Goal: Task Accomplishment & Management: Use online tool/utility

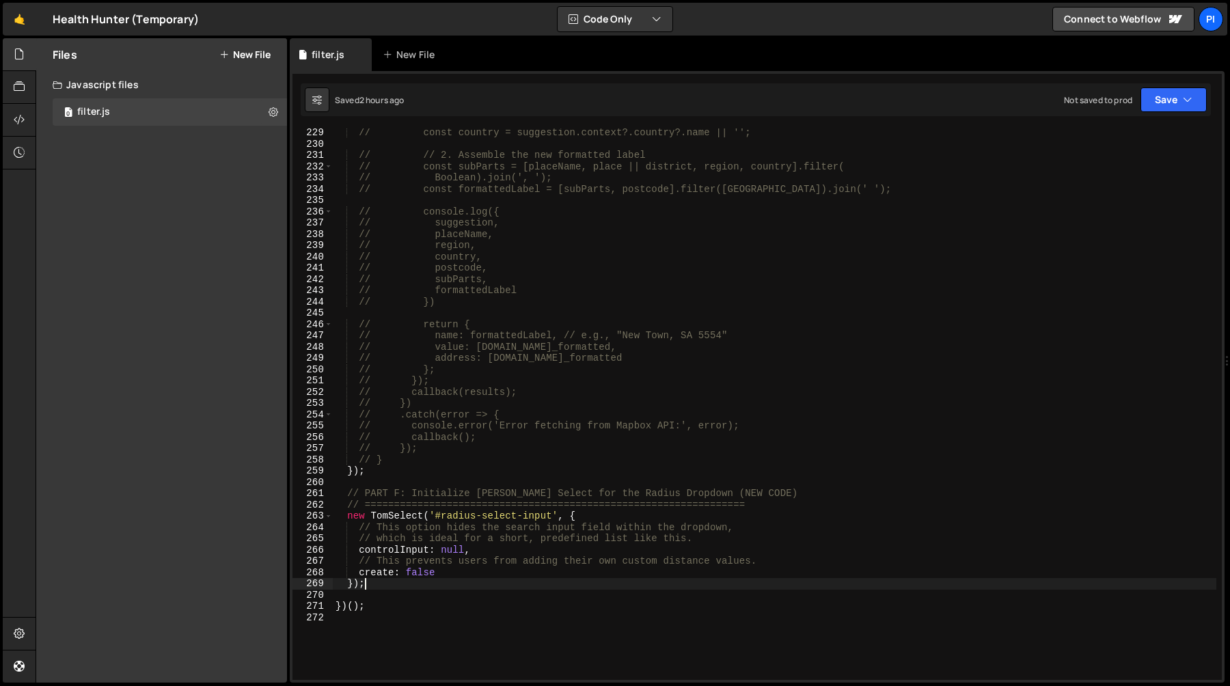
scroll to position [2609, 0]
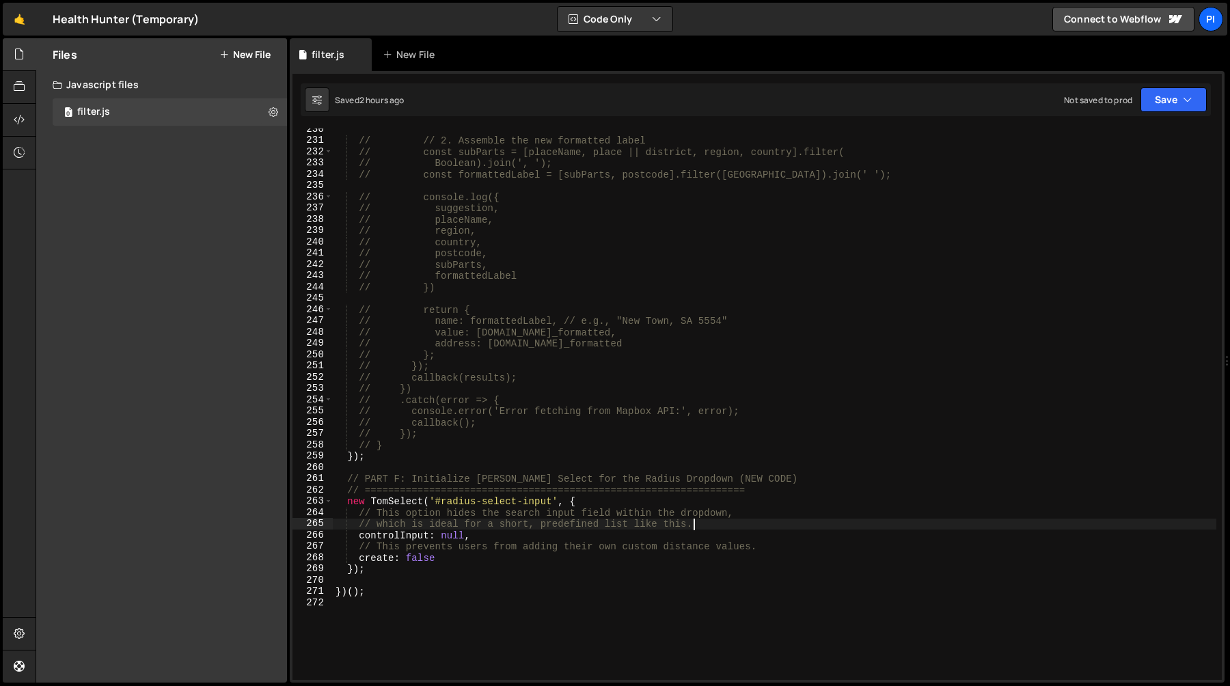
click at [721, 524] on div "// // 2. Assemble the new formatted label // const subParts = [placeName, place…" at bounding box center [774, 411] width 883 height 574
click at [718, 417] on div "// // 2. Assemble the new formatted label // const subParts = [placeName, place…" at bounding box center [774, 411] width 883 height 574
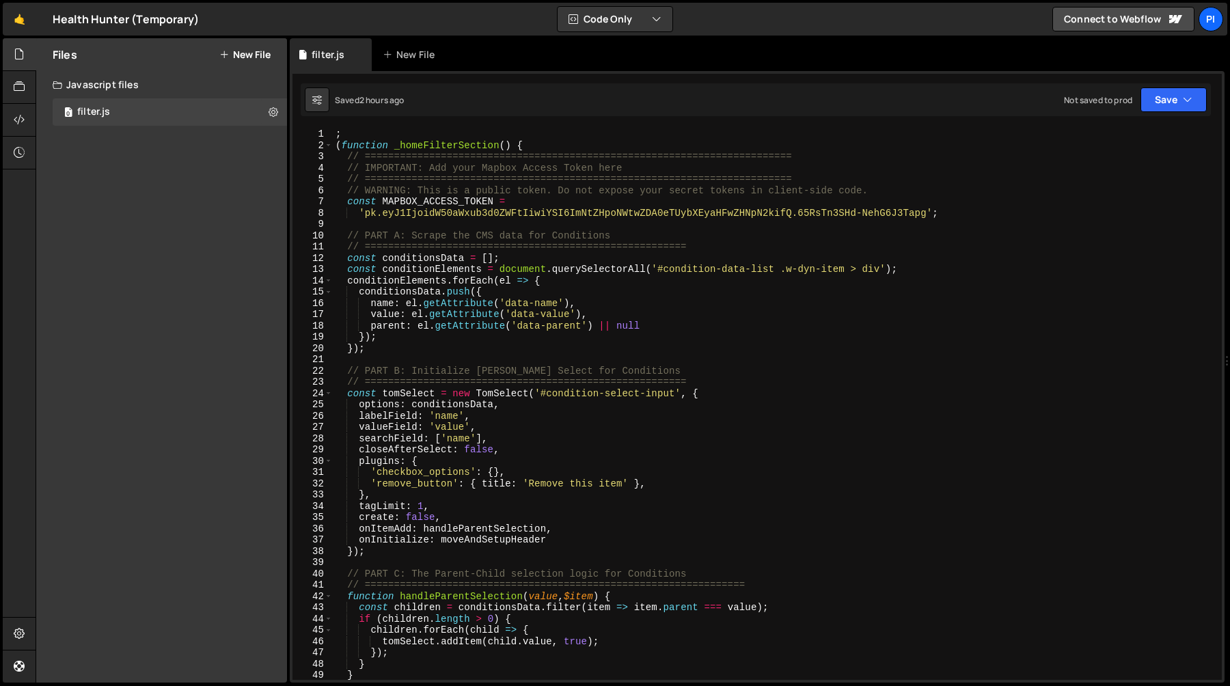
scroll to position [0, 0]
click at [571, 148] on div "; ( function _homeFilterSection ( ) { // ======================================…" at bounding box center [774, 415] width 883 height 574
type textarea "(function _homeFilterSection() {\"
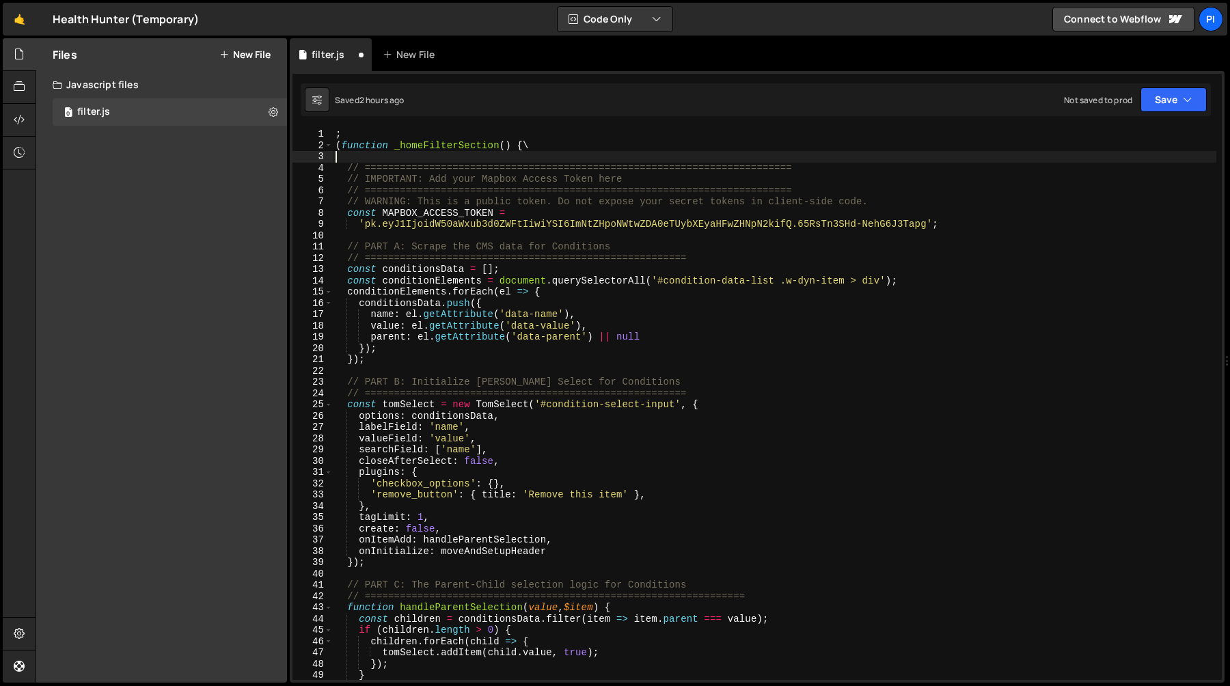
type textarea "(function _homeFilterSection() {\"
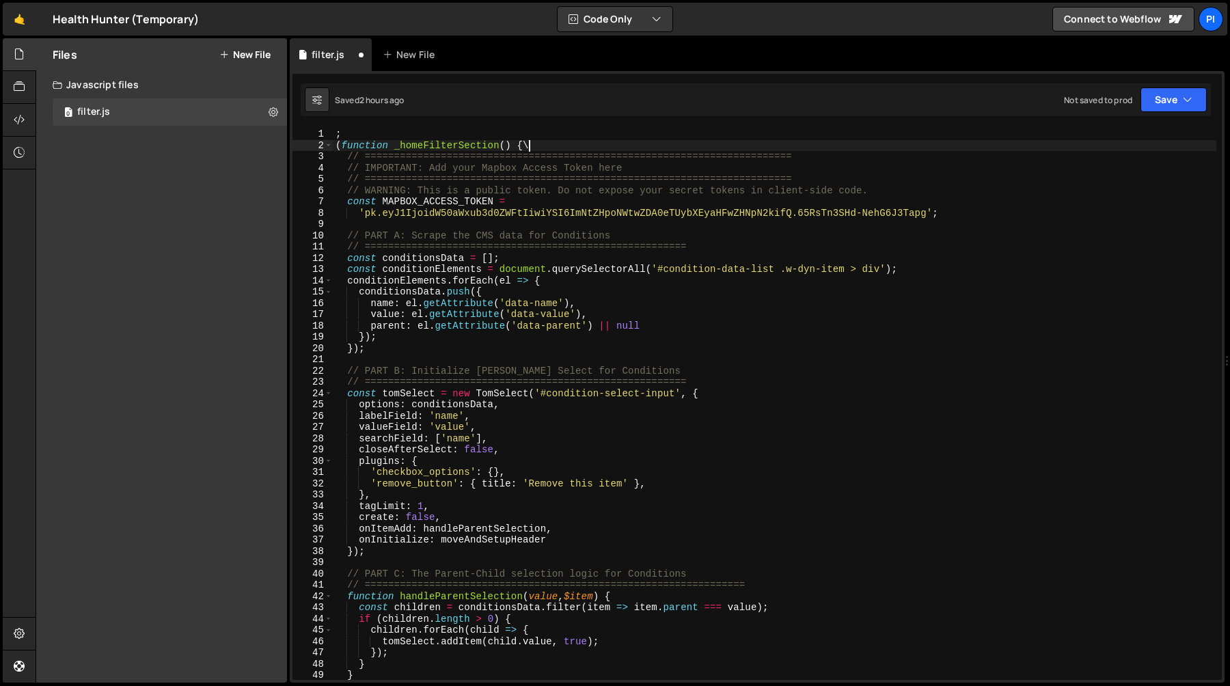
click at [557, 225] on div "; ( function _homeFilterSection ( ) { \ // ====================================…" at bounding box center [774, 415] width 883 height 574
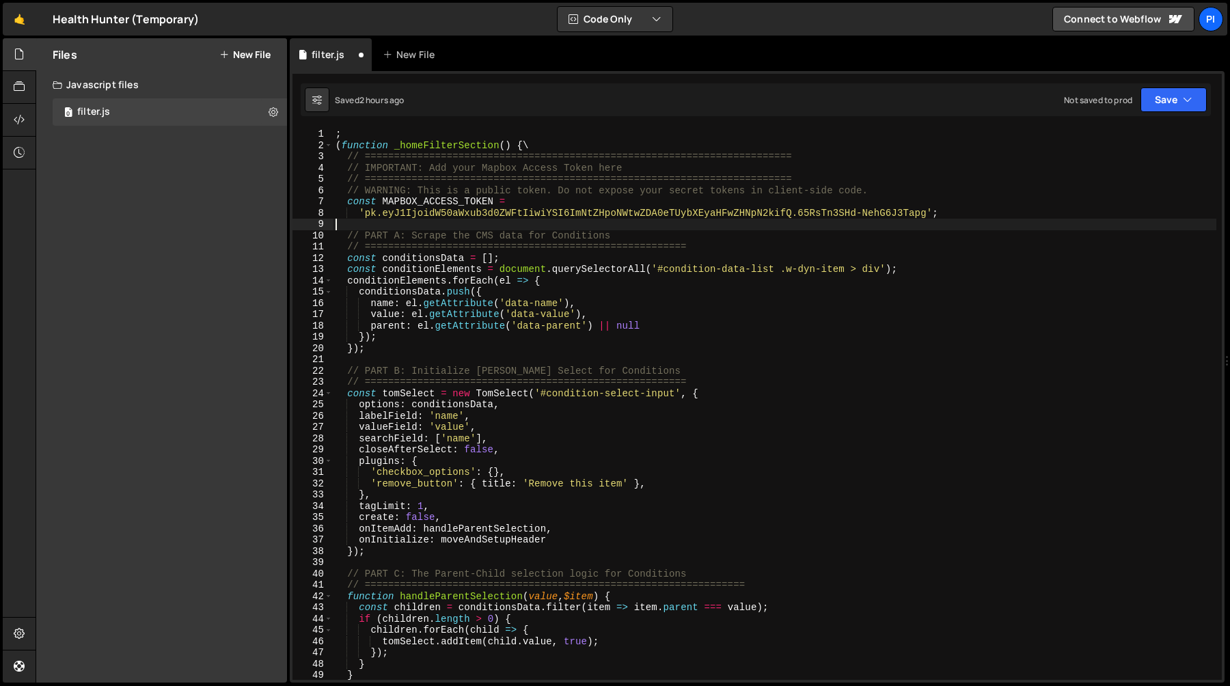
type textarea "(function _homeFilterSection() {"
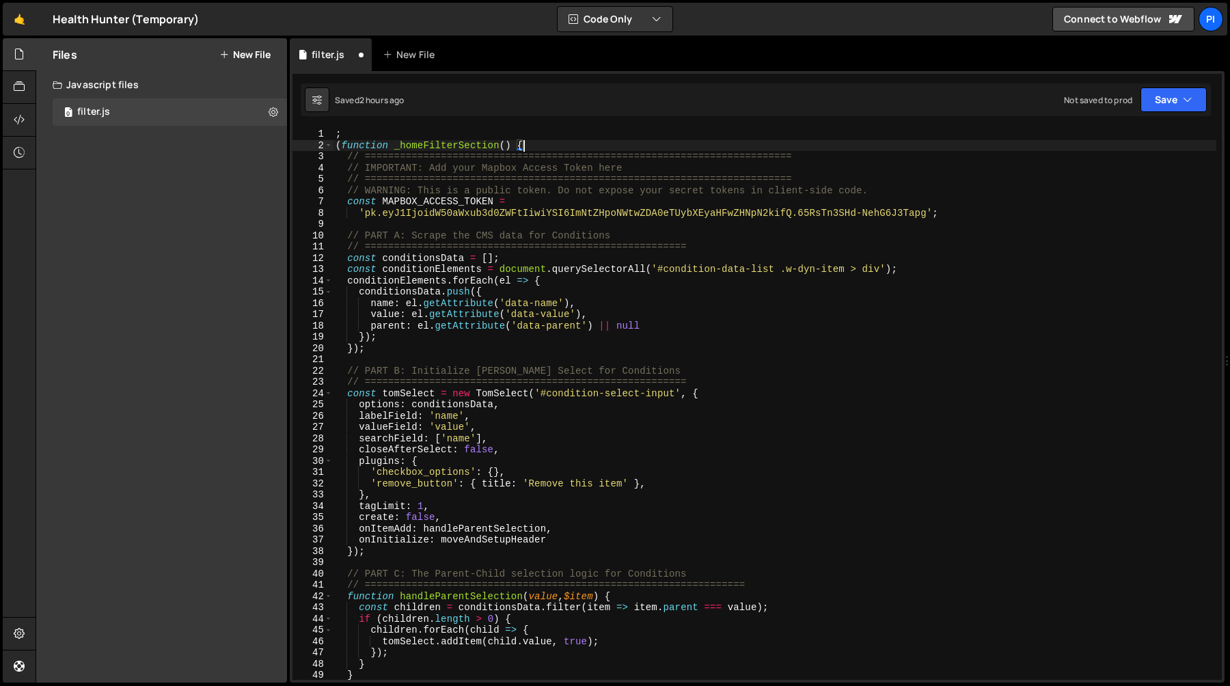
click at [554, 222] on div "; ( function _homeFilterSection ( ) { // ======================================…" at bounding box center [774, 415] width 883 height 574
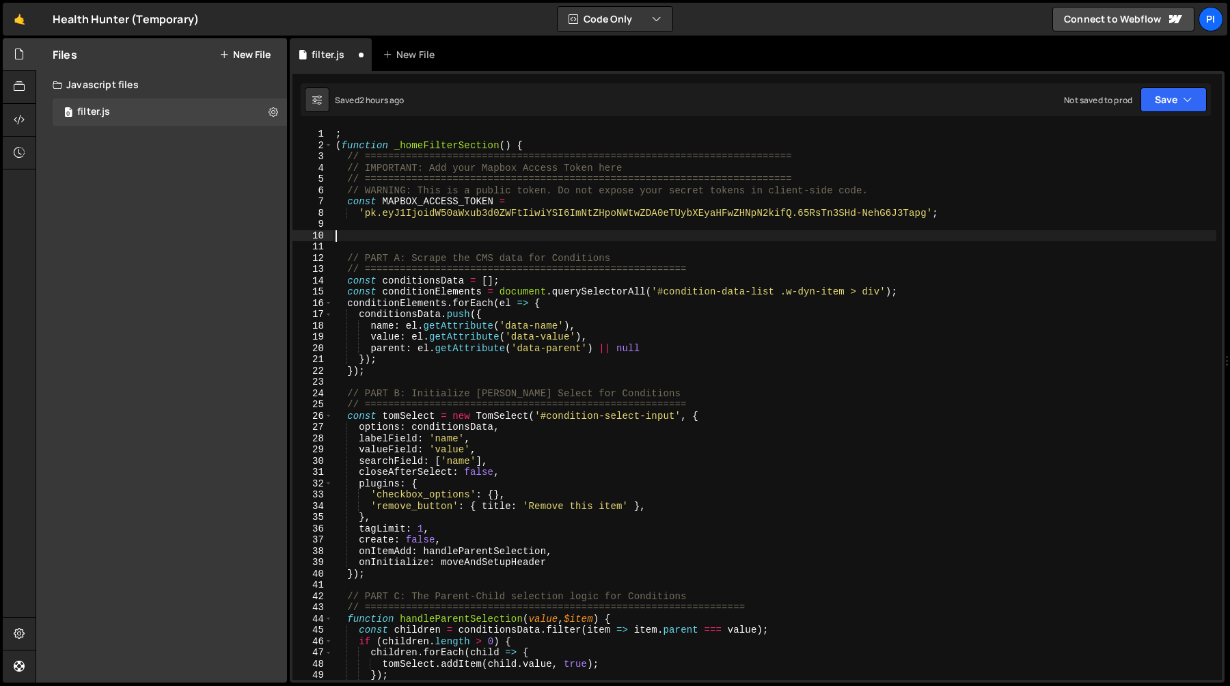
paste textarea "Okay I have added finsweet load render all, can we put the first config for Con…"
type textarea "Okay I have added finsweet load render all, can we put the first config for Con…"
paste textarea "]);"
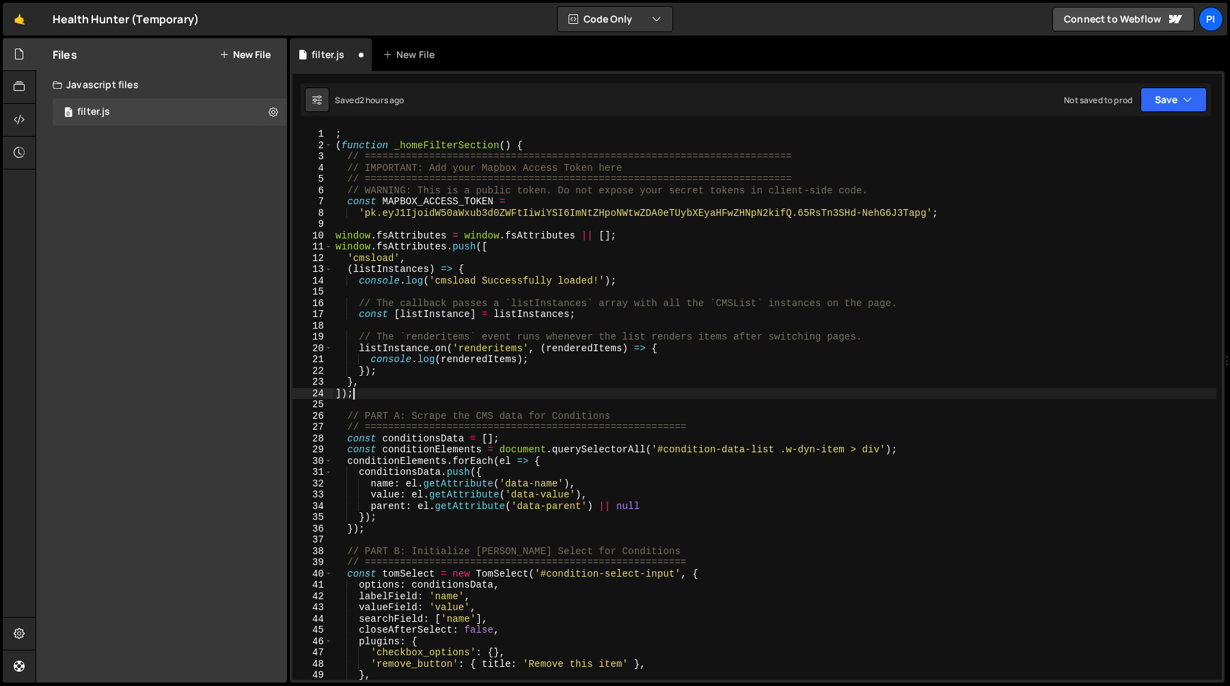
type textarea "]);"
click at [467, 330] on div "; ( function _homeFilterSection ( ) { // ======================================…" at bounding box center [774, 415] width 883 height 574
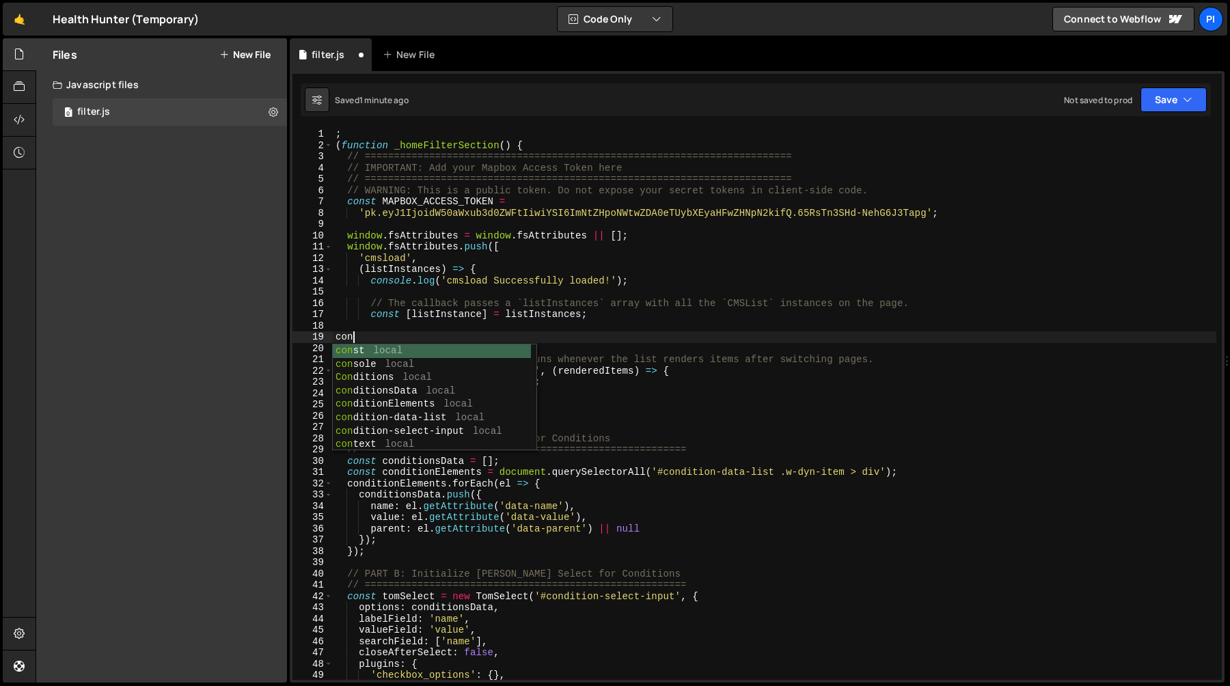
scroll to position [0, 1]
type textarea "conso"
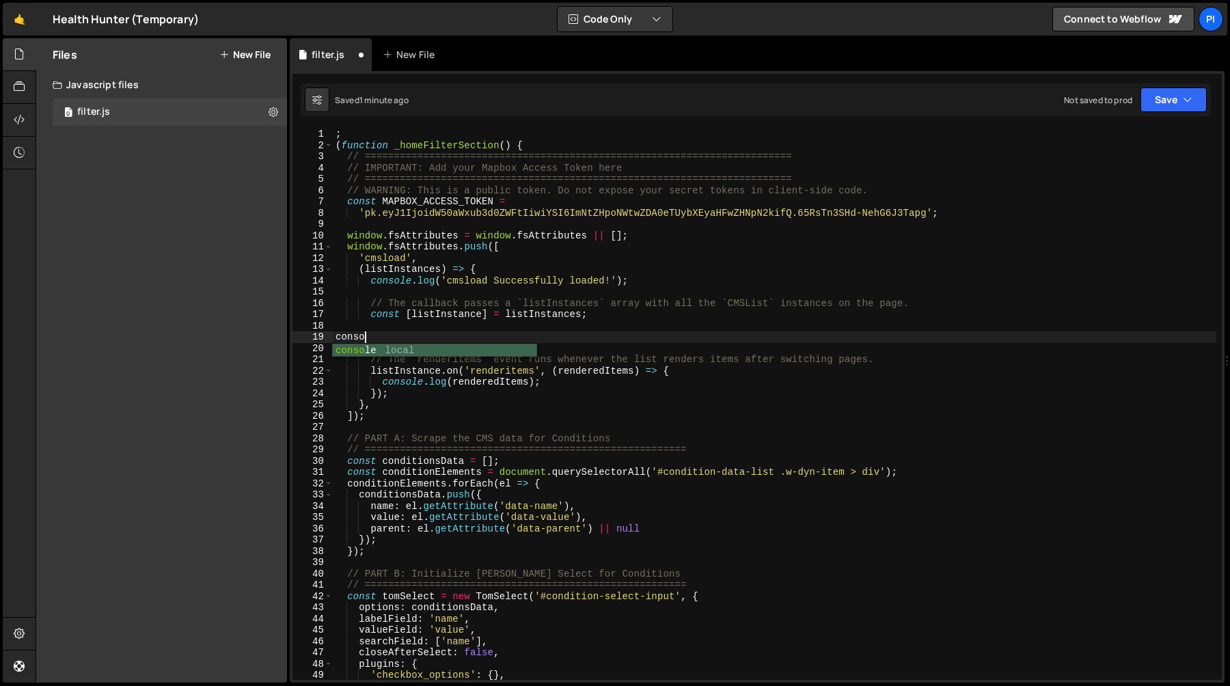
scroll to position [0, 0]
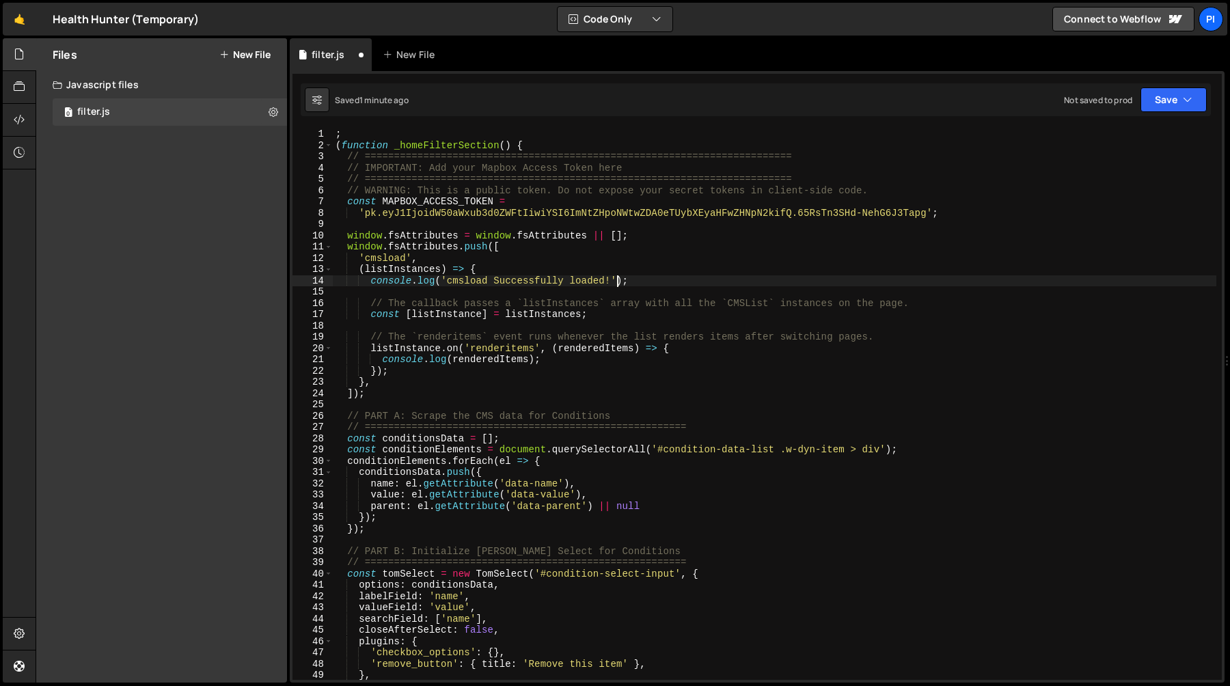
click at [616, 284] on div "; ( function _homeFilterSection ( ) { // ======================================…" at bounding box center [774, 415] width 883 height 574
type textarea "console.log('cmsload Successfully loaded!', listInstances);"
click at [371, 331] on div "; ( function _homeFilterSection ( ) { // ======================================…" at bounding box center [774, 415] width 883 height 574
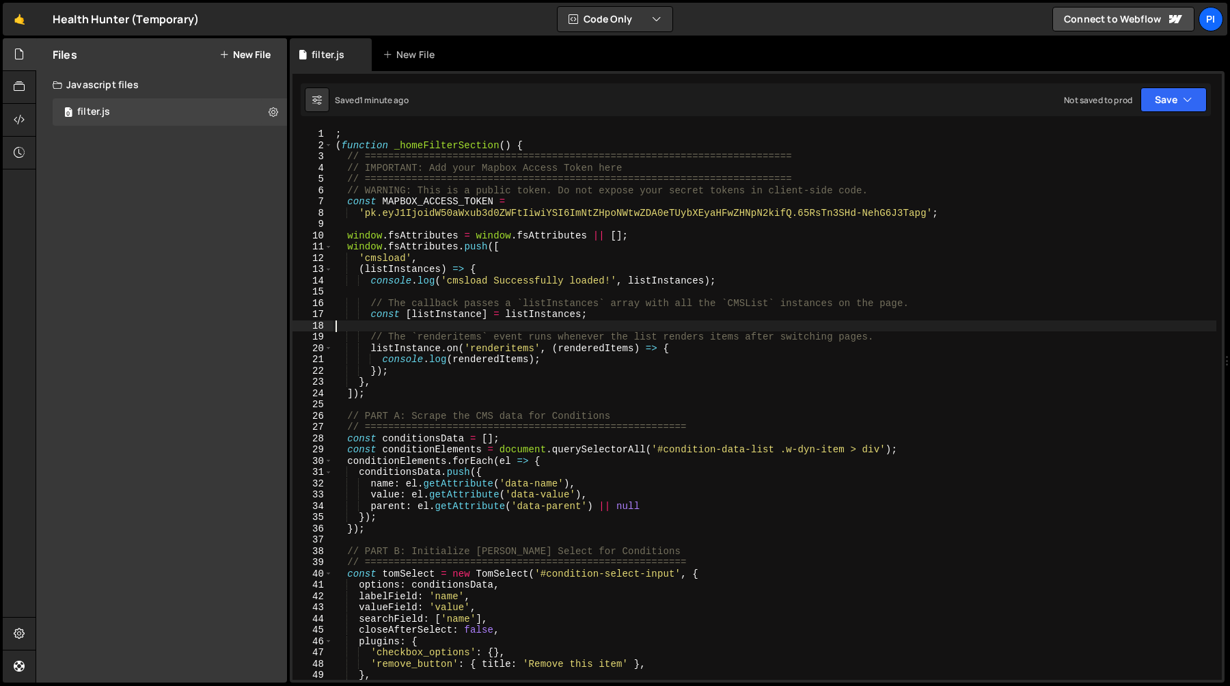
scroll to position [0, 0]
click at [370, 339] on div "; ( function _homeFilterSection ( ) { // ======================================…" at bounding box center [774, 415] width 883 height 574
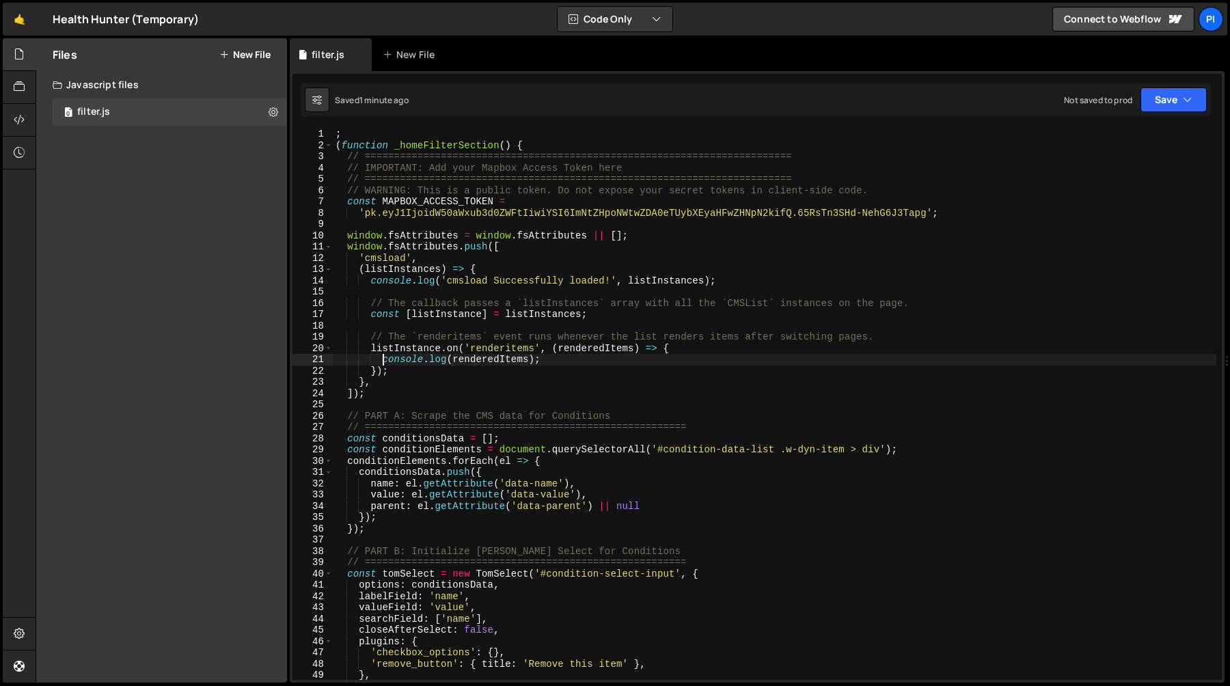
click at [381, 359] on div "; ( function _homeFilterSection ( ) { // ======================================…" at bounding box center [774, 415] width 883 height 574
click at [578, 357] on div "; ( function _homeFilterSection ( ) { // ======================================…" at bounding box center [774, 415] width 883 height 574
click at [507, 359] on div "; ( function _homeFilterSection ( ) { // ======================================…" at bounding box center [774, 415] width 883 height 574
click at [450, 348] on div "; ( function _homeFilterSection ( ) { // ======================================…" at bounding box center [774, 415] width 883 height 574
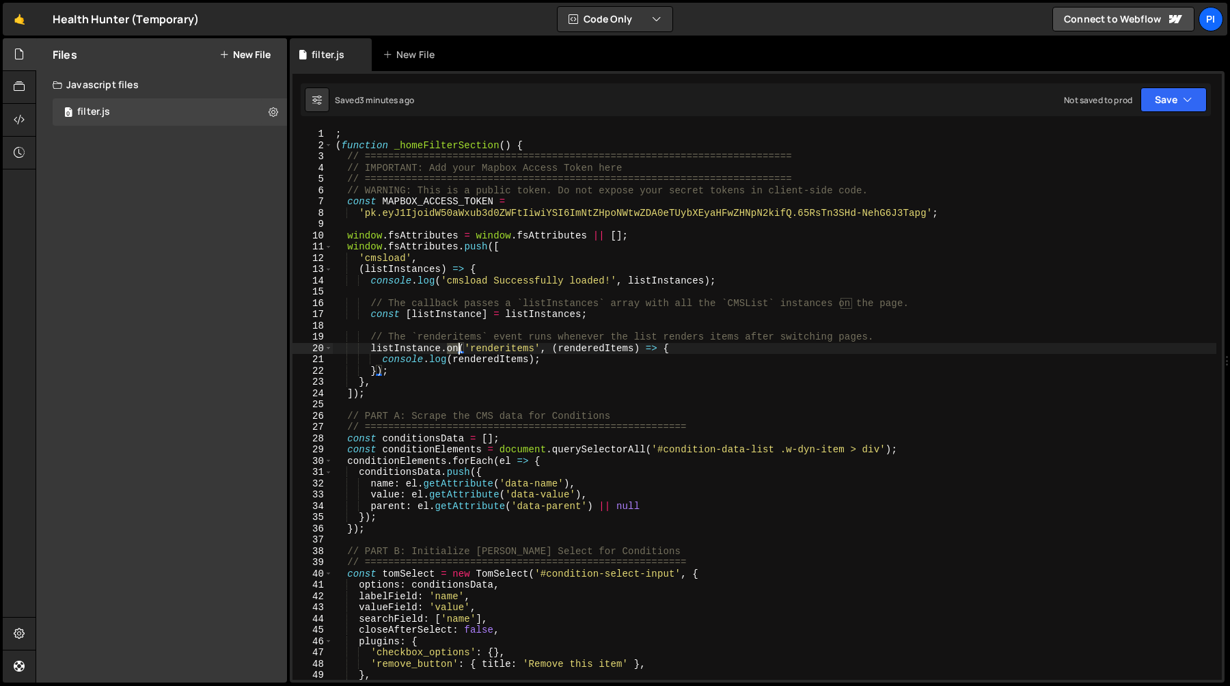
click at [450, 348] on div "; ( function _homeFilterSection ( ) { // ======================================…" at bounding box center [774, 415] width 883 height 574
click at [397, 348] on div "; ( function _homeFilterSection ( ) { // ======================================…" at bounding box center [774, 415] width 883 height 574
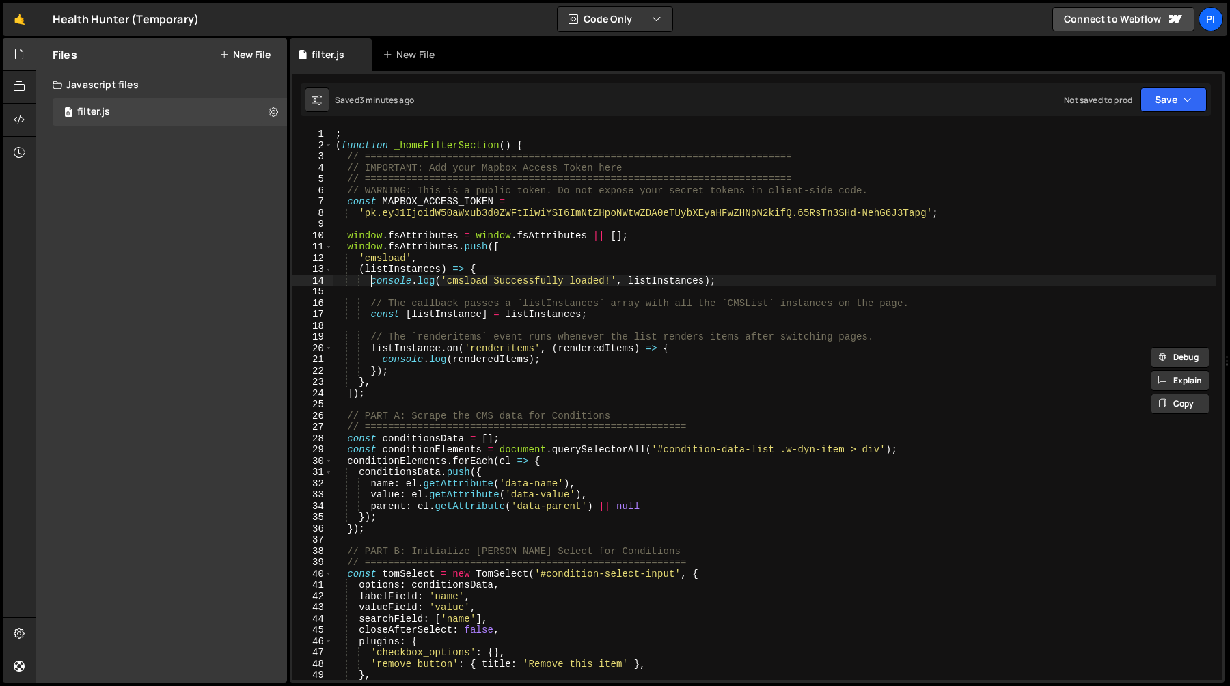
click at [370, 284] on div "; ( function _homeFilterSection ( ) { // ======================================…" at bounding box center [774, 415] width 883 height 574
type textarea "console.log('cmsload Successfully loaded!', listInstances);"
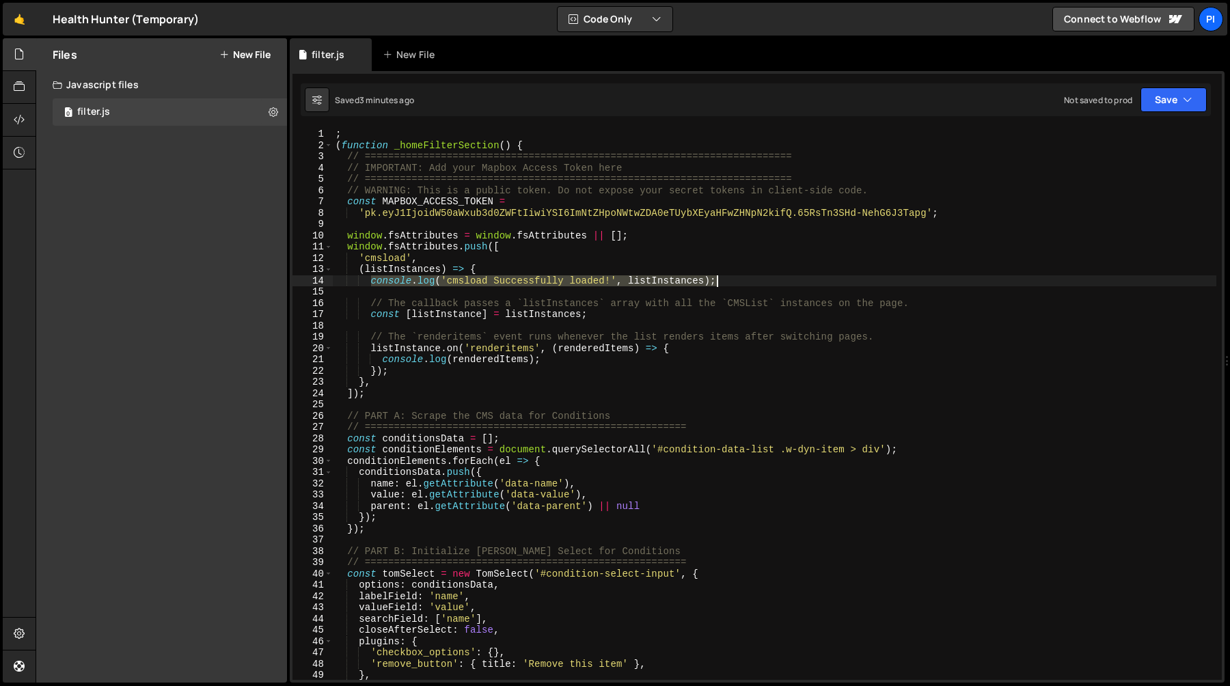
click at [728, 285] on div "; ( function _homeFilterSection ( ) { // ======================================…" at bounding box center [774, 415] width 883 height 574
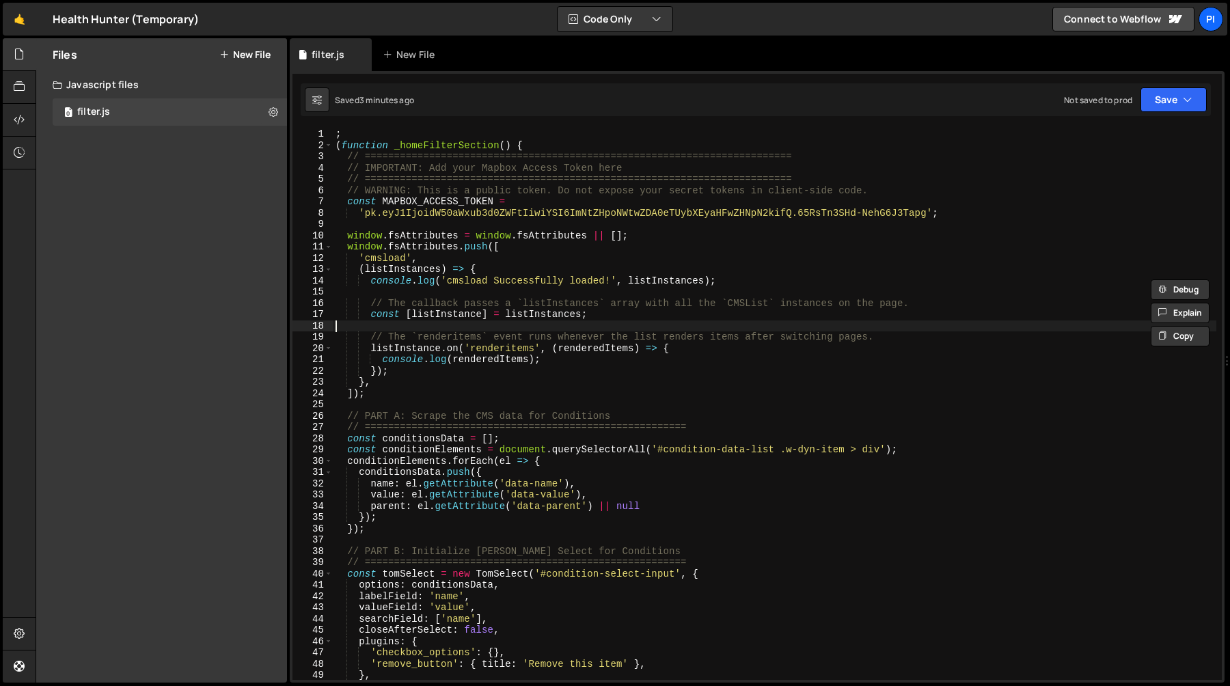
click at [605, 325] on div "; ( function _homeFilterSection ( ) { // ======================================…" at bounding box center [774, 415] width 883 height 574
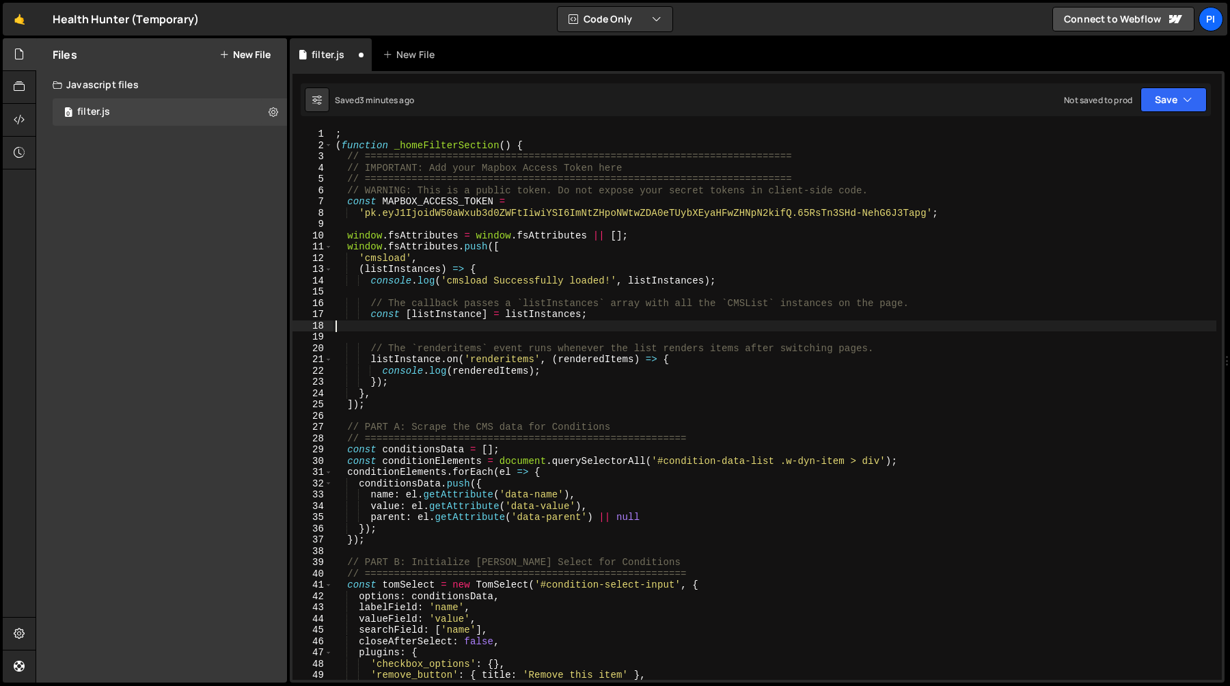
paste textarea "console.log('cmsload Successfully loaded!', listInstances);"
click at [667, 327] on div "; ( function _homeFilterSection ( ) { // ======================================…" at bounding box center [774, 415] width 883 height 574
click at [547, 325] on div "; ( function _homeFilterSection ( ) { // ======================================…" at bounding box center [774, 415] width 883 height 574
click at [474, 230] on div "; ( function _homeFilterSection ( ) { // ======================================…" at bounding box center [774, 415] width 883 height 574
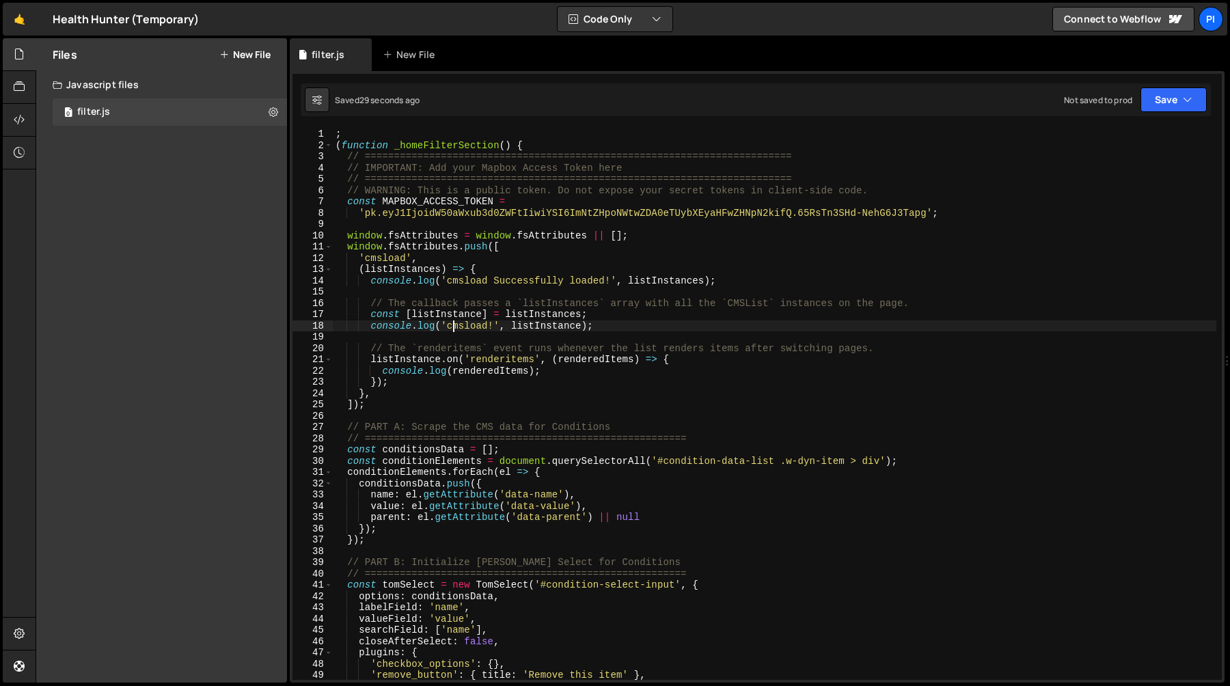
type textarea "window.fsAttributes = window.fsAttributes || [];"
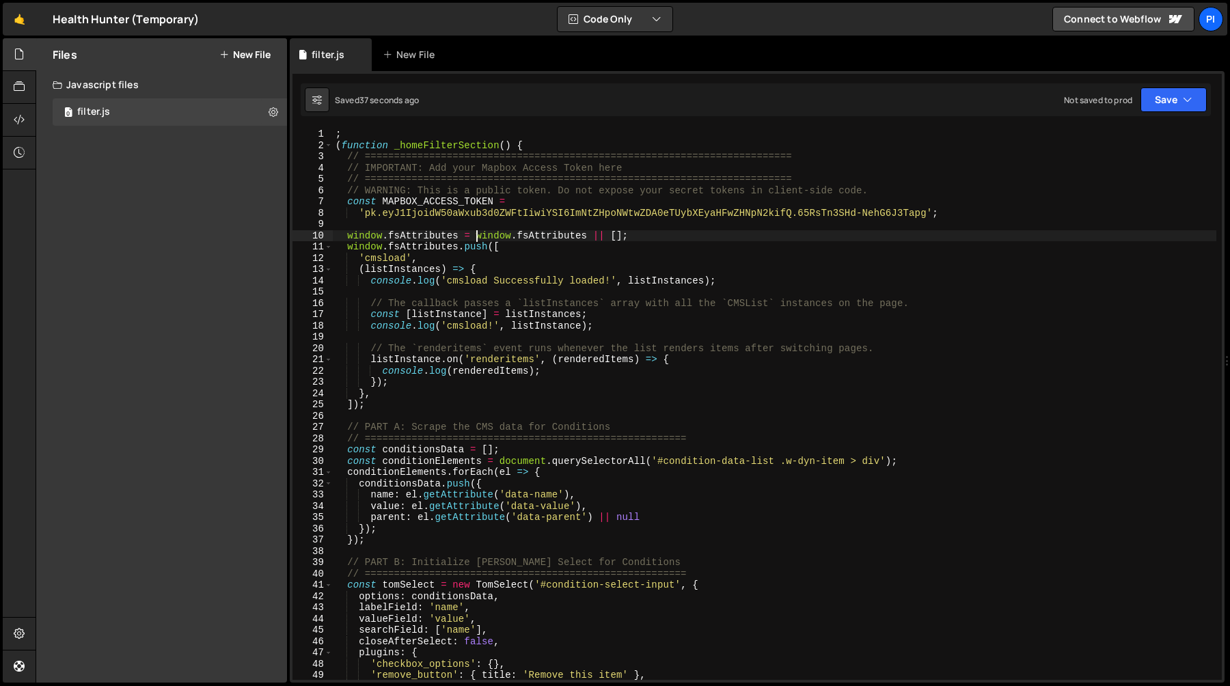
click at [441, 226] on div "; ( function _homeFilterSection ( ) { // ======================================…" at bounding box center [774, 415] width 883 height 574
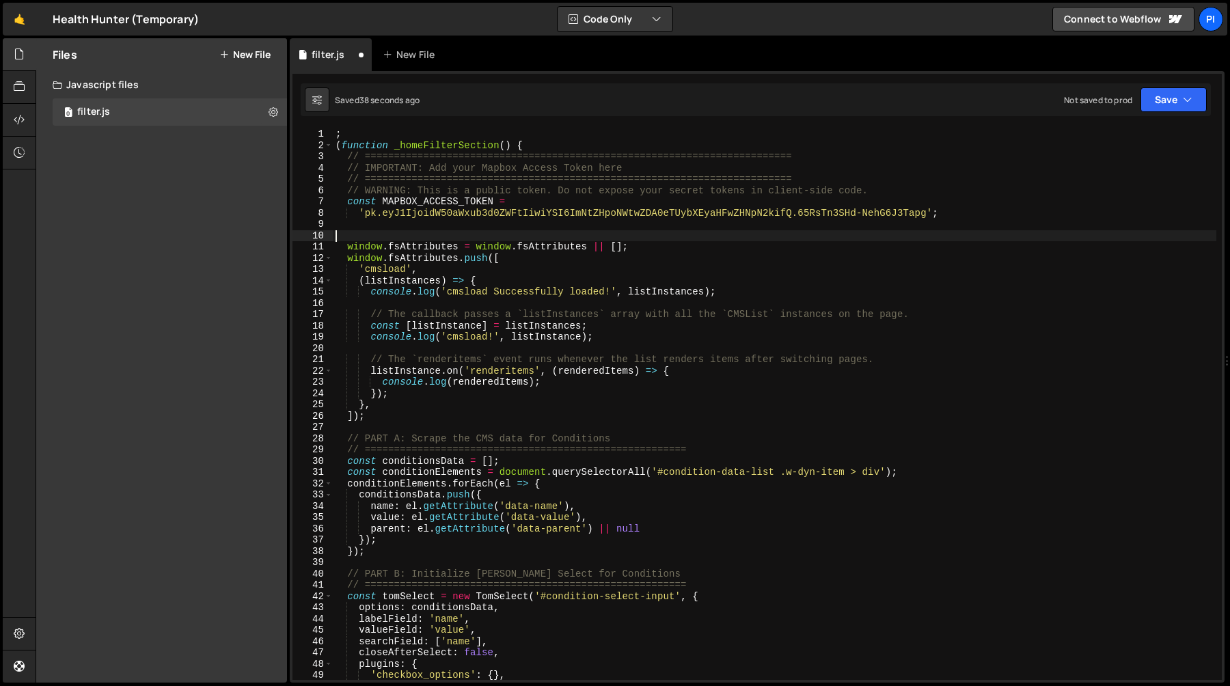
paste textarea "// ========================================================================="
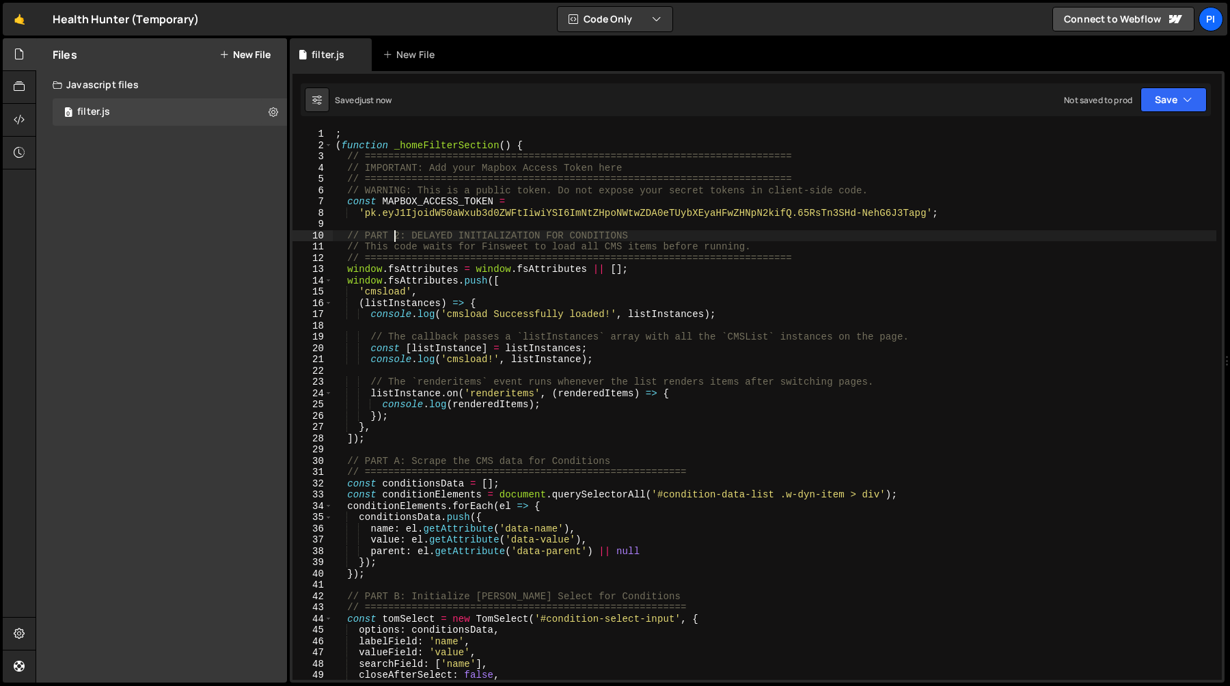
click at [396, 234] on div "; ( function _homeFilterSection ( ) { // ======================================…" at bounding box center [774, 415] width 883 height 574
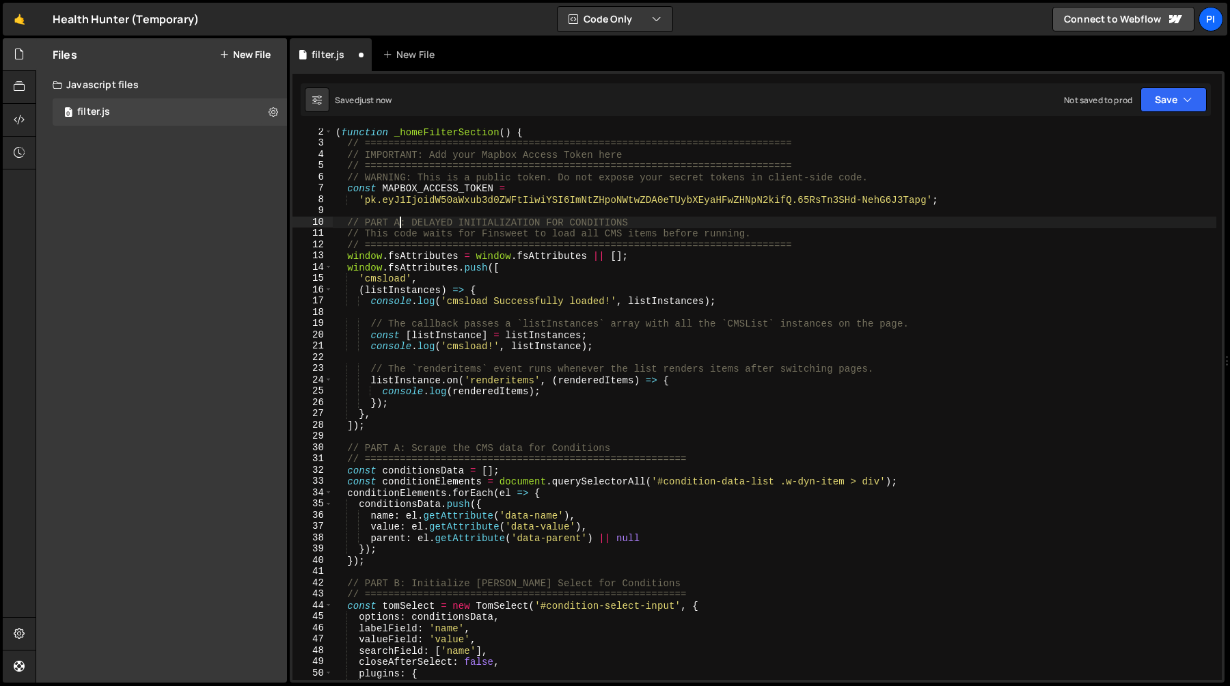
scroll to position [14, 0]
click at [502, 232] on div "( function _homeFilterSection ( ) { // ========================================…" at bounding box center [774, 412] width 883 height 574
click at [607, 228] on div "( function _homeFilterSection ( ) { // ========================================…" at bounding box center [774, 412] width 883 height 574
click at [730, 228] on div "( function _homeFilterSection ( ) { // ========================================…" at bounding box center [774, 412] width 883 height 574
click at [790, 229] on div "( function _homeFilterSection ( ) { // ========================================…" at bounding box center [774, 412] width 883 height 574
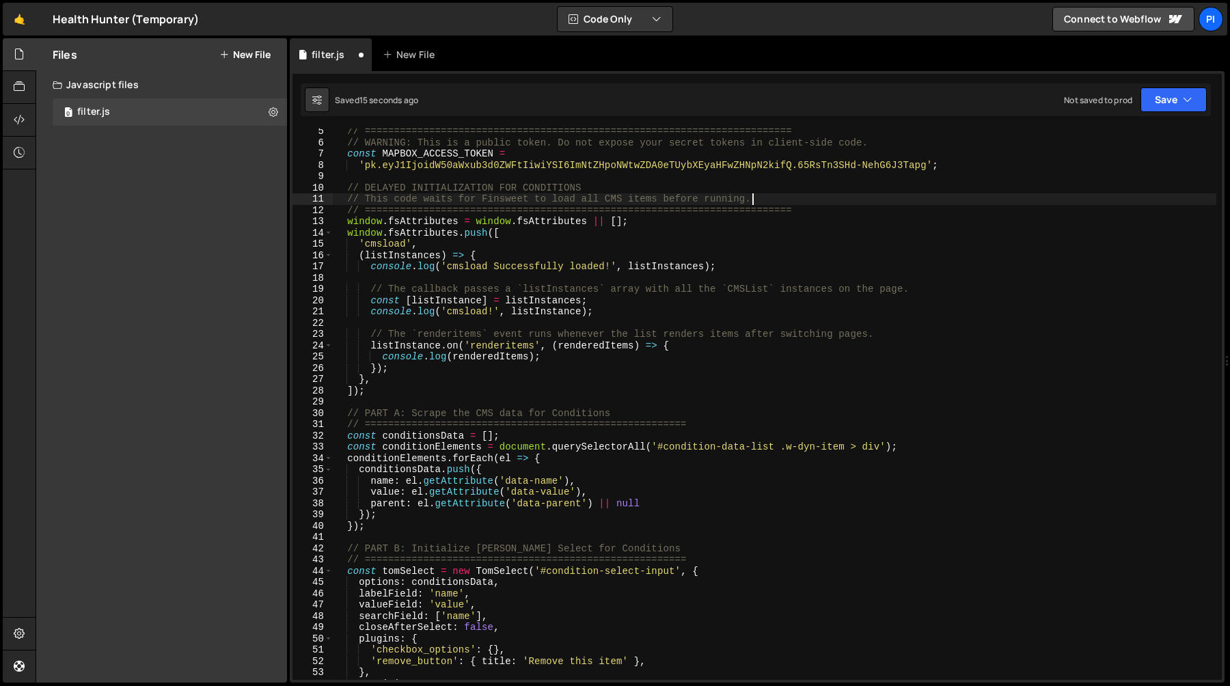
scroll to position [47, 0]
click at [365, 310] on div "// ========================================================================= //…" at bounding box center [774, 413] width 883 height 574
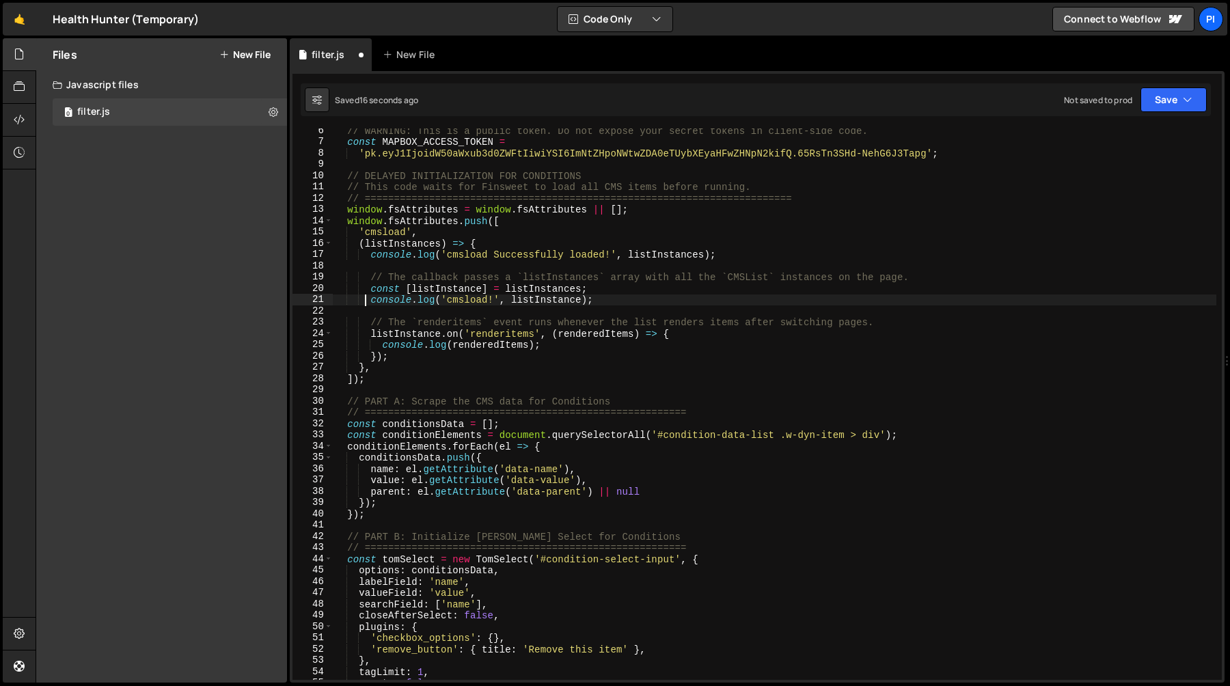
scroll to position [68, 0]
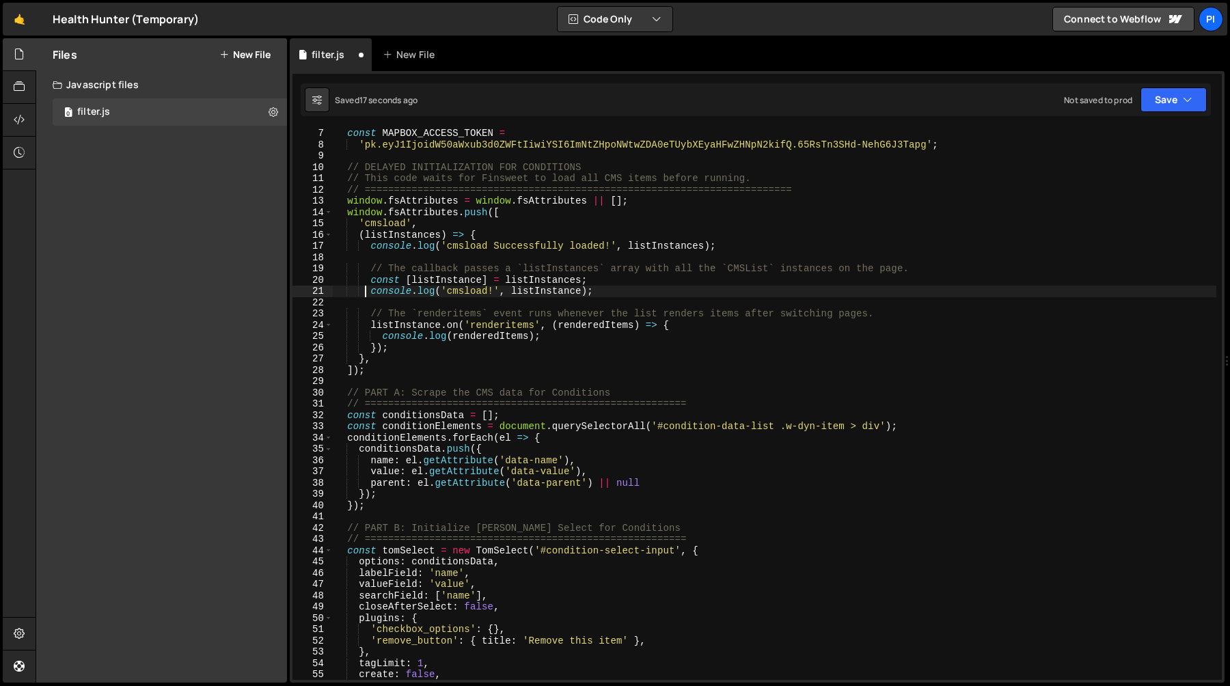
click at [437, 427] on div "const MAPBOX_ACCESS_TOKEN = 'pk.eyJ1IjoidW50aWxub3d0ZWFtIiwiYSI6ImNtZHpoNWtwZDA…" at bounding box center [774, 415] width 883 height 574
click at [605, 426] on div "const MAPBOX_ACCESS_TOKEN = 'pk.eyJ1IjoidW50aWxub3d0ZWFtIiwiYSI6ImNtZHpoNWtwZDA…" at bounding box center [774, 415] width 883 height 574
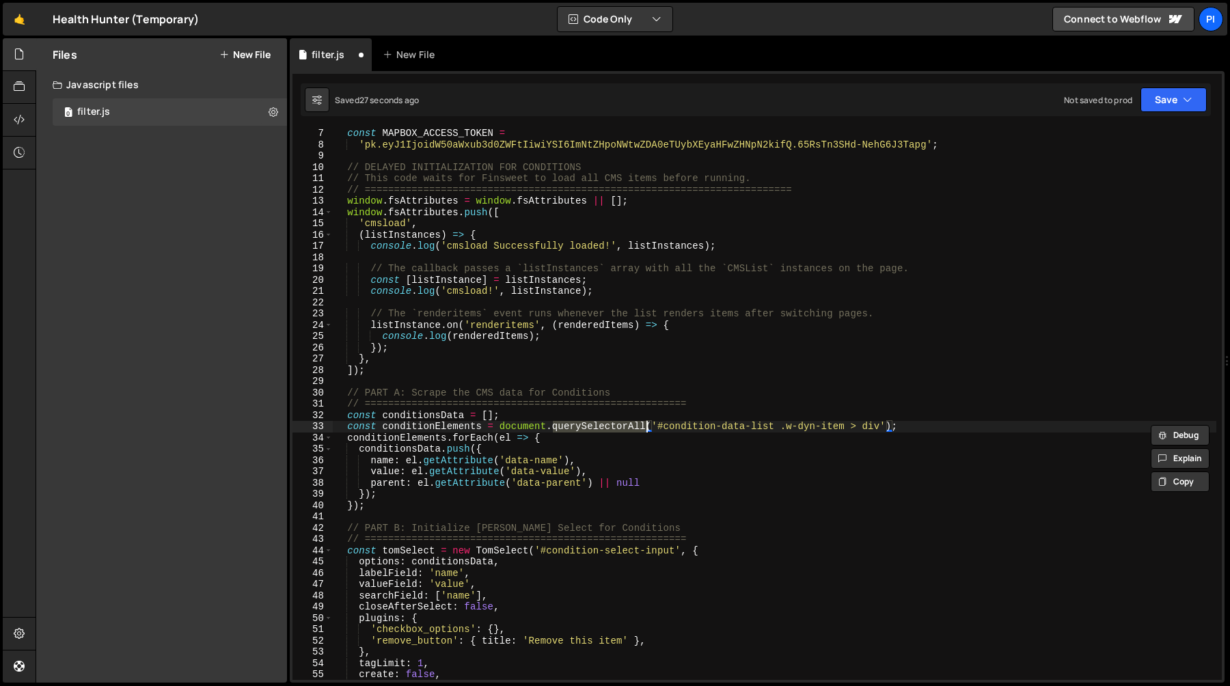
click at [450, 426] on div "const MAPBOX_ACCESS_TOKEN = 'pk.eyJ1IjoidW50aWxub3d0ZWFtIiwiYSI6ImNtZHpoNWtwZDA…" at bounding box center [774, 415] width 883 height 574
click at [601, 428] on div "const MAPBOX_ACCESS_TOKEN = 'pk.eyJ1IjoidW50aWxub3d0ZWFtIiwiYSI6ImNtZHpoNWtwZDA…" at bounding box center [774, 415] width 883 height 574
click at [409, 429] on div "const MAPBOX_ACCESS_TOKEN = 'pk.eyJ1IjoidW50aWxub3d0ZWFtIiwiYSI6ImNtZHpoNWtwZDA…" at bounding box center [774, 415] width 883 height 574
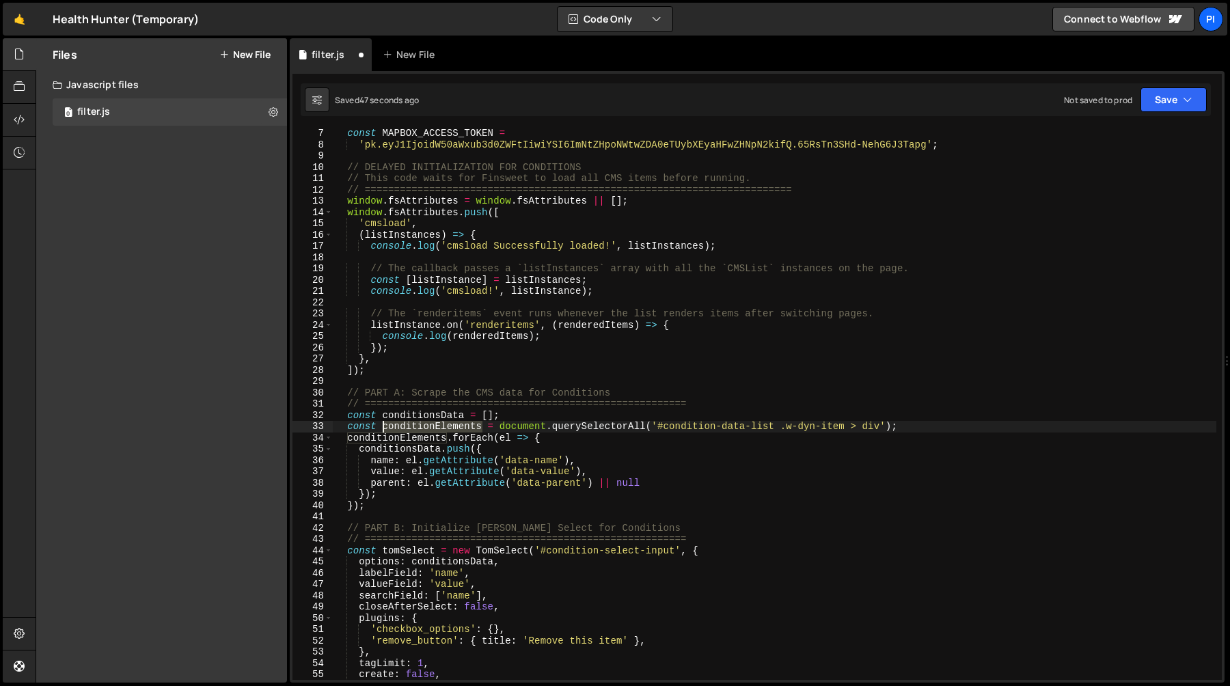
click at [409, 429] on div "const MAPBOX_ACCESS_TOKEN = 'pk.eyJ1IjoidW50aWxub3d0ZWFtIiwiYSI6ImNtZHpoNWtwZDA…" at bounding box center [774, 415] width 883 height 574
click at [547, 429] on div "const MAPBOX_ACCESS_TOKEN = 'pk.eyJ1IjoidW50aWxub3d0ZWFtIiwiYSI6ImNtZHpoNWtwZDA…" at bounding box center [774, 415] width 883 height 574
click at [602, 429] on div "const MAPBOX_ACCESS_TOKEN = 'pk.eyJ1IjoidW50aWxub3d0ZWFtIiwiYSI6ImNtZHpoNWtwZDA…" at bounding box center [774, 415] width 883 height 574
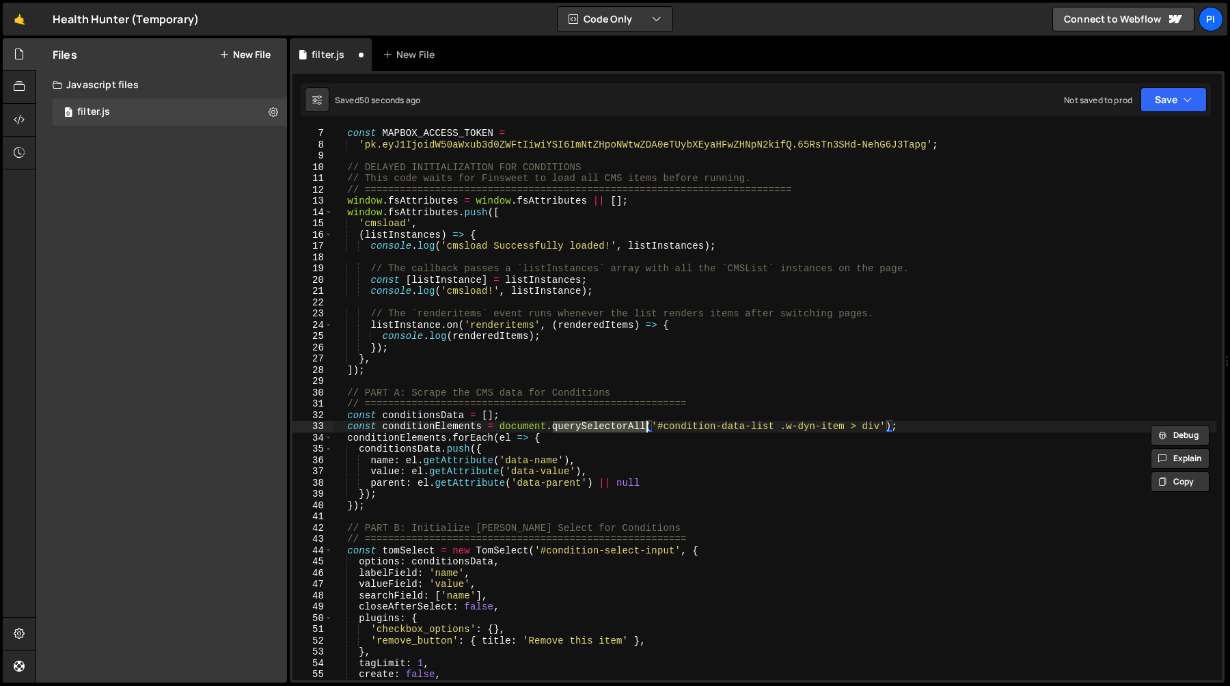
click at [343, 418] on div "const MAPBOX_ACCESS_TOKEN = 'pk.eyJ1IjoidW50aWxub3d0ZWFtIiwiYSI6ImNtZHpoNWtwZDA…" at bounding box center [774, 415] width 883 height 574
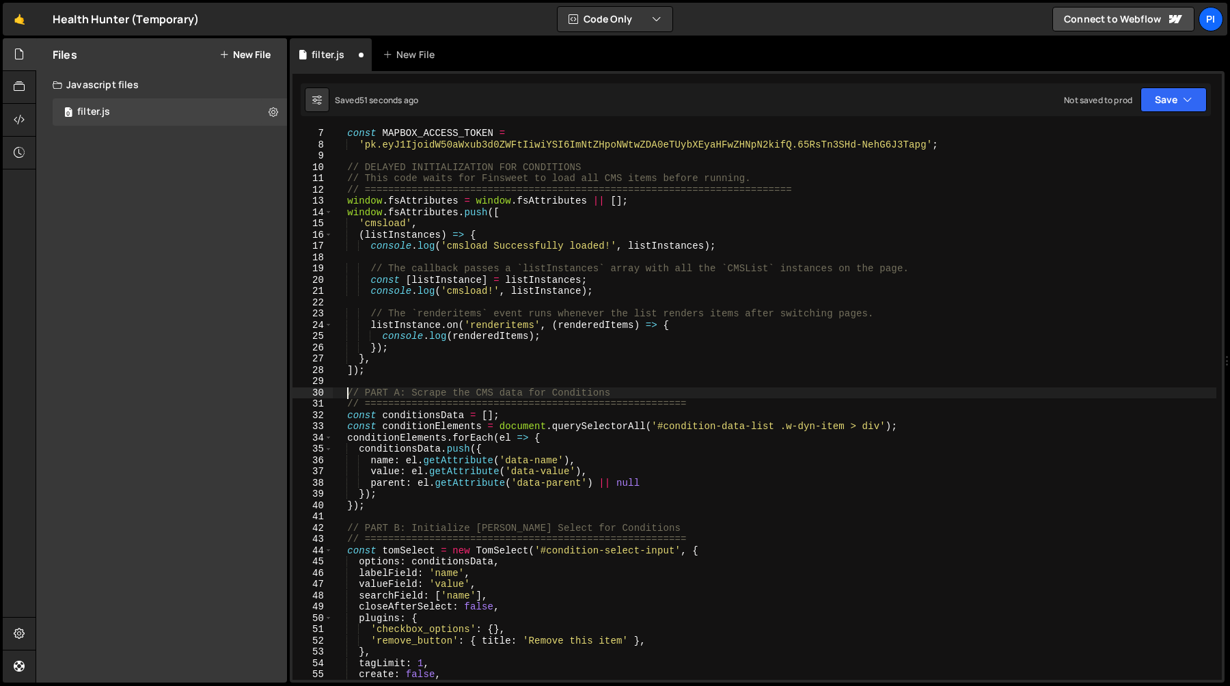
click at [348, 394] on div "const MAPBOX_ACCESS_TOKEN = 'pk.eyJ1IjoidW50aWxub3d0ZWFtIiwiYSI6ImNtZHpoNWtwZDA…" at bounding box center [774, 415] width 883 height 574
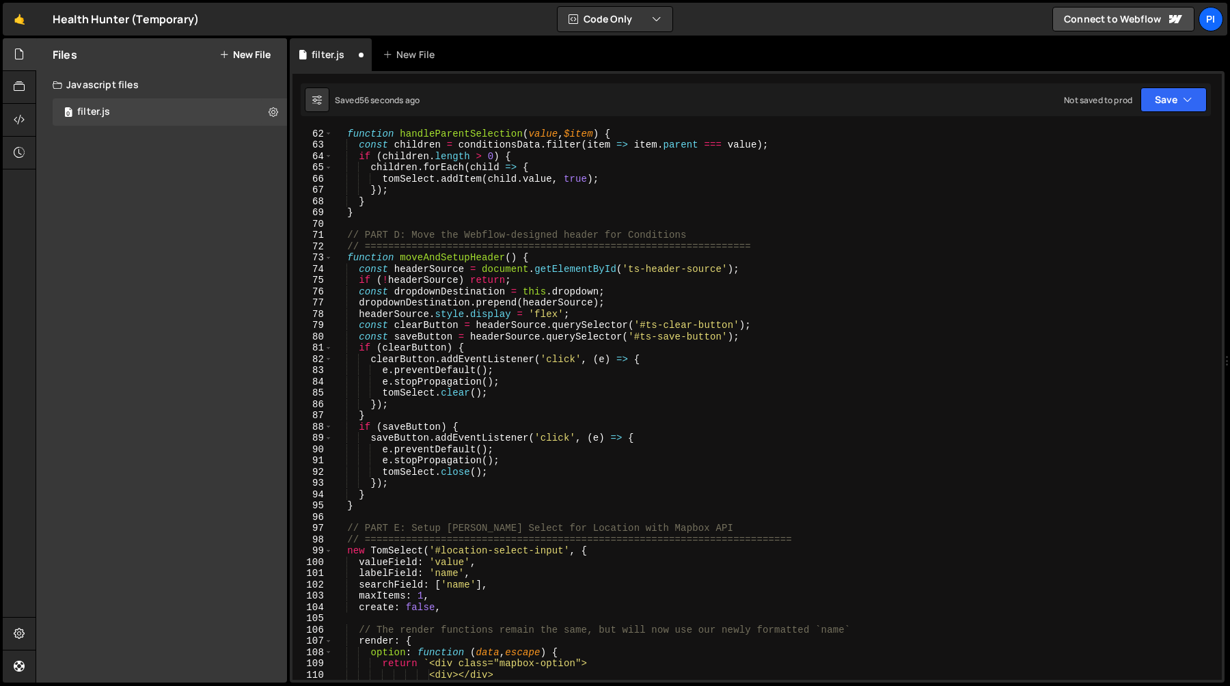
scroll to position [689, 0]
click at [390, 512] on div "function handleParentSelection ( value , $item ) { const children = conditionsD…" at bounding box center [774, 414] width 883 height 574
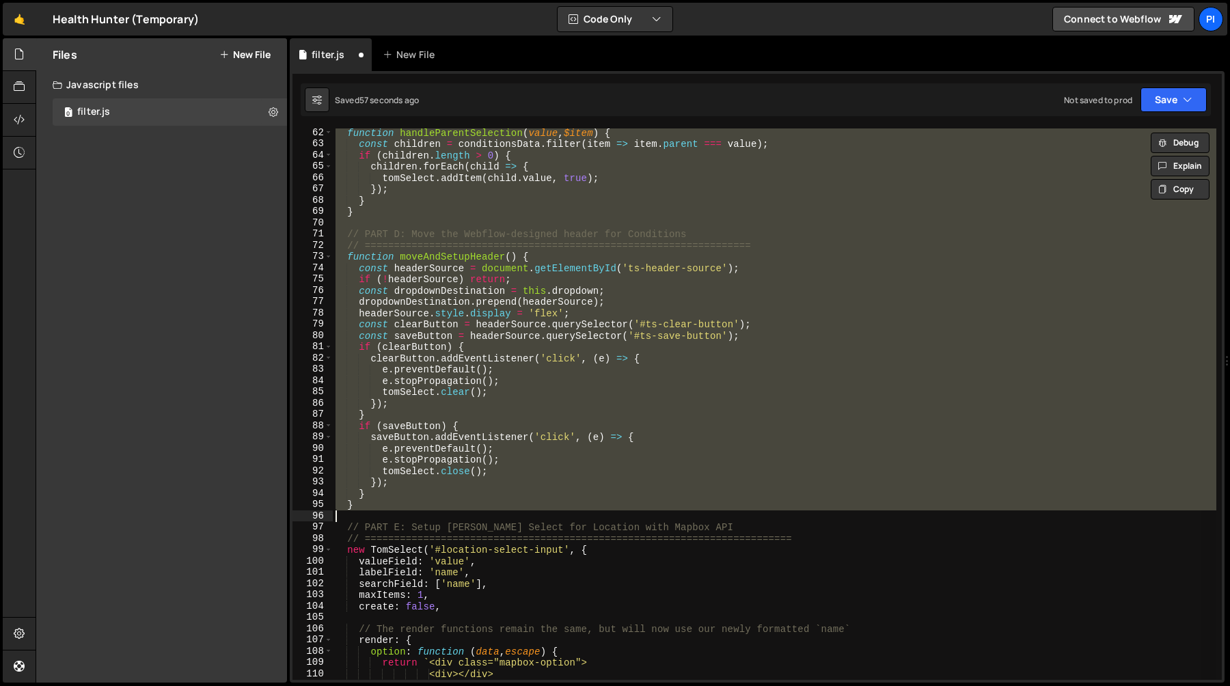
click at [408, 507] on div "function handleParentSelection ( value , $item ) { const children = conditionsD…" at bounding box center [774, 403] width 883 height 551
type textarea "} }"
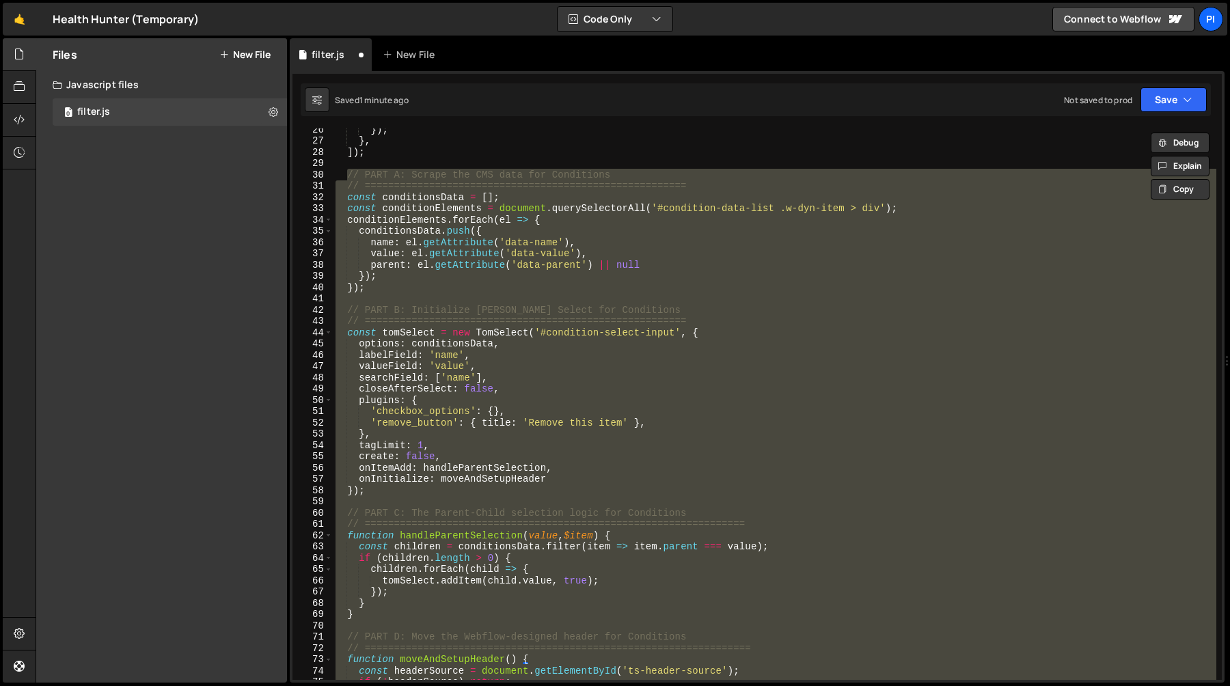
scroll to position [0, 0]
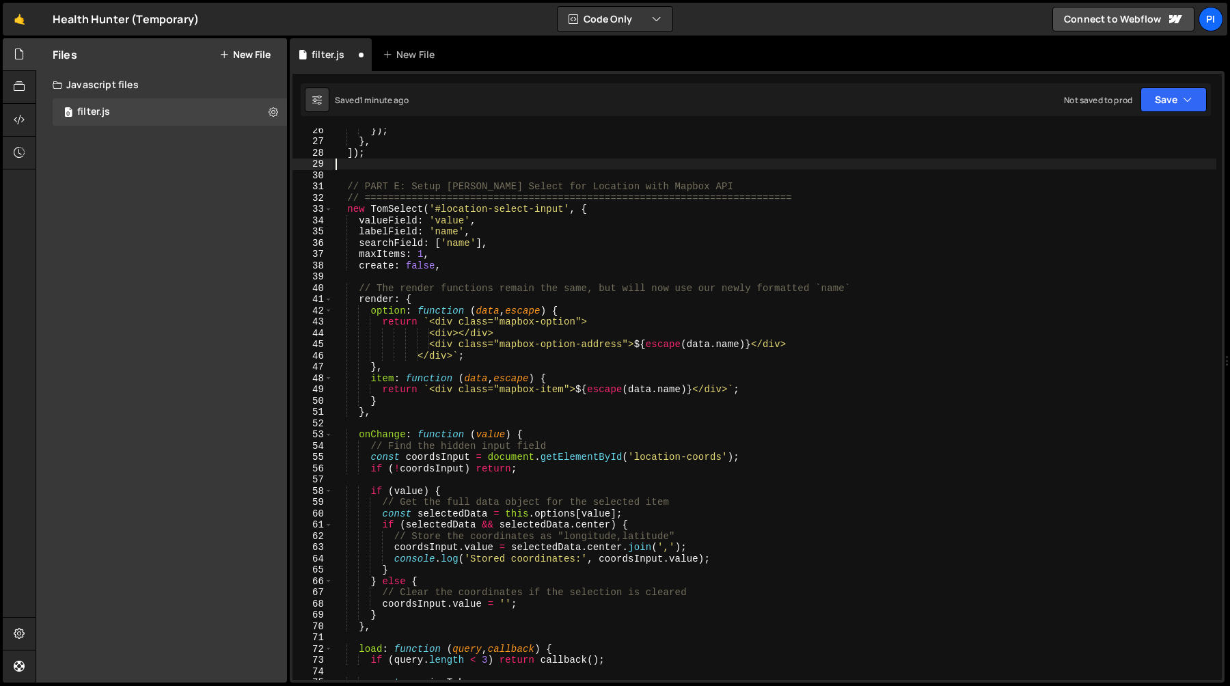
type textarea "]);"
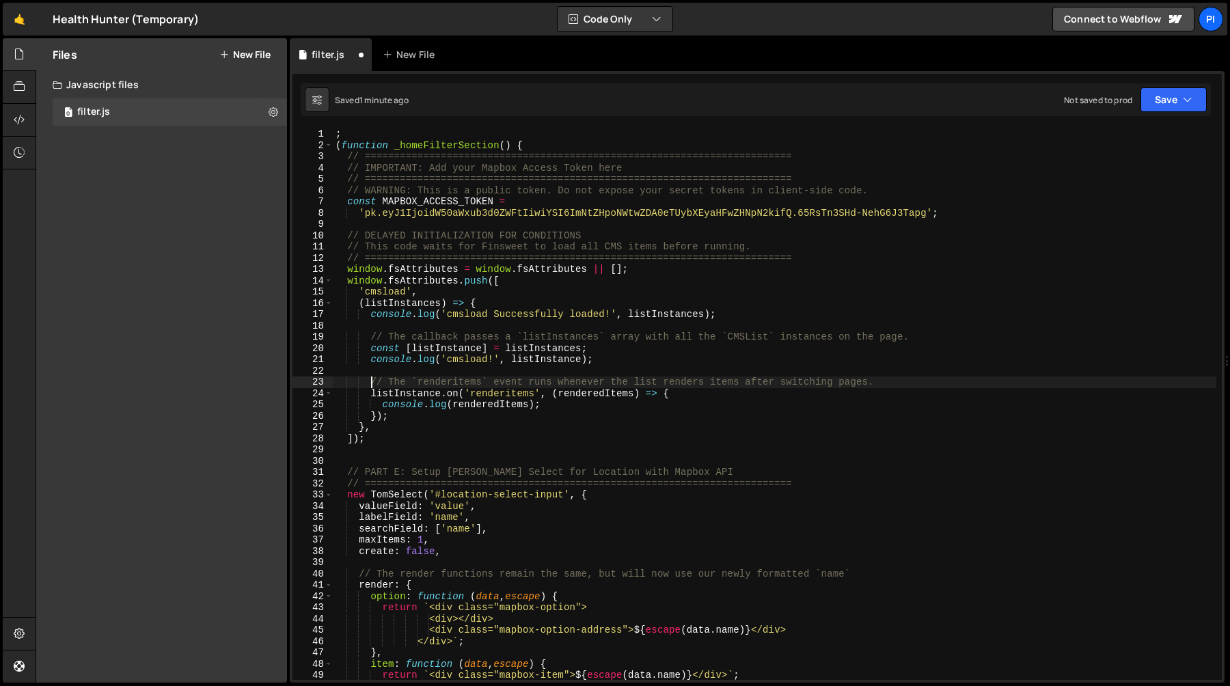
click at [370, 383] on div "; ( function _homeFilterSection ( ) { // ======================================…" at bounding box center [774, 415] width 883 height 574
click at [371, 391] on div "; ( function _homeFilterSection ( ) { // ======================================…" at bounding box center [774, 415] width 883 height 574
click at [411, 428] on div "; ( function _homeFilterSection ( ) { // ======================================…" at bounding box center [774, 415] width 883 height 574
click at [421, 419] on div "; ( function _homeFilterSection ( ) { // ======================================…" at bounding box center [774, 415] width 883 height 574
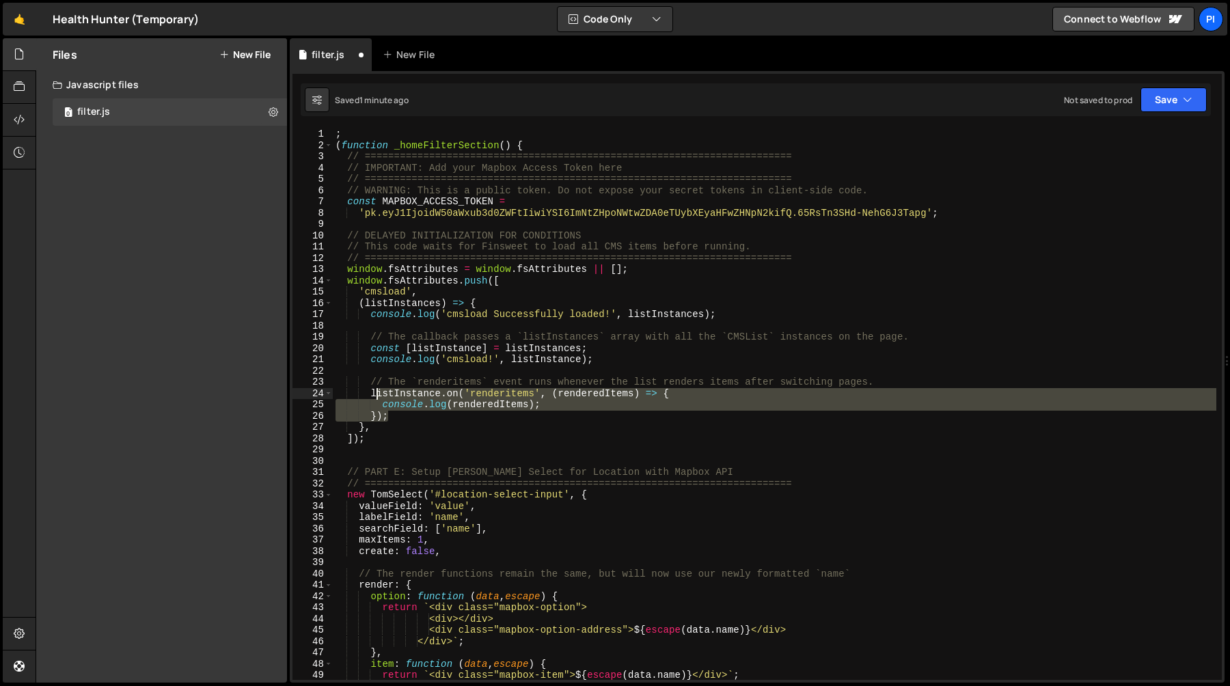
click at [374, 395] on div "; ( function _homeFilterSection ( ) { // ======================================…" at bounding box center [774, 415] width 883 height 574
click at [426, 378] on div "; ( function _homeFilterSection ( ) { // ======================================…" at bounding box center [774, 415] width 883 height 574
type textarea "// The `renderitems` event runs whenever the list renders items after switching…"
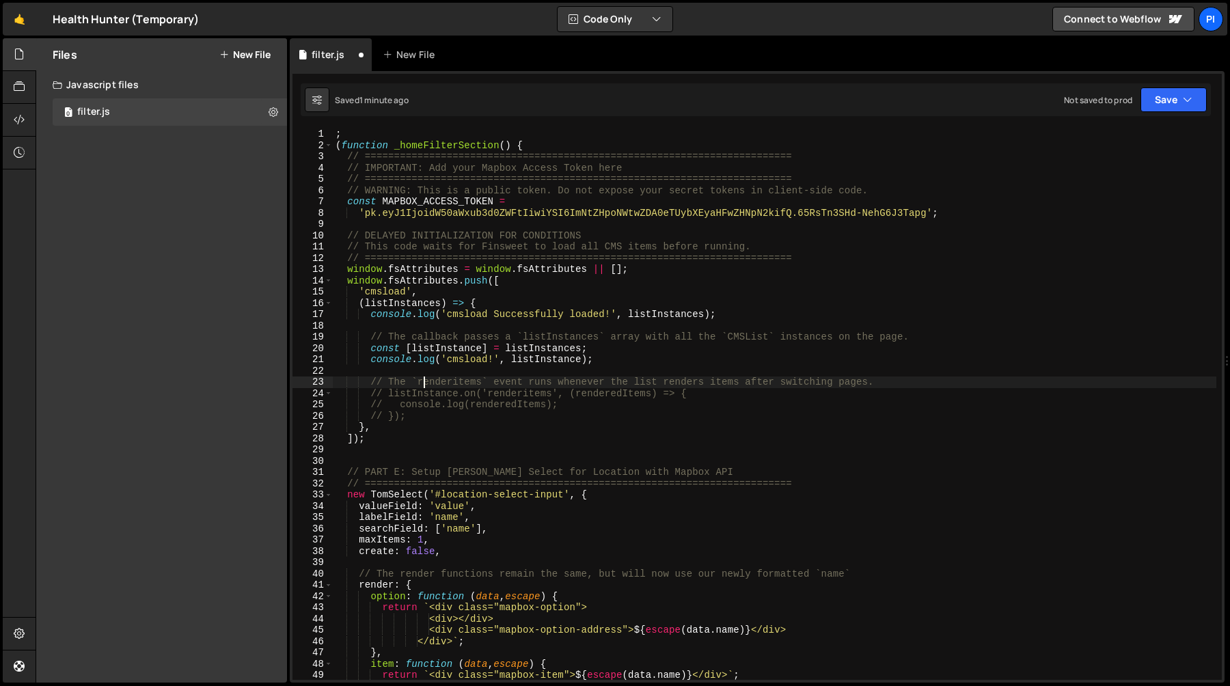
click at [426, 370] on div "; ( function _homeFilterSection ( ) { // ======================================…" at bounding box center [774, 415] width 883 height 574
click at [372, 382] on div "; ( function _homeFilterSection ( ) { // ======================================…" at bounding box center [774, 415] width 883 height 574
click at [422, 419] on div "; ( function _homeFilterSection ( ) { // ======================================…" at bounding box center [774, 415] width 883 height 574
type textarea "// console.log(renderedItems); // });"
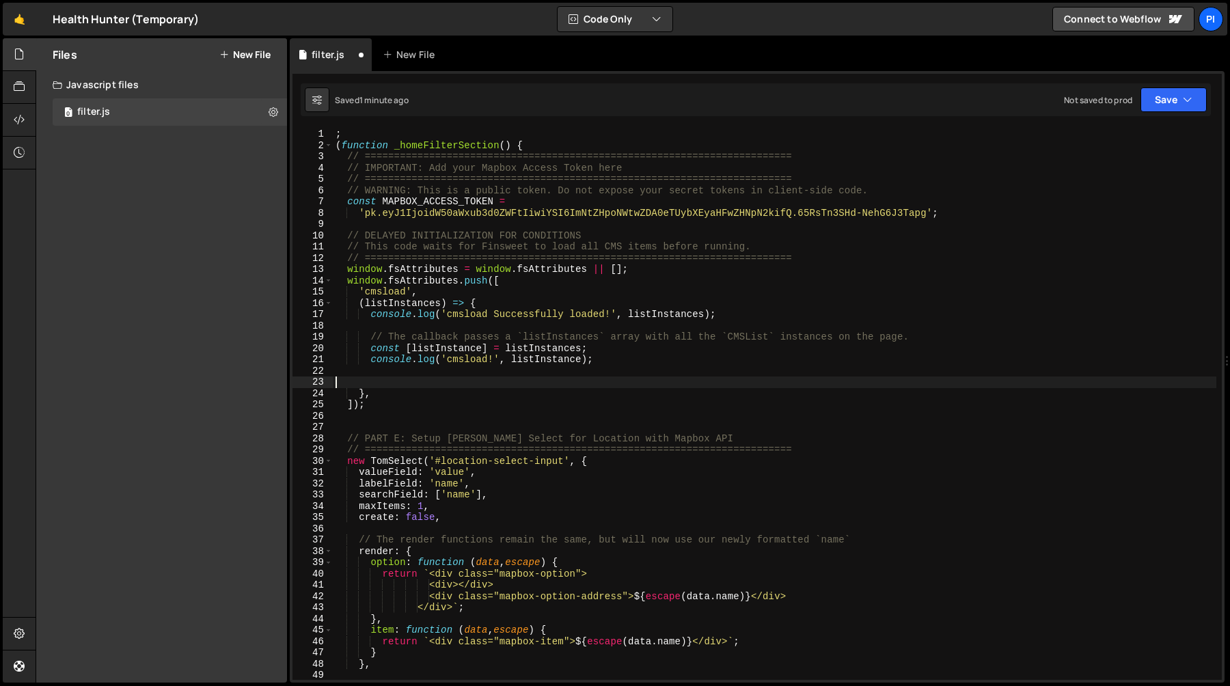
paste textarea "}"
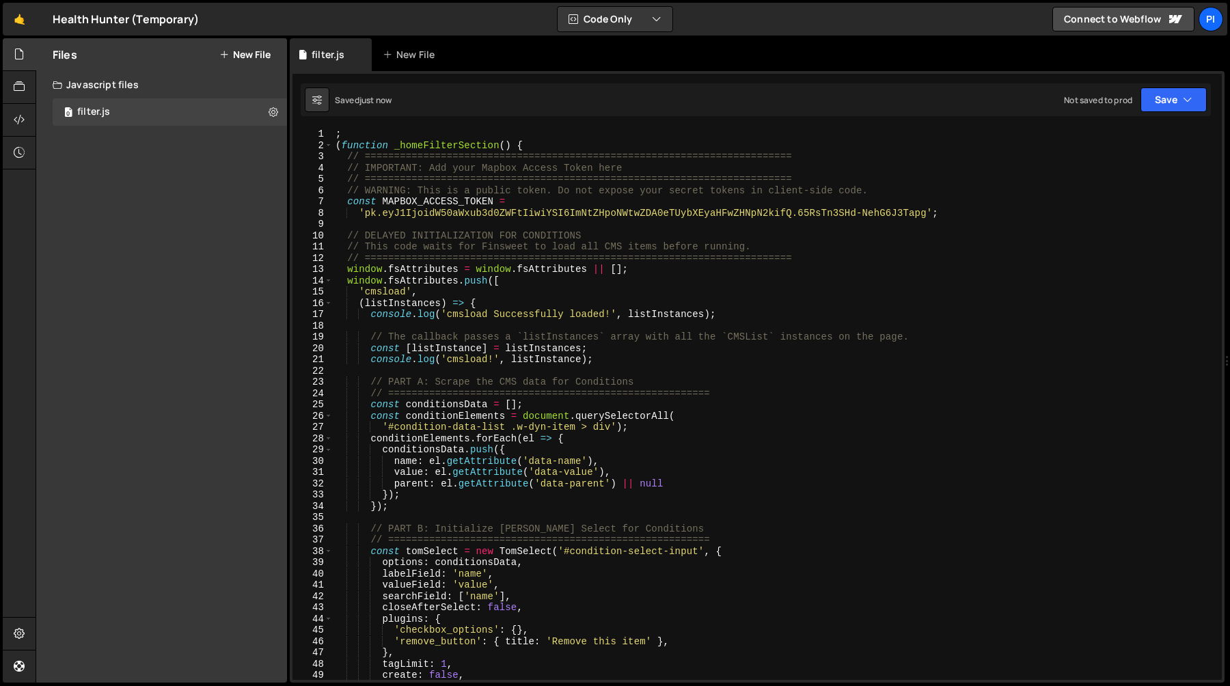
click at [611, 364] on div "; ( function _homeFilterSection ( ) { // ======================================…" at bounding box center [774, 415] width 883 height 574
type textarea "console.log('cmsload!', listInstance);"
click at [370, 355] on div "; ( function _homeFilterSection ( ) { // ======================================…" at bounding box center [774, 415] width 883 height 574
click at [605, 366] on div "; ( function _homeFilterSection ( ) { // ======================================…" at bounding box center [774, 415] width 883 height 574
click at [609, 363] on div "; ( function _homeFilterSection ( ) { // ======================================…" at bounding box center [774, 415] width 883 height 574
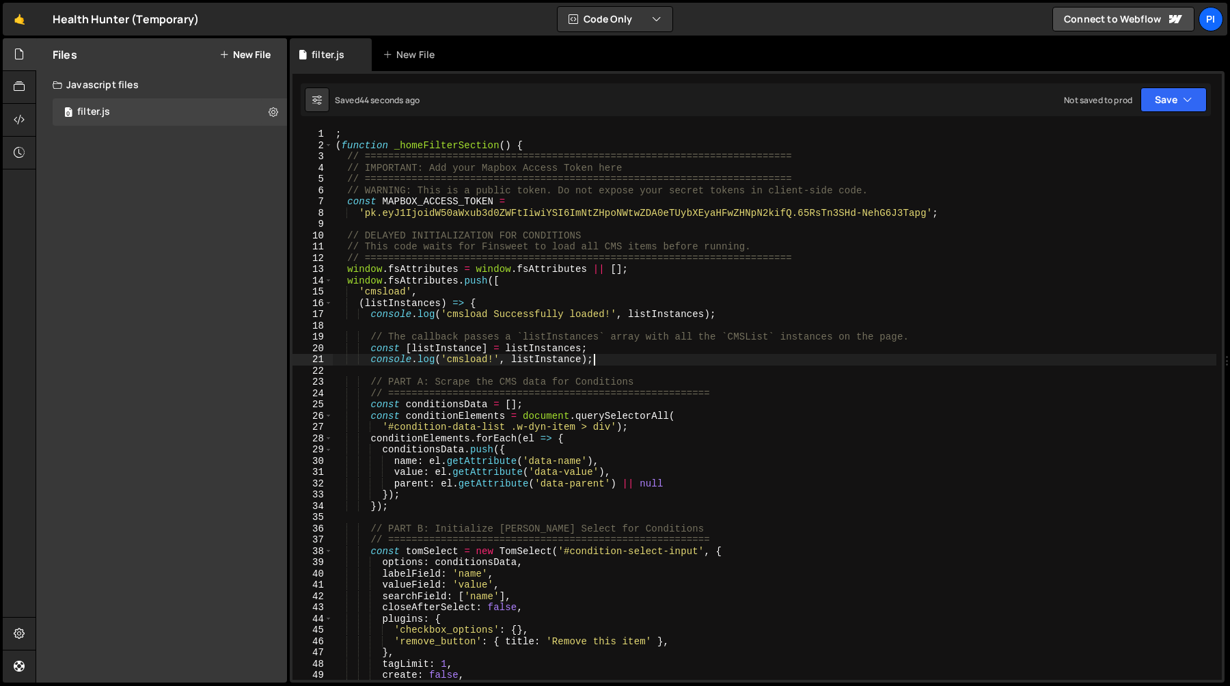
type textarea "console.log('cmsload!', listInstance);"
click at [370, 360] on div "; ( function _homeFilterSection ( ) { // ======================================…" at bounding box center [774, 415] width 883 height 574
type textarea "// The callback passes a `listInstances` array with all the `CMSList` instances…"
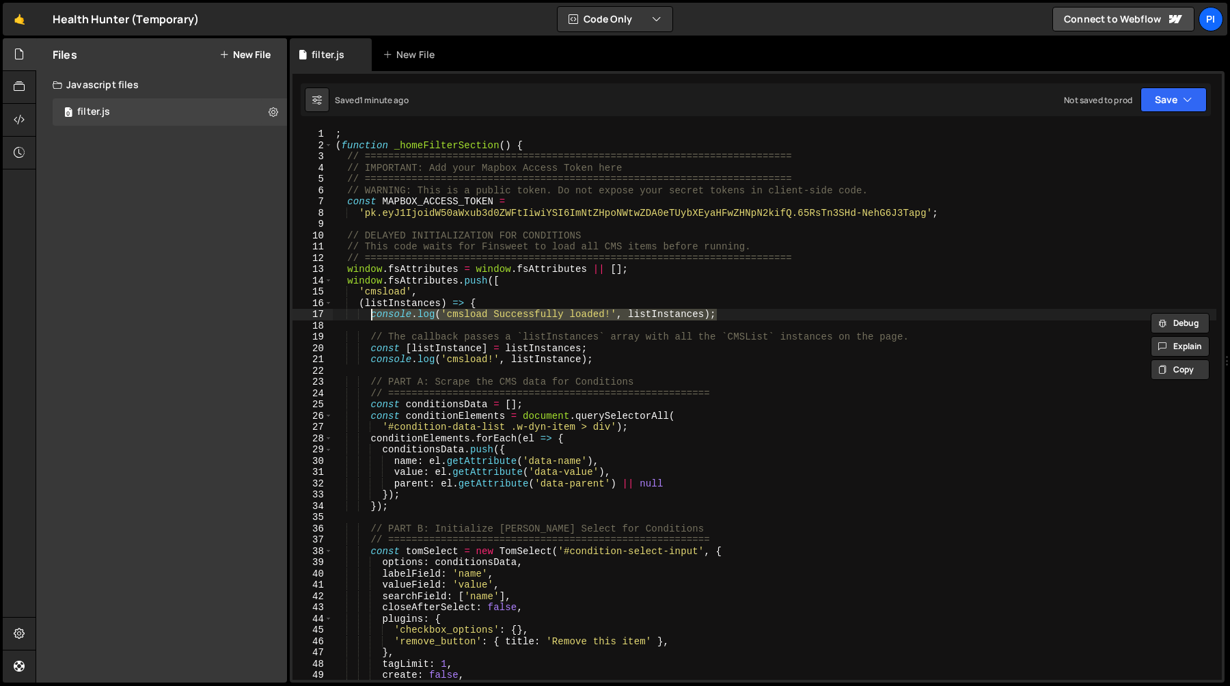
paste textarea "console.log("Finsweet renderall event fired. Initializing Conditions dropdown.""
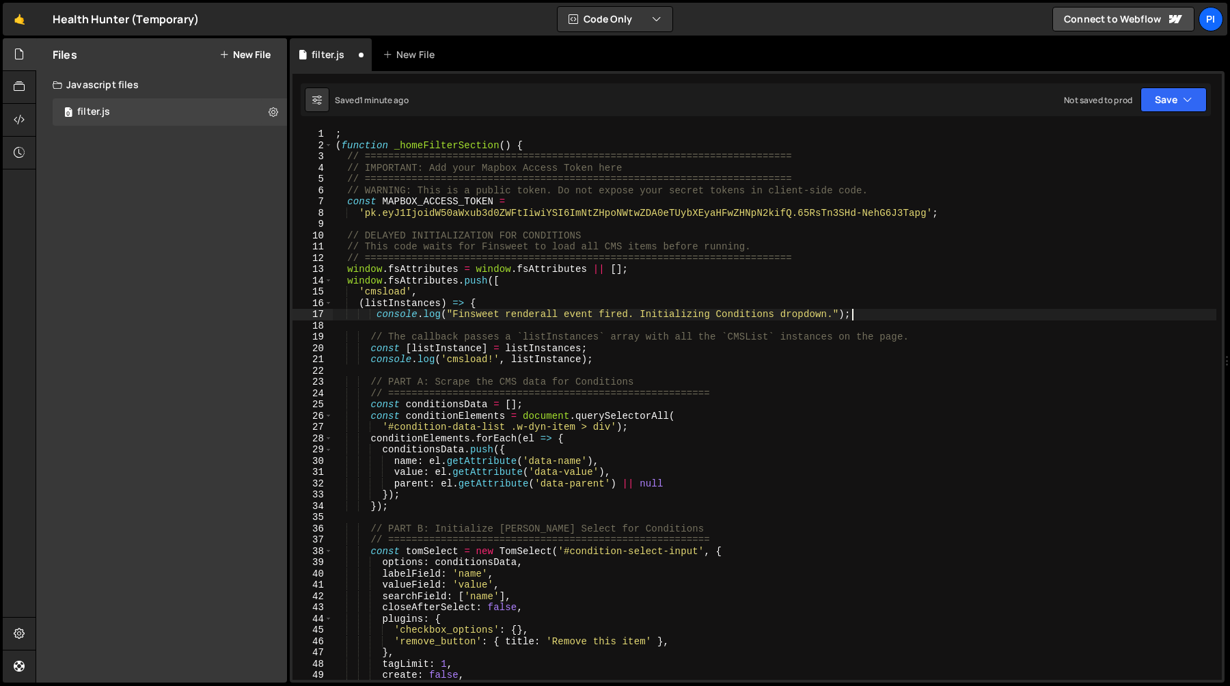
click at [493, 301] on div "; ( function _homeFilterSection ( ) { // ======================================…" at bounding box center [774, 415] width 883 height 574
type textarea "(listInstances) => {"
click at [485, 326] on div "; ( function _homeFilterSection ( ) { // ======================================…" at bounding box center [774, 415] width 883 height 574
click at [540, 312] on div "; ( function _homeFilterSection ( ) { // ======================================…" at bounding box center [774, 415] width 883 height 574
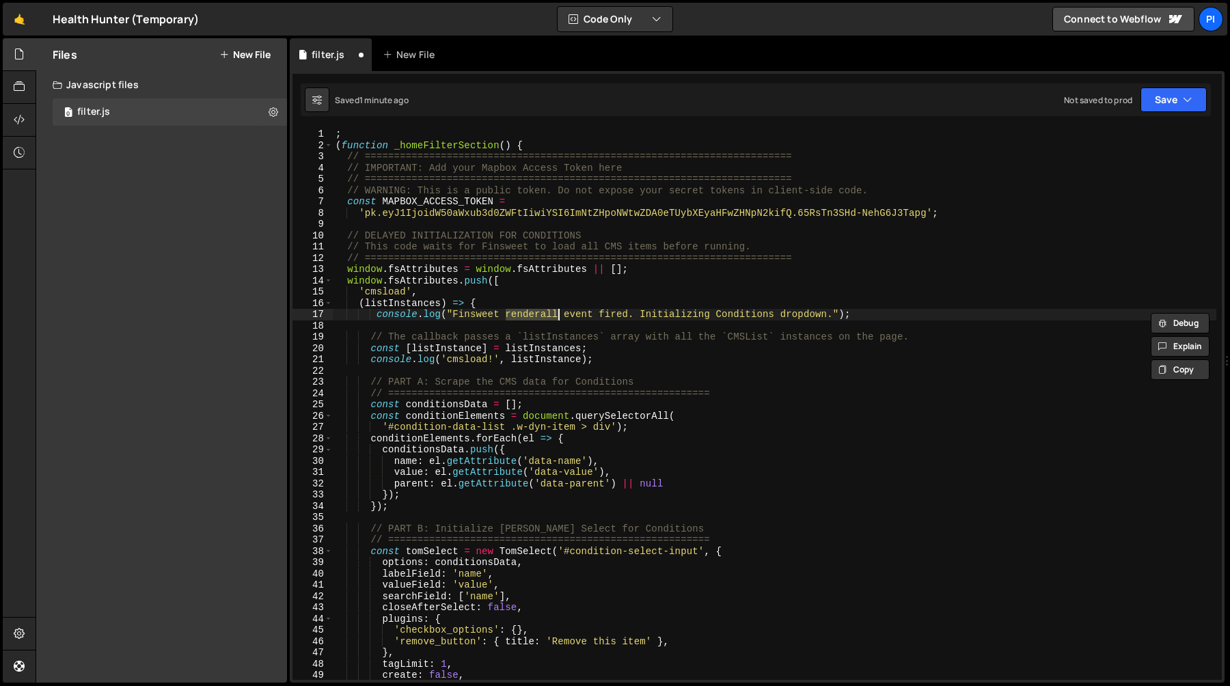
click at [540, 312] on div "; ( function _homeFilterSection ( ) { // ======================================…" at bounding box center [774, 415] width 883 height 574
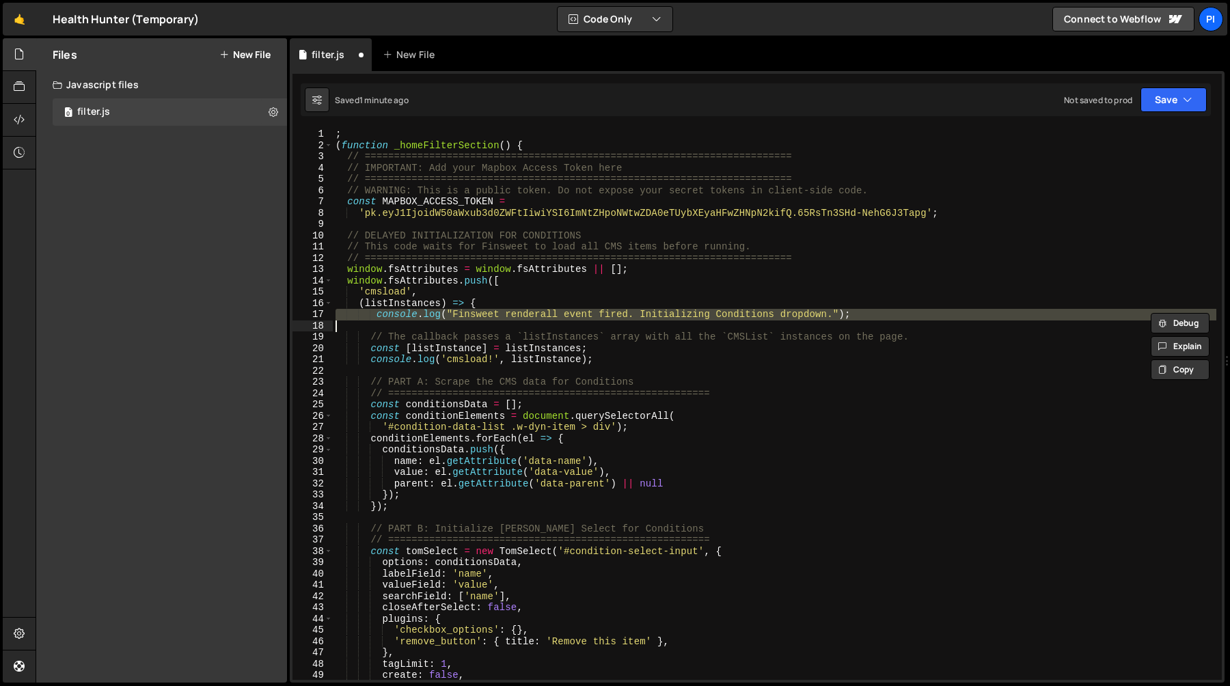
click at [540, 312] on div "; ( function _homeFilterSection ( ) { // ======================================…" at bounding box center [774, 415] width 883 height 574
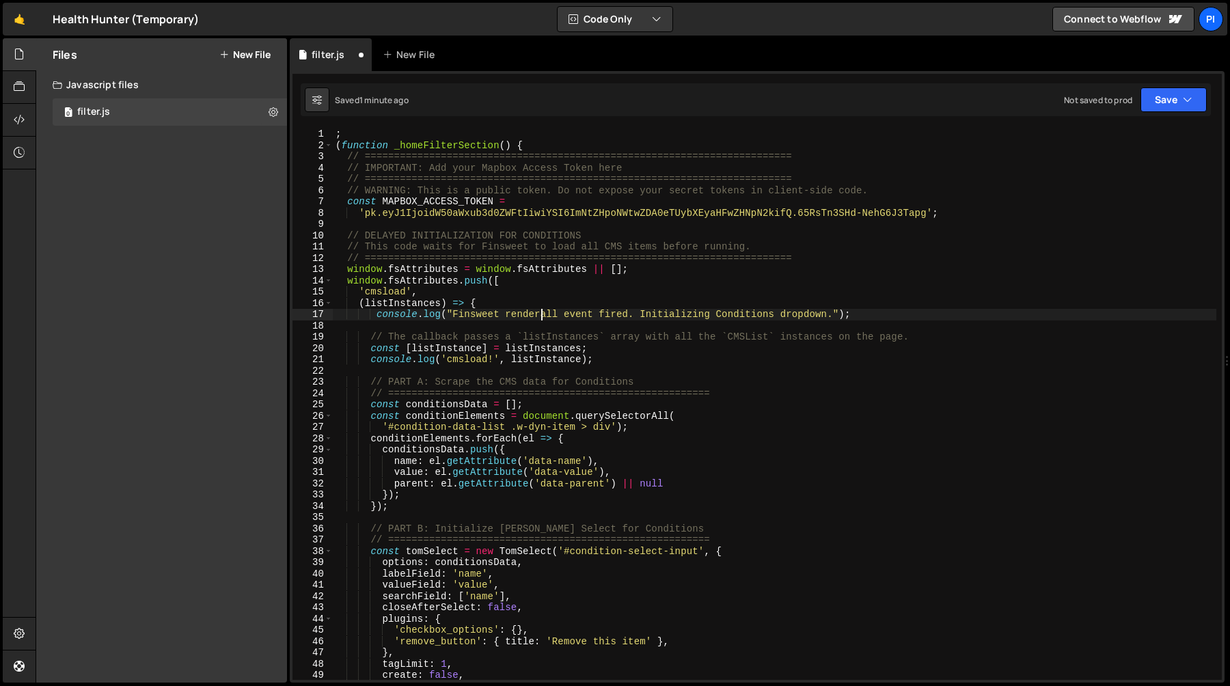
click at [540, 312] on div "; ( function _homeFilterSection ( ) { // ======================================…" at bounding box center [774, 415] width 883 height 574
click at [641, 314] on div "; ( function _homeFilterSection ( ) { // ======================================…" at bounding box center [774, 415] width 883 height 574
click at [527, 316] on div "; ( function _homeFilterSection ( ) { // ======================================…" at bounding box center [774, 415] width 883 height 574
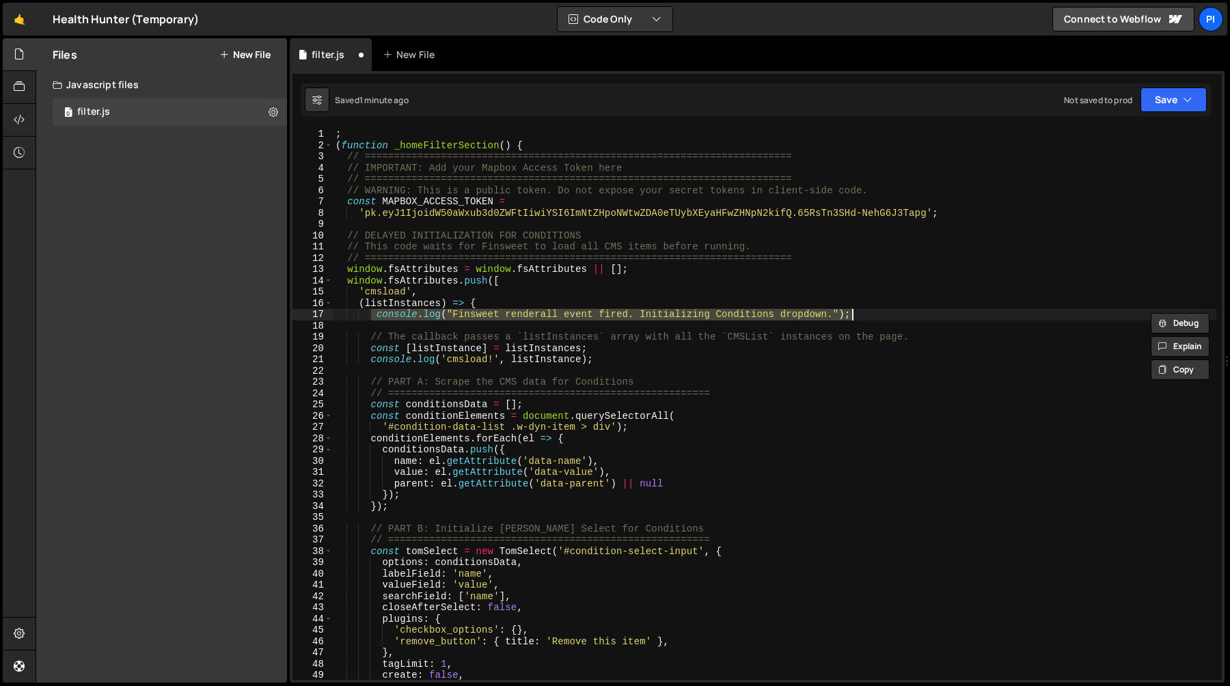
click at [527, 317] on div "; ( function _homeFilterSection ( ) { // ======================================…" at bounding box center [774, 403] width 883 height 551
click at [527, 317] on div "; ( function _homeFilterSection ( ) { // ======================================…" at bounding box center [774, 415] width 883 height 574
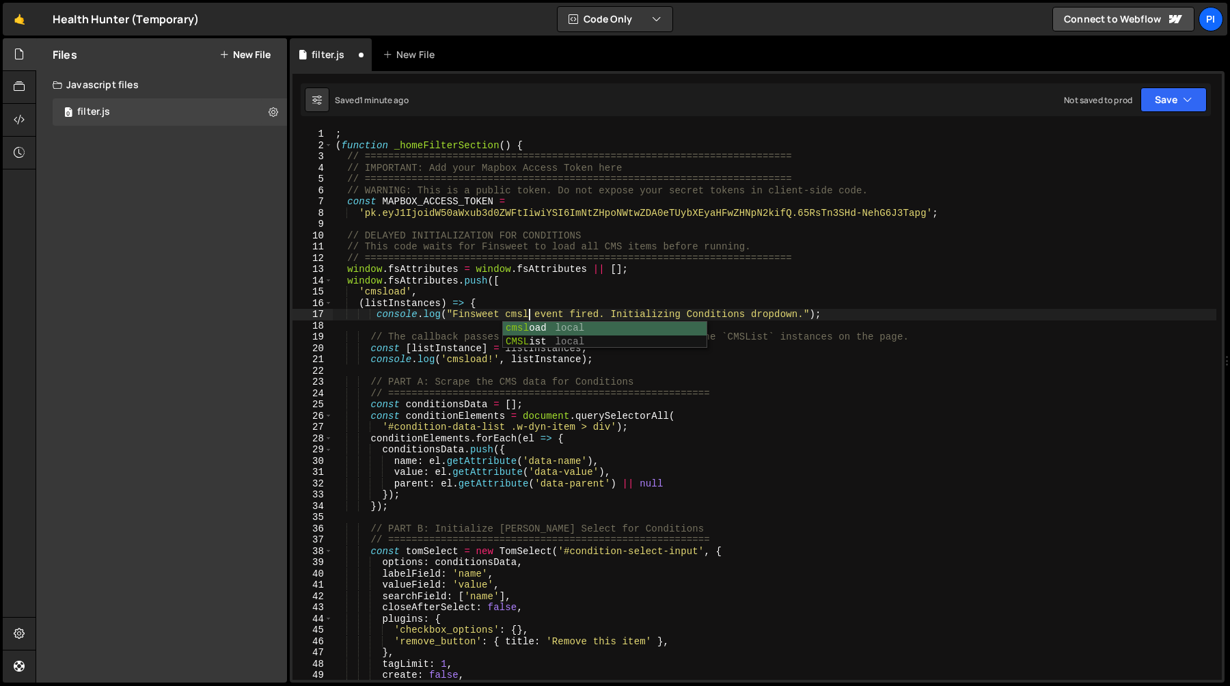
scroll to position [0, 14]
click at [553, 294] on div "; ( function _homeFilterSection ( ) { // ======================================…" at bounding box center [774, 415] width 883 height 574
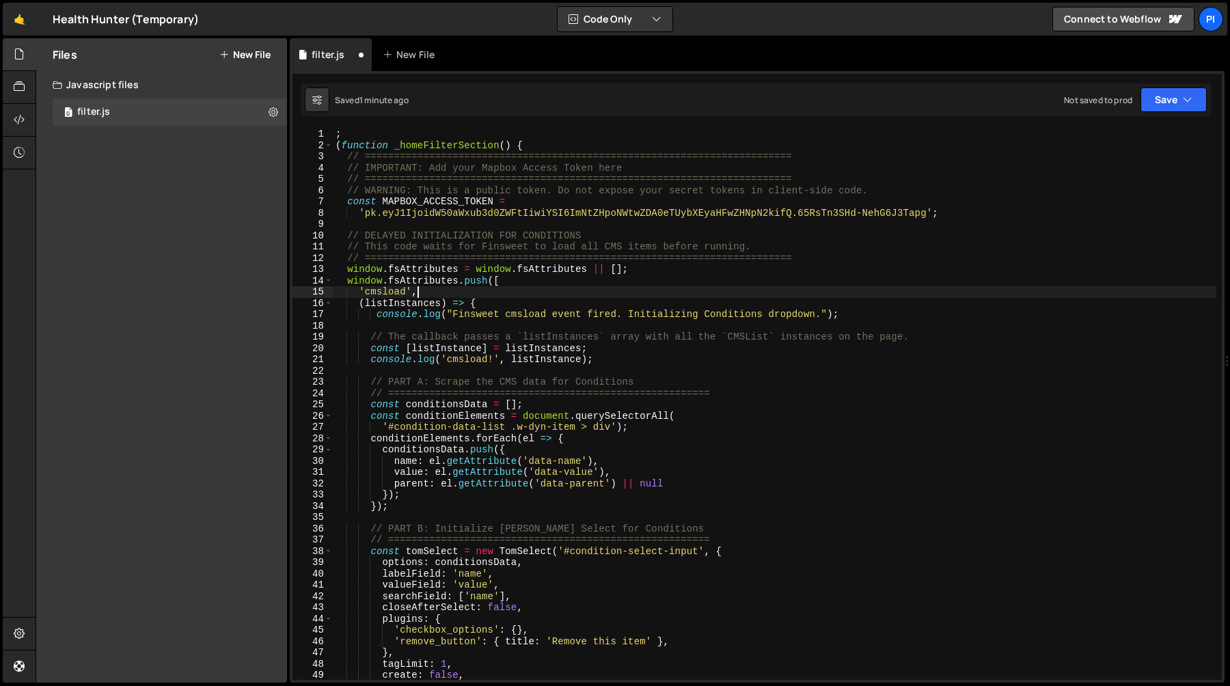
click at [636, 361] on div "; ( function _homeFilterSection ( ) { // ======================================…" at bounding box center [774, 415] width 883 height 574
type textarea "console.log('cmsload!', listInstance);"
click at [350, 358] on div "; ( function _homeFilterSection ( ) { // ======================================…" at bounding box center [774, 415] width 883 height 574
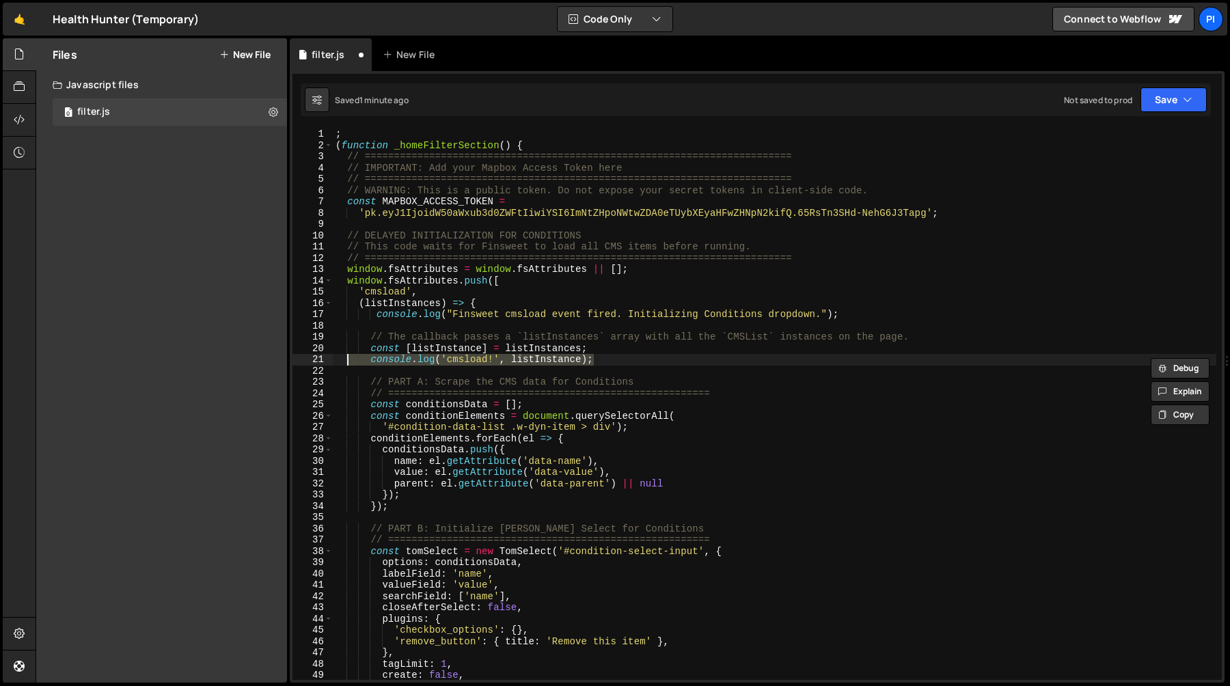
scroll to position [0, 0]
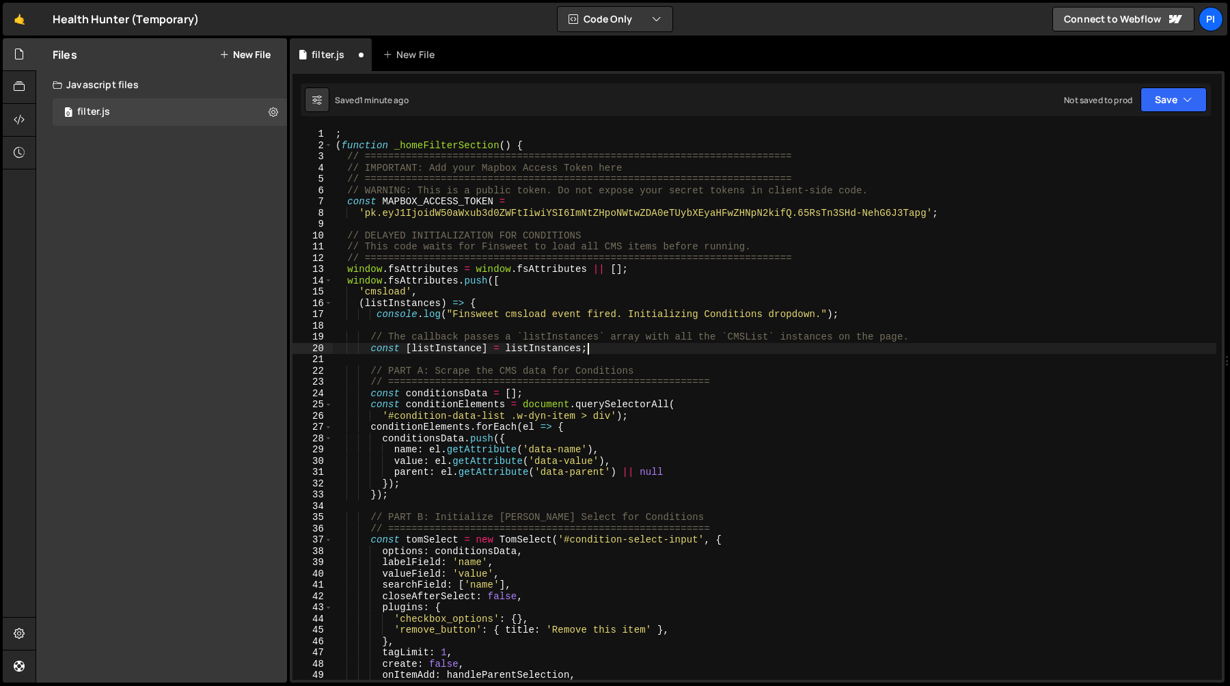
type textarea "// The callback passes a `listInstances` array with all the `CMSList` instances…"
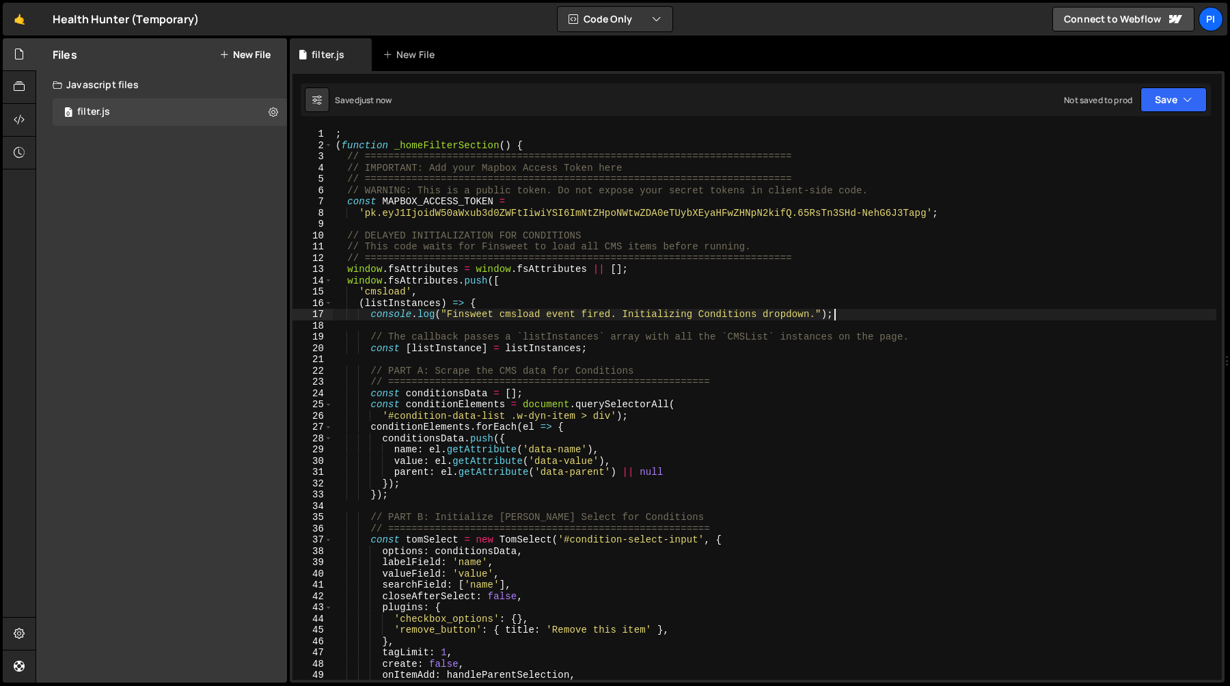
type textarea "console.log("Finsweet cmsload event fired. Initializing Conditions dropdown.");"
click at [704, 318] on div "; ( function _homeFilterSection ( ) { // ======================================…" at bounding box center [774, 415] width 883 height 574
click at [809, 315] on div "; ( function _homeFilterSection ( ) { // ======================================…" at bounding box center [774, 415] width 883 height 574
click at [698, 314] on div "; ( function _homeFilterSection ( ) { // ======================================…" at bounding box center [774, 415] width 883 height 574
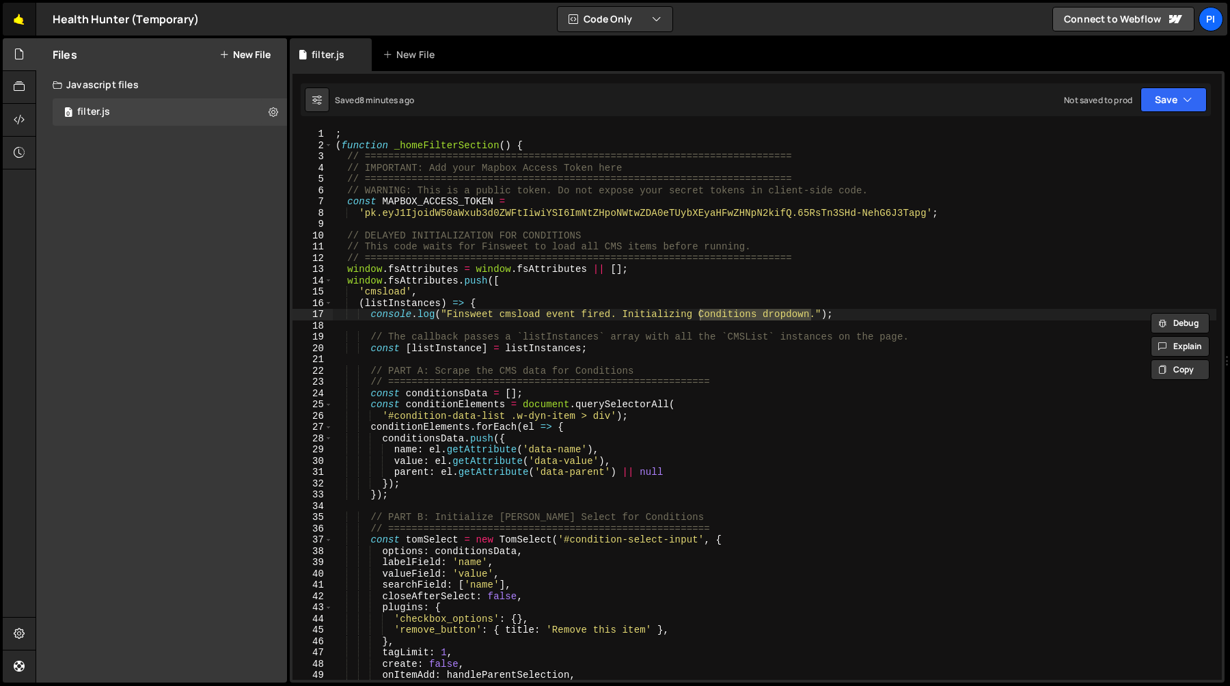
click at [10, 23] on link "🤙" at bounding box center [19, 19] width 33 height 33
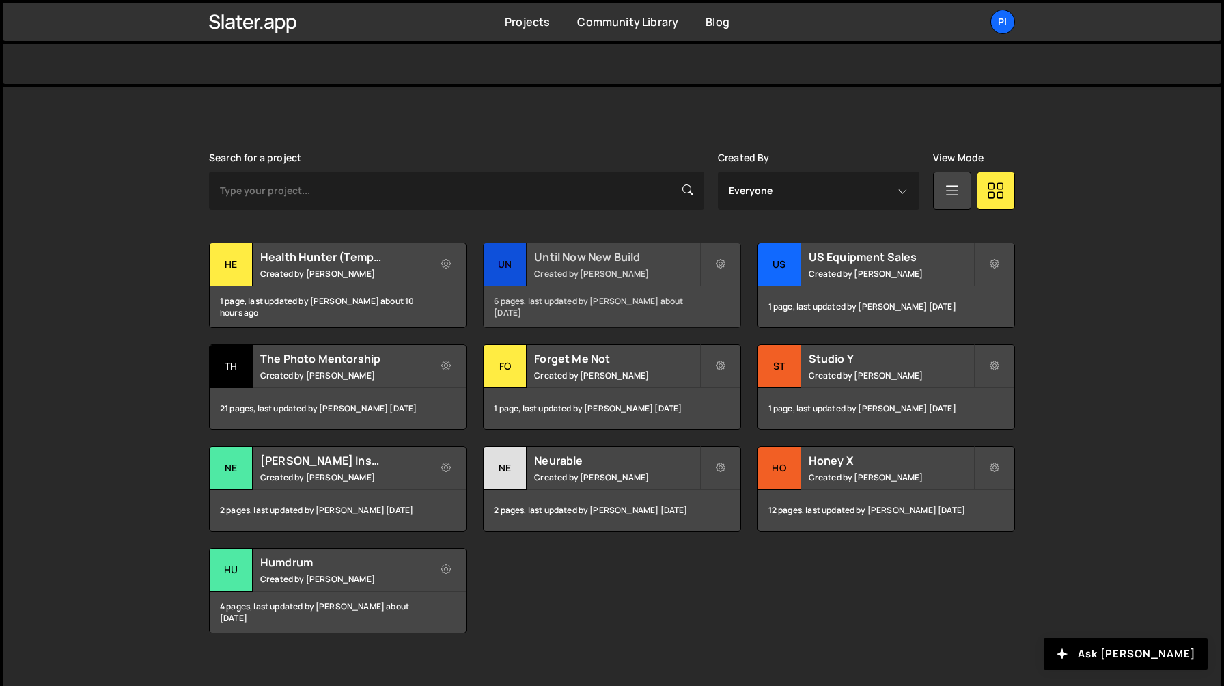
scroll to position [322, 0]
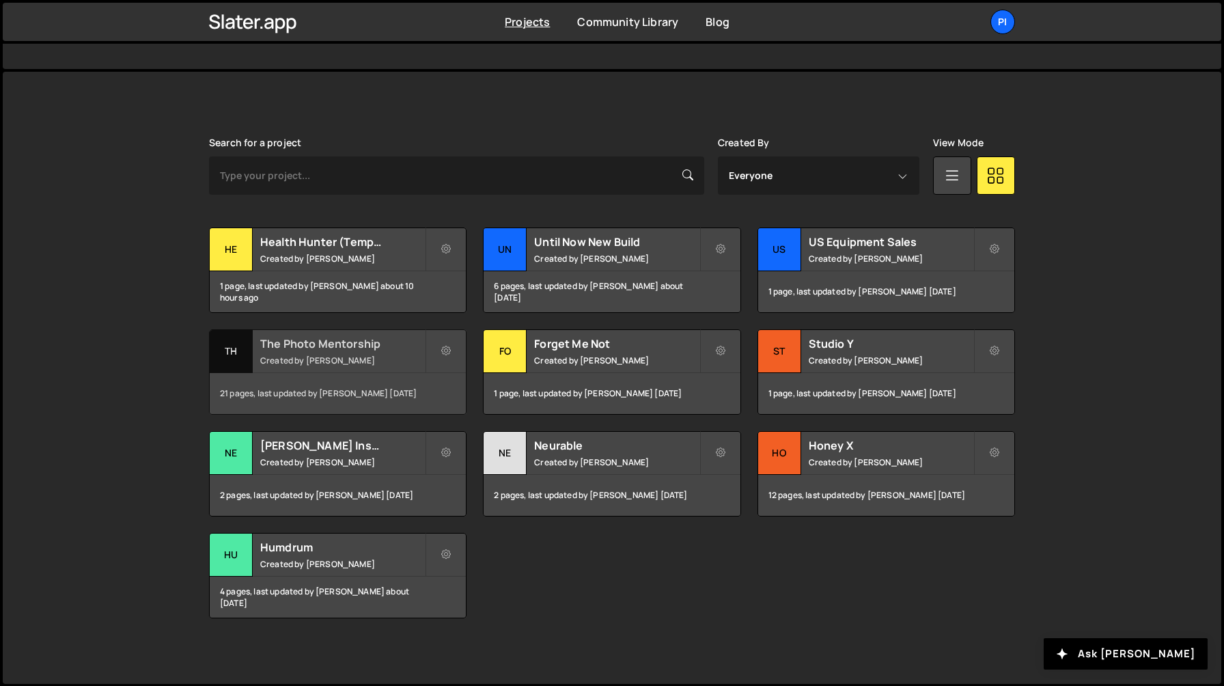
click at [394, 376] on div "21 pages, last updated by Richard Burles 5 months ago" at bounding box center [338, 393] width 256 height 41
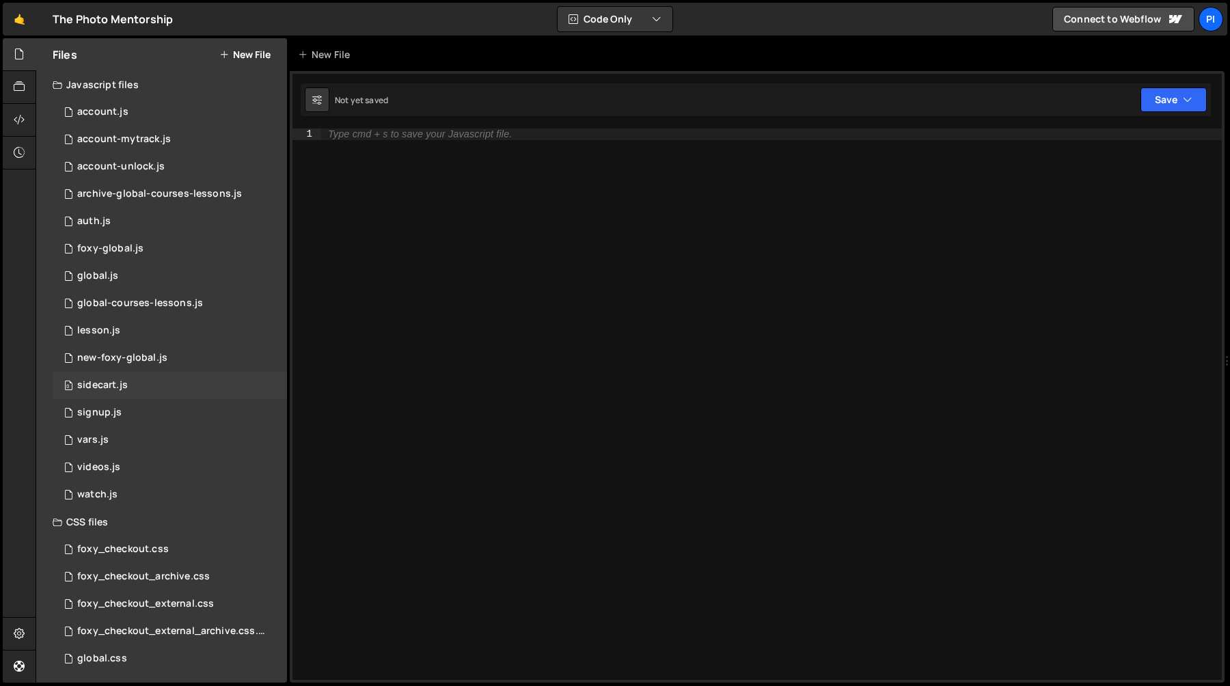
click at [163, 385] on div "0 sidecart.js 0" at bounding box center [170, 385] width 234 height 27
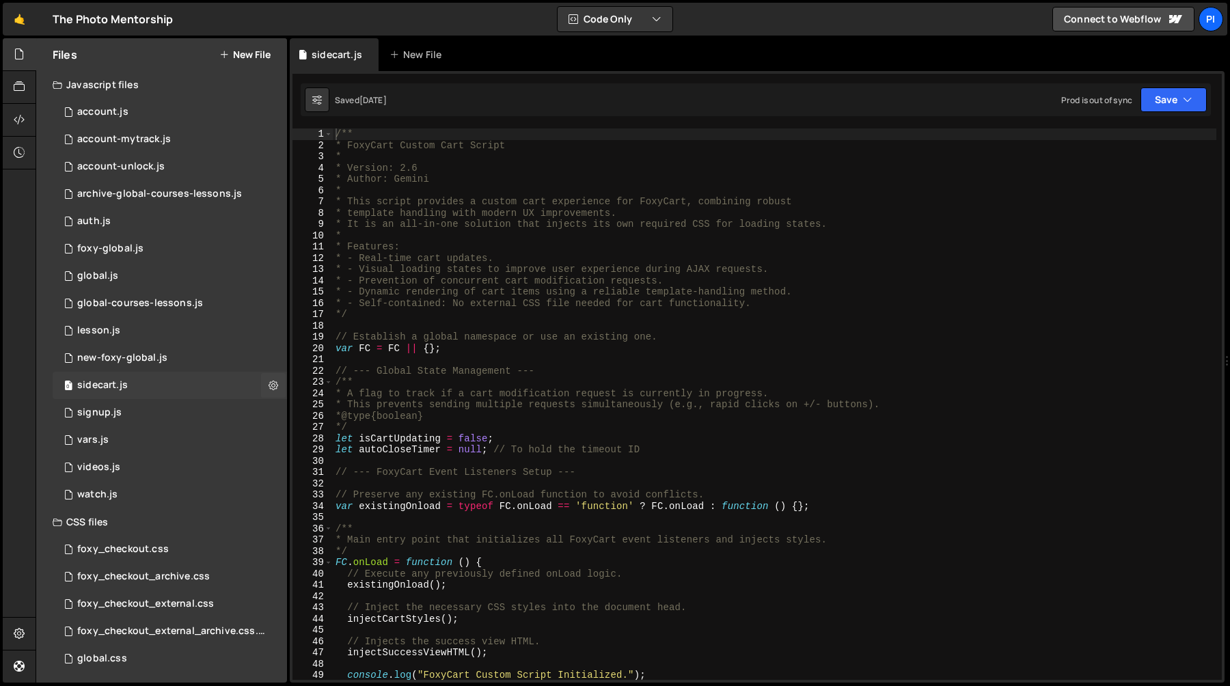
scroll to position [362, 0]
click at [206, 277] on div "0 global.js 0" at bounding box center [170, 275] width 234 height 27
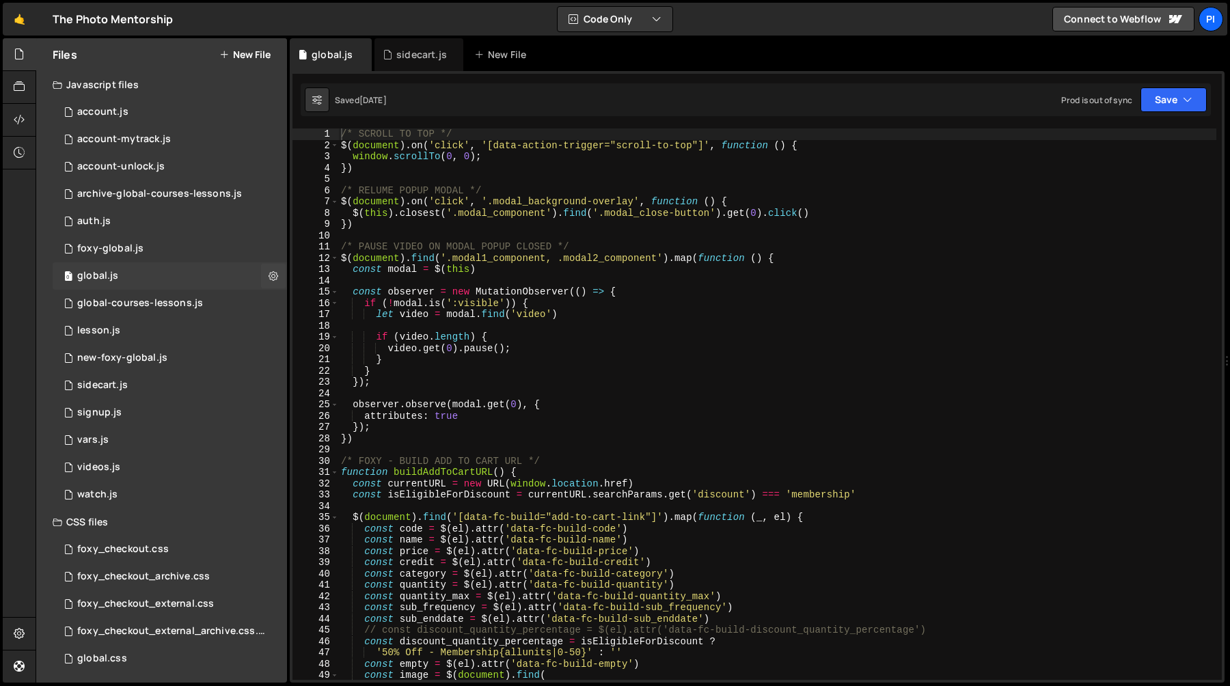
scroll to position [0, 0]
click at [181, 280] on div "0 global.js 0" at bounding box center [170, 275] width 234 height 27
click at [190, 254] on div "0 foxy-global.js 0" at bounding box center [170, 248] width 234 height 27
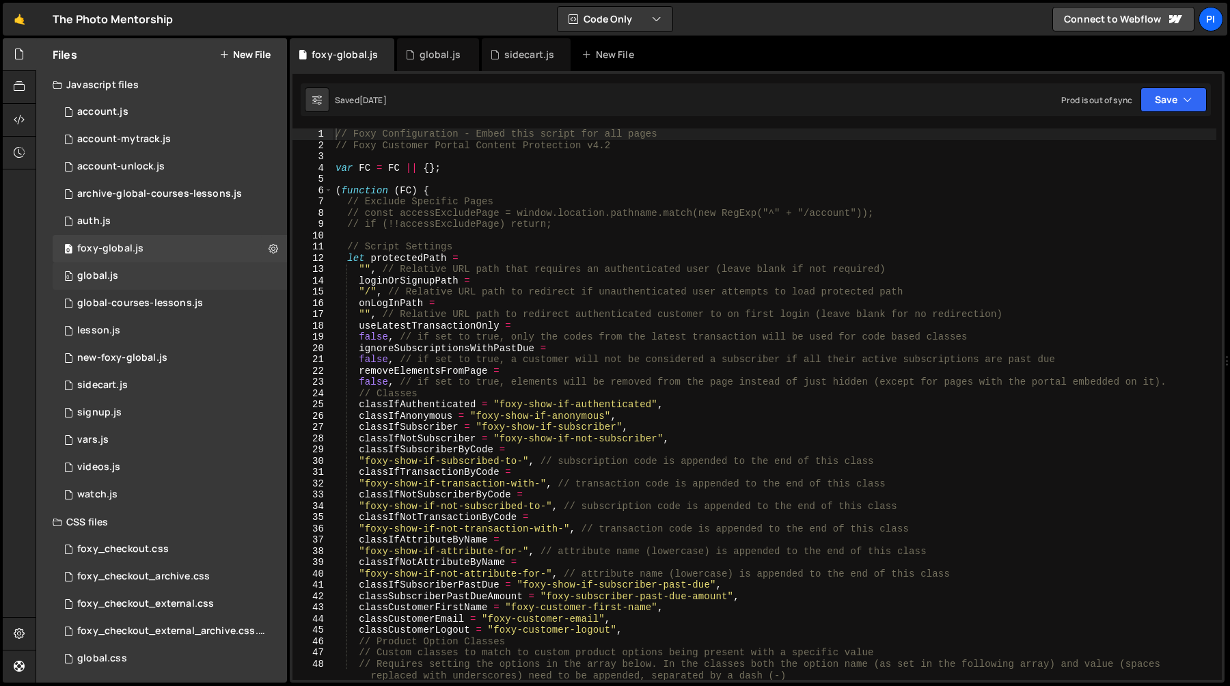
scroll to position [708, 0]
click at [184, 272] on div "0 global.js 0" at bounding box center [170, 275] width 234 height 27
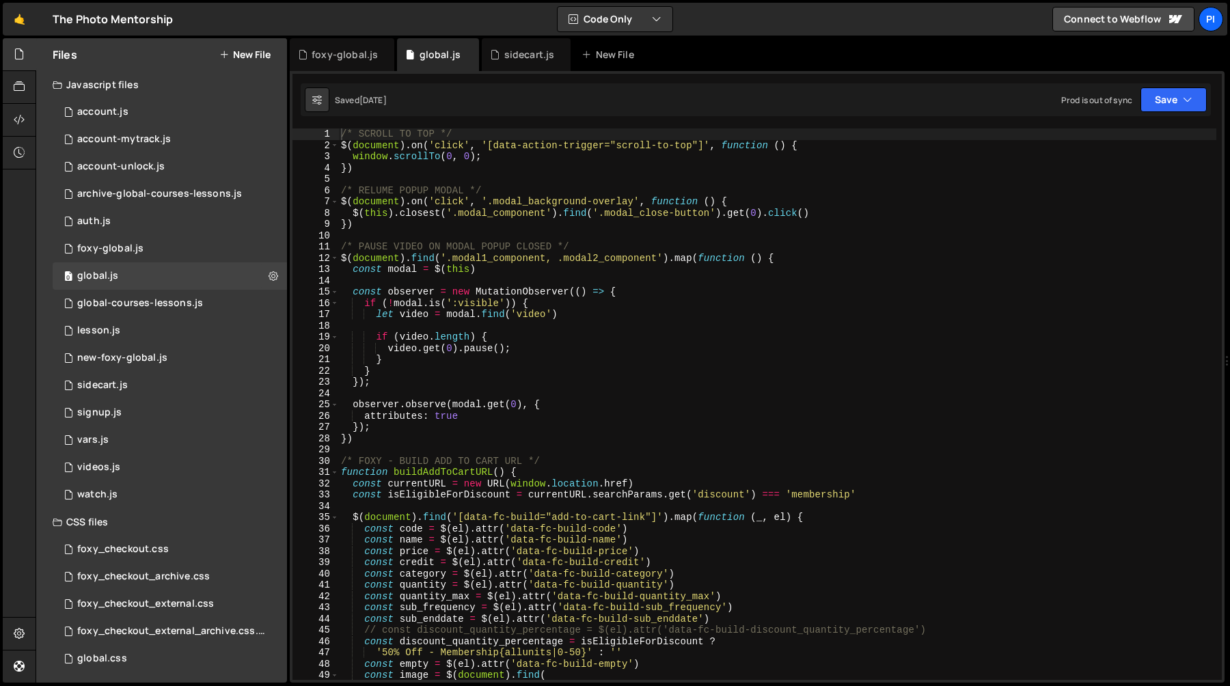
scroll to position [0, 0]
type textarea "if (video.length) {"
click at [551, 335] on div "/* SCROLL TO TOP */ $ ( document ) . on ( 'click' , '[data-action-trigger="scro…" at bounding box center [777, 415] width 878 height 574
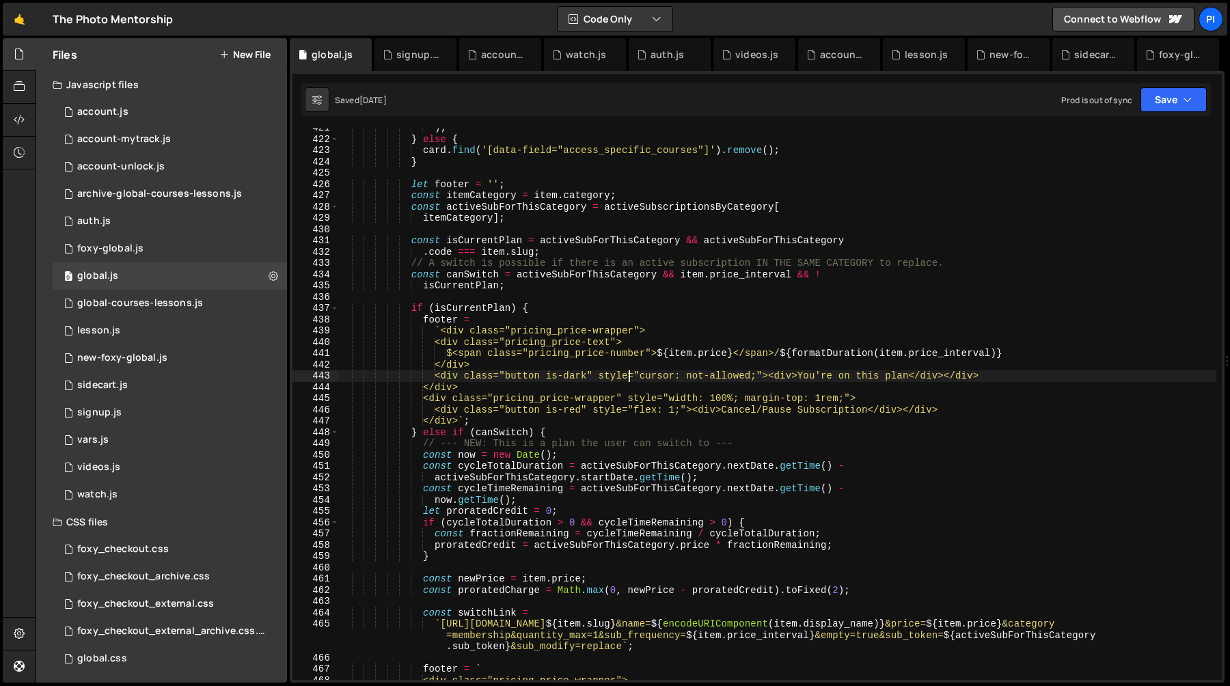
scroll to position [4763, 0]
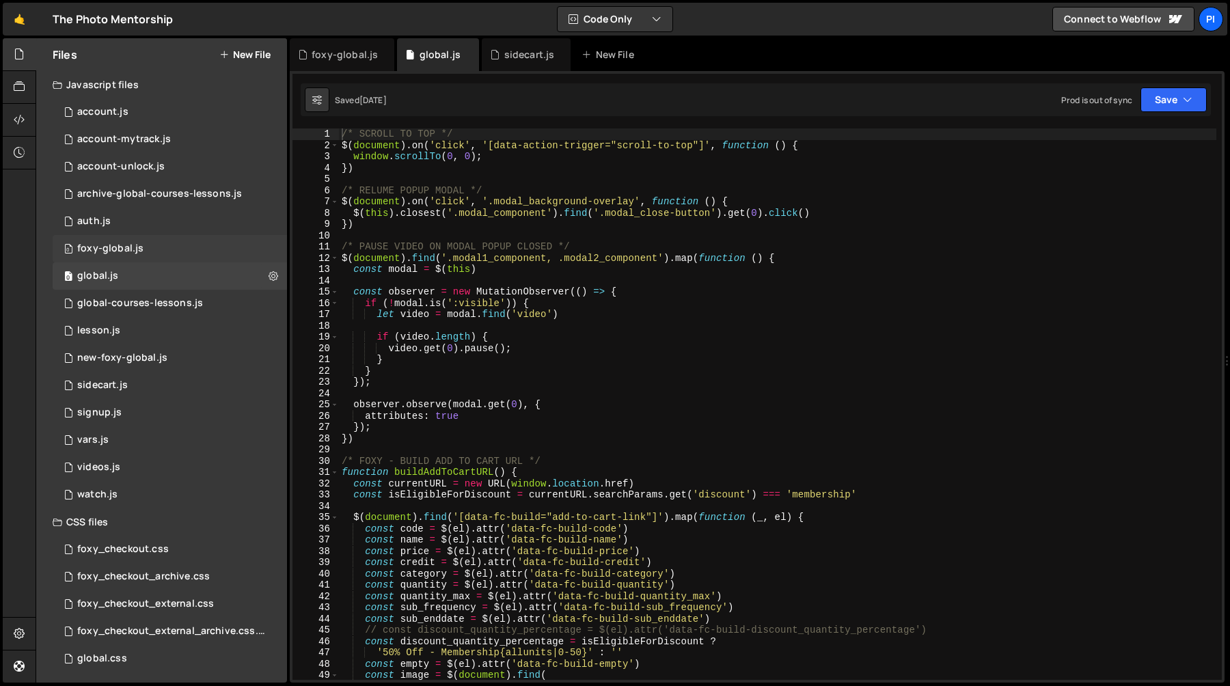
click at [139, 253] on div "foxy-global.js" at bounding box center [110, 249] width 66 height 12
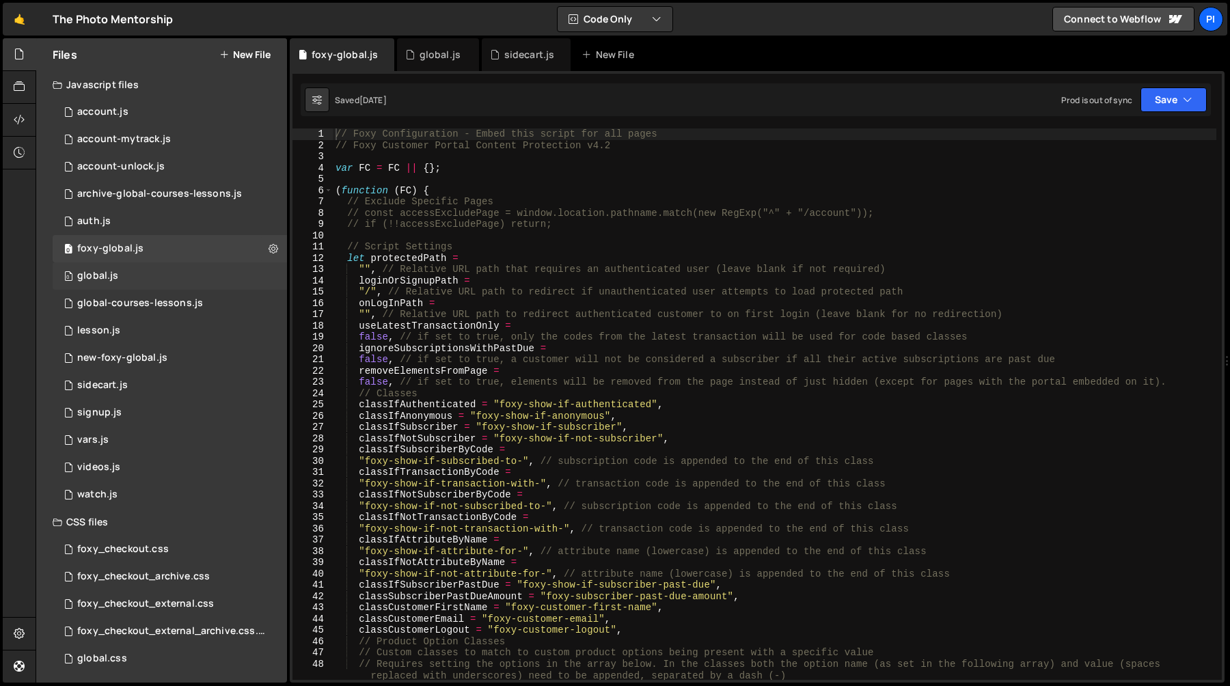
click at [140, 275] on div "0 global.js 0" at bounding box center [170, 275] width 234 height 27
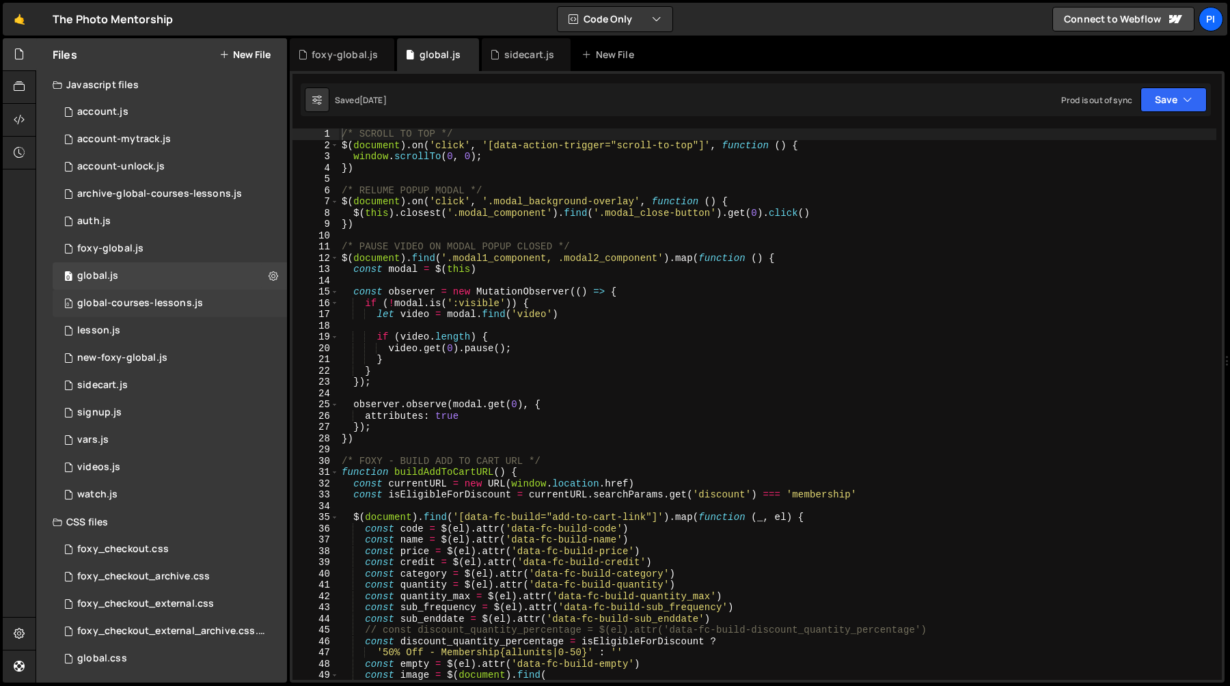
click at [140, 312] on div "0 global-courses-lessons.js 0" at bounding box center [170, 303] width 234 height 27
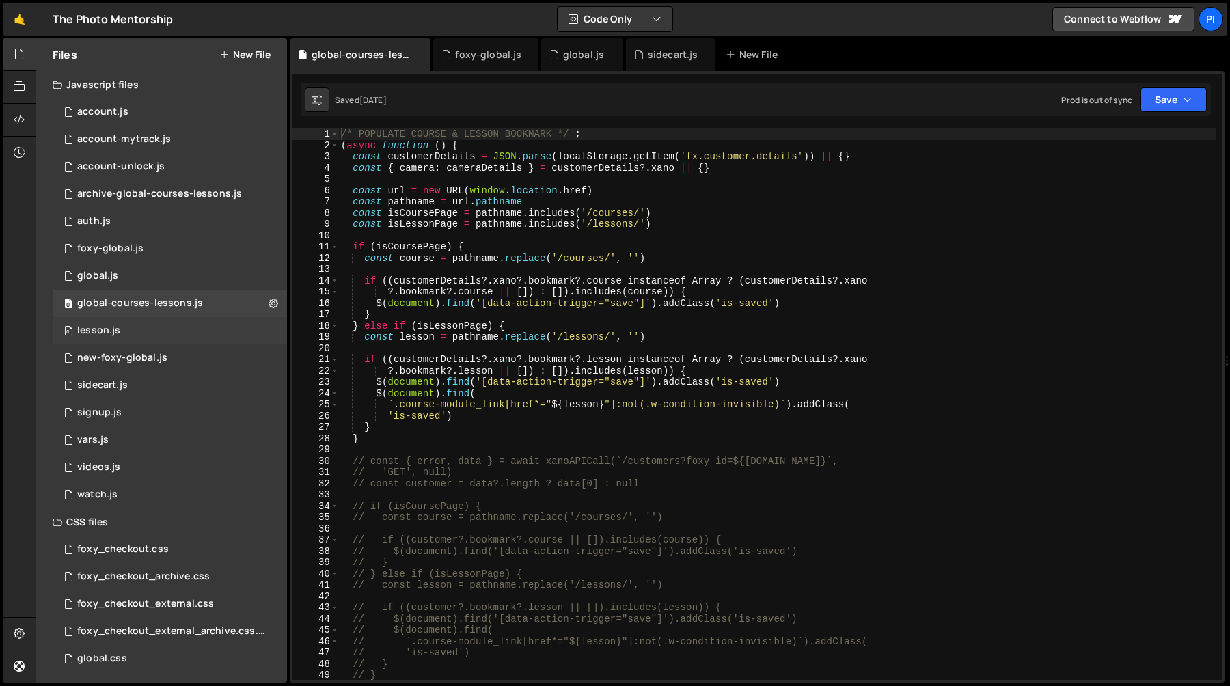
click at [140, 333] on div "0 lesson.js 0" at bounding box center [170, 330] width 234 height 27
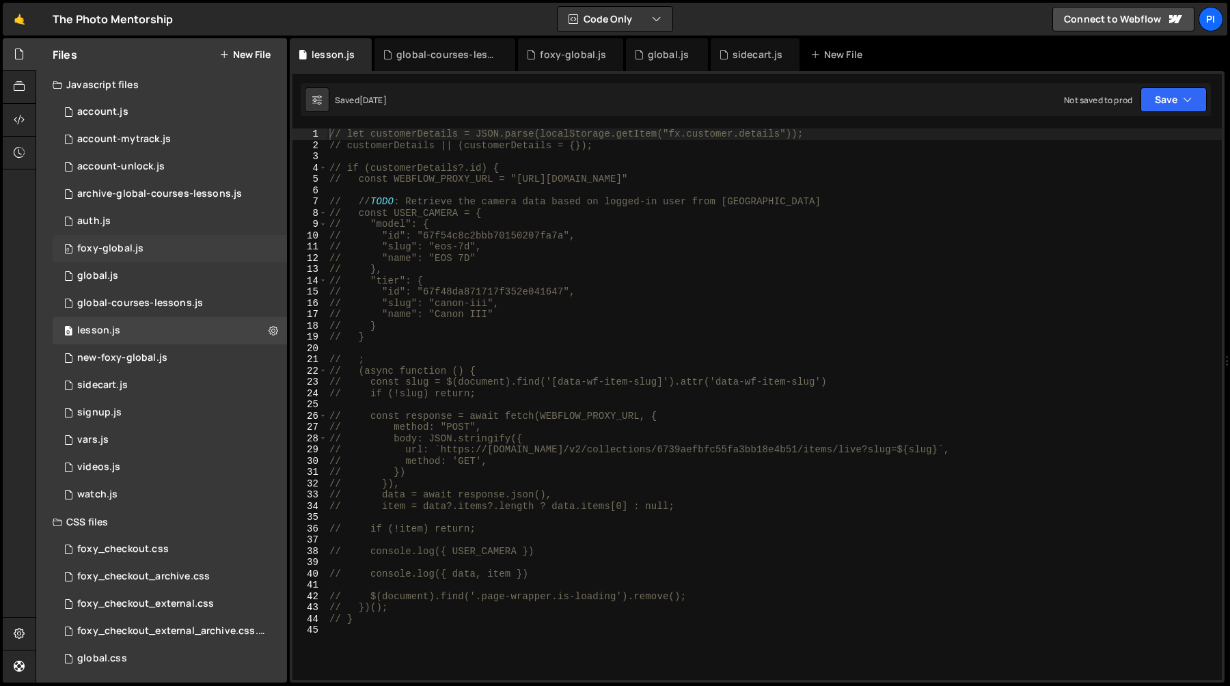
click at [147, 251] on div "0 foxy-global.js 0" at bounding box center [170, 248] width 234 height 27
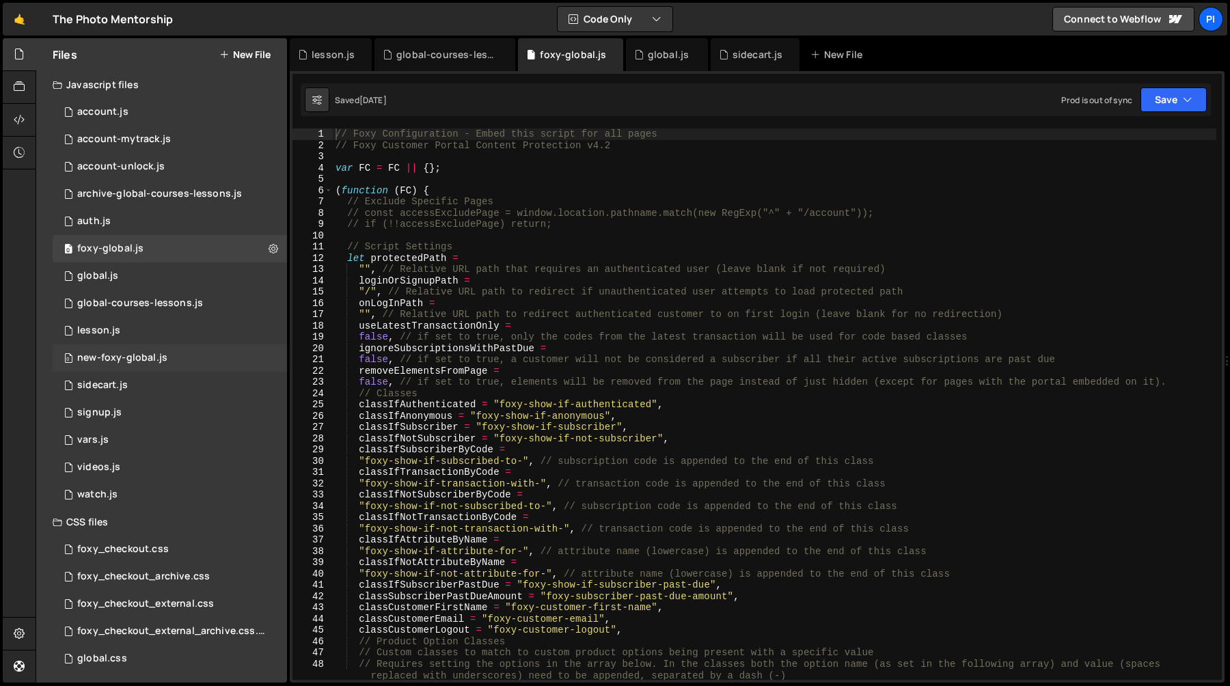
click at [140, 368] on div "0 new-foxy-global.js 0" at bounding box center [170, 357] width 234 height 27
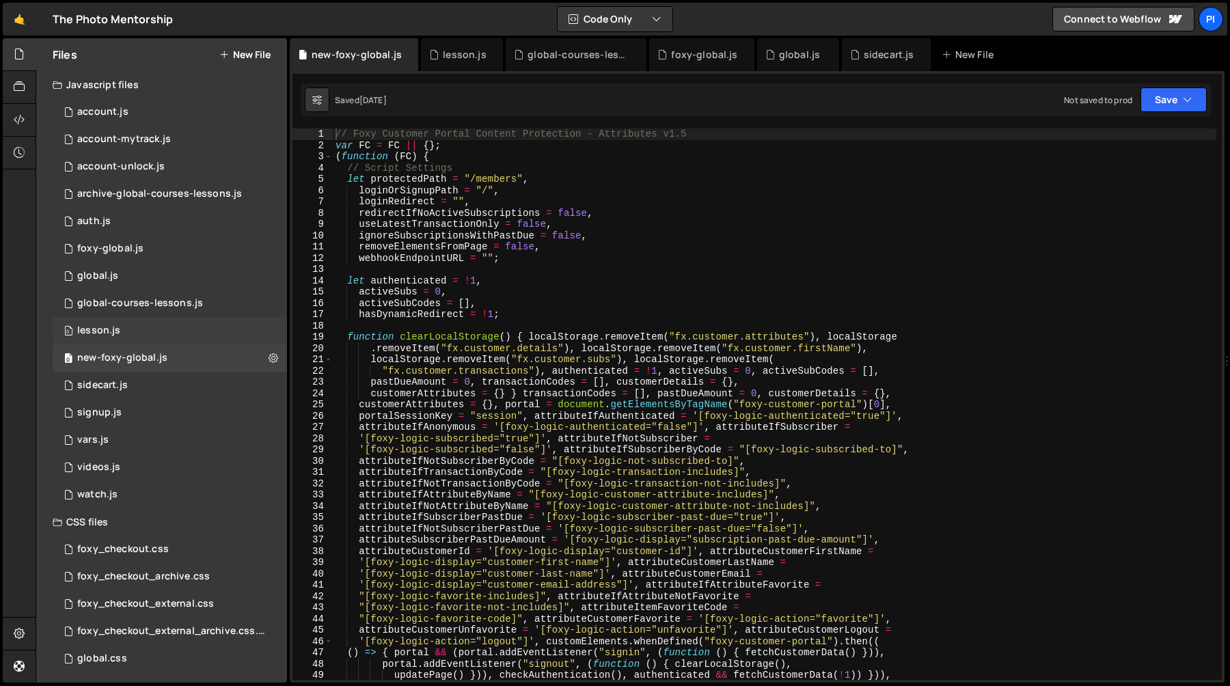
click at [154, 318] on div "0 lesson.js 0" at bounding box center [170, 330] width 234 height 27
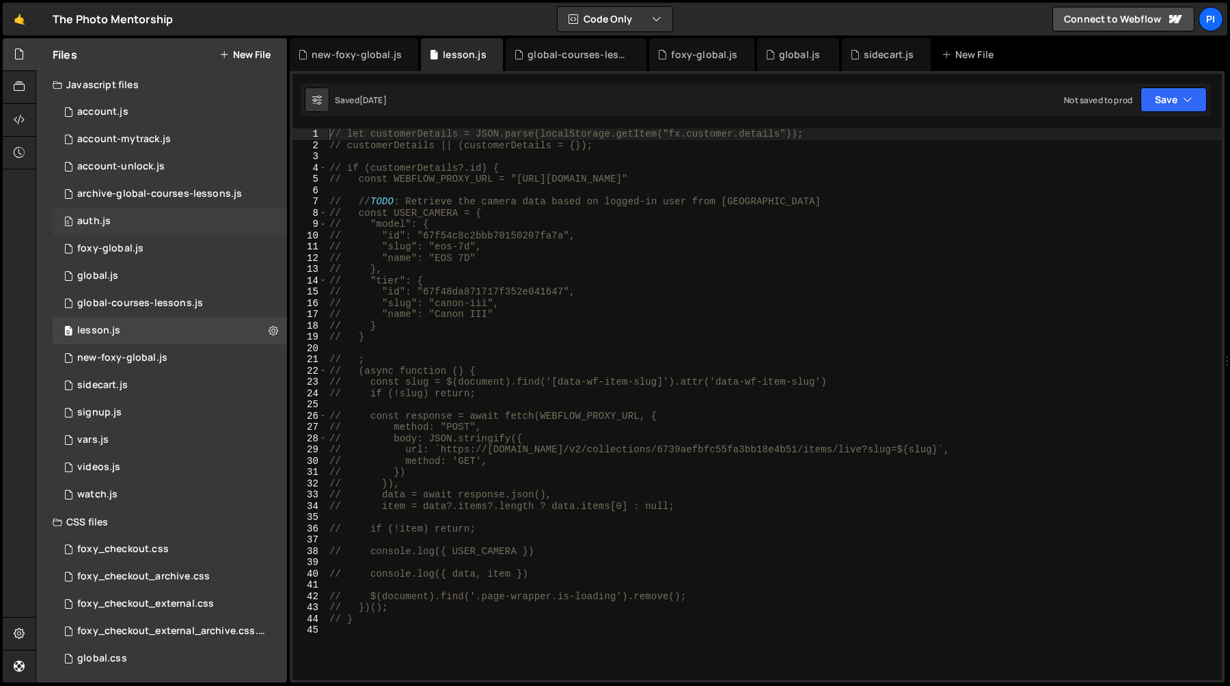
click at [172, 230] on div "0 auth.js 0" at bounding box center [170, 221] width 234 height 27
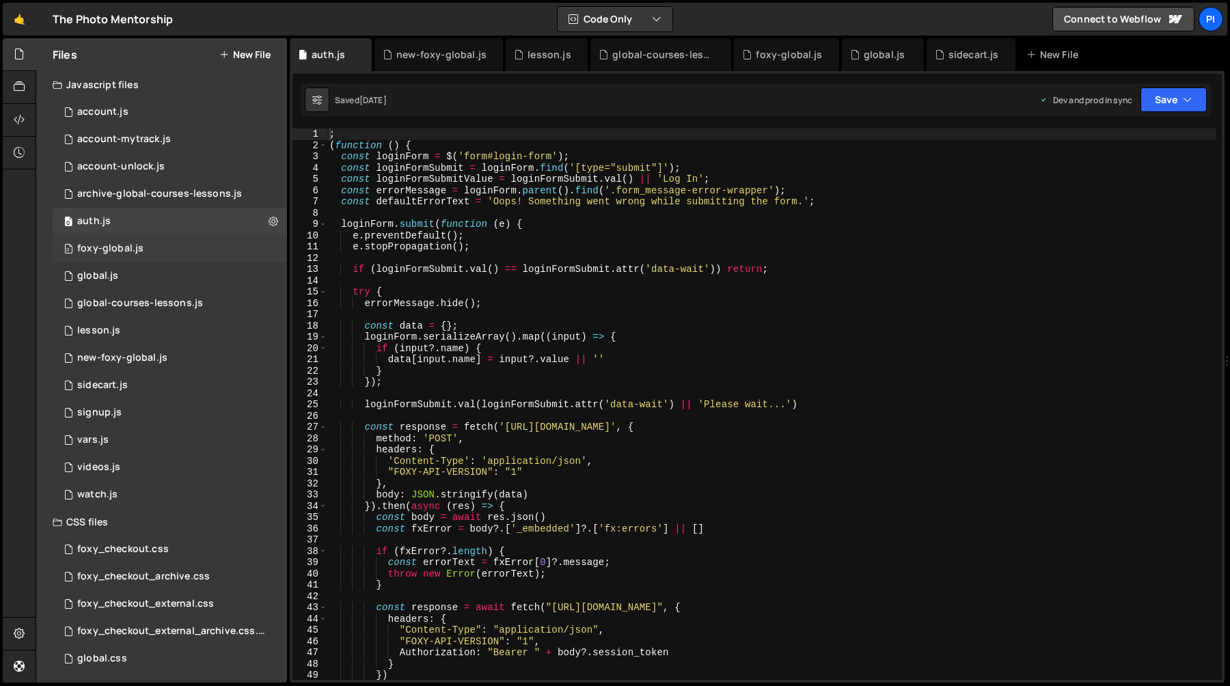
click at [167, 256] on div "0 foxy-global.js 0" at bounding box center [170, 248] width 234 height 27
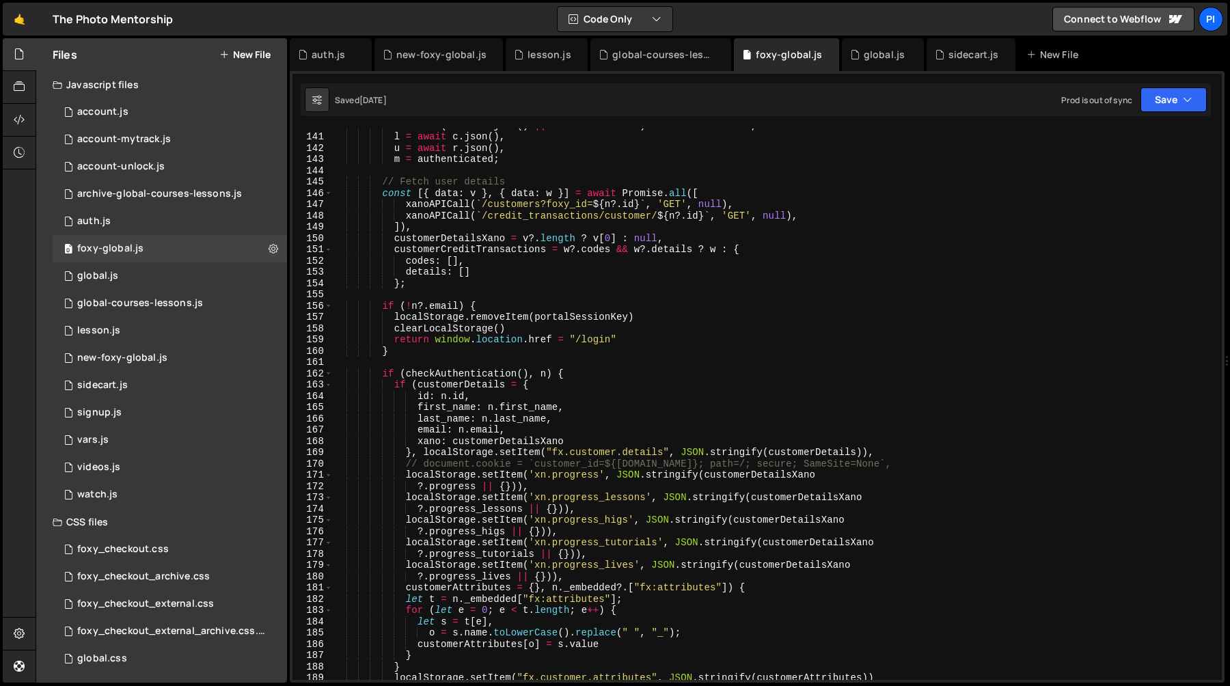
scroll to position [1645, 0]
click at [83, 275] on div "global.js" at bounding box center [97, 276] width 41 height 12
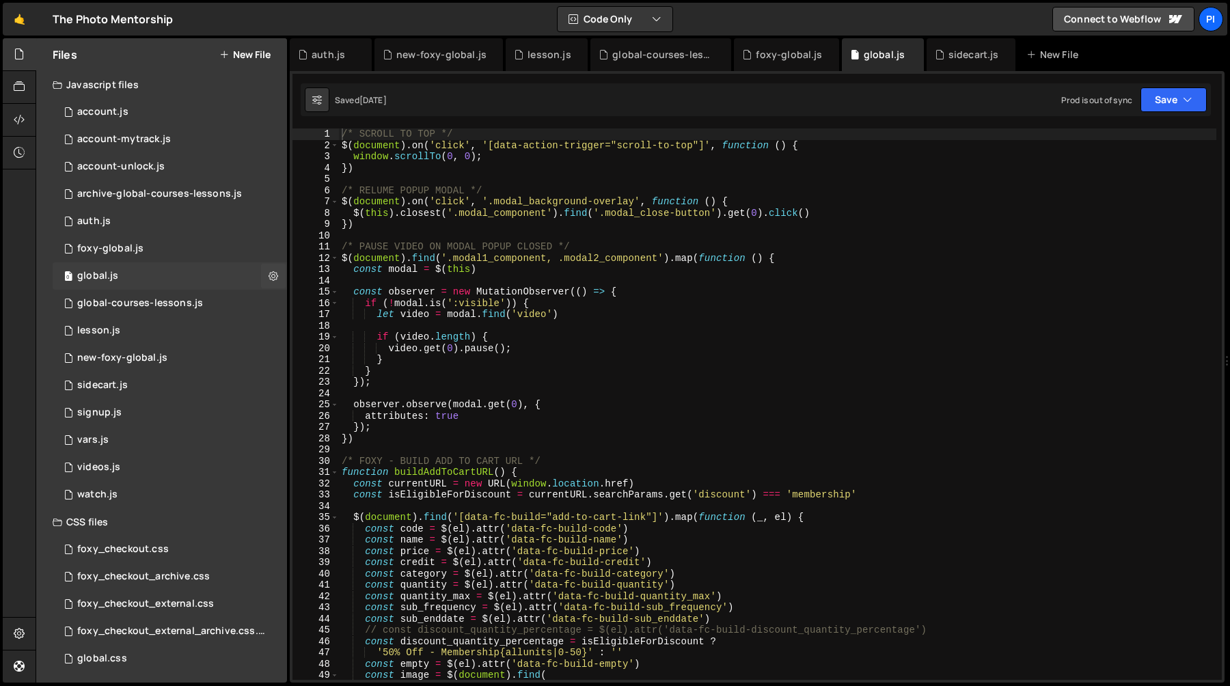
scroll to position [0, 0]
type textarea "const observer = new MutationObserver(() => {"
click at [592, 294] on div "/* SCROLL TO TOP */ $ ( document ) . on ( 'click' , '[data-action-trigger="scro…" at bounding box center [777, 415] width 877 height 574
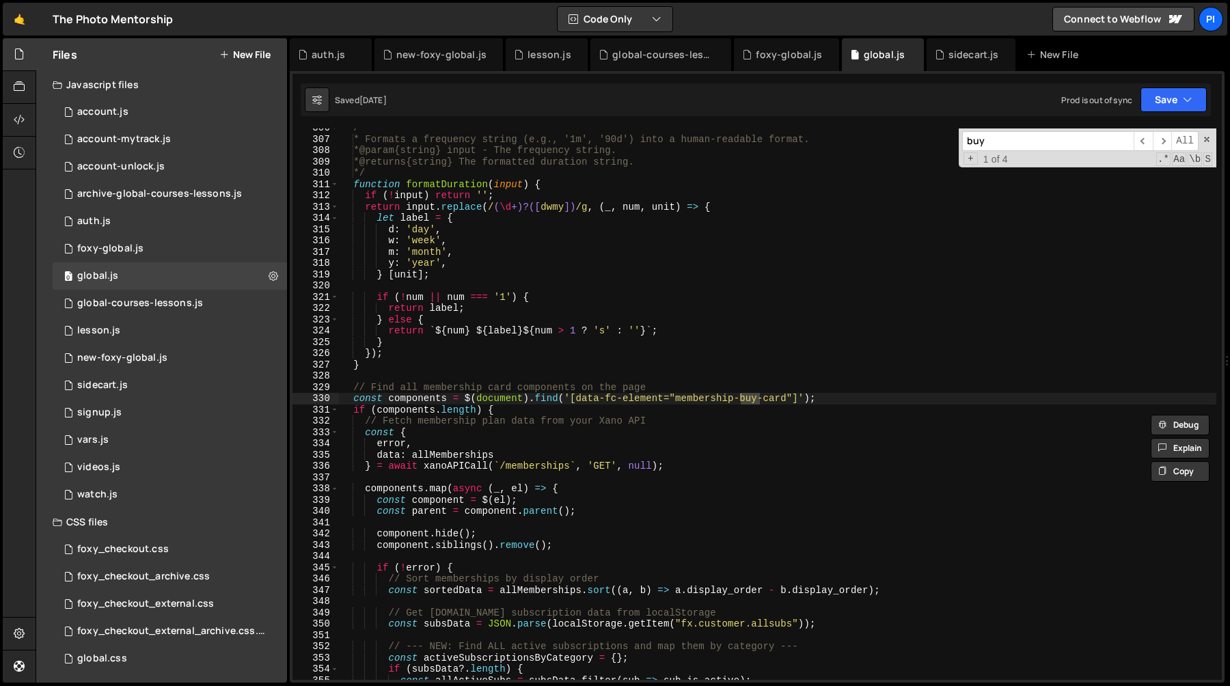
scroll to position [3456, 0]
type input "buy-"
click at [1163, 140] on span "​" at bounding box center [1162, 141] width 19 height 20
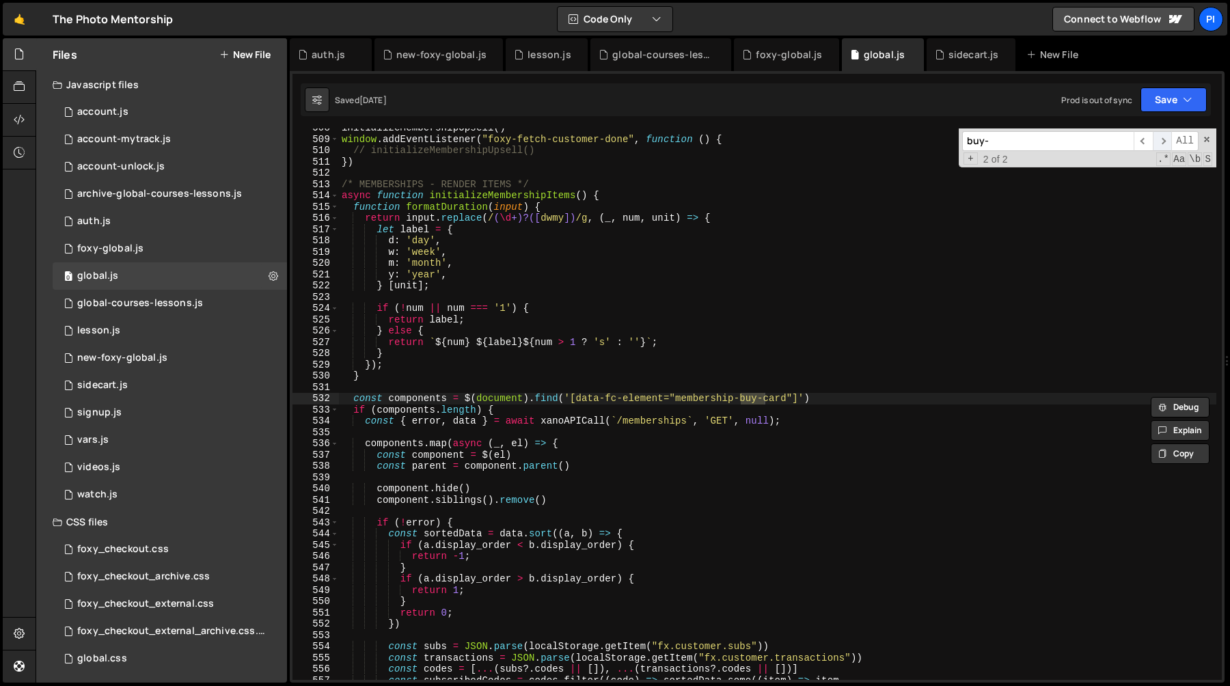
click at [1163, 141] on span "​" at bounding box center [1162, 141] width 19 height 20
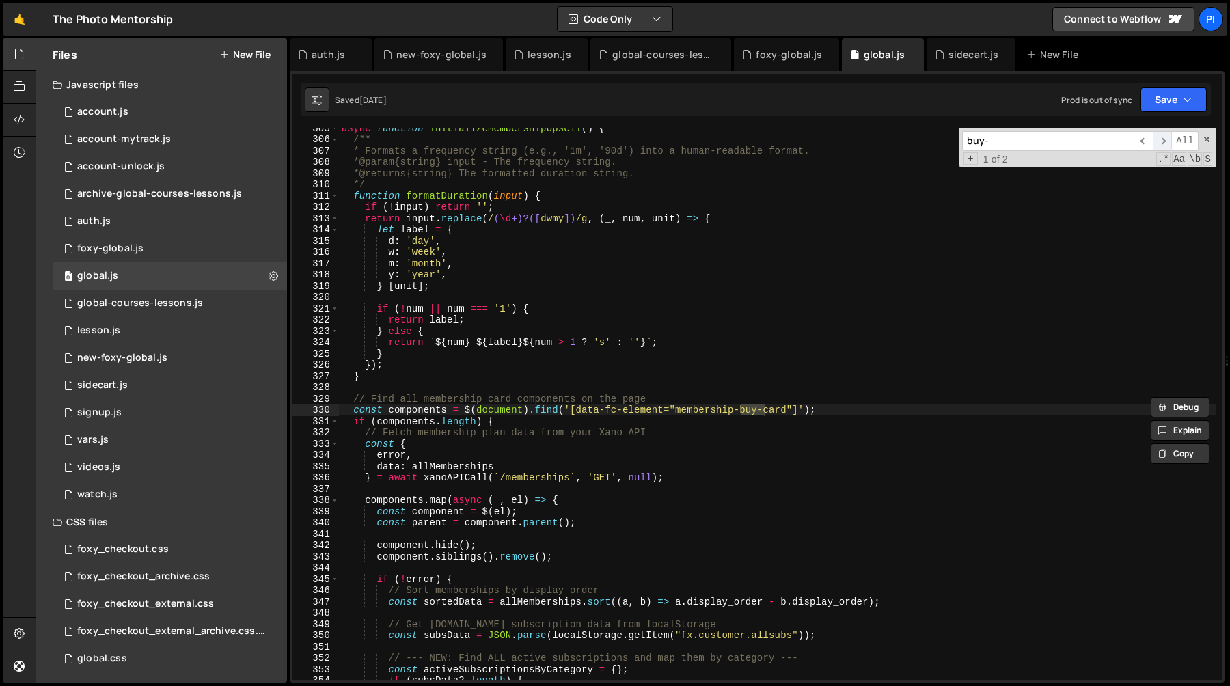
click at [1164, 141] on span "​" at bounding box center [1162, 141] width 19 height 20
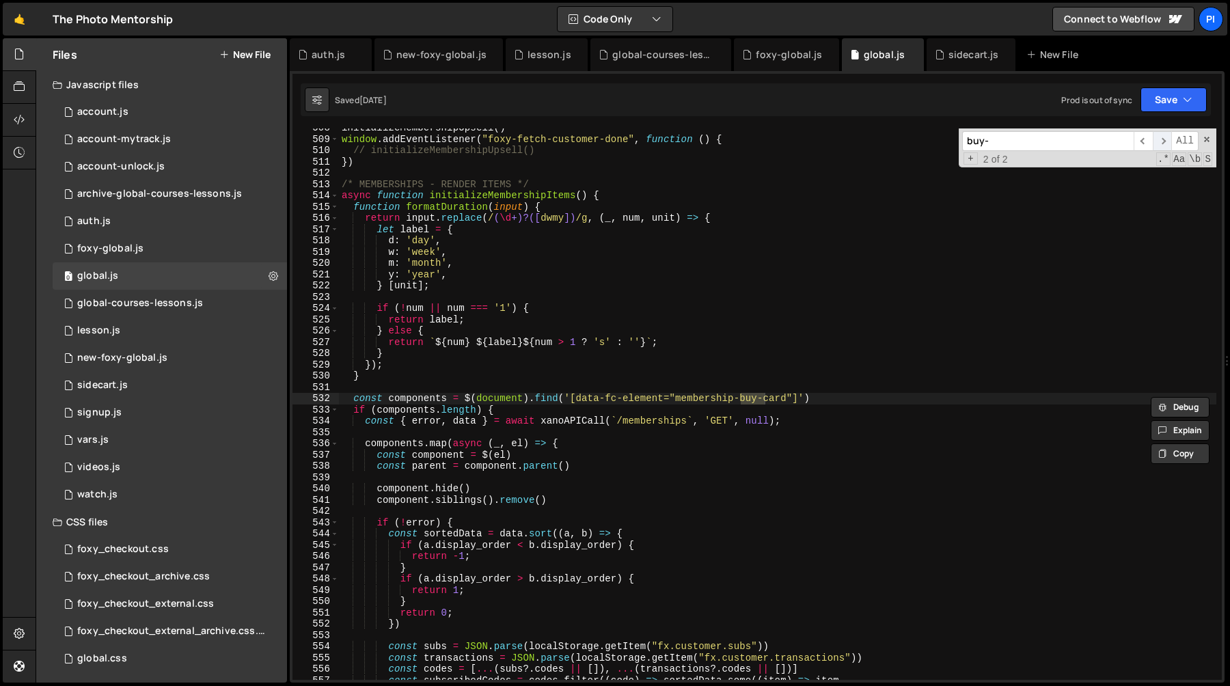
click at [1164, 141] on span "​" at bounding box center [1162, 141] width 19 height 20
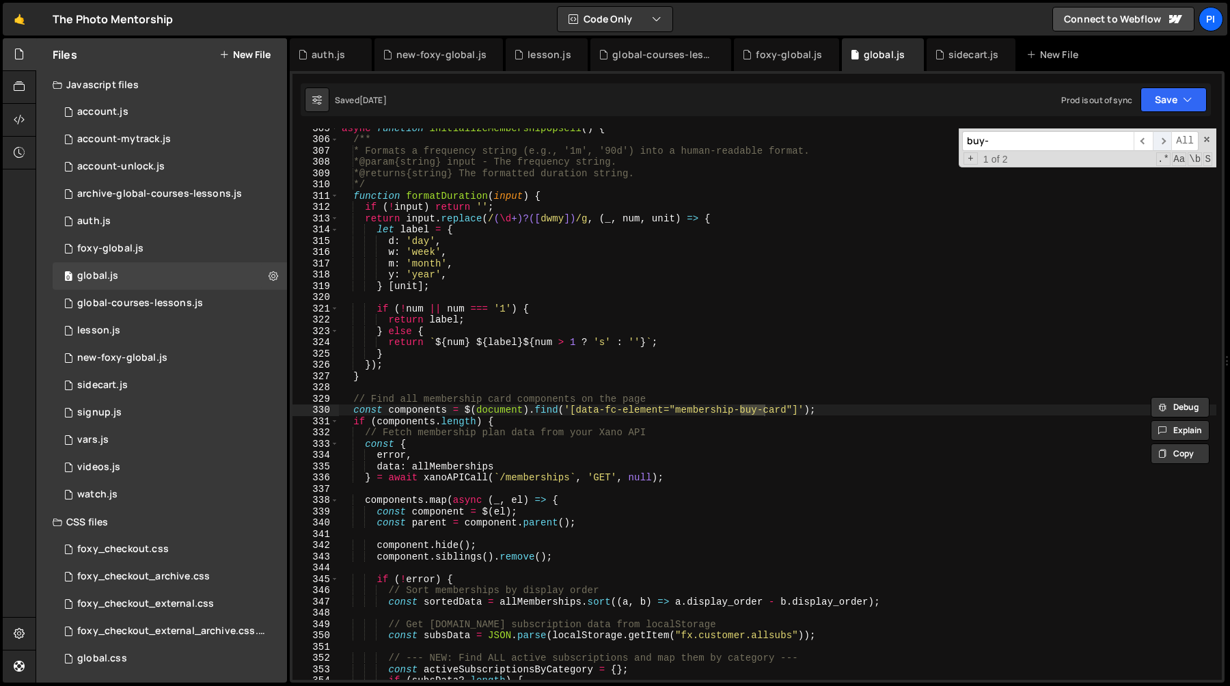
click at [1164, 141] on span "​" at bounding box center [1162, 141] width 19 height 20
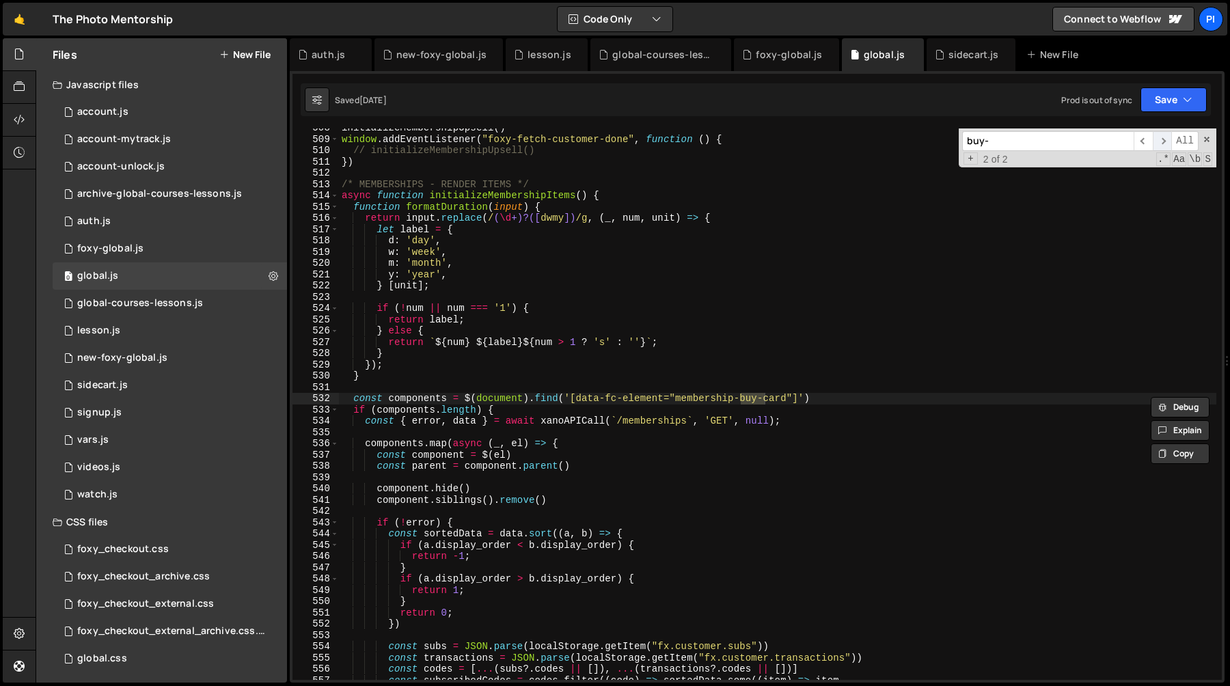
click at [1164, 141] on span "​" at bounding box center [1162, 141] width 19 height 20
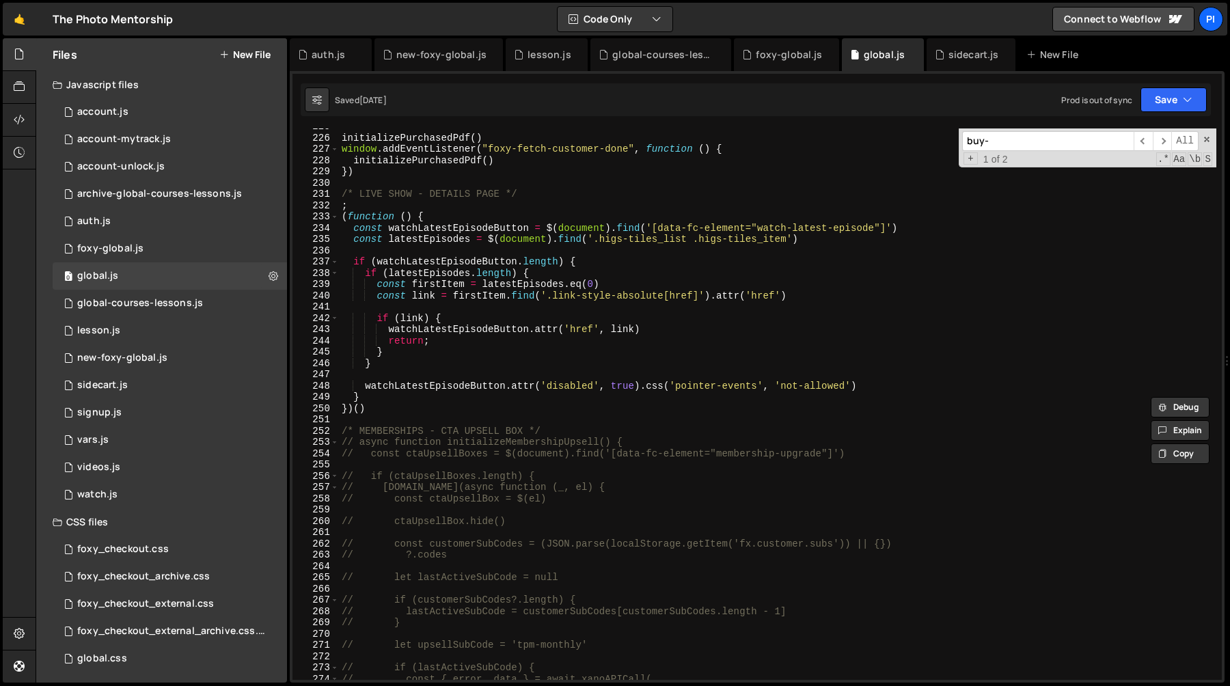
scroll to position [2459, 0]
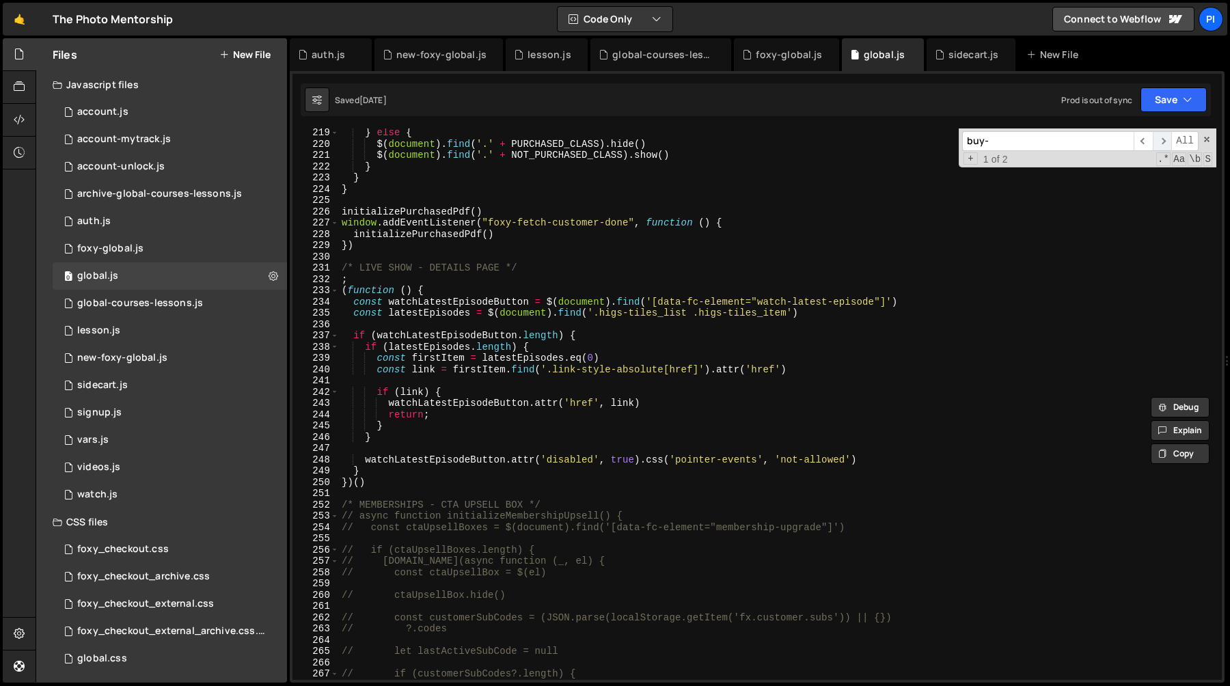
click at [1165, 146] on span "​" at bounding box center [1162, 141] width 19 height 20
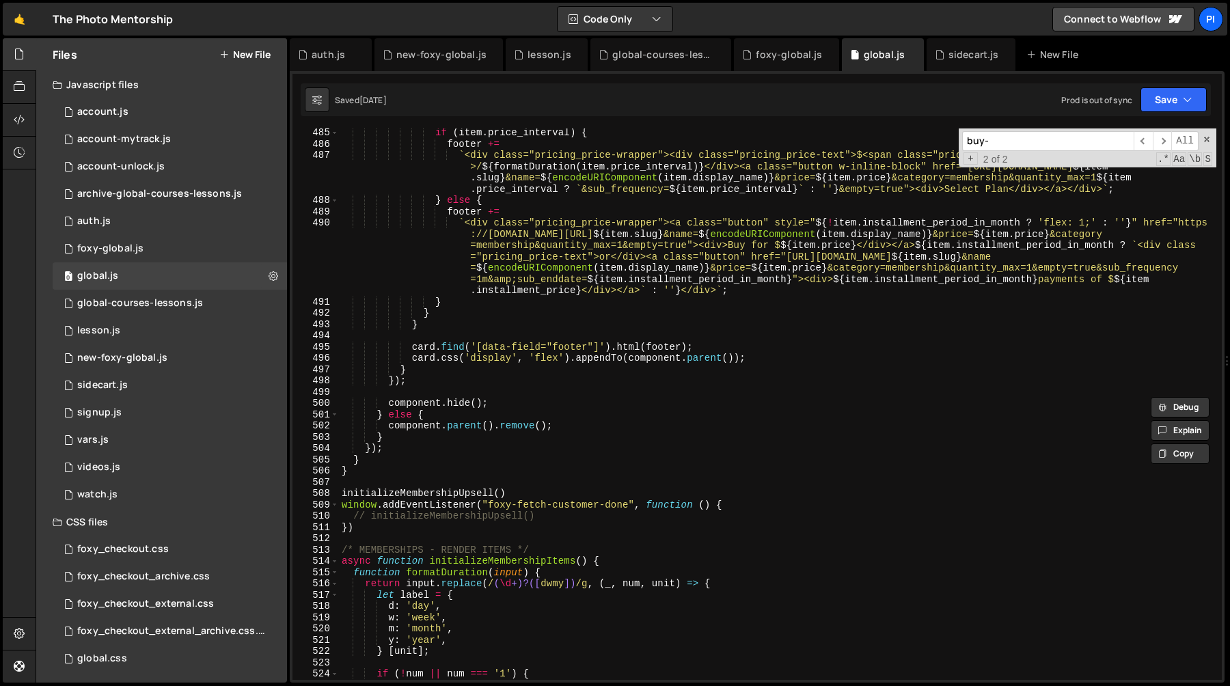
scroll to position [5500, 0]
click at [1206, 140] on span at bounding box center [1207, 140] width 10 height 10
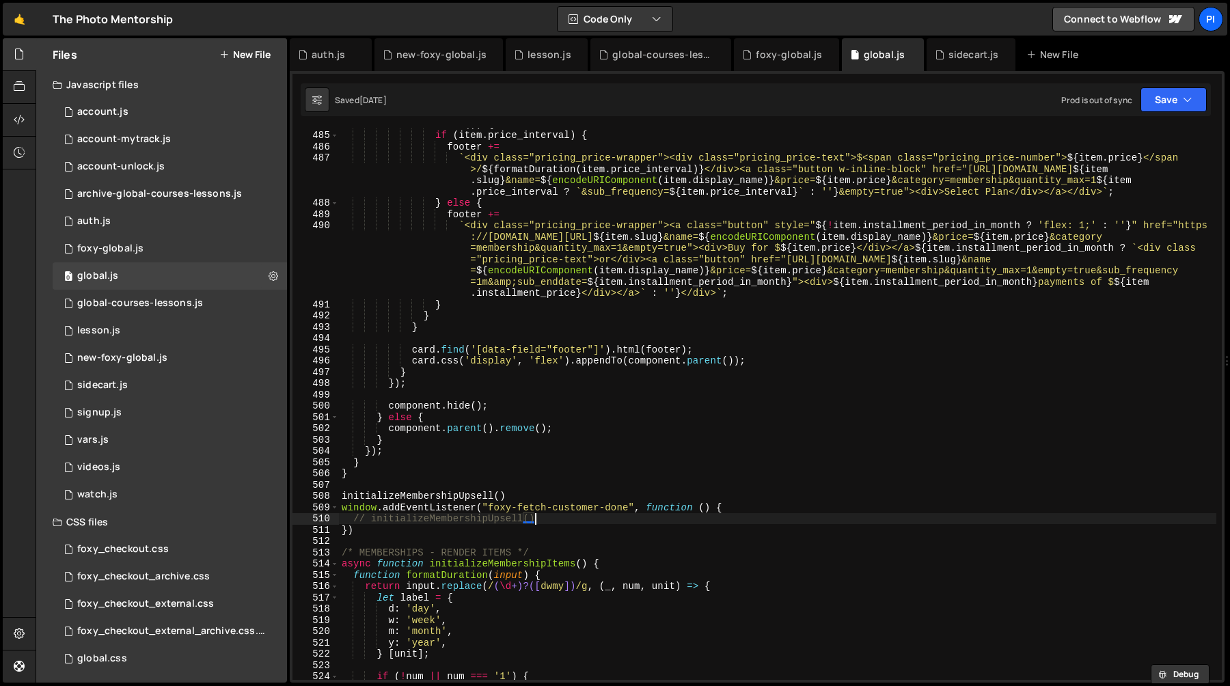
click at [558, 518] on div ". trim ( )) { if ( item . price_interval ) { footer += ` <div class="pricing_pr…" at bounding box center [777, 405] width 877 height 574
click at [468, 499] on div ". trim ( )) { if ( item . price_interval ) { footer += ` <div class="pricing_pr…" at bounding box center [777, 405] width 877 height 574
type textarea "initializeMembershipUpsell()"
click at [468, 499] on div ". trim ( )) { if ( item . price_interval ) { footer += ` <div class="pricing_pr…" at bounding box center [777, 405] width 877 height 574
type input "initializeMembershipUpsell"
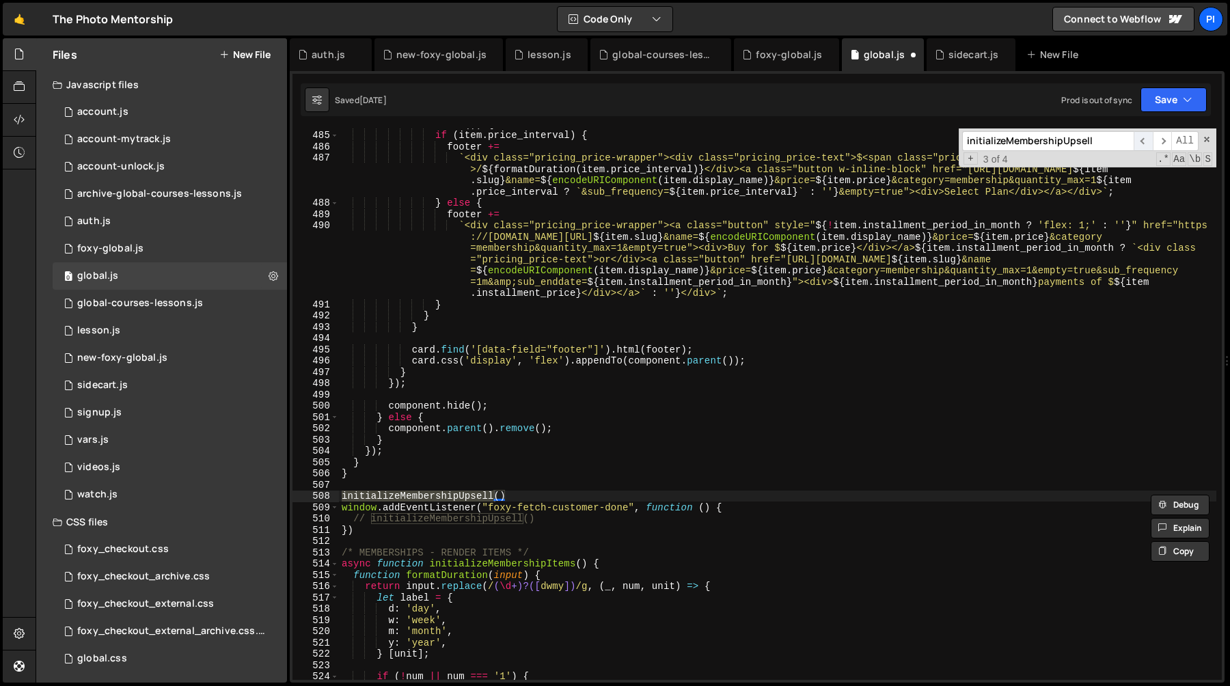
click at [1140, 143] on span "​" at bounding box center [1142, 141] width 19 height 20
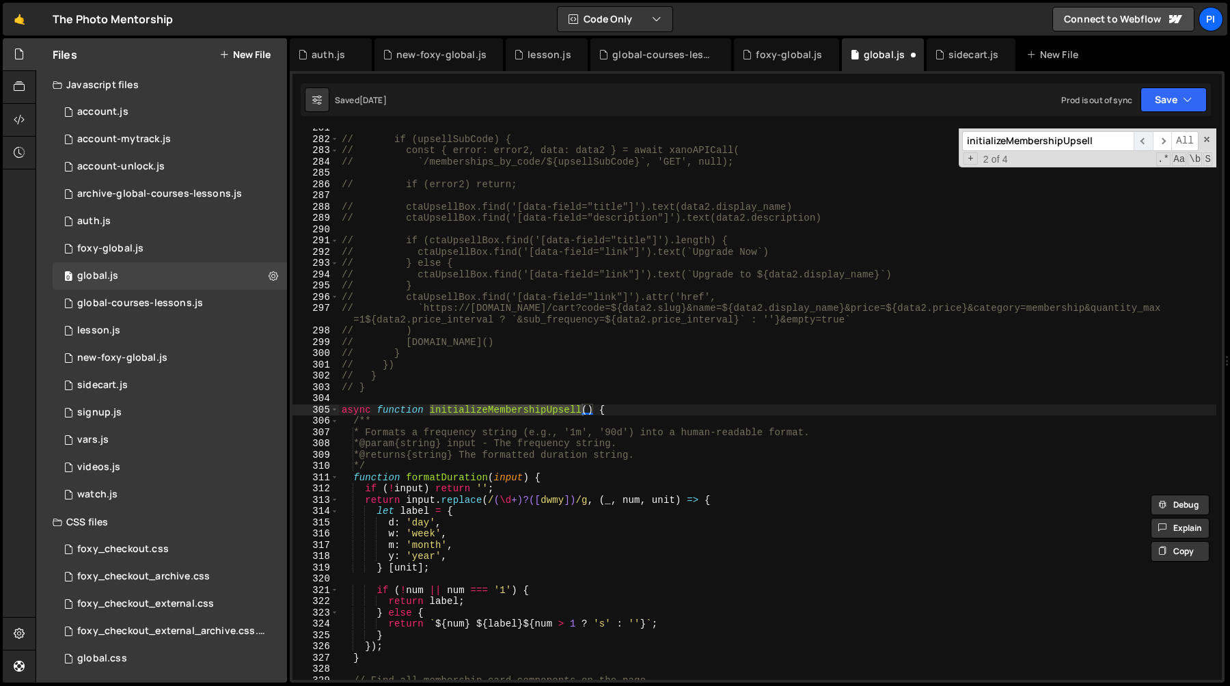
click at [1140, 143] on span "​" at bounding box center [1142, 141] width 19 height 20
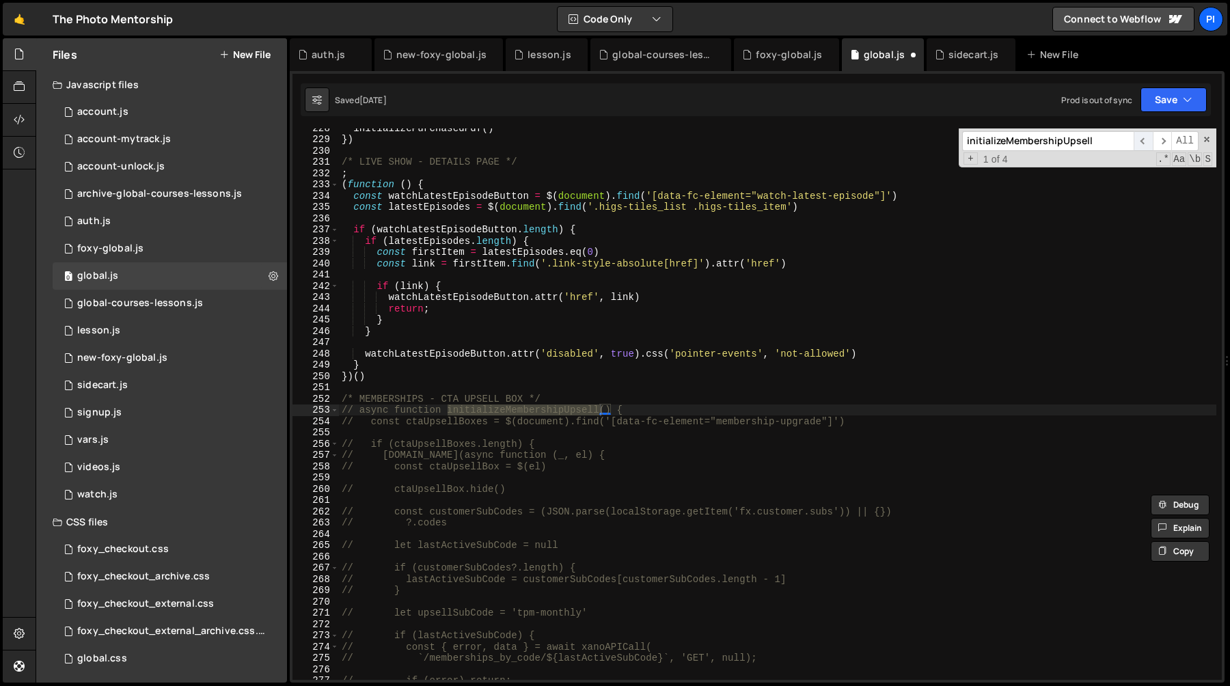
click at [1140, 143] on span "​" at bounding box center [1142, 141] width 19 height 20
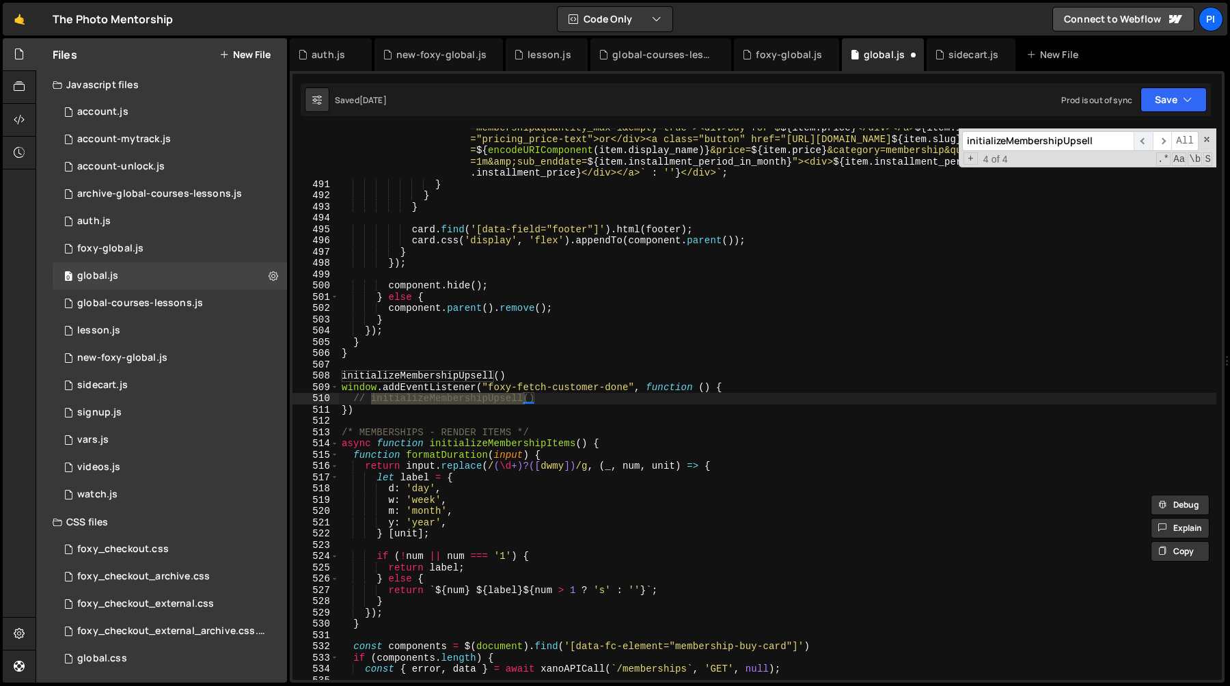
click at [1140, 143] on span "​" at bounding box center [1142, 141] width 19 height 20
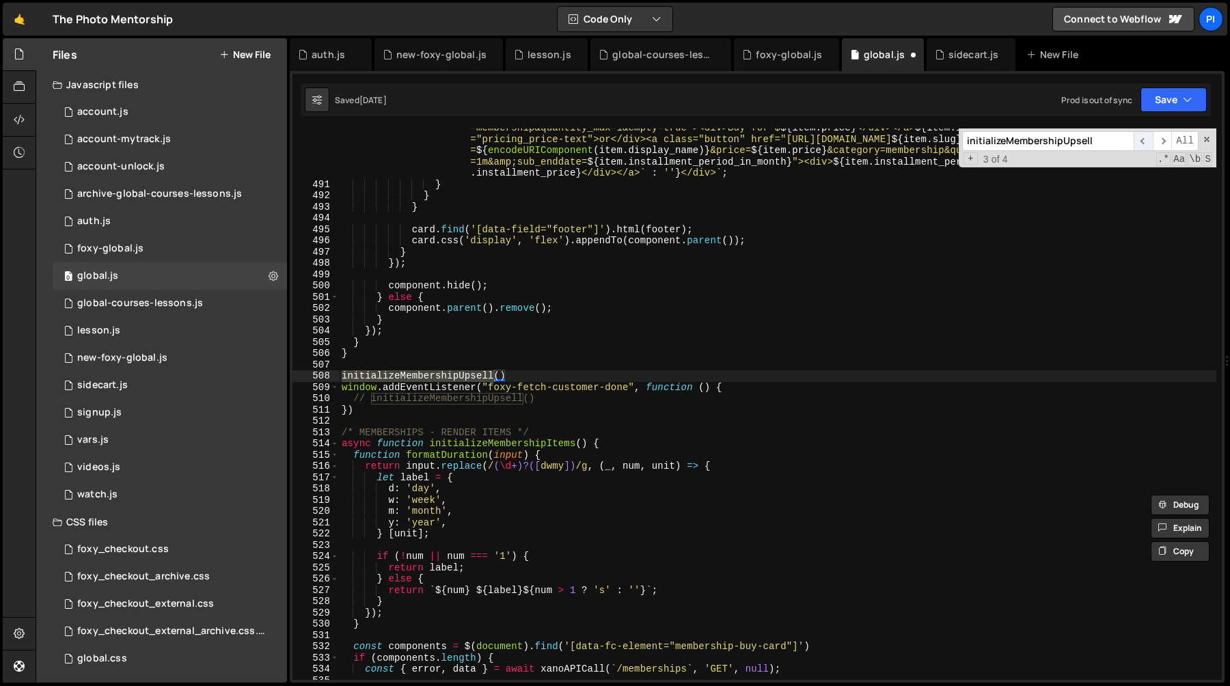
click at [1140, 143] on span "​" at bounding box center [1142, 141] width 19 height 20
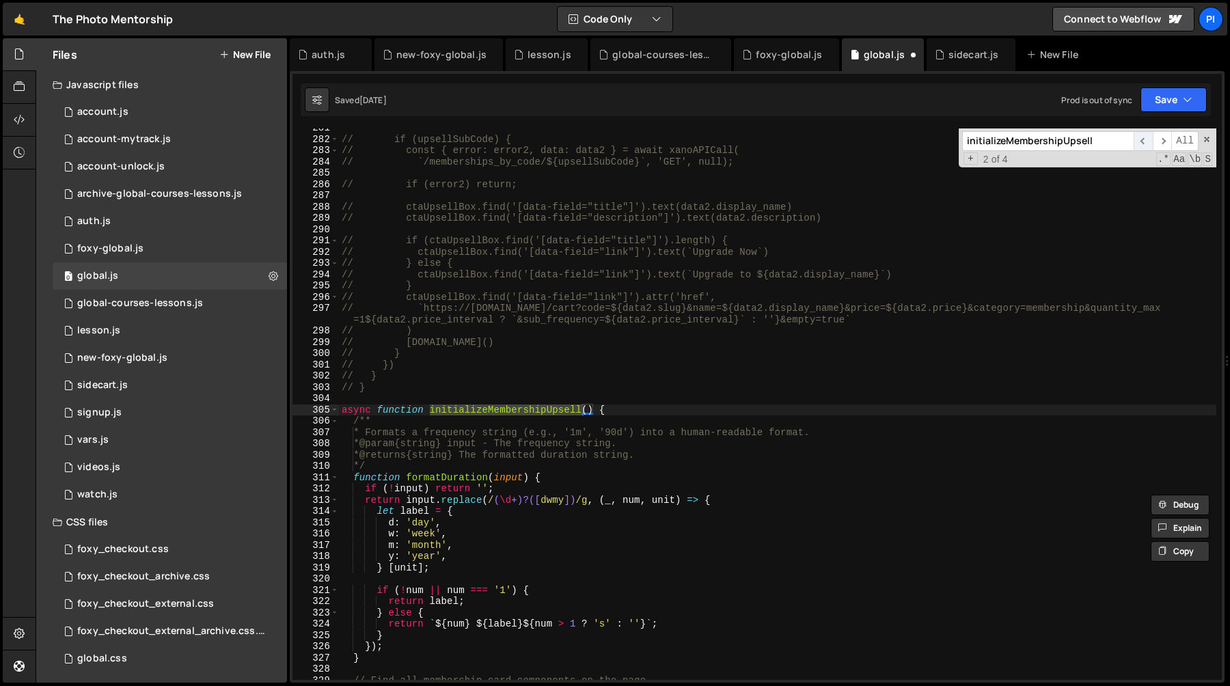
click at [1140, 143] on span "​" at bounding box center [1142, 141] width 19 height 20
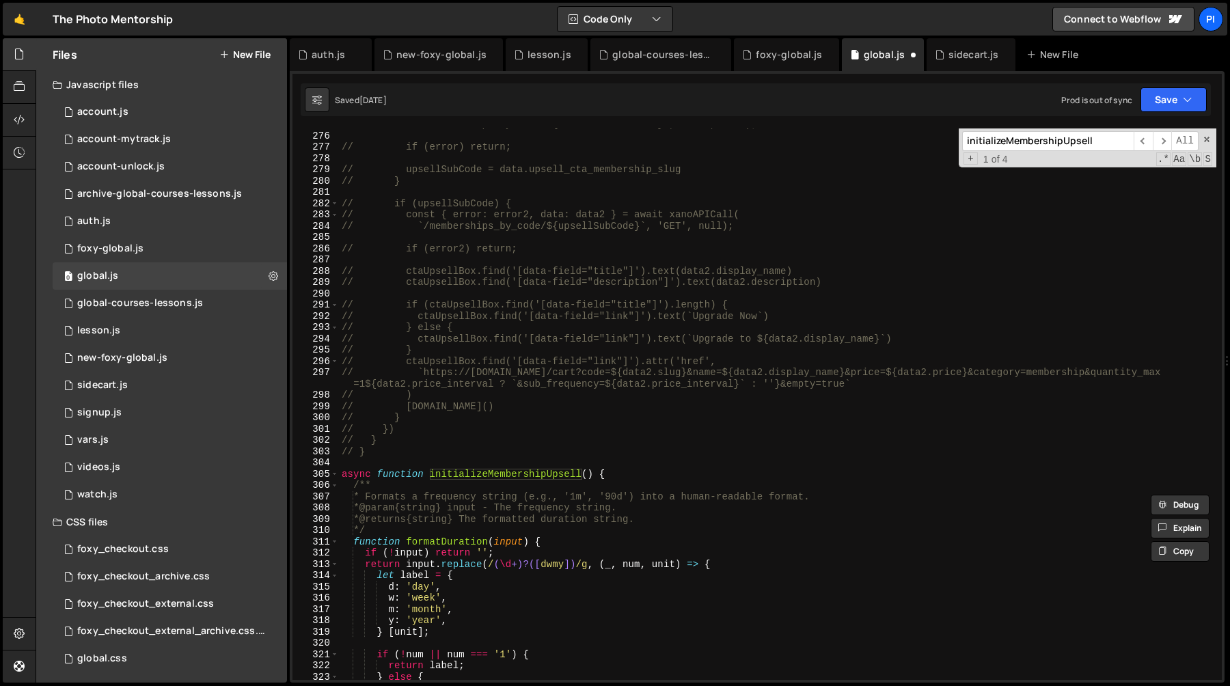
scroll to position [3098, 0]
click at [384, 451] on div "// `/memberships_by_code/${lastActiveSubCode}`, 'GET', null); // if (error) ret…" at bounding box center [777, 406] width 877 height 574
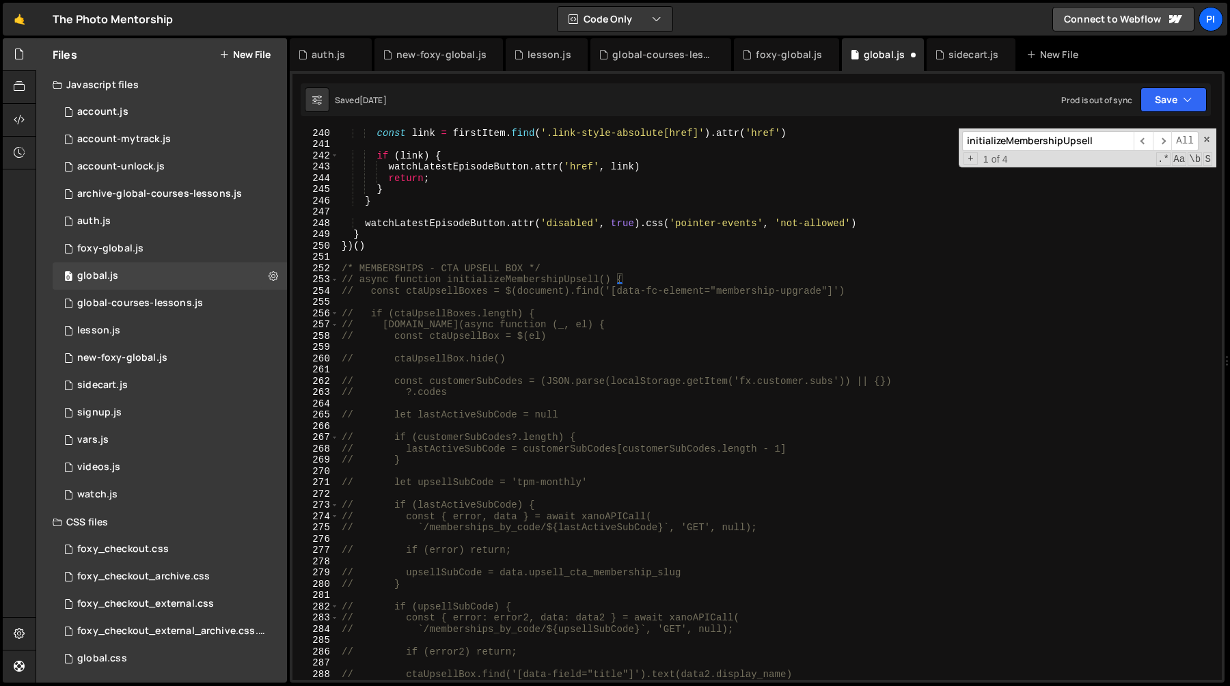
scroll to position [2695, 0]
click at [912, 264] on div "const link = firstItem . find ( '.link-style-absolute[href]' ) . attr ( 'href' …" at bounding box center [777, 414] width 877 height 574
click at [767, 245] on div "const link = firstItem . find ( '.link-style-absolute[href]' ) . attr ( 'href' …" at bounding box center [777, 414] width 877 height 574
click at [603, 435] on div "const link = firstItem . find ( '.link-style-absolute[href]' ) . attr ( 'href' …" at bounding box center [777, 414] width 877 height 574
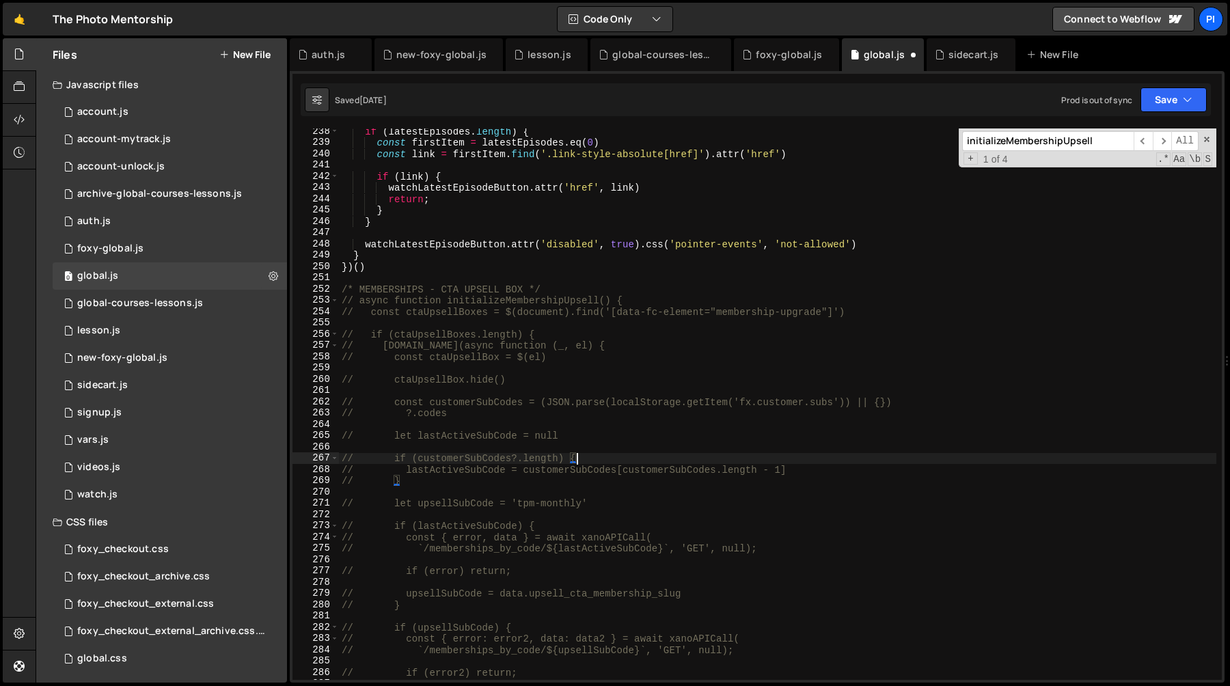
scroll to position [2674, 0]
click at [573, 306] on div "if ( latestEpisodes . length ) { const firstItem = latestEpisodes . eq ( 0 ) co…" at bounding box center [777, 413] width 877 height 574
click at [573, 295] on div "if ( latestEpisodes . length ) { const firstItem = latestEpisodes . eq ( 0 ) co…" at bounding box center [777, 413] width 877 height 574
click at [609, 284] on div "if ( latestEpisodes . length ) { const firstItem = latestEpisodes . eq ( 0 ) co…" at bounding box center [777, 413] width 877 height 574
click at [1164, 143] on span "​" at bounding box center [1162, 141] width 19 height 20
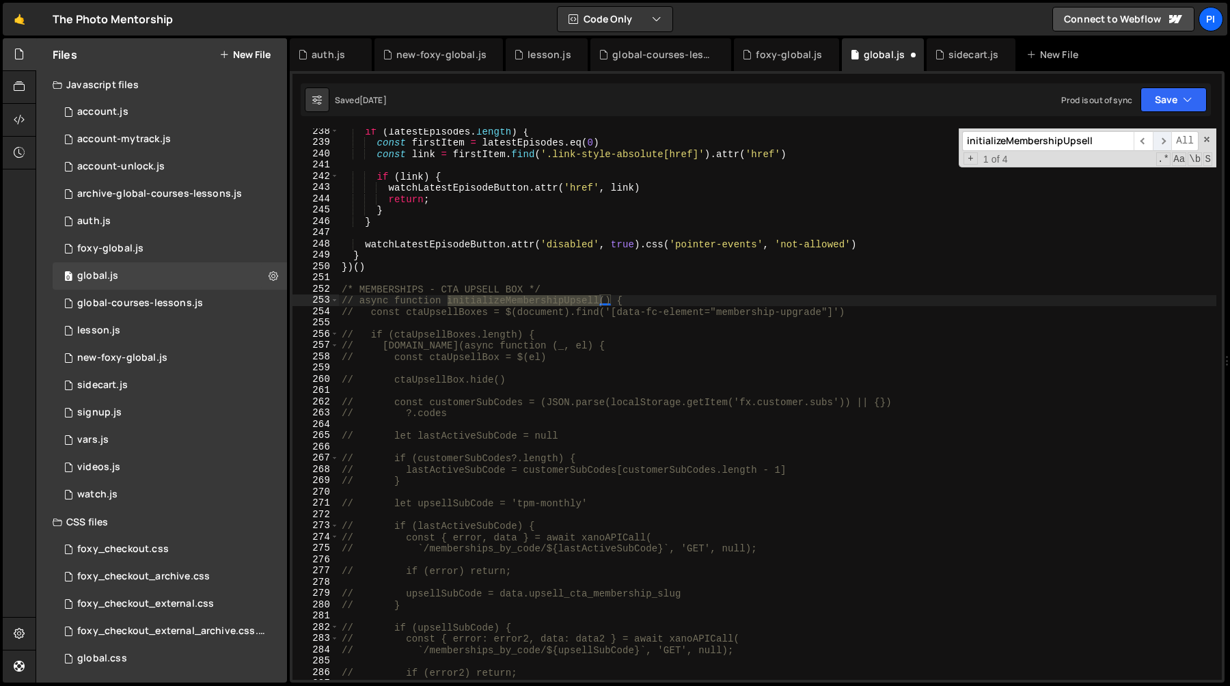
click at [1164, 143] on span "​" at bounding box center [1162, 141] width 19 height 20
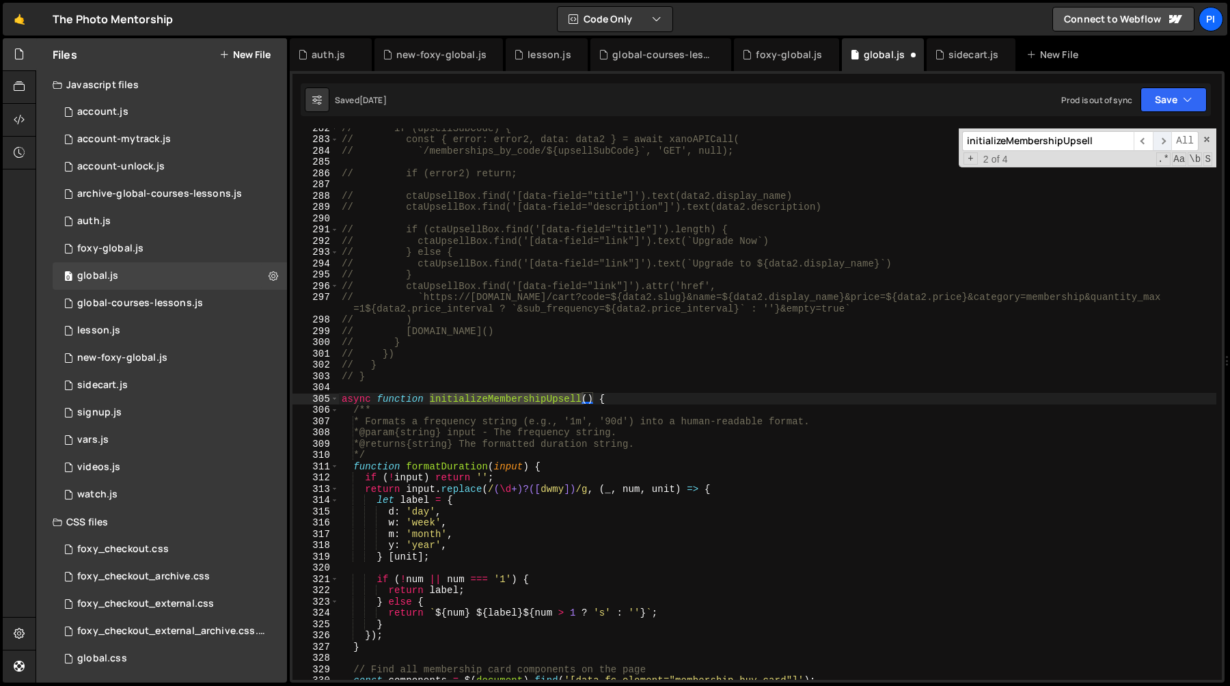
click at [1164, 143] on span "​" at bounding box center [1162, 141] width 19 height 20
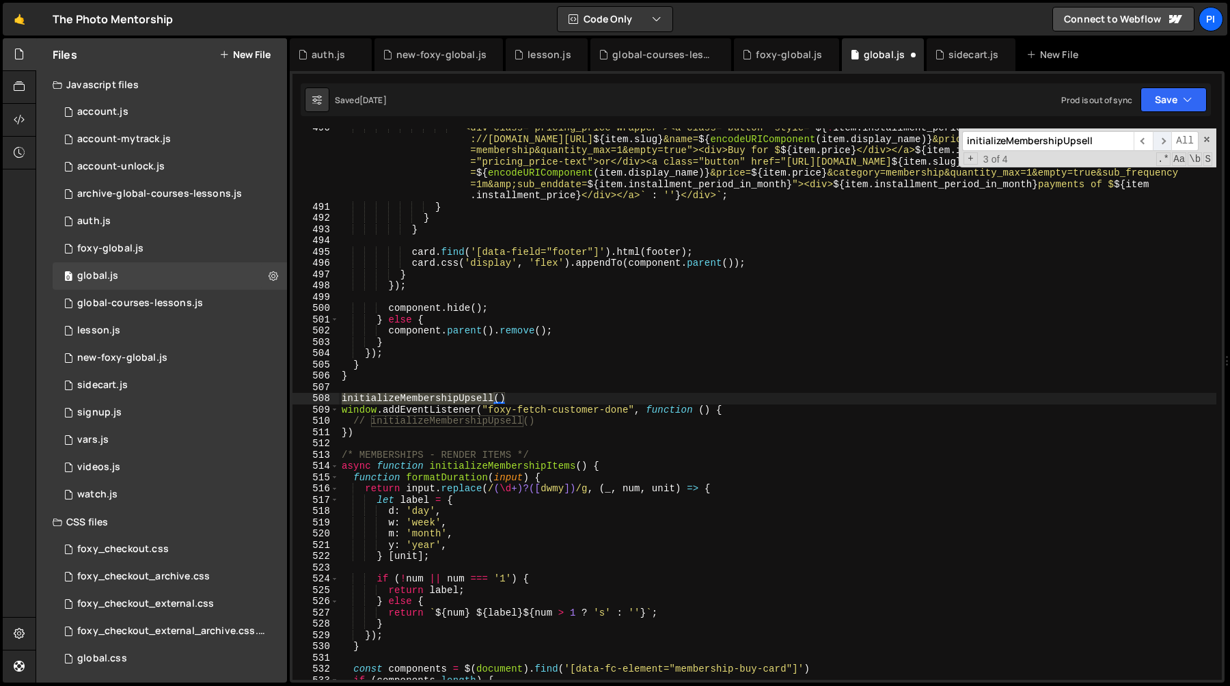
click at [1164, 143] on span "​" at bounding box center [1162, 141] width 19 height 20
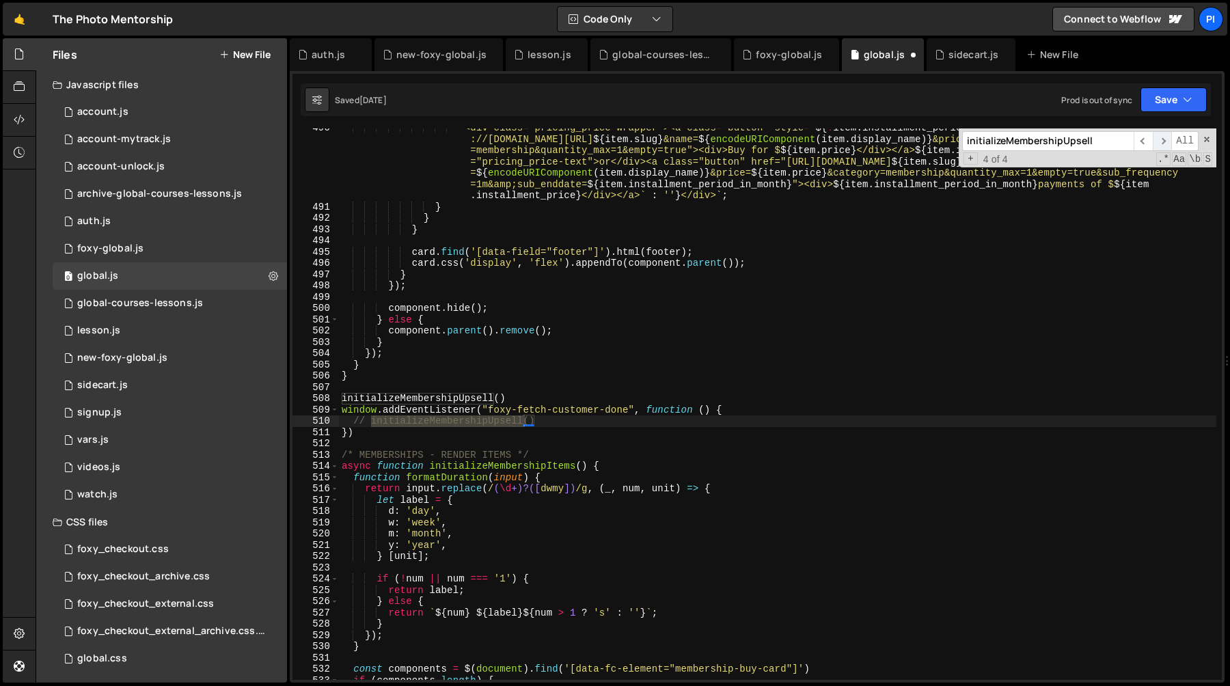
click at [1164, 143] on span "​" at bounding box center [1162, 141] width 19 height 20
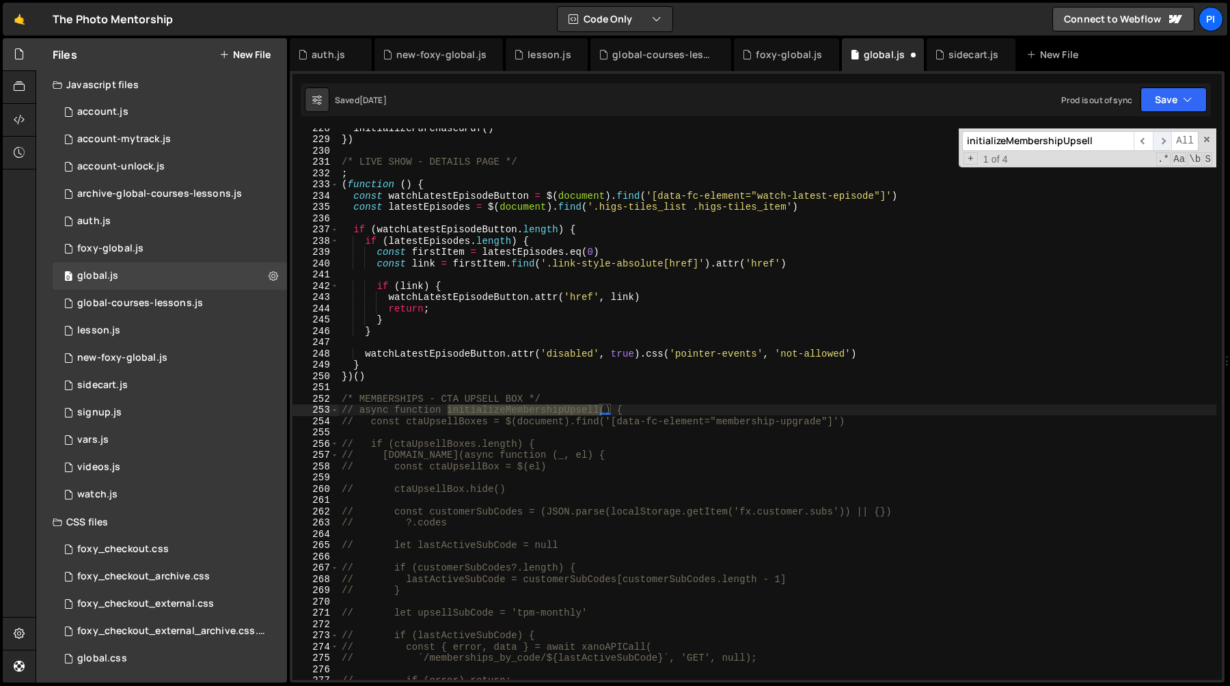
click at [1164, 143] on span "​" at bounding box center [1162, 141] width 19 height 20
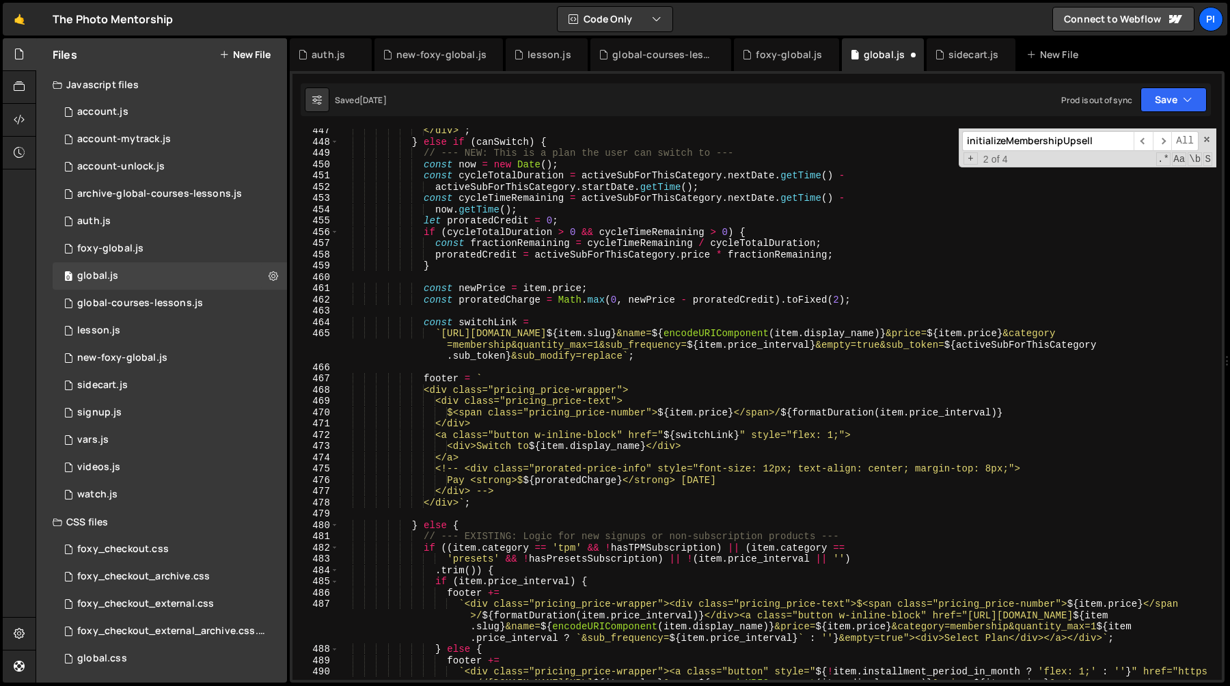
scroll to position [5056, 0]
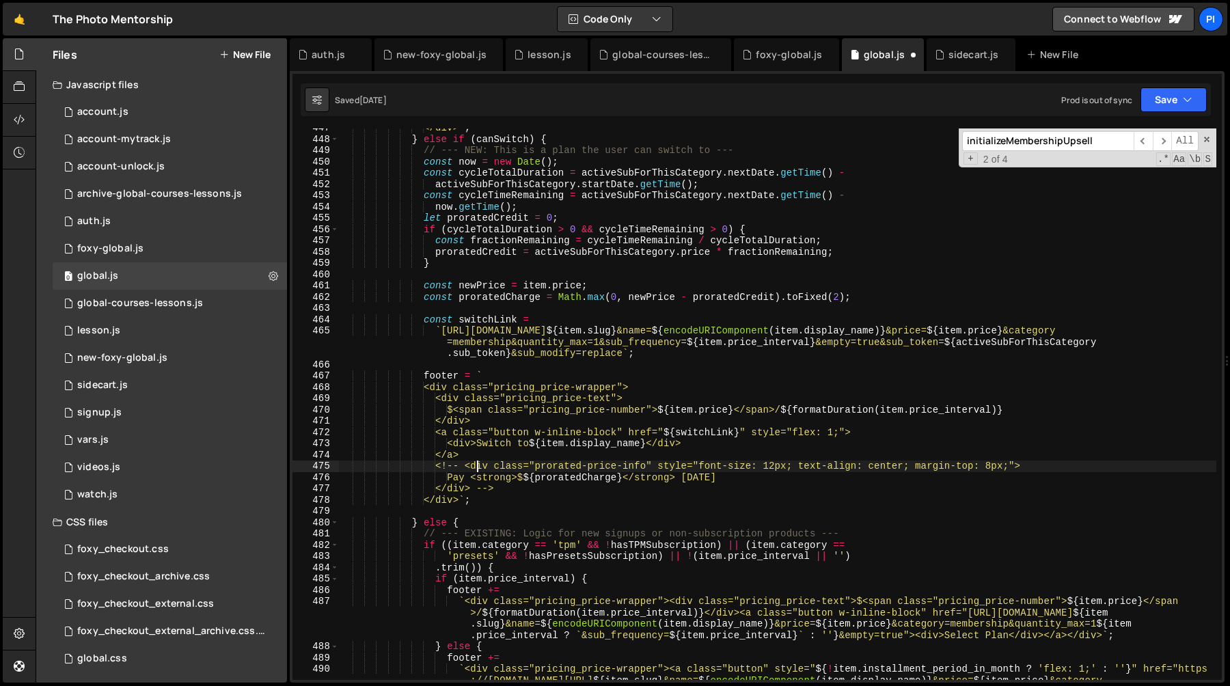
click at [479, 465] on div "</div> ` ; } else if ( canSwitch ) { // --- NEW: This is a plan the user can sw…" at bounding box center [777, 443] width 877 height 642
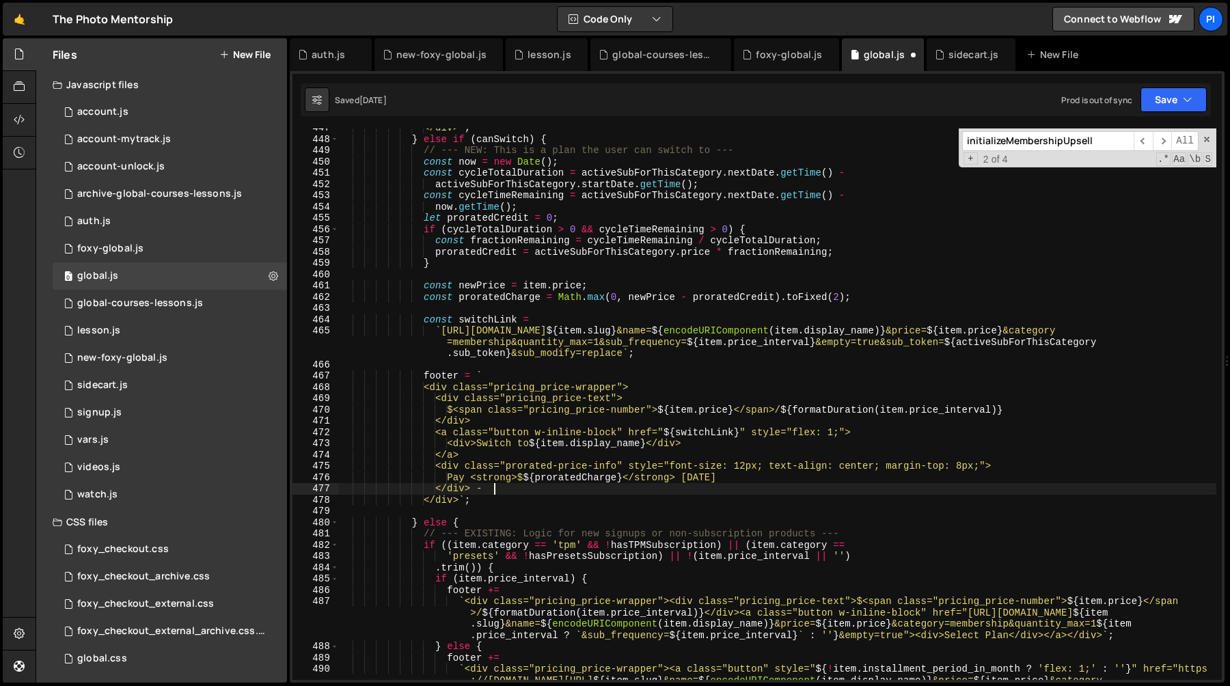
type textarea "</div>"
click at [642, 359] on div "</div> ` ; } else if ( canSwitch ) { // --- NEW: This is a plan the user can sw…" at bounding box center [777, 443] width 877 height 642
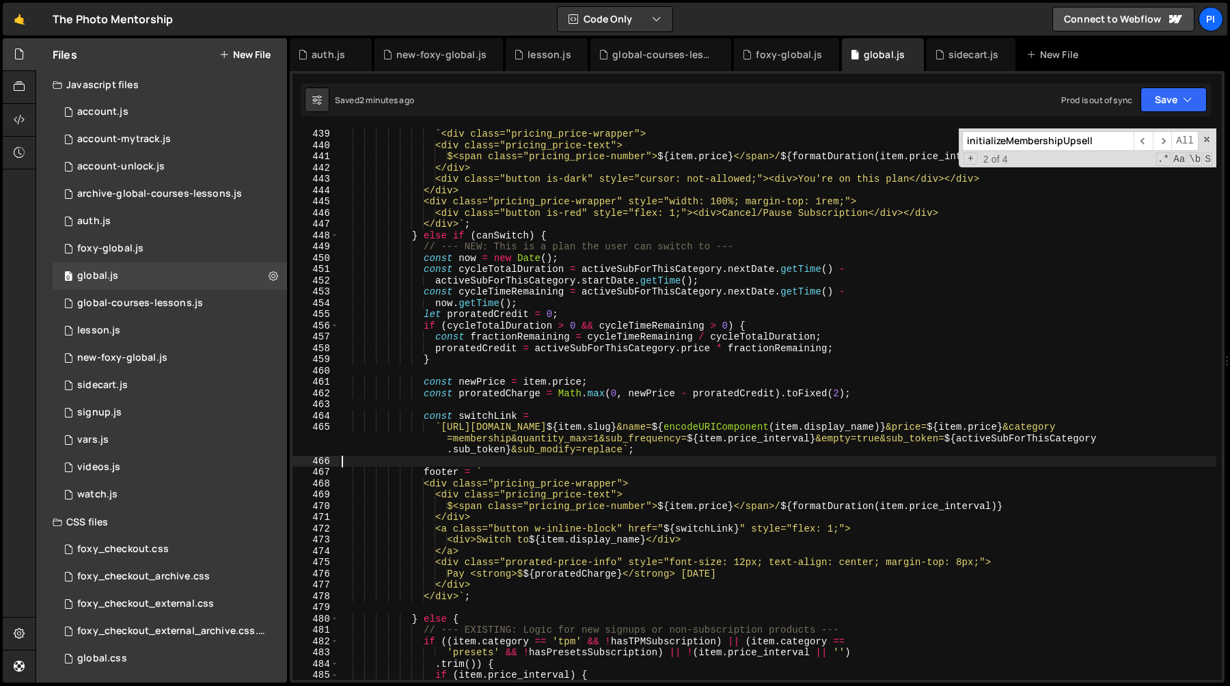
scroll to position [4959, 0]
click at [741, 259] on div "footer = ` <div class="pricing_price-wrapper"> <div class="pricing_price-text">…" at bounding box center [777, 405] width 877 height 574
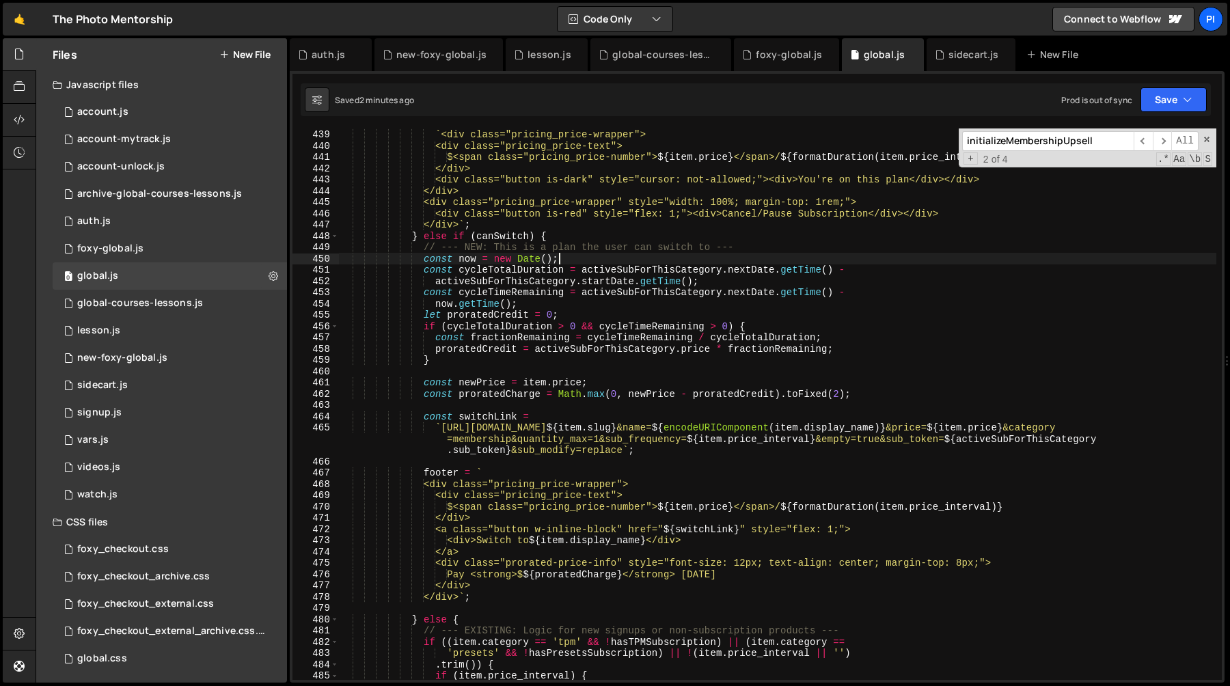
click at [650, 266] on div "footer = ` <div class="pricing_price-wrapper"> <div class="pricing_price-text">…" at bounding box center [777, 405] width 877 height 574
click at [597, 270] on div "footer = ` <div class="pricing_price-wrapper"> <div class="pricing_price-text">…" at bounding box center [777, 405] width 877 height 574
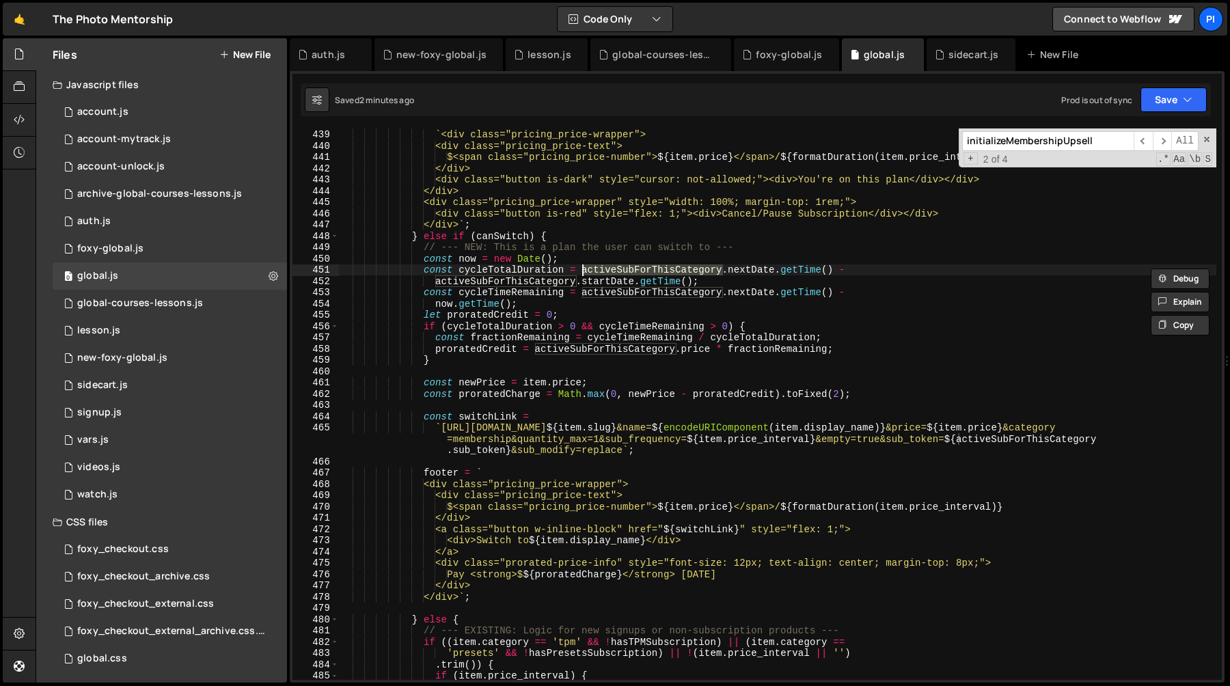
click at [739, 279] on div "footer = ` <div class="pricing_price-wrapper"> <div class="pricing_price-text">…" at bounding box center [777, 405] width 877 height 574
click at [527, 274] on div "footer = ` <div class="pricing_price-wrapper"> <div class="pricing_price-text">…" at bounding box center [777, 405] width 877 height 574
click at [526, 294] on div "footer = ` <div class="pricing_price-wrapper"> <div class="pricing_price-text">…" at bounding box center [777, 405] width 877 height 574
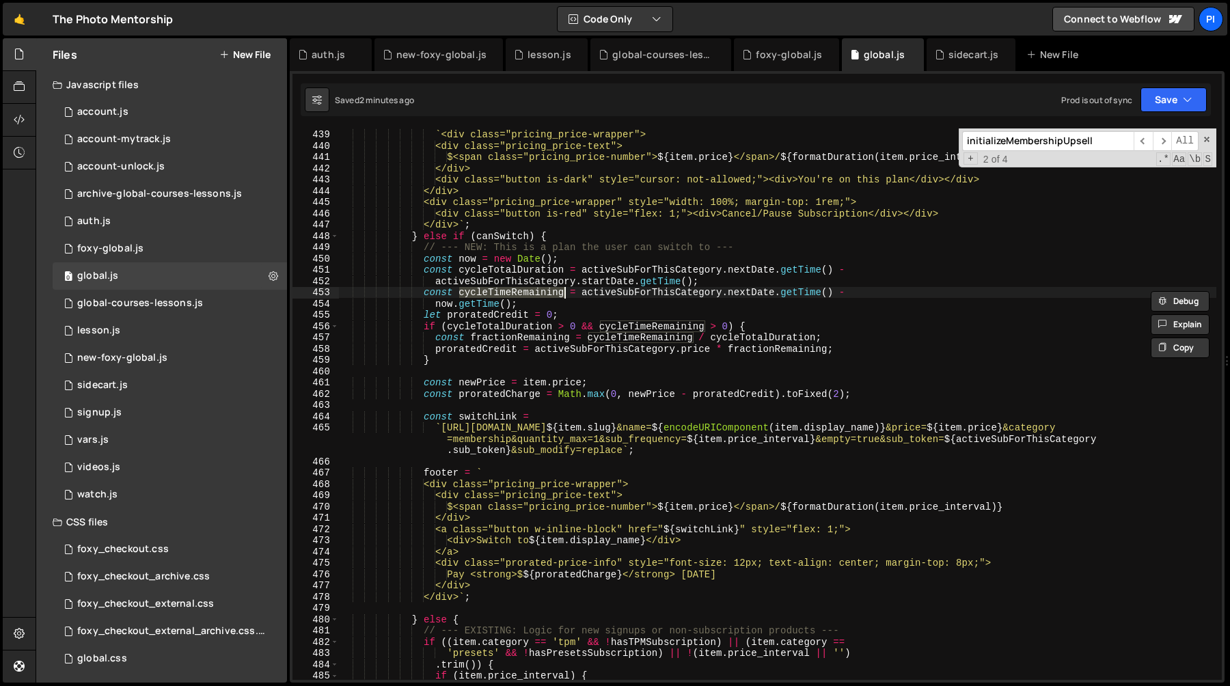
click at [549, 271] on div "footer = ` <div class="pricing_price-wrapper"> <div class="pricing_price-text">…" at bounding box center [777, 405] width 877 height 574
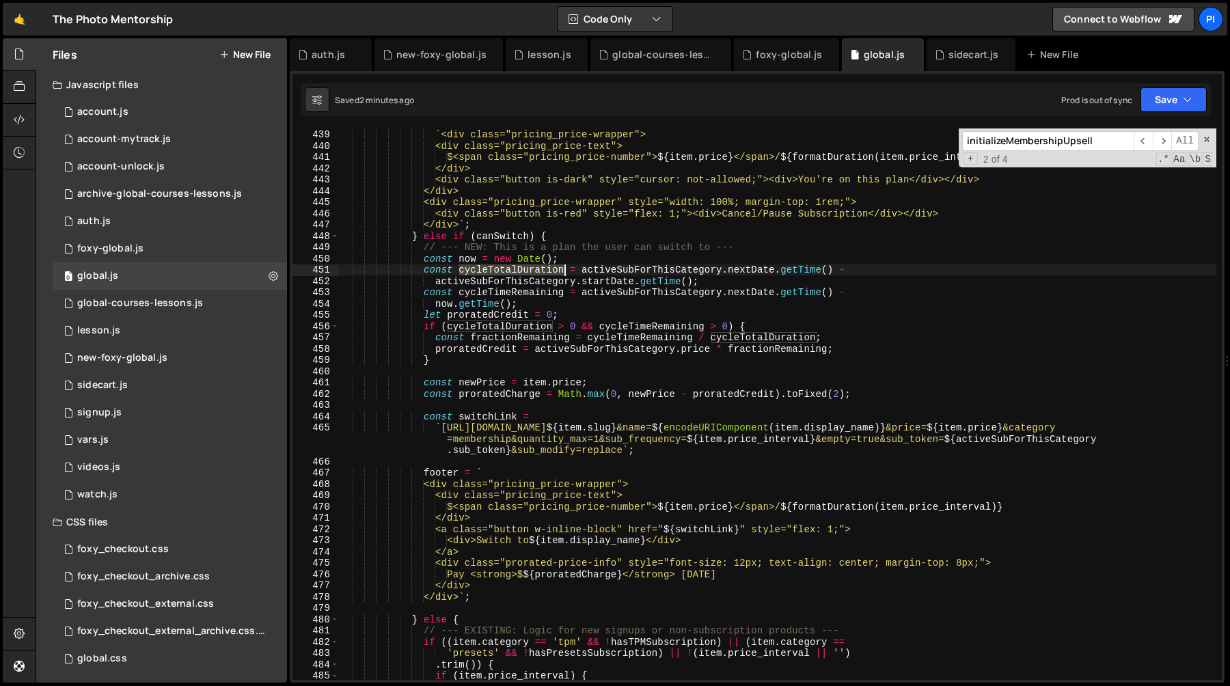
click at [549, 271] on div "footer = ` <div class="pricing_price-wrapper"> <div class="pricing_price-text">…" at bounding box center [777, 405] width 877 height 574
click at [545, 293] on div "footer = ` <div class="pricing_price-wrapper"> <div class="pricing_price-text">…" at bounding box center [777, 405] width 877 height 574
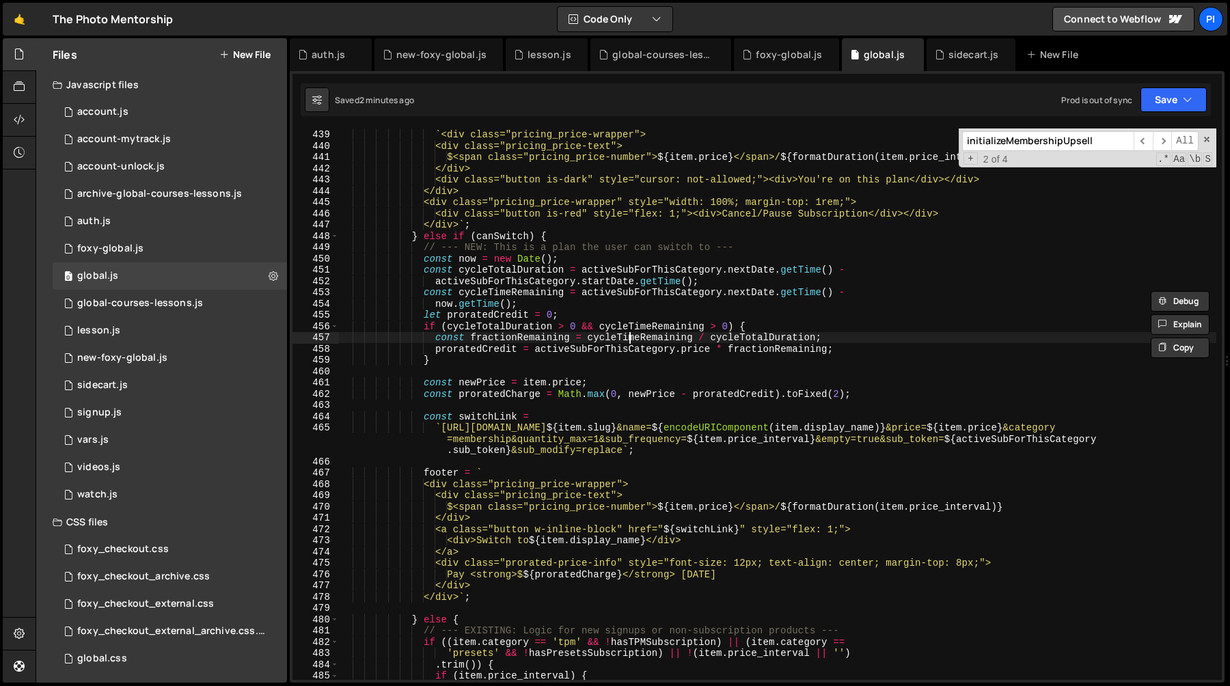
click at [627, 340] on div "footer = ` <div class="pricing_price-wrapper"> <div class="pricing_price-text">…" at bounding box center [777, 405] width 877 height 574
click at [550, 340] on div "footer = ` <div class="pricing_price-wrapper"> <div class="pricing_price-text">…" at bounding box center [777, 405] width 877 height 574
click at [478, 350] on div "footer = ` <div class="pricing_price-wrapper"> <div class="pricing_price-text">…" at bounding box center [777, 405] width 877 height 574
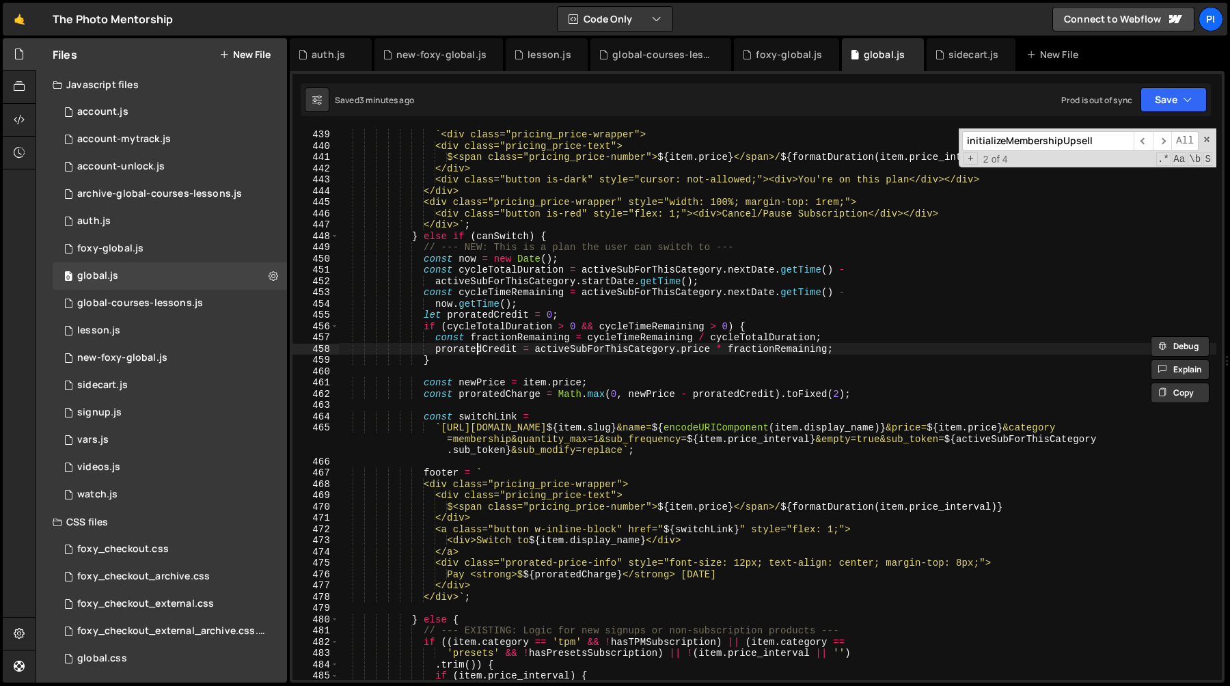
click at [478, 350] on div "footer = ` <div class="pricing_price-wrapper"> <div class="pricing_price-text">…" at bounding box center [777, 405] width 877 height 574
click at [513, 313] on div "footer = ` <div class="pricing_price-wrapper"> <div class="pricing_price-text">…" at bounding box center [777, 405] width 877 height 574
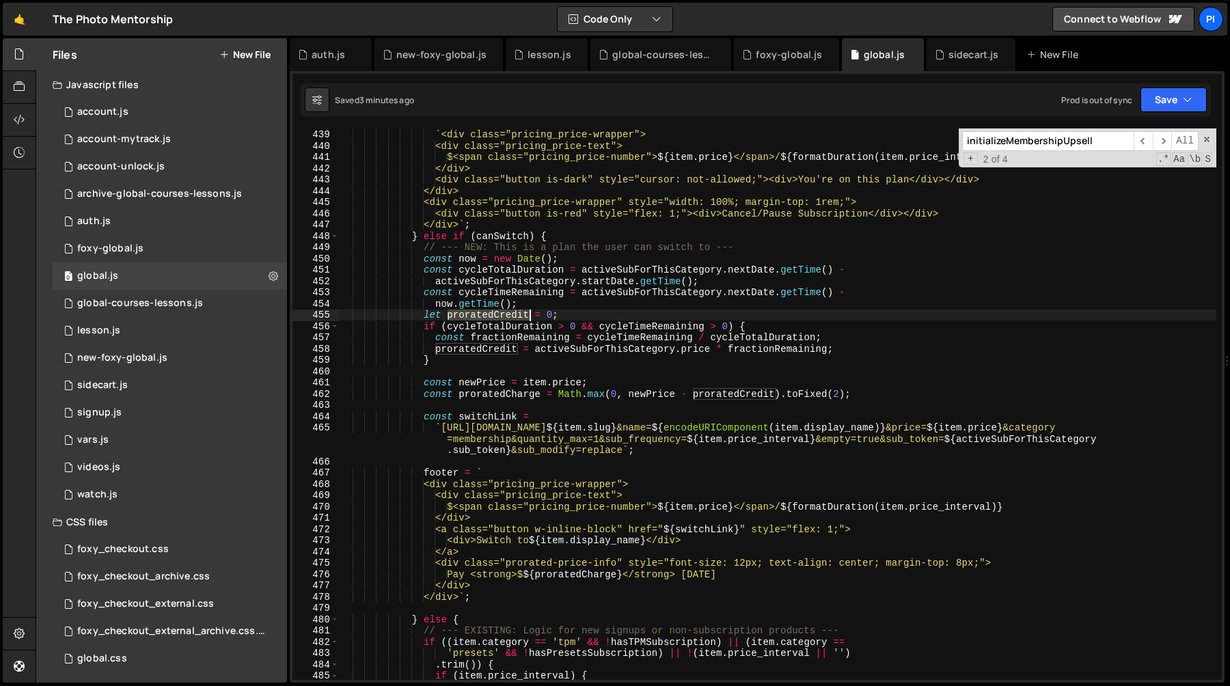
click at [513, 313] on div "footer = ` <div class="pricing_price-wrapper"> <div class="pricing_price-text">…" at bounding box center [777, 405] width 877 height 574
click at [480, 350] on div "footer = ` <div class="pricing_price-wrapper"> <div class="pricing_price-text">…" at bounding box center [777, 405] width 877 height 574
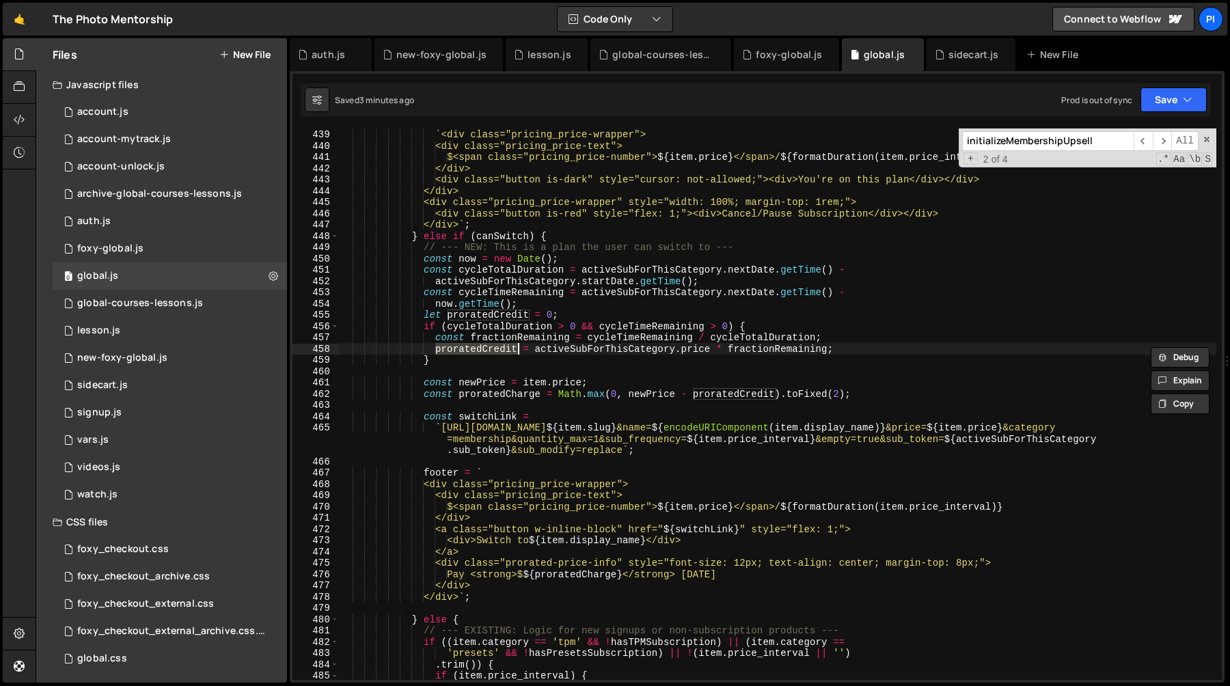
click at [551, 357] on div "footer = ` <div class="pricing_price-wrapper"> <div class="pricing_price-text">…" at bounding box center [777, 405] width 877 height 574
type textarea "}"
click at [551, 366] on div "footer = ` <div class="pricing_price-wrapper"> <div class="pricing_price-text">…" at bounding box center [777, 405] width 877 height 574
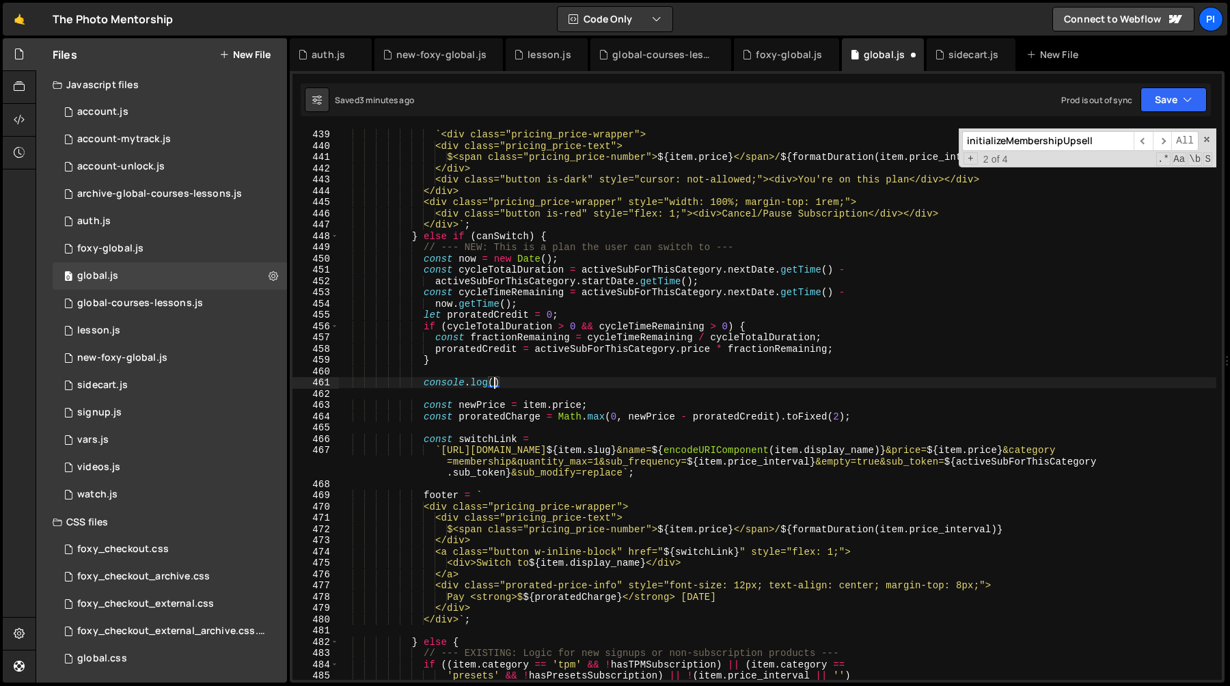
scroll to position [0, 10]
click at [494, 274] on div "footer = ` <div class="pricing_price-wrapper"> <div class="pricing_price-text">…" at bounding box center [777, 405] width 877 height 574
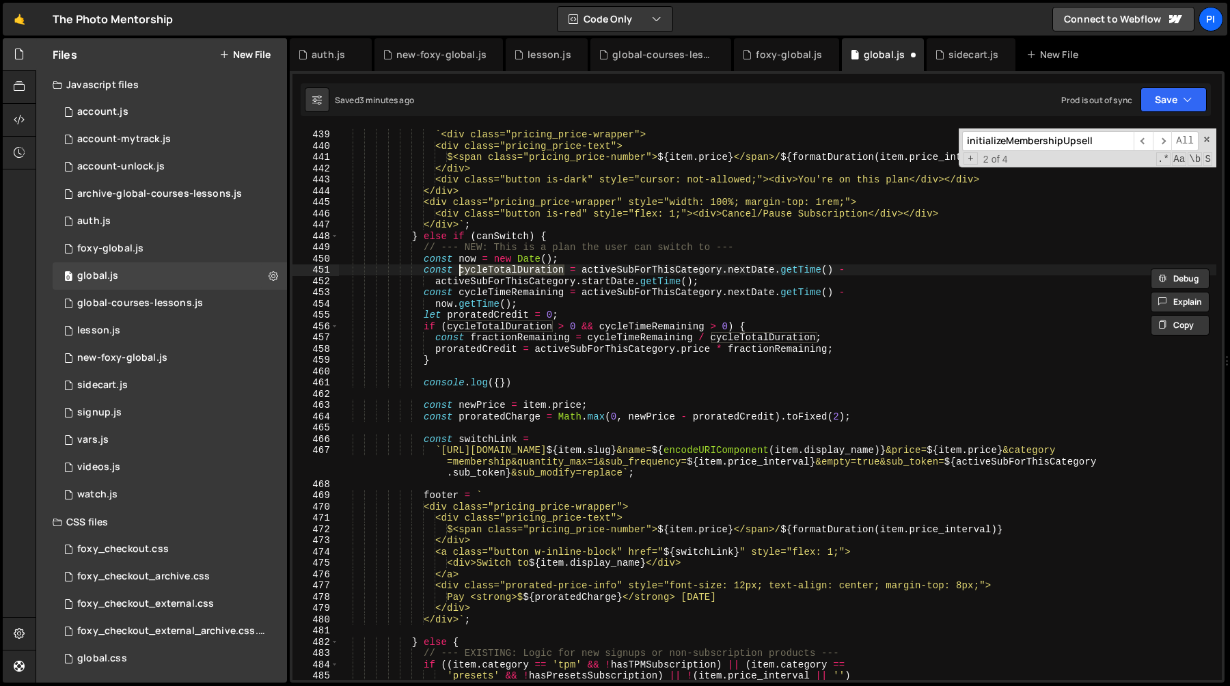
click at [495, 381] on div "footer = ` <div class="pricing_price-wrapper"> <div class="pricing_price-text">…" at bounding box center [777, 405] width 877 height 574
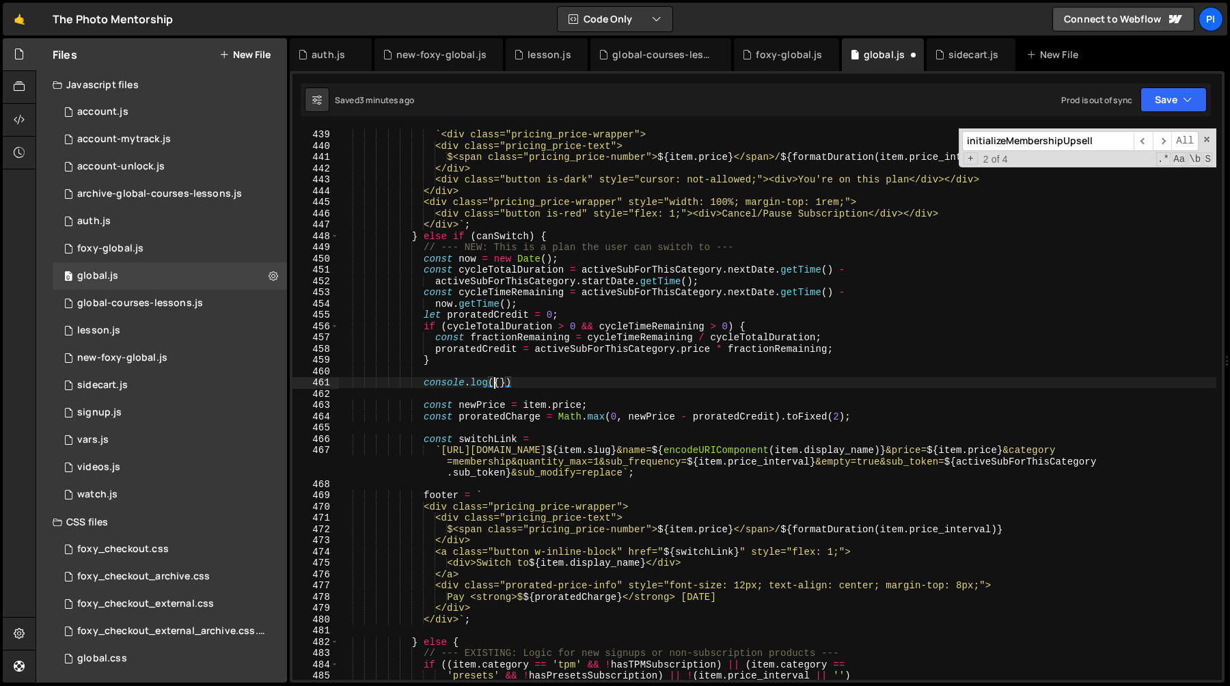
click at [501, 383] on div "footer = ` <div class="pricing_price-wrapper"> <div class="pricing_price-text">…" at bounding box center [777, 405] width 877 height 574
paste textarea "cycleTotalDuration"
click at [508, 290] on div "footer = ` <div class="pricing_price-wrapper"> <div class="pricing_price-text">…" at bounding box center [777, 405] width 877 height 574
click at [607, 387] on div "footer = ` <div class="pricing_price-wrapper"> <div class="pricing_price-text">…" at bounding box center [777, 405] width 877 height 574
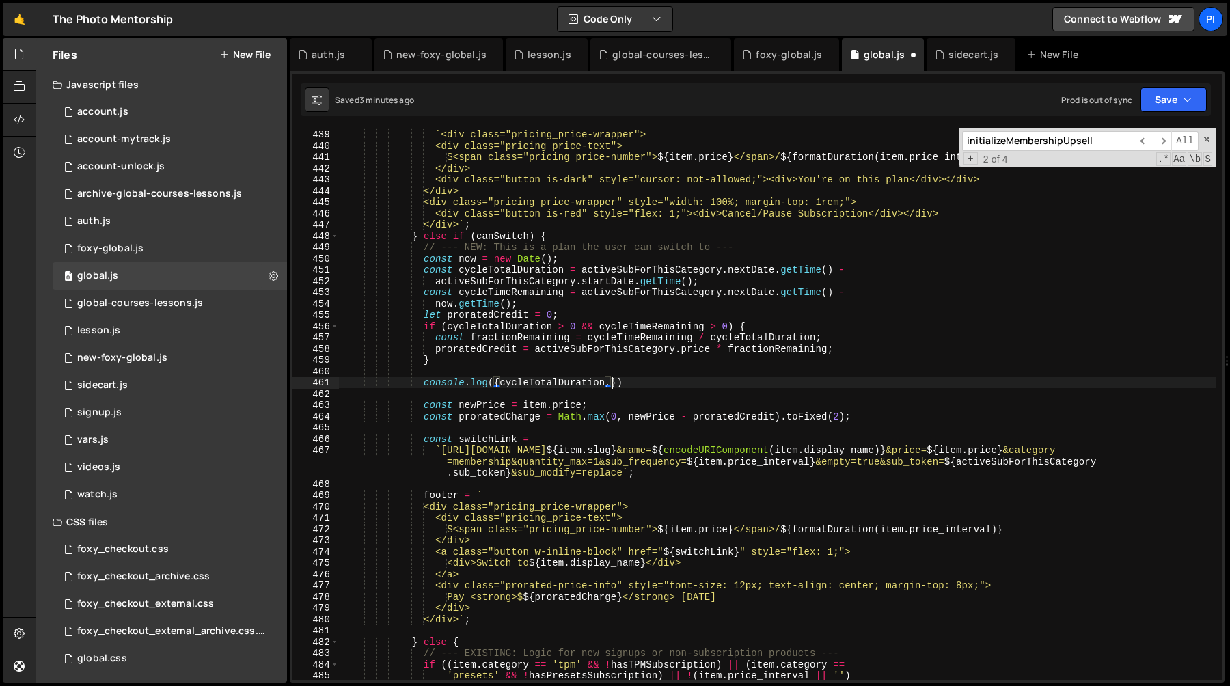
scroll to position [0, 18]
paste textarea "cycleTimeRemaining"
click at [492, 318] on div "footer = ` <div class="pricing_price-wrapper"> <div class="pricing_price-text">…" at bounding box center [777, 405] width 877 height 574
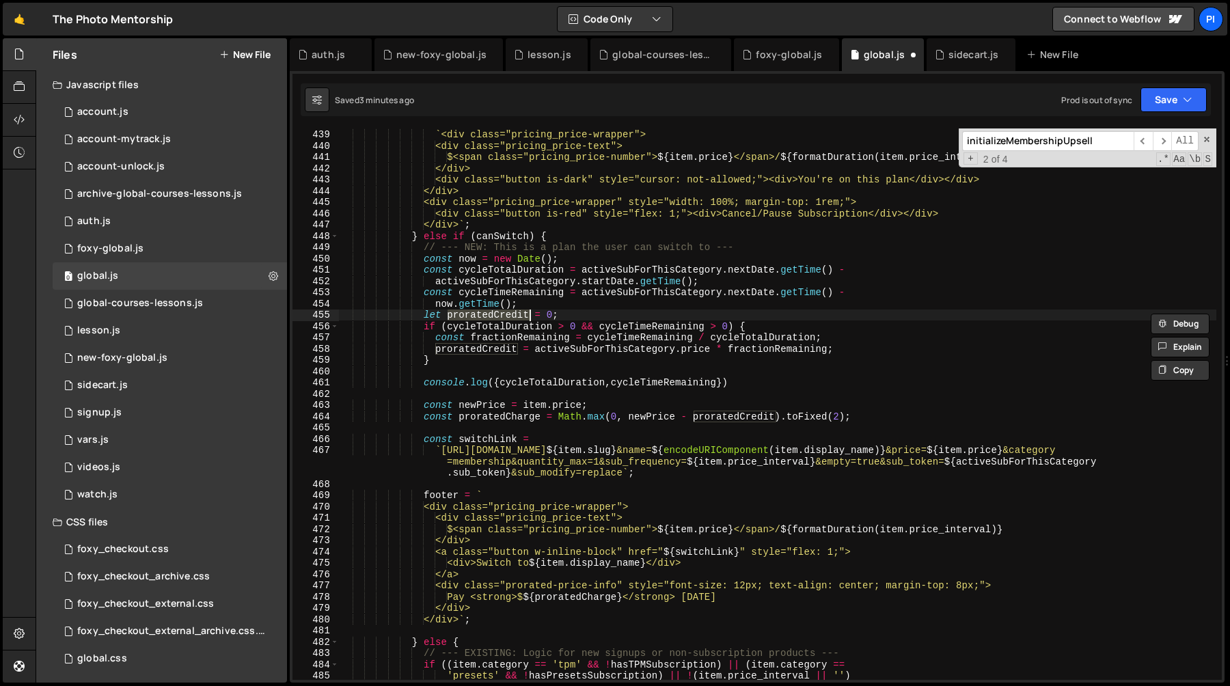
click at [717, 384] on div "footer = ` <div class="pricing_price-wrapper"> <div class="pricing_price-text">…" at bounding box center [777, 405] width 877 height 574
paste textarea "proratedCredit"
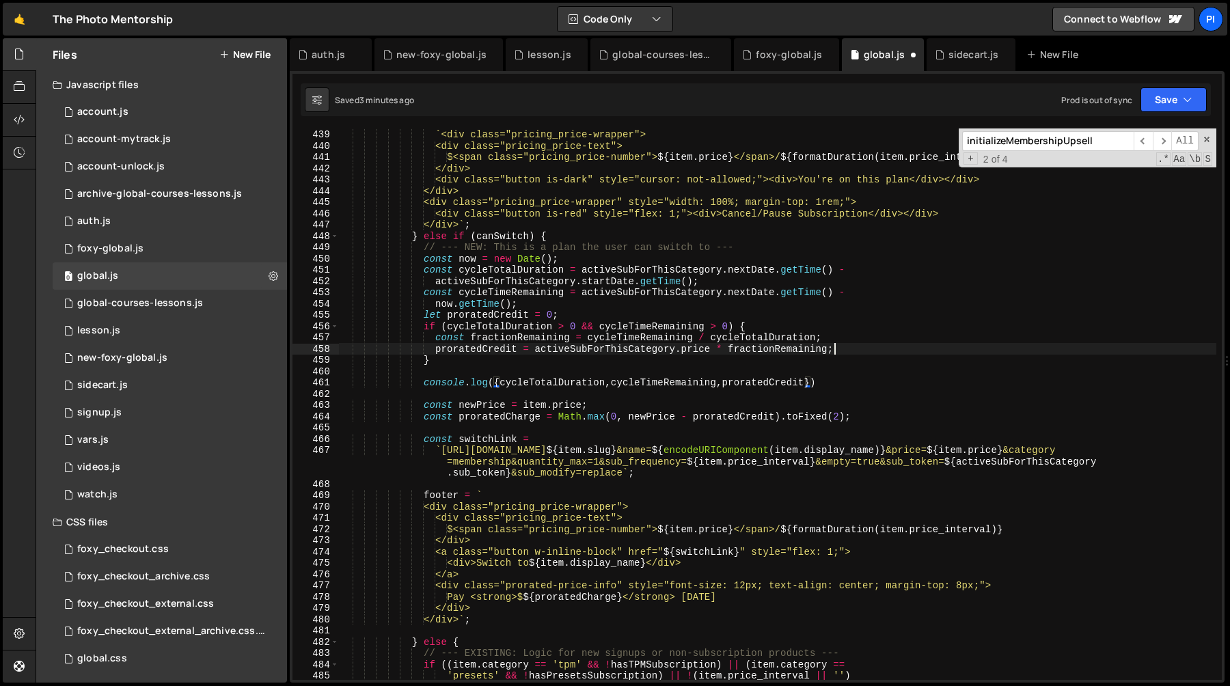
click at [860, 350] on div "footer = ` <div class="pricing_price-wrapper"> <div class="pricing_price-text">…" at bounding box center [777, 405] width 877 height 574
type textarea "proratedCredit = activeSubForThisCategory.price * fractionRemaining;"
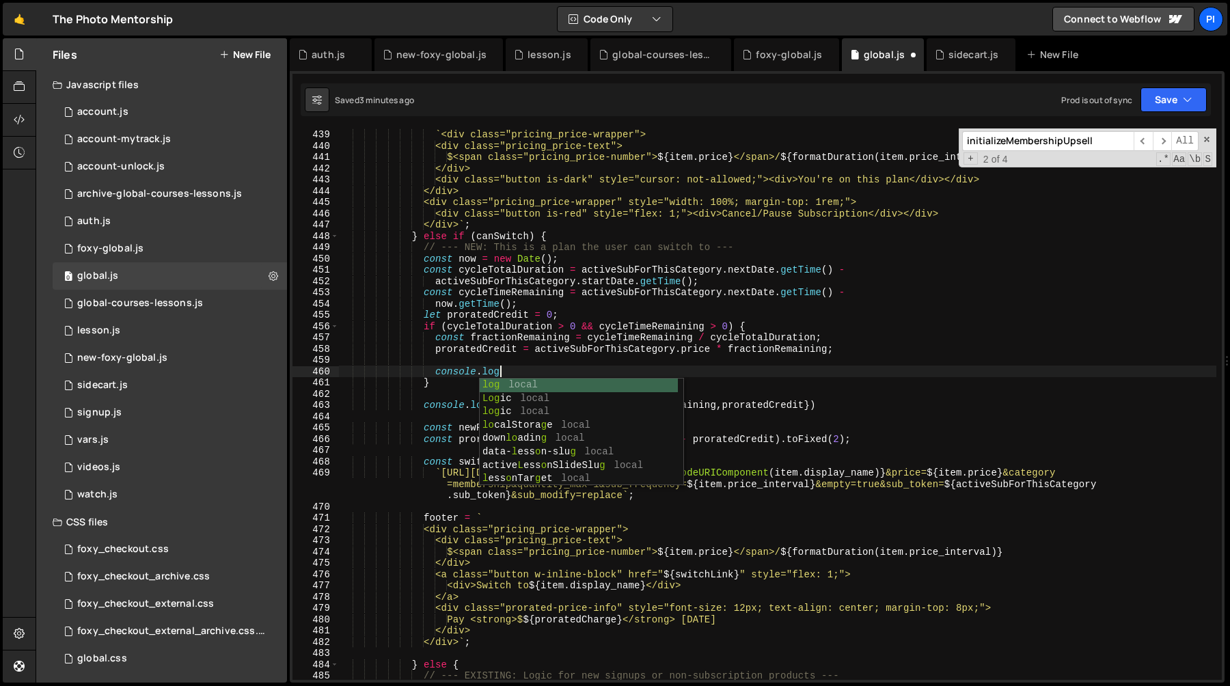
scroll to position [0, 11]
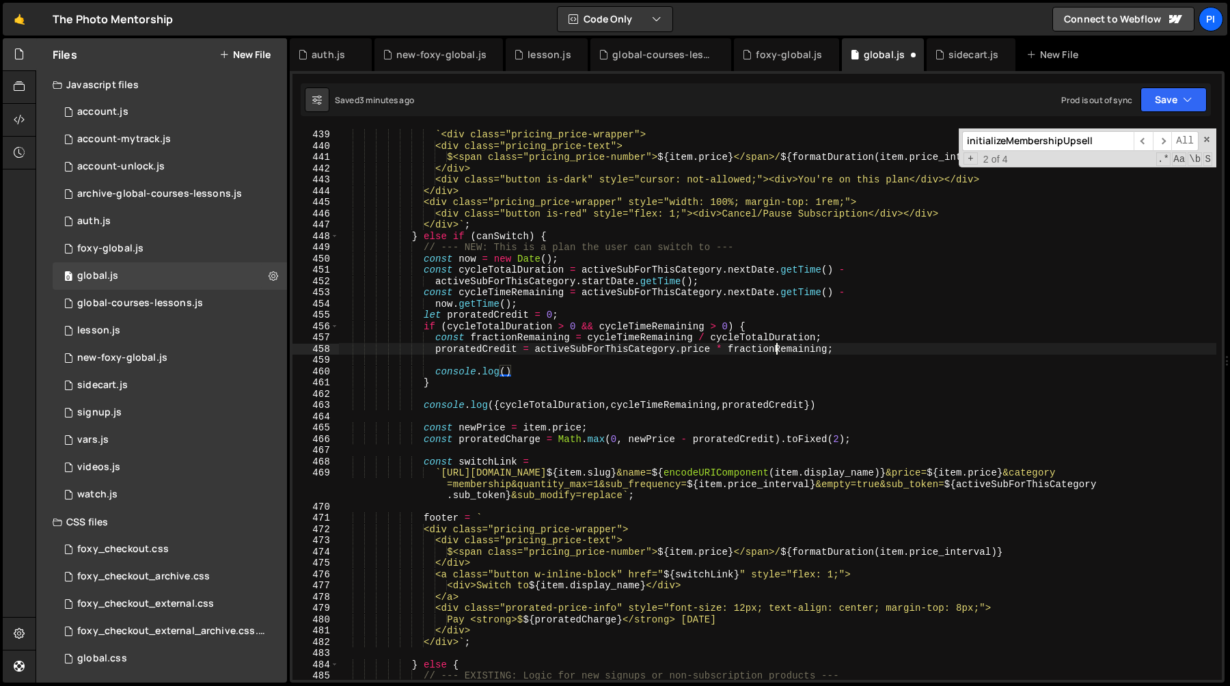
click at [777, 347] on div "footer = ` <div class="pricing_price-wrapper"> <div class="pricing_price-text">…" at bounding box center [777, 405] width 877 height 574
click at [503, 371] on div "footer = ` <div class="pricing_price-wrapper"> <div class="pricing_price-text">…" at bounding box center [777, 405] width 877 height 574
paste textarea "fractionRemaining}"
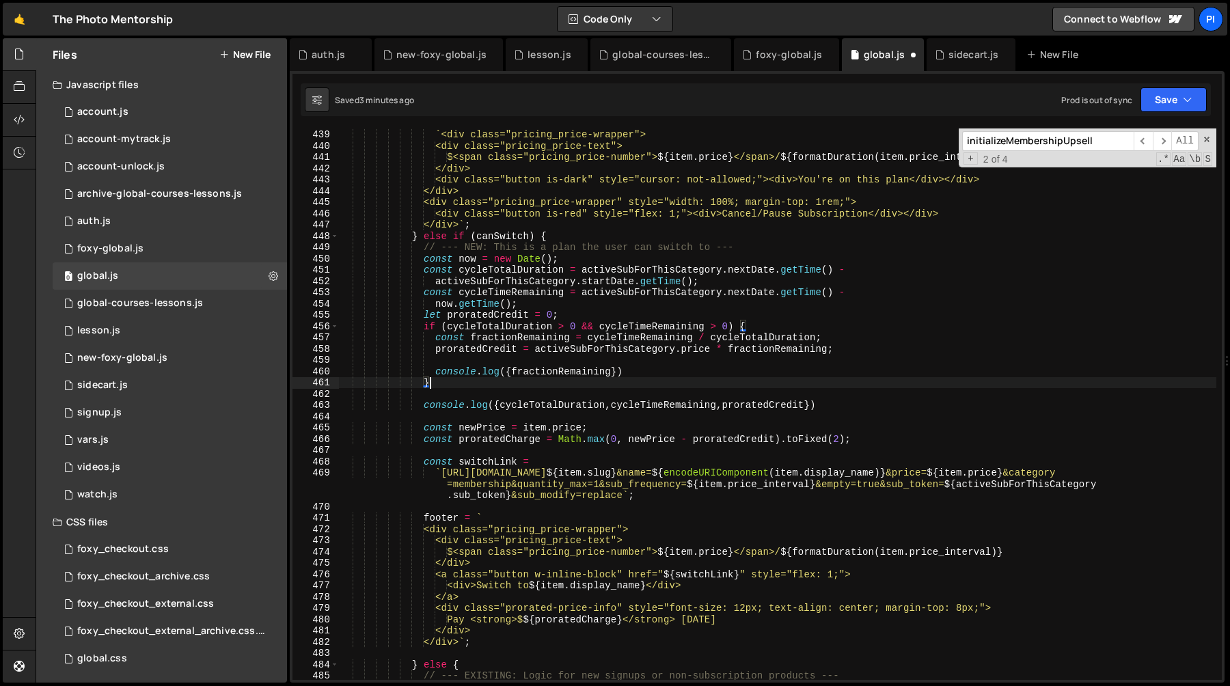
click at [651, 378] on div "footer = ` <div class="pricing_price-wrapper"> <div class="pricing_price-text">…" at bounding box center [777, 405] width 877 height 574
click at [818, 404] on div "footer = ` <div class="pricing_price-wrapper"> <div class="pricing_price-text">…" at bounding box center [777, 405] width 877 height 574
click at [630, 347] on div "footer = ` <div class="pricing_price-wrapper"> <div class="pricing_price-text">…" at bounding box center [777, 405] width 877 height 574
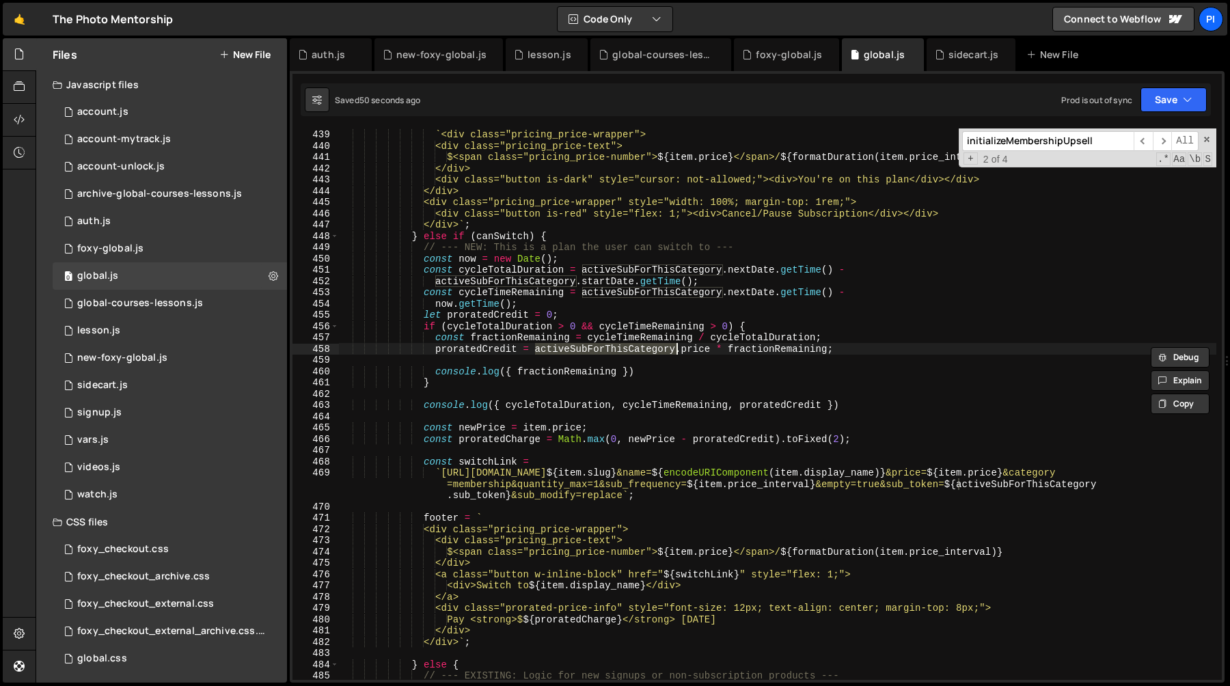
click at [639, 338] on div "footer = ` <div class="pricing_price-wrapper"> <div class="pricing_price-text">…" at bounding box center [777, 405] width 877 height 574
click at [747, 338] on div "footer = ` <div class="pricing_price-wrapper"> <div class="pricing_price-text">…" at bounding box center [777, 405] width 877 height 574
click at [729, 281] on div "footer = ` <div class="pricing_price-wrapper"> <div class="pricing_price-text">…" at bounding box center [777, 405] width 877 height 574
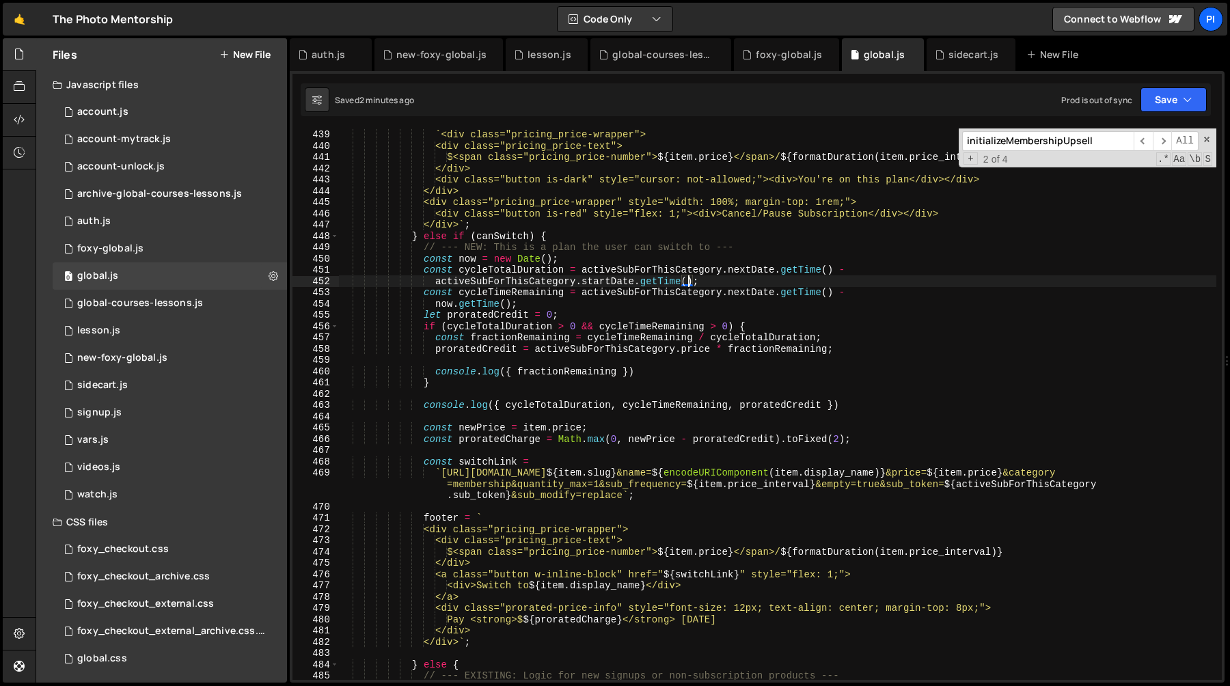
click at [688, 284] on div "footer = ` <div class="pricing_price-wrapper"> <div class="pricing_price-text">…" at bounding box center [777, 405] width 877 height 574
click at [693, 284] on div "footer = ` <div class="pricing_price-wrapper"> <div class="pricing_price-text">…" at bounding box center [777, 405] width 877 height 574
click at [722, 368] on div "footer = ` <div class="pricing_price-wrapper"> <div class="pricing_price-text">…" at bounding box center [777, 405] width 877 height 574
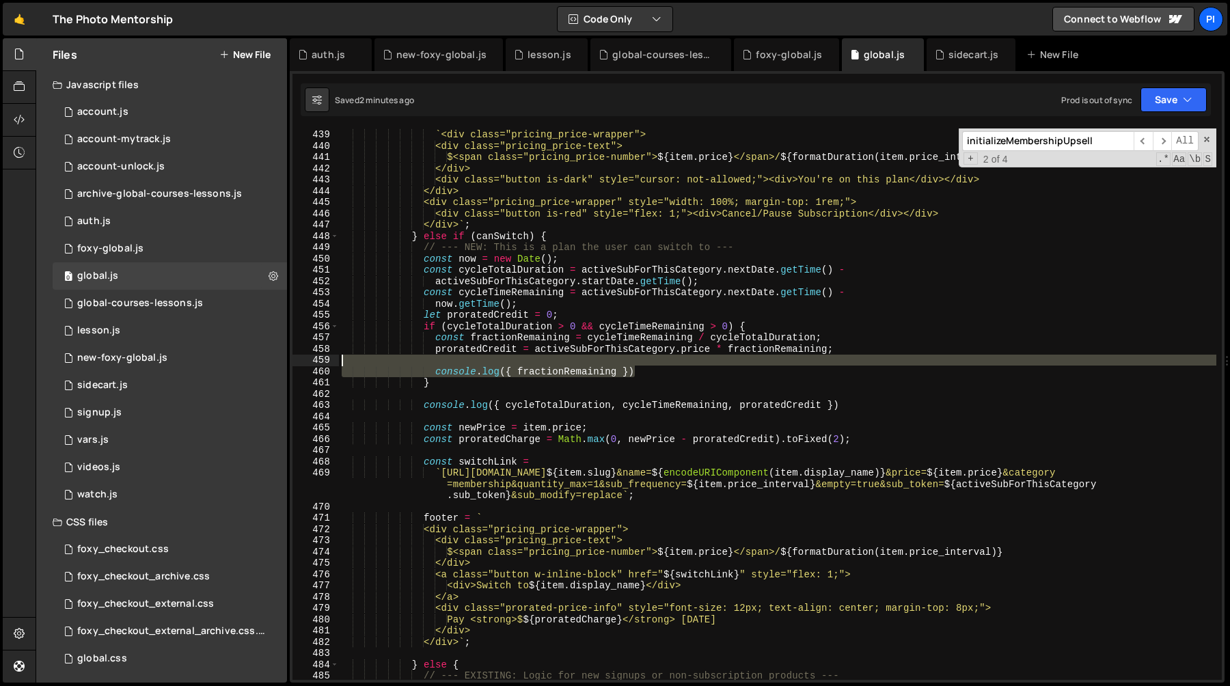
click at [678, 357] on div "footer = ` <div class="pricing_price-wrapper"> <div class="pricing_price-text">…" at bounding box center [777, 405] width 877 height 574
click at [640, 344] on div "footer = ` <div class="pricing_price-wrapper"> <div class="pricing_price-text">…" at bounding box center [777, 405] width 877 height 574
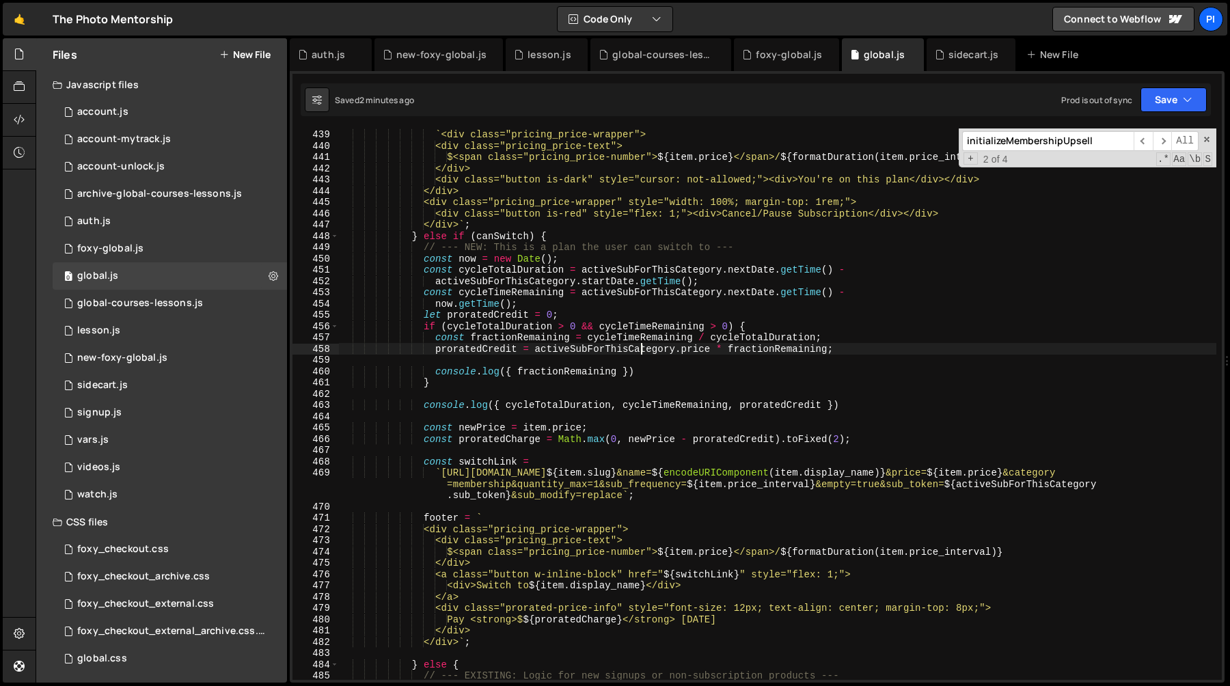
click at [640, 344] on div "footer = ` <div class="pricing_price-wrapper"> <div class="pricing_price-text">…" at bounding box center [777, 405] width 877 height 574
click at [662, 373] on div "footer = ` <div class="pricing_price-wrapper"> <div class="pricing_price-text">…" at bounding box center [777, 405] width 877 height 574
click at [624, 360] on div "footer = ` <div class="pricing_price-wrapper"> <div class="pricing_price-text">…" at bounding box center [777, 405] width 877 height 574
type textarea "console.log({ fractionRemaining })"
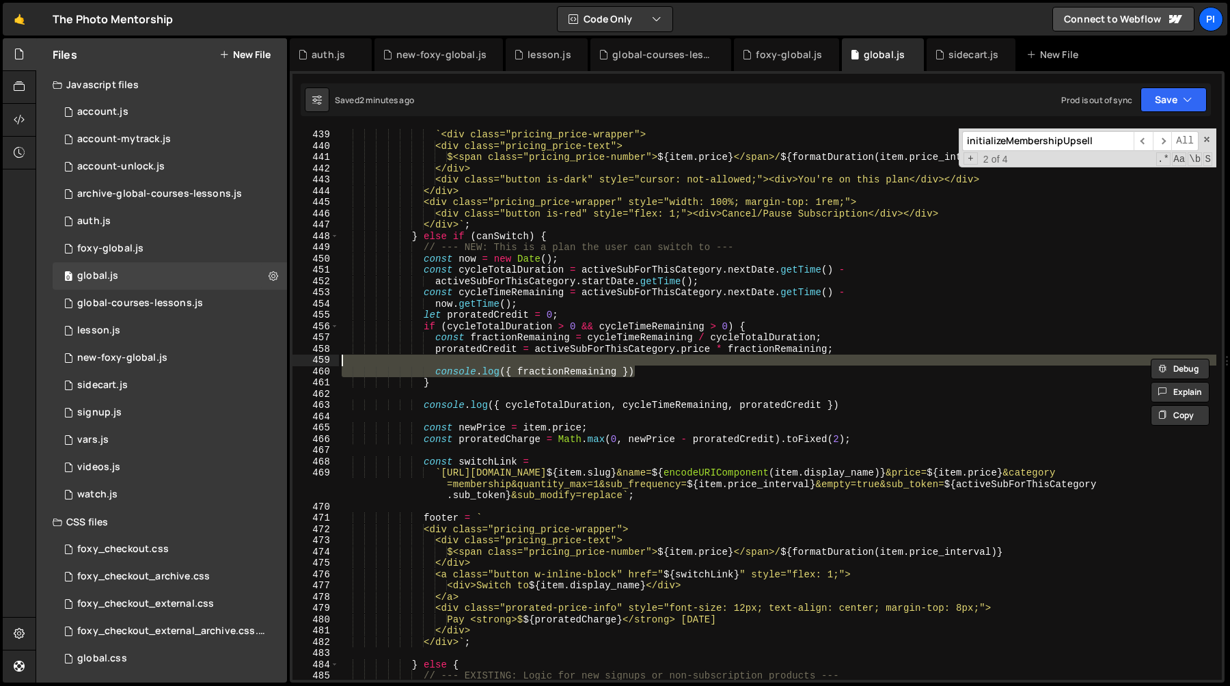
scroll to position [0, 0]
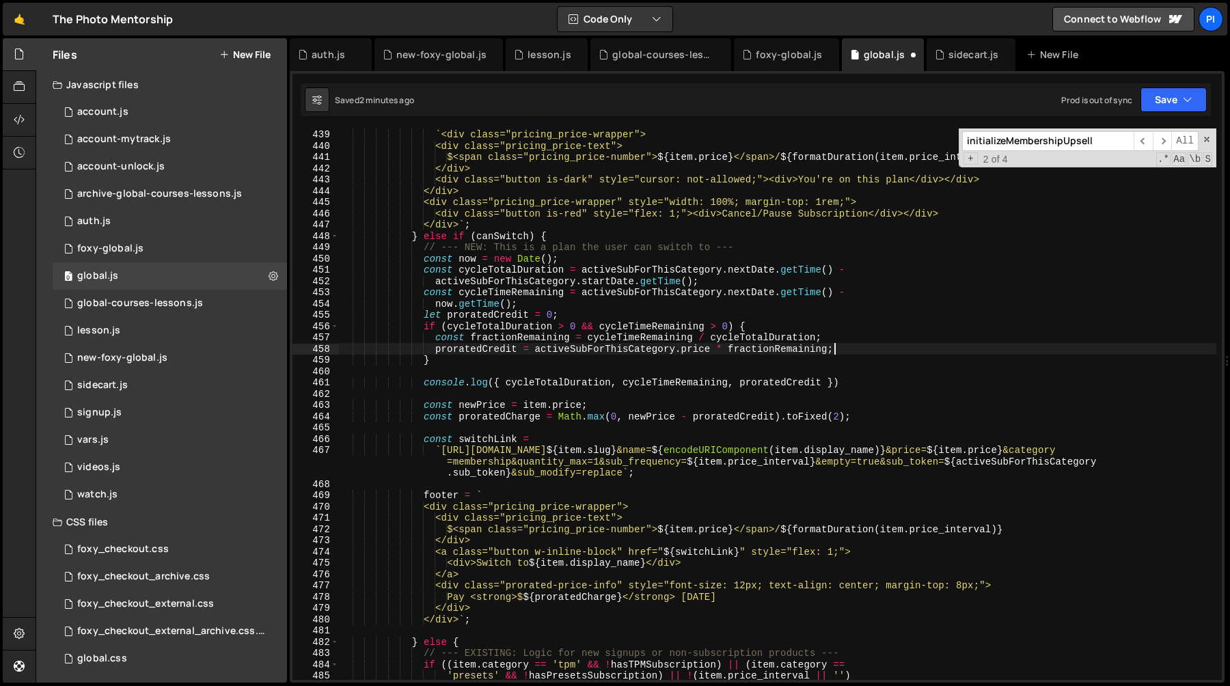
click at [487, 419] on div "footer = ` <div class="pricing_price-wrapper"> <div class="pricing_price-text">…" at bounding box center [777, 405] width 877 height 574
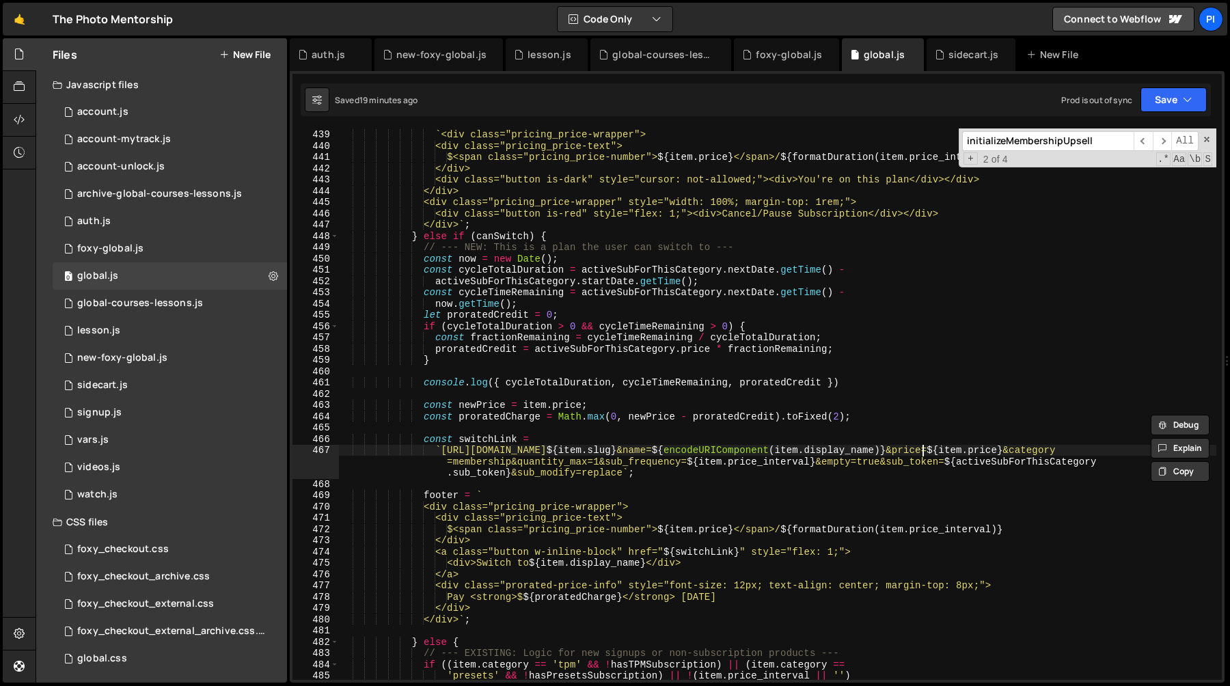
click at [923, 452] on div "footer = ` <div class="pricing_price-wrapper"> <div class="pricing_price-text">…" at bounding box center [777, 405] width 877 height 574
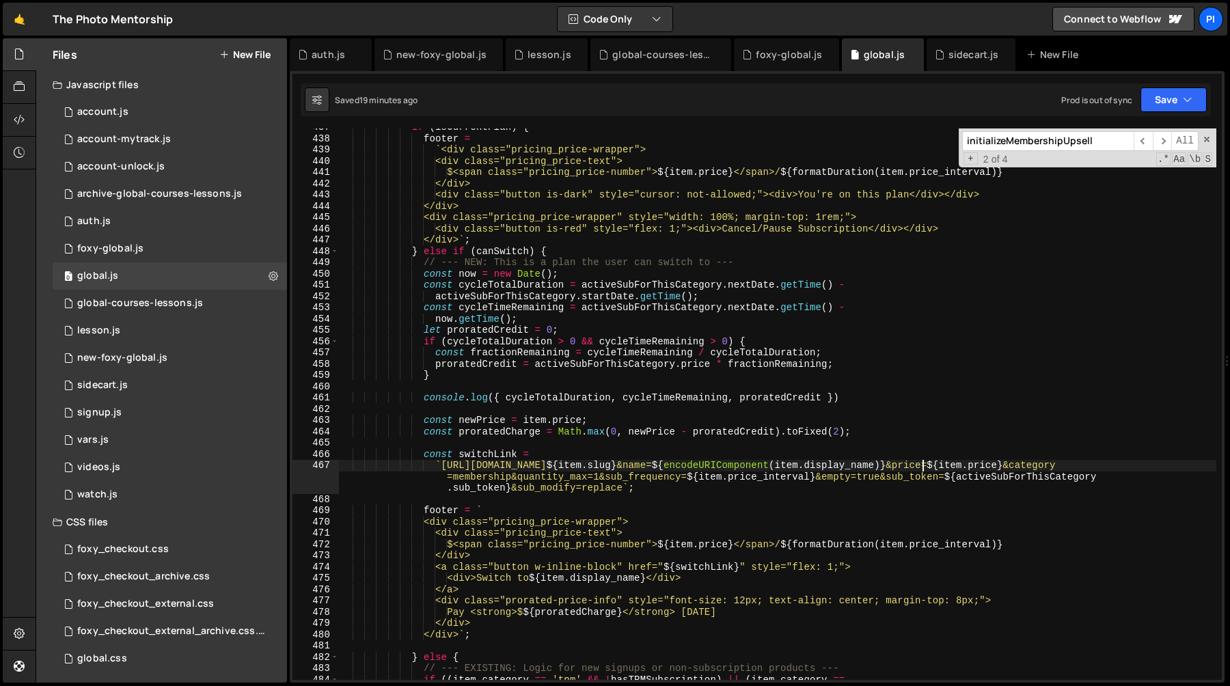
scroll to position [4946, 0]
click at [840, 477] on div "if ( isCurrentPlan ) { footer = ` <div class="pricing_price-wrapper"> <div clas…" at bounding box center [777, 407] width 877 height 574
click at [901, 477] on div "if ( isCurrentPlan ) { footer = ` <div class="pricing_price-wrapper"> <div clas…" at bounding box center [777, 407] width 877 height 574
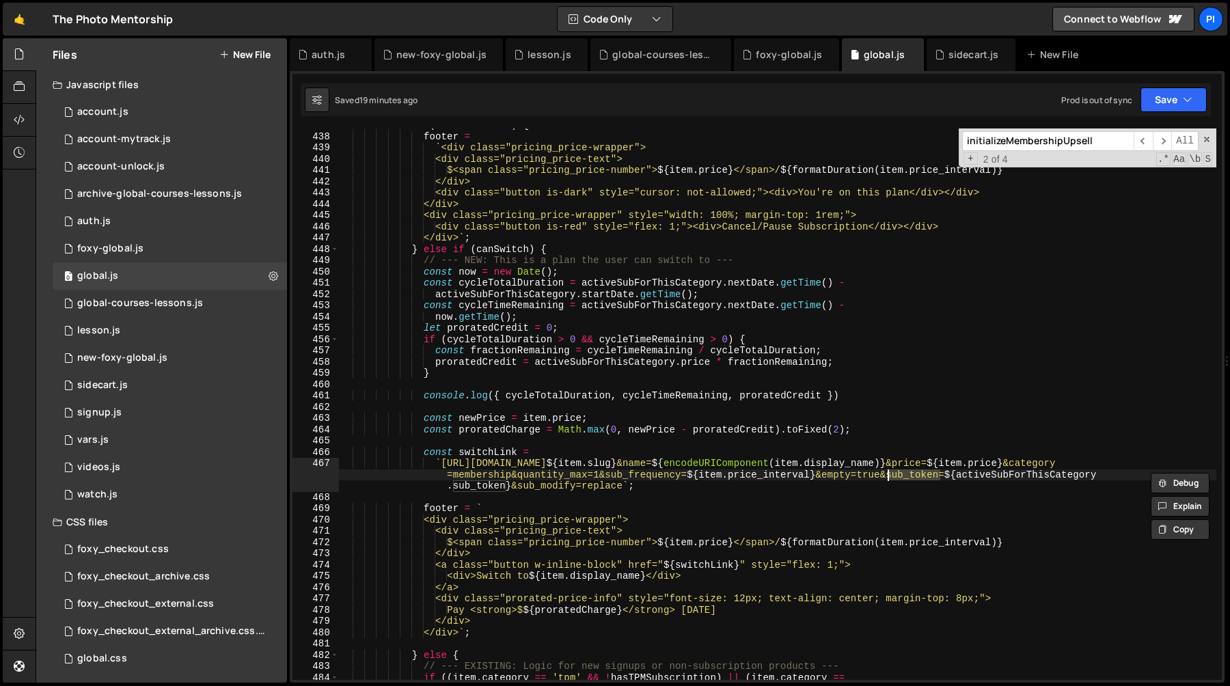
click at [898, 484] on div "if ( isCurrentPlan ) { footer = ` <div class="pricing_price-wrapper"> <div clas…" at bounding box center [777, 407] width 877 height 574
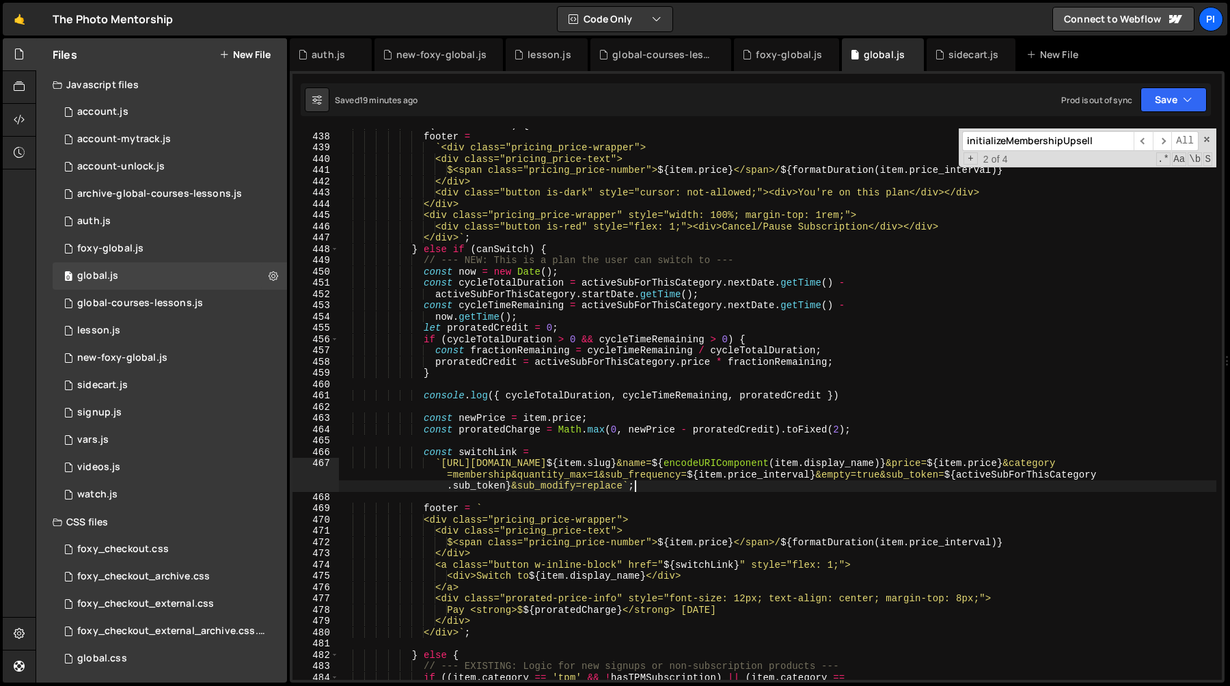
click at [622, 487] on div "if ( isCurrentPlan ) { footer = ` <div class="pricing_price-wrapper"> <div clas…" at bounding box center [777, 407] width 877 height 574
paste textarea "2%3A"
click at [810, 486] on div "if ( isCurrentPlan ) { footer = ` <div class="pricing_price-wrapper"> <div clas…" at bounding box center [777, 407] width 877 height 574
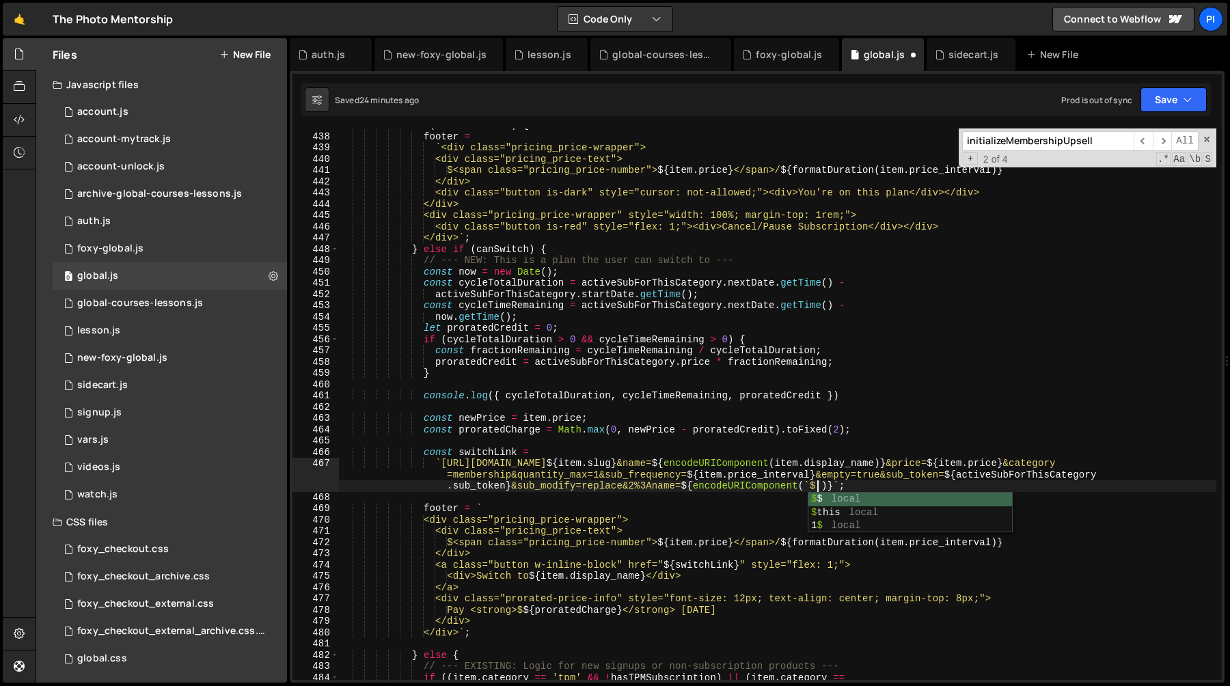
scroll to position [0, 129]
paste textarea "Prorated Credit from"
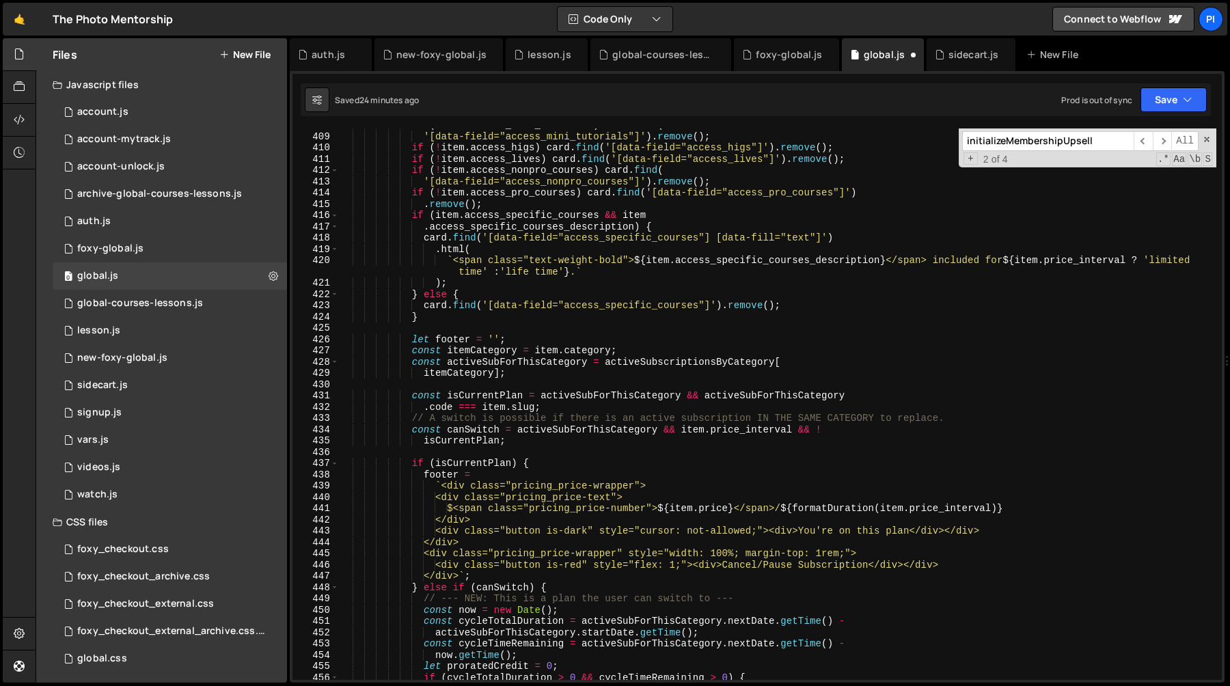
scroll to position [4625, 0]
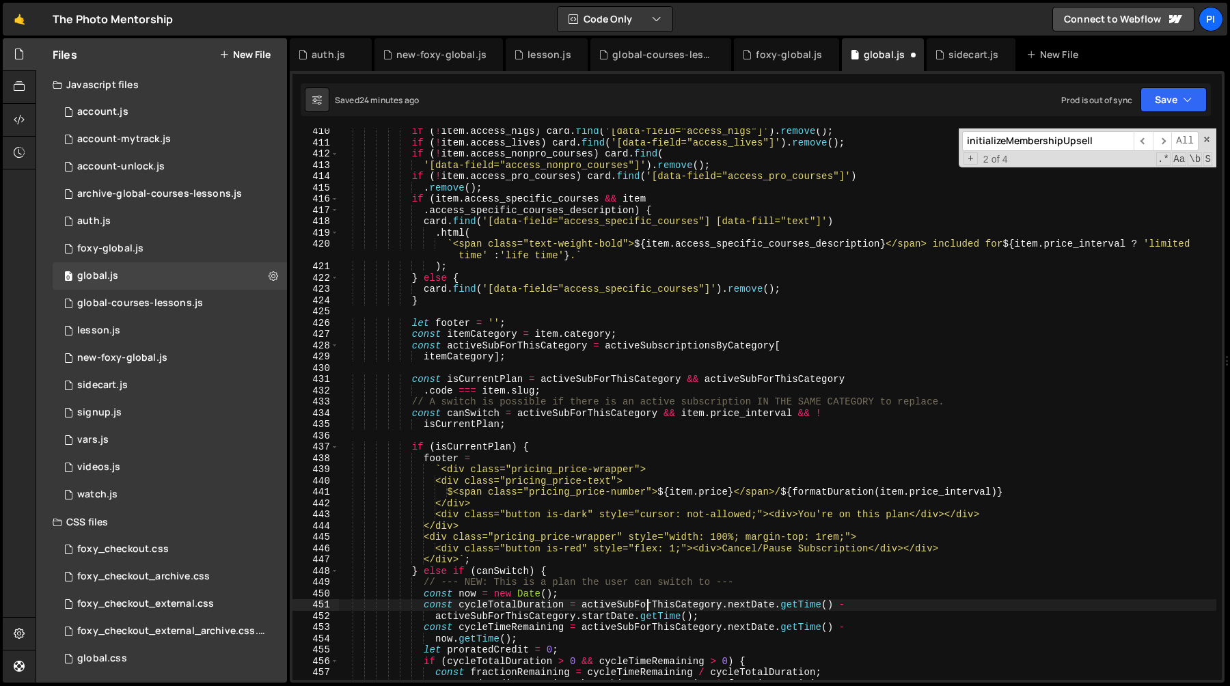
click at [649, 606] on div "if ( ! item . access_higs ) card . find ( '[data-field="access_higs"]' ) . remo…" at bounding box center [777, 413] width 877 height 574
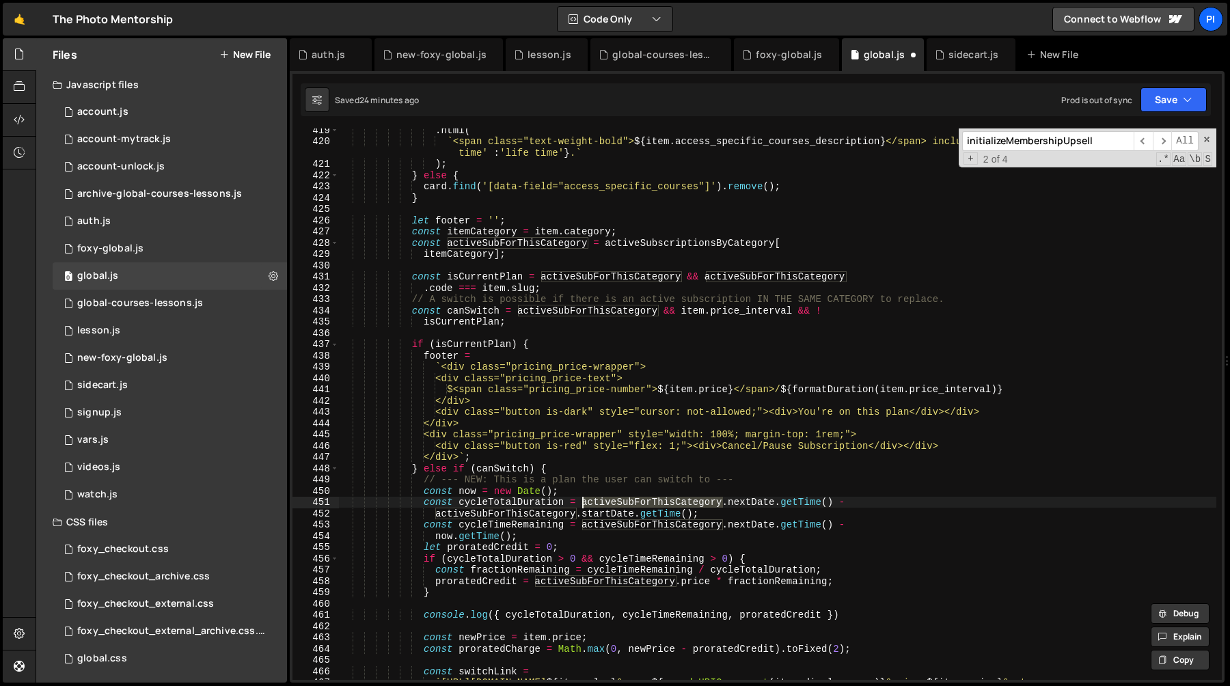
scroll to position [4729, 0]
click at [750, 478] on div ". html ( ` <span class="text-weight-bold"> ${ item . access_specific_courses_de…" at bounding box center [777, 421] width 877 height 596
type textarea "// --- NEW: This is a plan the user can switch to ---"
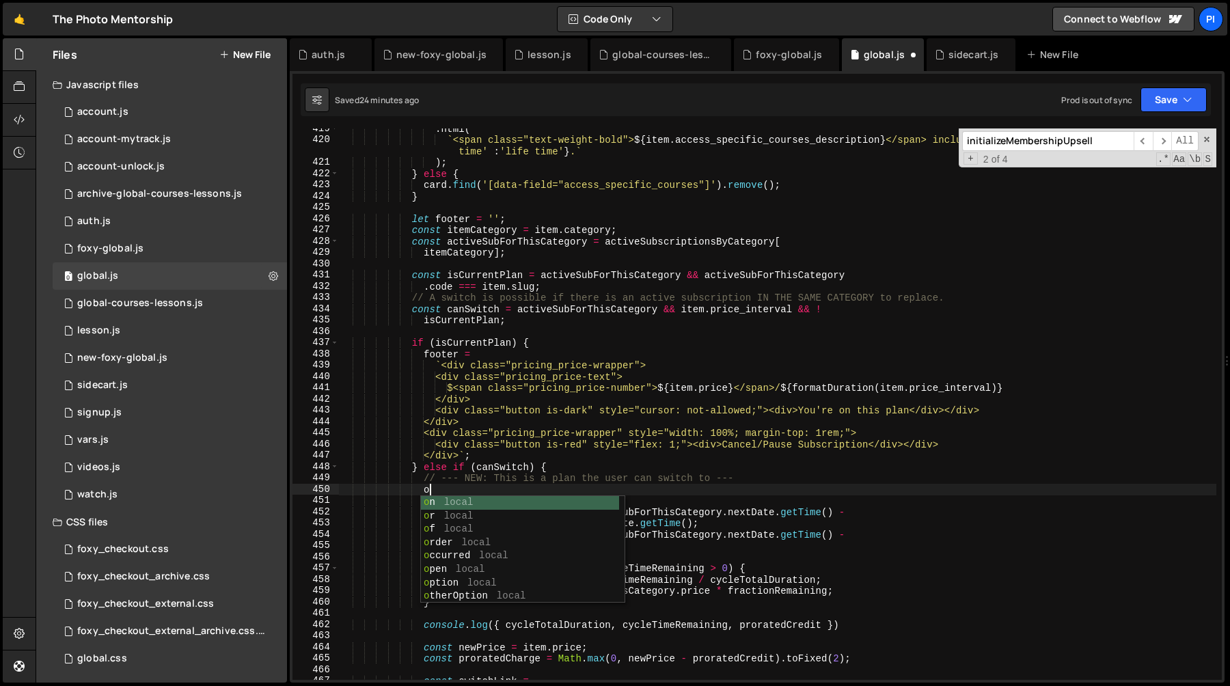
type textarea "o"
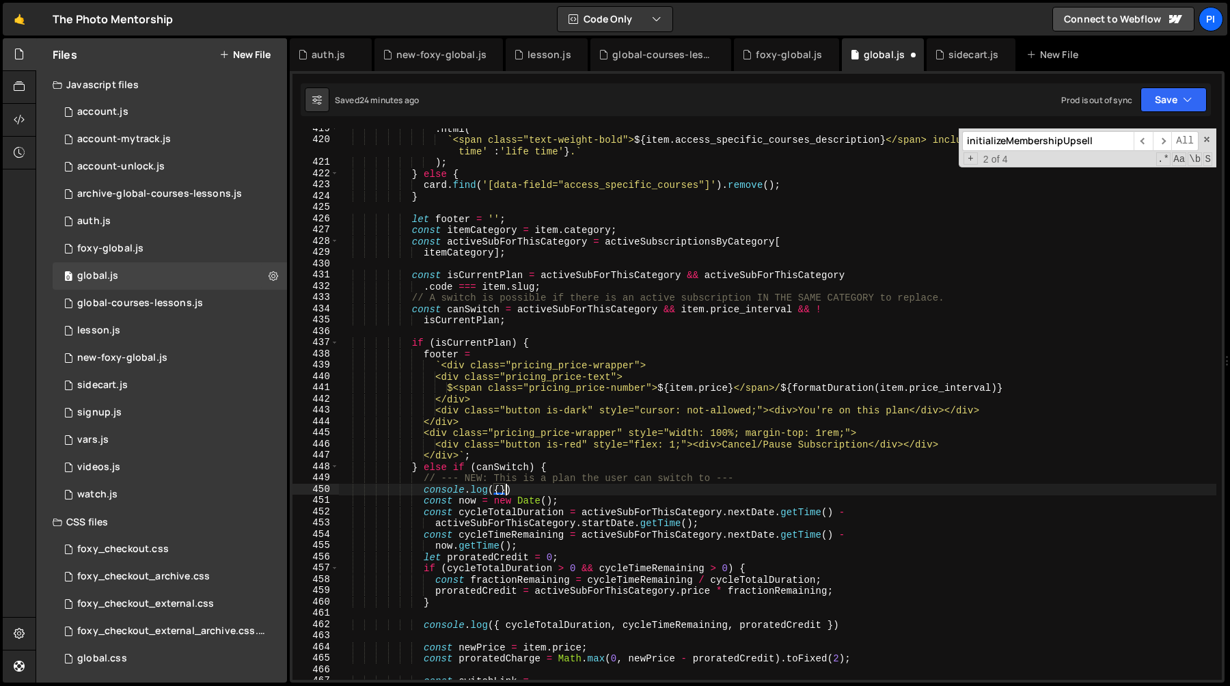
scroll to position [0, 11]
paste textarea "Prorated Credit from"
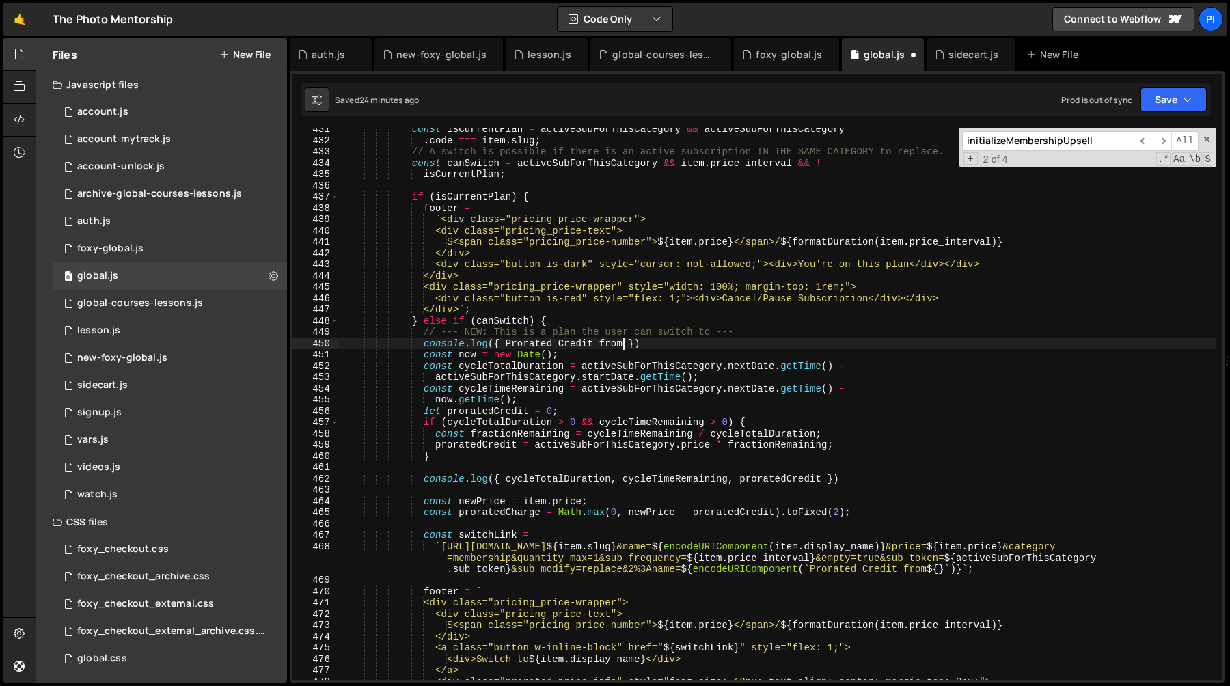
scroll to position [4900, 0]
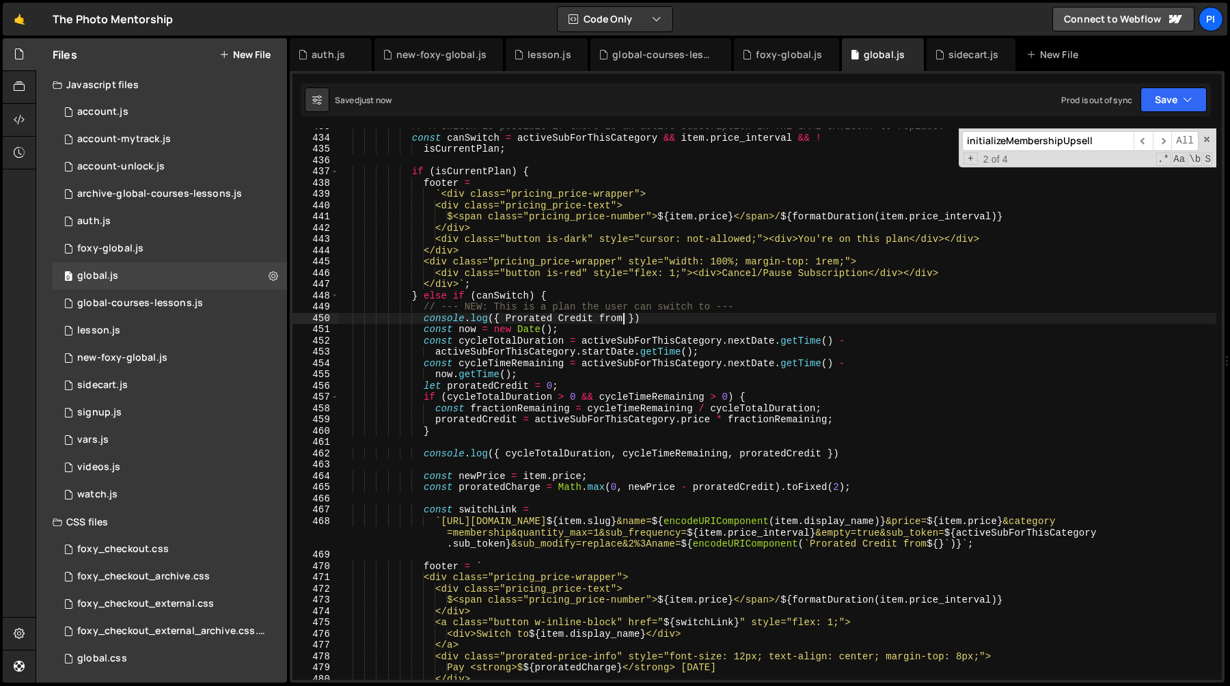
click at [874, 449] on div "// A switch is possible if there is an active subscription IN THE SAME CATEGORY…" at bounding box center [777, 408] width 877 height 574
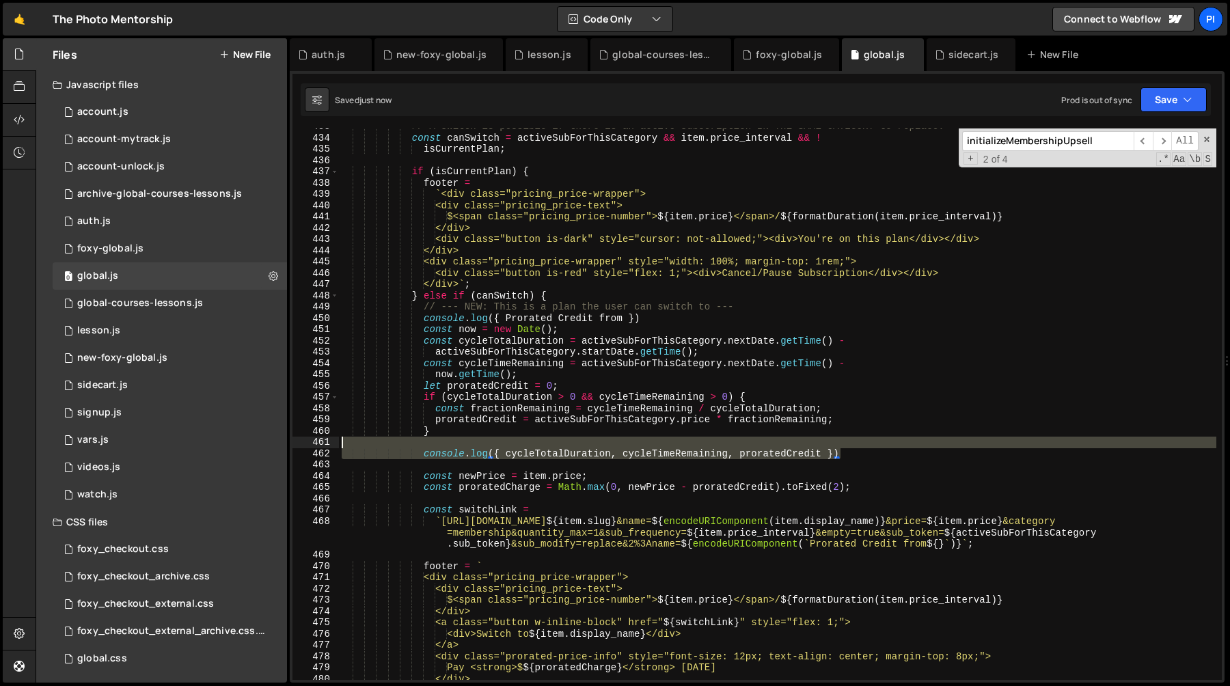
click at [860, 439] on div "// A switch is possible if there is an active subscription IN THE SAME CATEGORY…" at bounding box center [777, 408] width 877 height 574
type textarea "console.log({ cycleTotalDuration, cycleTimeRemaining, proratedCredit })"
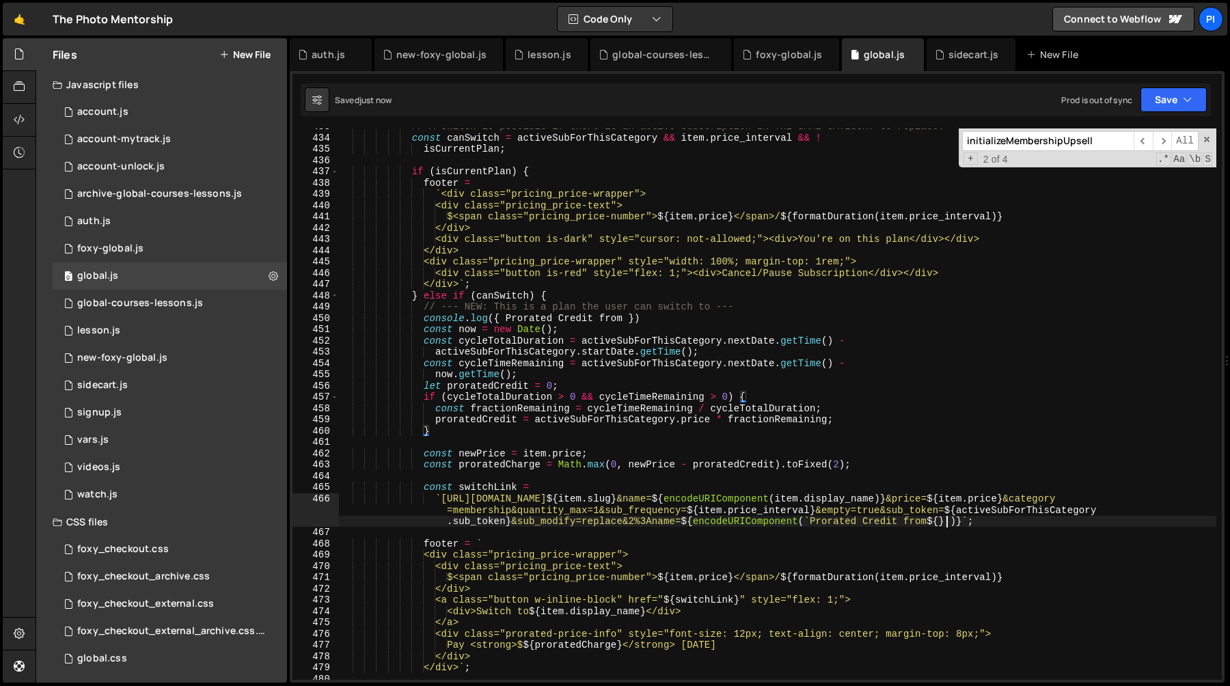
click at [946, 522] on div "// A switch is possible if there is an active subscription IN THE SAME CATEGORY…" at bounding box center [777, 408] width 877 height 574
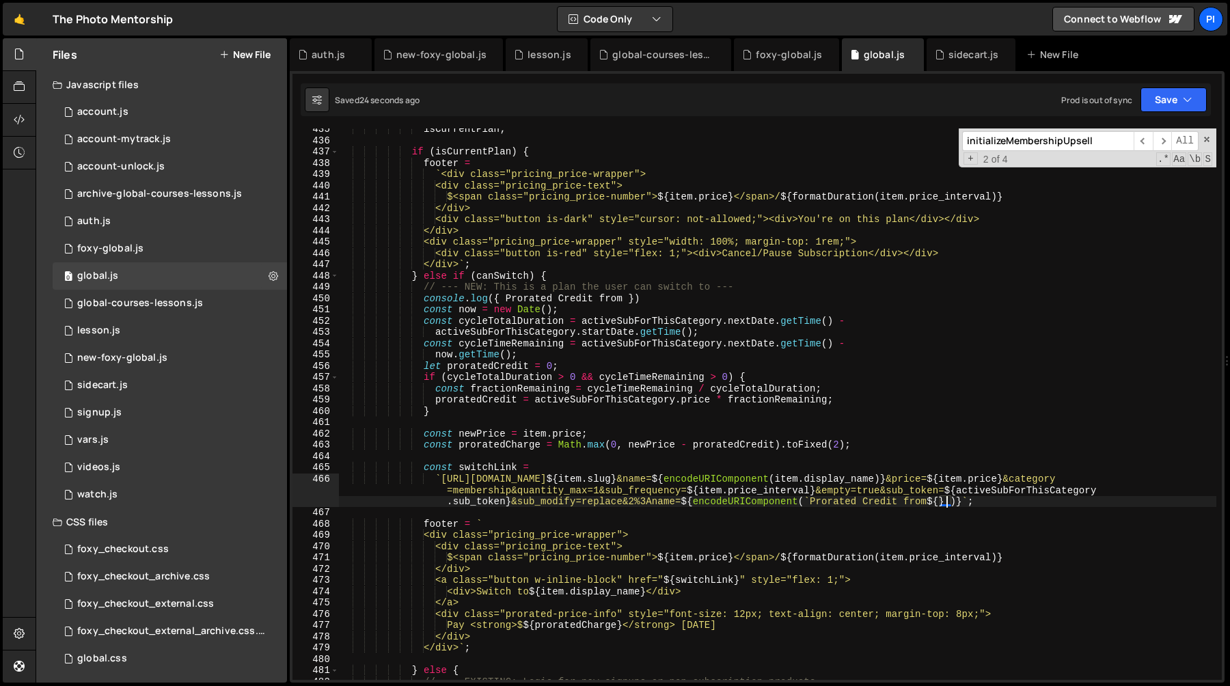
scroll to position [4916, 0]
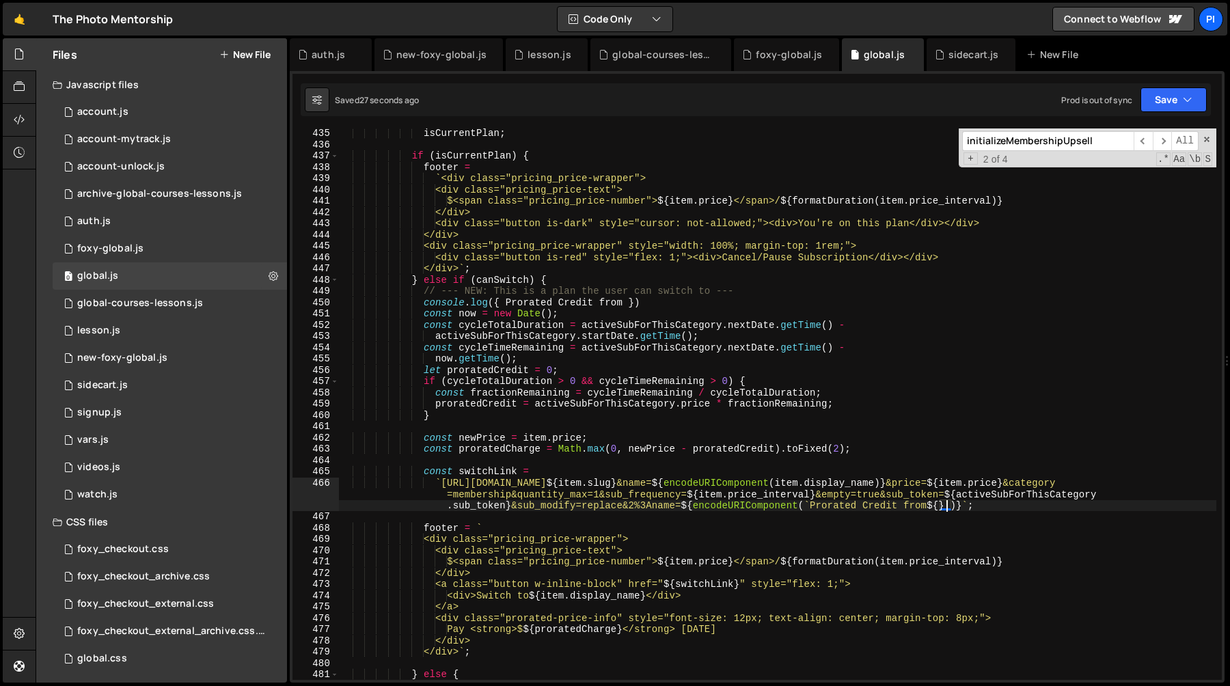
click at [660, 325] on div "isCurrentPlan ; if ( isCurrentPlan ) { footer = ` <div class="pricing_price-wra…" at bounding box center [777, 415] width 877 height 574
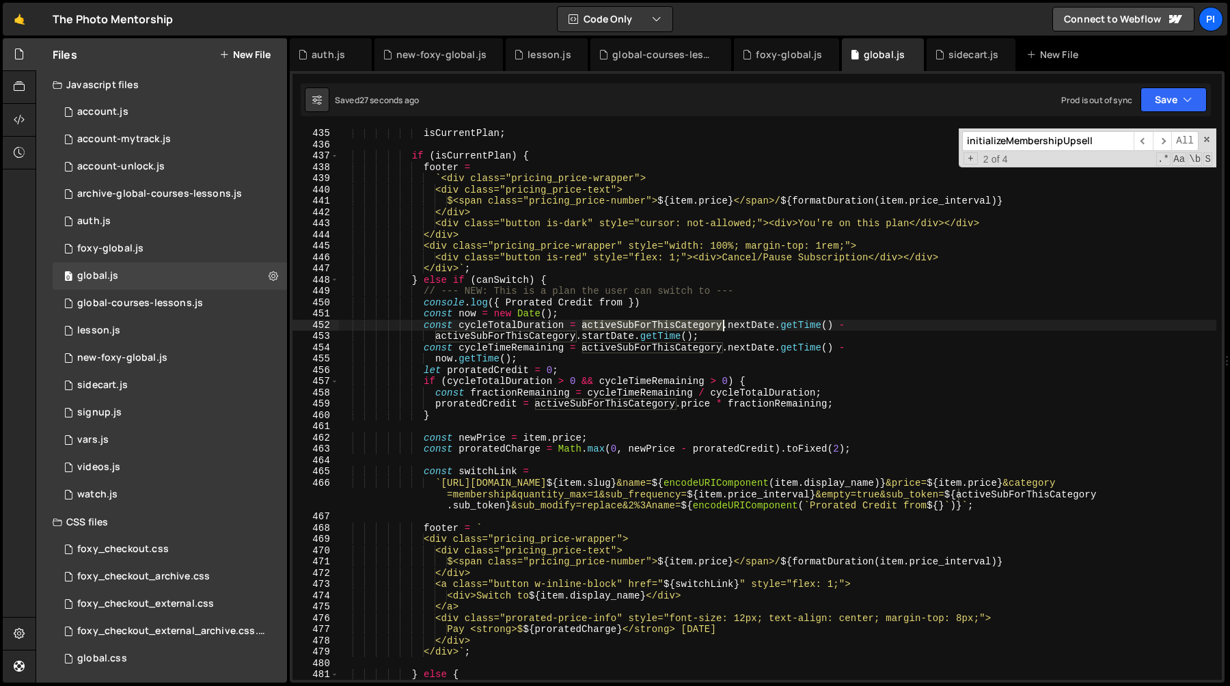
click at [660, 325] on div "isCurrentPlan ; if ( isCurrentPlan ) { footer = ` <div class="pricing_price-wra…" at bounding box center [777, 415] width 877 height 574
click at [506, 302] on div "isCurrentPlan ; if ( isCurrentPlan ) { footer = ` <div class="pricing_price-wra…" at bounding box center [777, 415] width 877 height 574
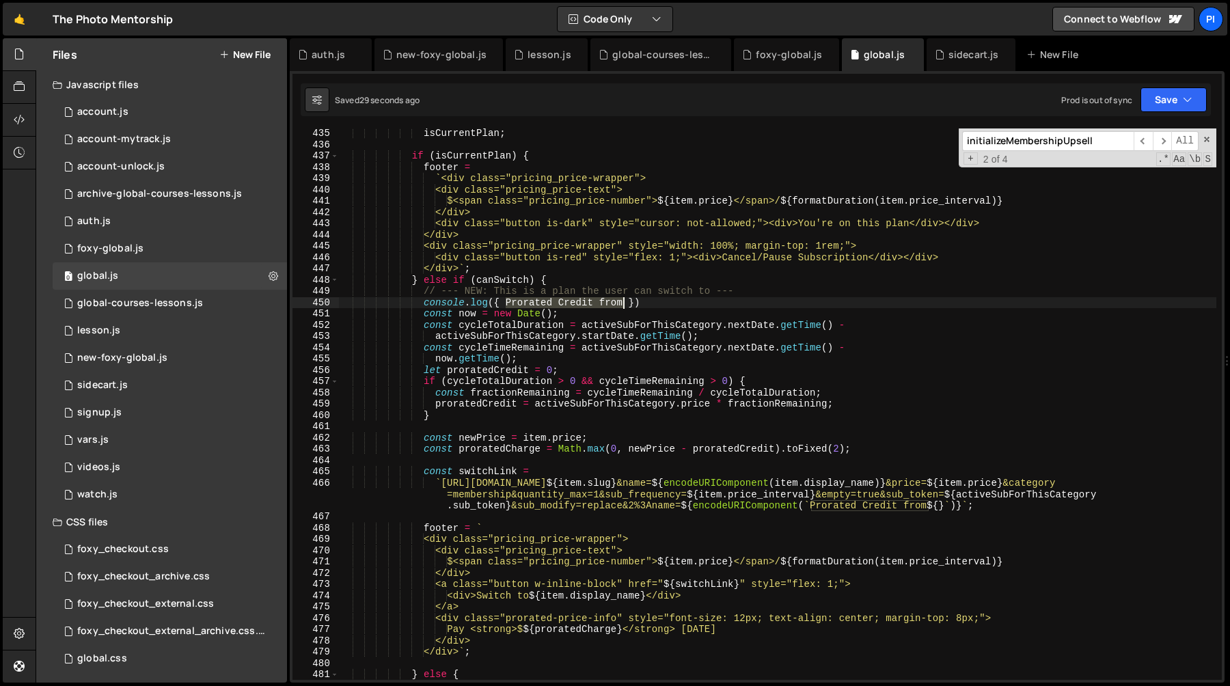
click at [620, 304] on div "isCurrentPlan ; if ( isCurrentPlan ) { footer = ` <div class="pricing_price-wra…" at bounding box center [777, 415] width 877 height 574
paste textarea "activeSubForThisCategory"
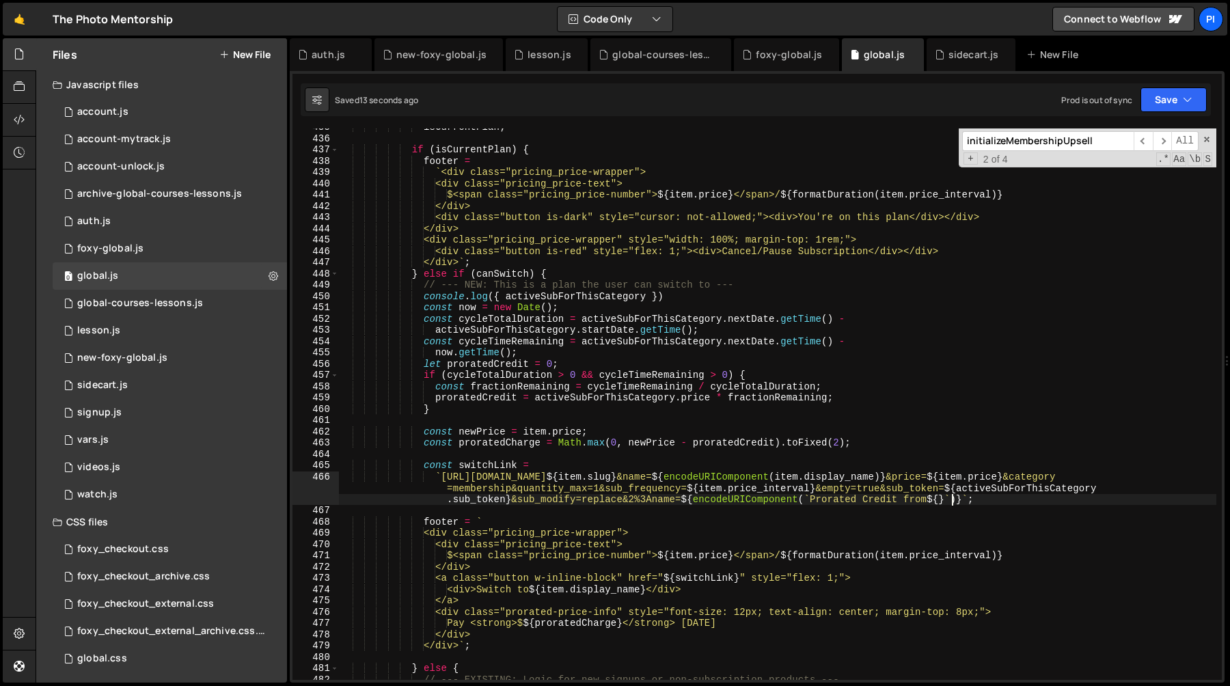
click at [952, 498] on div "isCurrentPlan ; if ( isCurrentPlan ) { footer = ` <div class="pricing_price-wra…" at bounding box center [777, 409] width 877 height 574
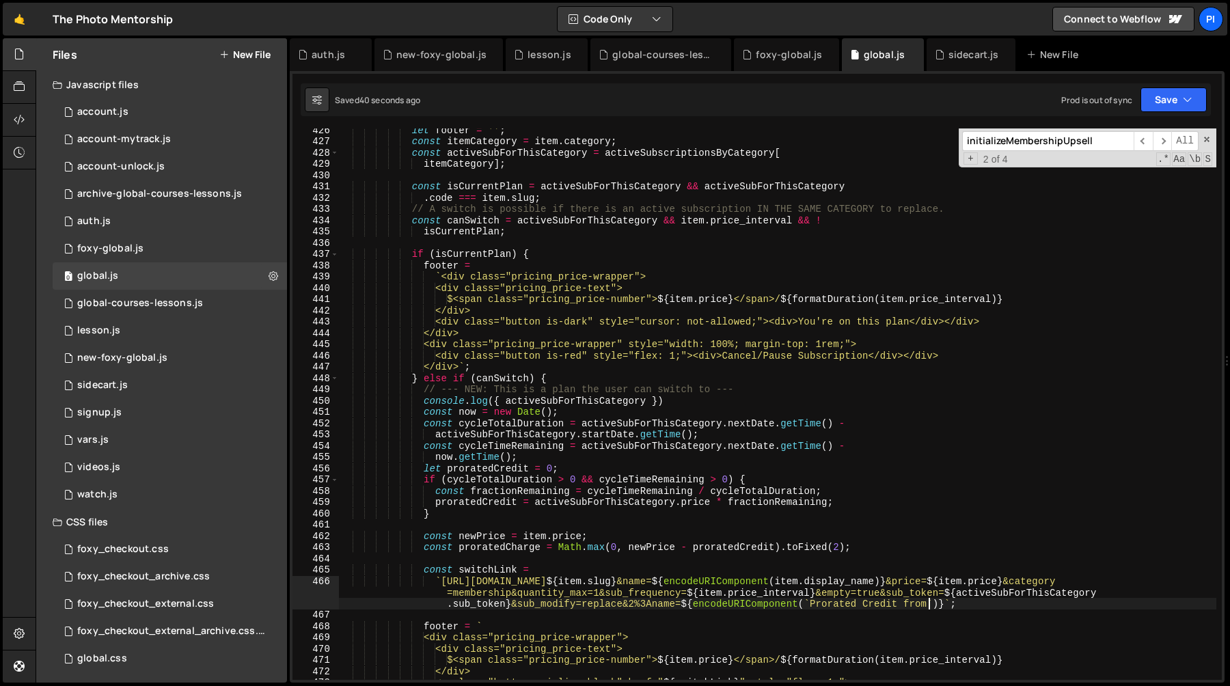
scroll to position [4791, 0]
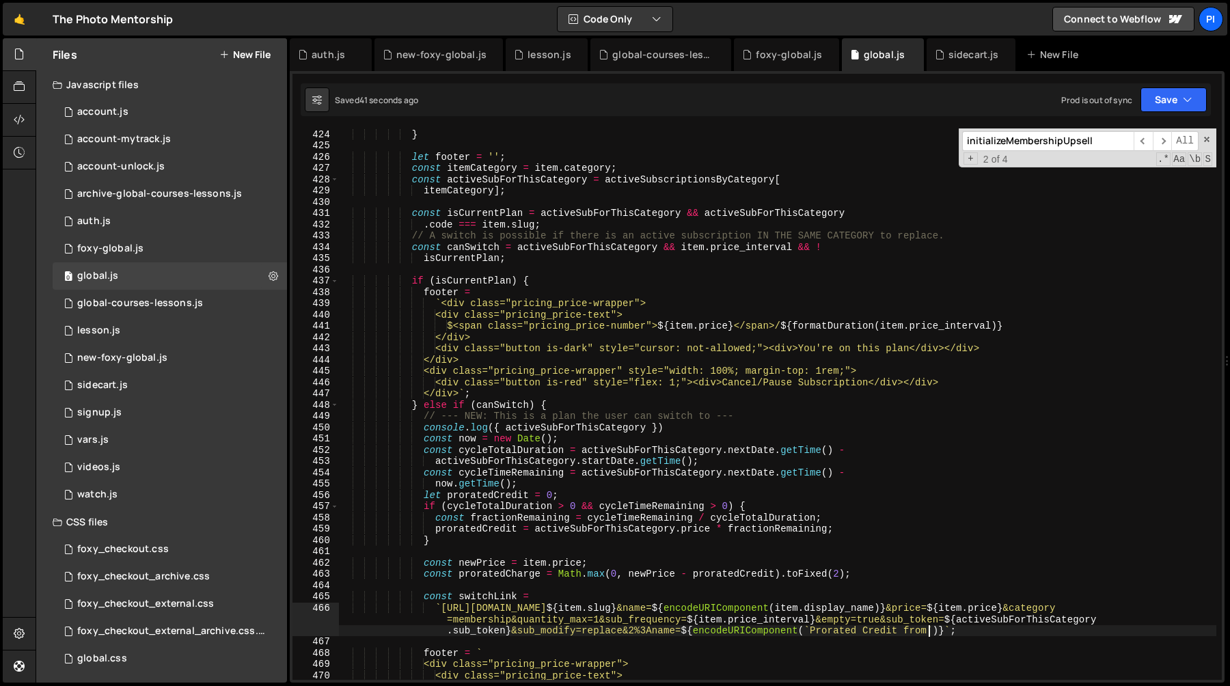
click at [619, 427] on div "card . find ( '[data-field="access_specific_courses"]' ) . remove ( ) ; } let f…" at bounding box center [777, 405] width 877 height 574
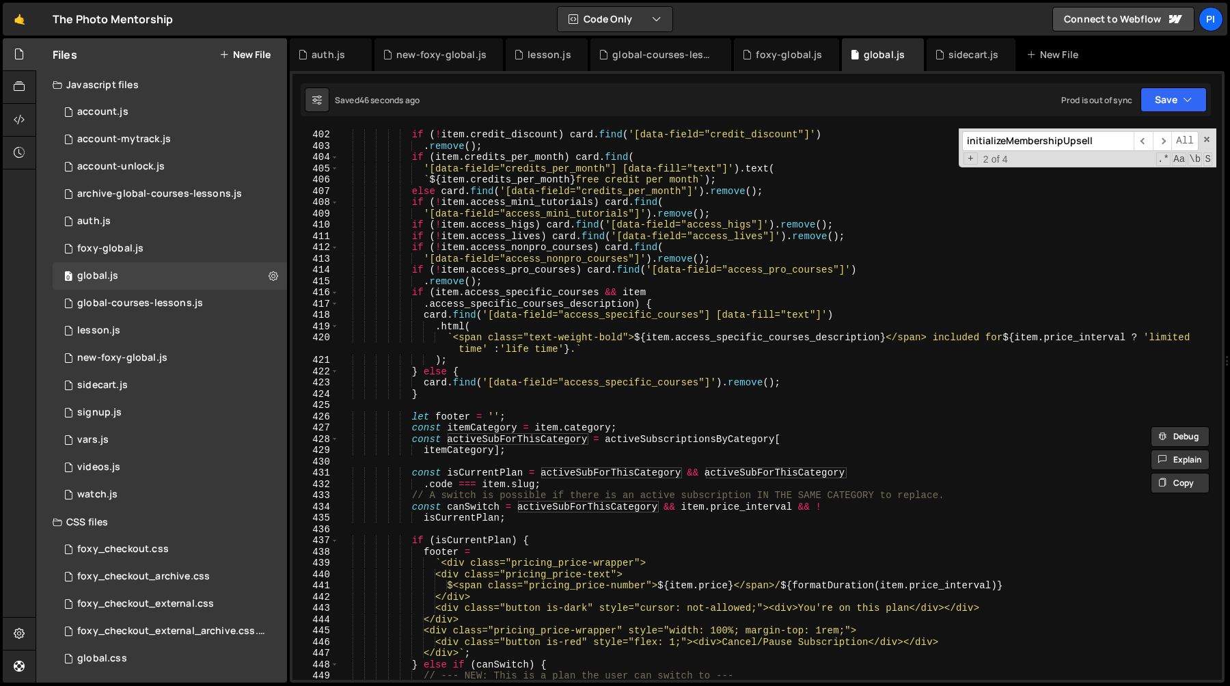
scroll to position [4529, 0]
click at [674, 445] on div "// (Keep your existing logic for filling card details...) if ( ! item . credit_…" at bounding box center [777, 407] width 877 height 574
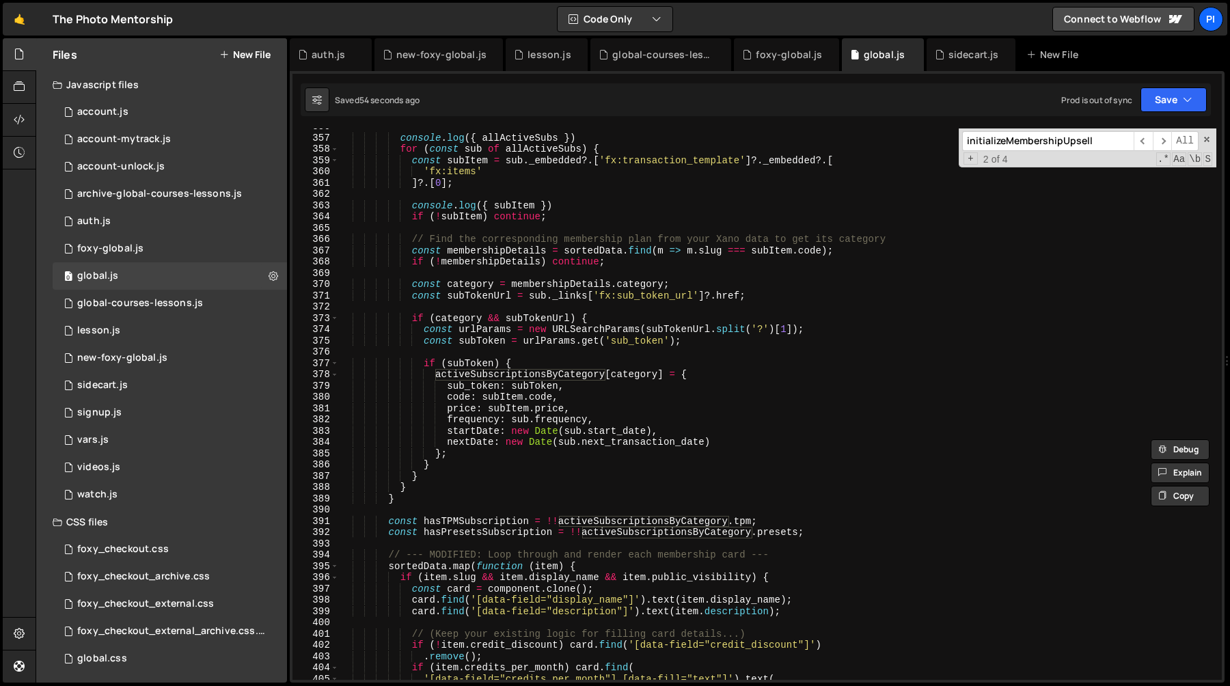
scroll to position [4006, 0]
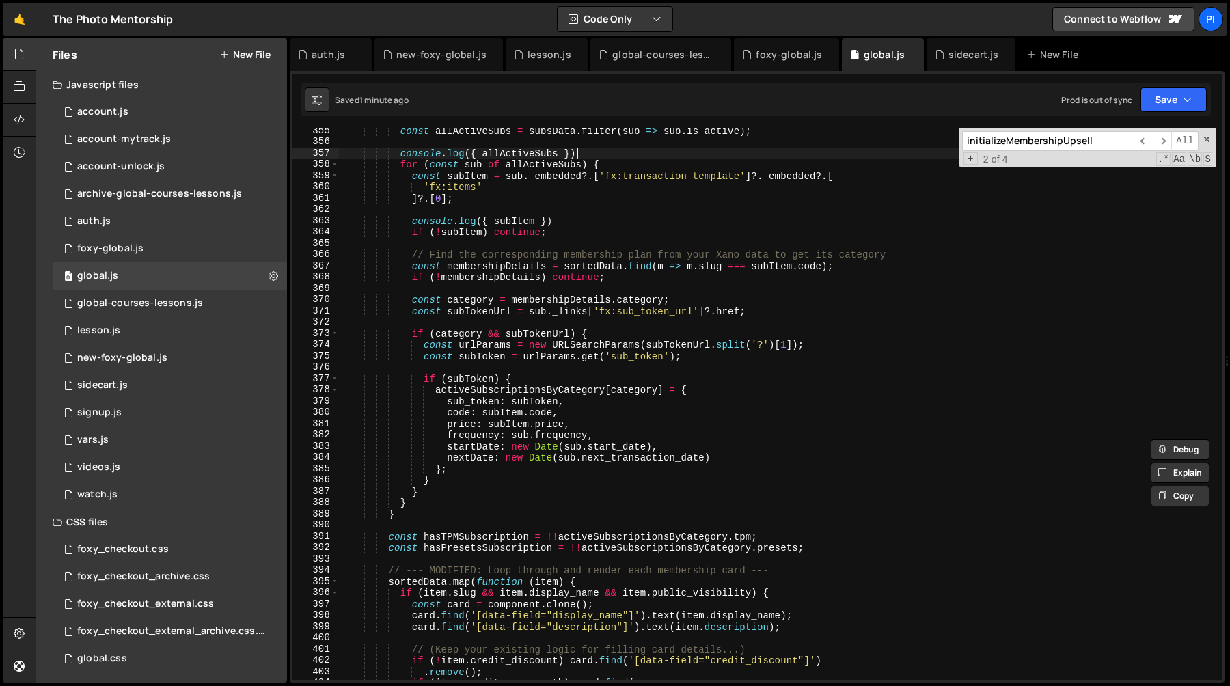
click at [590, 153] on div "const allActiveSubs = subsData . filter ( sub => sub . is_active ) ; console . …" at bounding box center [777, 412] width 877 height 574
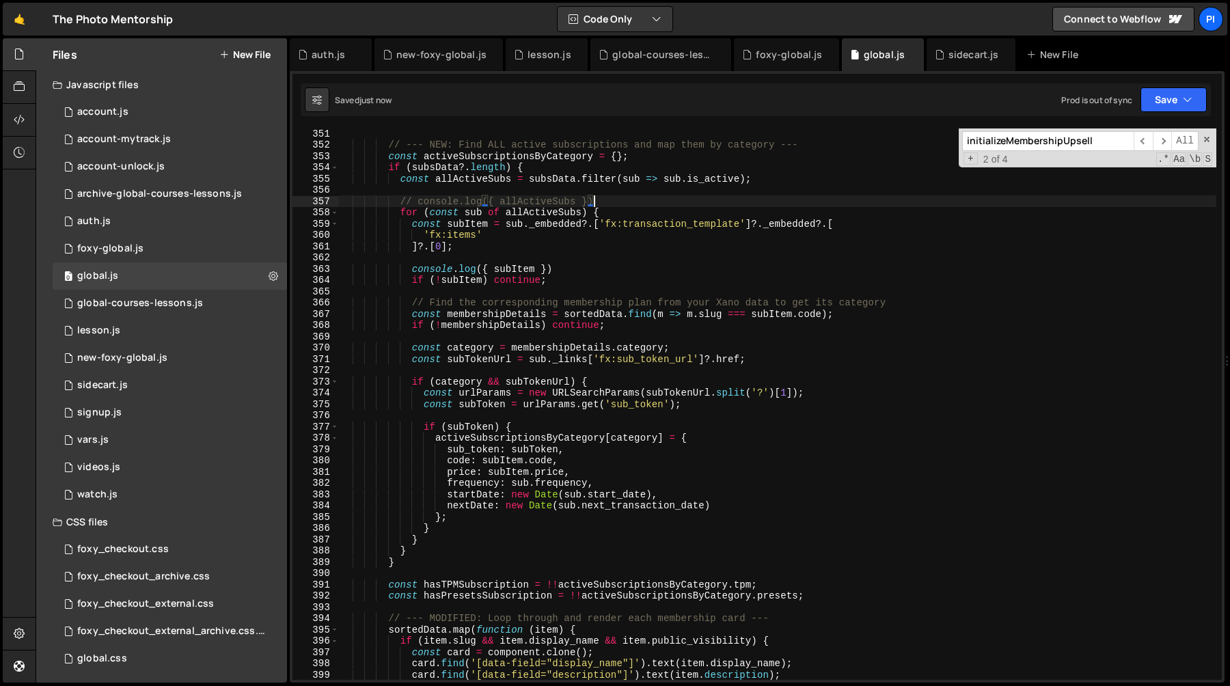
scroll to position [3952, 0]
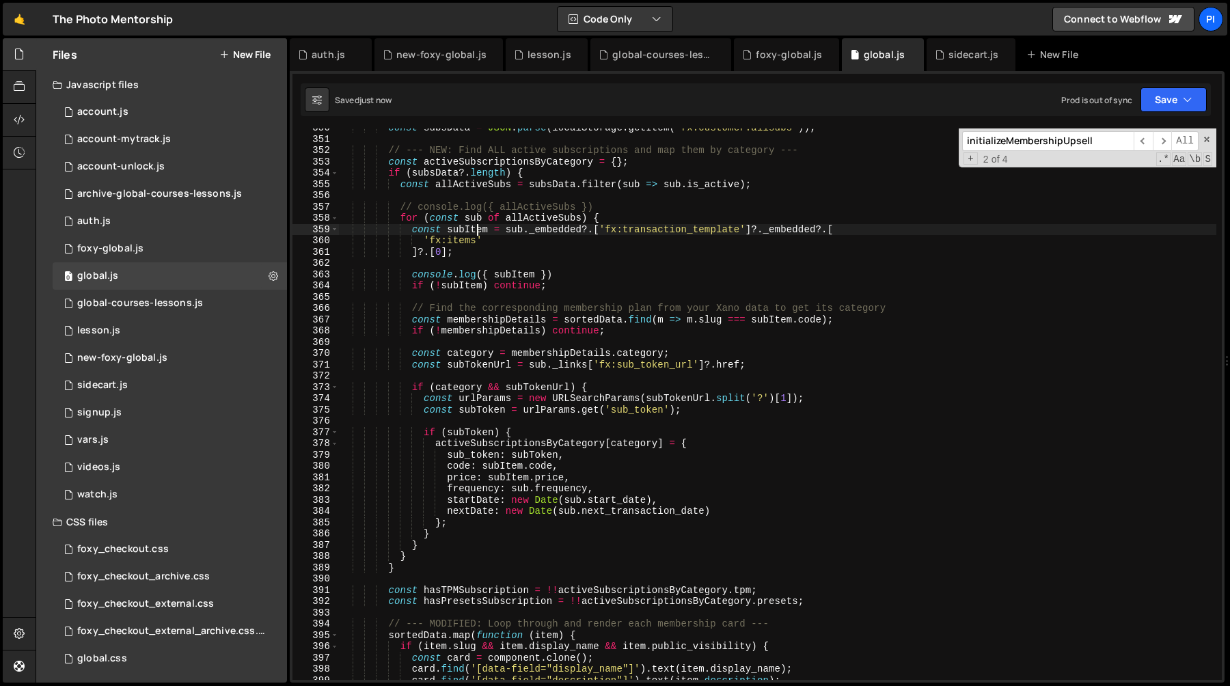
click at [474, 232] on div "const subsData = JSON . parse ( localStorage . getItem ( "fx.customer.allsubs" …" at bounding box center [777, 409] width 877 height 574
click at [579, 275] on div "const subsData = JSON . parse ( localStorage . getItem ( "fx.customer.allsubs" …" at bounding box center [777, 409] width 877 height 574
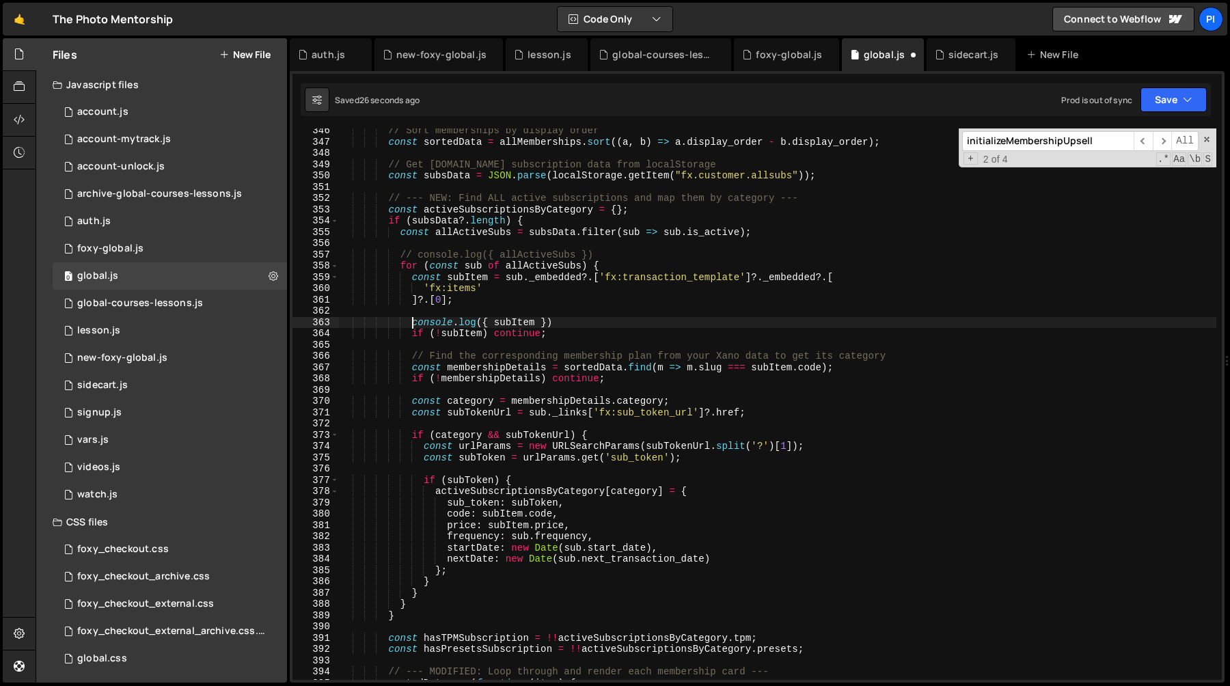
scroll to position [3896, 0]
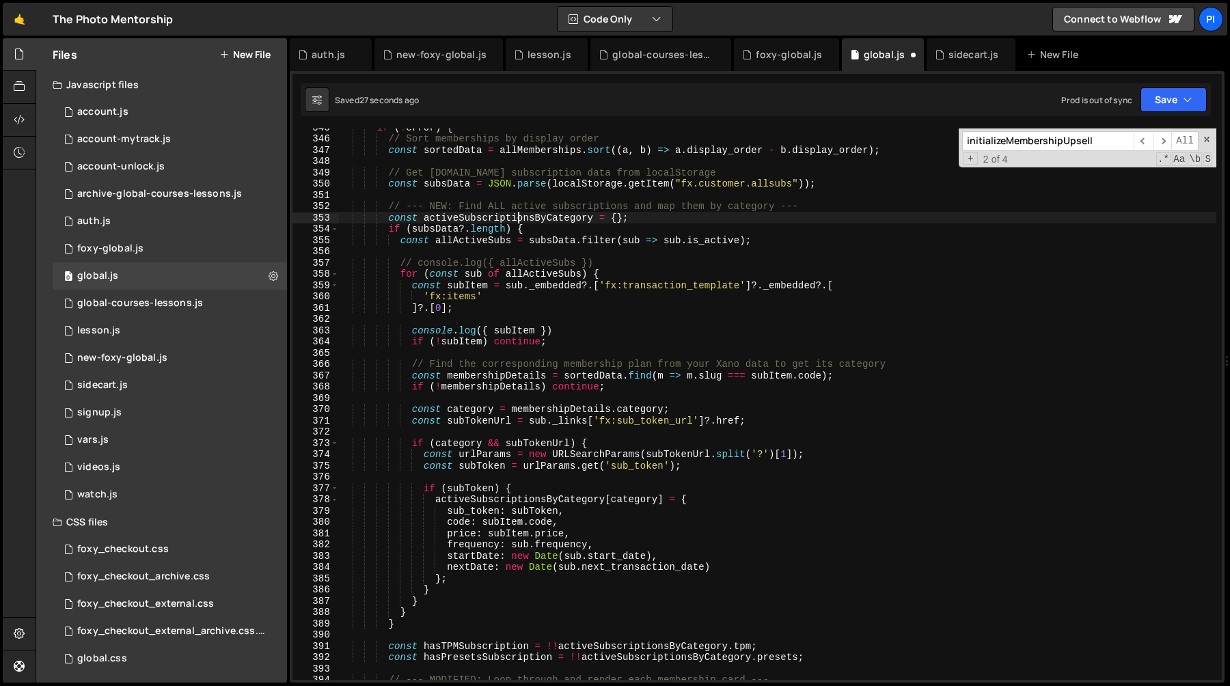
click at [519, 215] on div "if ( ! error ) { // Sort memberships by display order const sortedData = allMem…" at bounding box center [777, 409] width 877 height 574
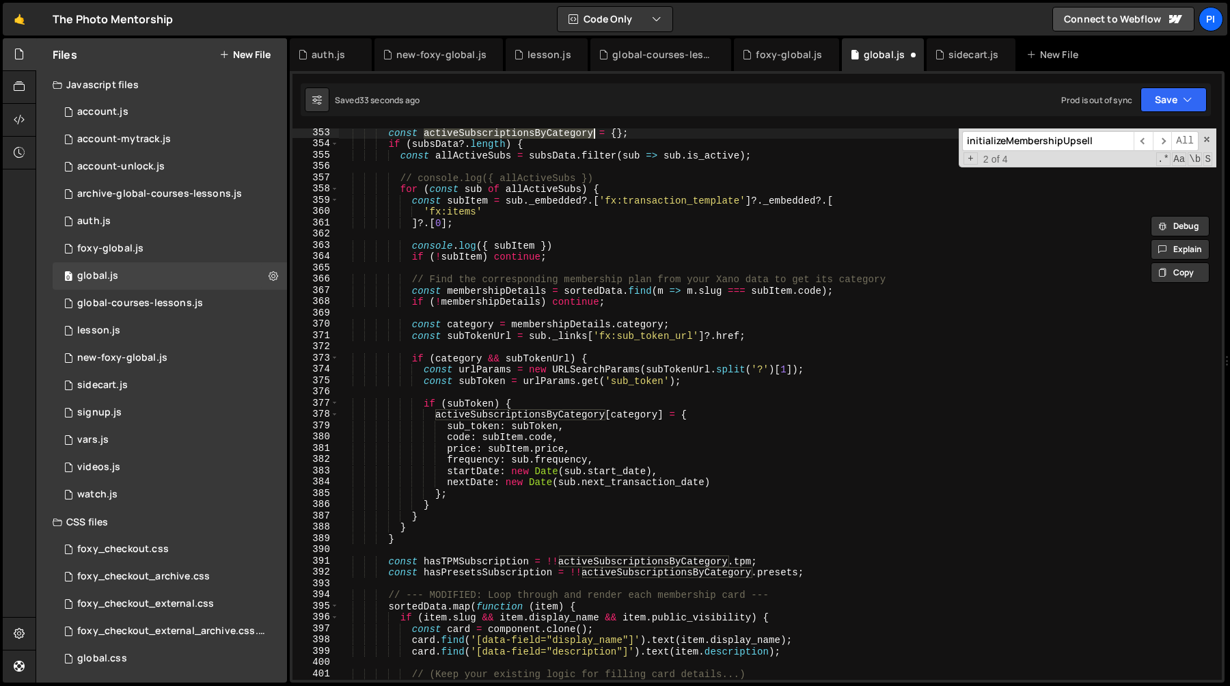
scroll to position [3980, 0]
click at [657, 563] on div "const activeSubscriptionsByCategory = { } ; if ( subsData ?. length ) { const a…" at bounding box center [777, 414] width 877 height 574
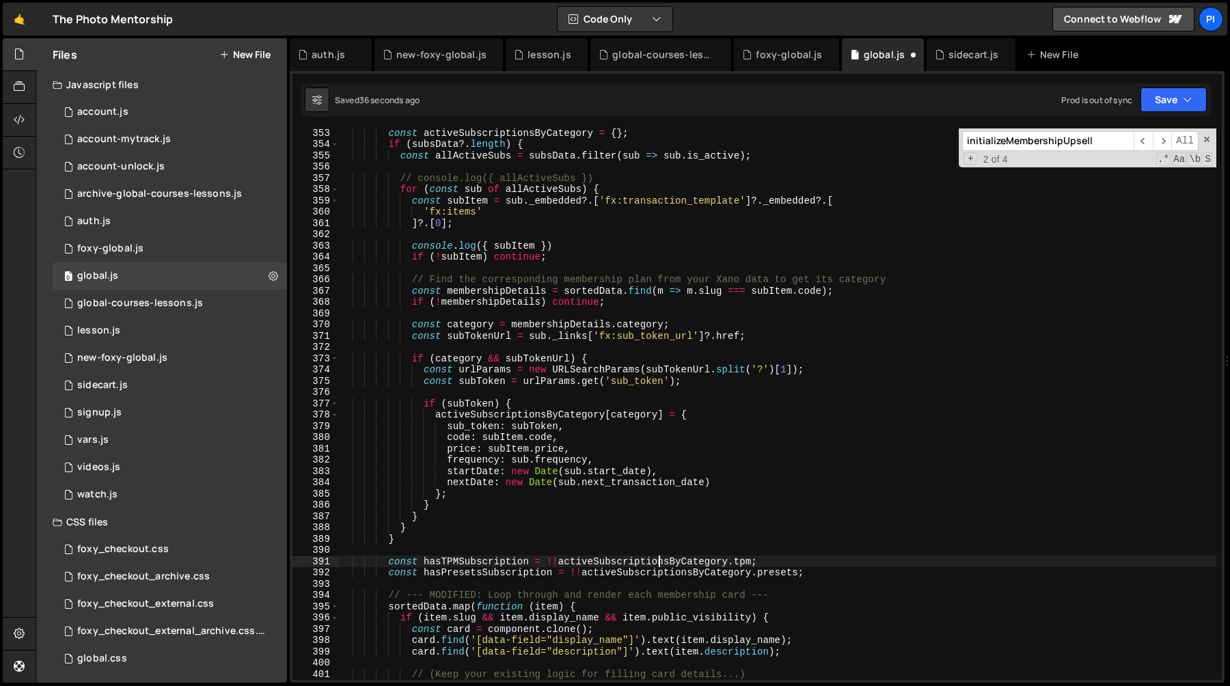
click at [657, 563] on div "const activeSubscriptionsByCategory = { } ; if ( subsData ?. length ) { const a…" at bounding box center [777, 414] width 877 height 574
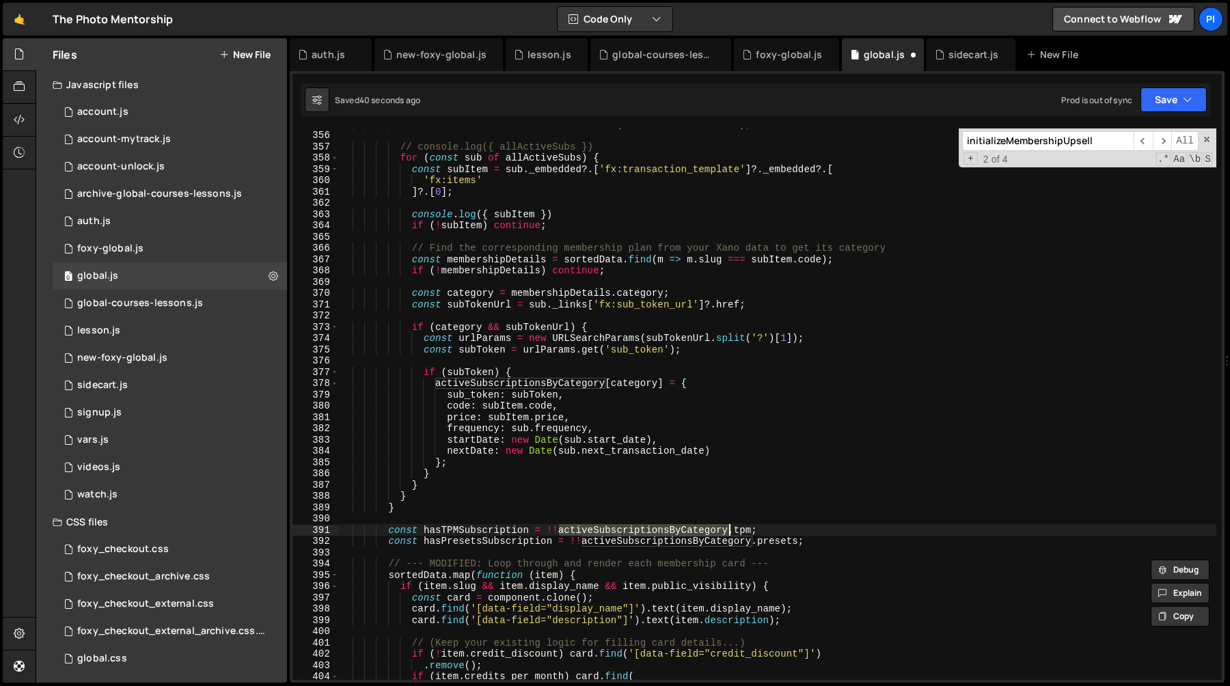
scroll to position [4012, 0]
click at [590, 391] on div "const allActiveSubs = subsData . filter ( sub => sub . is_active ) ; // console…" at bounding box center [777, 405] width 877 height 574
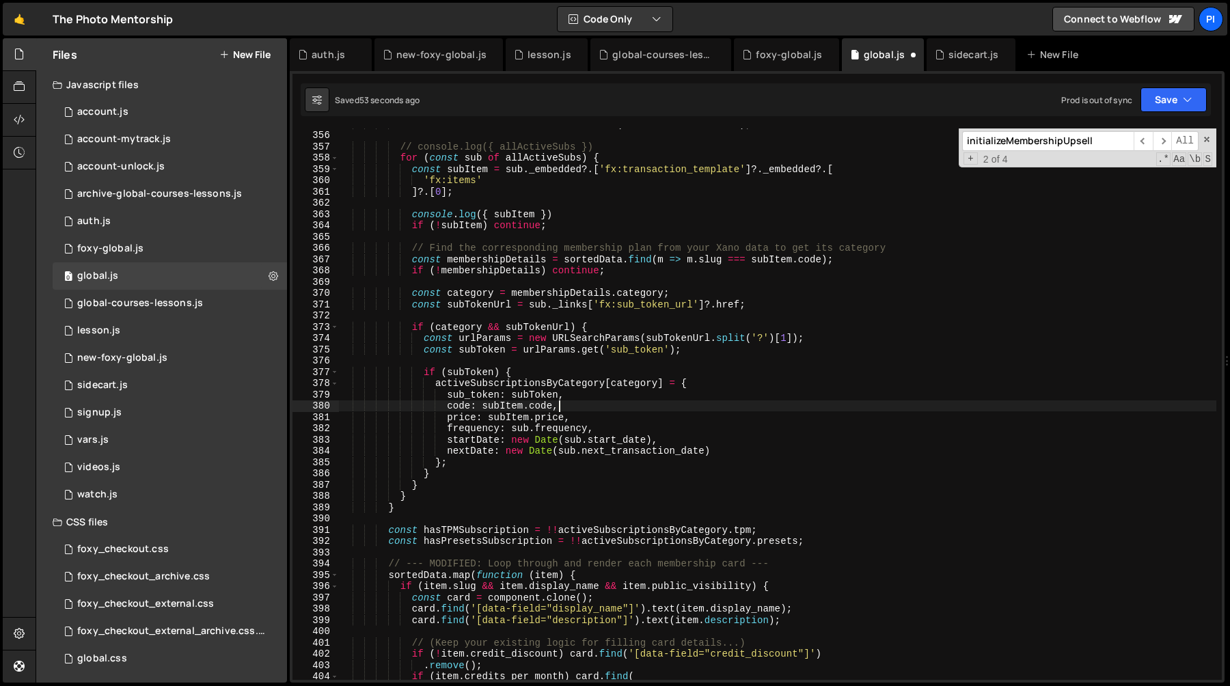
click at [592, 404] on div "const allActiveSubs = subsData . filter ( sub => sub . is_active ) ; // console…" at bounding box center [777, 405] width 877 height 574
click at [596, 394] on div "const allActiveSubs = subsData . filter ( sub => sub . is_active ) ; // console…" at bounding box center [777, 405] width 877 height 574
click at [586, 410] on div "const allActiveSubs = subsData . filter ( sub => sub . is_active ) ; // console…" at bounding box center [777, 405] width 877 height 574
type textarea "code: subItem.code,"
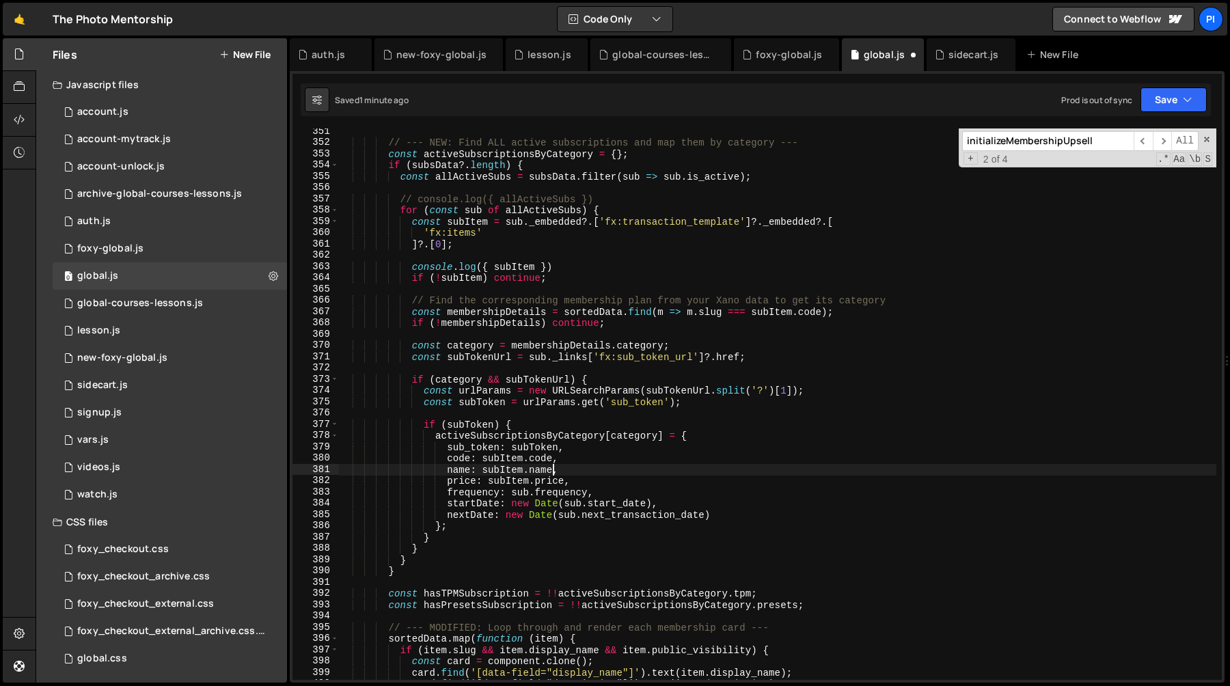
scroll to position [3931, 0]
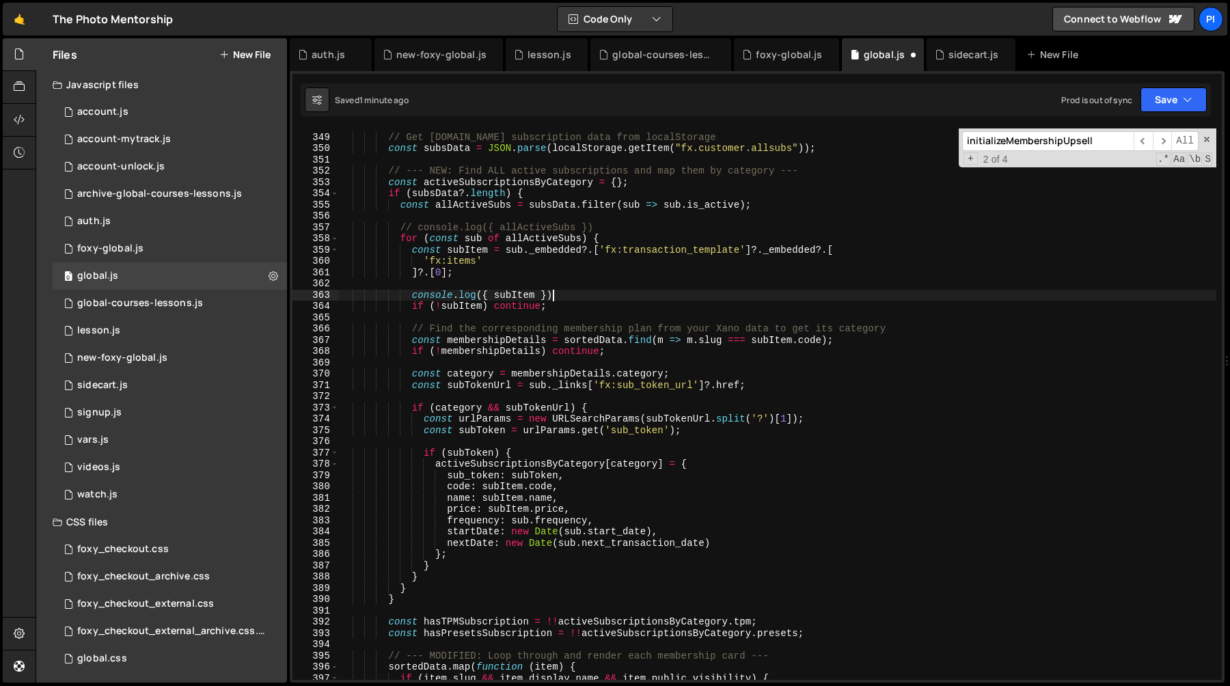
click at [582, 293] on div "// Get Foxy.io subscription data from localStorage const subsData = JSON . pars…" at bounding box center [777, 407] width 877 height 574
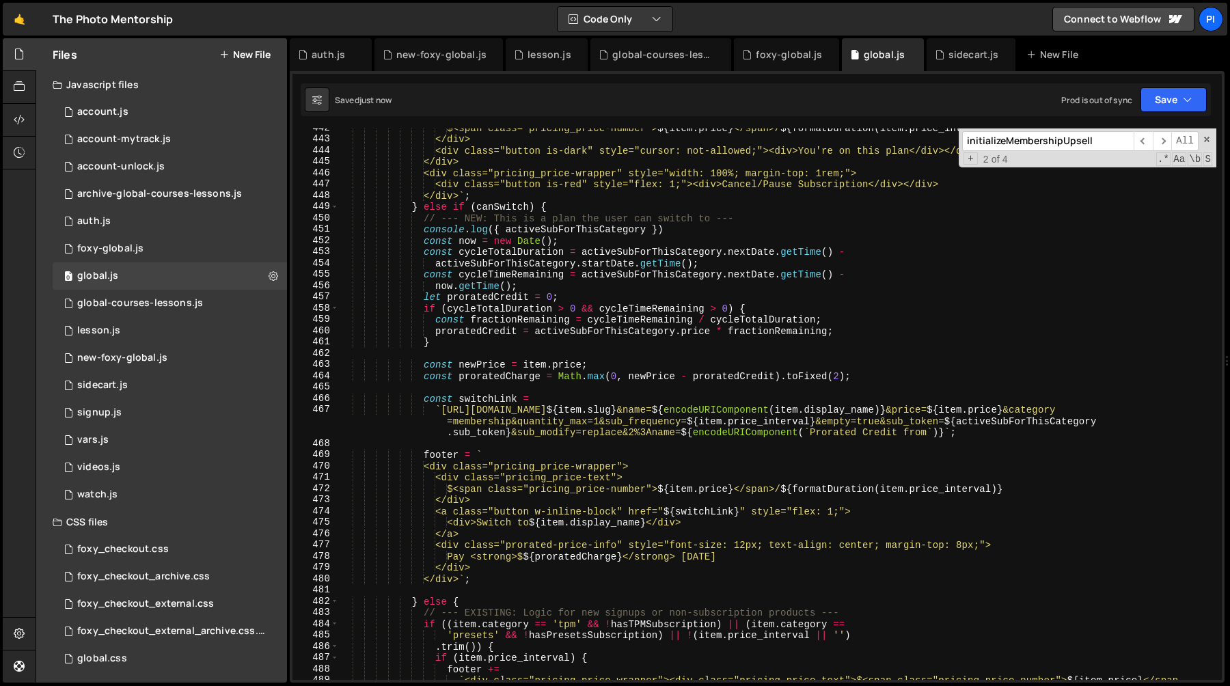
scroll to position [5001, 0]
click at [614, 223] on div "$<span class="pricing_price-number"> ${ item . price } </span>/ ${ formatDurati…" at bounding box center [777, 425] width 877 height 608
click at [688, 224] on div "$<span class="pricing_price-number"> ${ item . price } </span>/ ${ formatDurati…" at bounding box center [777, 425] width 877 height 608
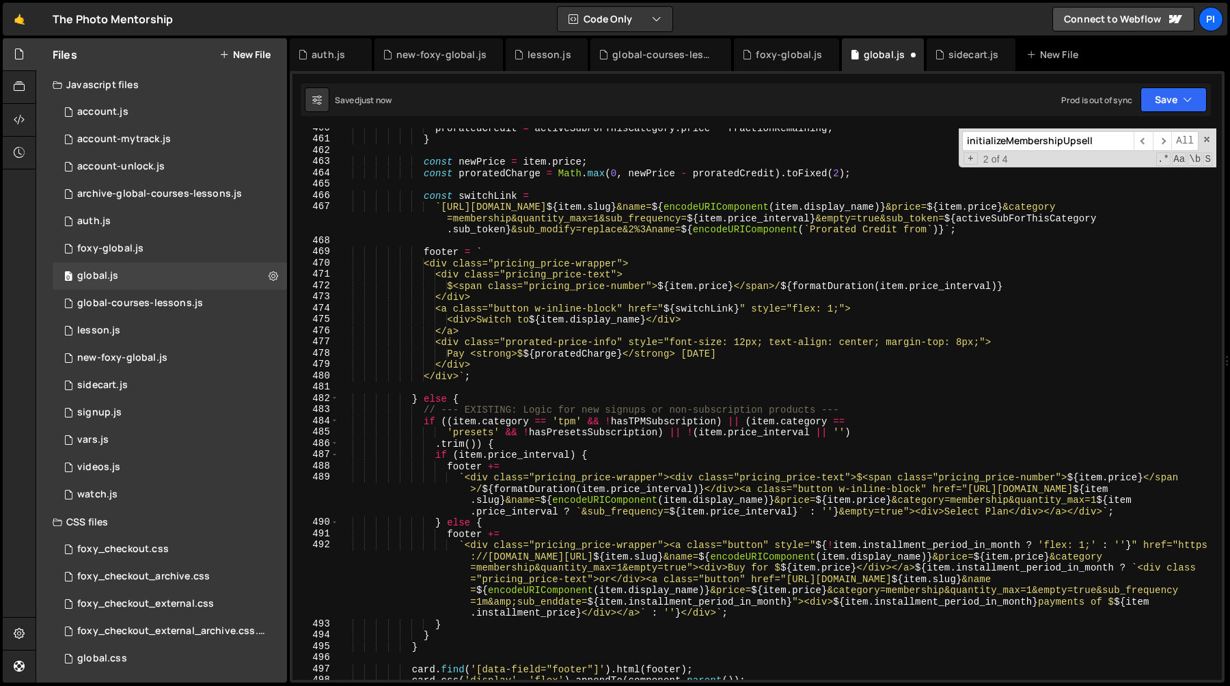
scroll to position [5209, 0]
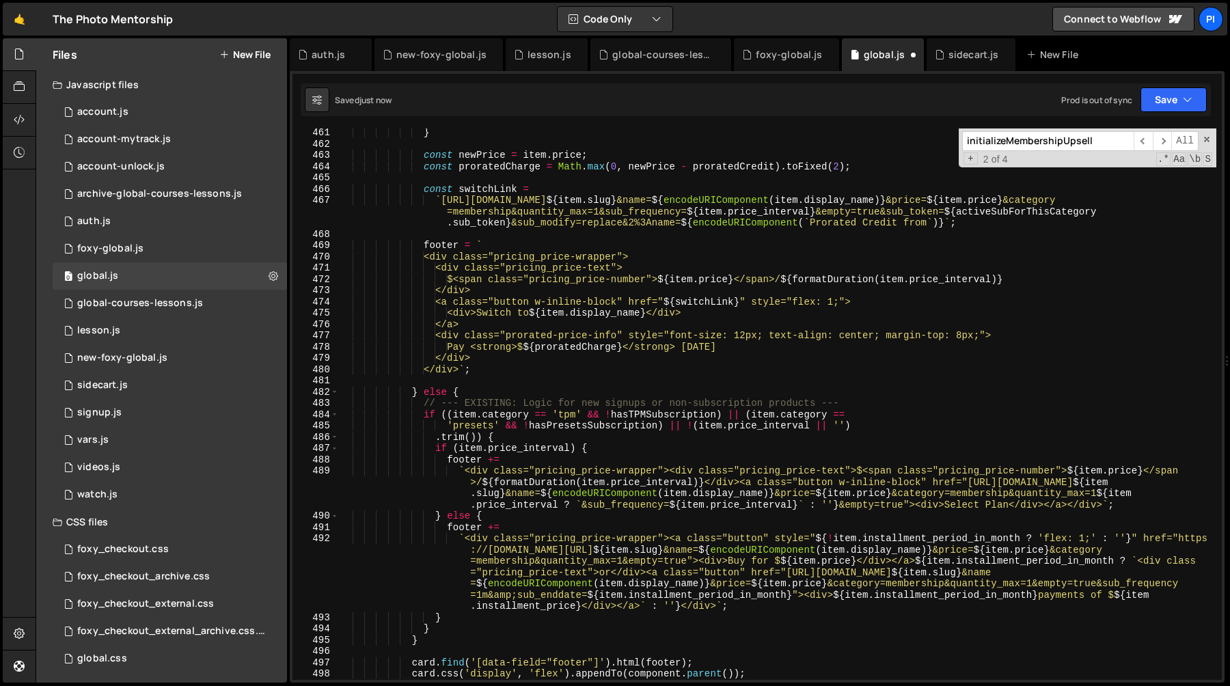
click at [929, 219] on div "} const newPrice = item . price ; const proratedCharge = Math . max ( 0 , newPr…" at bounding box center [777, 414] width 877 height 574
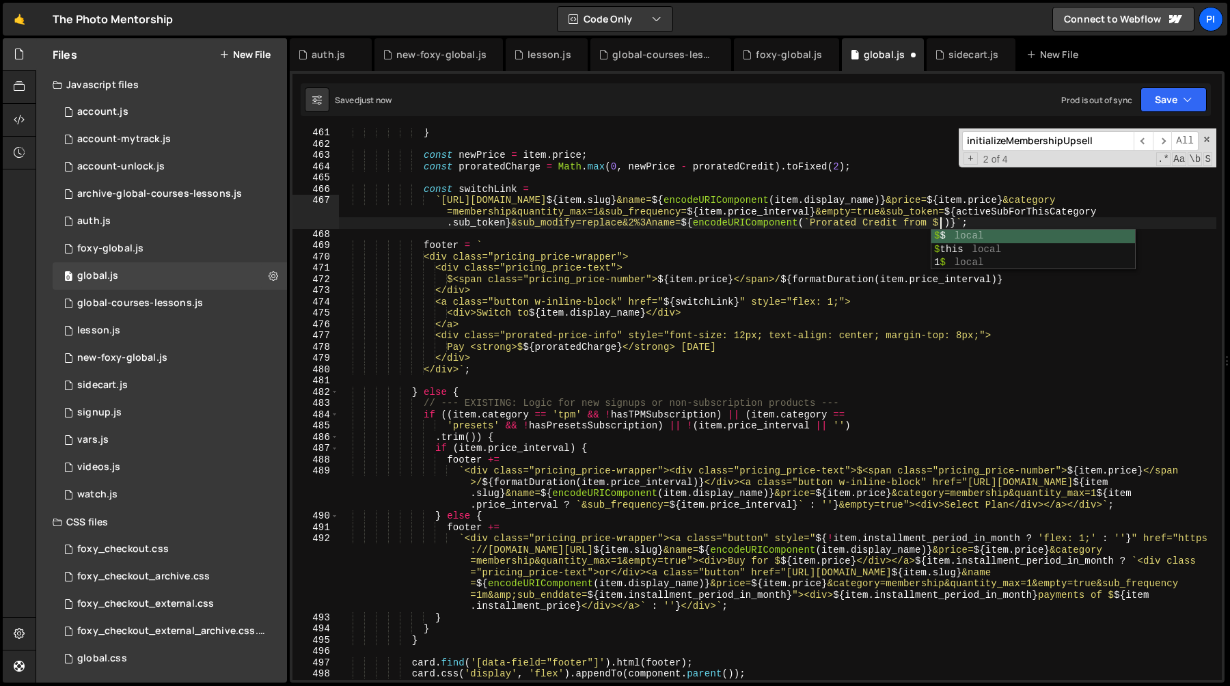
scroll to position [0, 138]
paste textarea "activeSubForThisCategory"
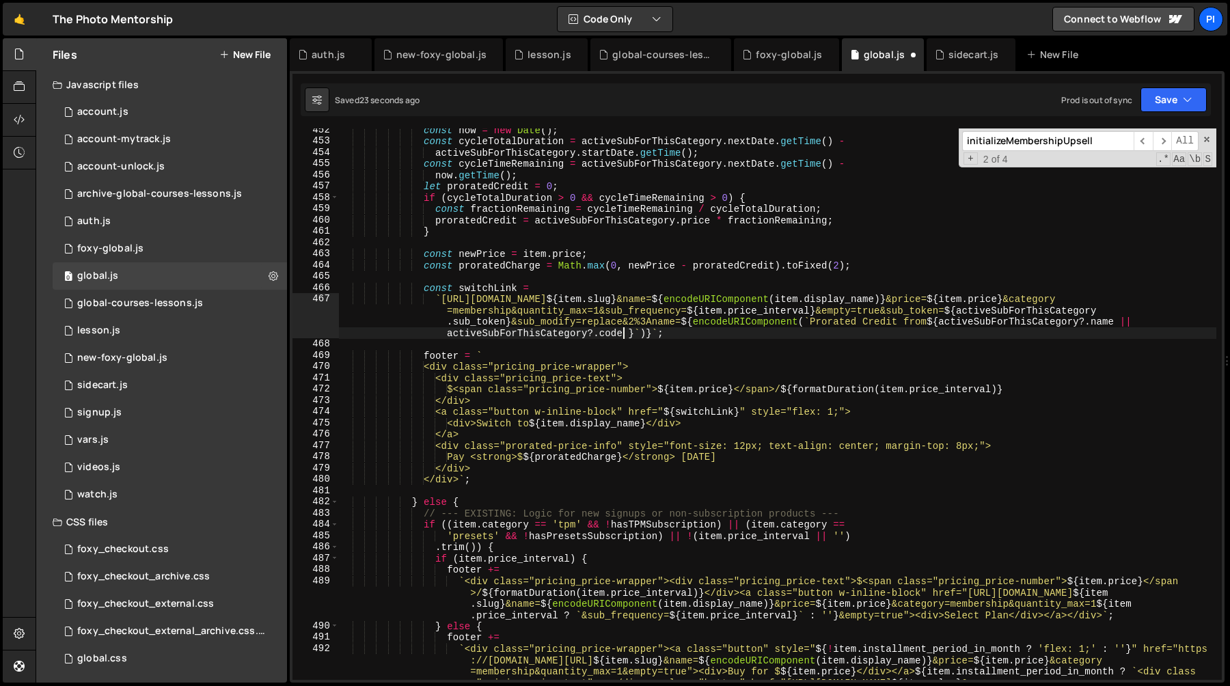
scroll to position [5095, 0]
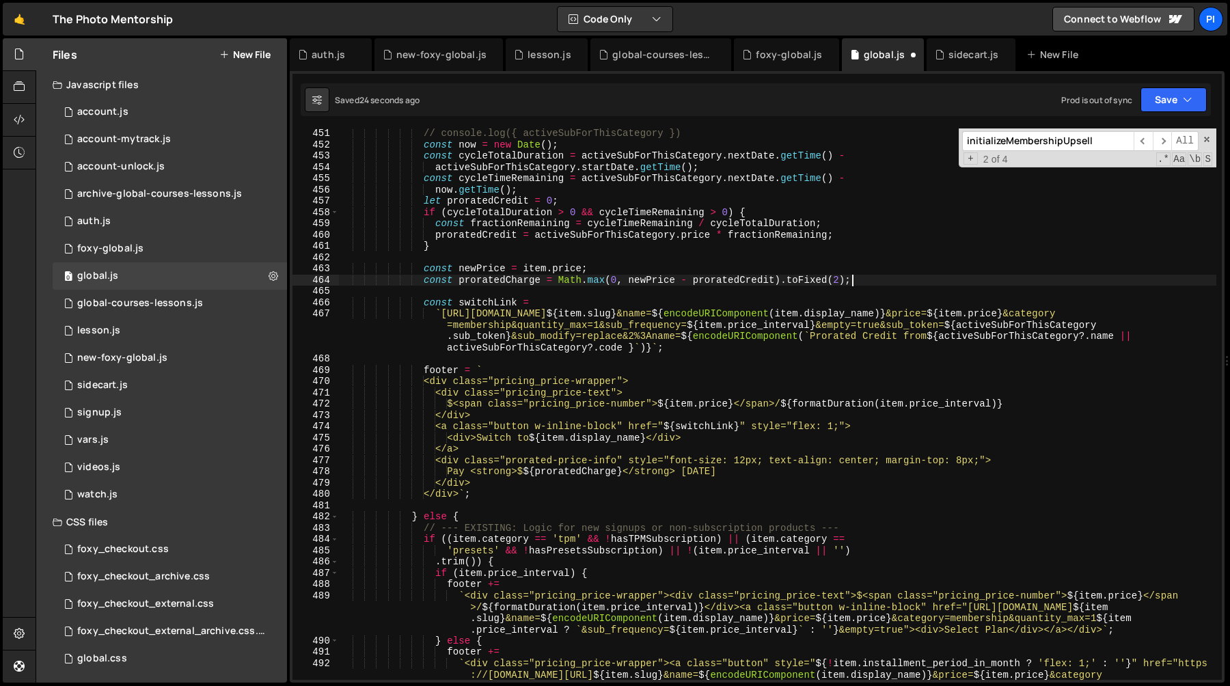
click at [894, 284] on div "// console.log({ activeSubForThisCategory }) const now = new Date ( ) ; const c…" at bounding box center [777, 449] width 877 height 642
type textarea "const proratedCharge = Math.max(0, newPrice - proratedCredit).toFixed(2);"
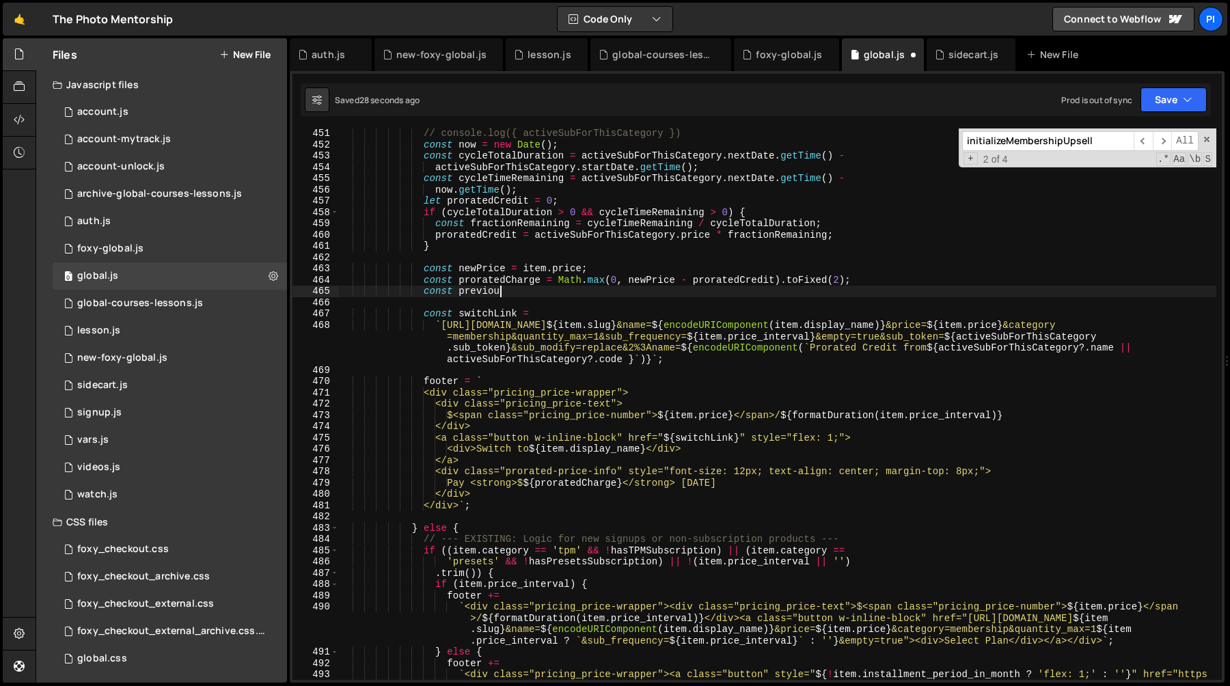
scroll to position [0, 10]
click at [1021, 347] on div "// console.log({ activeSubForThisCategory }) const now = new Date ( ) ; const c…" at bounding box center [777, 449] width 877 height 642
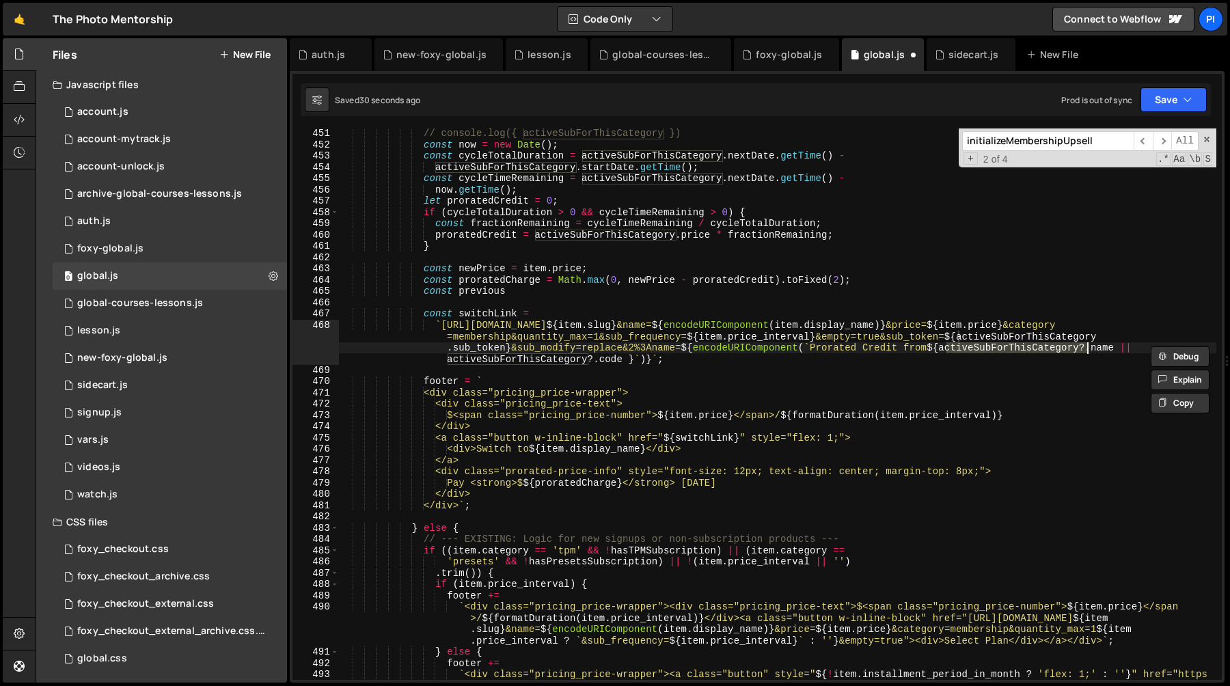
click at [555, 287] on div "// console.log({ activeSubForThisCategory }) const now = new Date ( ) ; const c…" at bounding box center [777, 449] width 877 height 642
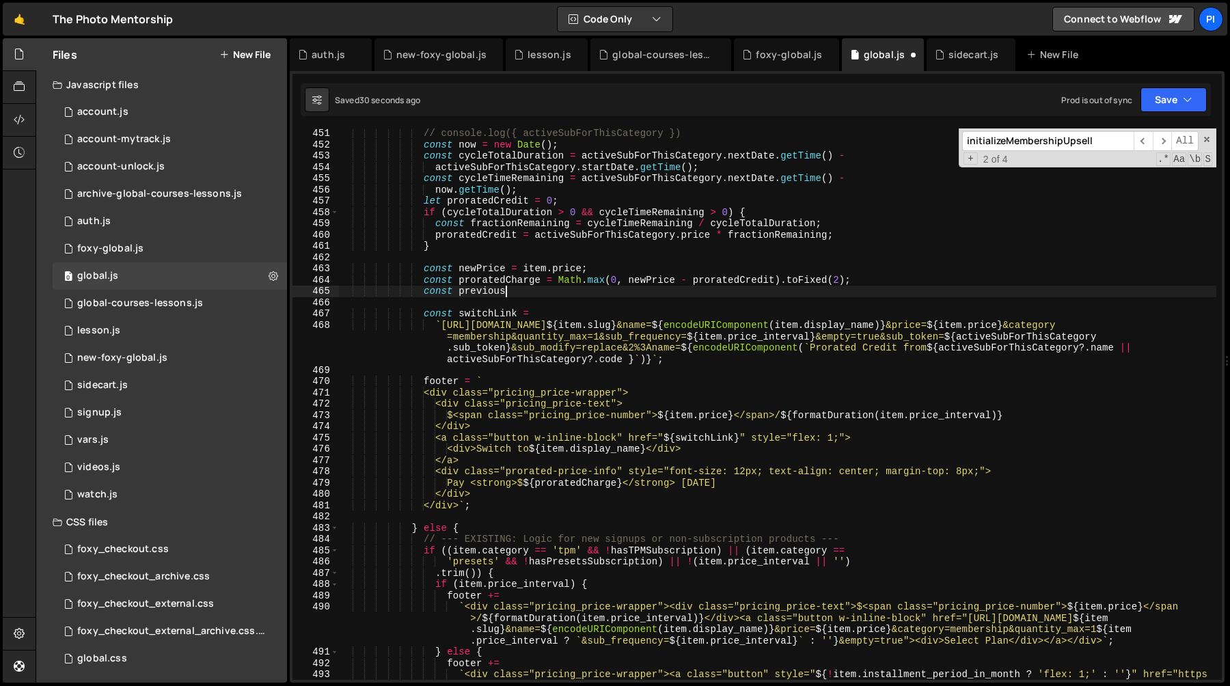
paste textarea "activeSubForThisCategory"
click at [508, 292] on div "// console.log({ activeSubForThisCategory }) const now = new Date ( ) ; const c…" at bounding box center [777, 449] width 877 height 642
click at [946, 349] on div "// console.log({ activeSubForThisCategory }) const now = new Date ( ) ; const c…" at bounding box center [777, 449] width 877 height 642
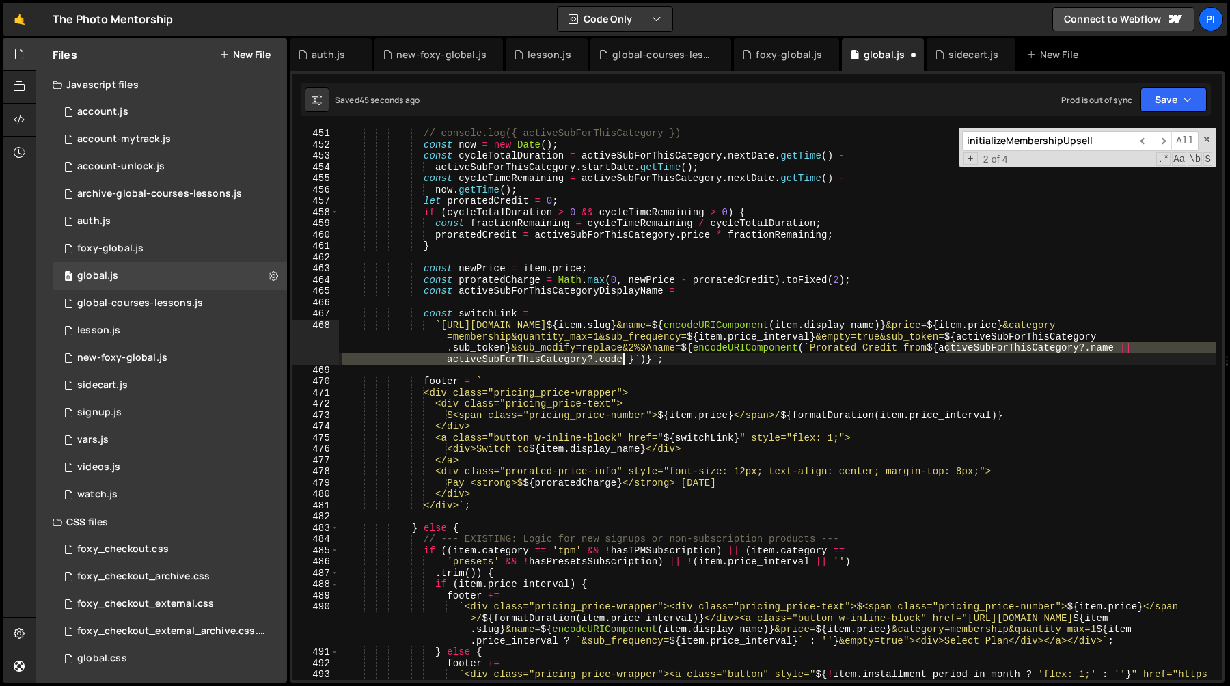
click at [624, 359] on div "// console.log({ activeSubForThisCategory }) const now = new Date ( ) ; const c…" at bounding box center [777, 449] width 877 height 642
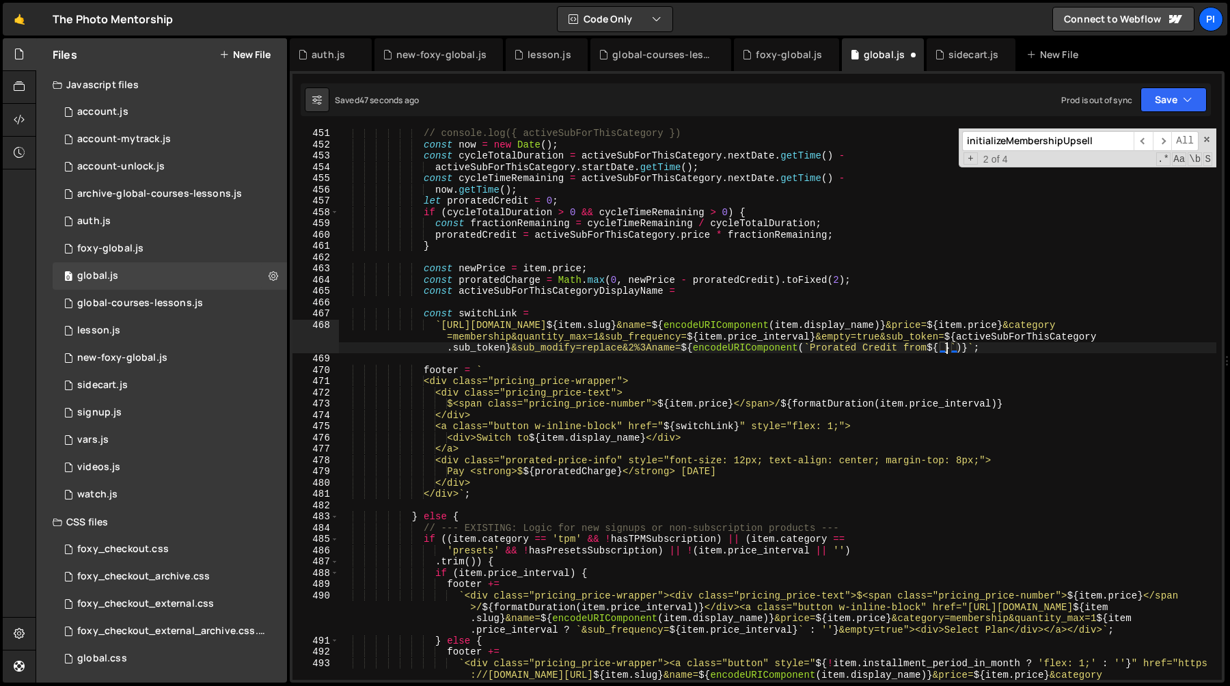
click at [683, 290] on div "// console.log({ activeSubForThisCategory }) const now = new Date ( ) ; const c…" at bounding box center [777, 449] width 877 height 642
paste textarea "activeSubForThisCategory?.name || activeSubForThisCategory?.code"
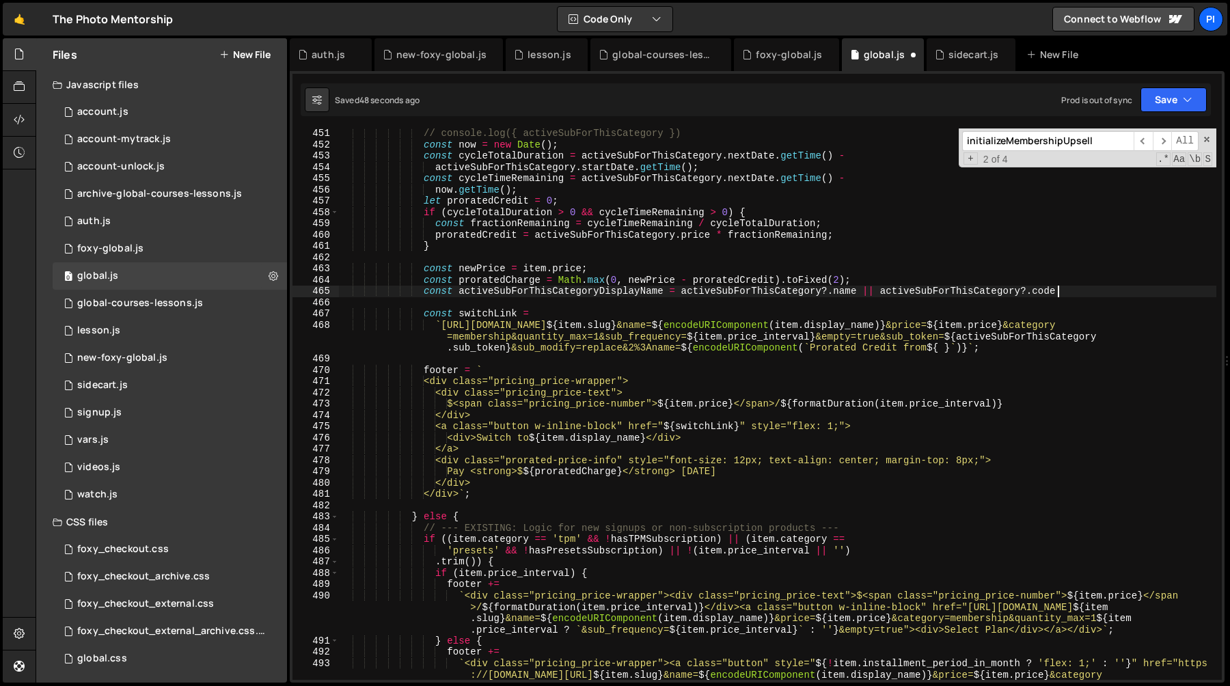
click at [606, 292] on div "// console.log({ activeSubForThisCategory }) const now = new Date ( ) ; const c…" at bounding box center [777, 449] width 877 height 642
click at [1068, 294] on div "// console.log({ activeSubForThisCategory }) const now = new Date ( ) ; const c…" at bounding box center [777, 449] width 877 height 642
click at [810, 348] on div "// console.log({ activeSubForThisCategory }) const now = new Date ( ) ; const c…" at bounding box center [777, 449] width 877 height 642
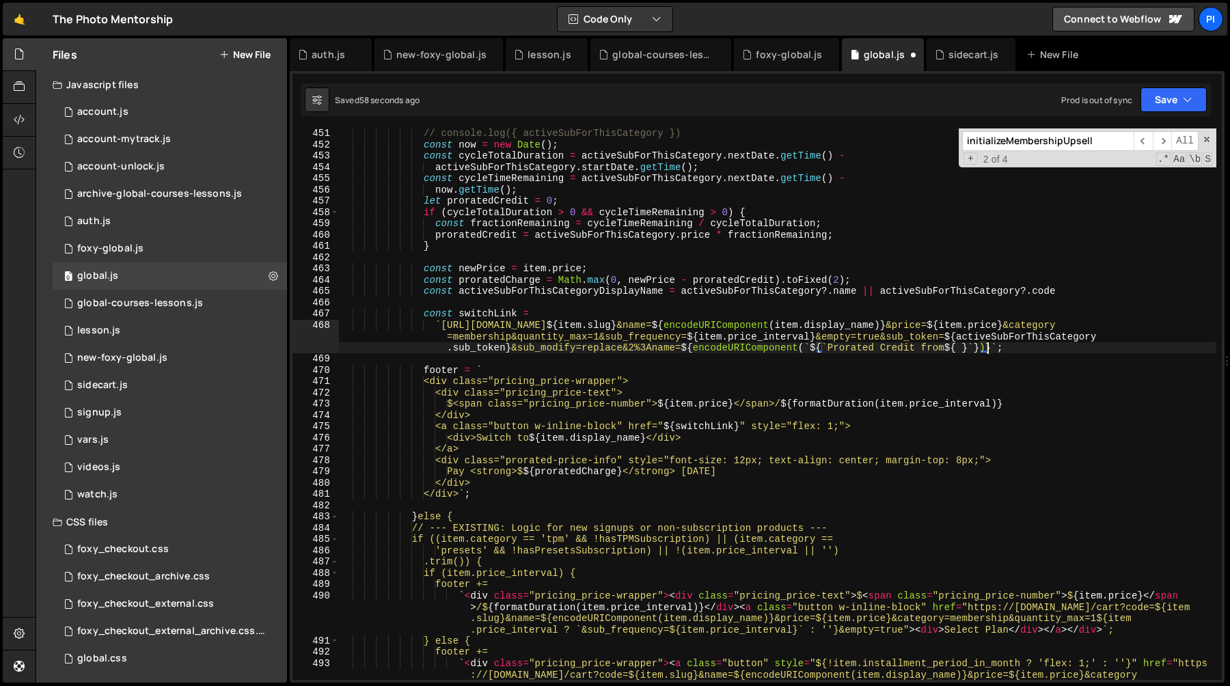
scroll to position [0, 141]
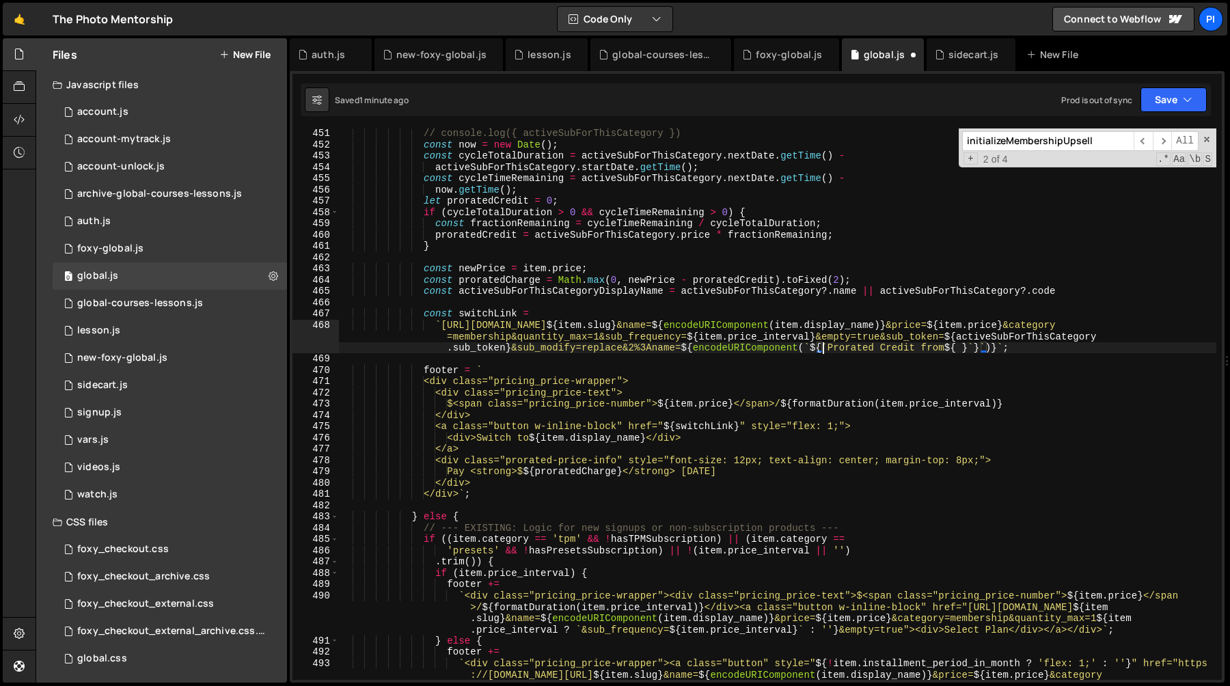
paste textarea "activeSubForThisCategoryDisplayName"
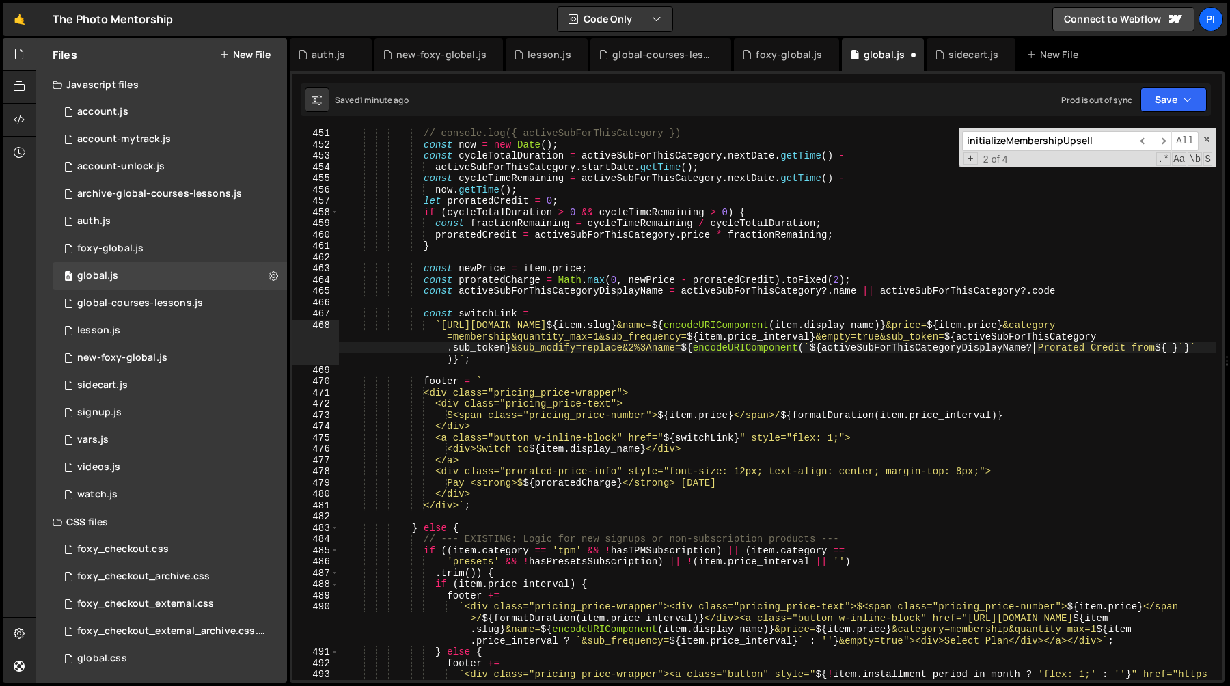
scroll to position [0, 143]
type textarea "`https://tpm.foxycart.com/cart?code=${item.slug}&name=${encodeURIComponent(item…"
paste textarea
type textarea ": '"
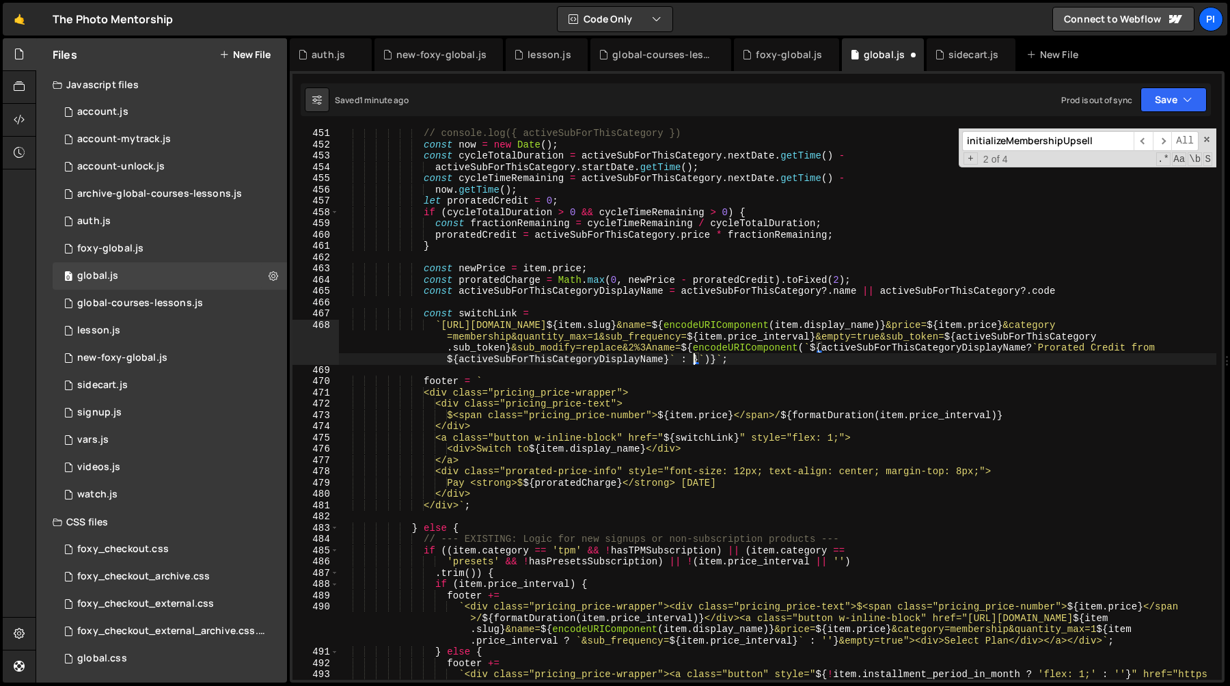
scroll to position [0, 1]
paste textarea
click at [790, 357] on div "// console.log({ activeSubForThisCategory }) const now = new Date ( ) ; const c…" at bounding box center [777, 449] width 877 height 642
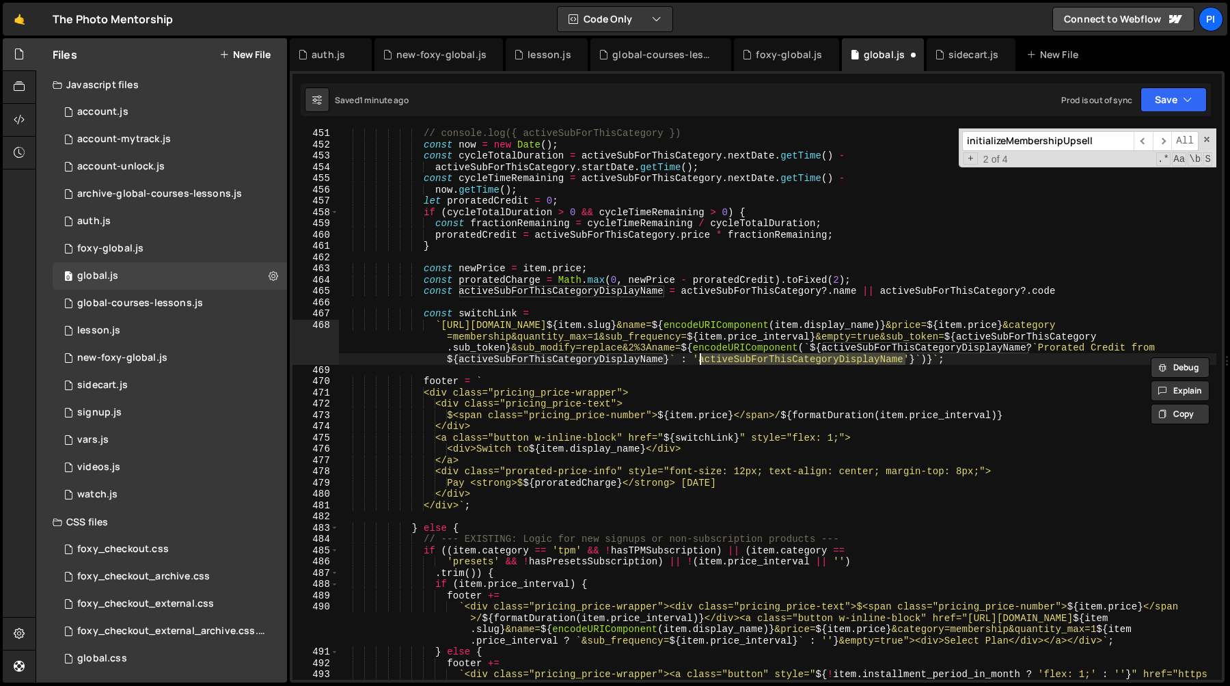
paste textarea "'}`)}`;"
type textarea "'}`)}`;"
type textarea "const switchLink ="
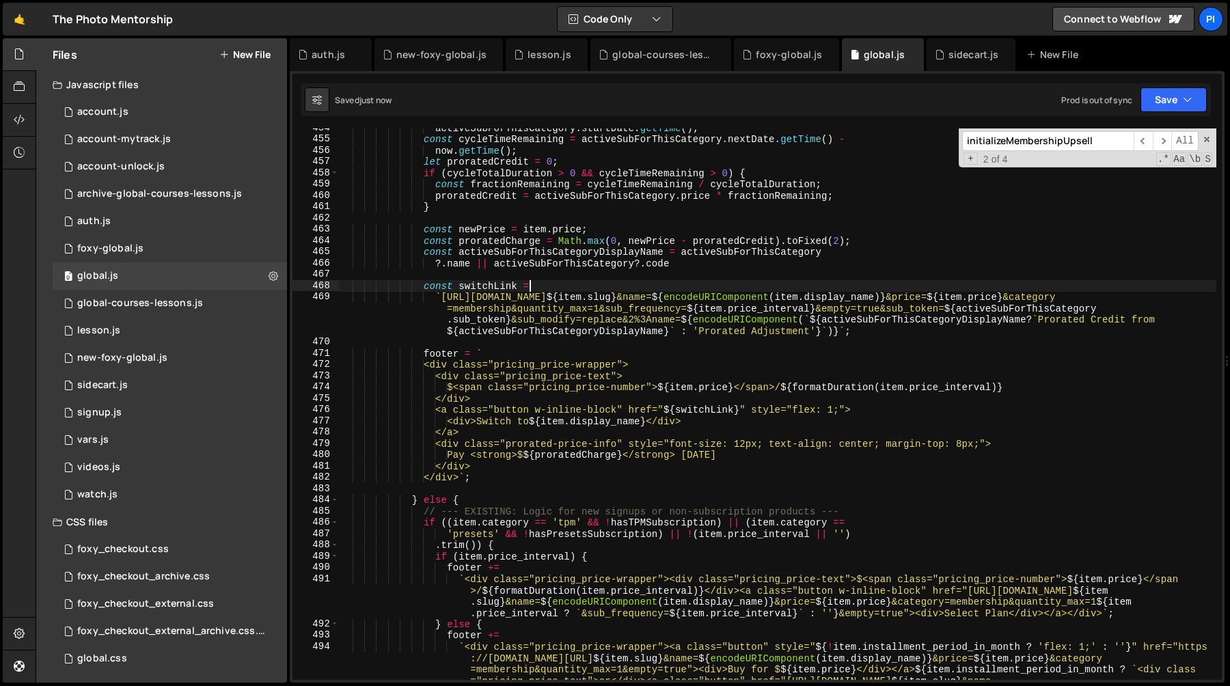
scroll to position [5142, 0]
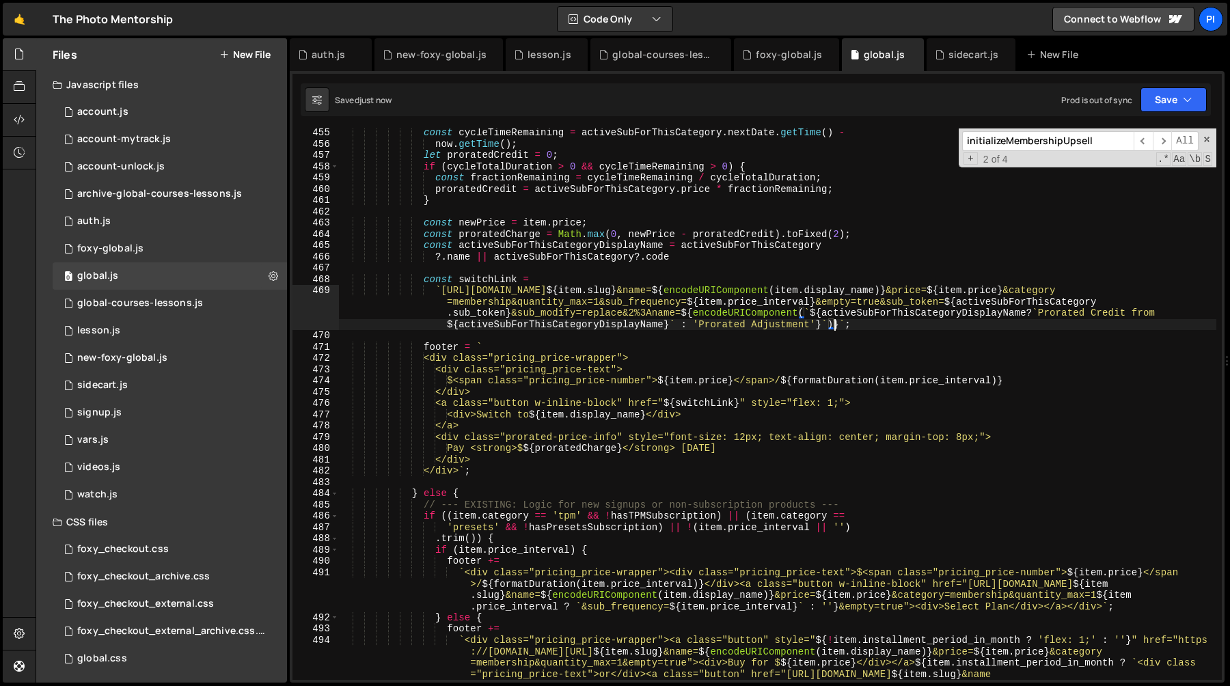
click at [834, 327] on div "const cycleTimeRemaining = activeSubForThisCategory . nextDate . getTime ( ) - …" at bounding box center [777, 448] width 877 height 642
click at [842, 327] on div "const cycleTimeRemaining = activeSubForThisCategory . nextDate . getTime ( ) - …" at bounding box center [777, 448] width 877 height 642
click at [630, 316] on div "const cycleTimeRemaining = activeSubForThisCategory . nextDate . getTime ( ) - …" at bounding box center [777, 448] width 877 height 642
type textarea "`https://tpm.foxycart.com/cart?code=${item.slug}&name=${encodeURIComponent(item…"
click at [647, 315] on div "const cycleTimeRemaining = activeSubForThisCategory . nextDate . getTime ( ) - …" at bounding box center [777, 448] width 877 height 642
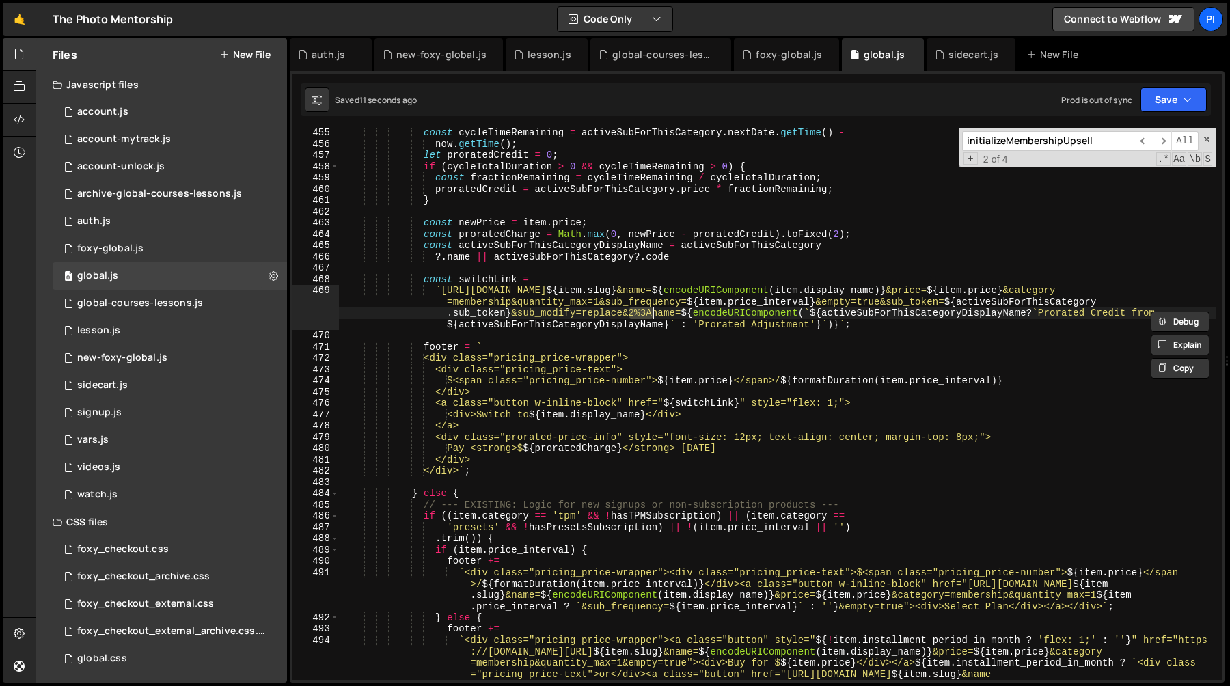
click at [652, 315] on div "const cycleTimeRemaining = activeSubForThisCategory . nextDate . getTime ( ) - …" at bounding box center [777, 448] width 877 height 642
click at [840, 326] on div "const cycleTimeRemaining = activeSubForThisCategory . nextDate . getTime ( ) - …" at bounding box center [777, 448] width 877 height 642
type textarea "&"
paste textarea
click at [987, 293] on div "const cycleTimeRemaining = activeSubForThisCategory . nextDate . getTime ( ) - …" at bounding box center [777, 448] width 877 height 642
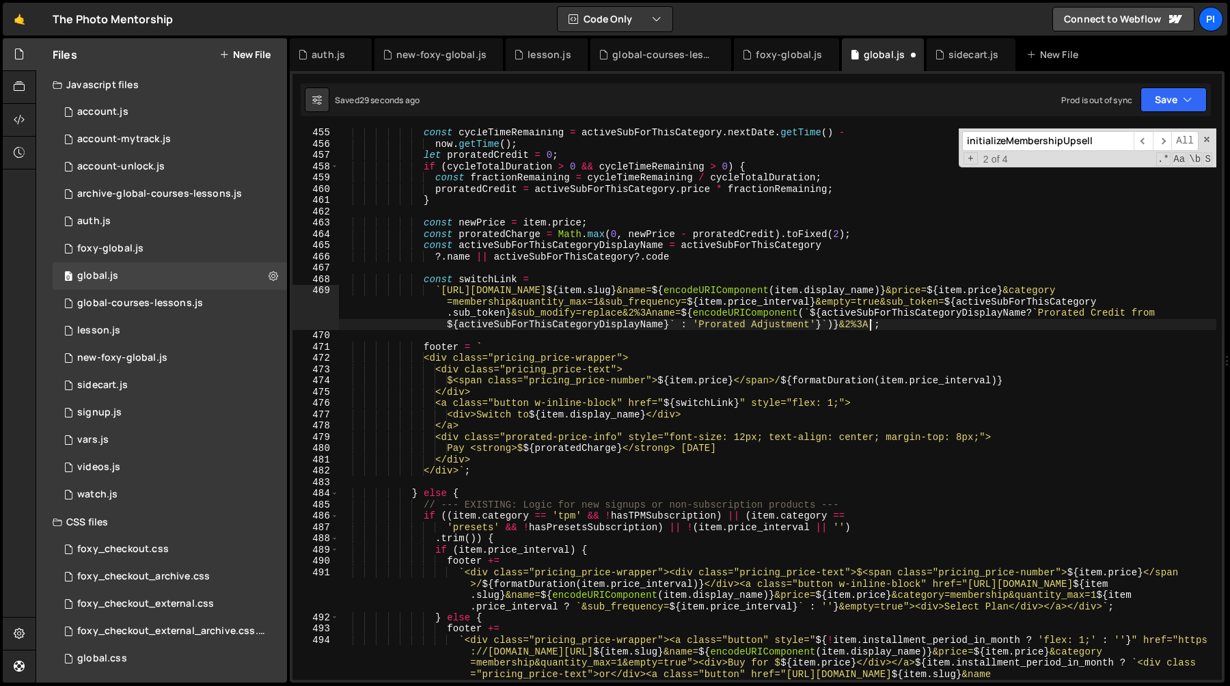
type textarea "`https://tpm.foxycart.com/cart?code=${item.slug}&name=${encodeURIComponent(item…"
click at [510, 304] on div "const cycleTimeRemaining = activeSubForThisCategory . nextDate . getTime ( ) - …" at bounding box center [777, 448] width 877 height 642
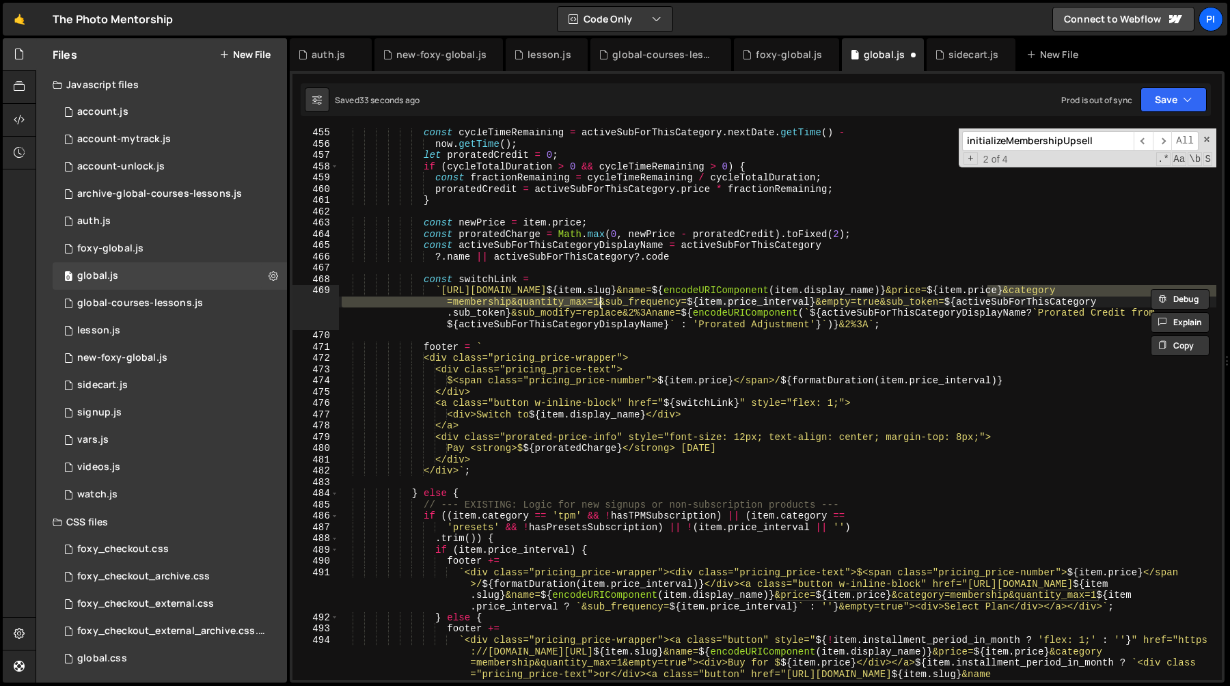
click at [598, 303] on div "const cycleTimeRemaining = activeSubForThisCategory . nextDate . getTime ( ) - …" at bounding box center [777, 448] width 877 height 642
click at [869, 329] on div "const cycleTimeRemaining = activeSubForThisCategory . nextDate . getTime ( ) - …" at bounding box center [777, 448] width 877 height 642
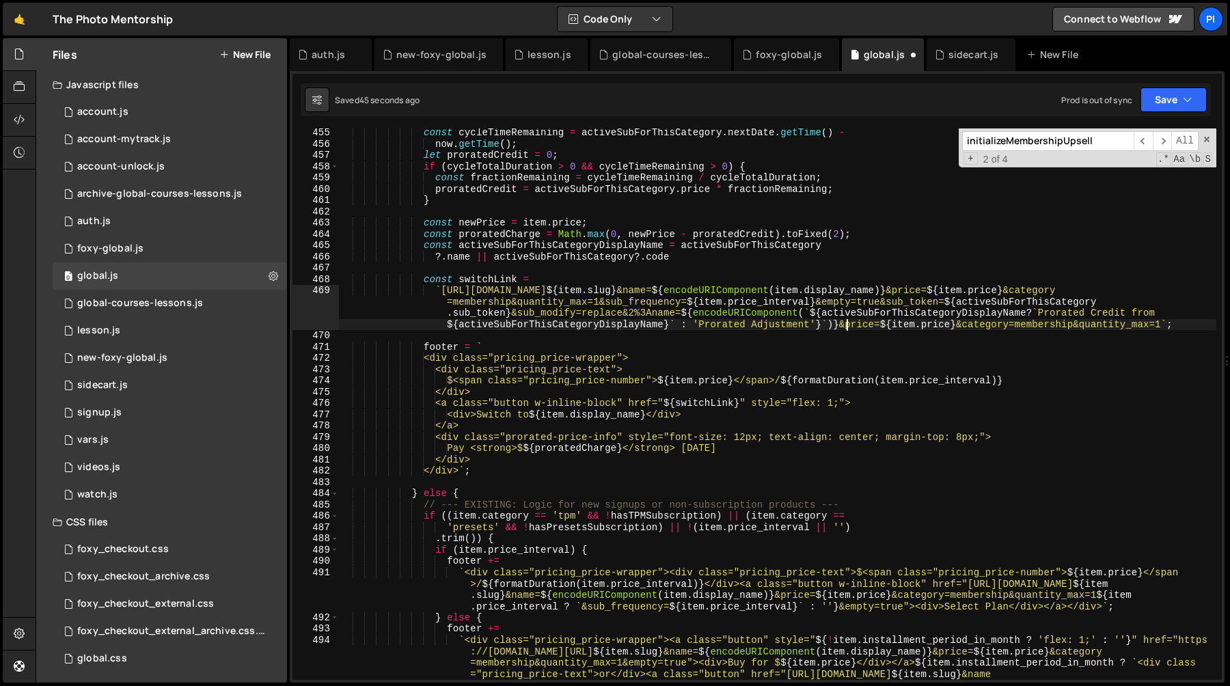
click at [847, 326] on div "const cycleTimeRemaining = activeSubForThisCategory . nextDate . getTime ( ) - …" at bounding box center [777, 448] width 877 height 642
click at [936, 327] on div "const cycleTimeRemaining = activeSubForThisCategory . nextDate . getTime ( ) - …" at bounding box center [777, 448] width 877 height 642
click at [971, 327] on div "const cycleTimeRemaining = activeSubForThisCategory . nextDate . getTime ( ) - …" at bounding box center [777, 448] width 877 height 642
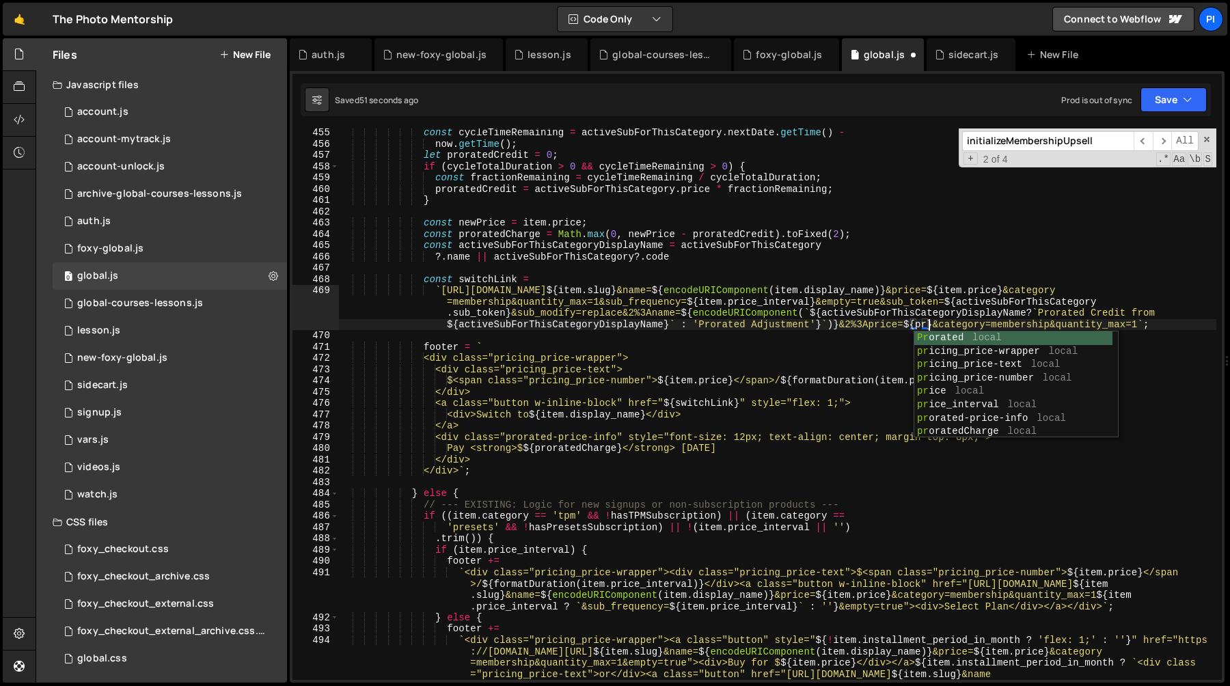
scroll to position [0, 0]
type textarea "pror"
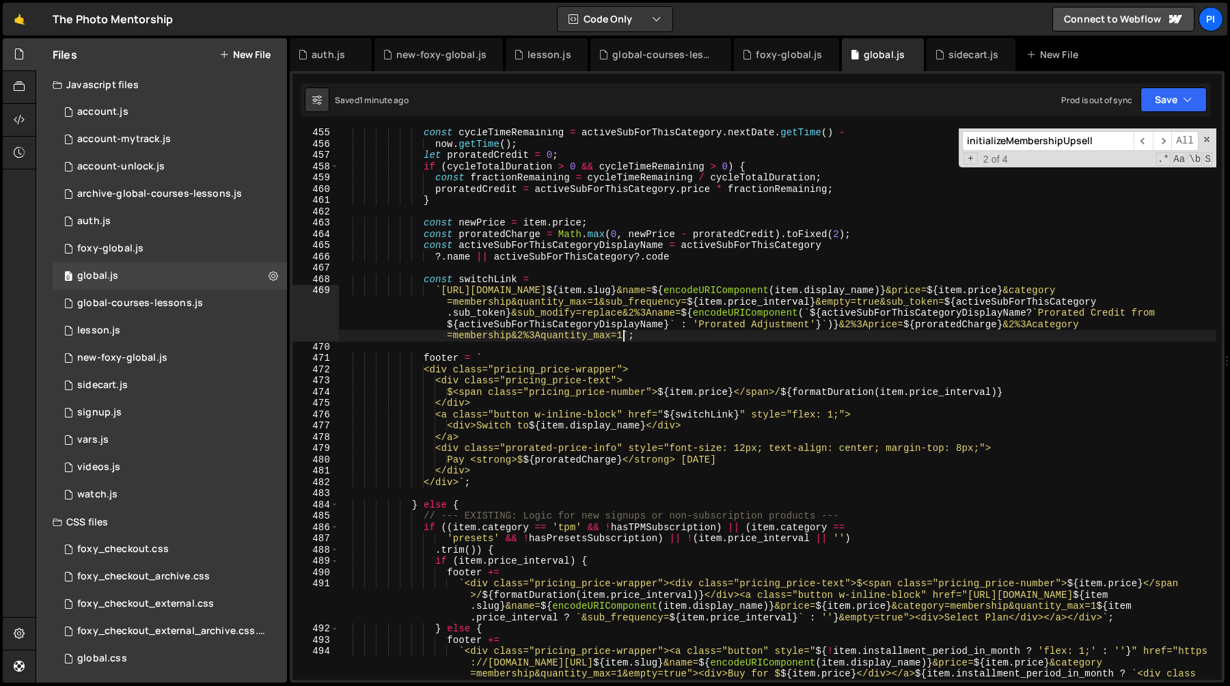
type textarea "^"
type textarea "&"
paste textarea
click at [845, 325] on div "const cycleTimeRemaining = activeSubForThisCategory . nextDate . getTime ( ) - …" at bounding box center [777, 448] width 877 height 642
click at [869, 324] on div "const cycleTimeRemaining = activeSubForThisCategory . nextDate . getTime ( ) - …" at bounding box center [777, 448] width 877 height 642
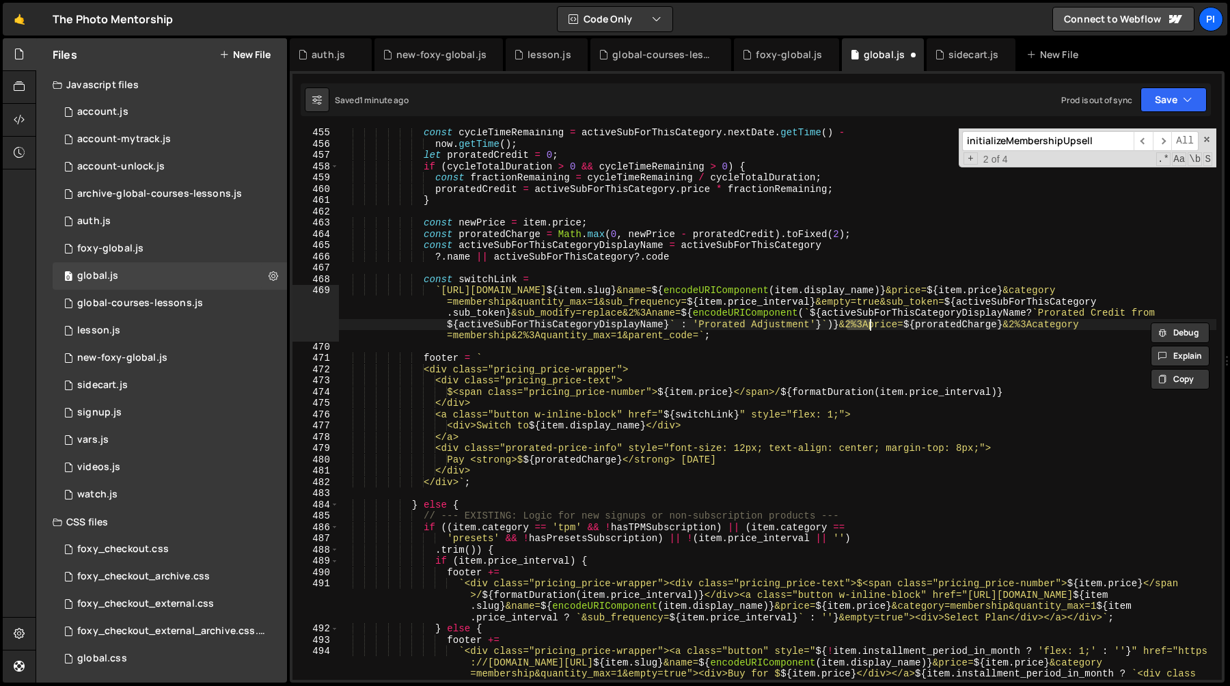
click at [629, 337] on div "const cycleTimeRemaining = activeSubForThisCategory . nextDate . getTime ( ) - …" at bounding box center [777, 448] width 877 height 642
click at [724, 339] on div "const cycleTimeRemaining = activeSubForThisCategory . nextDate . getTime ( ) - …" at bounding box center [777, 448] width 877 height 642
click at [646, 292] on div "const cycleTimeRemaining = activeSubForThisCategory . nextDate . getTime ( ) - …" at bounding box center [777, 448] width 877 height 642
type textarea "`https://tpm.foxycart.com/cart?code=${item.slug}&name=${encodeURIComponent(item…"
click at [716, 292] on div "const cycleTimeRemaining = activeSubForThisCategory . nextDate . getTime ( ) - …" at bounding box center [777, 448] width 877 height 642
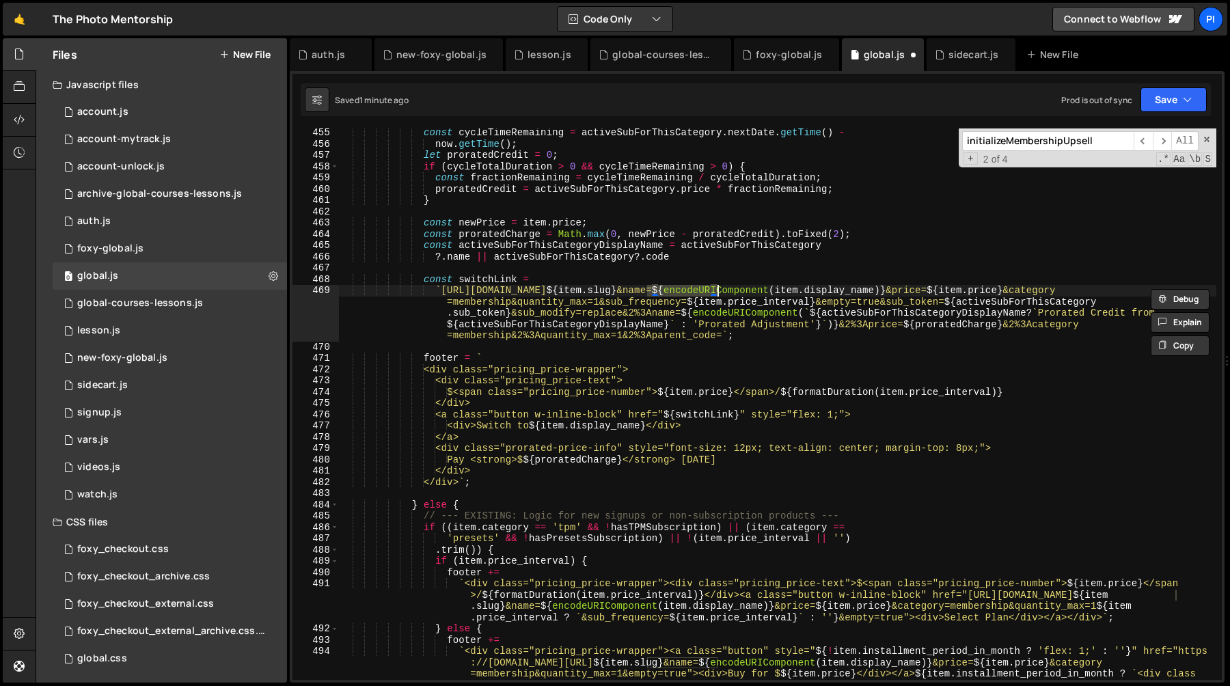
click at [724, 338] on div "const cycleTimeRemaining = activeSubForThisCategory . nextDate . getTime ( ) - …" at bounding box center [777, 448] width 877 height 642
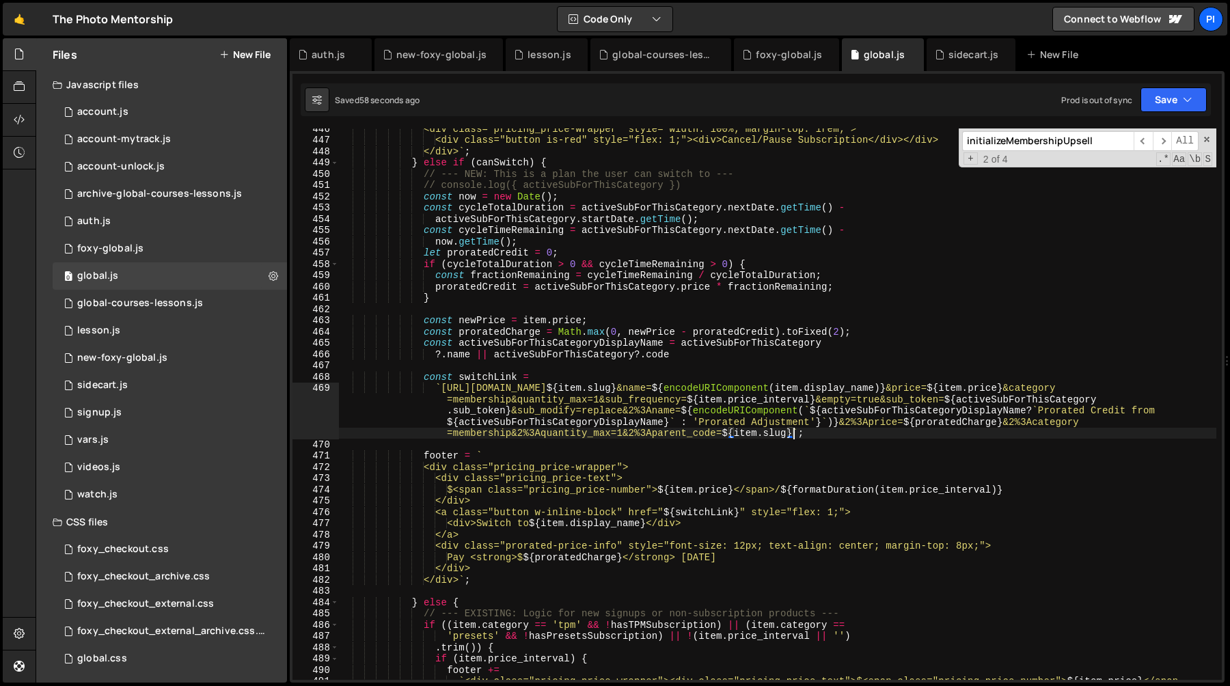
scroll to position [5043, 0]
click at [136, 382] on div "0 sidecart.js 0" at bounding box center [170, 385] width 234 height 27
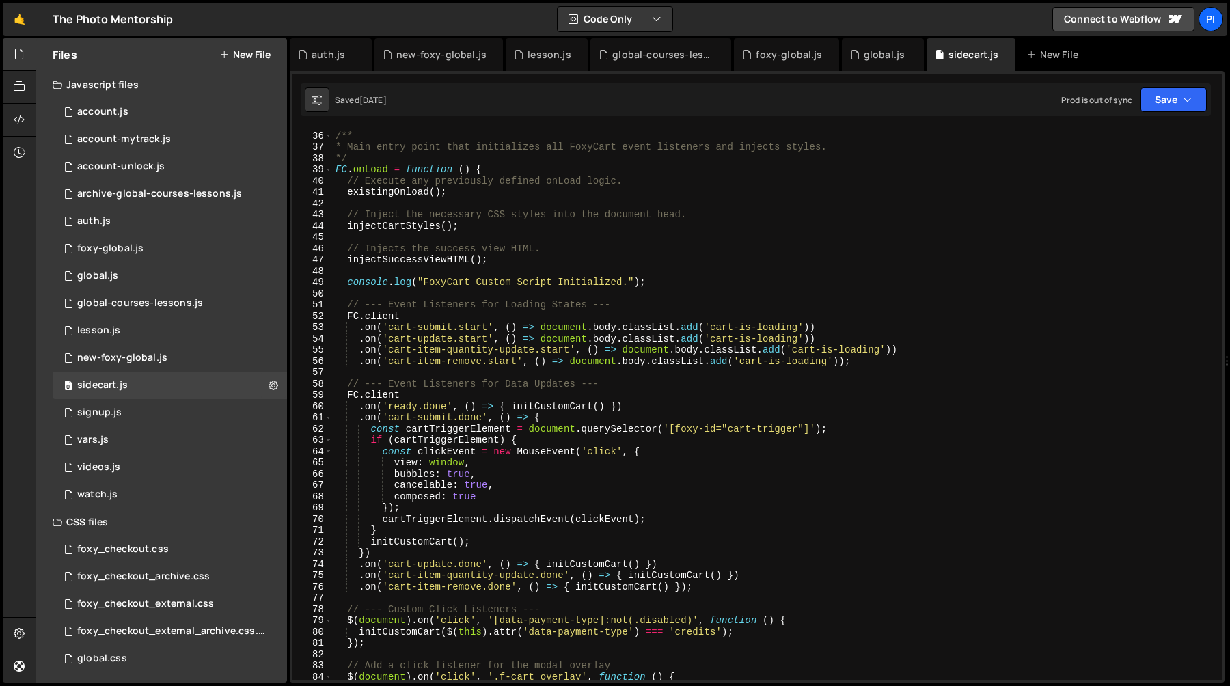
scroll to position [395, 0]
click at [594, 350] on div "/** * Main entry point that initializes all FoxyCart event listeners and inject…" at bounding box center [774, 415] width 883 height 574
click at [570, 350] on div "/** * Main entry point that initializes all FoxyCart event listeners and inject…" at bounding box center [774, 415] width 883 height 574
click at [521, 350] on div "/** * Main entry point that initializes all FoxyCart event listeners and inject…" at bounding box center [774, 415] width 883 height 574
click at [561, 350] on div "/** * Main entry point that initializes all FoxyCart event listeners and inject…" at bounding box center [774, 415] width 883 height 574
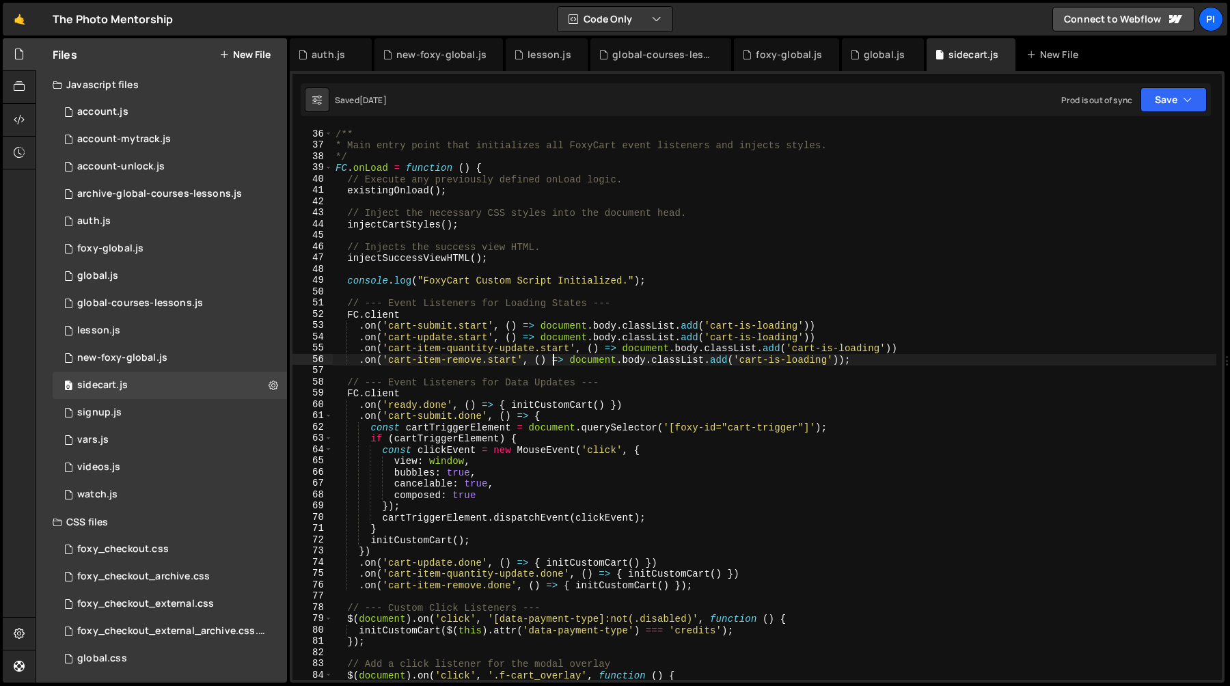
click at [553, 355] on div "/** * Main entry point that initializes all FoxyCart event listeners and inject…" at bounding box center [774, 415] width 883 height 574
click at [553, 350] on div "/** * Main entry point that initializes all FoxyCart event listeners and inject…" at bounding box center [774, 415] width 883 height 574
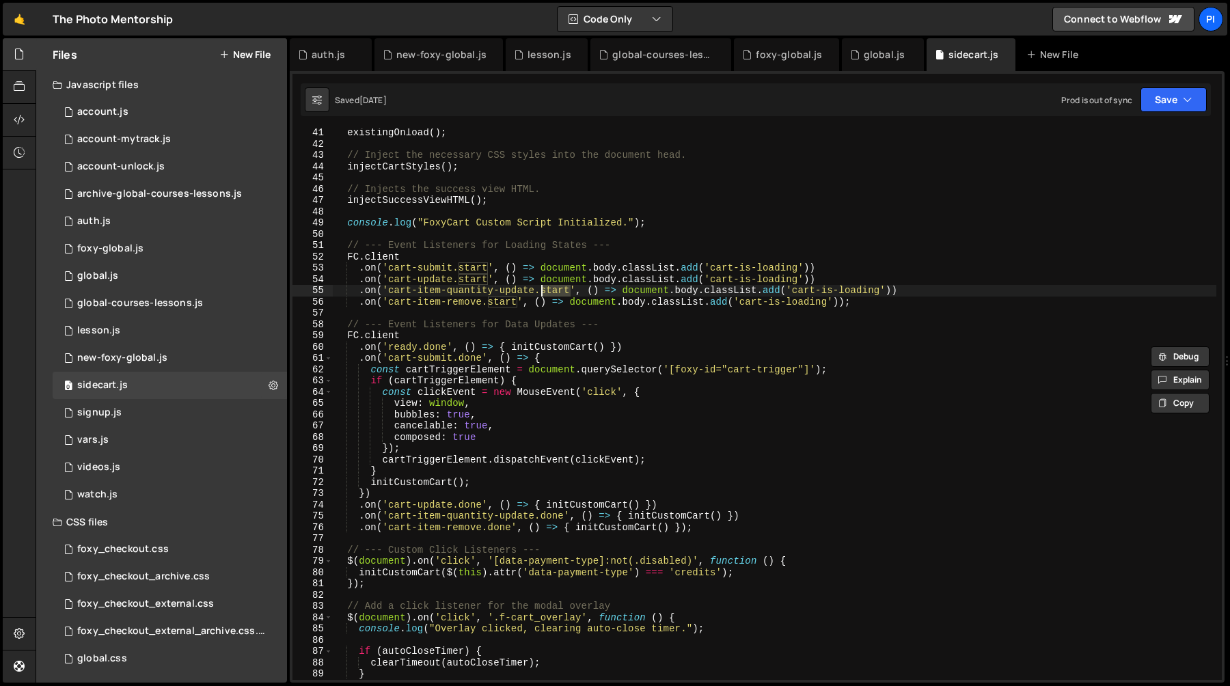
scroll to position [453, 0]
click at [420, 481] on div "existingOnload ( ) ; // Inject the necessary CSS styles into the document head.…" at bounding box center [774, 413] width 883 height 574
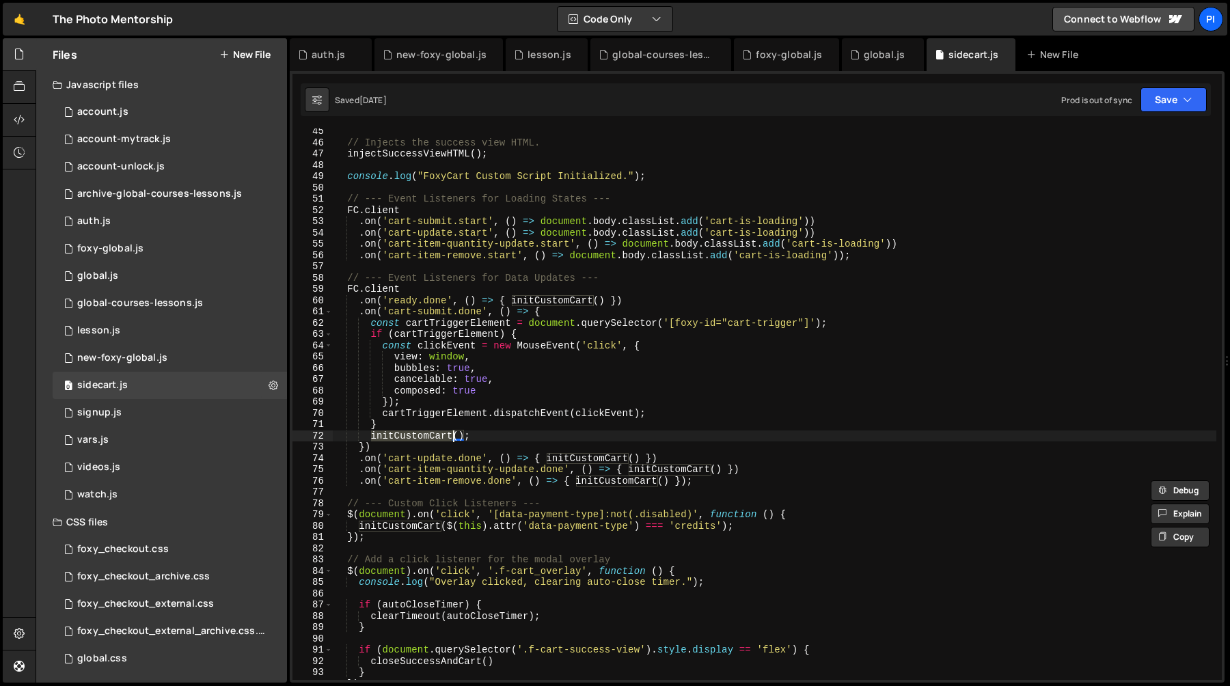
scroll to position [509, 0]
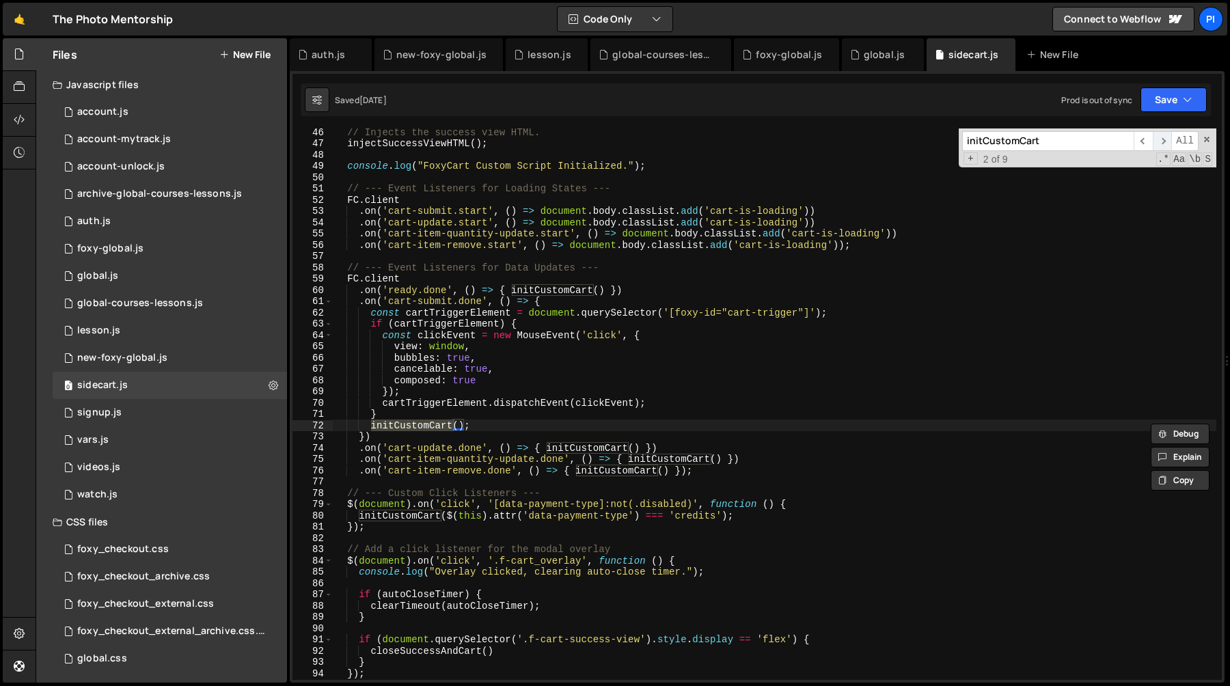
click at [1162, 139] on span "​" at bounding box center [1162, 141] width 19 height 20
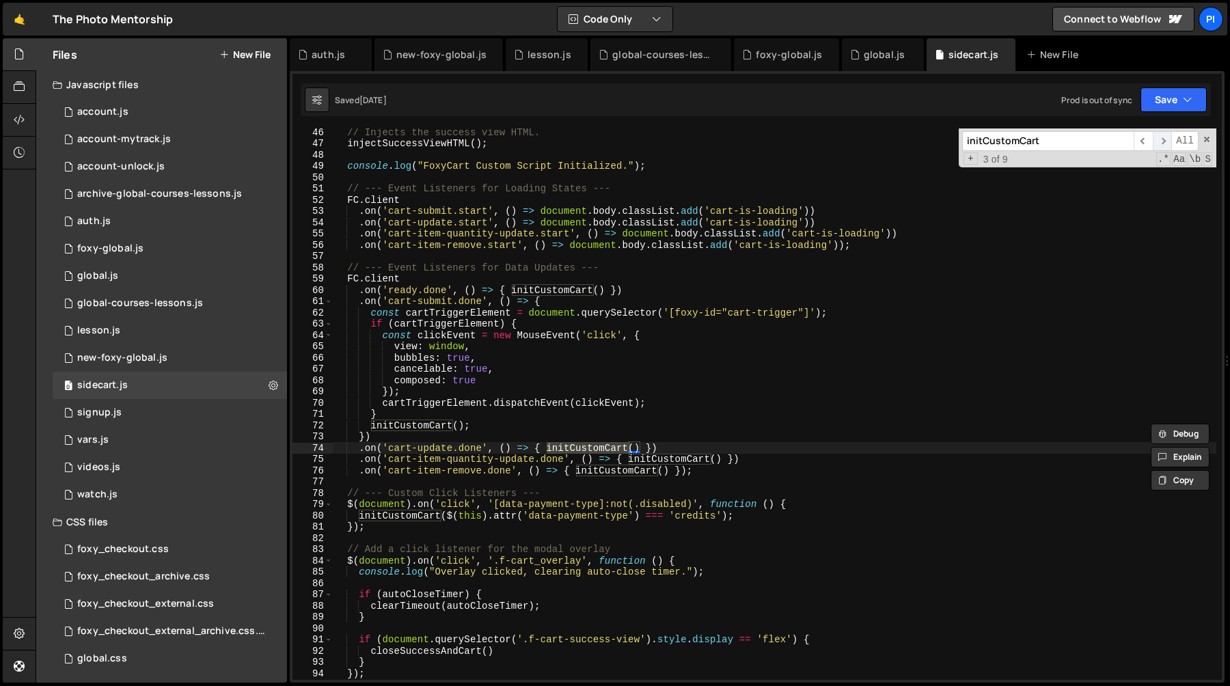
click at [1162, 139] on span "​" at bounding box center [1162, 141] width 19 height 20
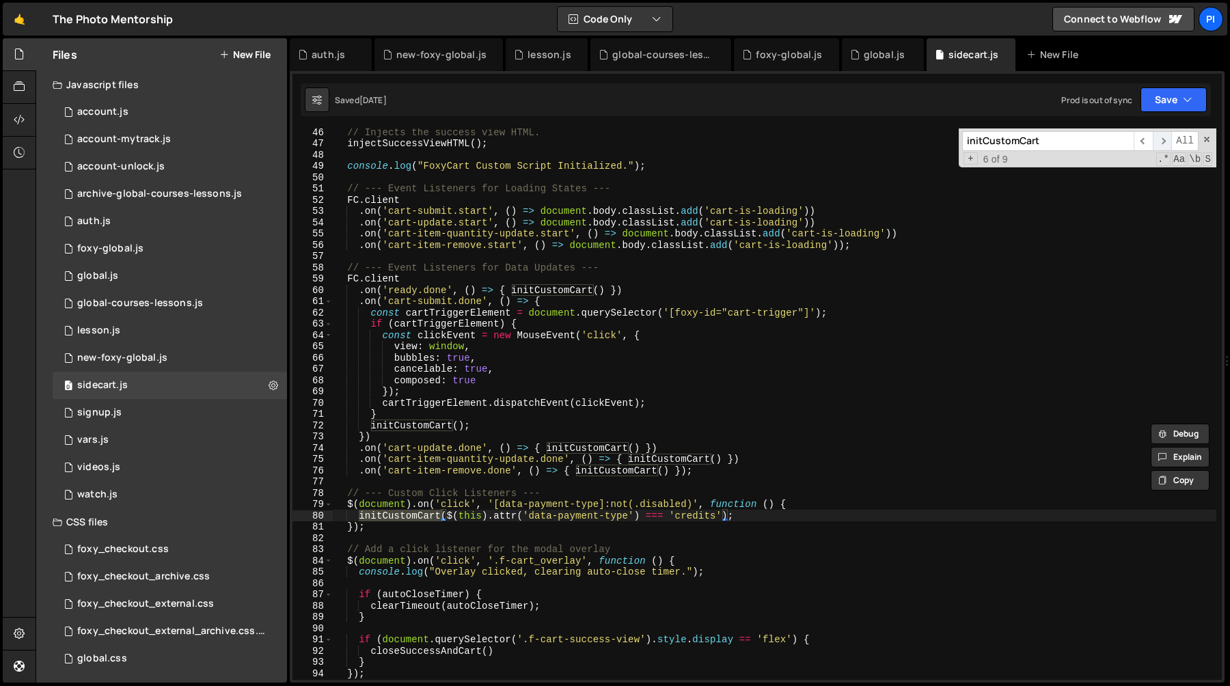
click at [1162, 139] on span "​" at bounding box center [1162, 141] width 19 height 20
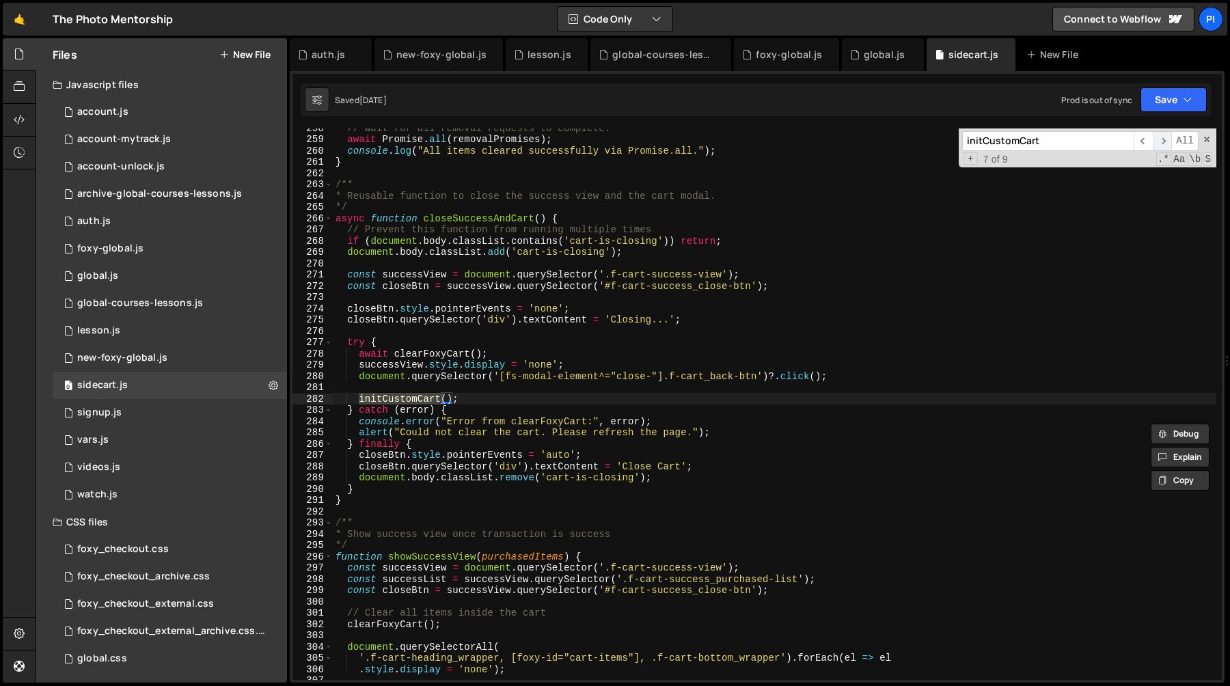
click at [1162, 139] on span "​" at bounding box center [1162, 141] width 19 height 20
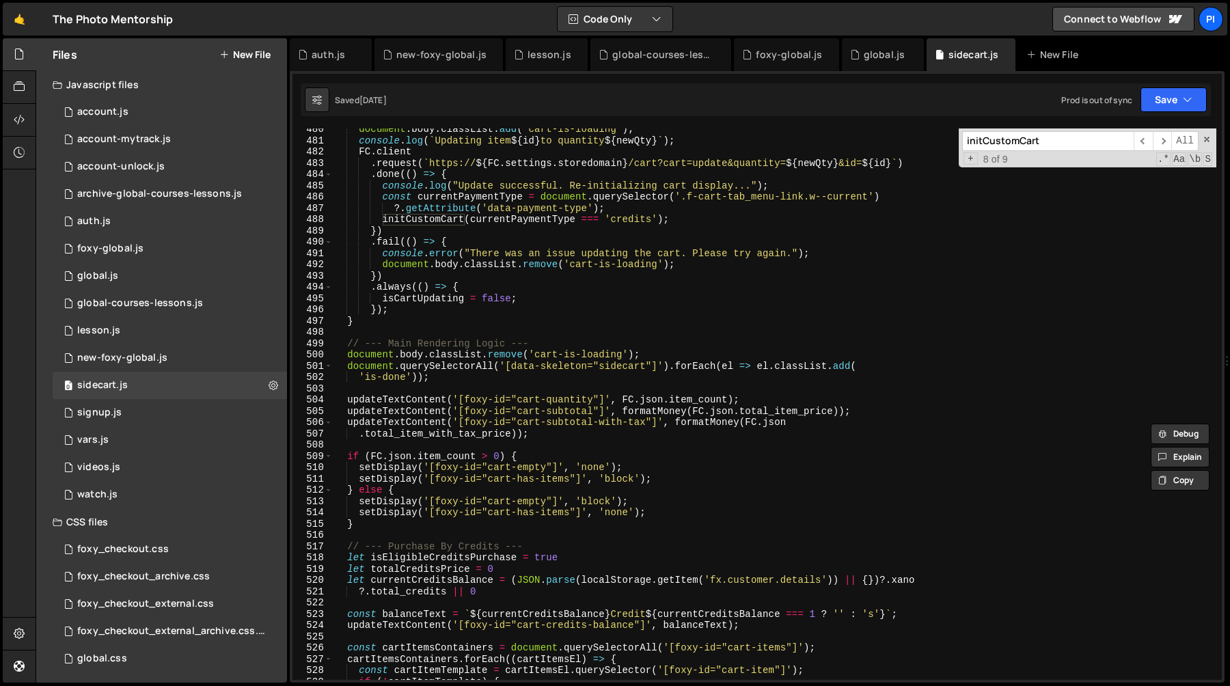
scroll to position [5417, 0]
click at [574, 454] on div "document . body . classList . add ( 'cart-is-loading' ) ; console . log ( ` Upd…" at bounding box center [774, 410] width 883 height 574
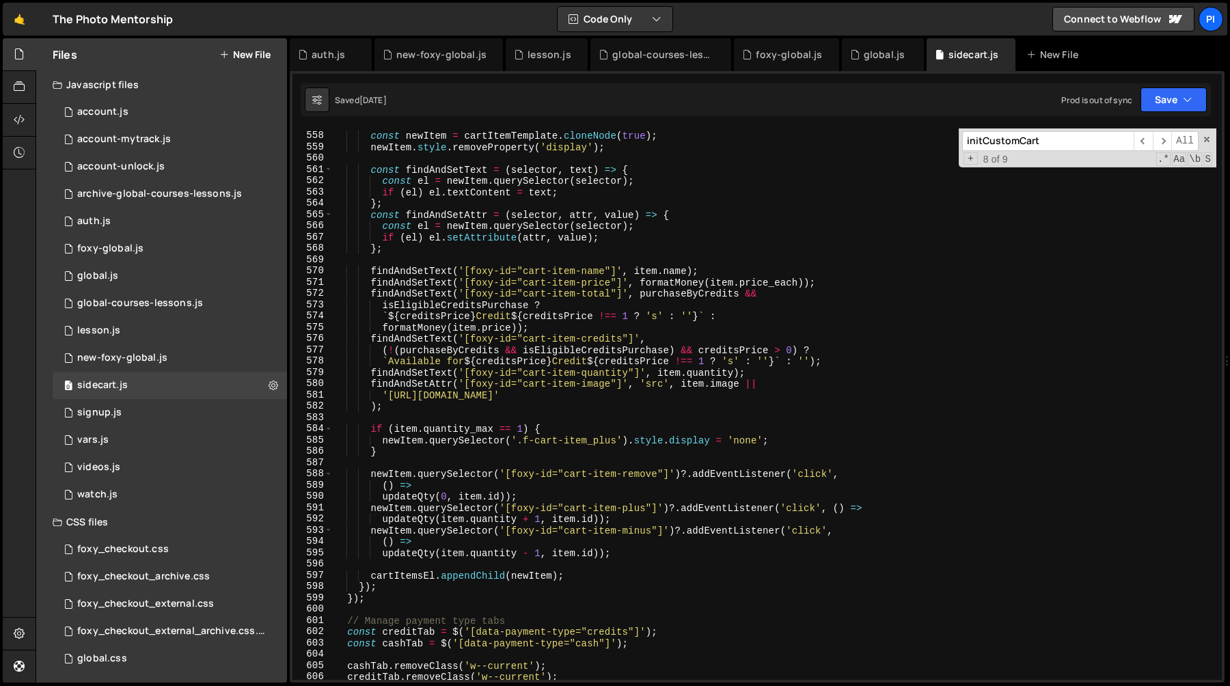
scroll to position [6288, 0]
click at [371, 477] on div "const newItem = cartItemTemplate . cloneNode ( true ) ; newItem . style . remov…" at bounding box center [774, 406] width 883 height 574
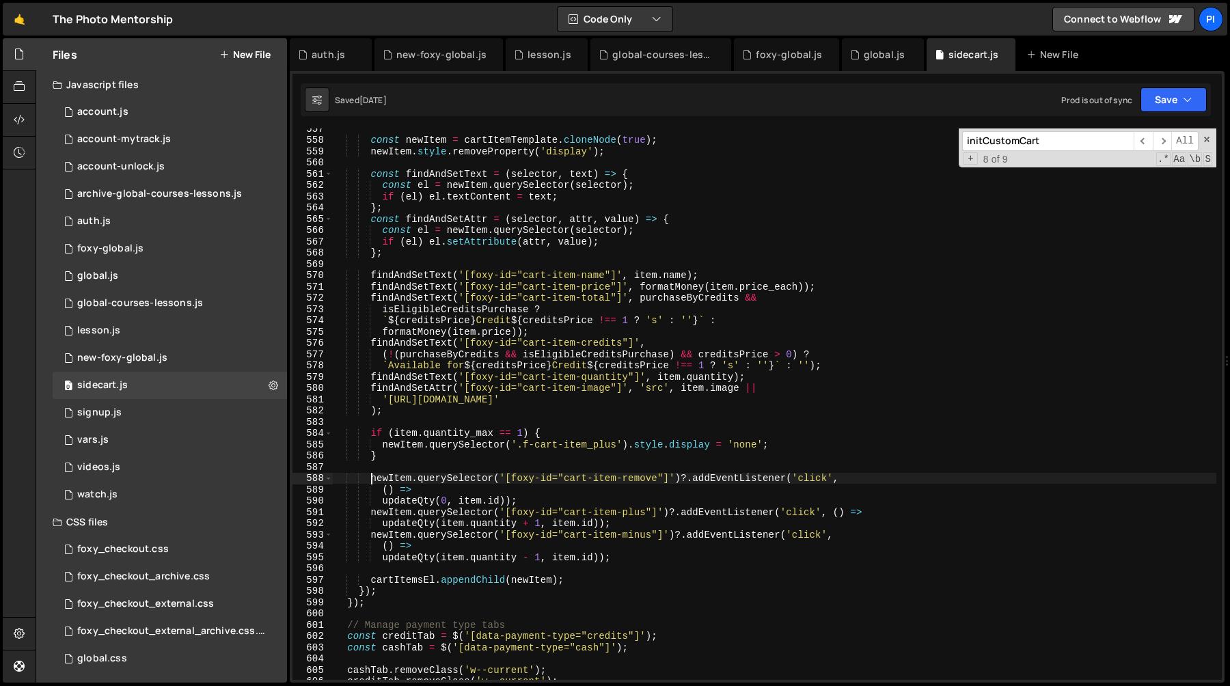
scroll to position [6274, 0]
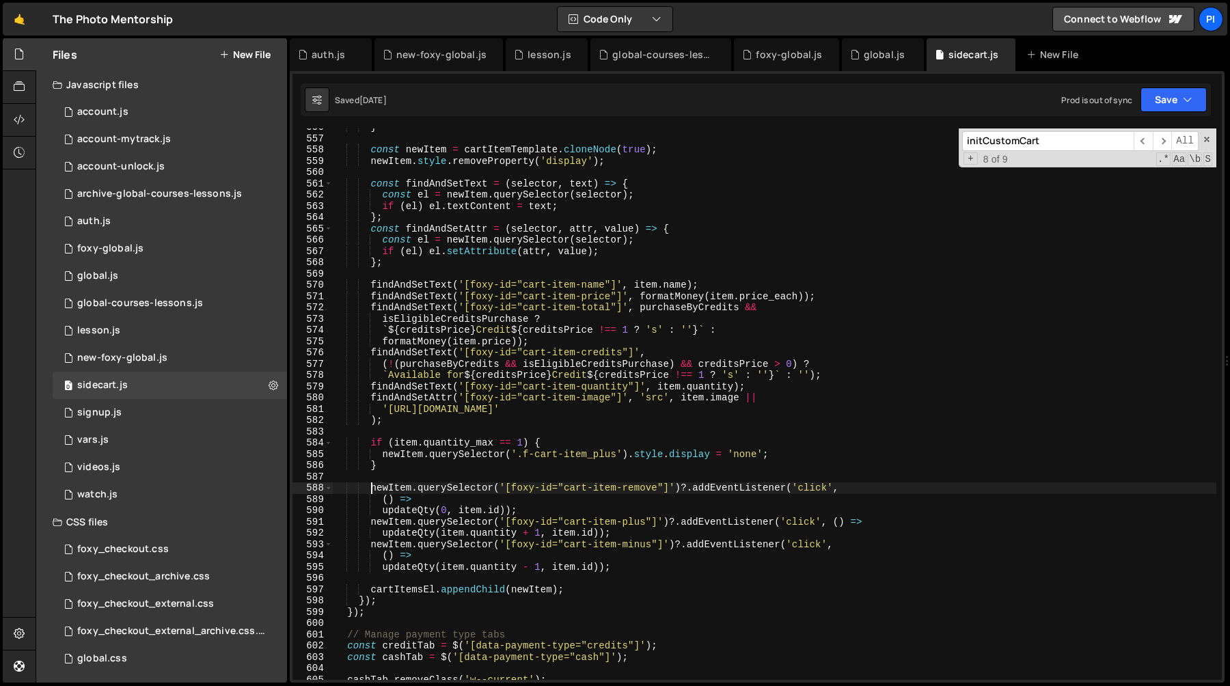
click at [430, 467] on div "} const newItem = cartItemTemplate . cloneNode ( true ) ; newItem . style . rem…" at bounding box center [774, 409] width 883 height 574
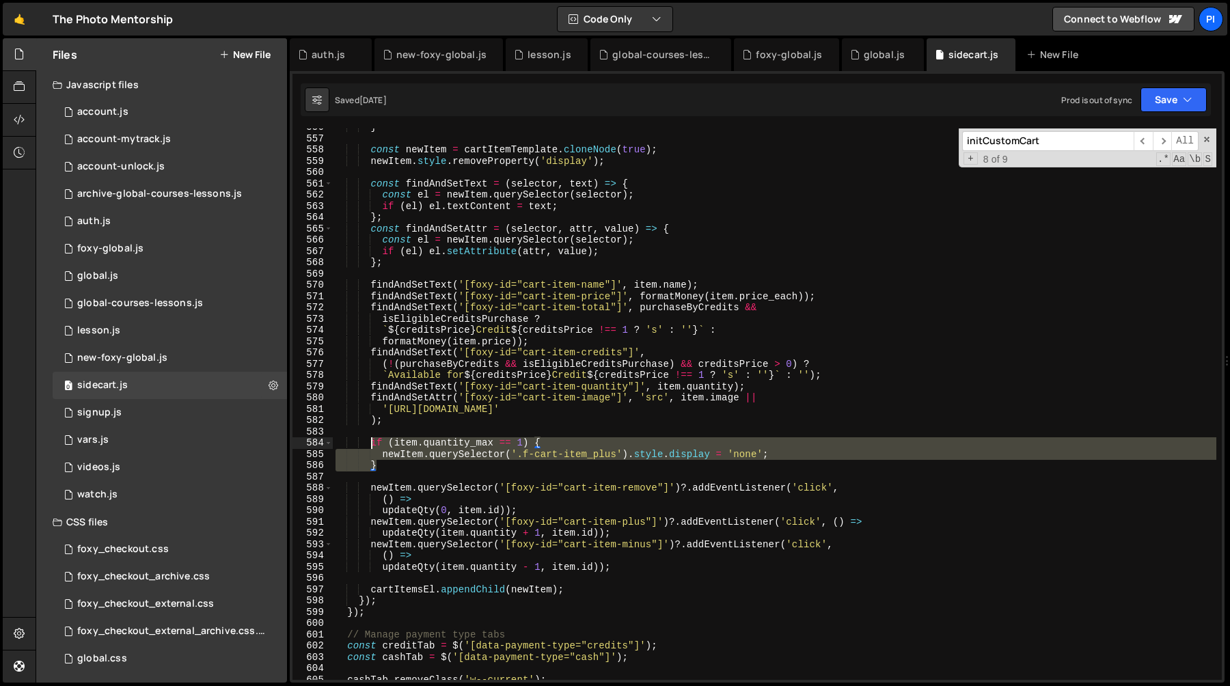
click at [370, 442] on div "} const newItem = cartItemTemplate . cloneNode ( true ) ; newItem . style . rem…" at bounding box center [774, 409] width 883 height 574
click at [407, 445] on div "} const newItem = cartItemTemplate . cloneNode ( true ) ; newItem . style . rem…" at bounding box center [774, 403] width 883 height 551
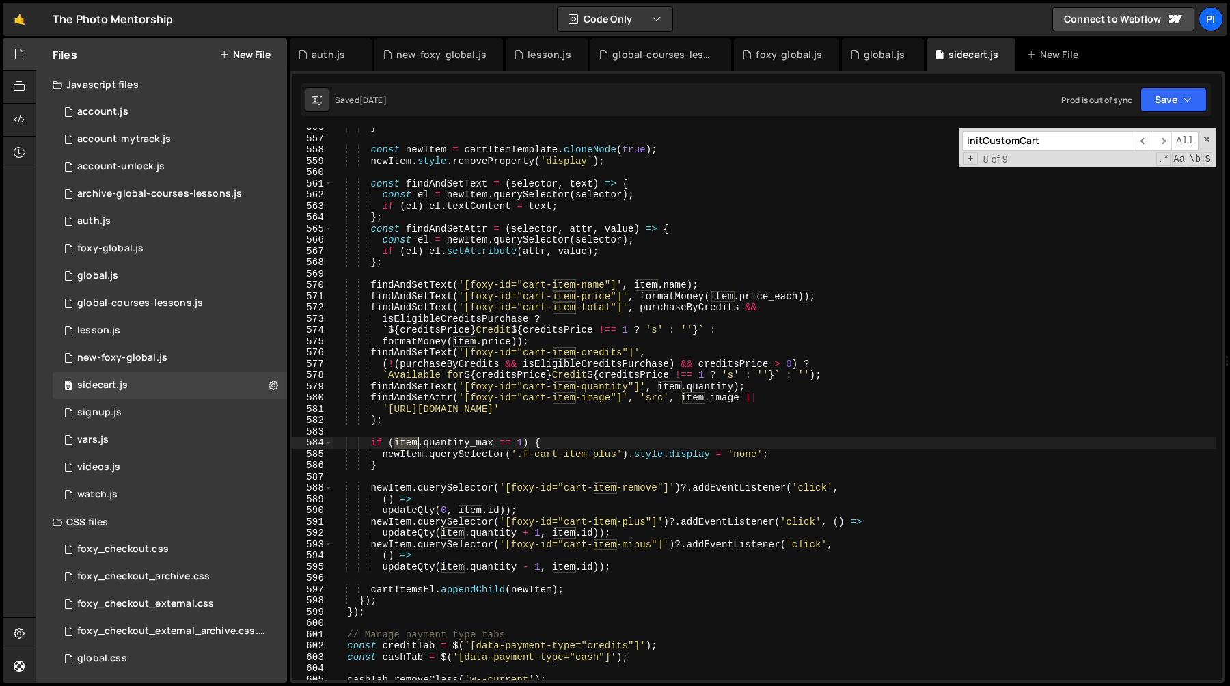
click at [407, 445] on div "} const newItem = cartItemTemplate . cloneNode ( true ) ; newItem . style . rem…" at bounding box center [774, 409] width 883 height 574
click at [394, 469] on div "} const newItem = cartItemTemplate . cloneNode ( true ) ; newItem . style . rem…" at bounding box center [774, 409] width 883 height 574
type textarea "}"
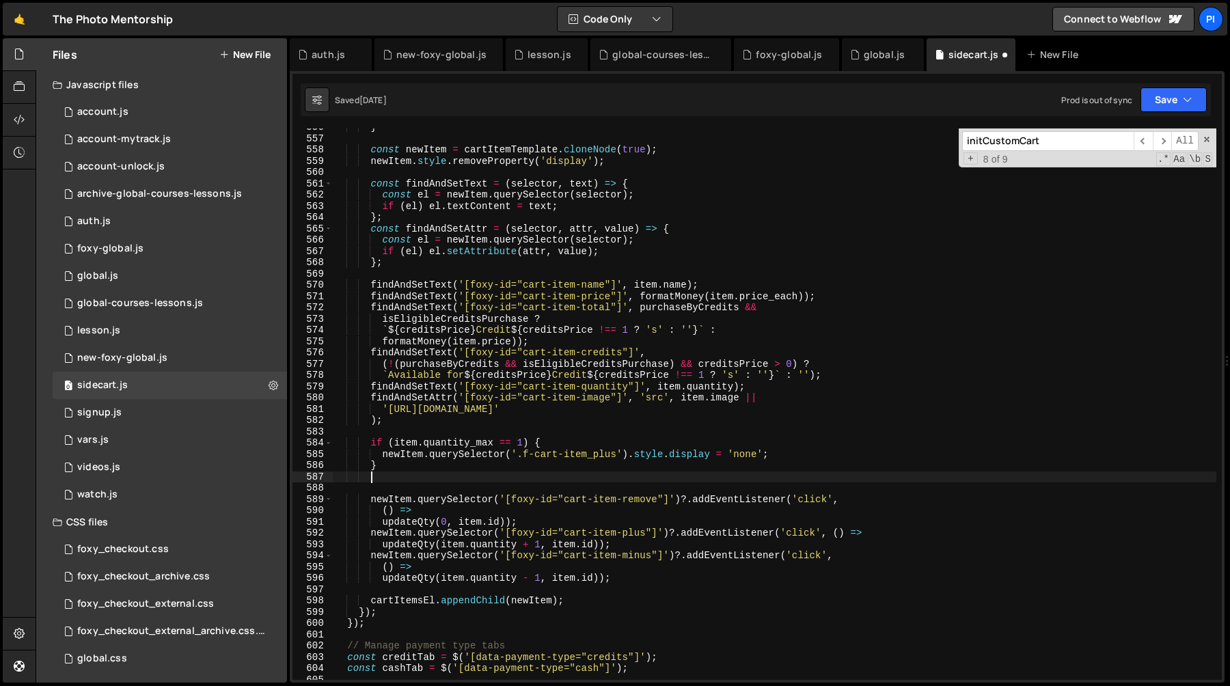
type textarea "c"
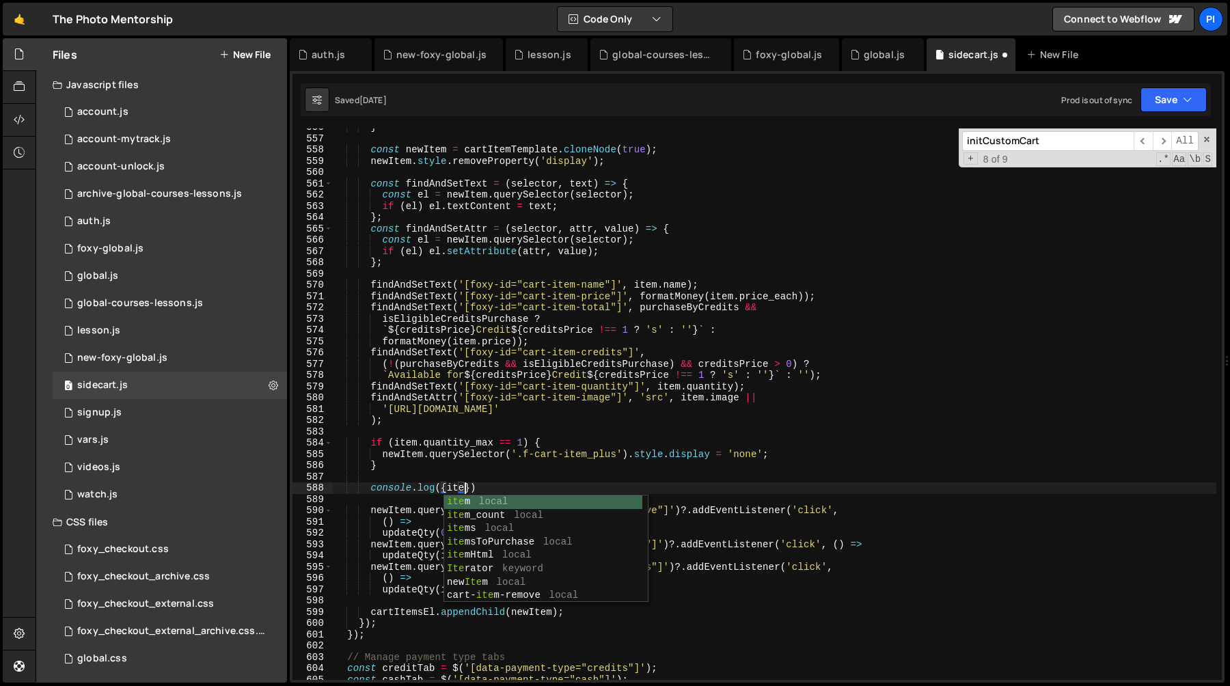
scroll to position [0, 9]
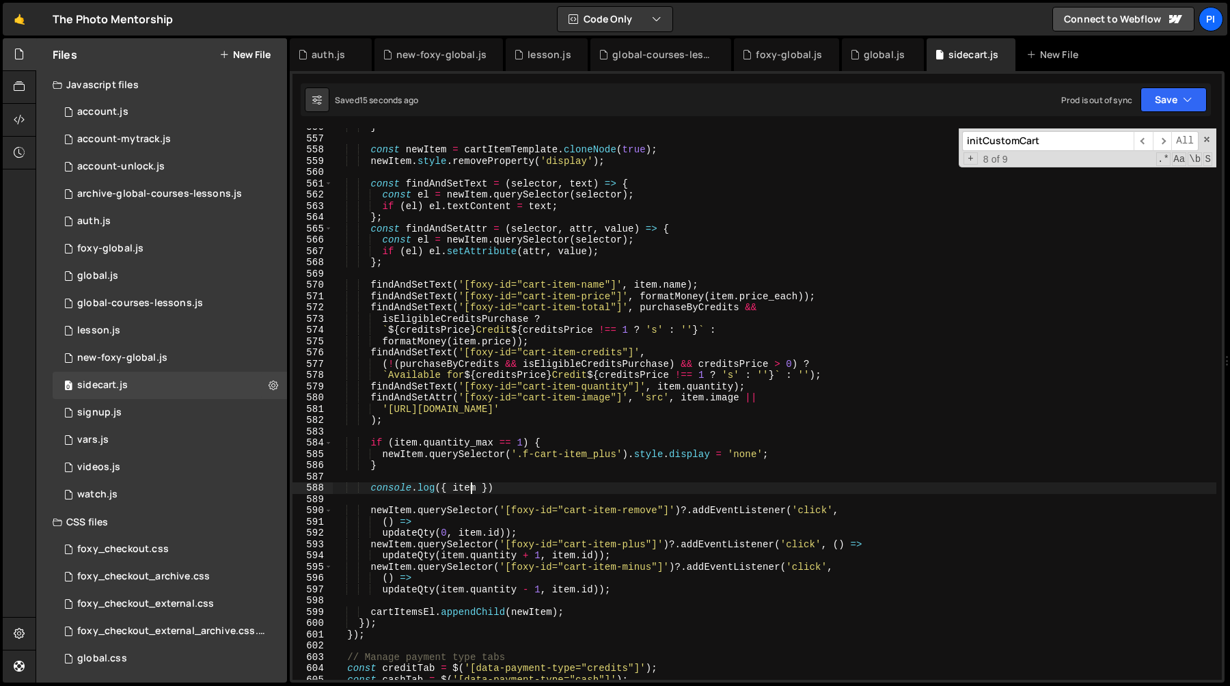
click at [479, 467] on div "} const newItem = cartItemTemplate . cloneNode ( true ) ; newItem . style . rem…" at bounding box center [774, 409] width 883 height 574
type textarea "}"
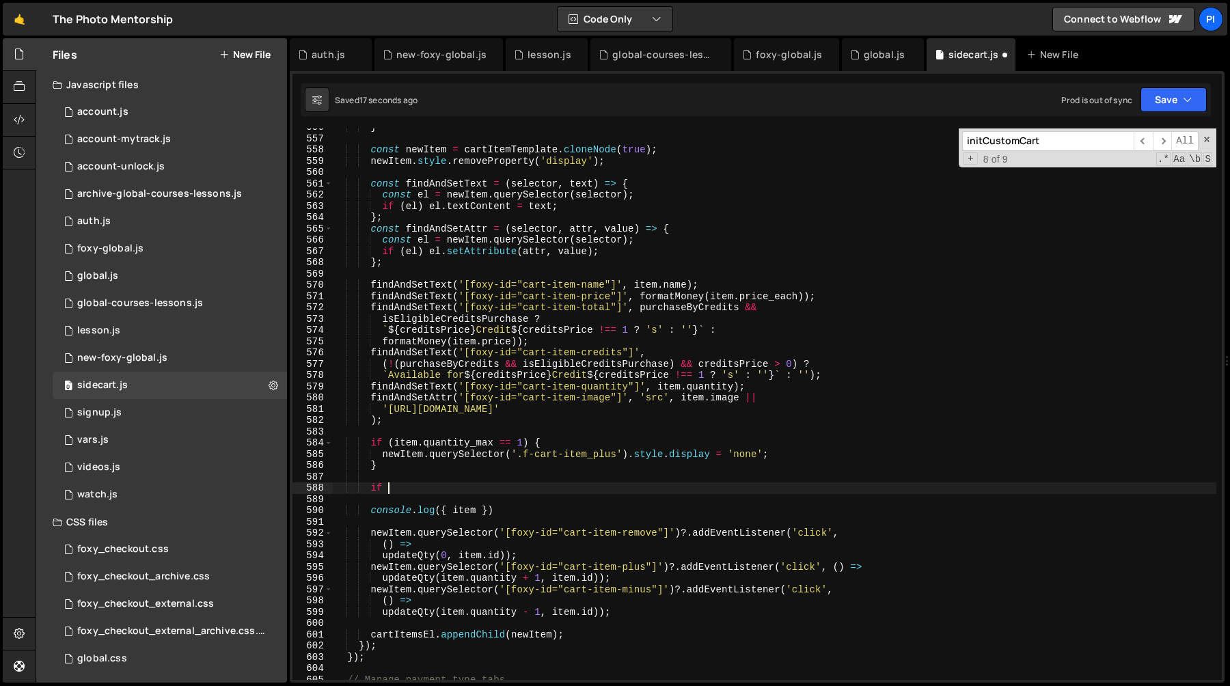
scroll to position [0, 3]
paste textarea "parent_code"
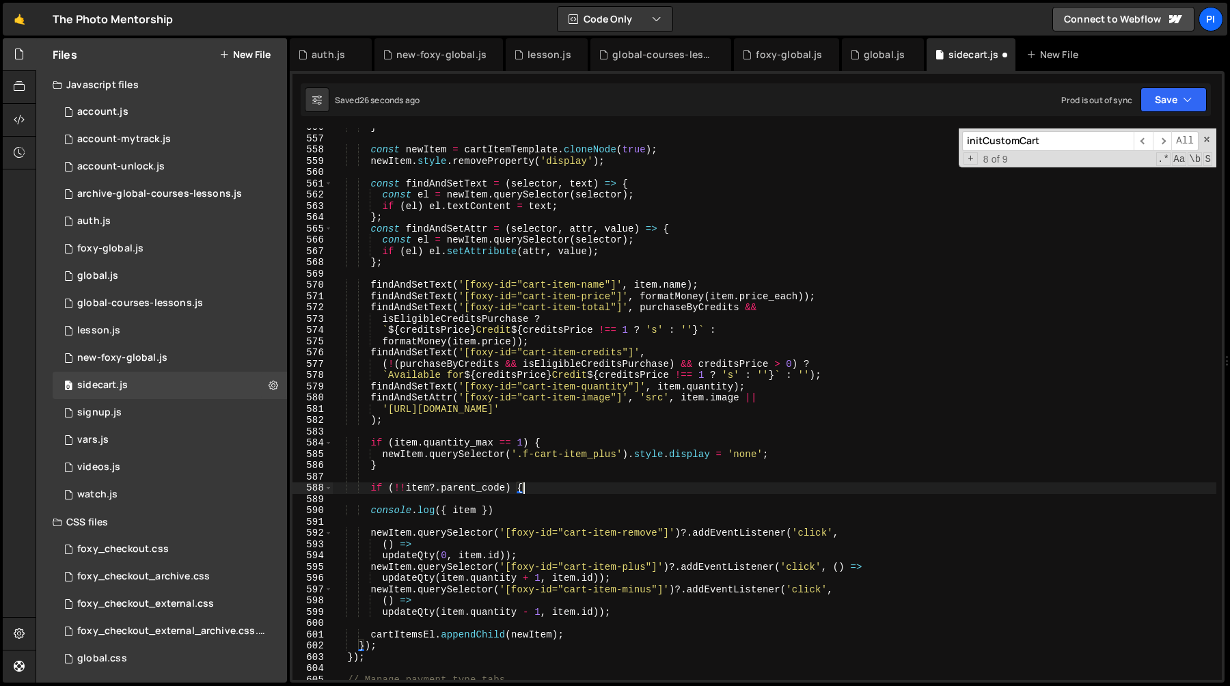
type textarea "if (!!item?.parent_code) {}"
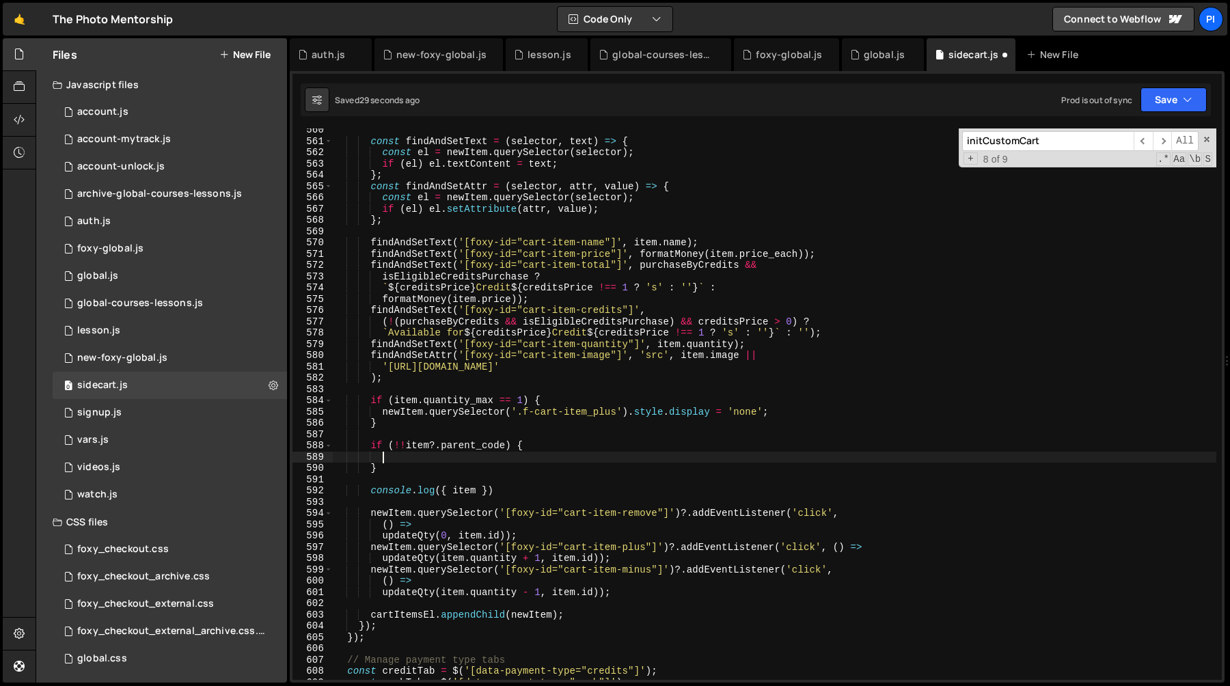
scroll to position [6317, 0]
click at [509, 487] on div "const findAndSetText = ( selector , text ) => { const el = newItem . querySelec…" at bounding box center [774, 411] width 883 height 574
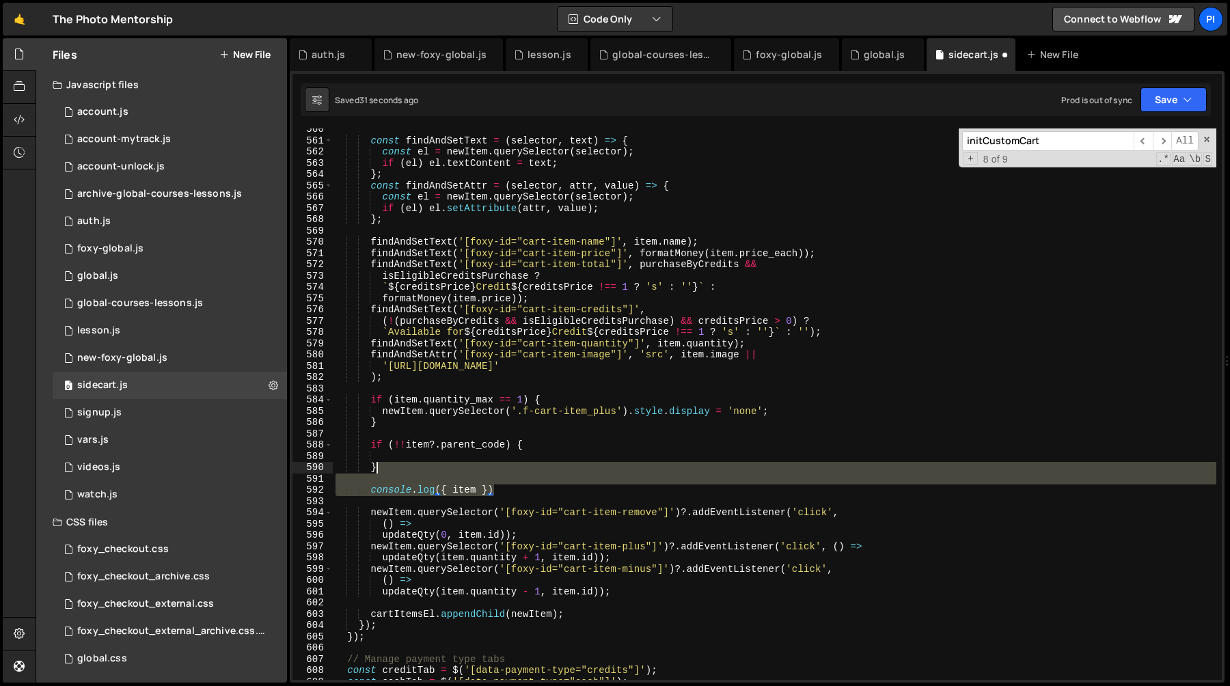
click at [488, 471] on div "const findAndSetText = ( selector , text ) => { const el = newItem . querySelec…" at bounding box center [774, 411] width 883 height 574
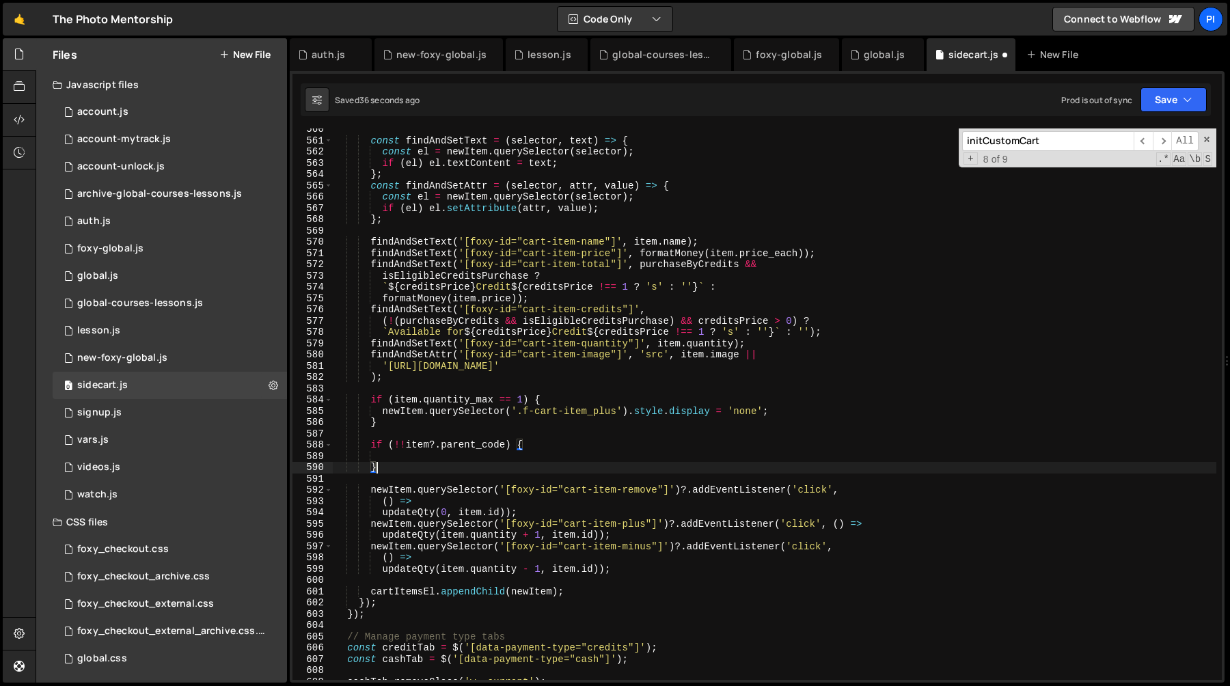
click at [366, 491] on div "const findAndSetText = ( selector , text ) => { const el = newItem . querySelec…" at bounding box center [774, 411] width 883 height 574
type textarea "newItem.querySelector('[foxy-id="cart-item-remove"]')?.addEventListener('click',"
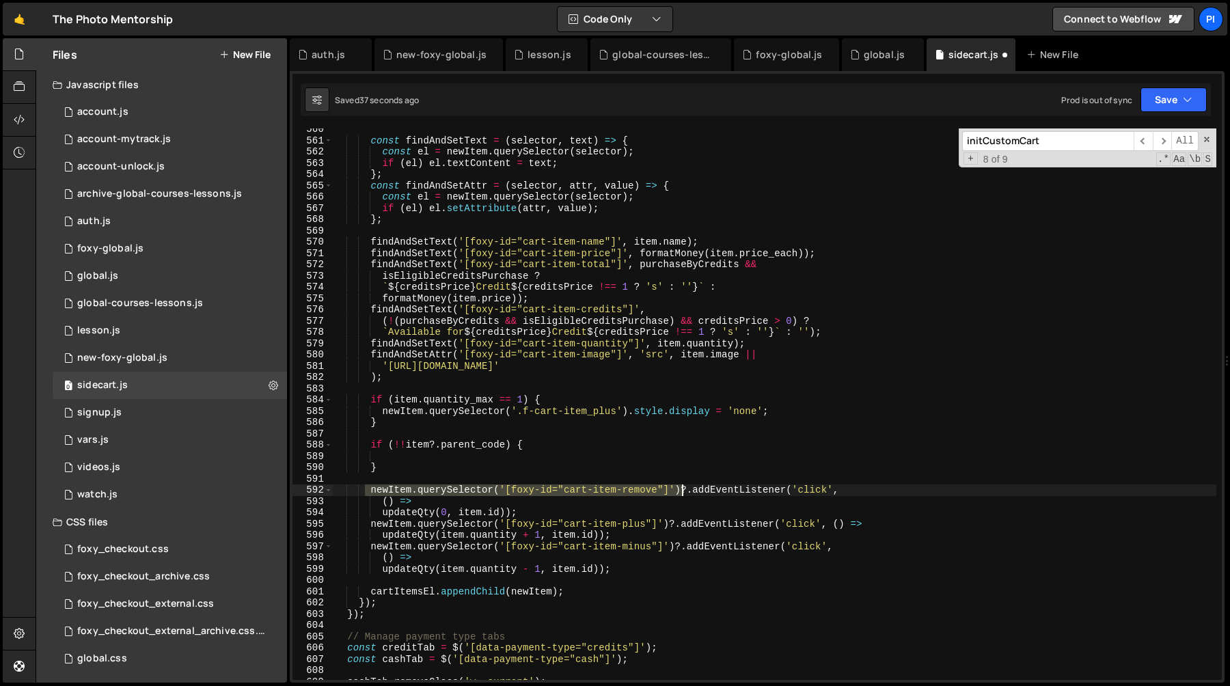
click at [682, 490] on div "const findAndSetText = ( selector , text ) => { const el = newItem . querySelec…" at bounding box center [774, 411] width 883 height 574
click at [587, 457] on div "const findAndSetText = ( selector , text ) => { const el = newItem . querySelec…" at bounding box center [774, 411] width 883 height 574
paste textarea "newItem.querySelector('[foxy-id="cart-item-remove"]')"
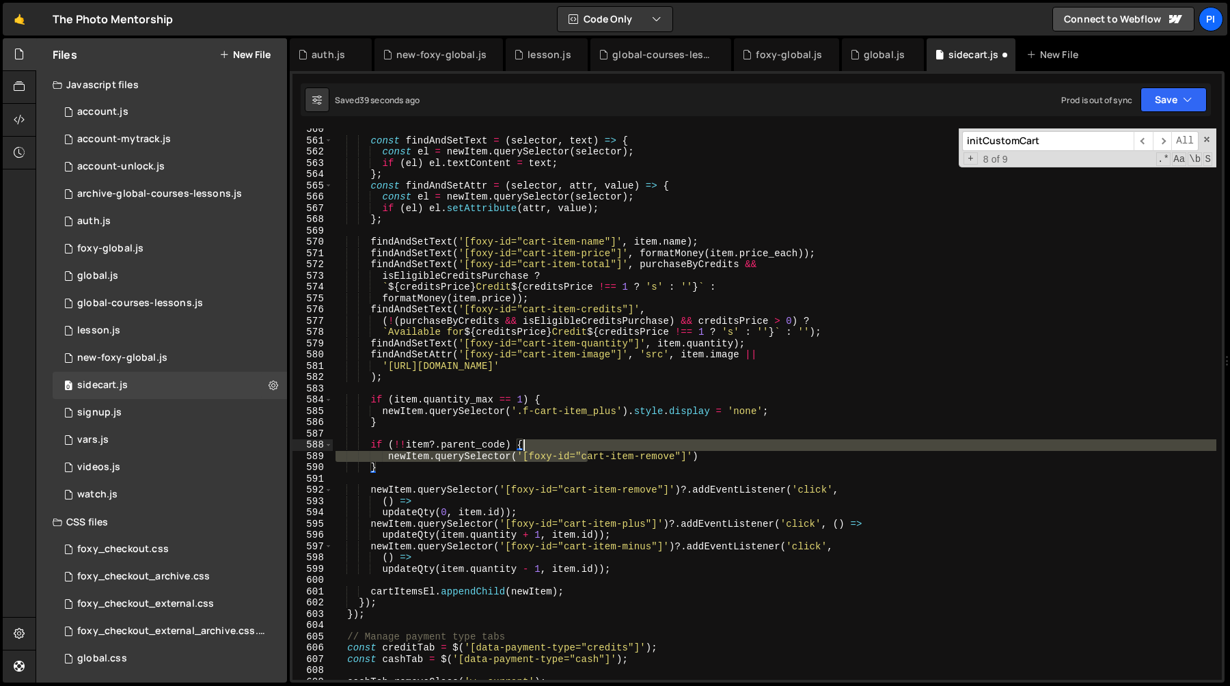
drag, startPoint x: 587, startPoint y: 457, endPoint x: 724, endPoint y: 448, distance: 137.0
click at [724, 448] on div "const findAndSetText = ( selector , text ) => { const el = newItem . querySelec…" at bounding box center [774, 411] width 883 height 574
click at [426, 452] on div "const findAndSetText = ( selector , text ) => { const el = newItem . querySelec…" at bounding box center [774, 403] width 883 height 551
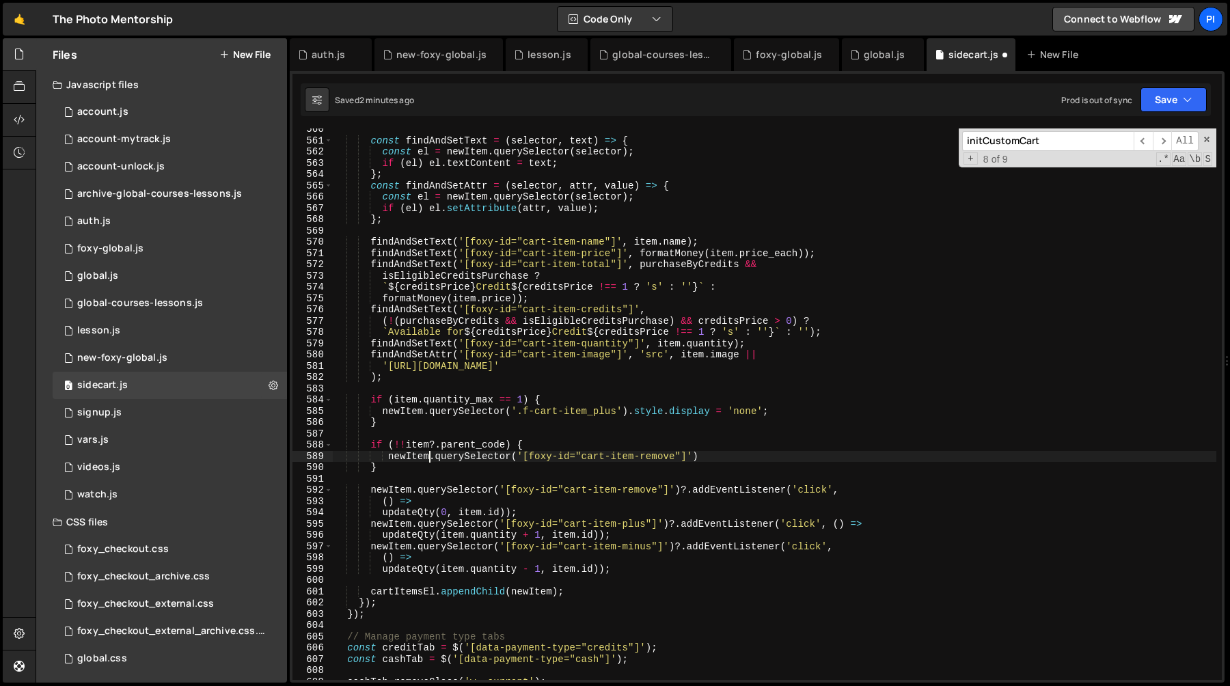
click at [722, 456] on div "const findAndSetText = ( selector , text ) => { const el = newItem . querySelec…" at bounding box center [774, 411] width 883 height 574
click at [411, 468] on div "const findAndSetText = ( selector , text ) => { const el = newItem . querySelec…" at bounding box center [774, 411] width 883 height 574
type textarea "} else {"
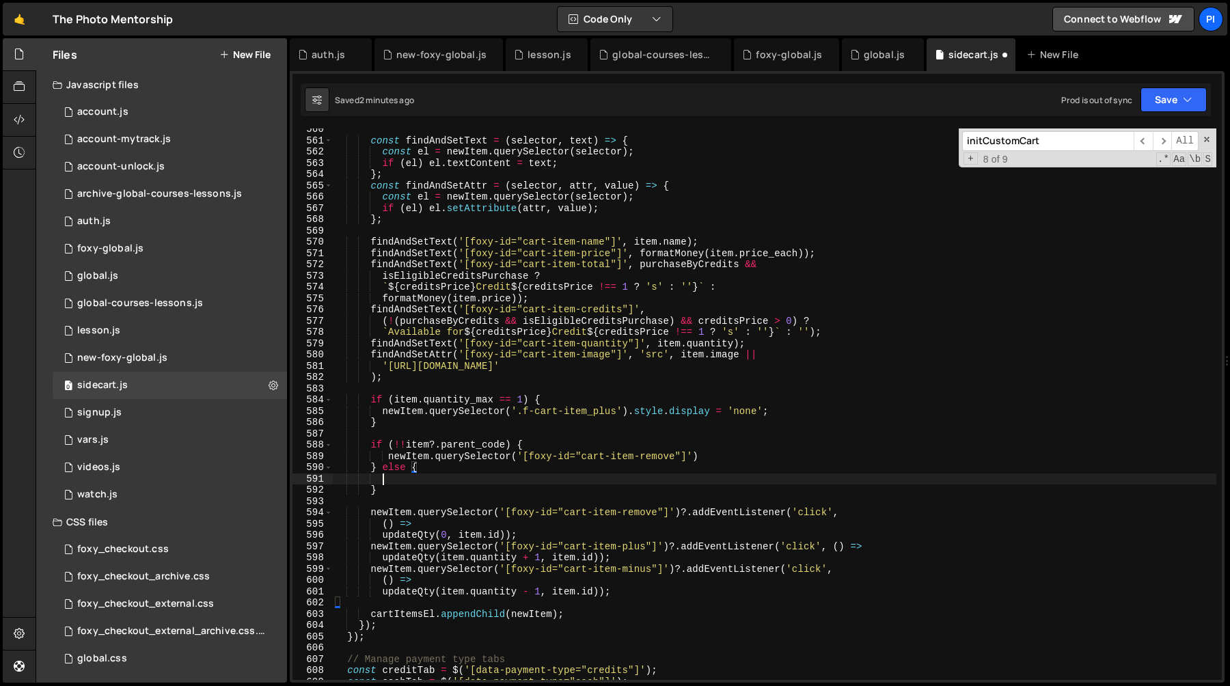
scroll to position [0, 3]
click at [374, 517] on div "const findAndSetText = ( selector , text ) => { const el = newItem . querySelec…" at bounding box center [774, 411] width 883 height 574
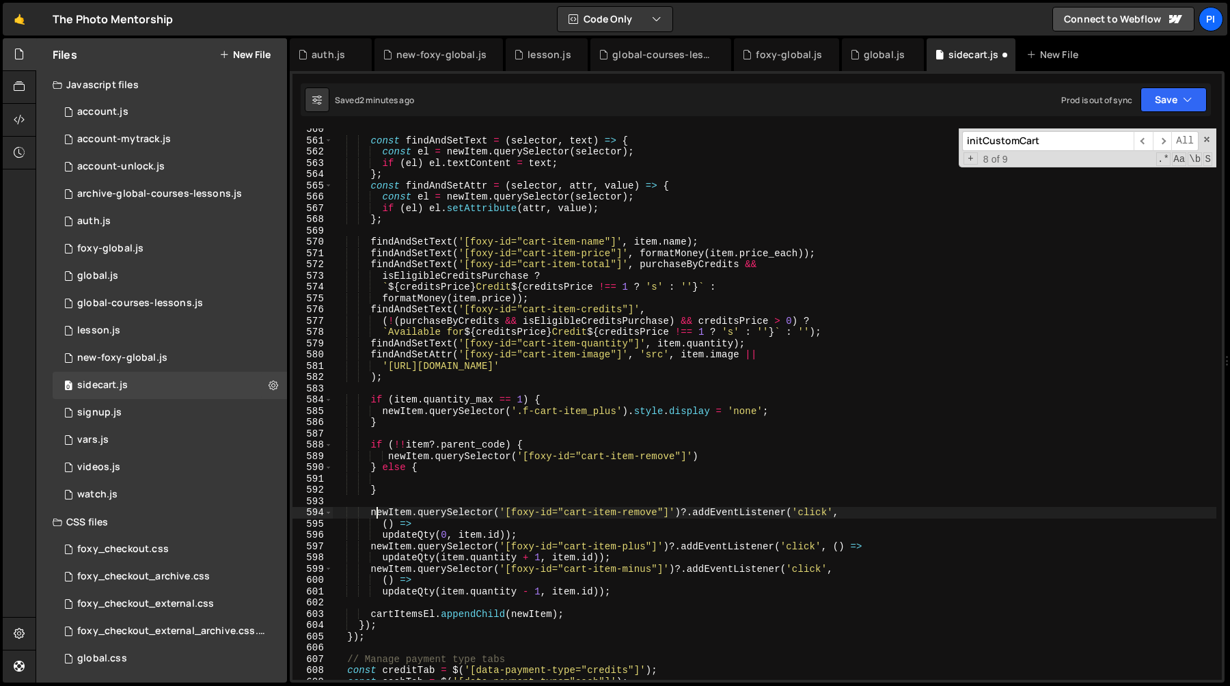
click at [381, 538] on div "const findAndSetText = ( selector , text ) => { const el = newItem . querySelec…" at bounding box center [774, 411] width 883 height 574
click at [439, 529] on div "const findAndSetText = ( selector , text ) => { const el = newItem . querySelec…" at bounding box center [774, 411] width 883 height 574
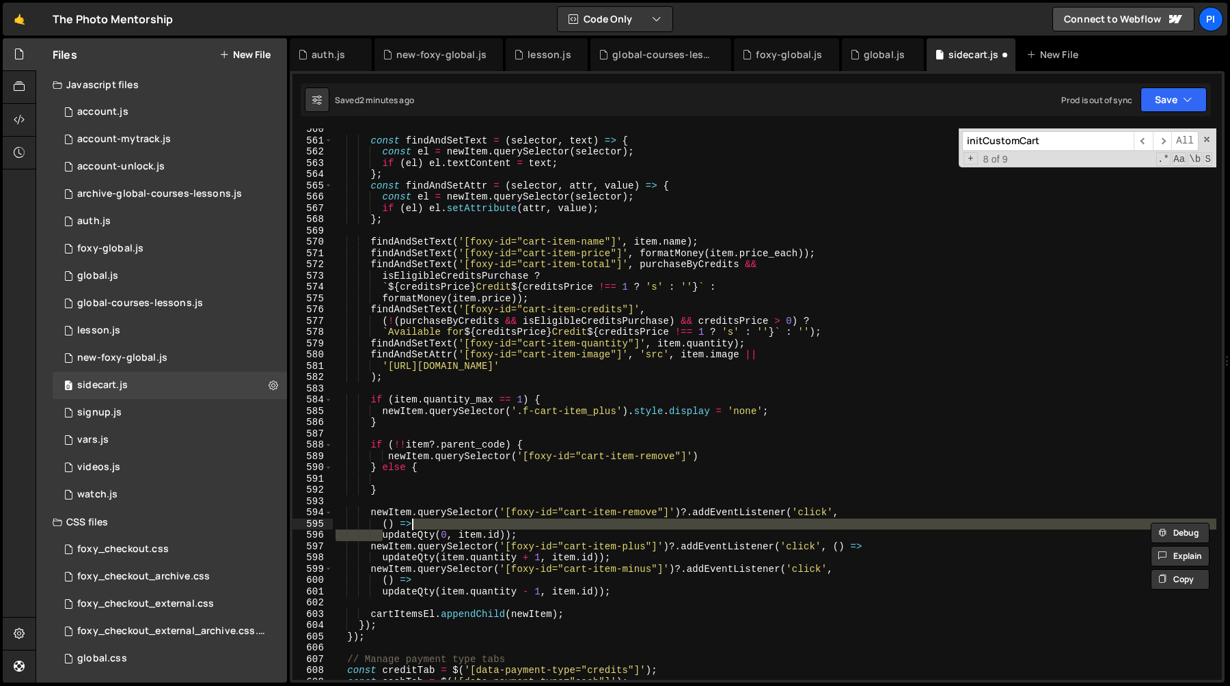
scroll to position [0, 5]
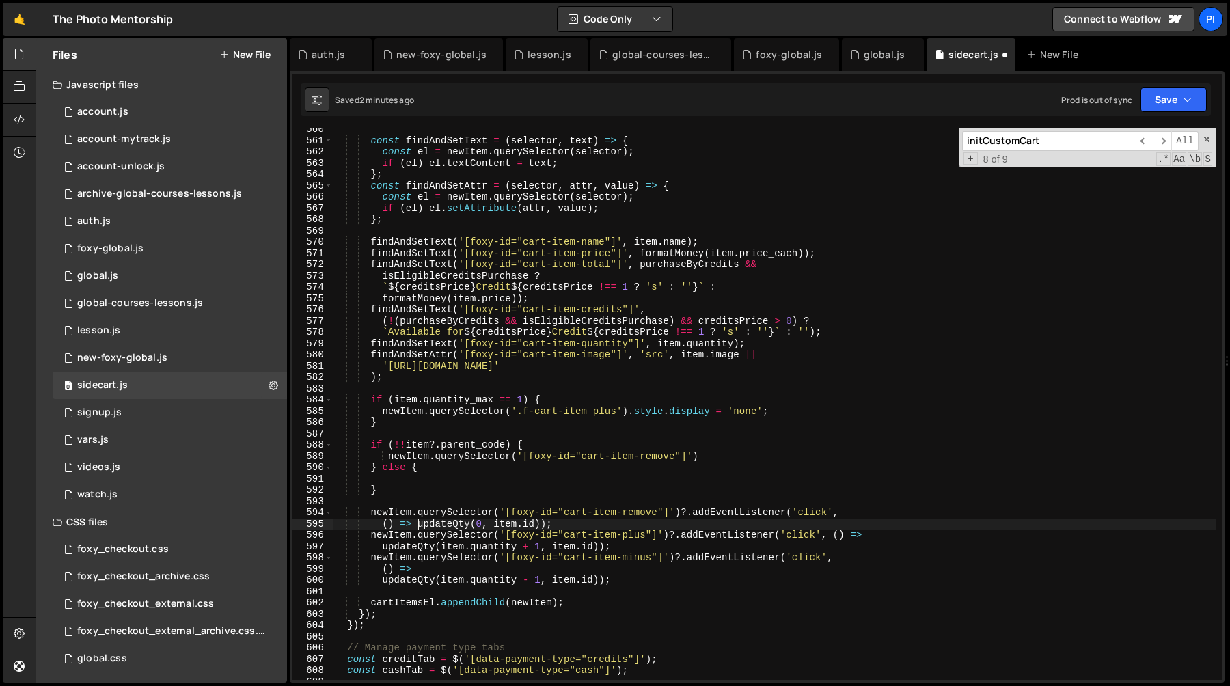
click at [368, 513] on div "const findAndSetText = ( selector , text ) => { const el = newItem . querySelec…" at bounding box center [774, 411] width 883 height 574
click at [590, 523] on div "const findAndSetText = ( selector , text ) => { const el = newItem . querySelec…" at bounding box center [774, 411] width 883 height 574
type textarea "newItem.querySelector('[foxy-id="cart-item-remove"]')?.addEventListener('click'…"
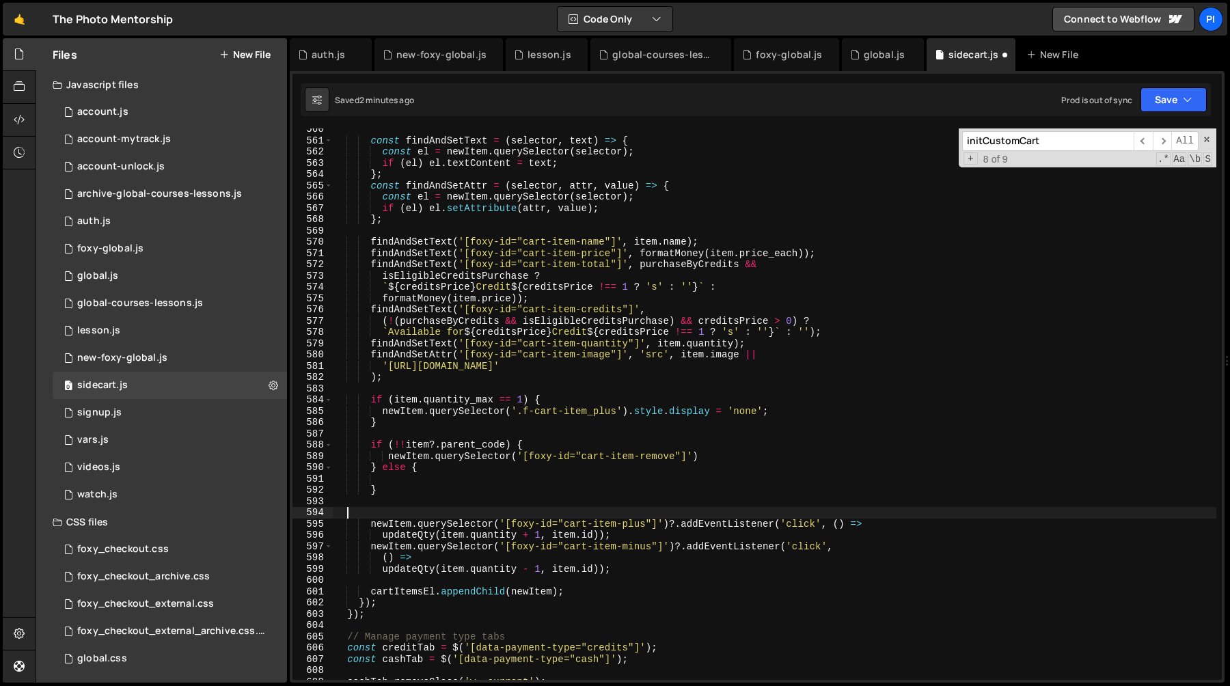
scroll to position [0, 0]
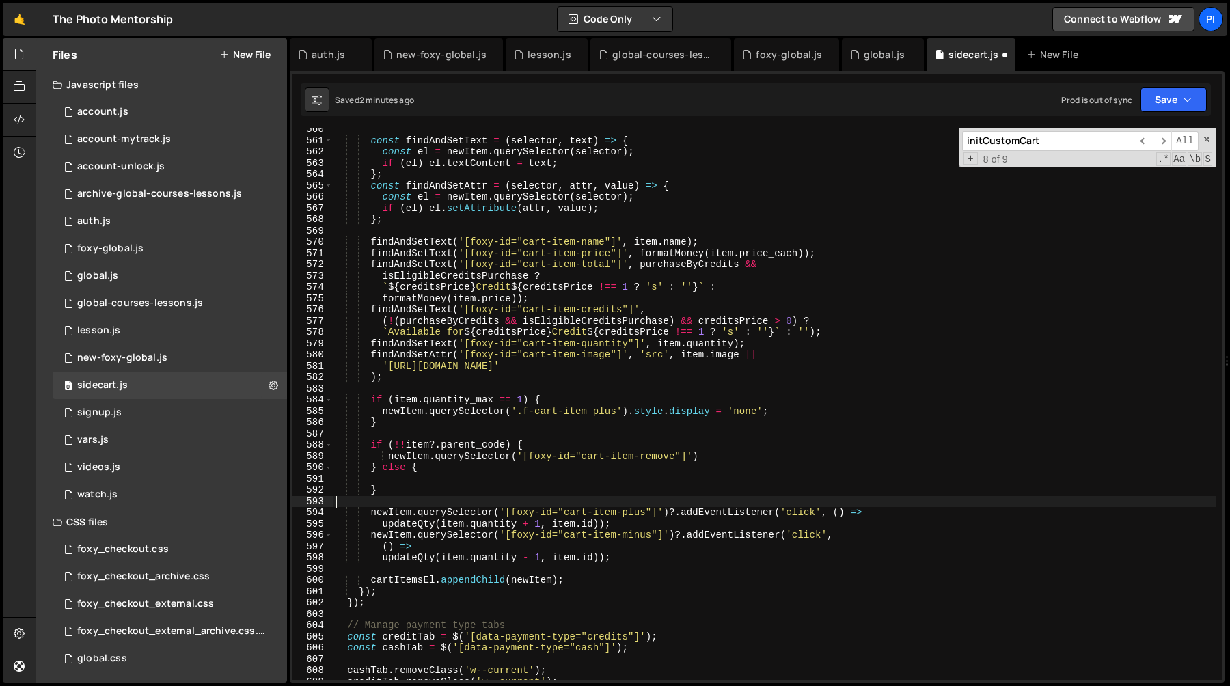
type textarea "}"
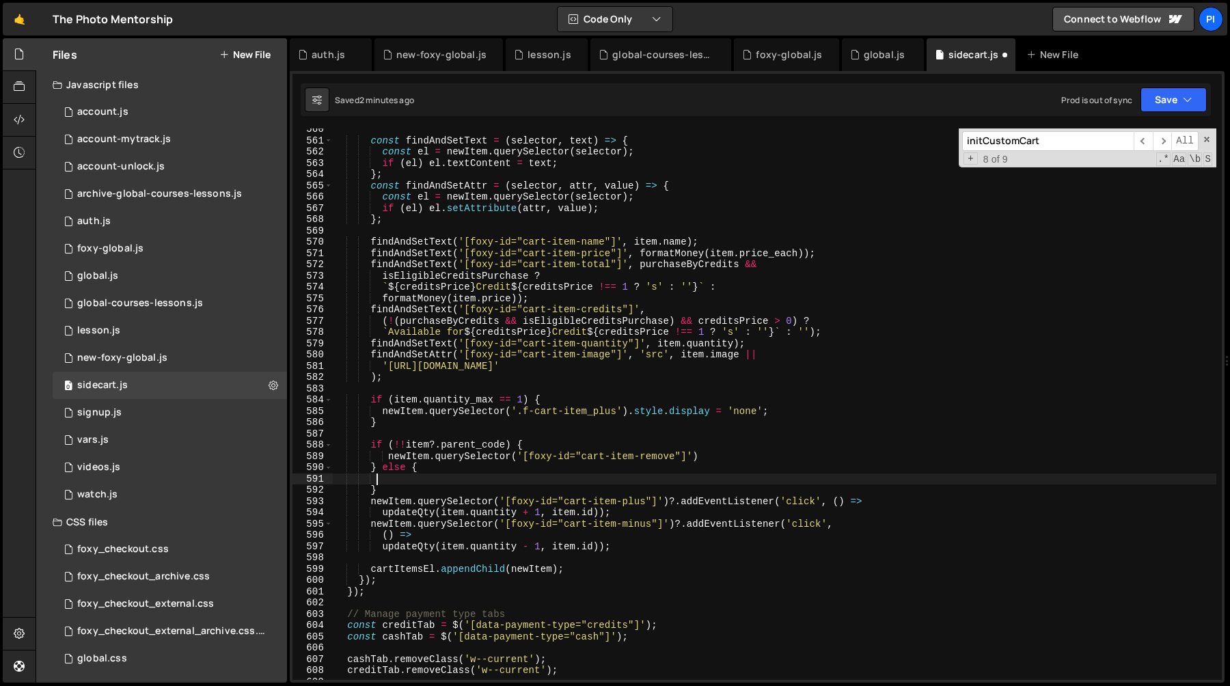
paste textarea "() => updateQty(0, item.id));"
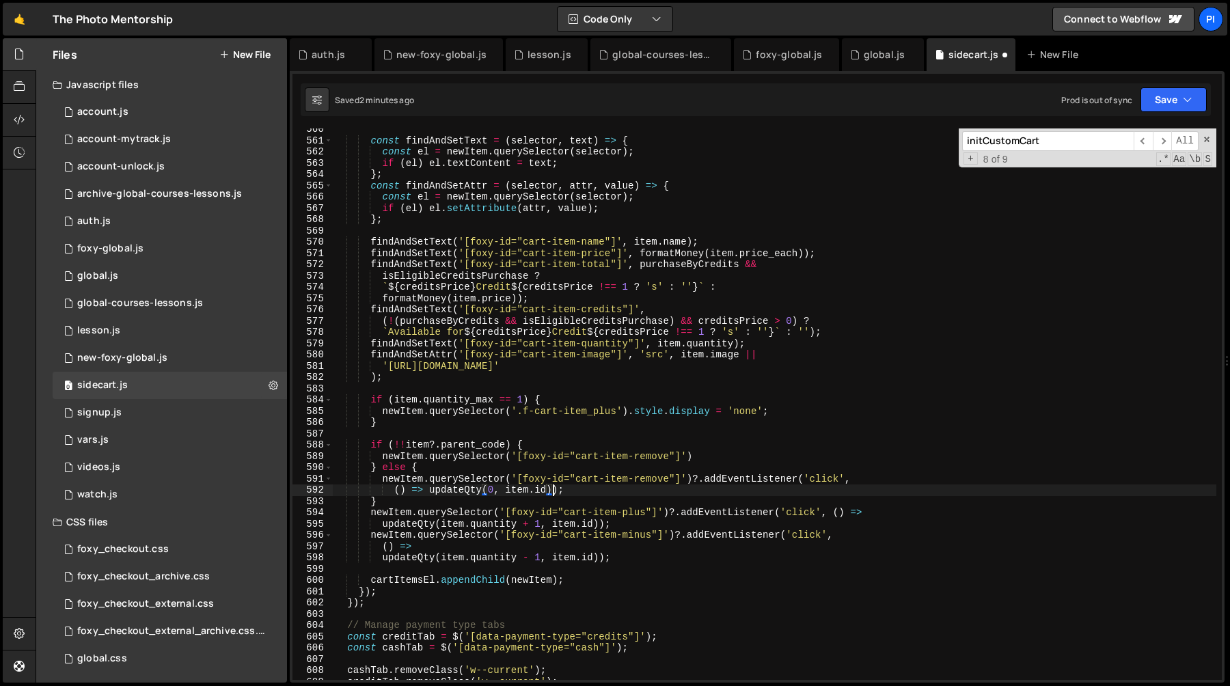
click at [706, 456] on div "const findAndSetText = ( selector , text ) => { const el = newItem . querySelec…" at bounding box center [774, 411] width 883 height 574
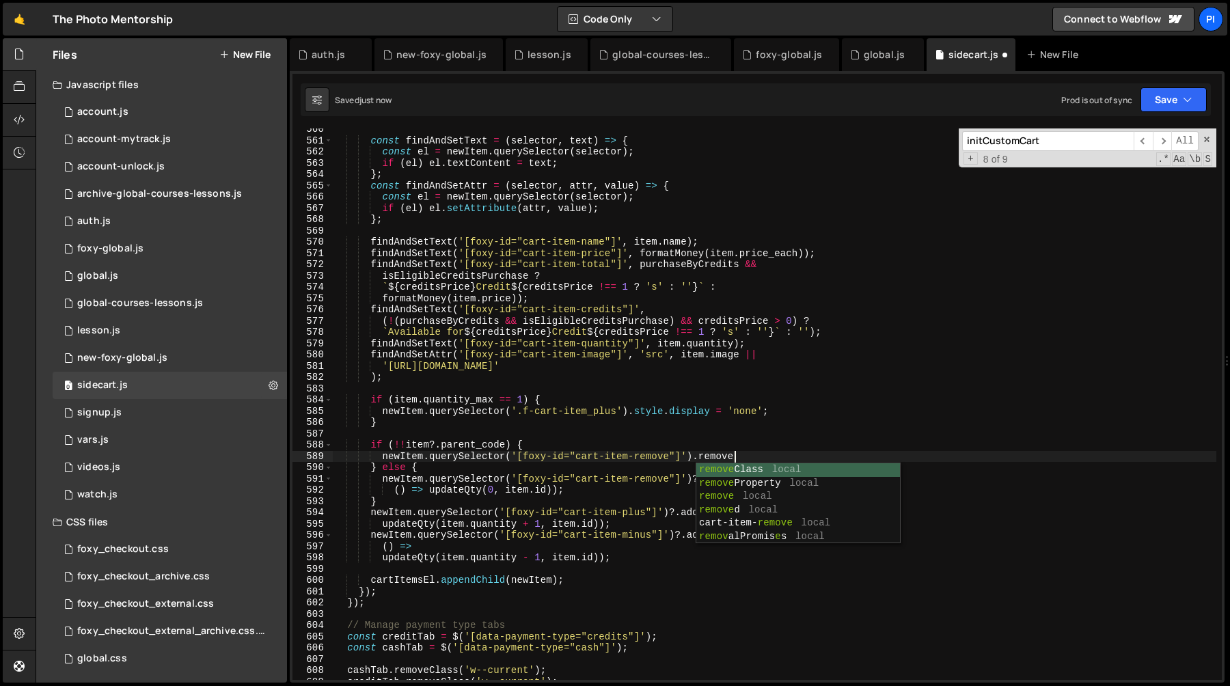
scroll to position [0, 28]
type textarea "newItem.querySelector('[foxy-id="cart-item-remove"]')?.remove()"
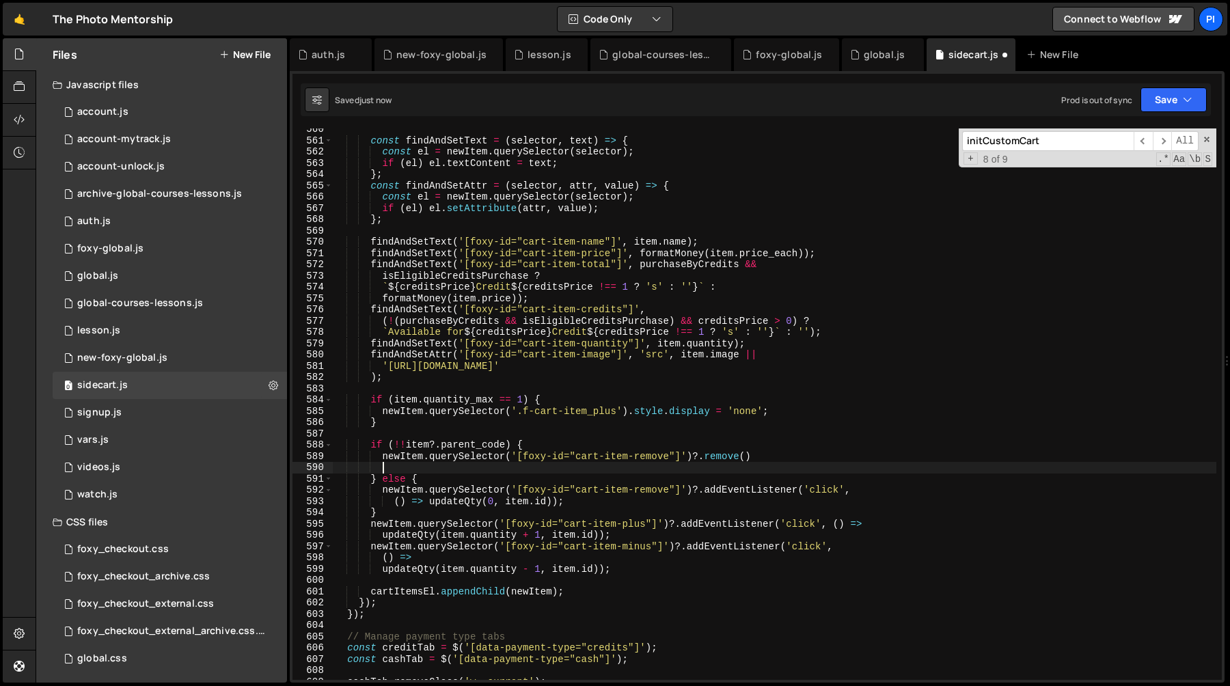
scroll to position [0, 3]
paste textarea "newItem.querySelector('[foxy-id="cart-item-remove"]')?.remove()"
click at [519, 467] on div "const findAndSetText = ( selector , text ) => { const el = newItem . querySelec…" at bounding box center [774, 411] width 883 height 574
click at [681, 469] on div "const findAndSetText = ( selector , text ) => { const el = newItem . querySelec…" at bounding box center [774, 411] width 883 height 574
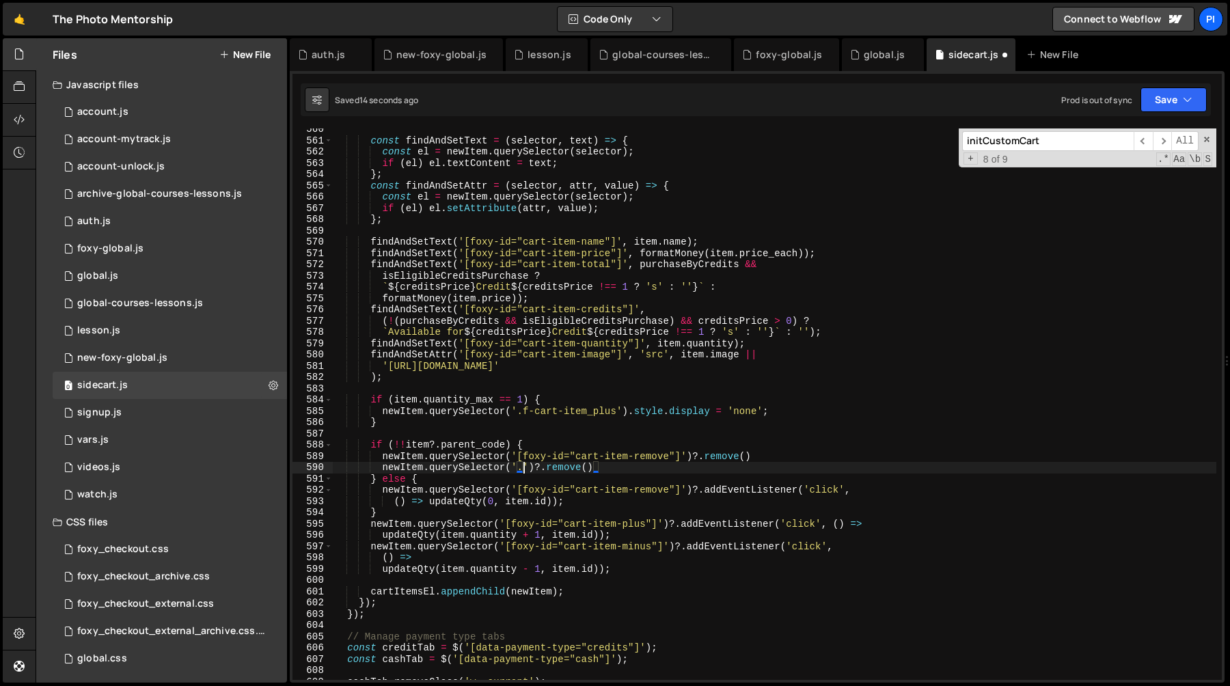
paste textarea "f-cart-item_name"
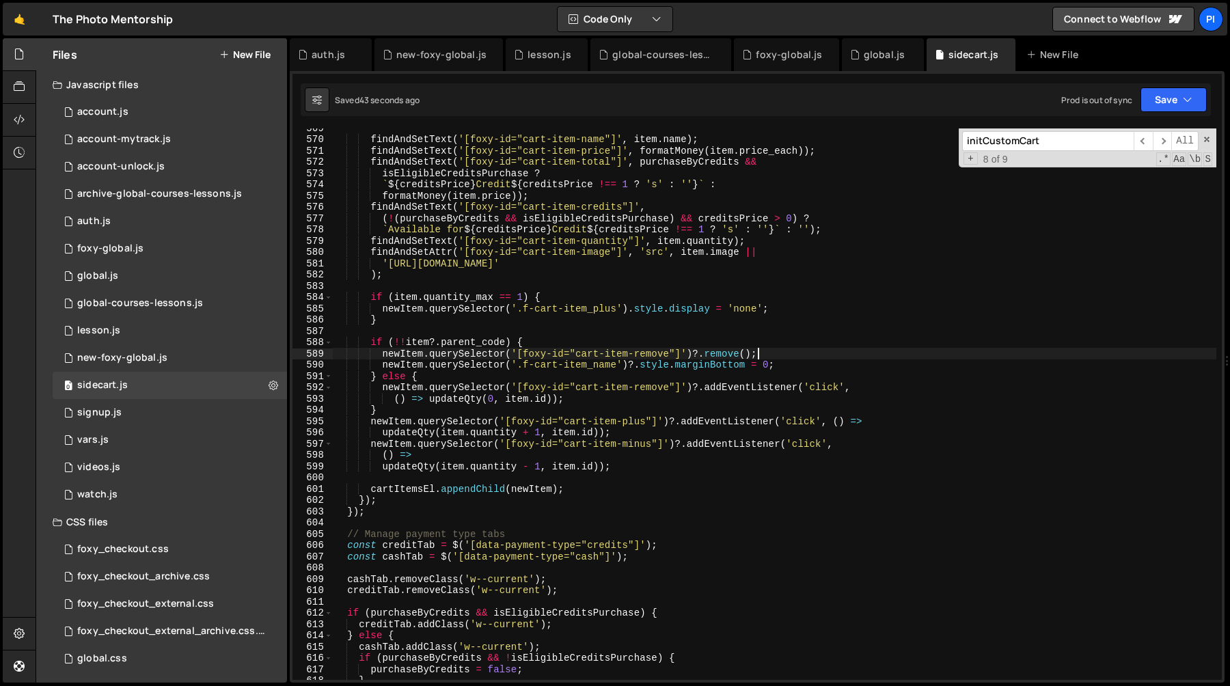
scroll to position [6404, 0]
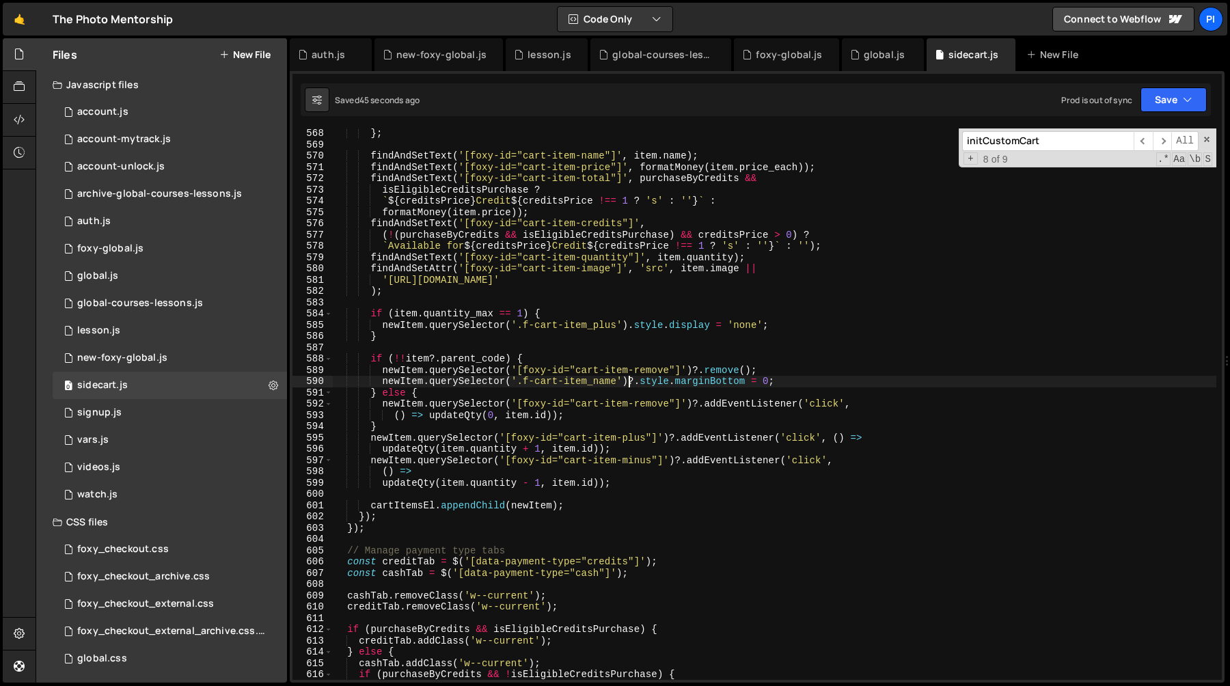
click at [631, 380] on div "} ; findAndSetText ( '[foxy-id="cart-item-name"]' , item . name ) ; findAndSetT…" at bounding box center [774, 415] width 883 height 574
click at [636, 382] on div "} ; findAndSetText ( '[foxy-id="cart-item-name"]' , item . name ) ; findAndSetT…" at bounding box center [774, 415] width 883 height 574
click at [637, 383] on div "} ; findAndSetText ( '[foxy-id="cart-item-name"]' , item . name ) ; findAndSetT…" at bounding box center [774, 415] width 883 height 574
click at [820, 382] on div "} ; findAndSetText ( '[foxy-id="cart-item-name"]' , item . name ) ; findAndSetT…" at bounding box center [774, 415] width 883 height 574
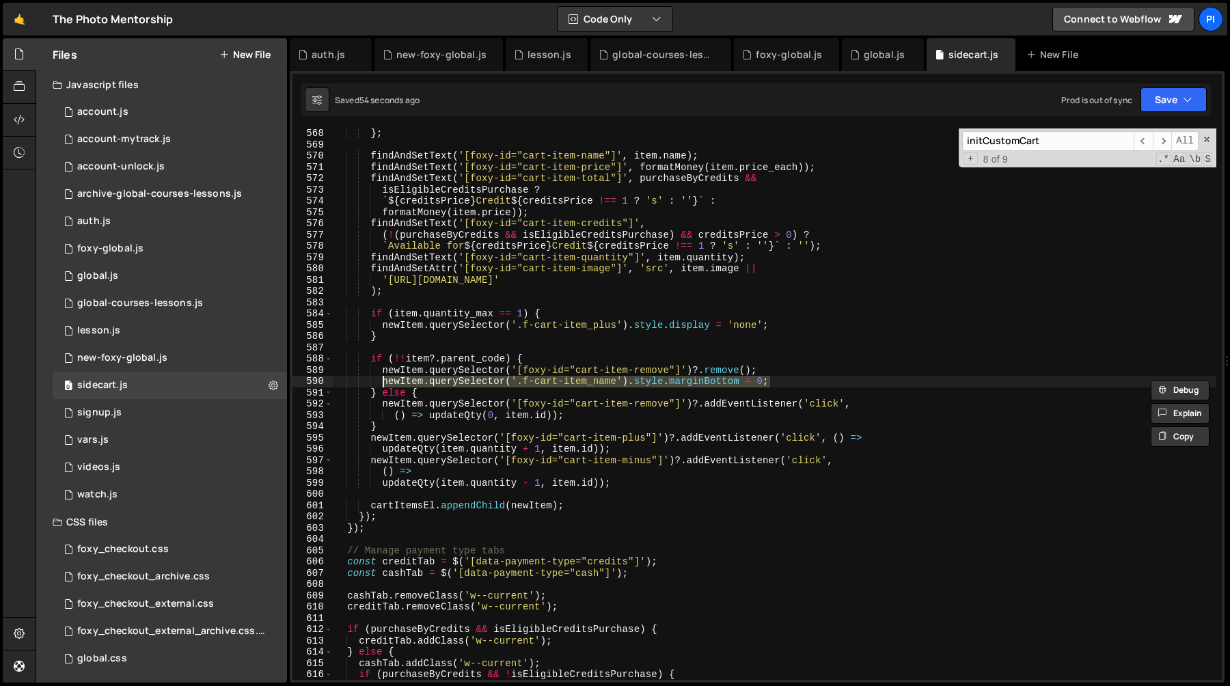
click at [640, 381] on div "} ; findAndSetText ( '[foxy-id="cart-item-name"]' , item . name ) ; findAndSetT…" at bounding box center [774, 403] width 883 height 551
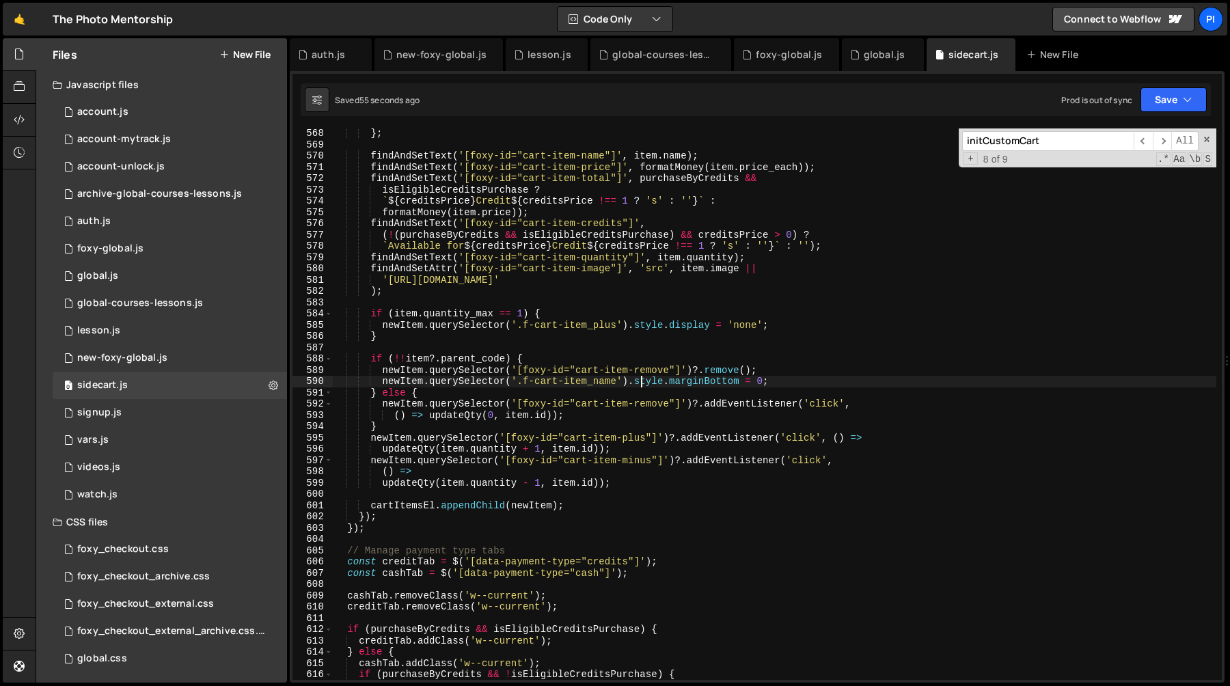
click at [699, 373] on div "} ; findAndSetText ( '[foxy-id="cart-item-name"]' , item . name ) ; findAndSetT…" at bounding box center [774, 415] width 883 height 574
click at [629, 384] on div "} ; findAndSetText ( '[foxy-id="cart-item-name"]' , item . name ) ; findAndSetT…" at bounding box center [774, 415] width 883 height 574
click at [702, 372] on div "} ; findAndSetText ( '[foxy-id="cart-item-name"]' , item . name ) ; findAndSetT…" at bounding box center [774, 415] width 883 height 574
type textarea "newItem.querySelector('[foxy-id="cart-item-remove"]')?.remove();"
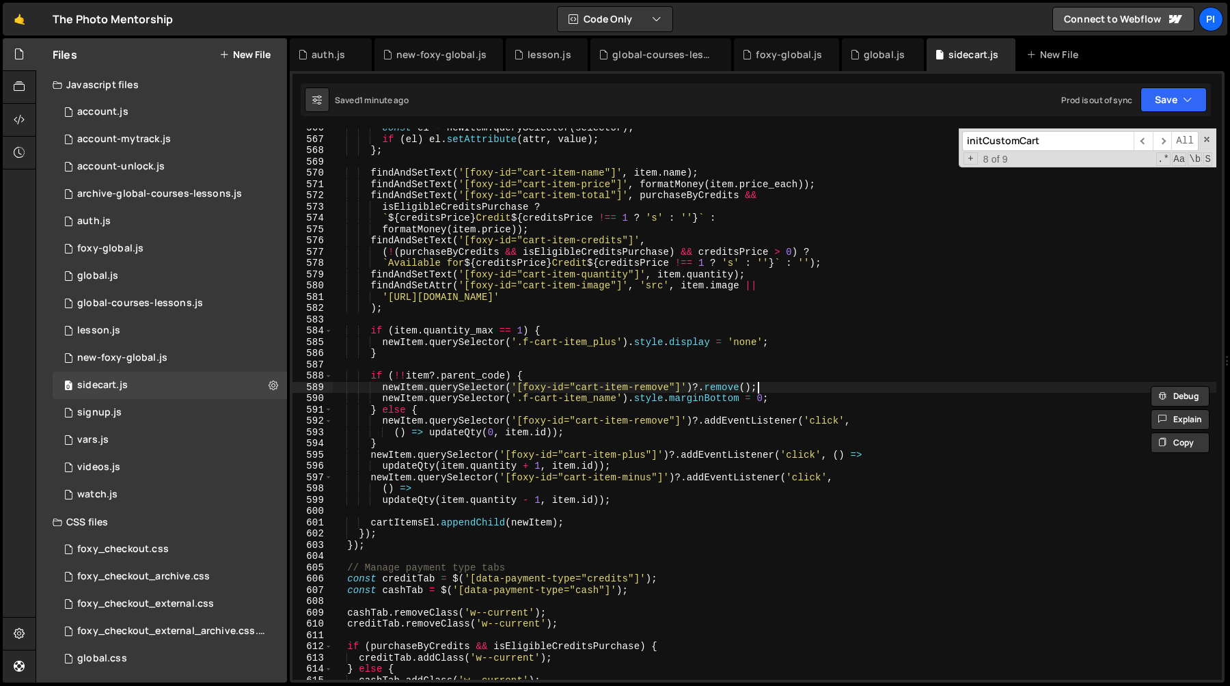
scroll to position [0, 3]
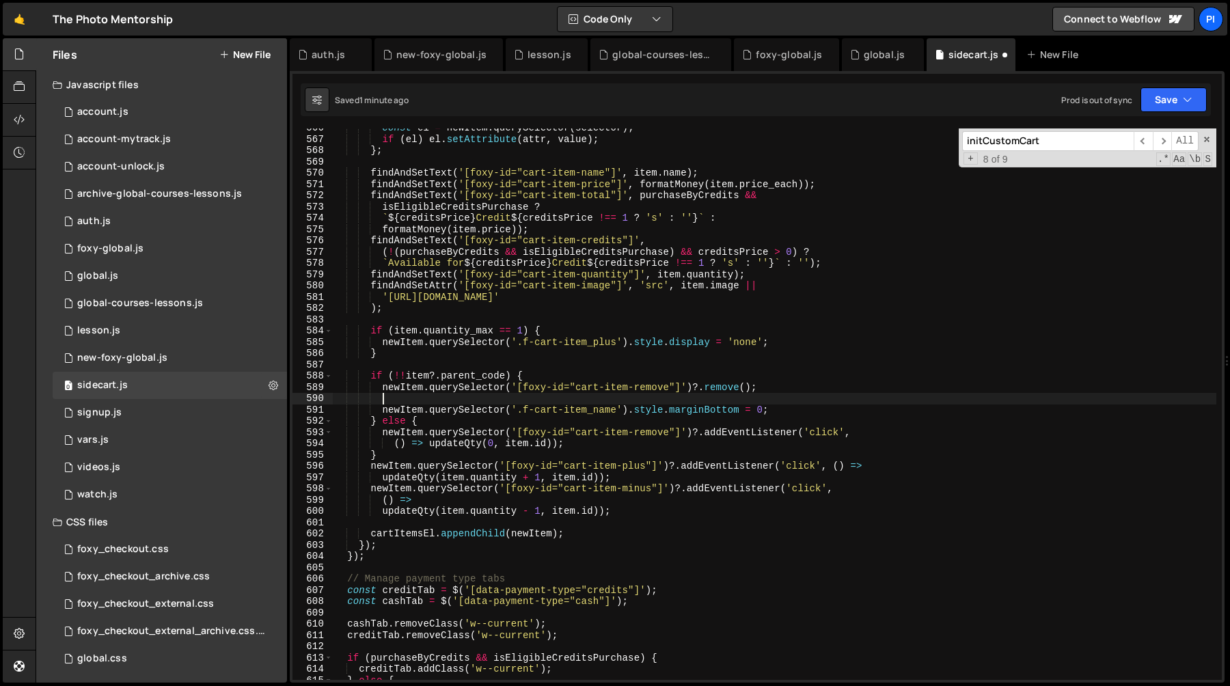
paste textarea "newItem.querySelector('[foxy-id="cart-item-remove"]')?.remove();"
type textarea "newItem.querySelector('[foxy-id="cart-item-remove"]')?.remove();"
click at [517, 399] on div "const el = newItem . querySelector ( selector ) ; if ( el ) el . setAttribute (…" at bounding box center [774, 409] width 883 height 574
click at [680, 398] on div "const el = newItem . querySelector ( selector ) ; if ( el ) el . setAttribute (…" at bounding box center [774, 409] width 883 height 574
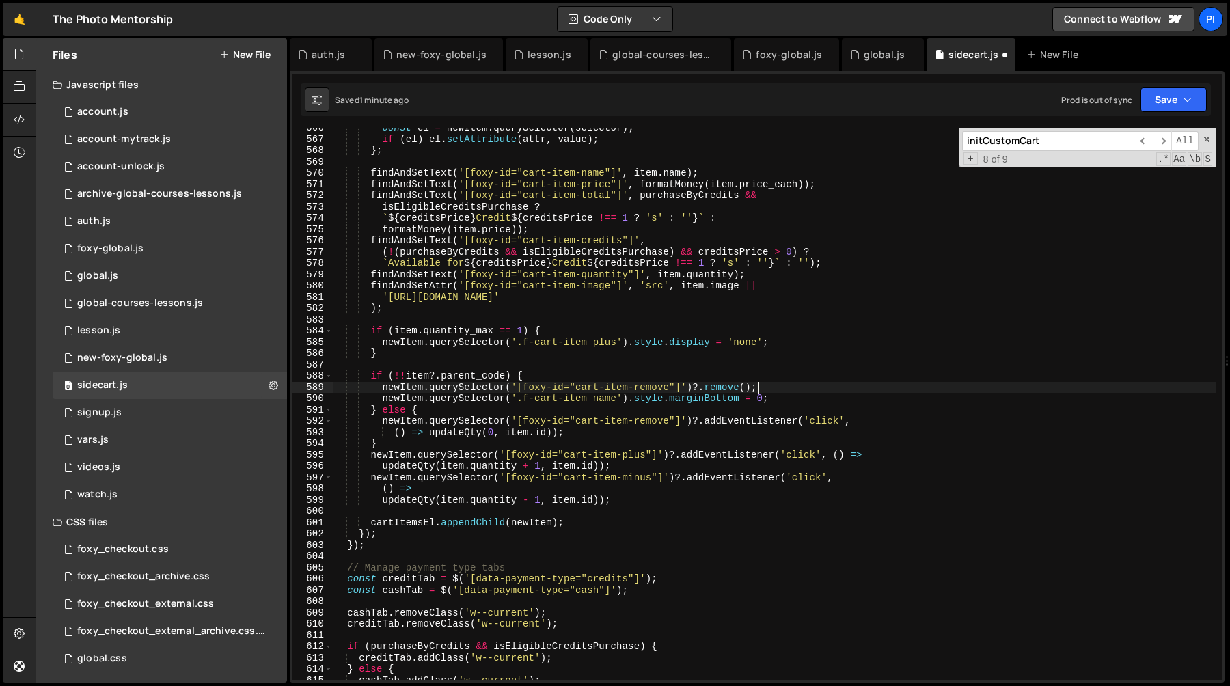
click at [694, 389] on div "const el = newItem . querySelector ( selector ) ; if ( el ) el . setAttribute (…" at bounding box center [774, 409] width 883 height 574
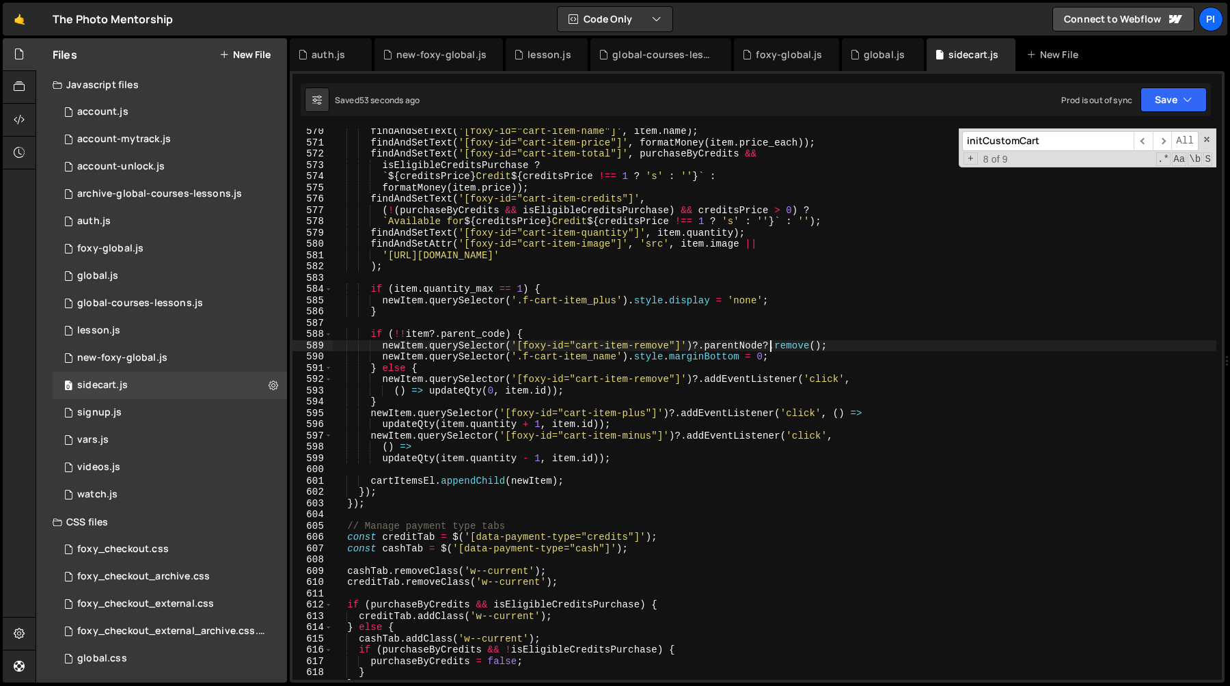
scroll to position [6437, 0]
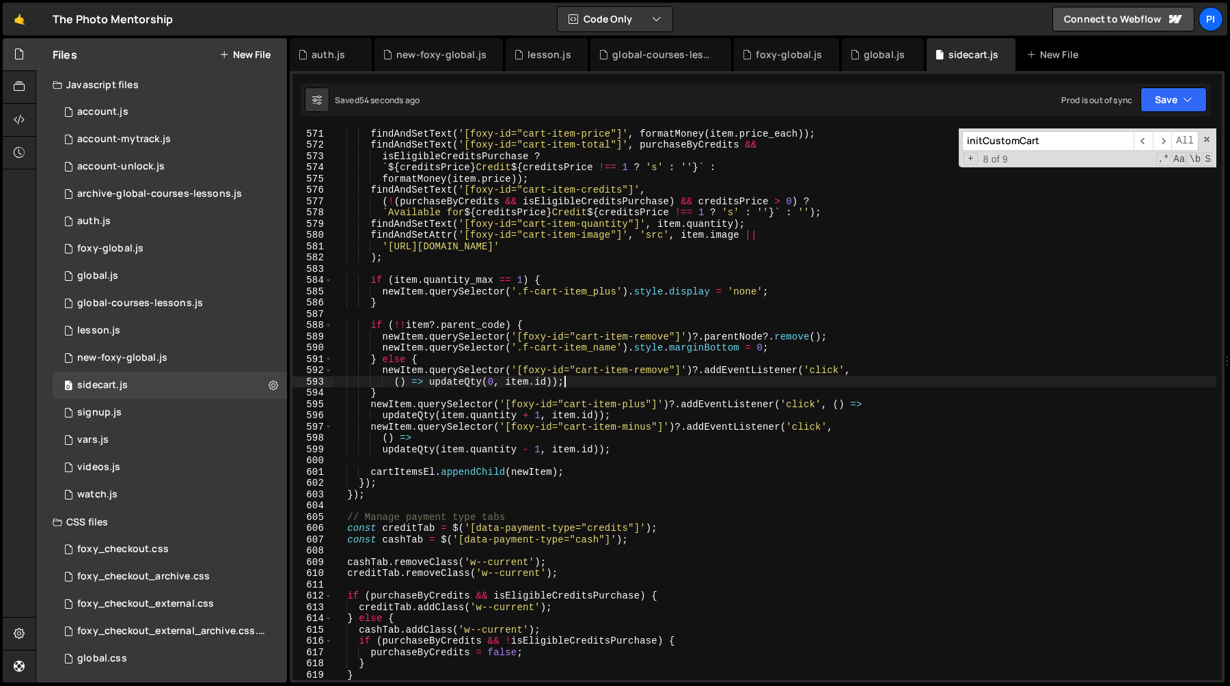
click at [599, 379] on div "findAndSetText ( '[foxy-id="cart-item-price"]' , formatMoney ( item . price_eac…" at bounding box center [774, 415] width 883 height 574
type textarea "() => updateQty(0, item.id));"
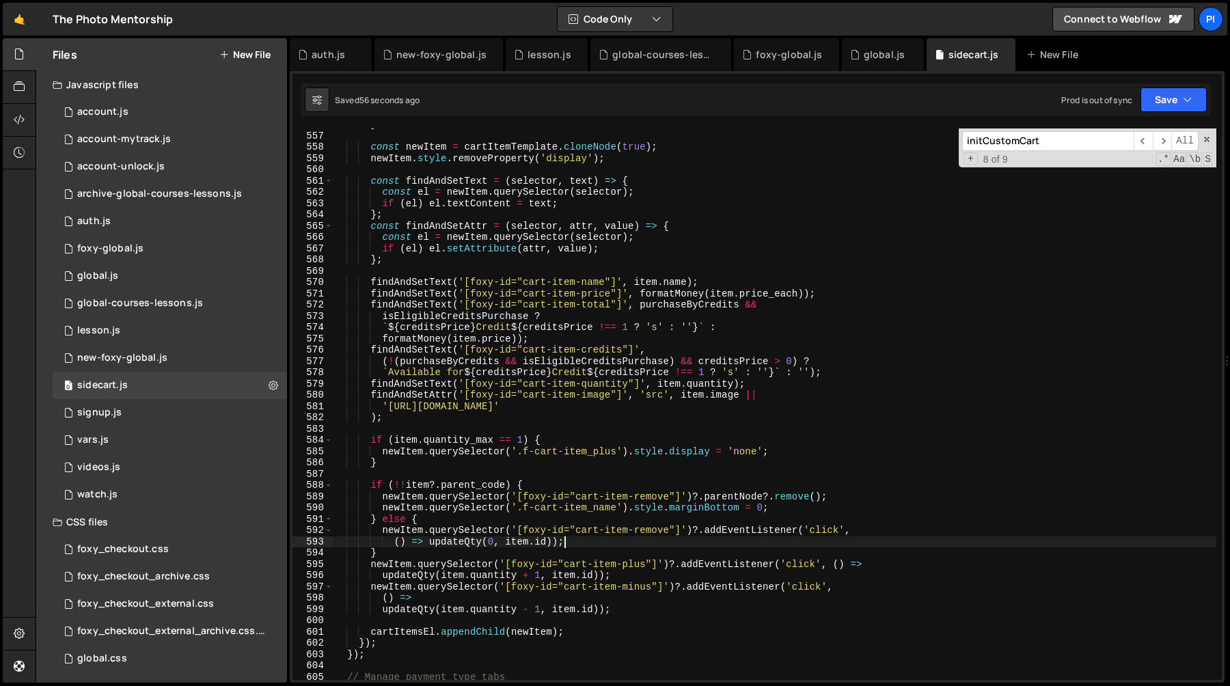
scroll to position [6265, 0]
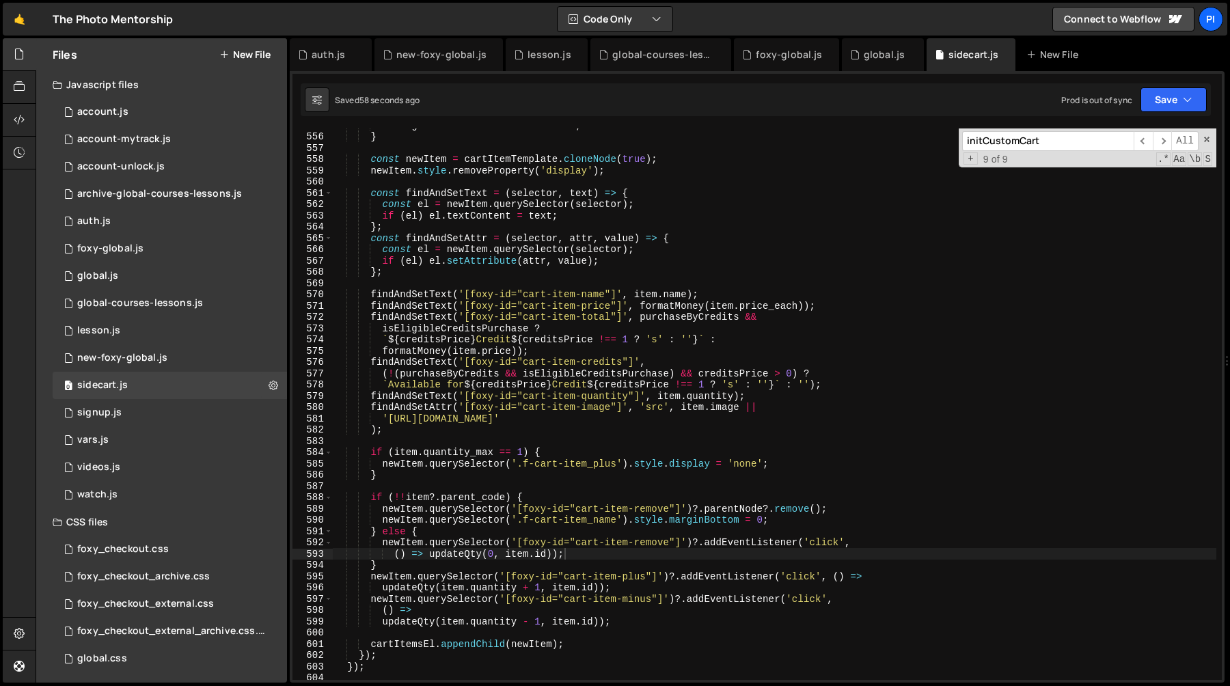
paste input "f-cart-item_plus"
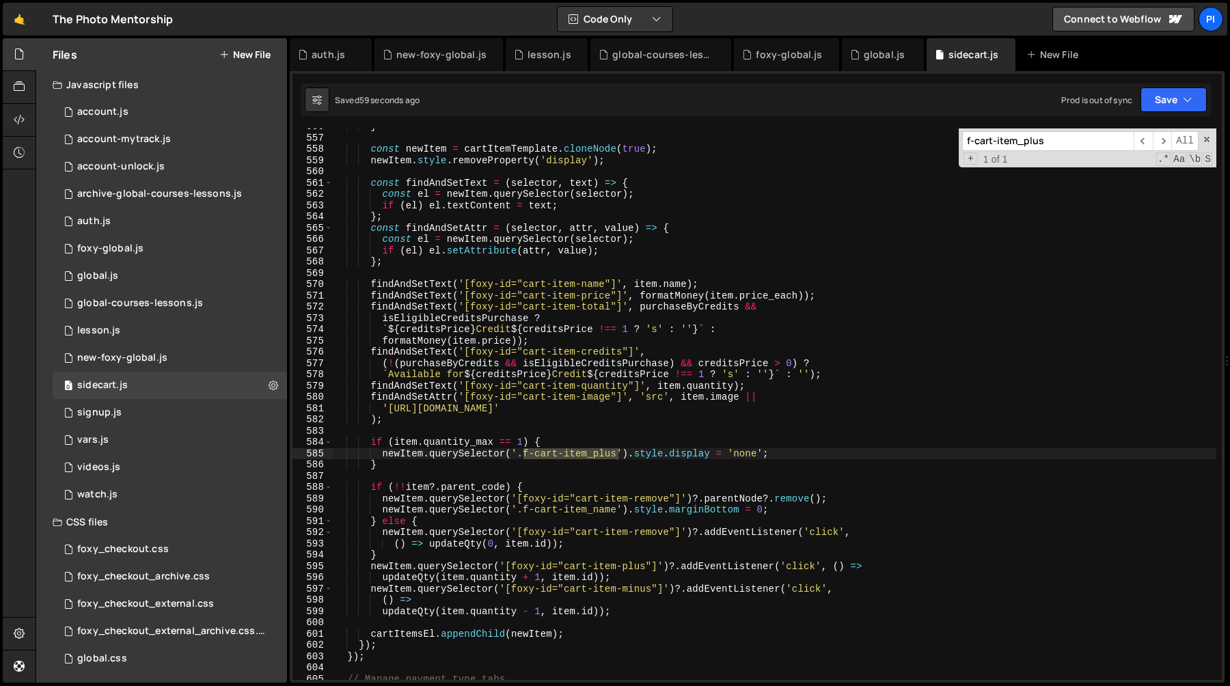
scroll to position [6277, 0]
type input "f-cart-item_plus"
click at [793, 455] on div "} const newItem = cartItemTemplate . cloneNode ( true ) ; newItem . style . rem…" at bounding box center [774, 406] width 883 height 574
type textarea "// newItem.querySelector('.f-cart-item_plus').style.display = 'none';"
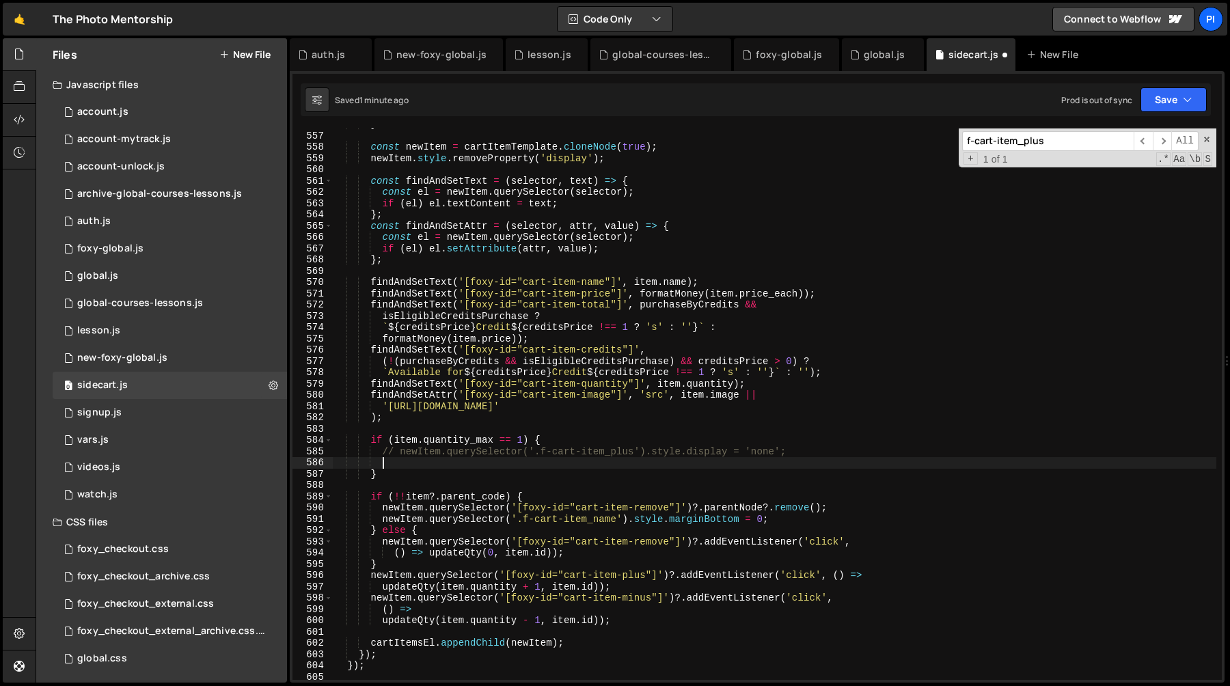
scroll to position [0, 2]
paste textarea "newItem.querySelector('.f-cart-item_plus').style.display = 'none';"
click at [652, 468] on div "} const newItem = cartItemTemplate . cloneNode ( true ) ; newItem . style . rem…" at bounding box center [774, 406] width 883 height 574
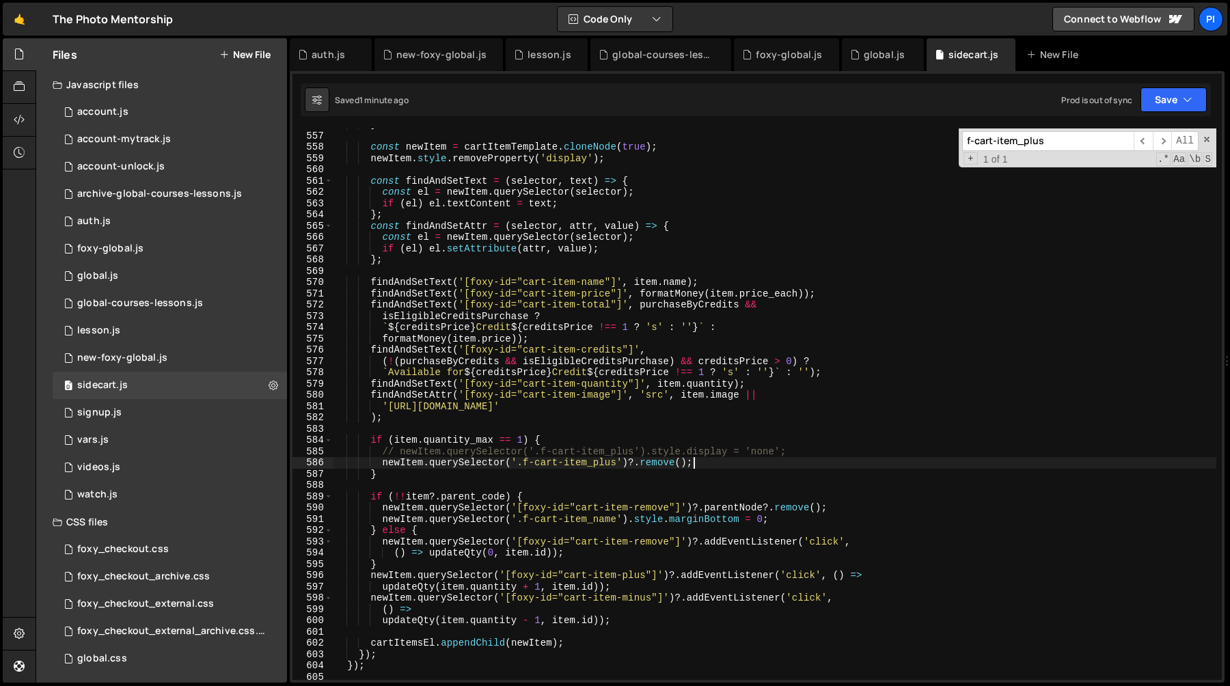
click at [528, 391] on div "} const newItem = cartItemTemplate . cloneNode ( true ) ; newItem . style . rem…" at bounding box center [774, 406] width 883 height 574
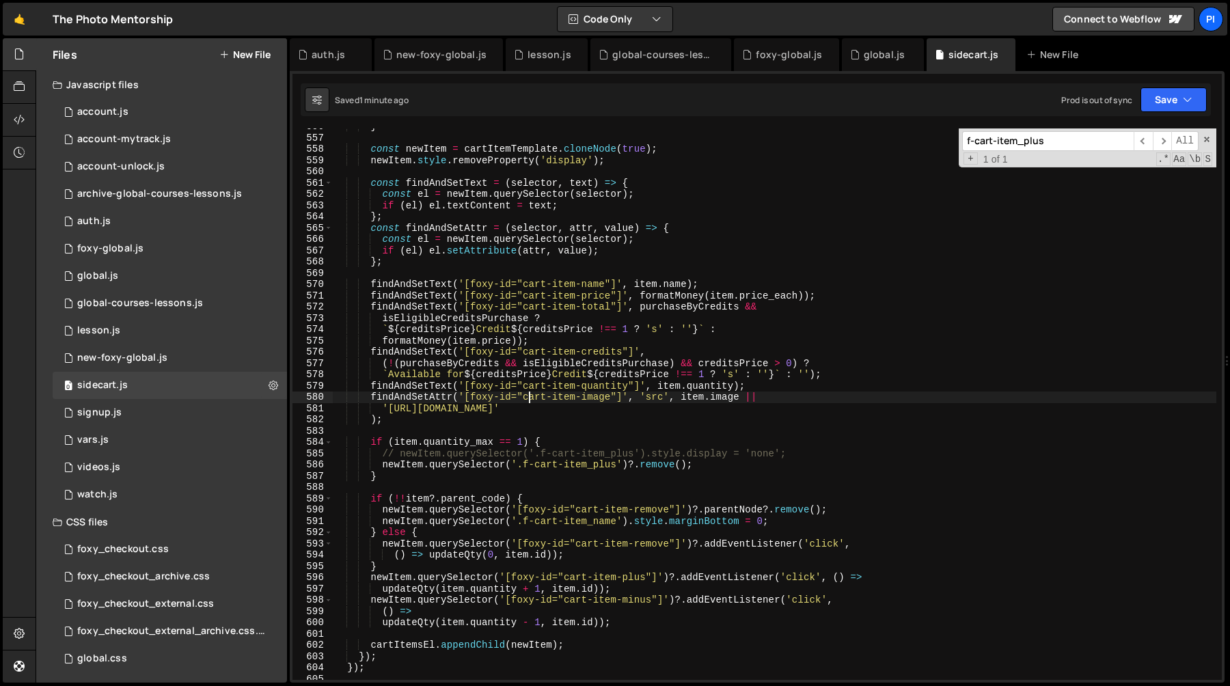
scroll to position [6249, 0]
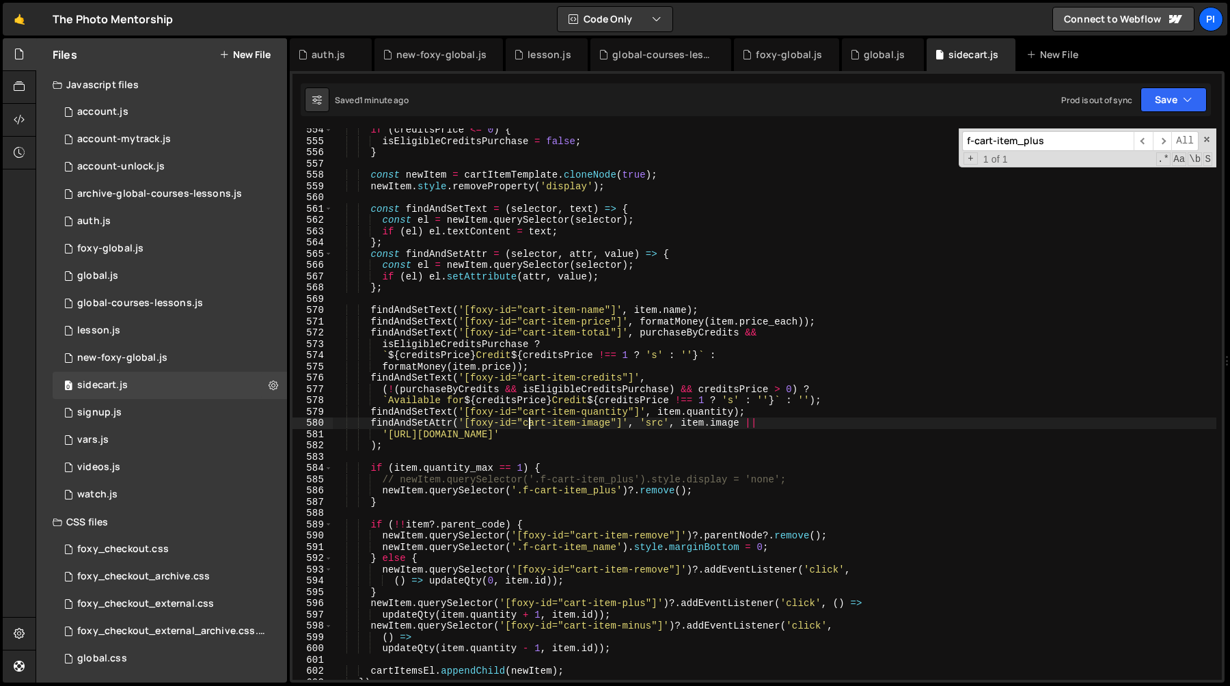
click at [806, 480] on div "if ( creditsPrice <= 0 ) { isEligibleCreditsPurchase = false ; } const newItem …" at bounding box center [774, 411] width 883 height 574
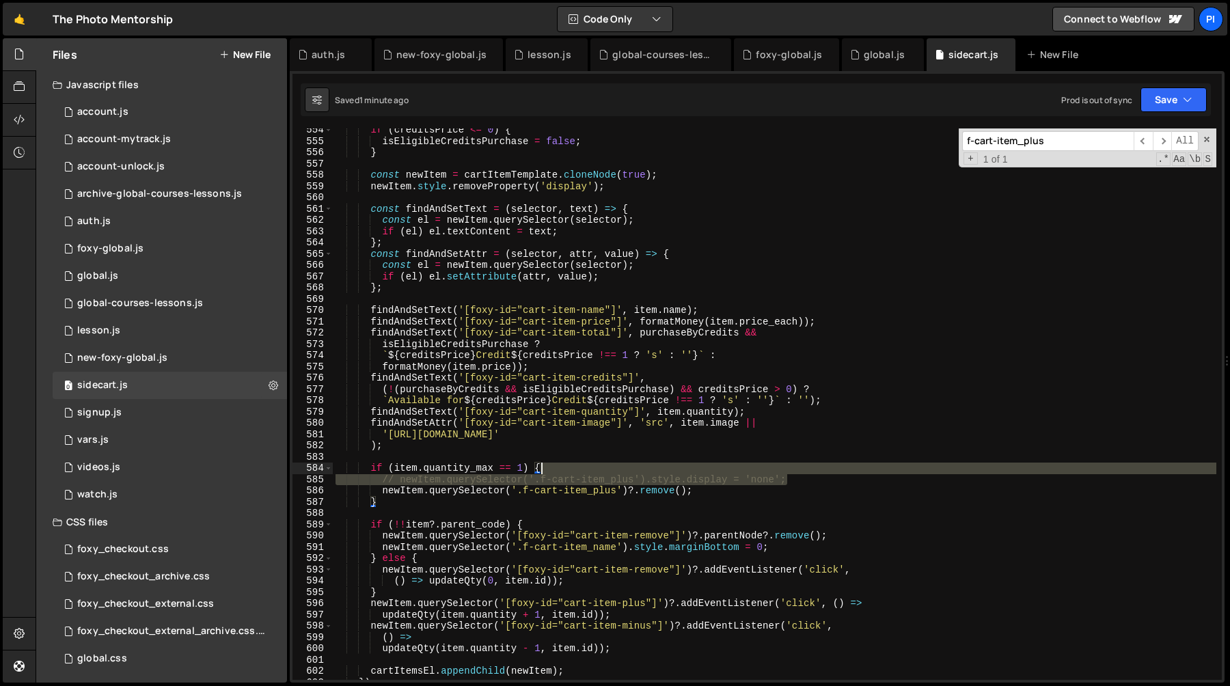
drag, startPoint x: 806, startPoint y: 480, endPoint x: 799, endPoint y: 471, distance: 11.2
click at [799, 471] on div "if ( creditsPrice <= 0 ) { isEligibleCreditsPurchase = false ; } const newItem …" at bounding box center [774, 411] width 883 height 574
click at [665, 474] on div "if ( creditsPrice <= 0 ) { isEligibleCreditsPurchase = false ; } const newItem …" at bounding box center [774, 411] width 883 height 574
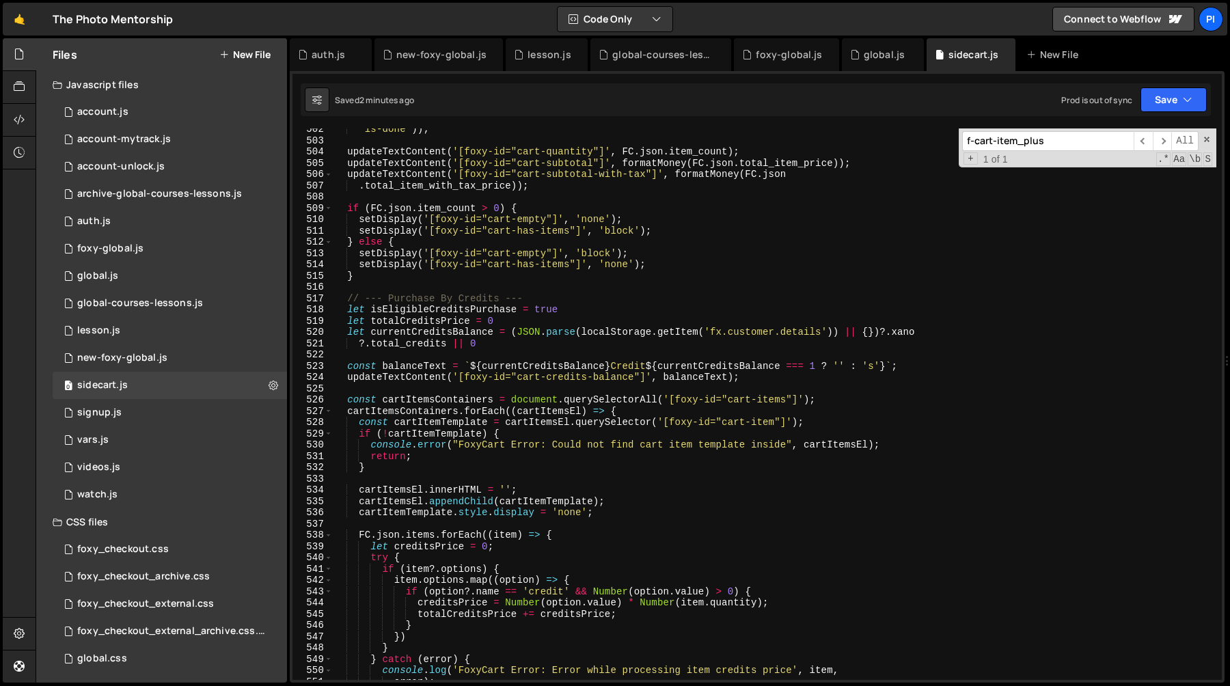
scroll to position [5658, 0]
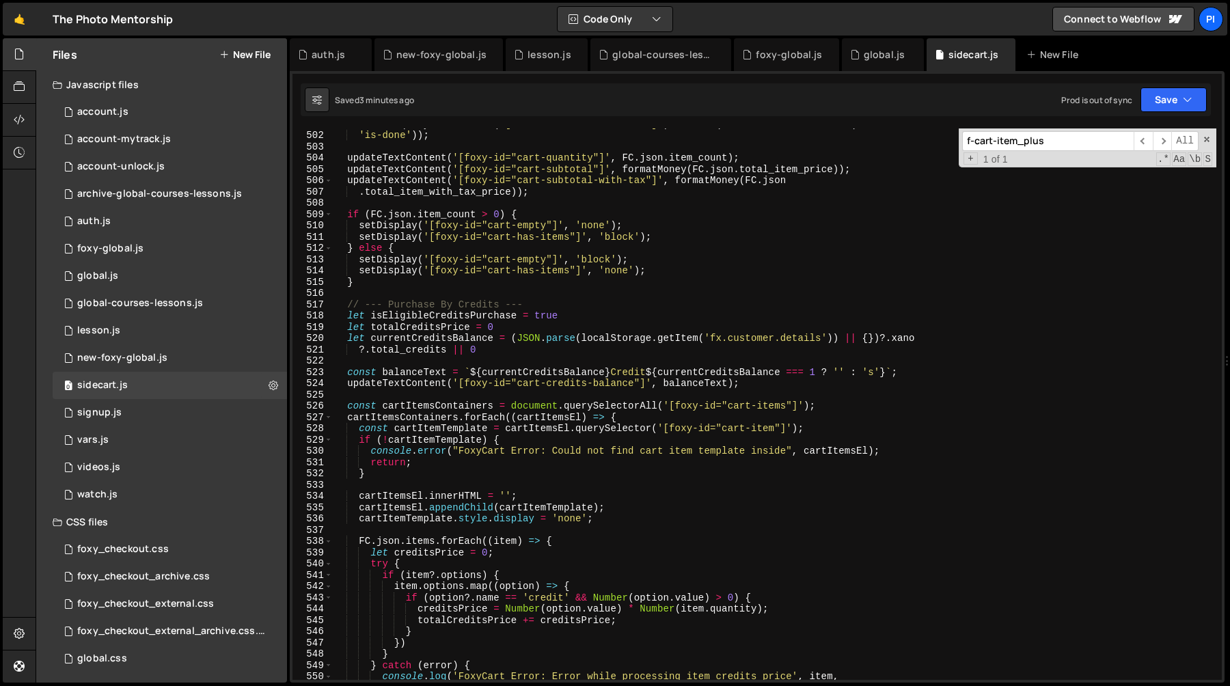
click at [570, 286] on div "document . querySelectorAll ( '[data-skeleton="sidecart"]' ) . forEach ( el => …" at bounding box center [774, 405] width 883 height 574
type textarea "}"
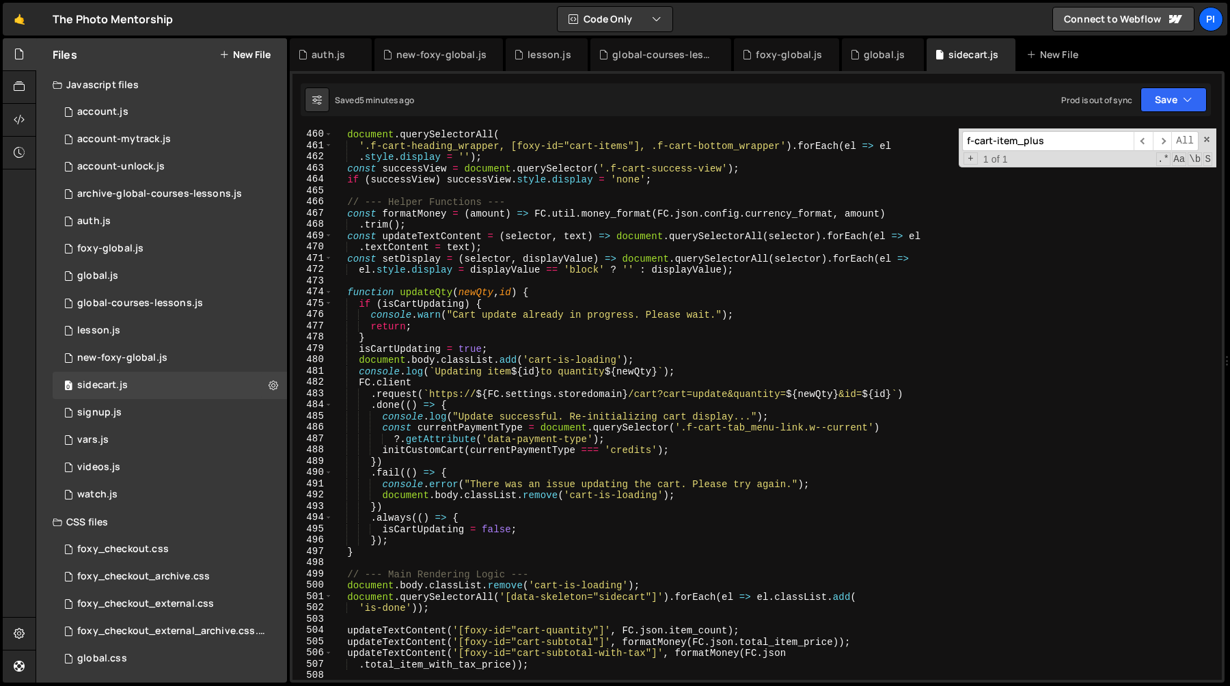
scroll to position [5174, 0]
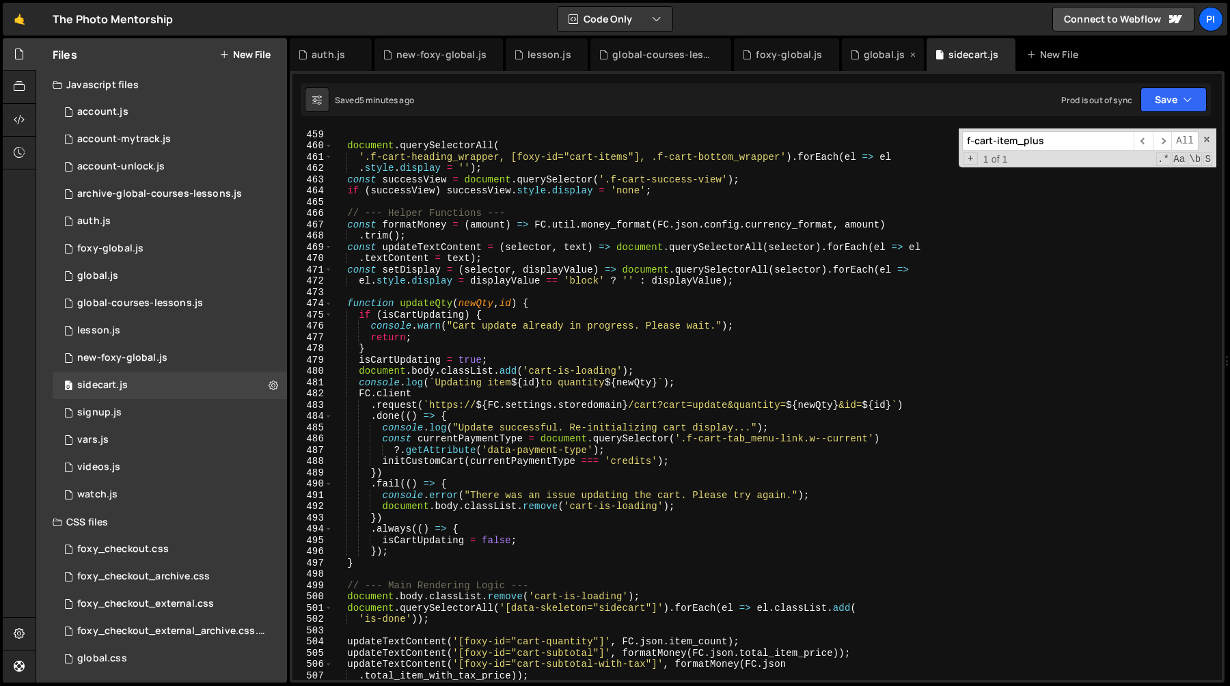
click at [860, 70] on div "global.js" at bounding box center [883, 54] width 82 height 33
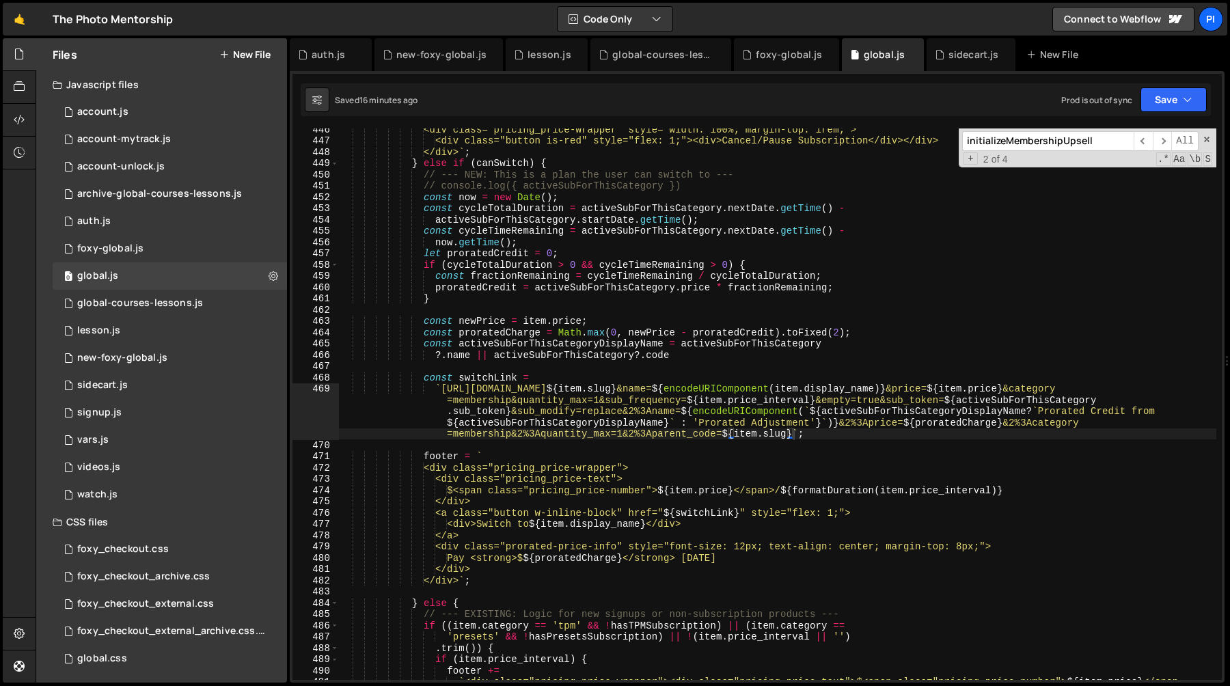
click at [792, 434] on div "<div class="pricing_price-wrapper" style="width: 100%; margin-top: 1rem;"> <div…" at bounding box center [777, 428] width 877 height 608
type textarea "&"
click at [628, 435] on div "<div class="pricing_price-wrapper" style="width: 100%; margin-top: 1rem;"> <div…" at bounding box center [777, 428] width 877 height 608
click at [654, 435] on div "<div class="pricing_price-wrapper" style="width: 100%; margin-top: 1rem;"> <div…" at bounding box center [777, 428] width 877 height 608
click at [802, 437] on div "<div class="pricing_price-wrapper" style="width: 100%; margin-top: 1rem;"> <div…" at bounding box center [777, 428] width 877 height 608
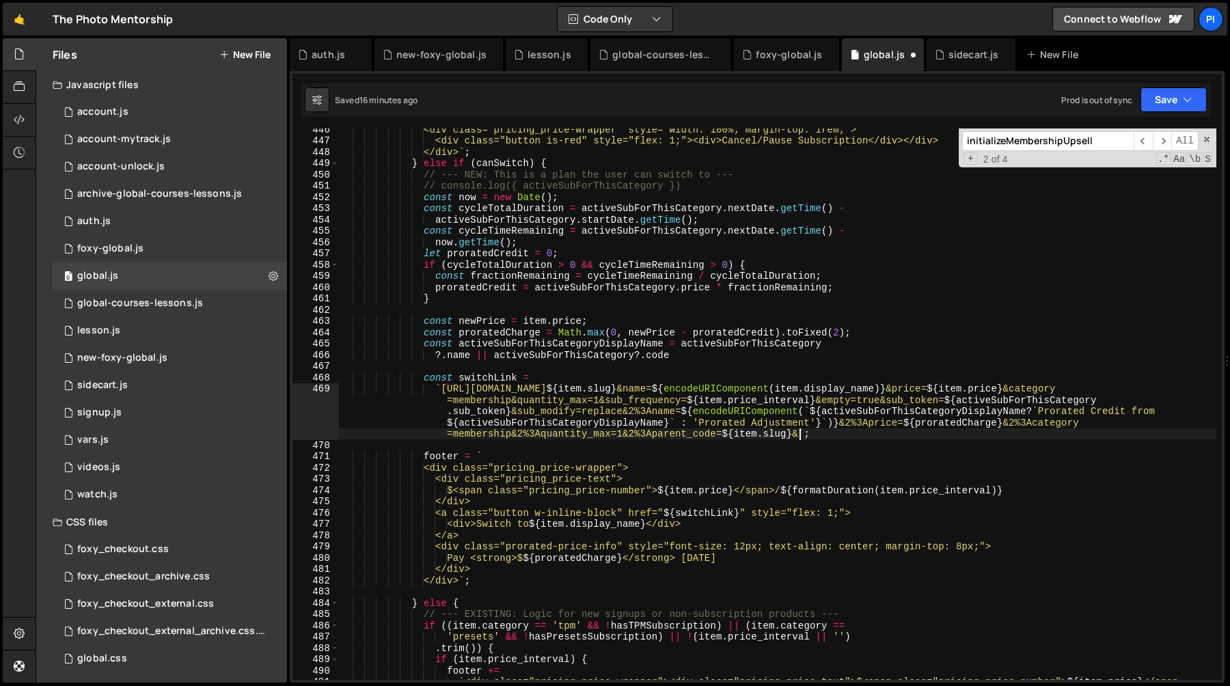
paste textarea "d"
type textarea "description:"
type textarea "="
paste textarea "$"
type textarea "${}"
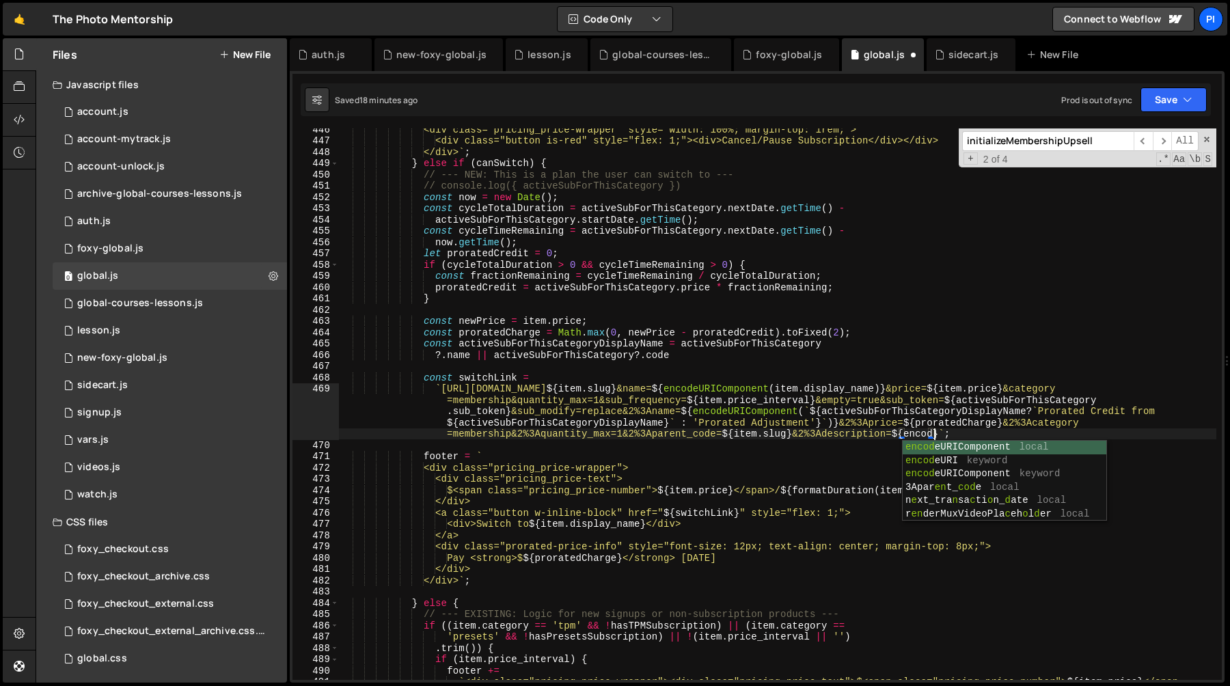
type textarea "encode"
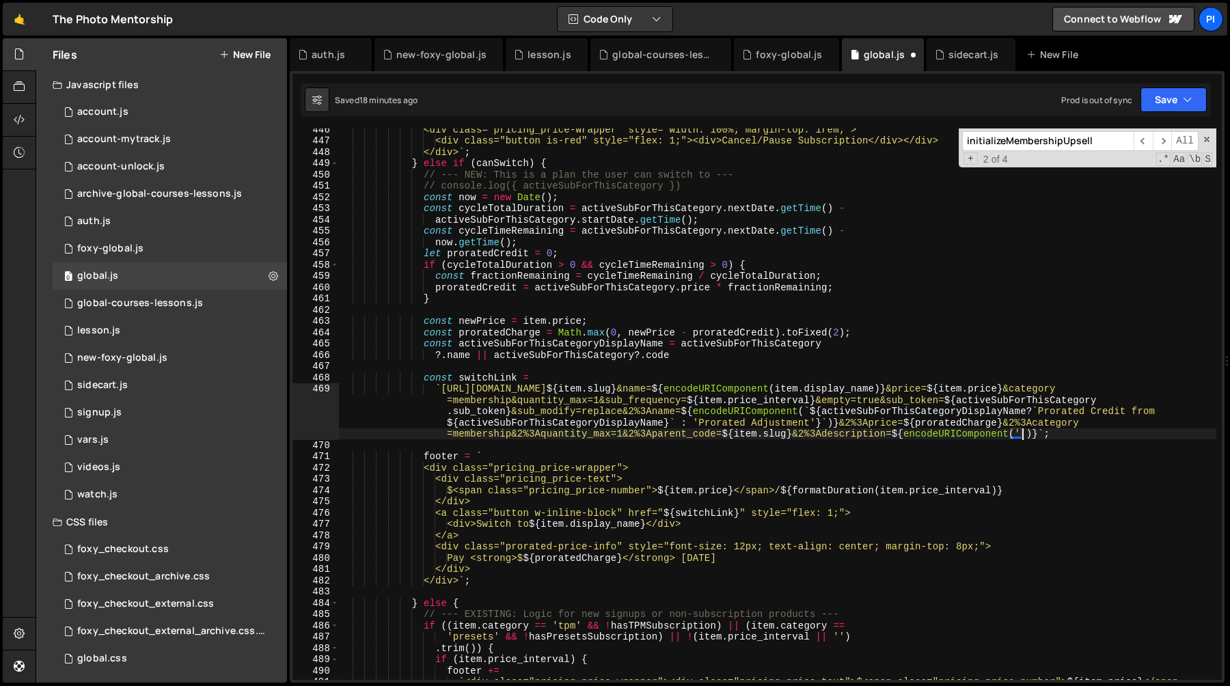
type textarea "('"
paste textarea
type textarea "`"
paste textarea
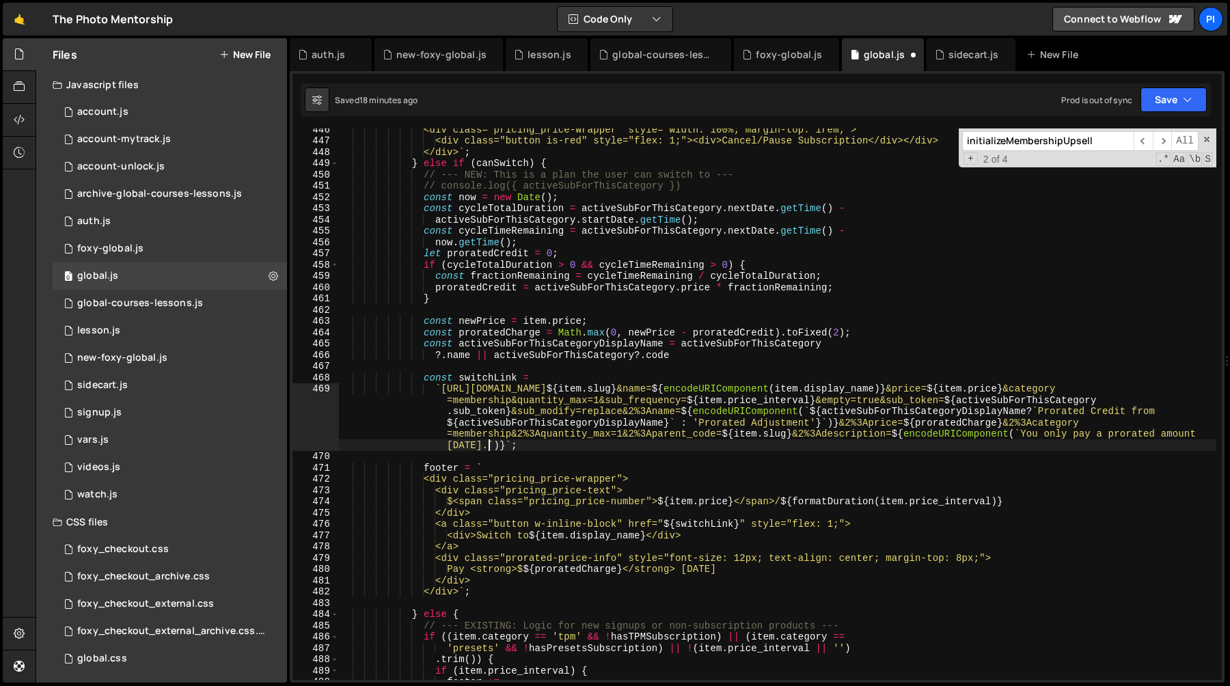
paste textarea
click at [592, 448] on div "<div class="pricing_price-wrapper" style="width: 100%; margin-top: 1rem;"> <div…" at bounding box center [777, 411] width 877 height 574
click at [625, 445] on div "<div class="pricing_price-wrapper" style="width: 100%; margin-top: 1rem;"> <div…" at bounding box center [777, 411] width 877 height 574
click at [637, 448] on div "<div class="pricing_price-wrapper" style="width: 100%; margin-top: 1rem;"> <div…" at bounding box center [777, 411] width 877 height 574
click at [630, 446] on div "<div class="pricing_price-wrapper" style="width: 100%; margin-top: 1rem;"> <div…" at bounding box center [777, 403] width 877 height 551
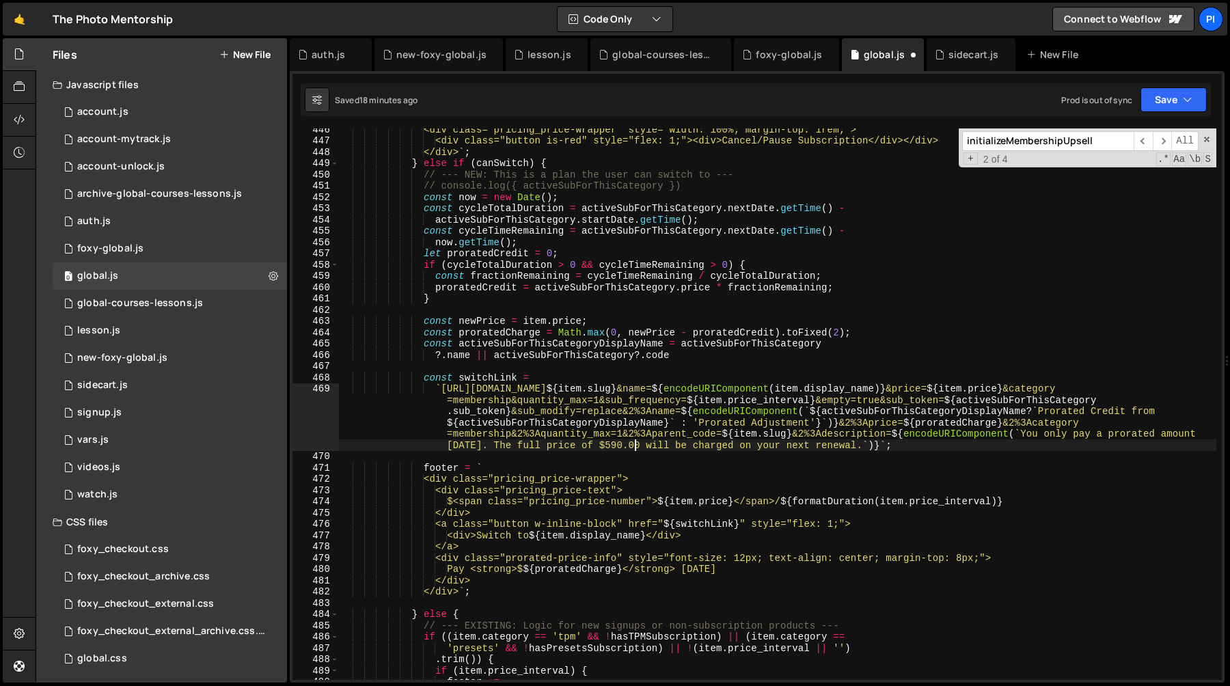
click at [633, 446] on div "<div class="pricing_price-wrapper" style="width: 100%; margin-top: 1rem;"> <div…" at bounding box center [777, 411] width 877 height 574
click at [600, 448] on div "<div class="pricing_price-wrapper" style="width: 100%; margin-top: 1rem;"> <div…" at bounding box center [777, 411] width 877 height 574
click at [640, 448] on div "<div class="pricing_price-wrapper" style="width: 100%; margin-top: 1rem;"> <div…" at bounding box center [777, 411] width 877 height 574
click at [590, 445] on div "<div class="pricing_price-wrapper" style="width: 100%; margin-top: 1rem;"> <div…" at bounding box center [777, 411] width 877 height 574
click at [594, 446] on div "<div class="pricing_price-wrapper" style="width: 100%; margin-top: 1rem;"> <div…" at bounding box center [777, 411] width 877 height 574
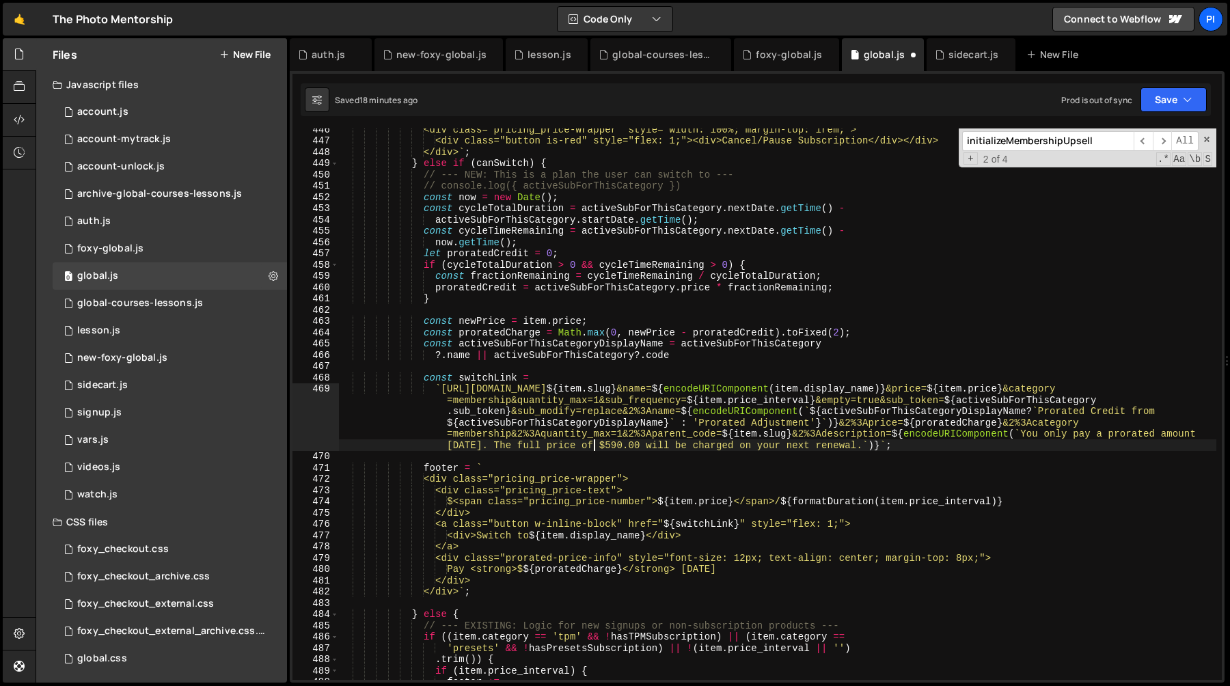
click at [634, 446] on div "<div class="pricing_price-wrapper" style="width: 100%; margin-top: 1rem;"> <div…" at bounding box center [777, 411] width 877 height 574
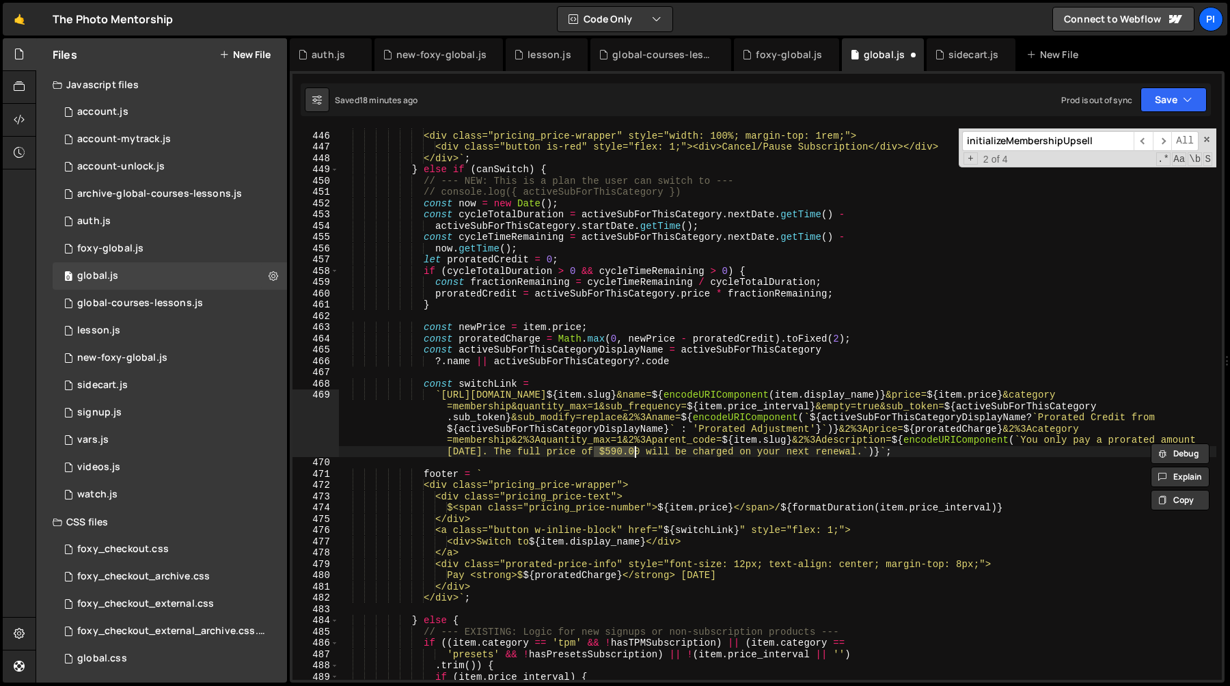
scroll to position [5035, 0]
click at [1030, 398] on div "</div> <div class="pricing_price-wrapper" style="width: 100%; margin-top: 1rem;…" at bounding box center [777, 409] width 877 height 574
type textarea "`https://tpm.foxycart.com/cart?code=${item.slug}&name=${encodeURIComponent(item…"
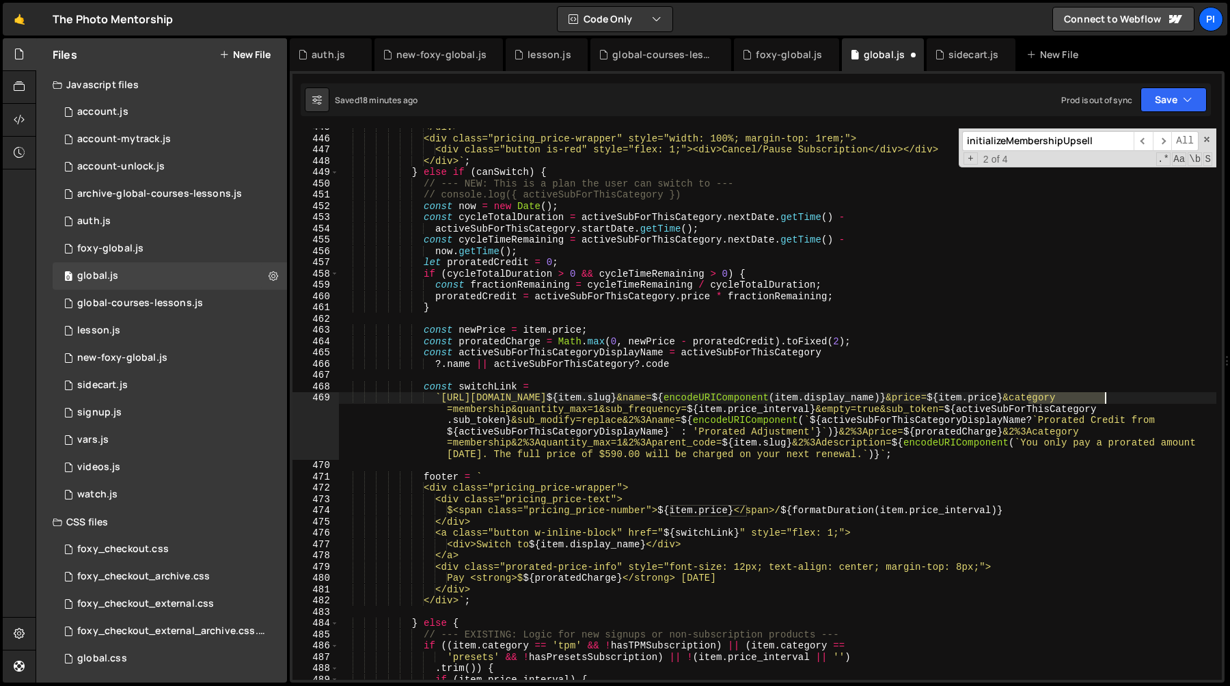
click at [1103, 398] on div "</div> <div class="pricing_price-wrapper" style="width: 100%; margin-top: 1rem;…" at bounding box center [777, 409] width 877 height 574
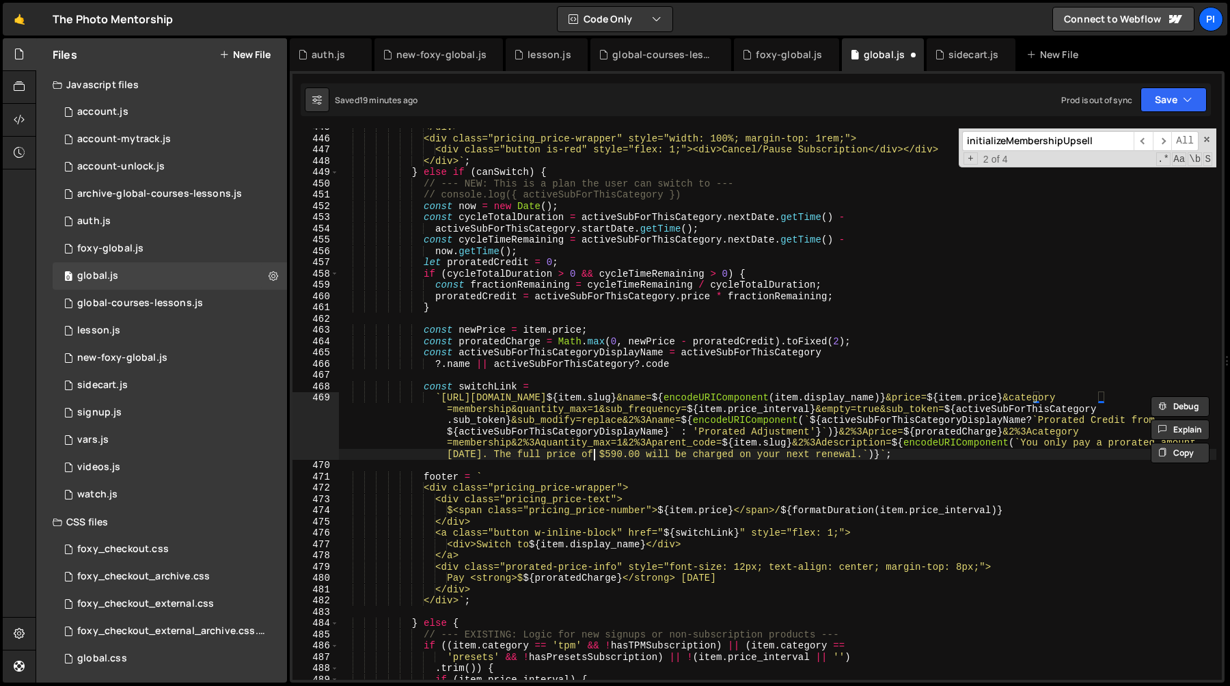
click at [594, 456] on div "</div> <div class="pricing_price-wrapper" style="width: 100%; margin-top: 1rem;…" at bounding box center [777, 409] width 877 height 574
click at [637, 456] on div "</div> <div class="pricing_price-wrapper" style="width: 100%; margin-top: 1rem;…" at bounding box center [777, 409] width 877 height 574
type textarea "${}"
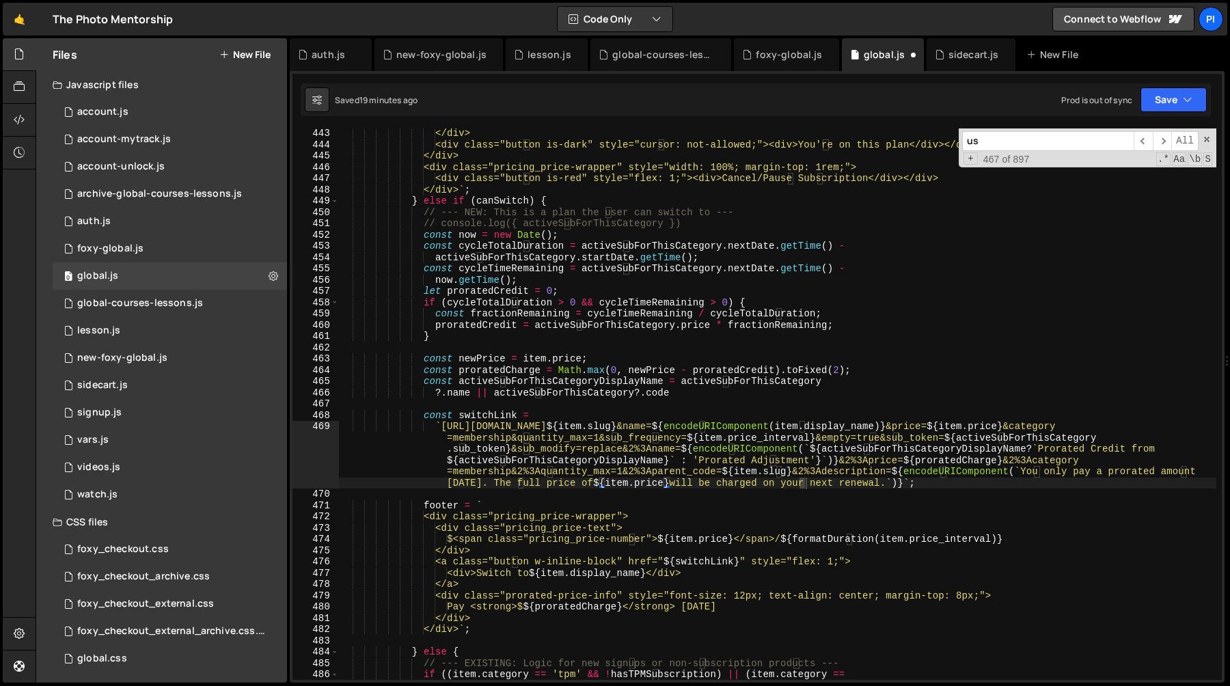
scroll to position [5688, 0]
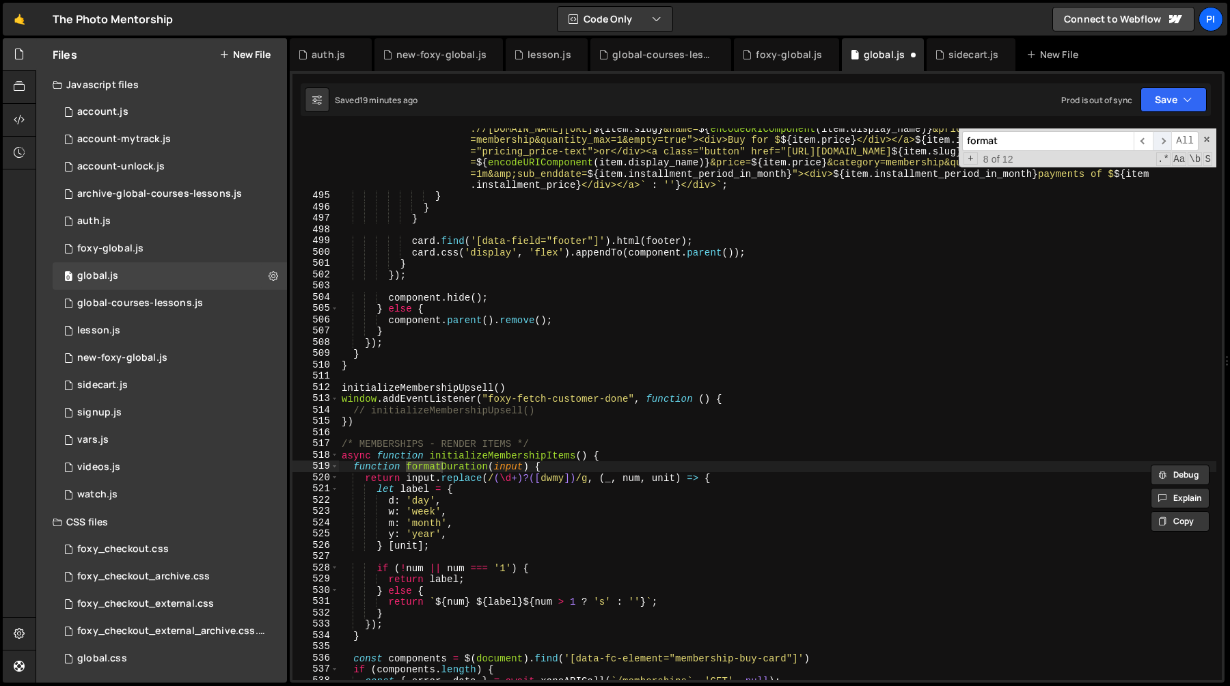
type input "format"
click at [1159, 141] on span "​" at bounding box center [1162, 141] width 19 height 20
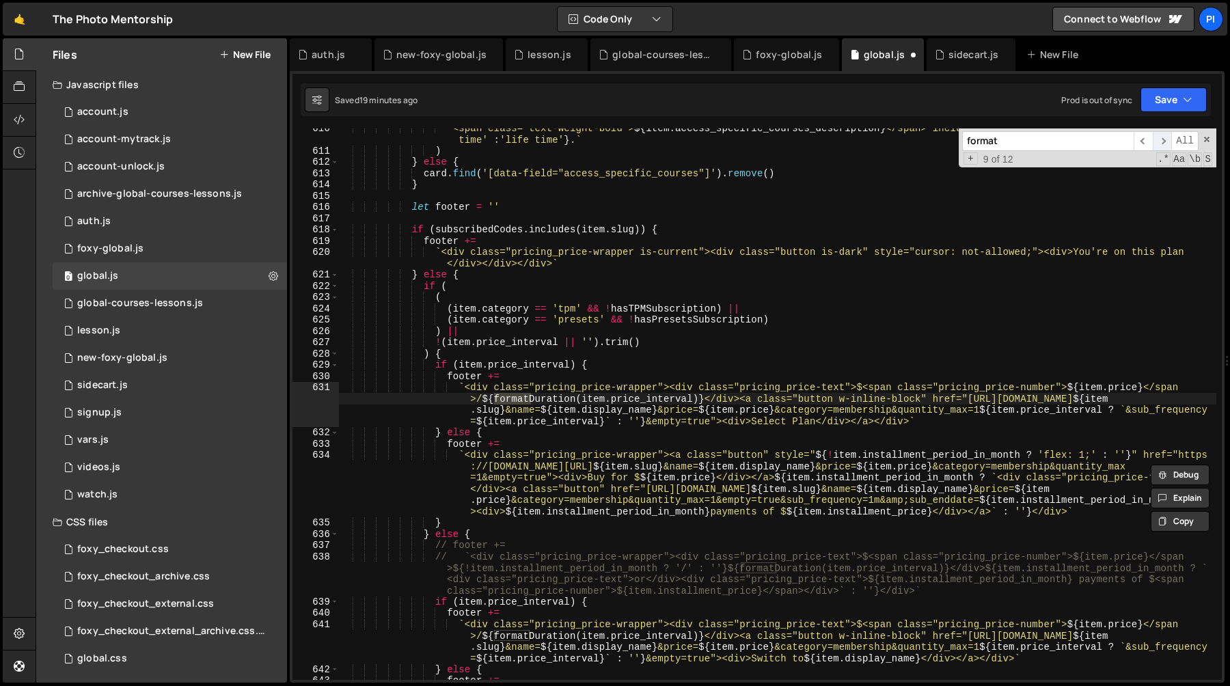
click at [1159, 141] on span "​" at bounding box center [1162, 141] width 19 height 20
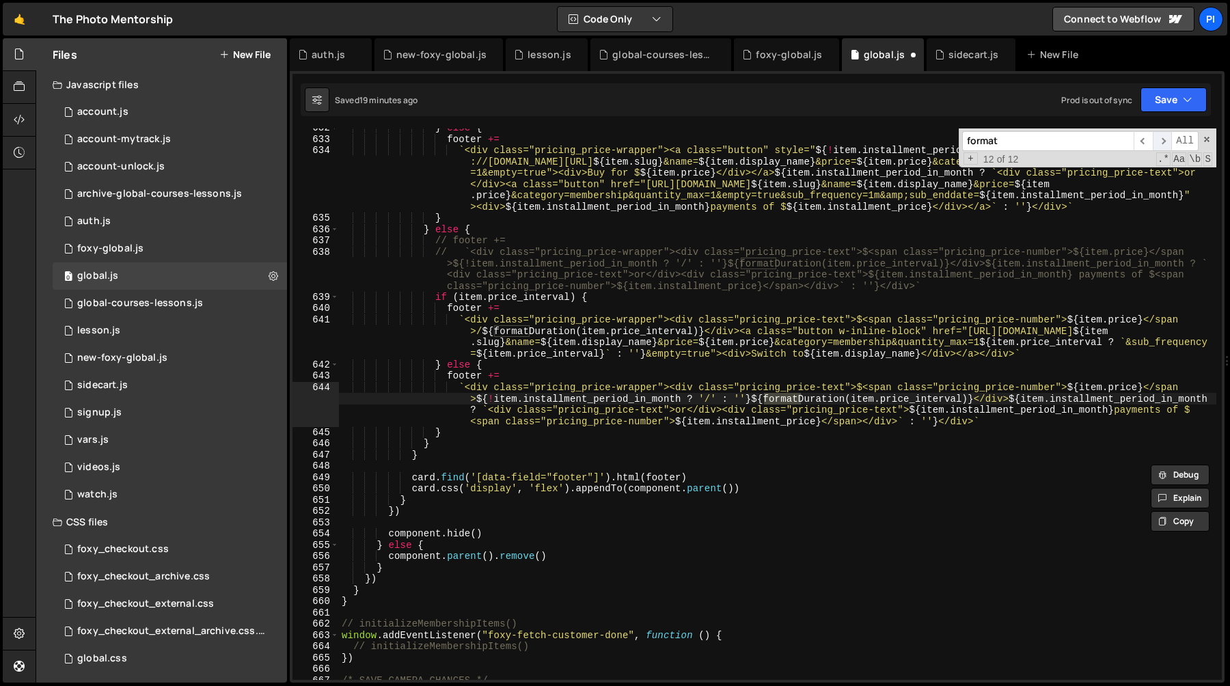
click at [1159, 141] on span "​" at bounding box center [1162, 141] width 19 height 20
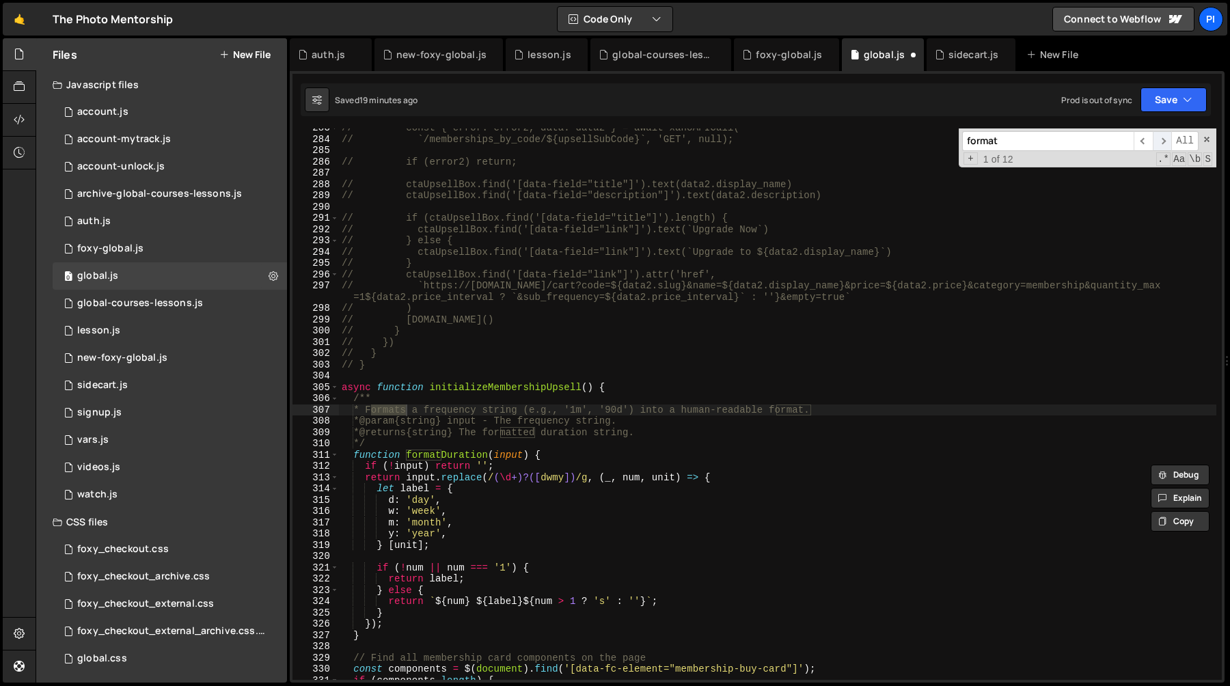
click at [1159, 141] on span "​" at bounding box center [1162, 141] width 19 height 20
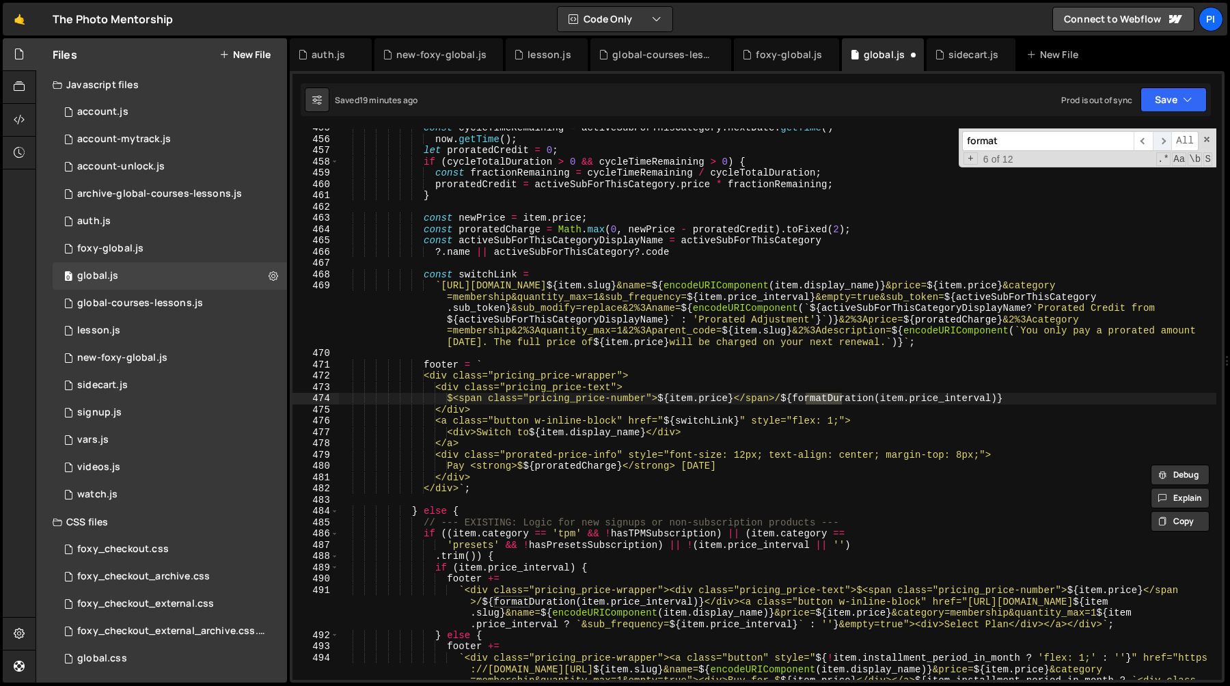
scroll to position [5147, 0]
click at [1159, 141] on span "​" at bounding box center [1162, 141] width 19 height 20
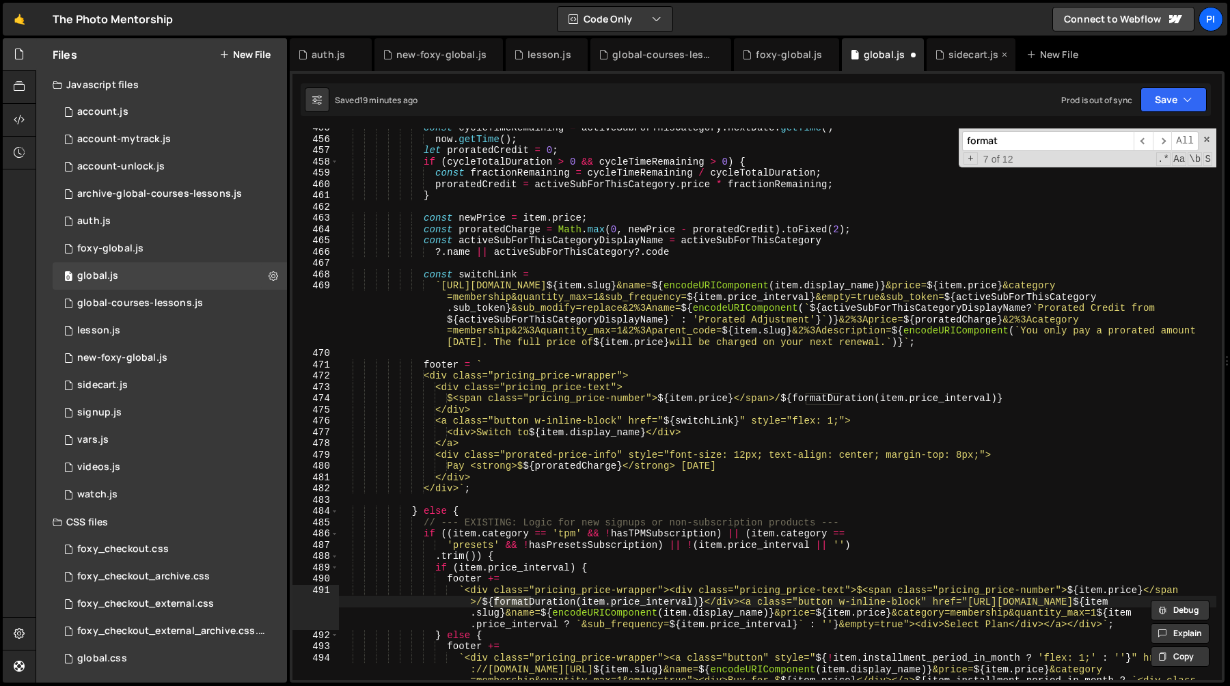
click at [933, 42] on div "sidecart.js" at bounding box center [970, 54] width 89 height 33
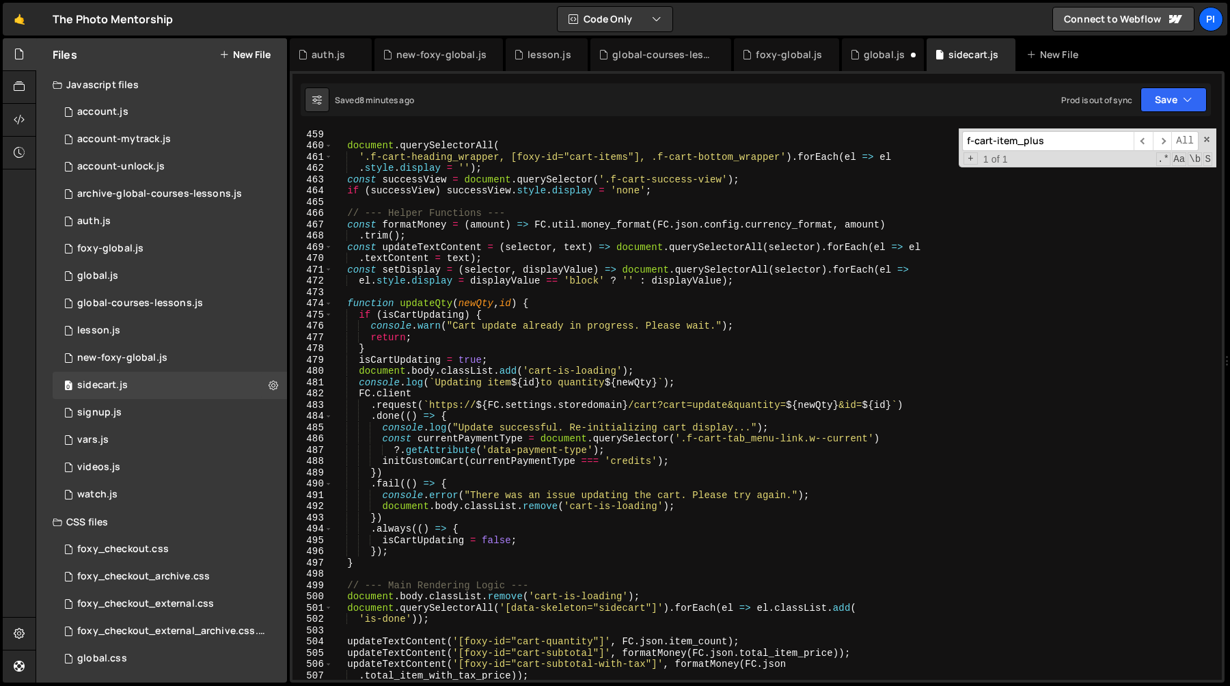
scroll to position [362, 0]
type textarea "const formatMoney = (amount) => FC.util.money_format(FC.json.config.currency_fo…"
click at [864, 219] on div "if ( autoCloseTimer ) clearTimeout ( autoCloseTimer ) ; document . querySelecto…" at bounding box center [774, 405] width 883 height 574
click at [1062, 139] on input "f-cart-item_plus" at bounding box center [1047, 141] width 171 height 20
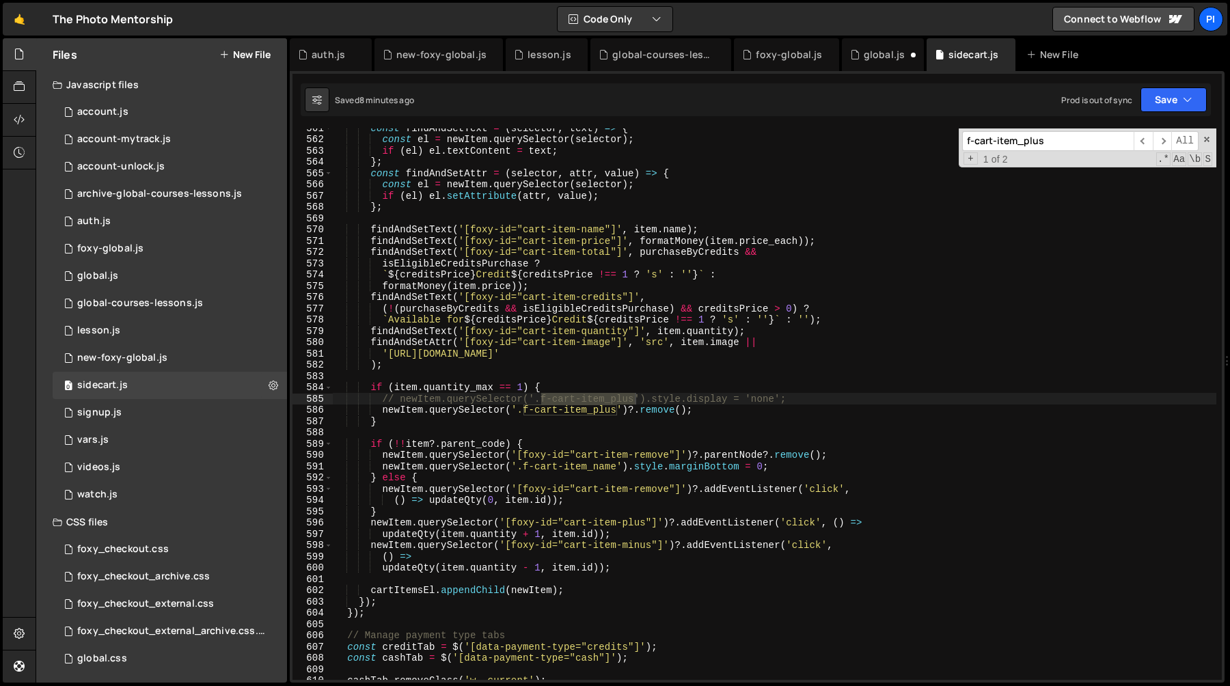
click at [1015, 136] on input "f-cart-item_plus" at bounding box center [1047, 141] width 171 height 20
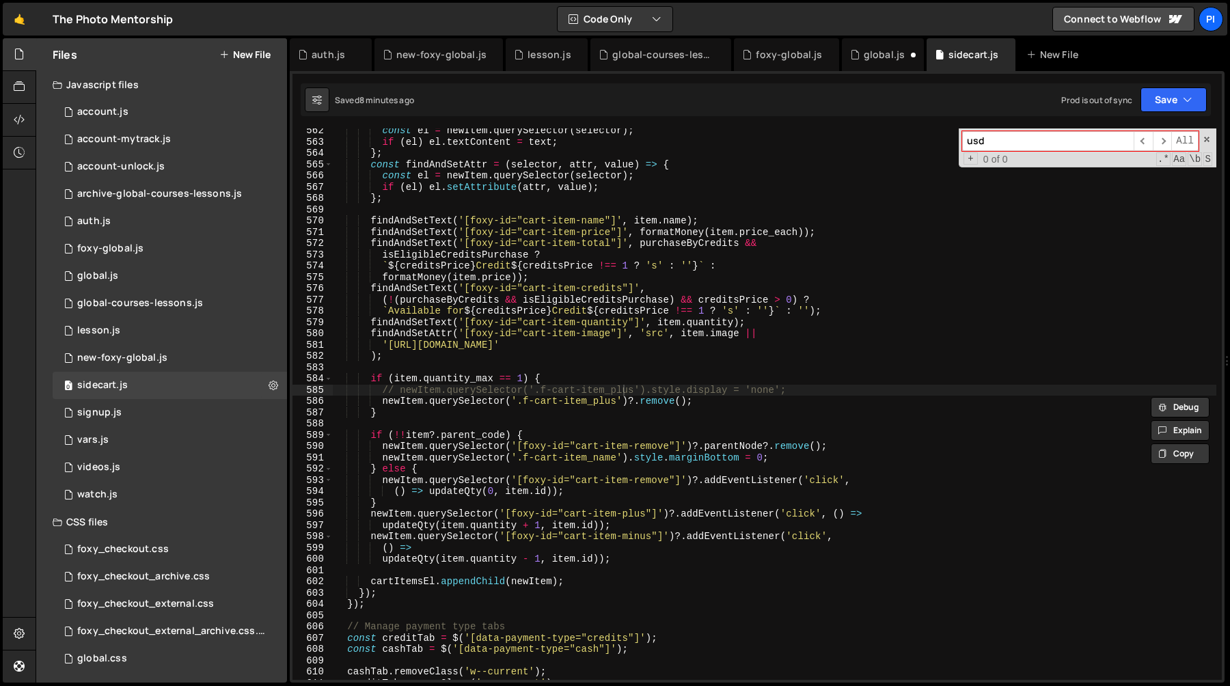
type input "usd"
type textarea "findAndSetText('[foxy-id="cart-item-price"]', formatMoney(item.price_each));"
click at [681, 236] on div "const el = newItem . querySelector ( selector ) ; if ( el ) el . textContent = …" at bounding box center [774, 412] width 883 height 574
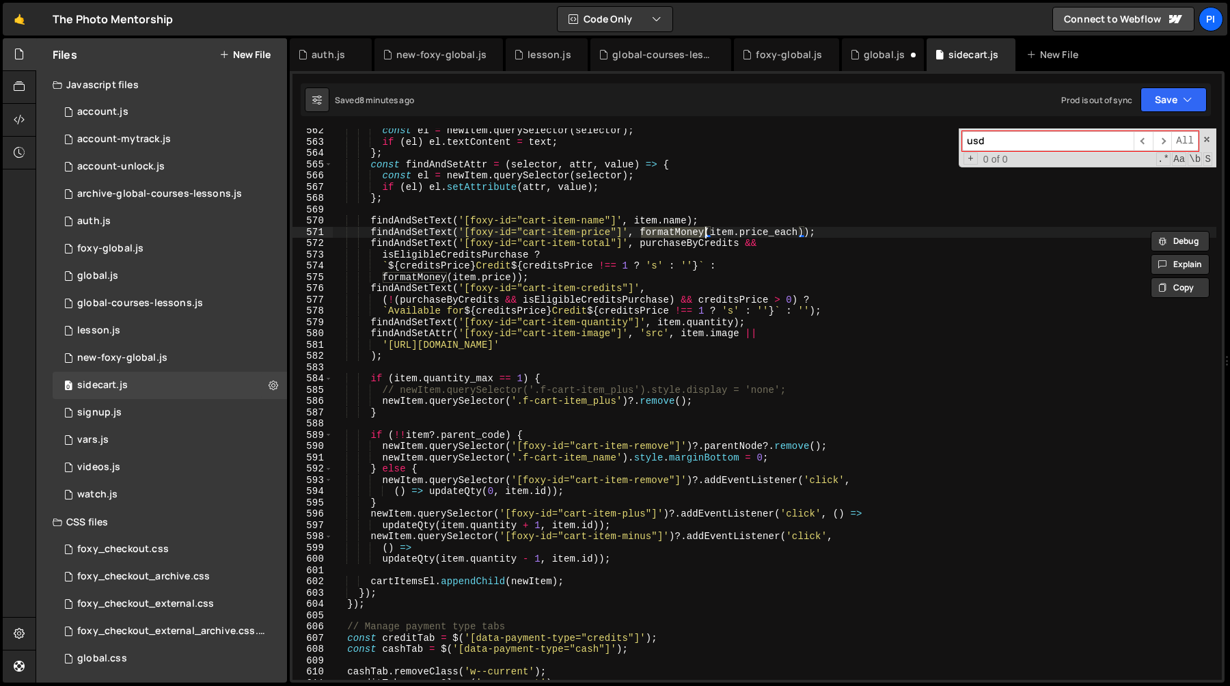
type input "formatMoney"
click at [1140, 142] on span "​" at bounding box center [1142, 141] width 19 height 20
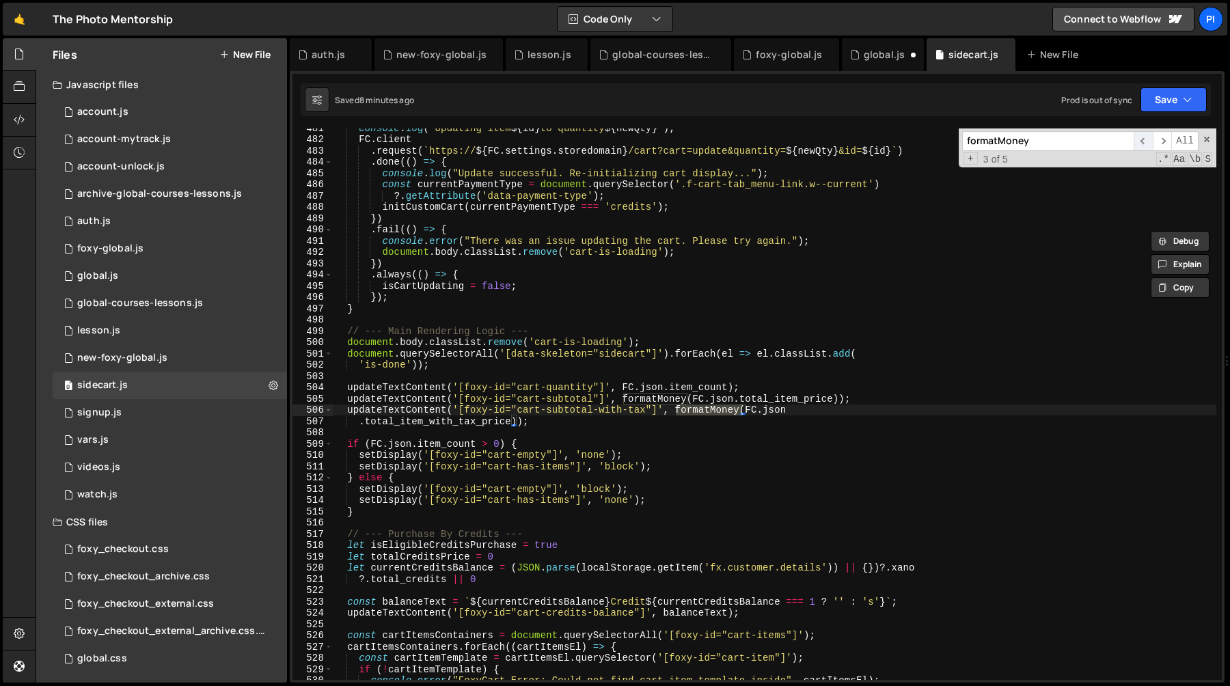
click at [1140, 144] on span "​" at bounding box center [1142, 141] width 19 height 20
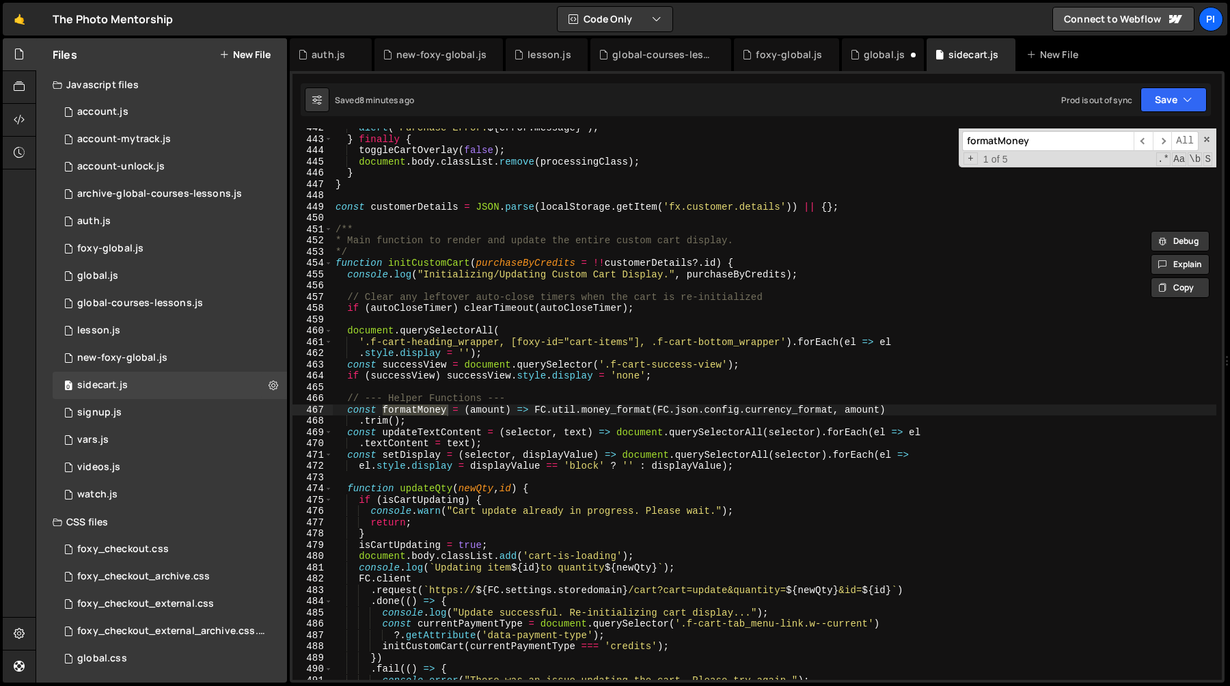
click at [343, 413] on div "alert ( ` Purchase Error: ${ error . message } ` ) ; } finally { toggleCartOver…" at bounding box center [774, 409] width 883 height 574
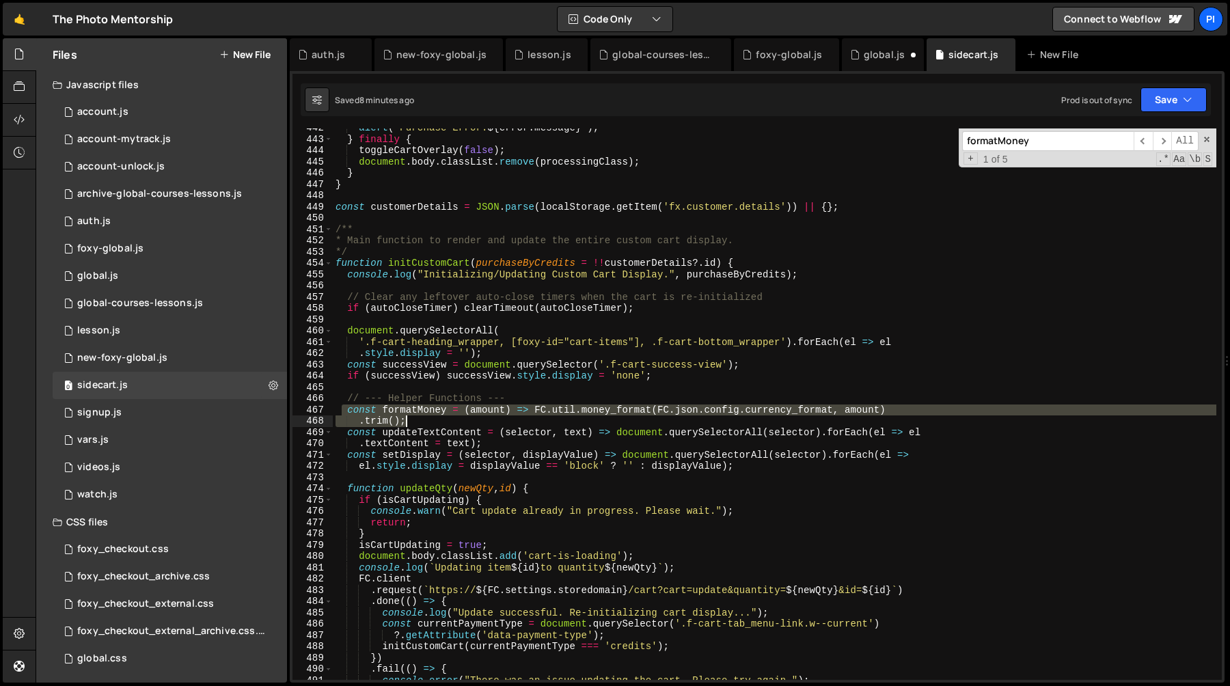
click at [460, 426] on div "alert ( ` Purchase Error: ${ error . message } ` ) ; } finally { toggleCartOver…" at bounding box center [774, 409] width 883 height 574
type textarea "const formatMoney = (amount) => FC.util.money_format(FC.json.config.currency_fo…"
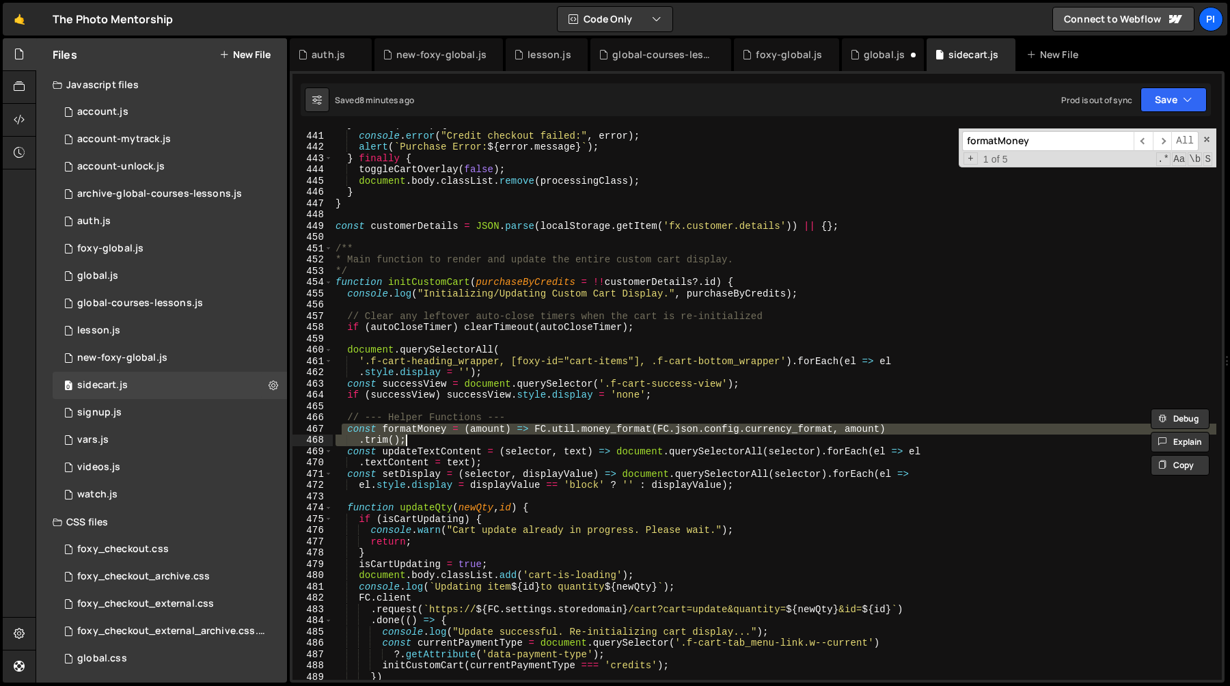
scroll to position [4954, 0]
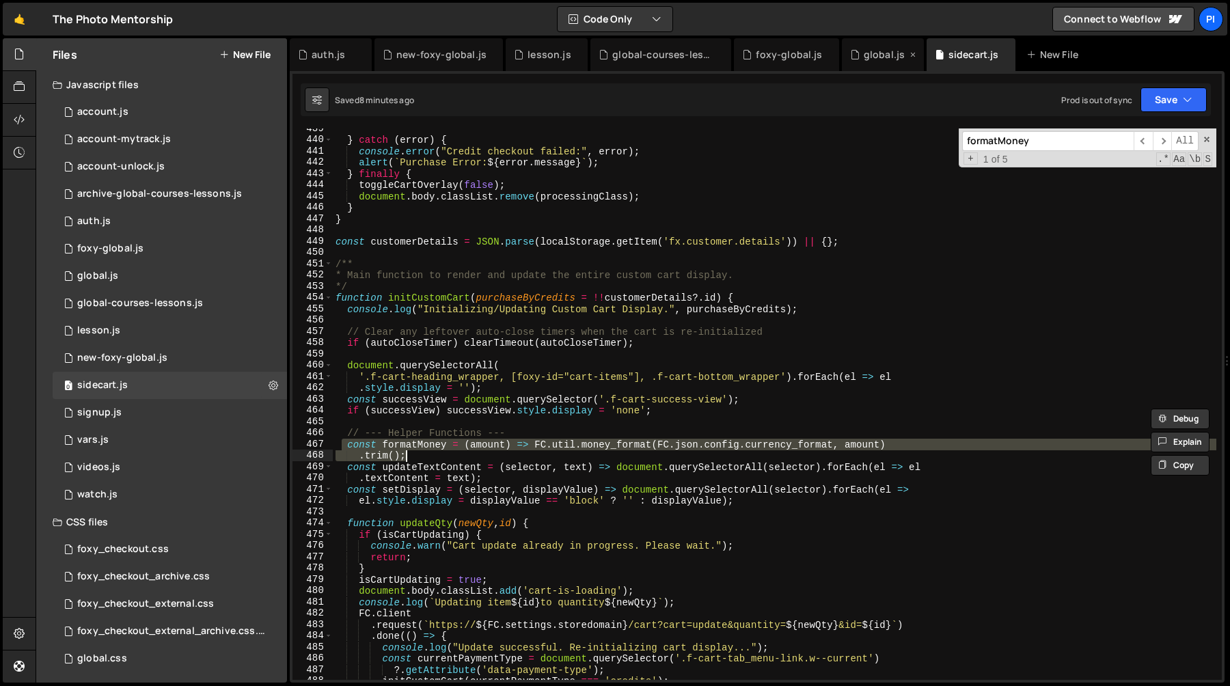
click at [855, 55] on div "global.js" at bounding box center [878, 55] width 57 height 14
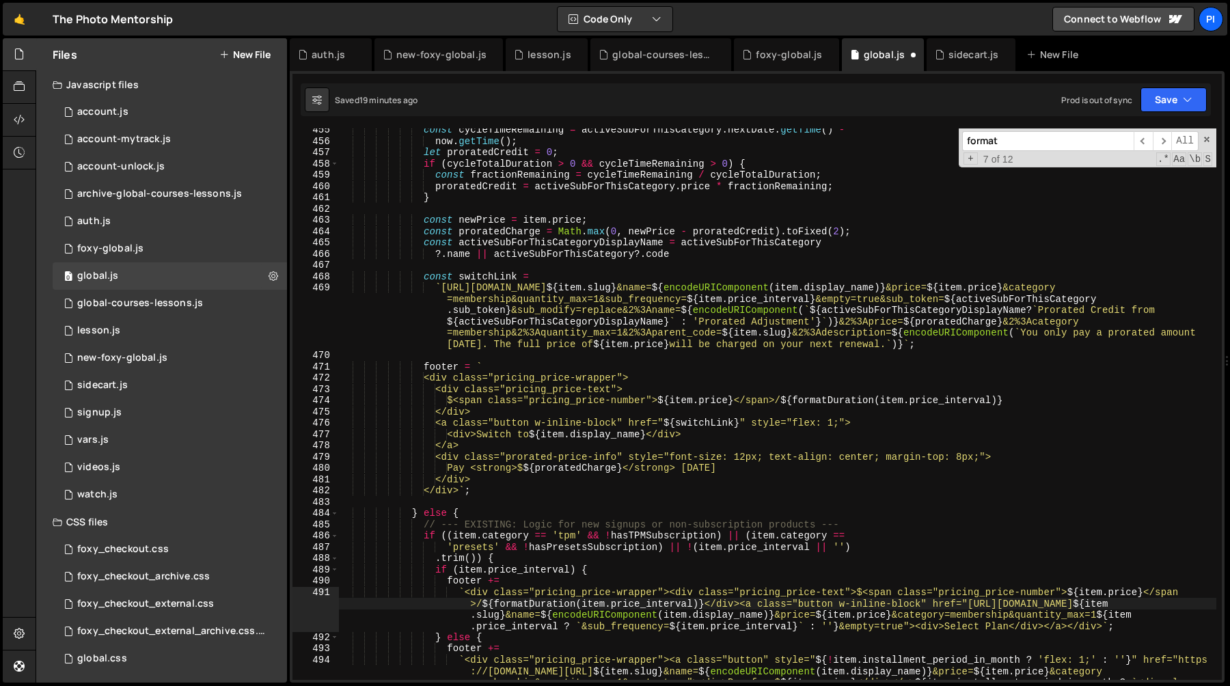
scroll to position [5145, 0]
click at [1043, 143] on input "format" at bounding box center [1047, 141] width 171 height 20
paste input "const formatMoney = (amount) => FC.util.money_format(FC.json.config.currency_fo…"
type input "const formatMoney = (amount) => FC.util.money_format(FC.json.config.currency_fo…"
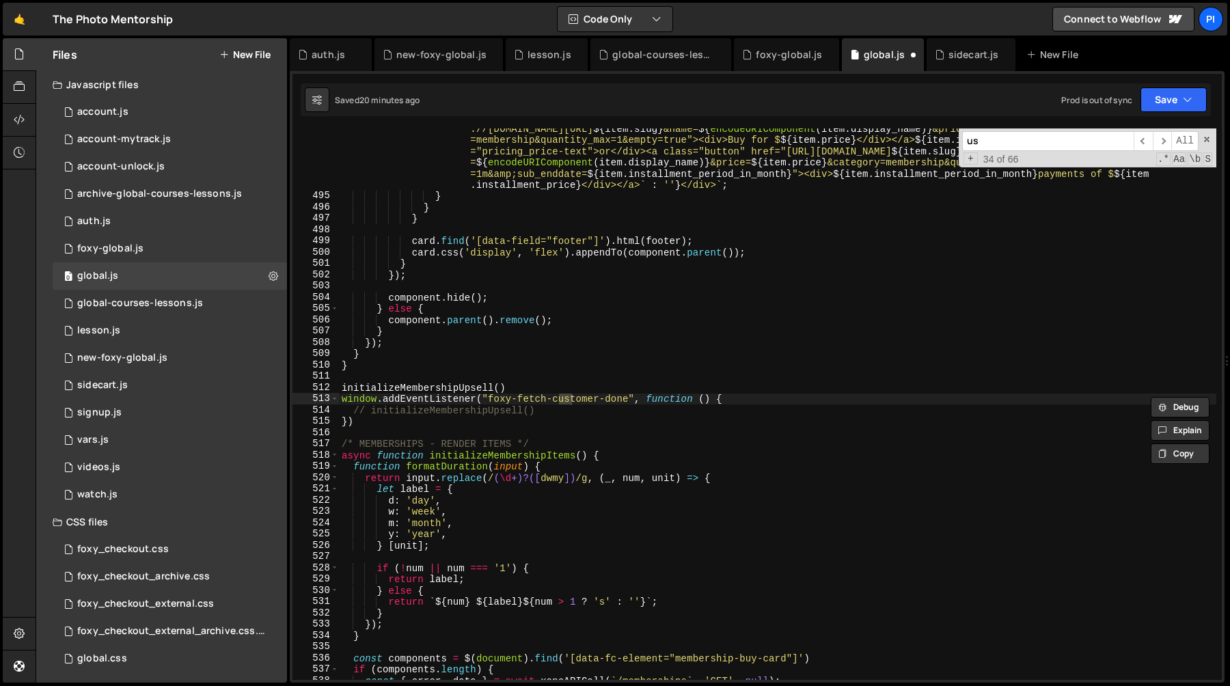
scroll to position [5688, 0]
type input "usd"
click at [941, 48] on div "sidecart.js" at bounding box center [967, 55] width 64 height 14
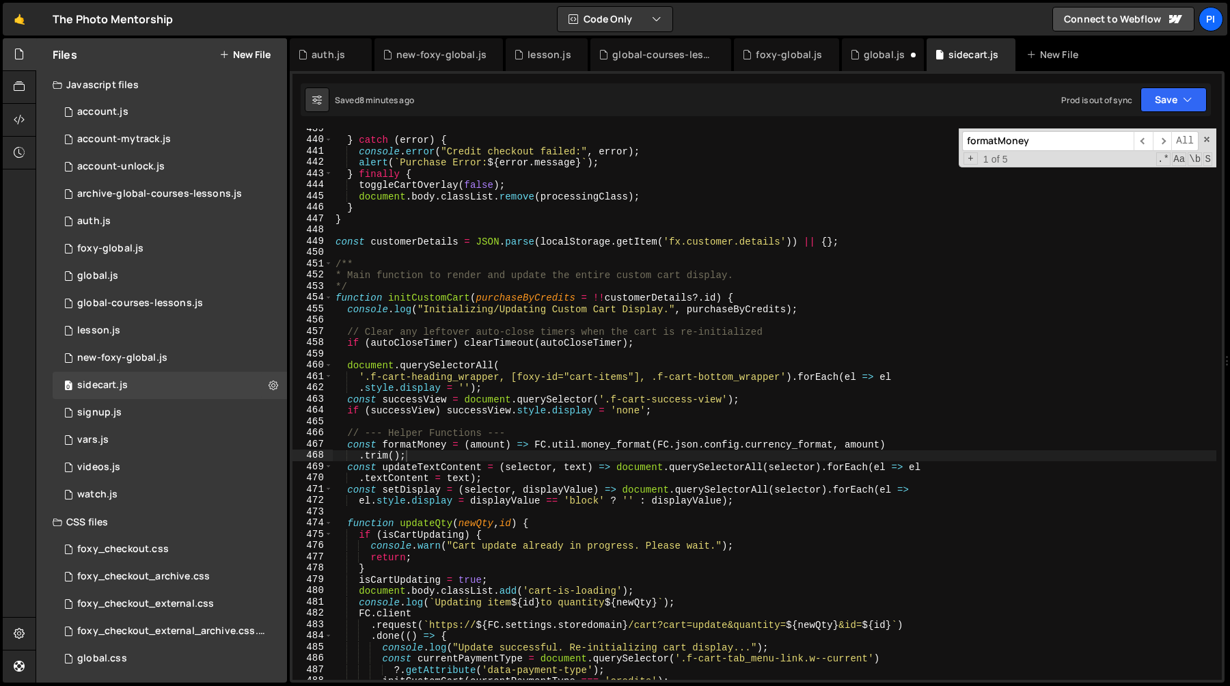
scroll to position [362, 0]
click at [875, 54] on div "global.js" at bounding box center [884, 55] width 41 height 14
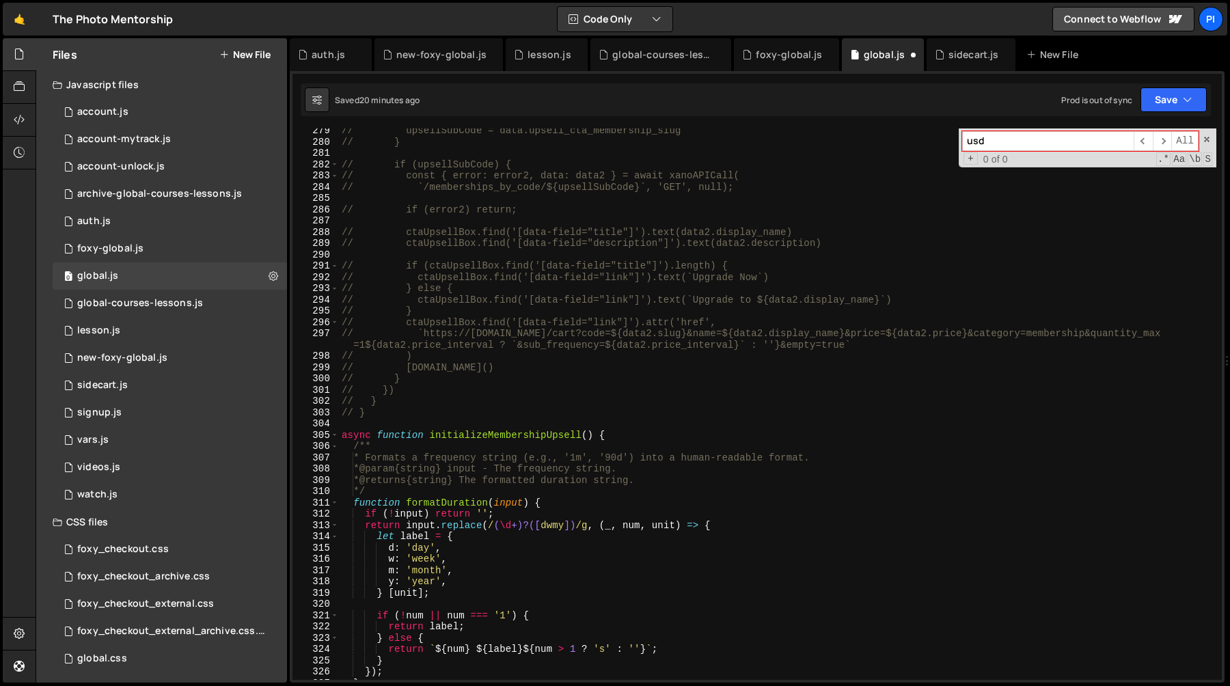
scroll to position [3144, 0]
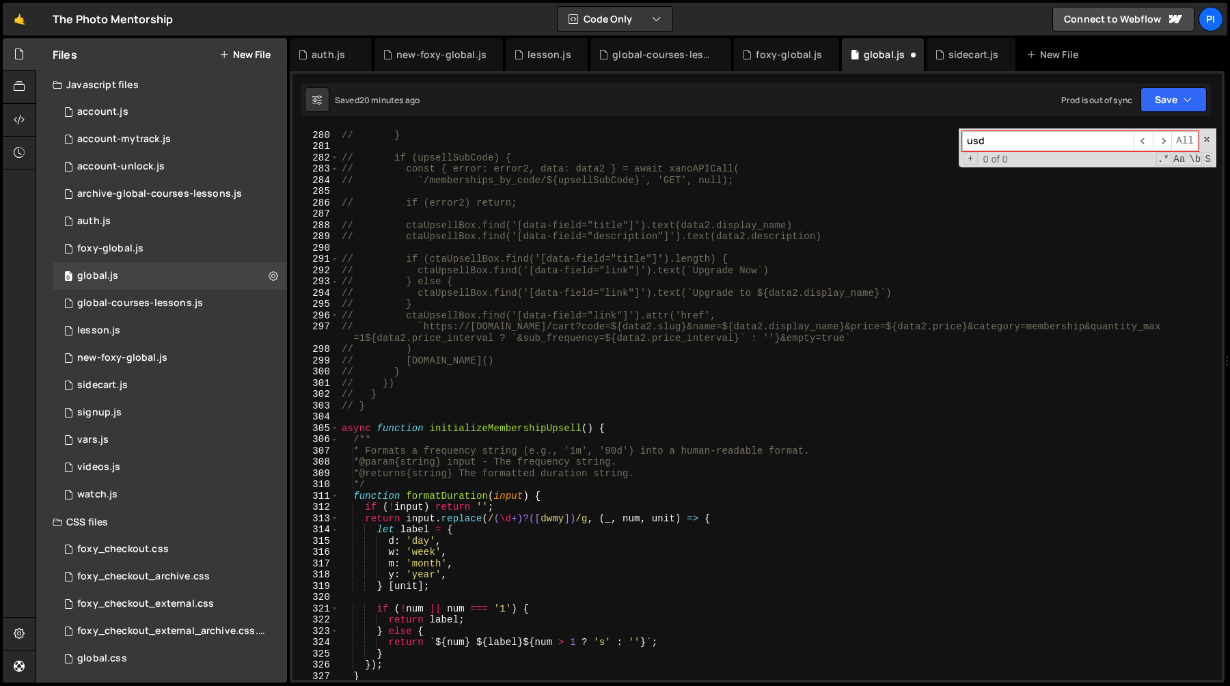
click at [525, 407] on div "// upsellSubCode = data.upsell_cta_membership_slug // } // if (upsellSubCode) {…" at bounding box center [777, 405] width 877 height 574
paste textarea ".trim();"
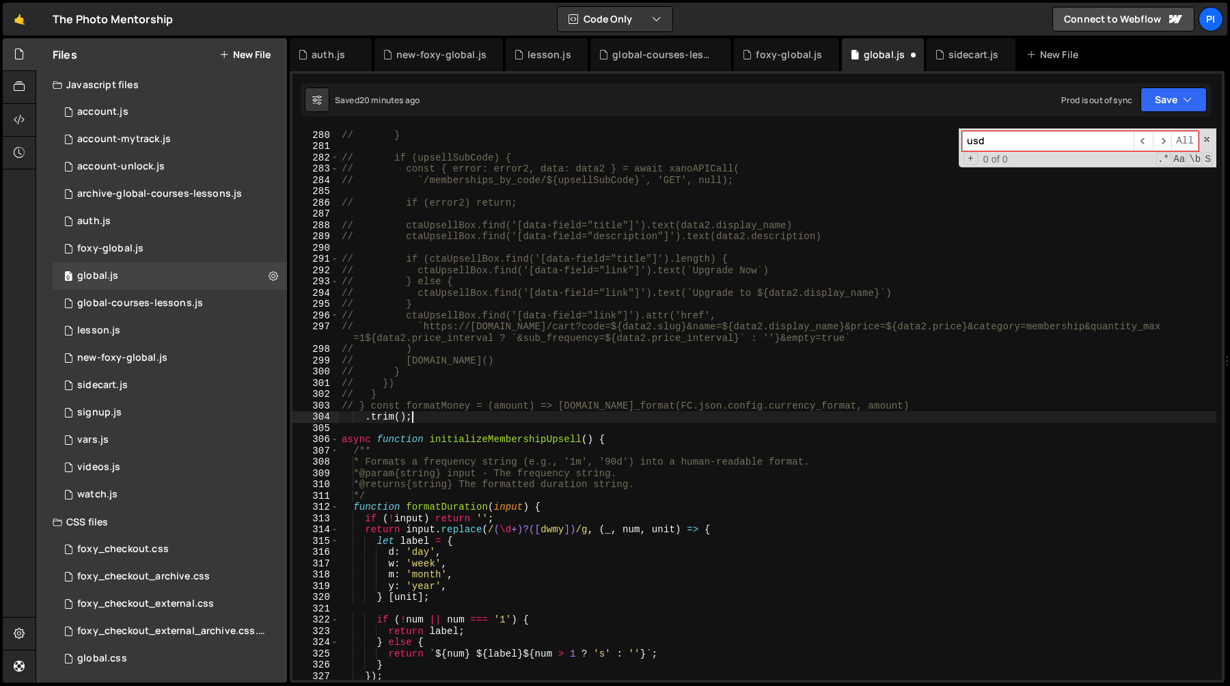
type textarea "// }"
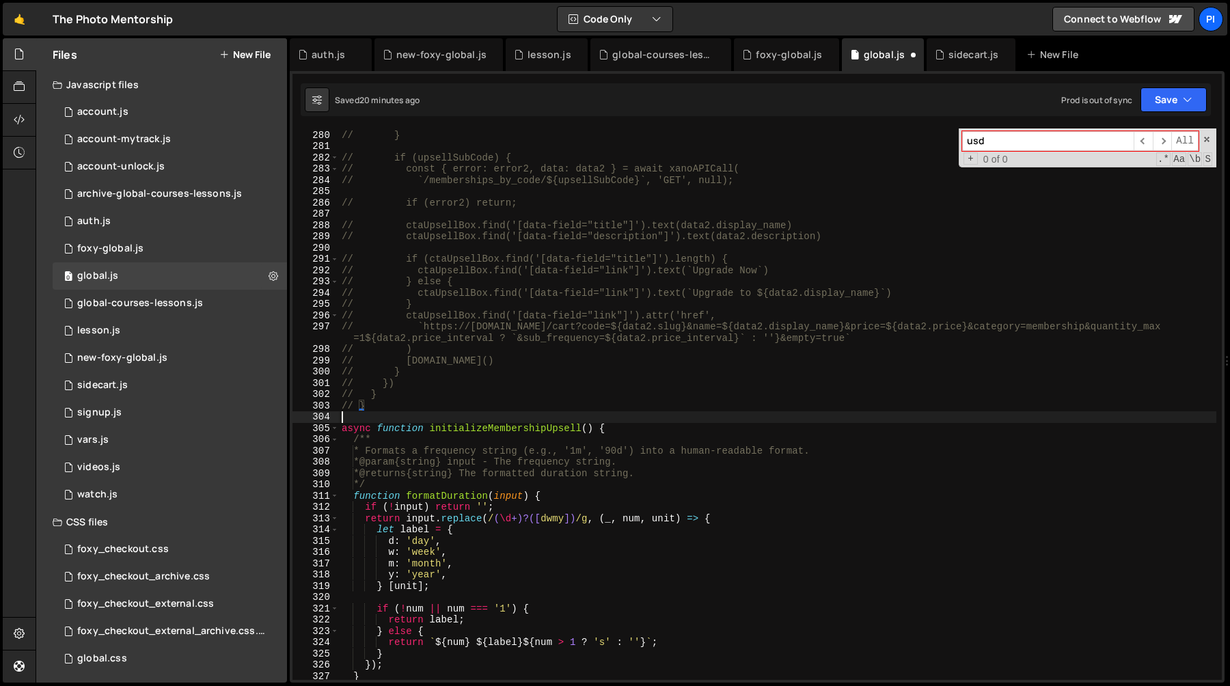
click at [417, 416] on div "// upsellSubCode = data.upsell_cta_membership_slug // } // if (upsellSubCode) {…" at bounding box center [777, 405] width 877 height 574
paste textarea ".trim();"
type textarea ".trim();"
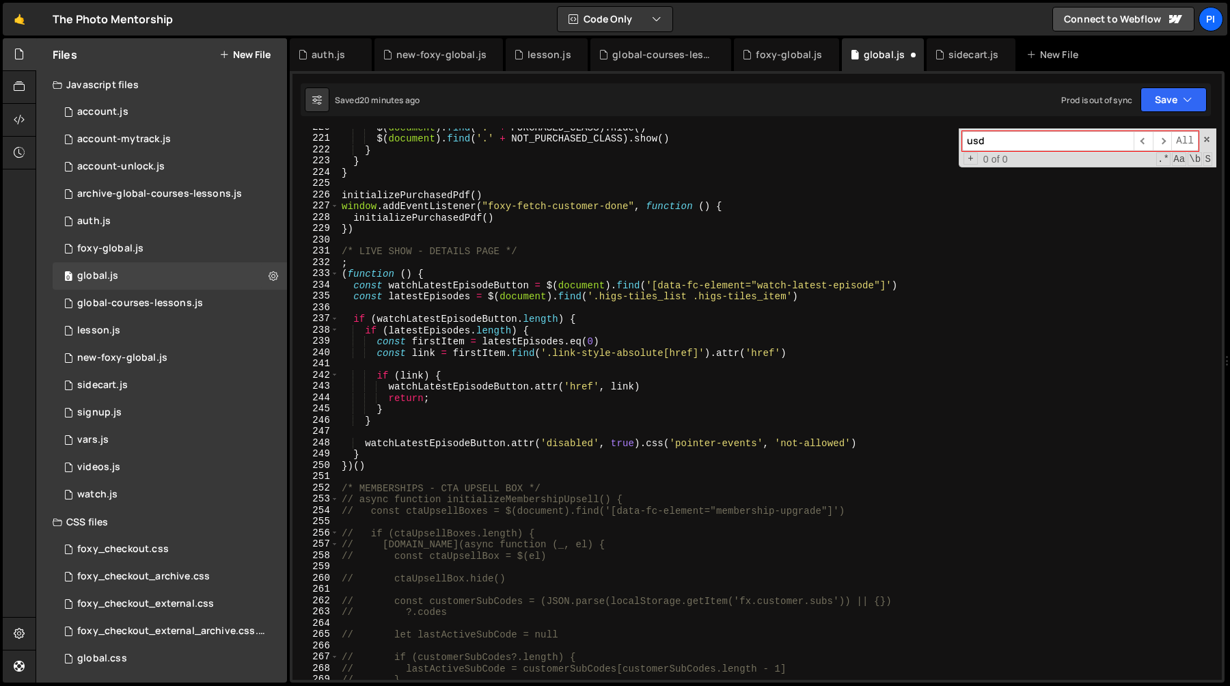
scroll to position [2475, 0]
click at [948, 58] on div "sidecart.js" at bounding box center [973, 55] width 51 height 14
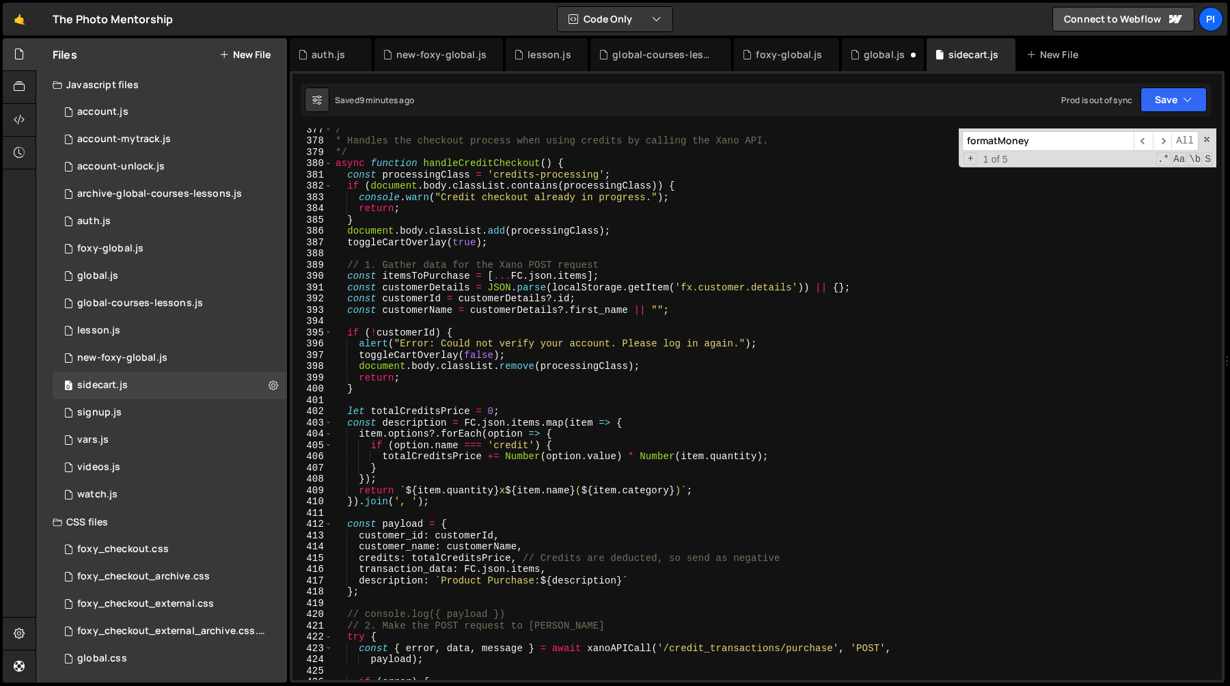
scroll to position [3915, 0]
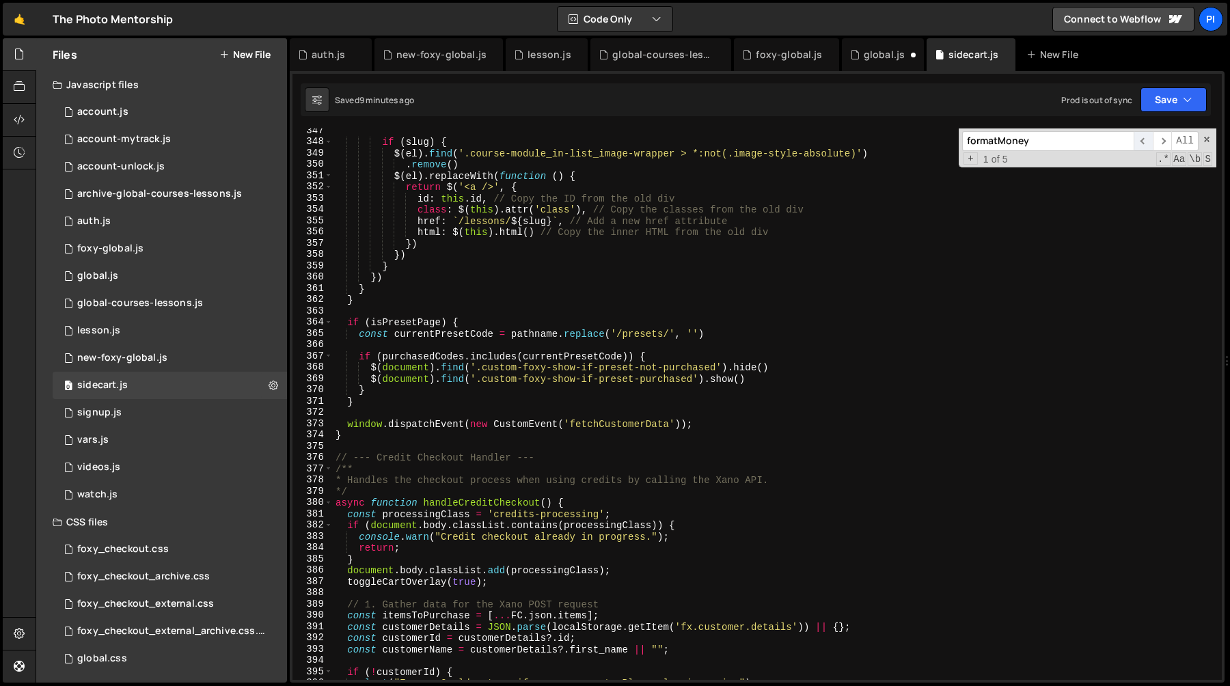
click at [1144, 141] on span "​" at bounding box center [1142, 141] width 19 height 20
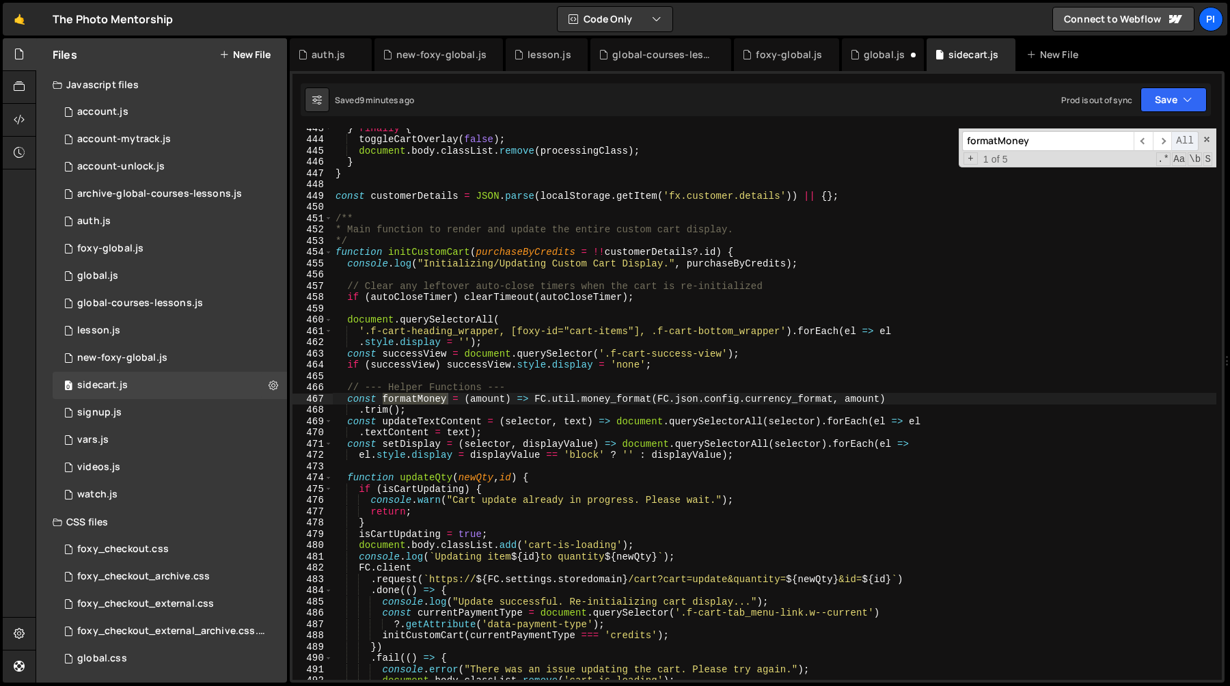
click at [1176, 139] on span "All" at bounding box center [1184, 141] width 27 height 20
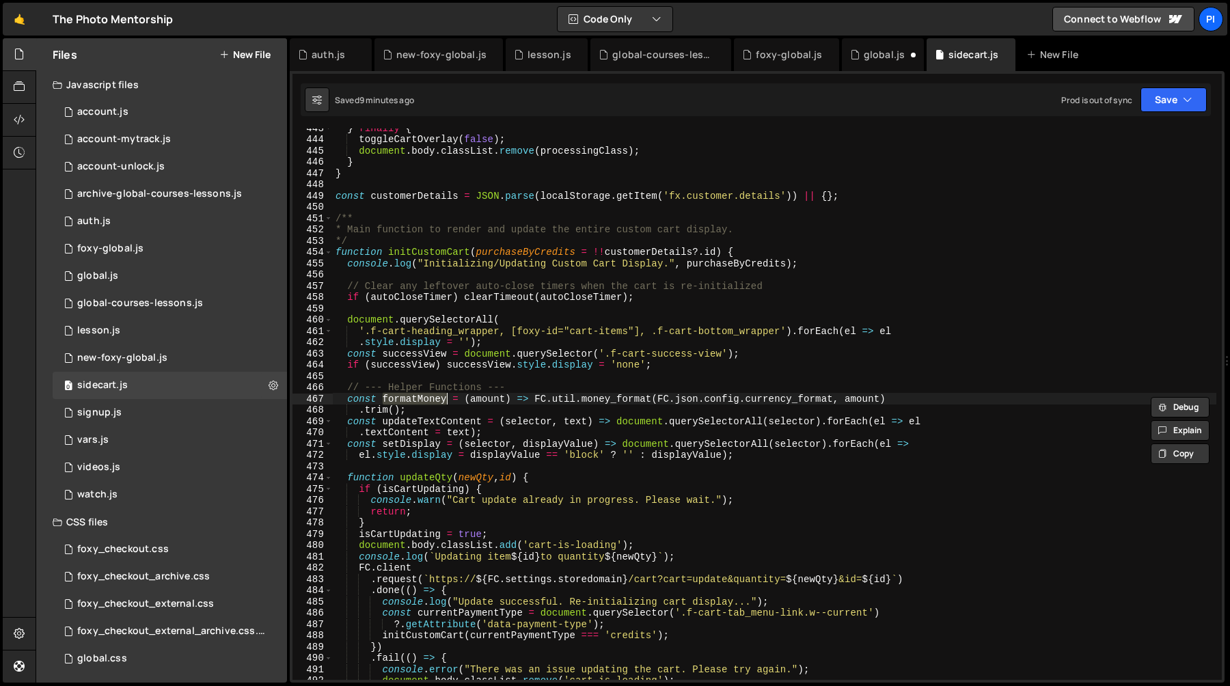
click at [542, 400] on div "} finally { toggleCartOverlay ( false ) ; document . body . classList . remove …" at bounding box center [774, 409] width 883 height 574
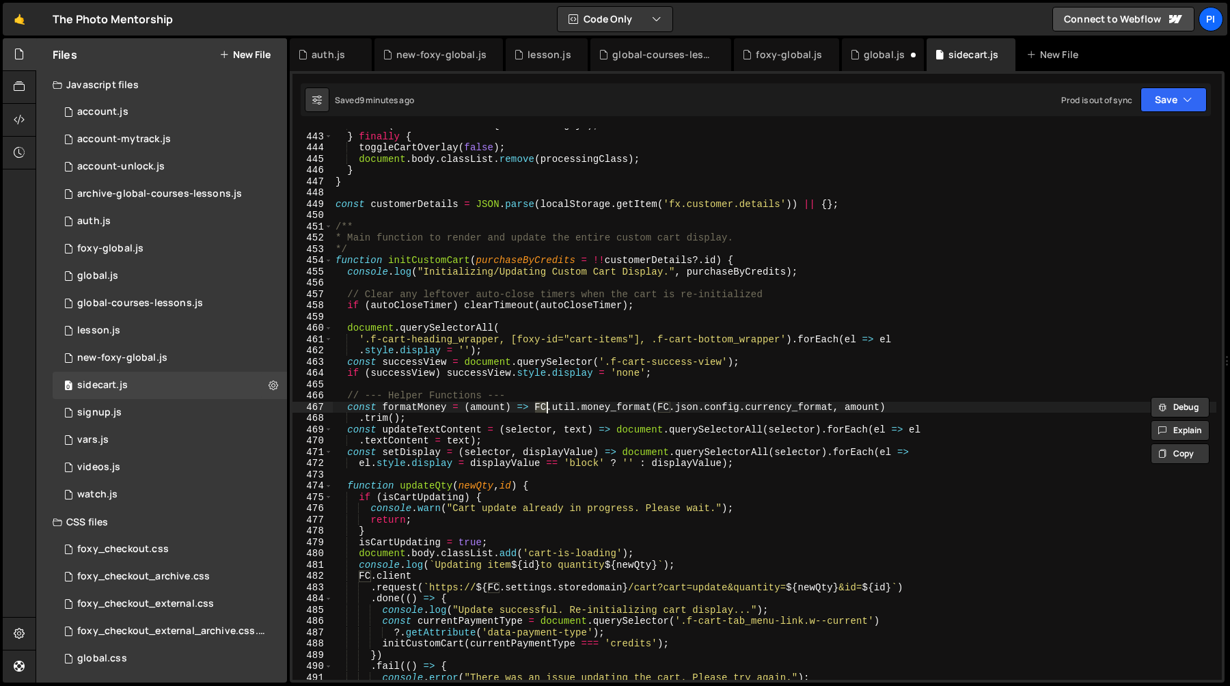
scroll to position [4984, 0]
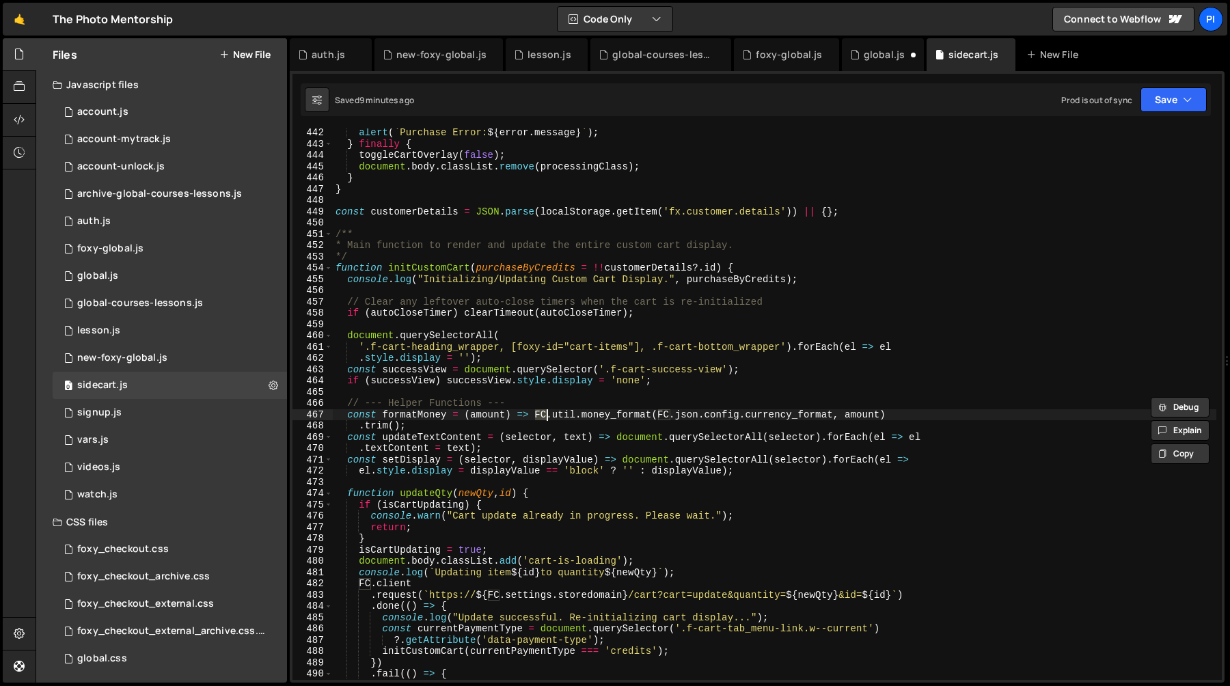
click at [346, 417] on div "alert ( ` Purchase Error: ${ error . message } ` ) ; } finally { toggleCartOver…" at bounding box center [774, 414] width 883 height 574
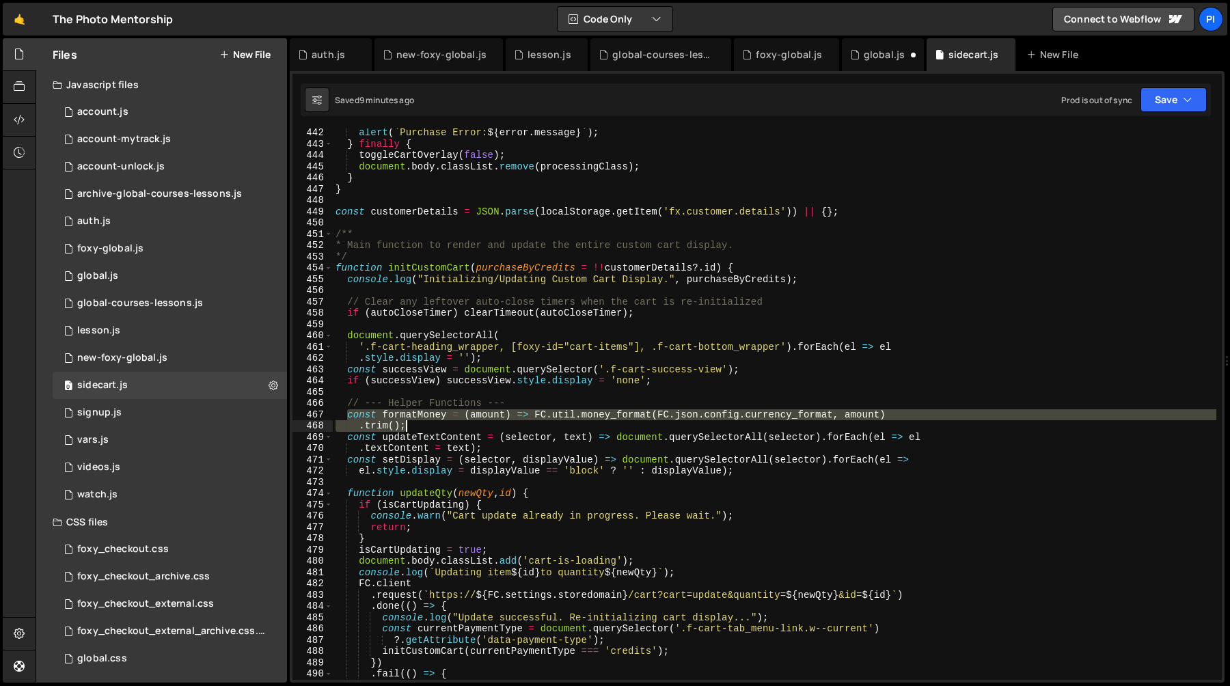
click at [480, 424] on div "alert ( ` Purchase Error: ${ error . message } ` ) ; } finally { toggleCartOver…" at bounding box center [774, 414] width 883 height 574
click at [461, 428] on div "alert ( ` Purchase Error: ${ error . message } ` ) ; } finally { toggleCartOver…" at bounding box center [774, 403] width 883 height 551
click at [346, 405] on div "alert ( ` Purchase Error: ${ error . message } ` ) ; } finally { toggleCartOver…" at bounding box center [774, 414] width 883 height 574
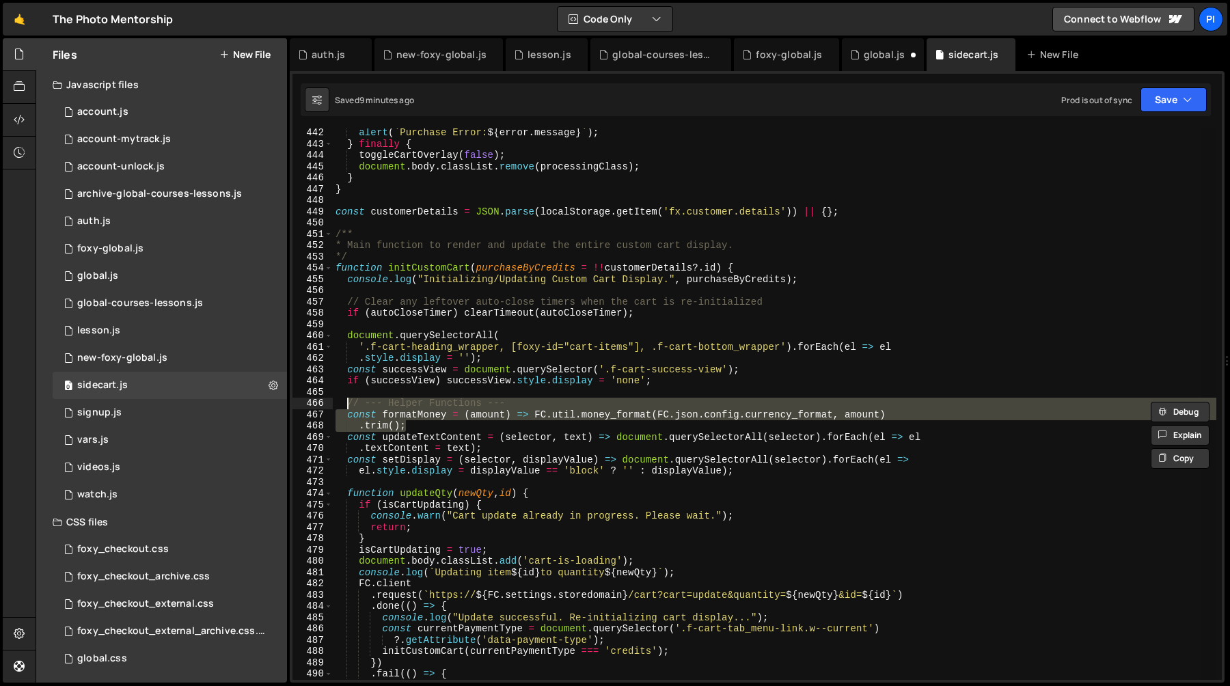
click at [534, 415] on div "alert ( ` Purchase Error: ${ error . message } ` ) ; } finally { toggleCartOver…" at bounding box center [774, 403] width 883 height 551
type textarea "const formatMoney = (amount) => FC.util.money_format(FC.json.config.currency_fo…"
click at [534, 415] on div "alert ( ` Purchase Error: ${ error . message } ` ) ; } finally { toggleCartOver…" at bounding box center [774, 414] width 883 height 574
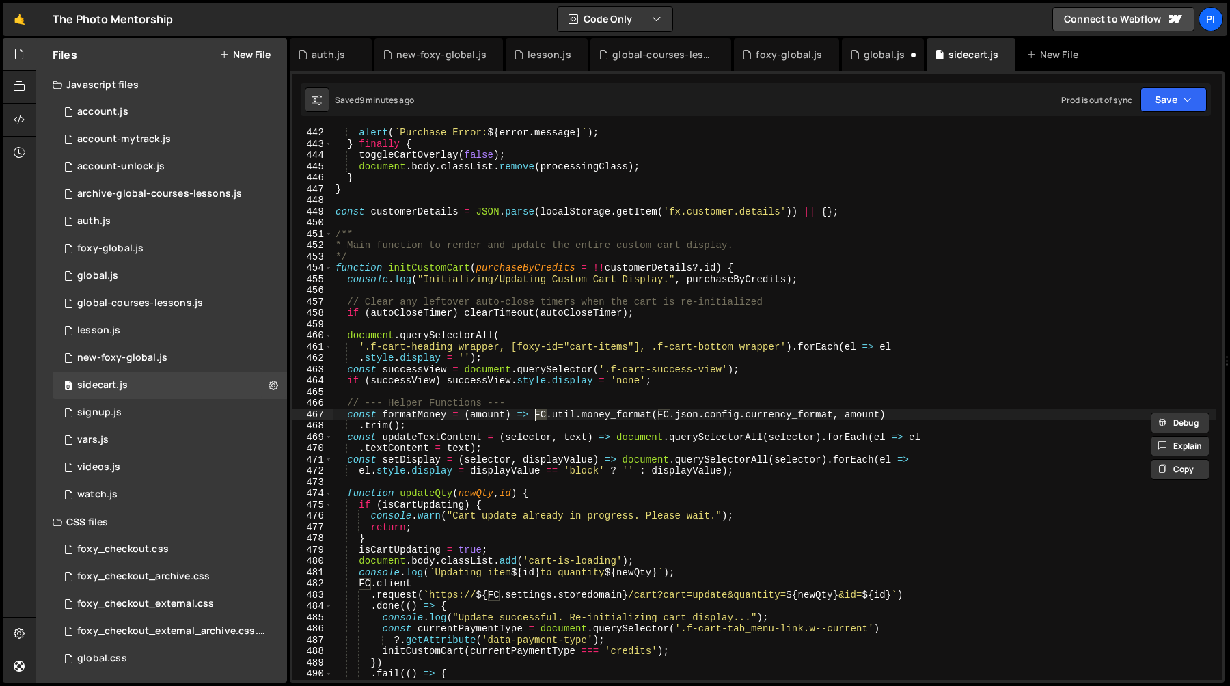
type input "FC"
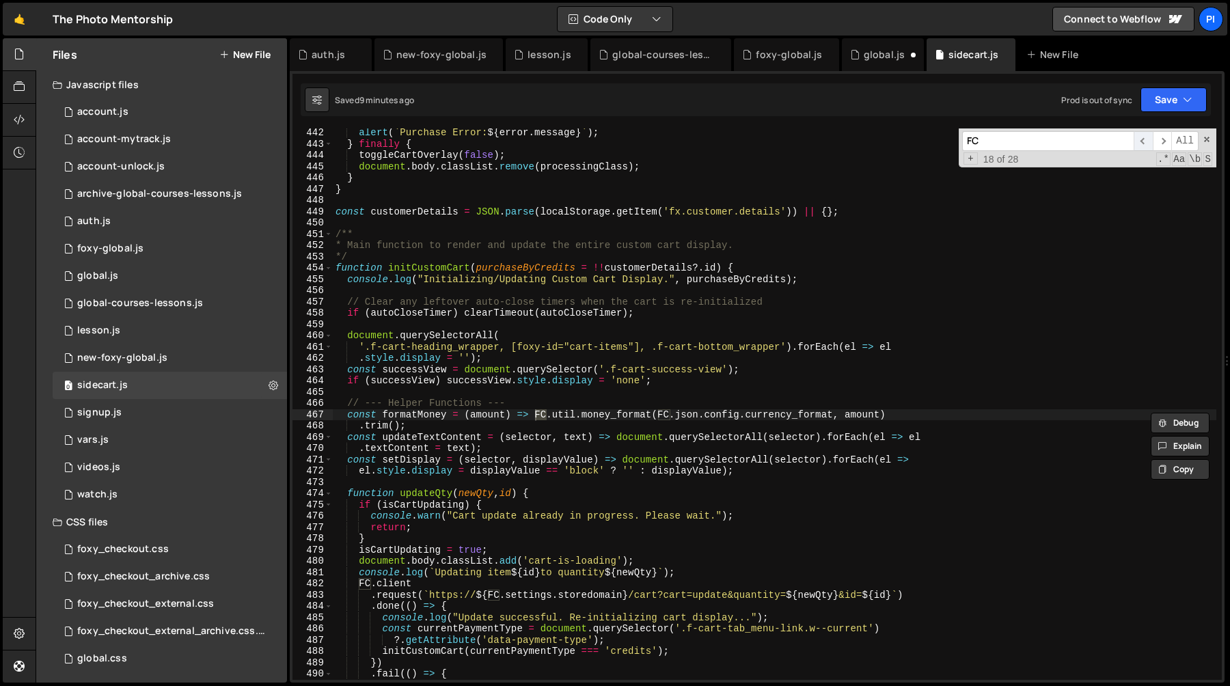
click at [1142, 141] on span "​" at bounding box center [1142, 141] width 19 height 20
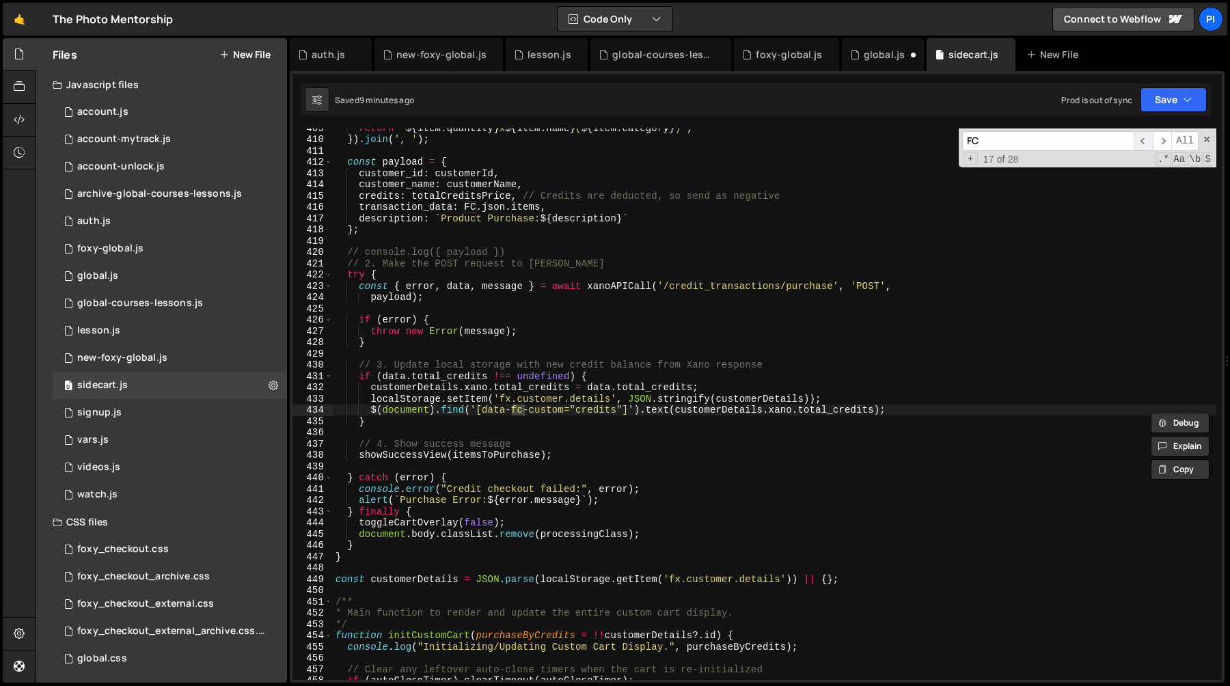
scroll to position [4616, 0]
click at [1142, 142] on span "​" at bounding box center [1142, 141] width 19 height 20
click at [1142, 143] on span "​" at bounding box center [1142, 141] width 19 height 20
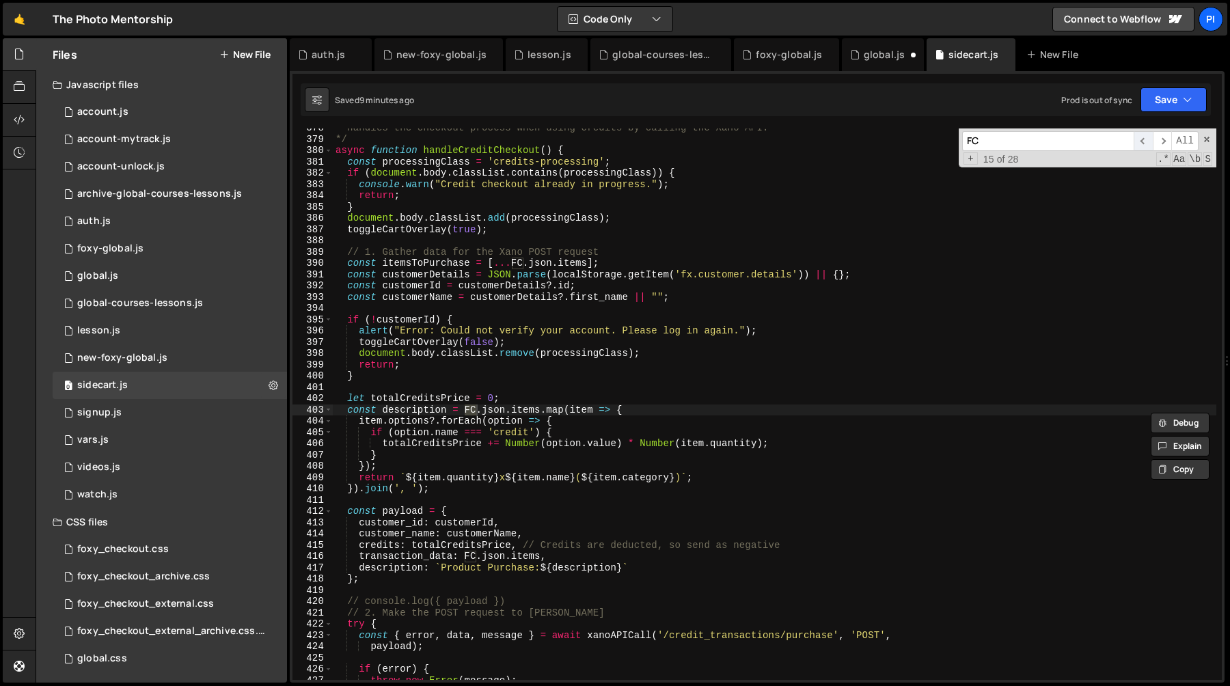
click at [1142, 143] on span "​" at bounding box center [1142, 141] width 19 height 20
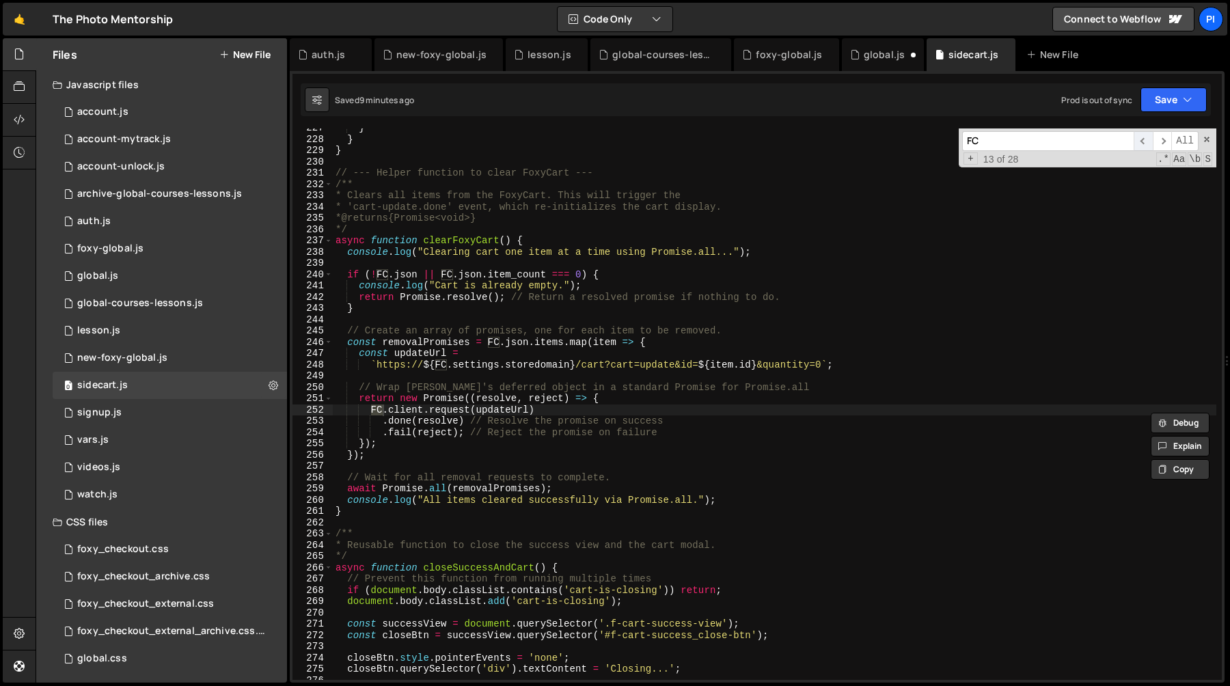
scroll to position [2554, 0]
click at [1142, 143] on span "​" at bounding box center [1142, 141] width 19 height 20
click at [869, 53] on div "global.js" at bounding box center [884, 55] width 41 height 14
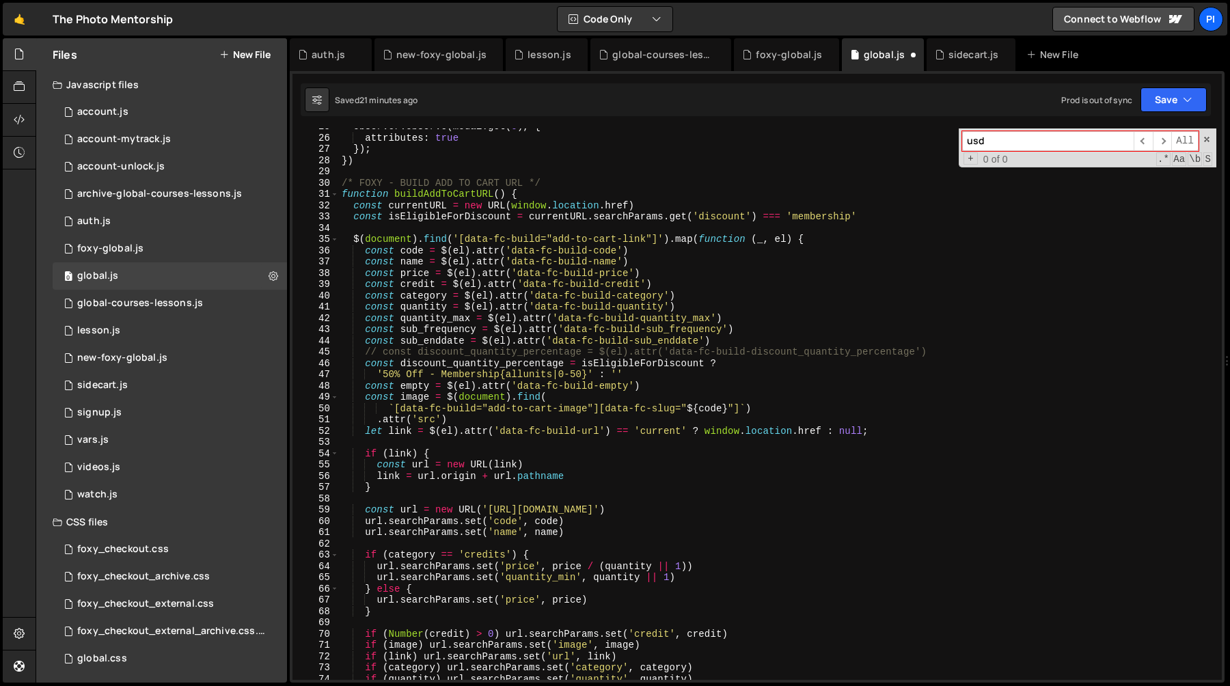
scroll to position [0, 0]
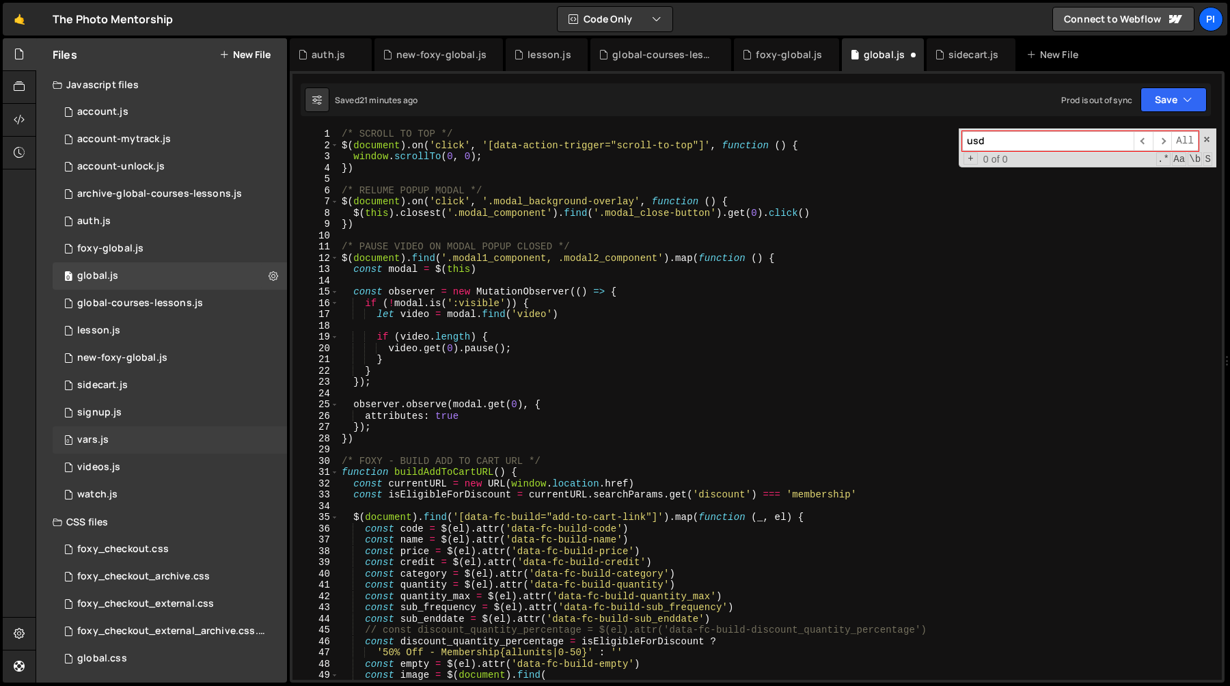
click at [109, 439] on div "0 vars.js 0" at bounding box center [170, 439] width 234 height 27
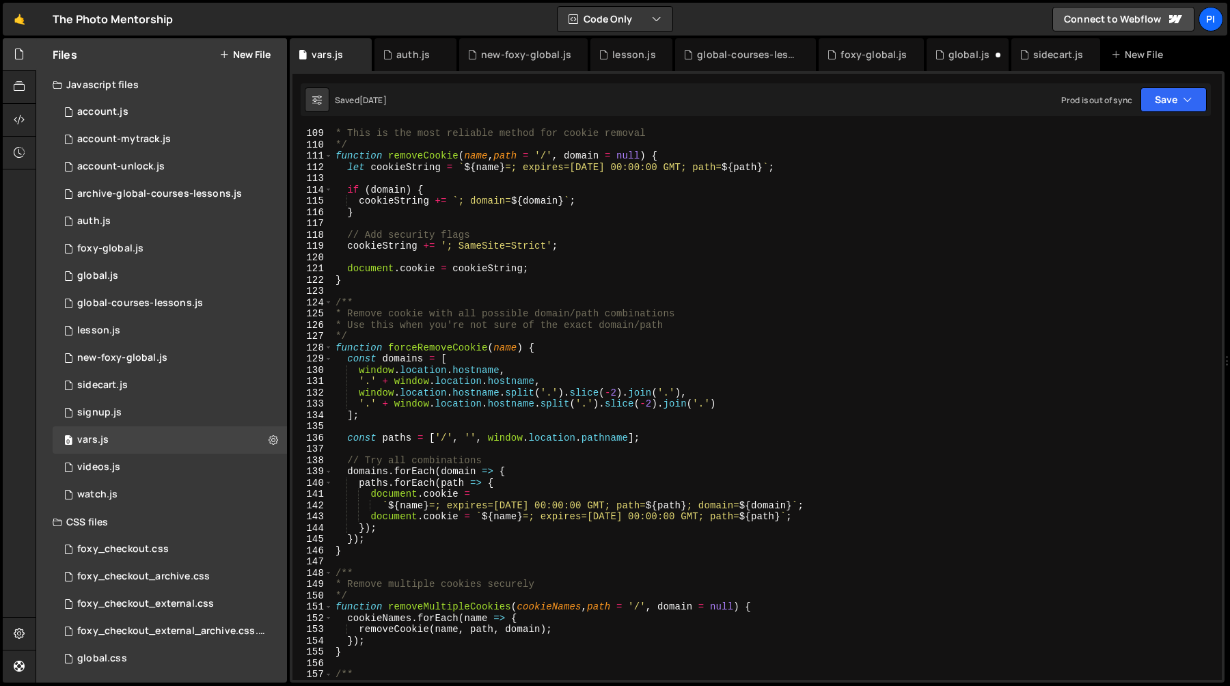
scroll to position [1217, 0]
type textarea "'.' + window.location.hostname.split('.').slice(-2).join('.')"
click at [644, 399] on div "* This is the most reliable method for cookie removal */ function removeCookie …" at bounding box center [774, 415] width 883 height 574
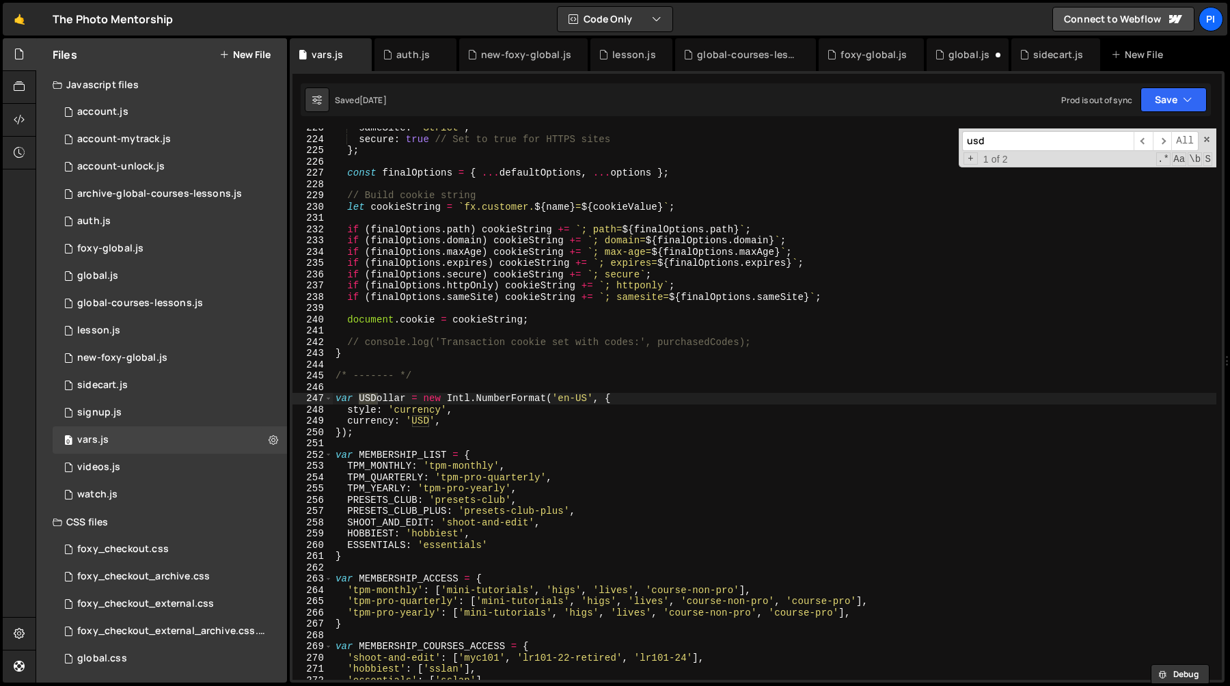
scroll to position [2509, 0]
type input "usd"
type textarea "});"
click at [405, 432] on div "sameSite : 'Strict' , secure : true // Set to true for HTTPS sites } ; const fi…" at bounding box center [774, 409] width 883 height 574
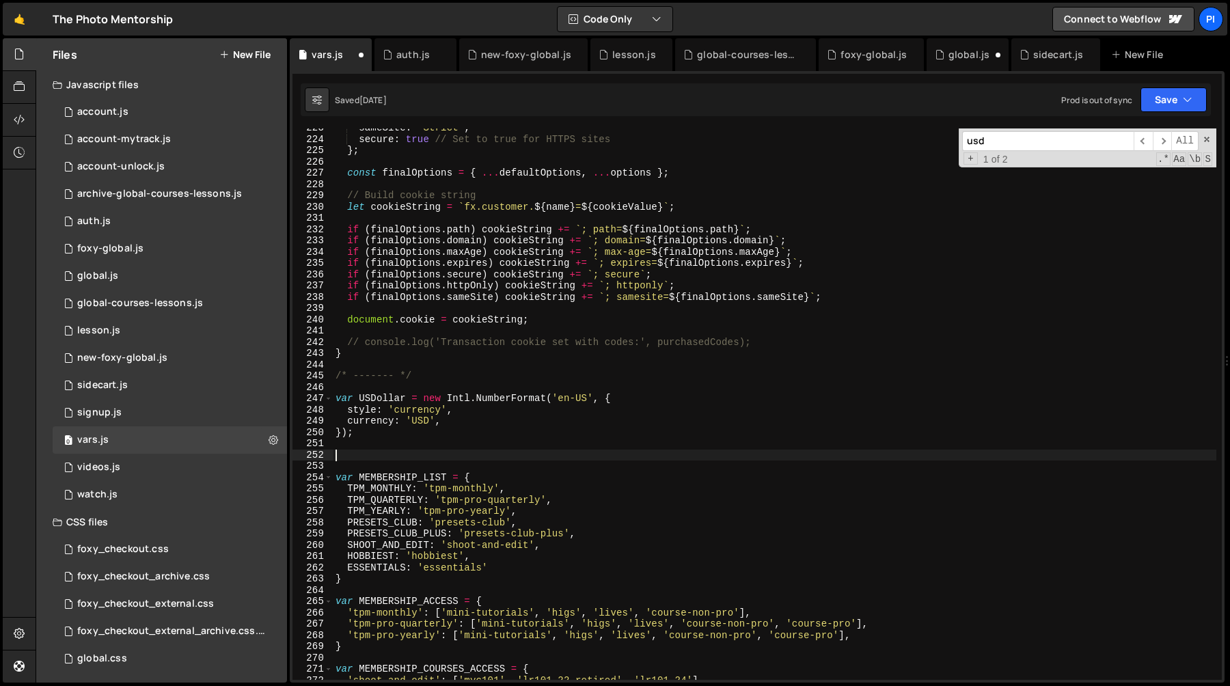
type textarea "});"
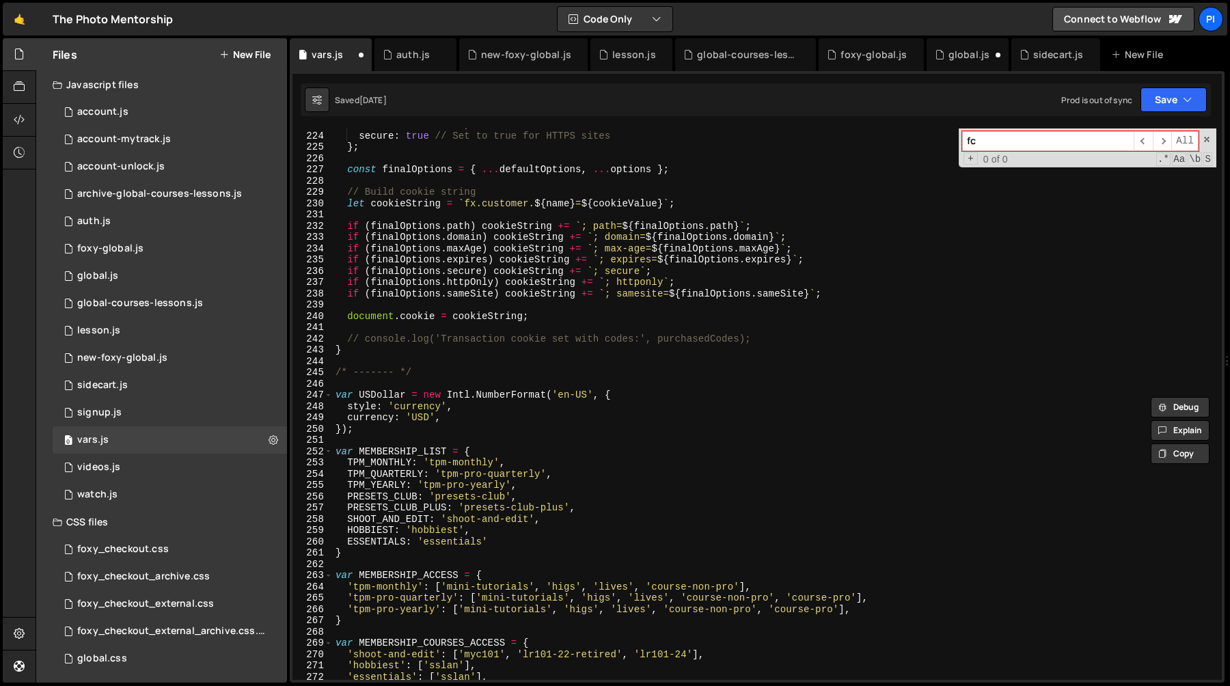
scroll to position [2511, 0]
type input "fc"
type textarea "var USDollar = new Intl.NumberFormat('en-US', {"
click at [369, 397] on div "sameSite : 'Strict' , secure : true // Set to true for HTTPS sites } ; const fi…" at bounding box center [774, 407] width 883 height 574
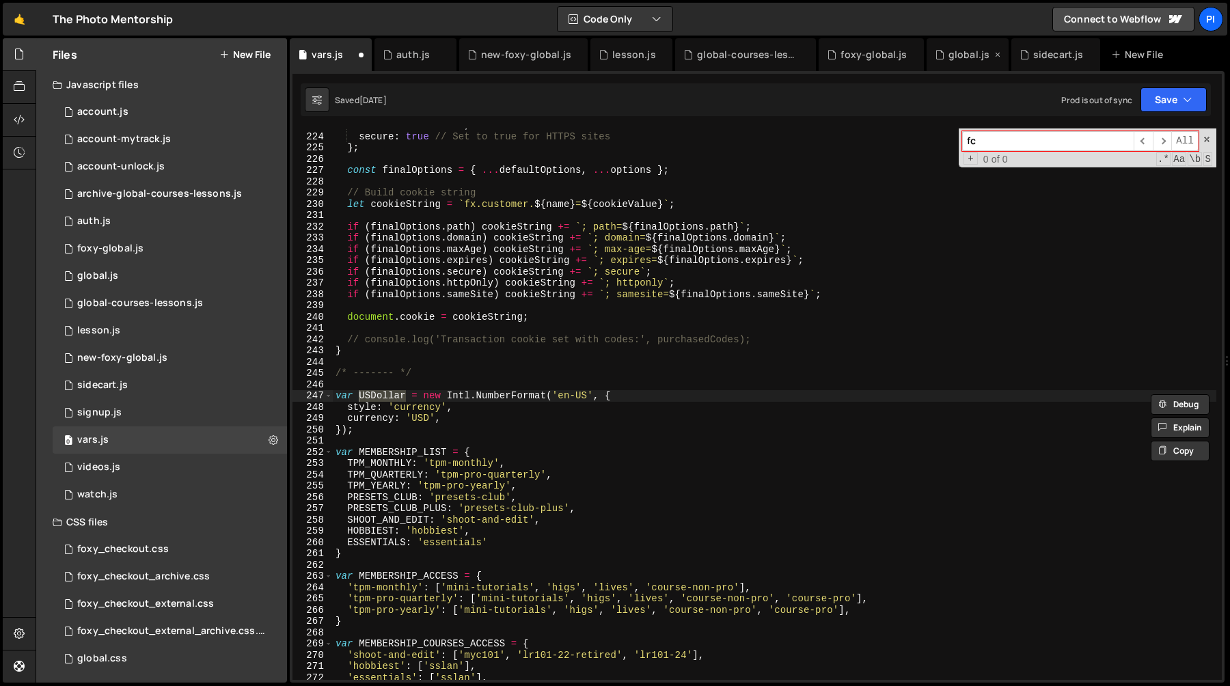
click at [950, 48] on div "global.js" at bounding box center [968, 55] width 41 height 14
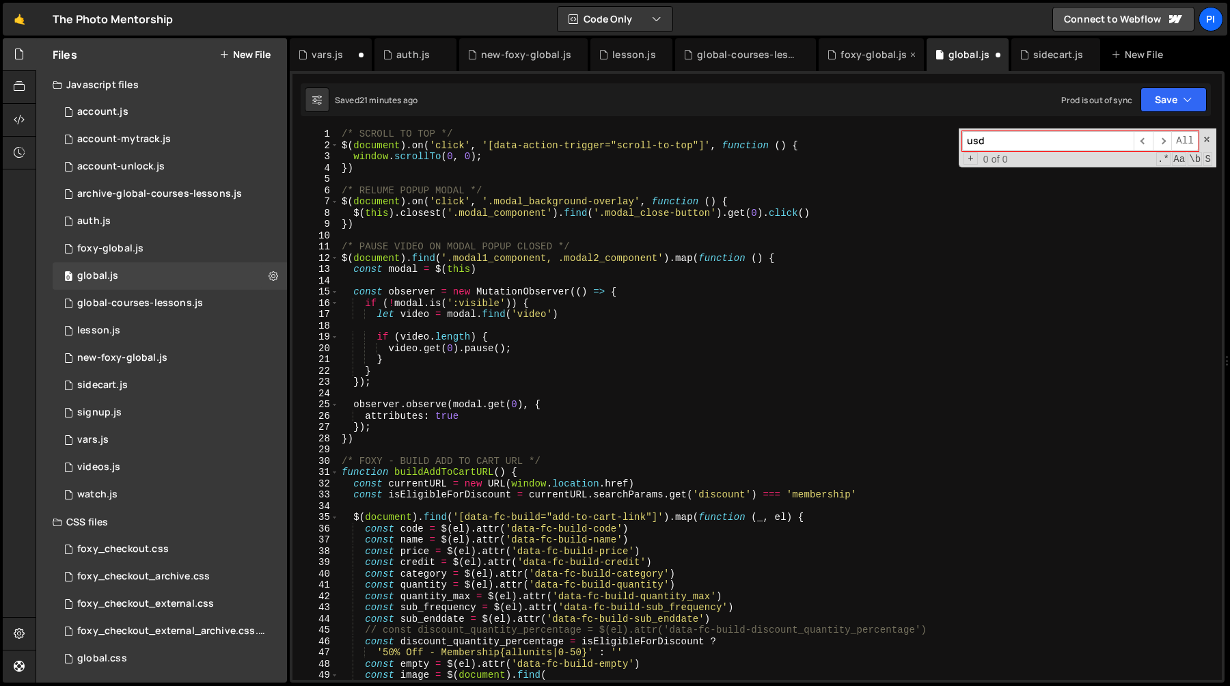
click at [866, 51] on div "foxy-global.js" at bounding box center [873, 55] width 66 height 14
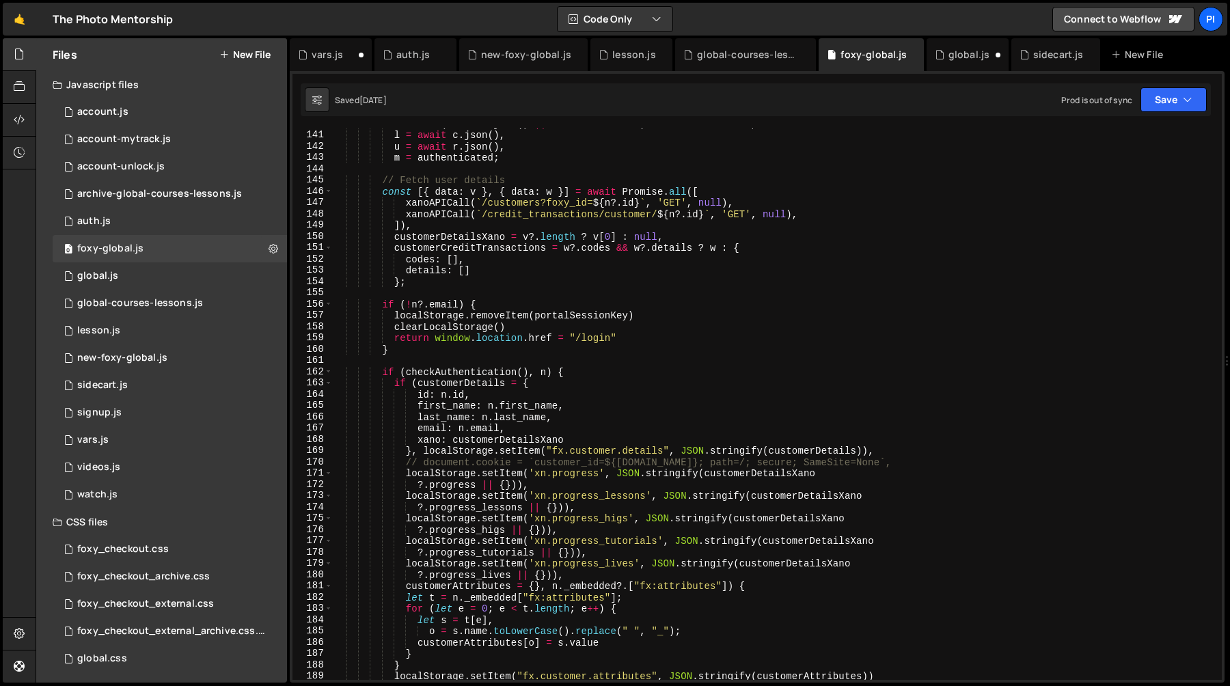
click at [711, 290] on div "n = a ? ( await a . json ( ) || customerDetails ) : customerDetails , l = await…" at bounding box center [774, 405] width 883 height 574
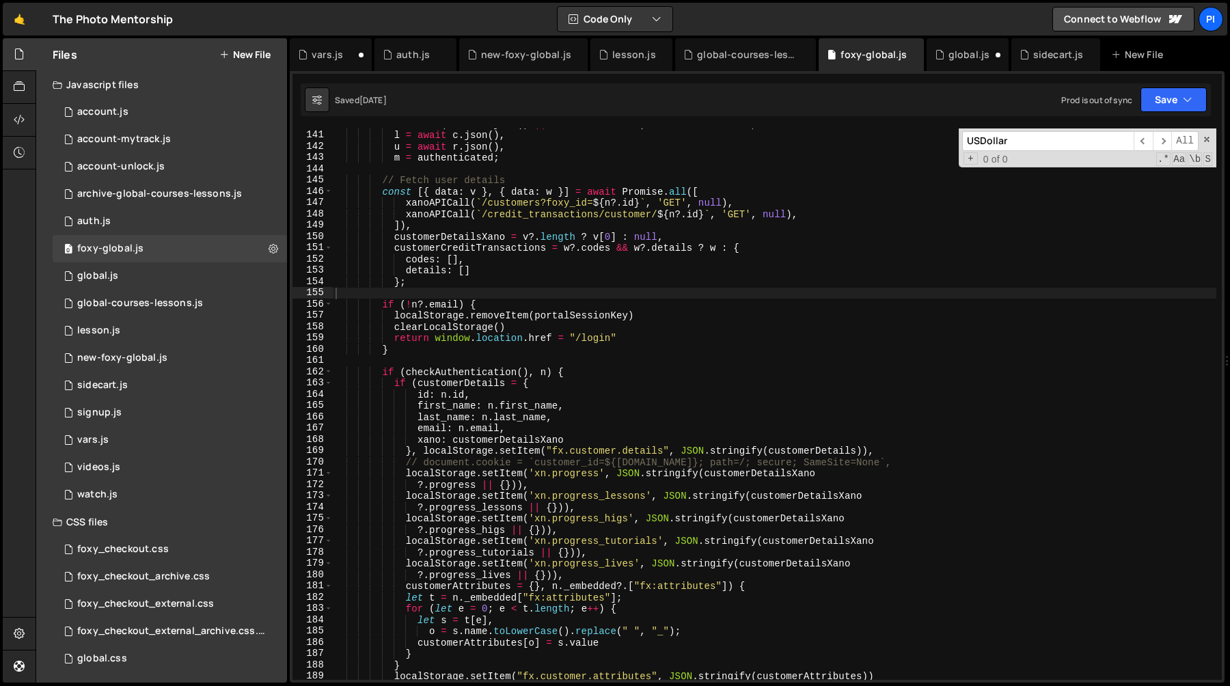
scroll to position [7051, 0]
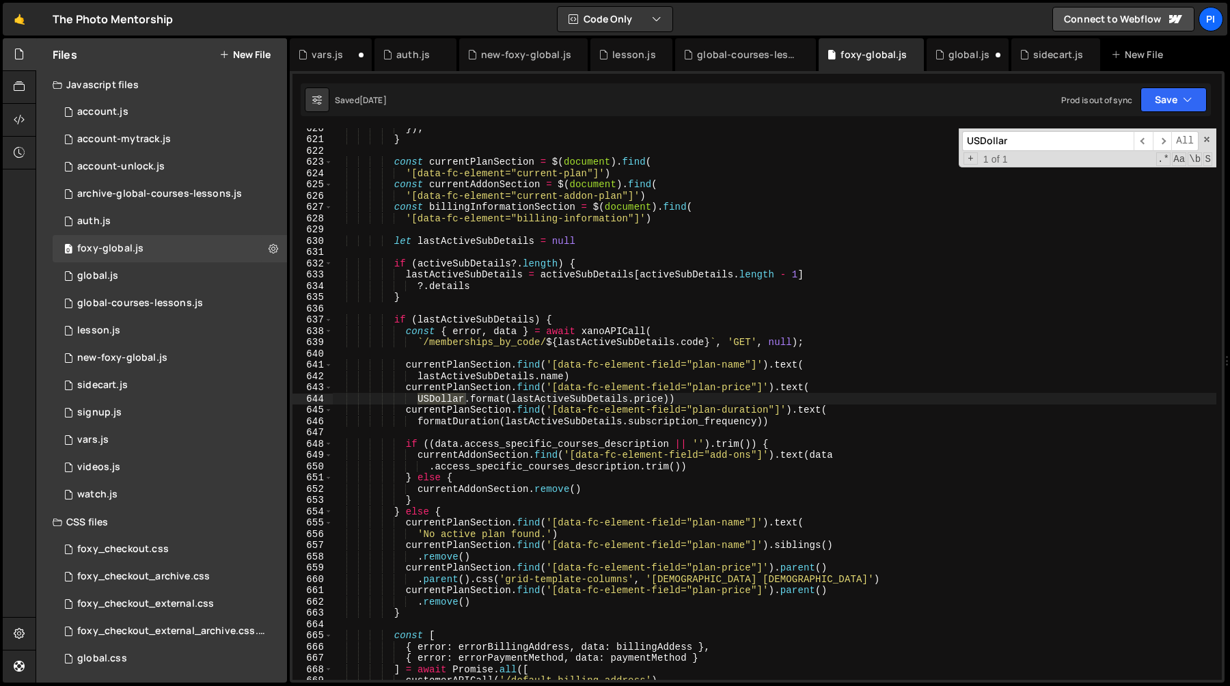
type input "USDollar"
type textarea "USDollar.format(lastActiveSubDetails.price))"
click at [415, 400] on div "}) ; } const currentPlanSection = $ ( document ) . find ( '[data-fc-element="cu…" at bounding box center [774, 403] width 883 height 551
click at [711, 397] on div "}) ; } const currentPlanSection = $ ( document ) . find ( '[data-fc-element="cu…" at bounding box center [774, 409] width 883 height 574
click at [950, 51] on div "global.js" at bounding box center [968, 55] width 41 height 14
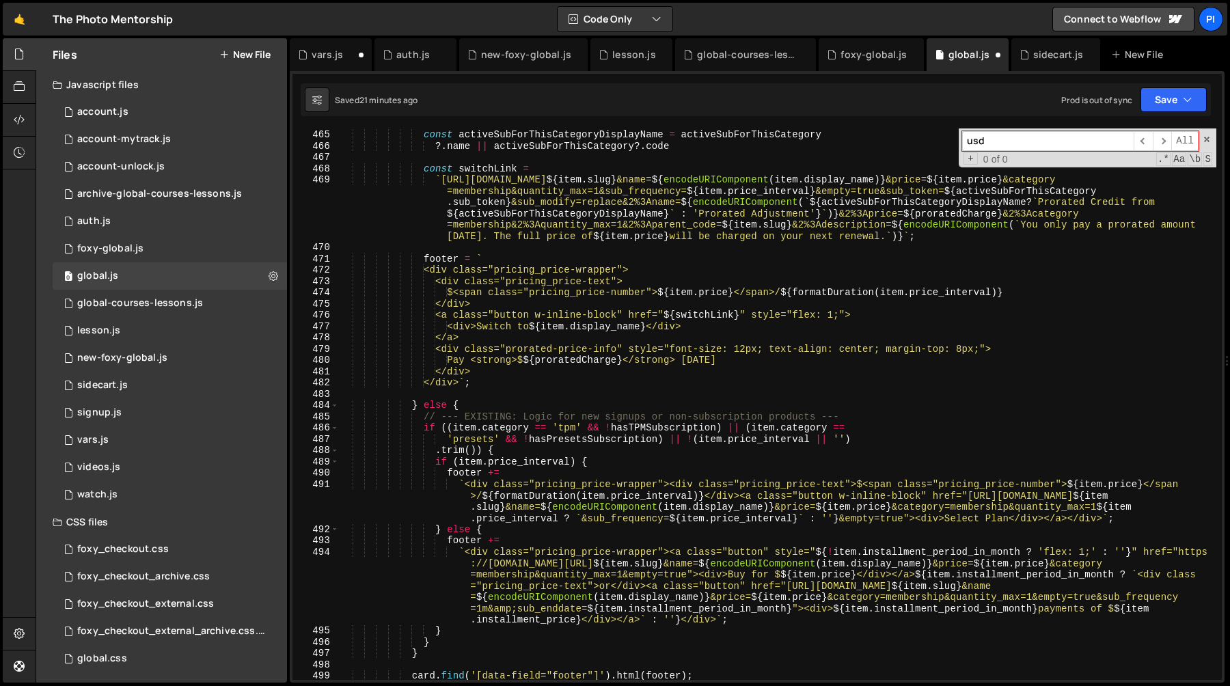
scroll to position [5249, 0]
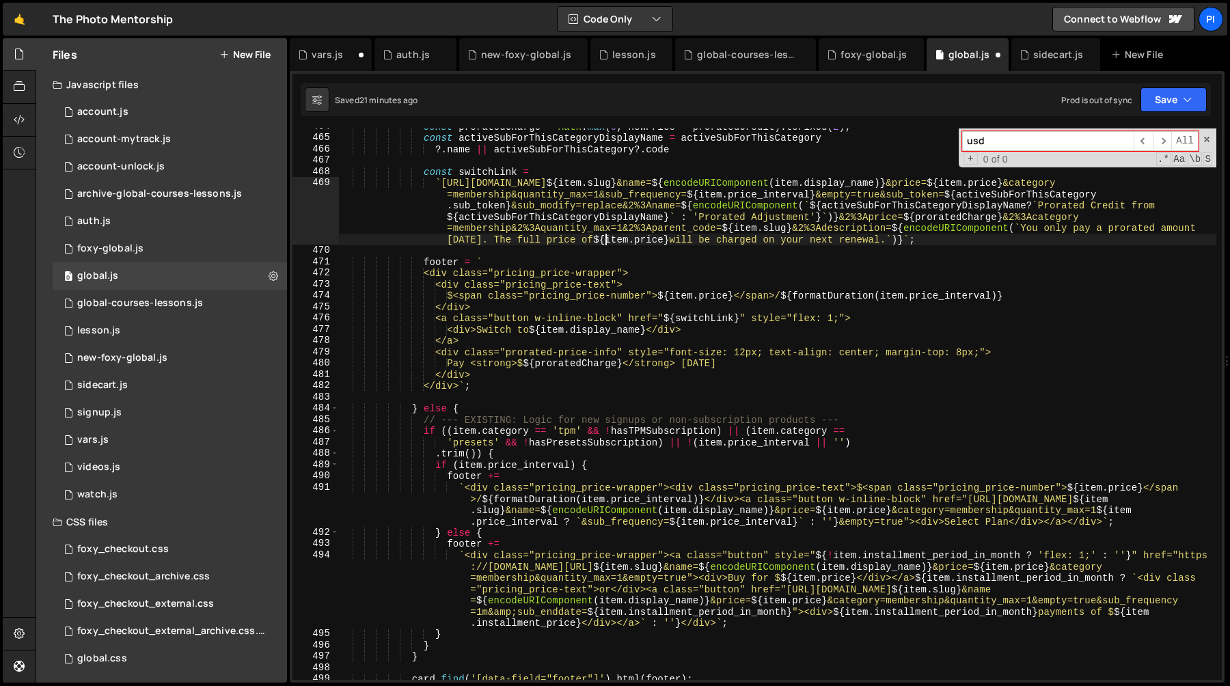
click at [606, 241] on div "const proratedCharge = Math . max ( 0 , newPrice - proratedCredit ) . toFixed (…" at bounding box center [777, 408] width 877 height 574
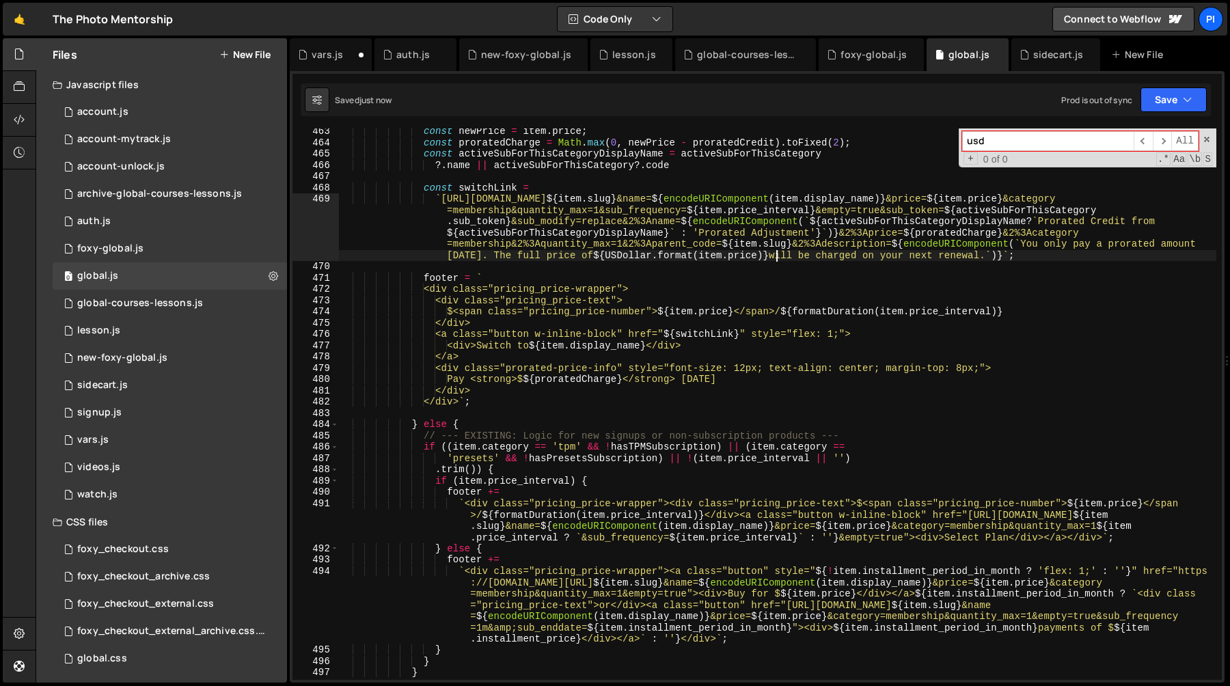
scroll to position [5229, 0]
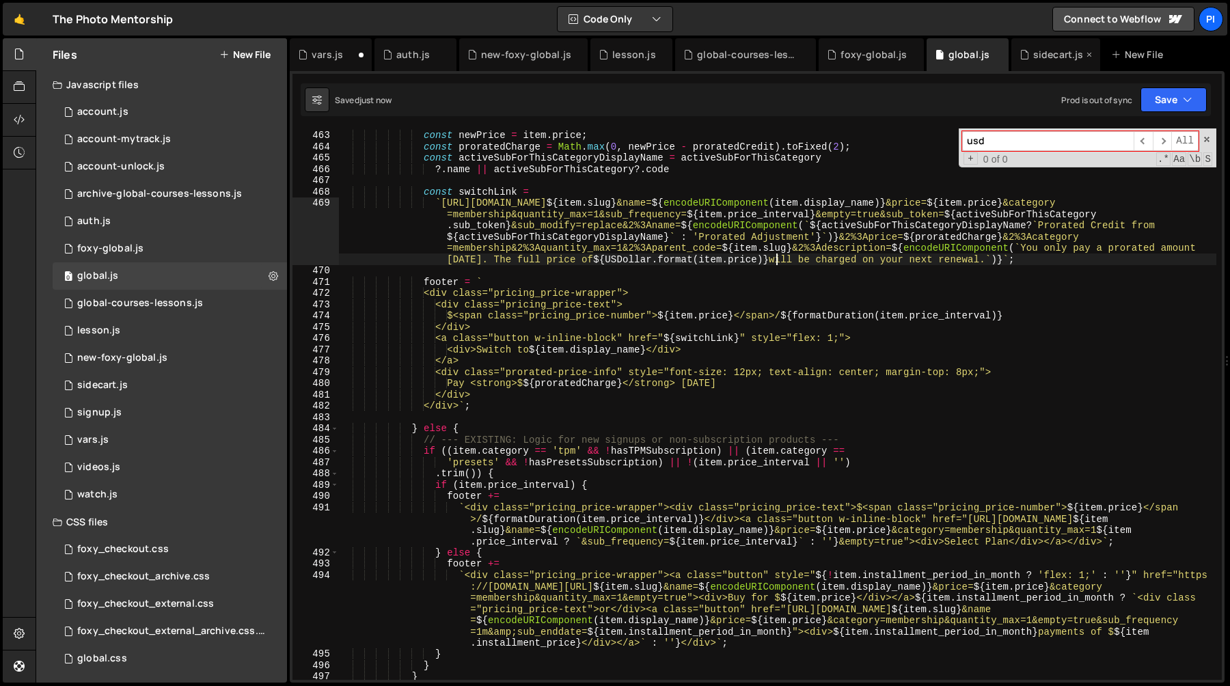
click at [1027, 61] on div "sidecart.js" at bounding box center [1055, 54] width 89 height 33
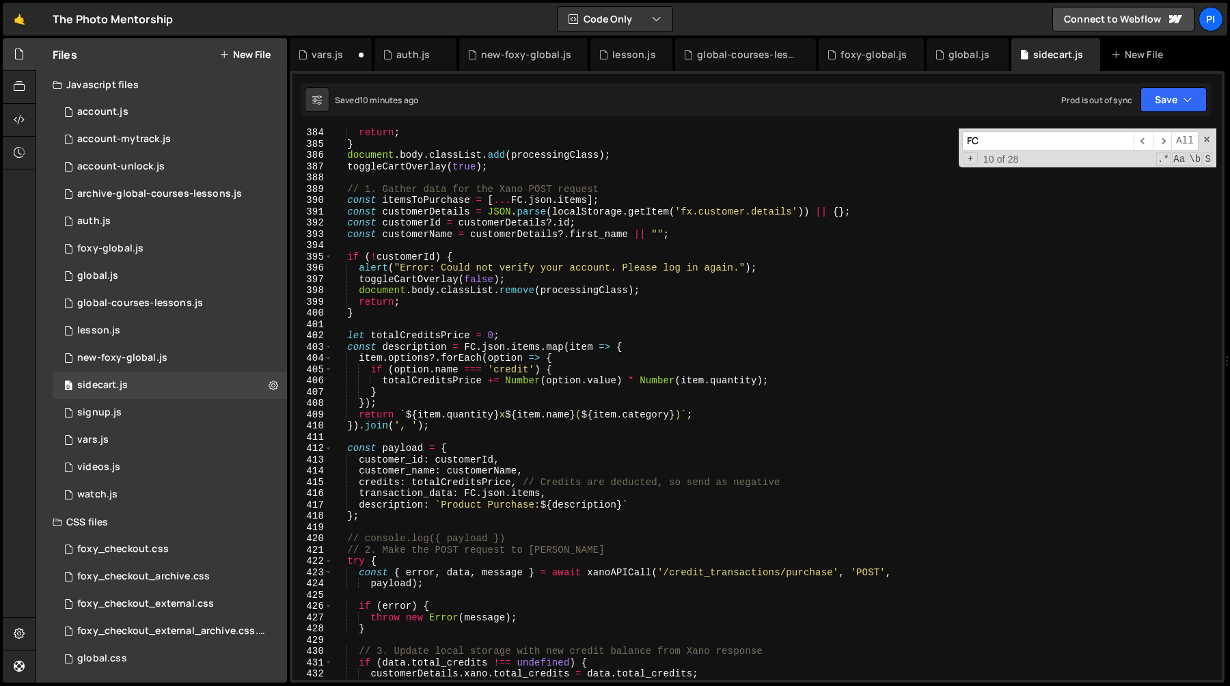
scroll to position [4343, 0]
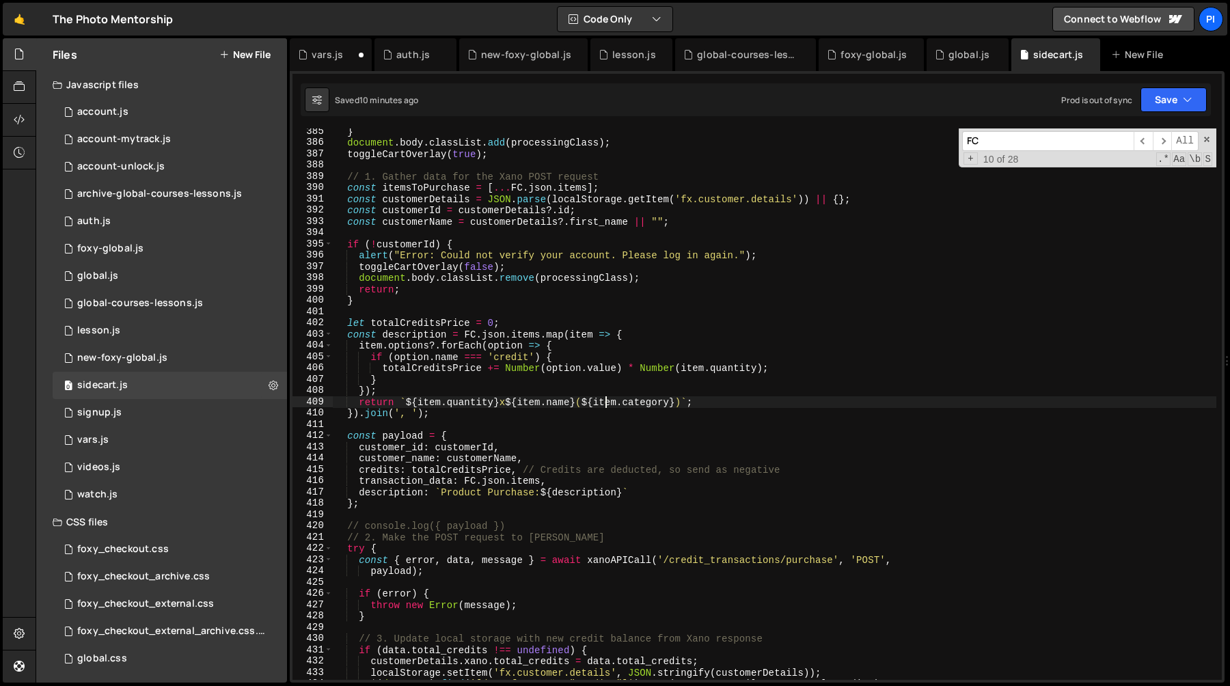
click at [607, 400] on div "} document . body . classList . add ( processingClass ) ; toggleCartOverlay ( t…" at bounding box center [774, 413] width 883 height 574
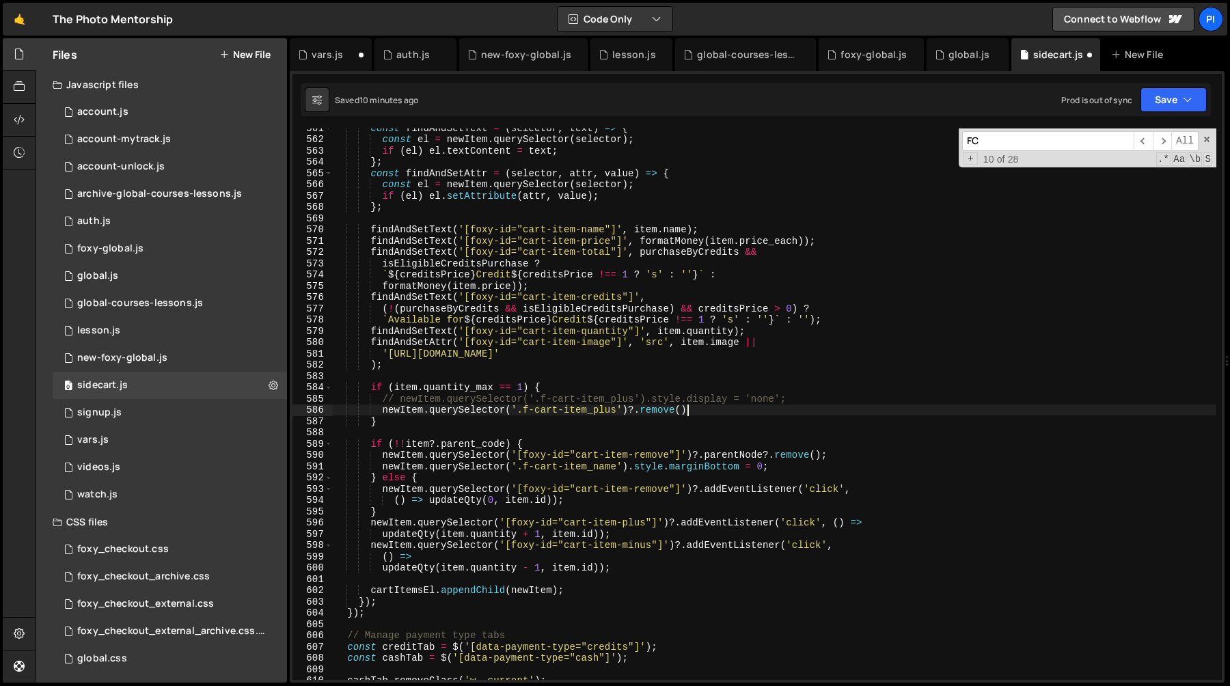
scroll to position [6330, 0]
type textarea "newItem.querySelector('.f-cart-item_plus')?.remove();"
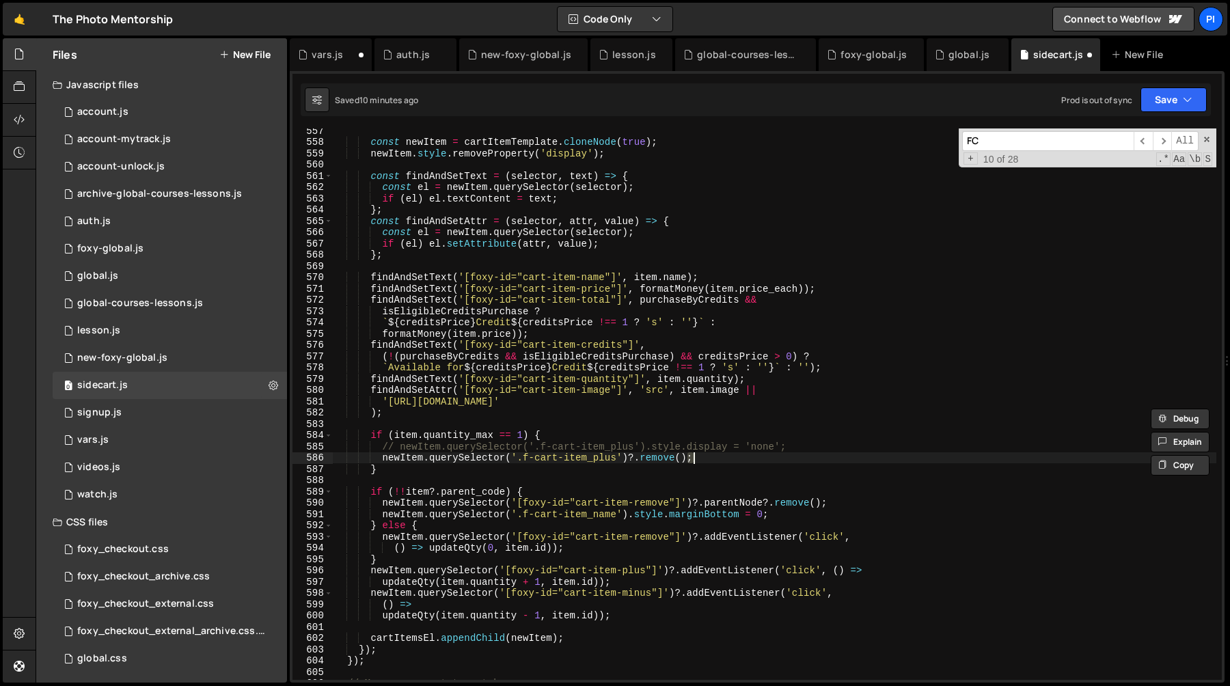
scroll to position [6279, 0]
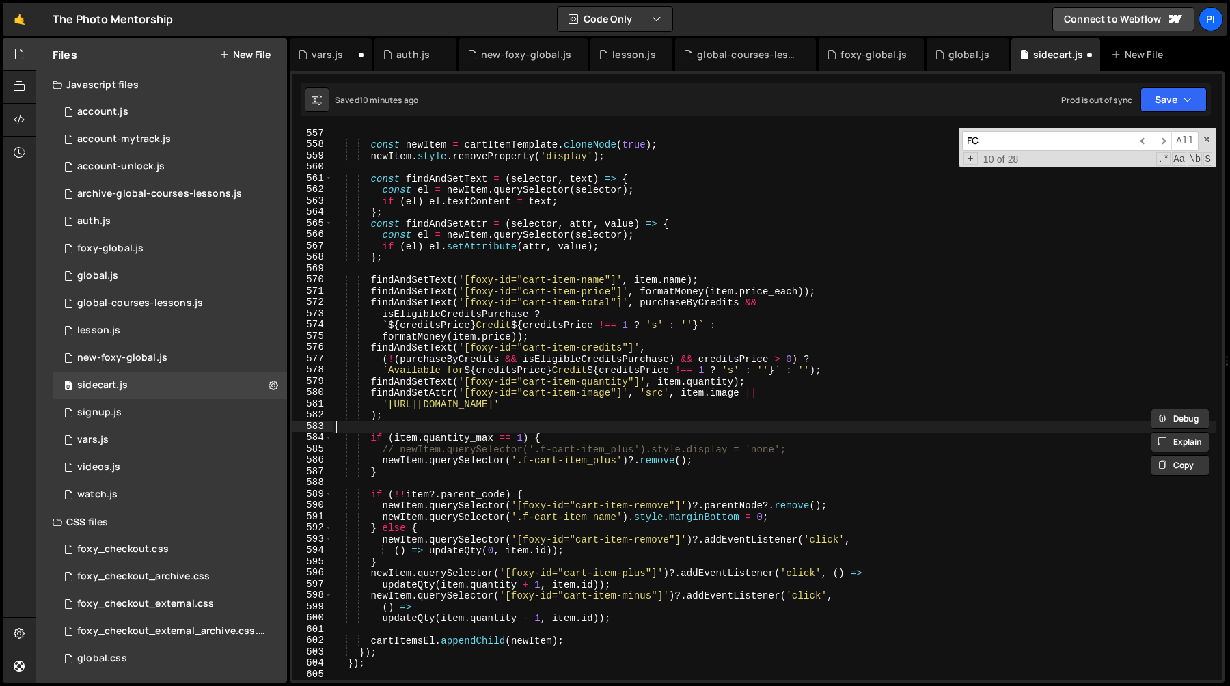
click at [454, 429] on div "const newItem = cartItemTemplate . cloneNode ( true ) ; newItem . style . remov…" at bounding box center [774, 415] width 883 height 574
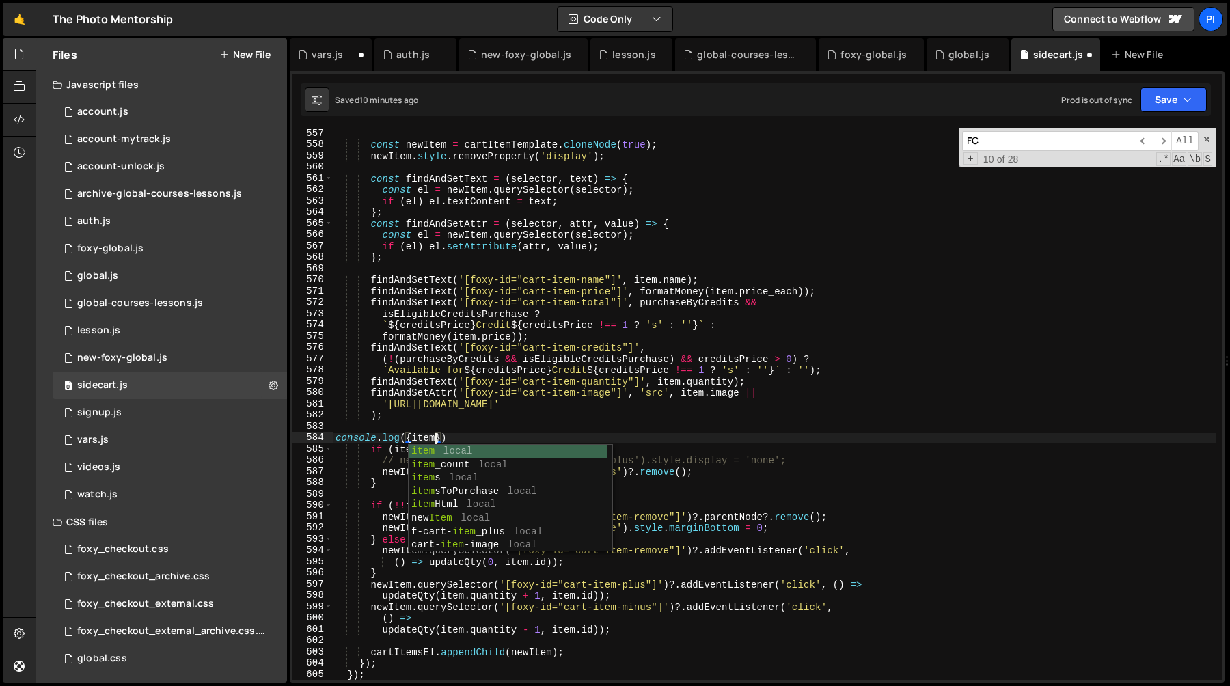
scroll to position [0, 6]
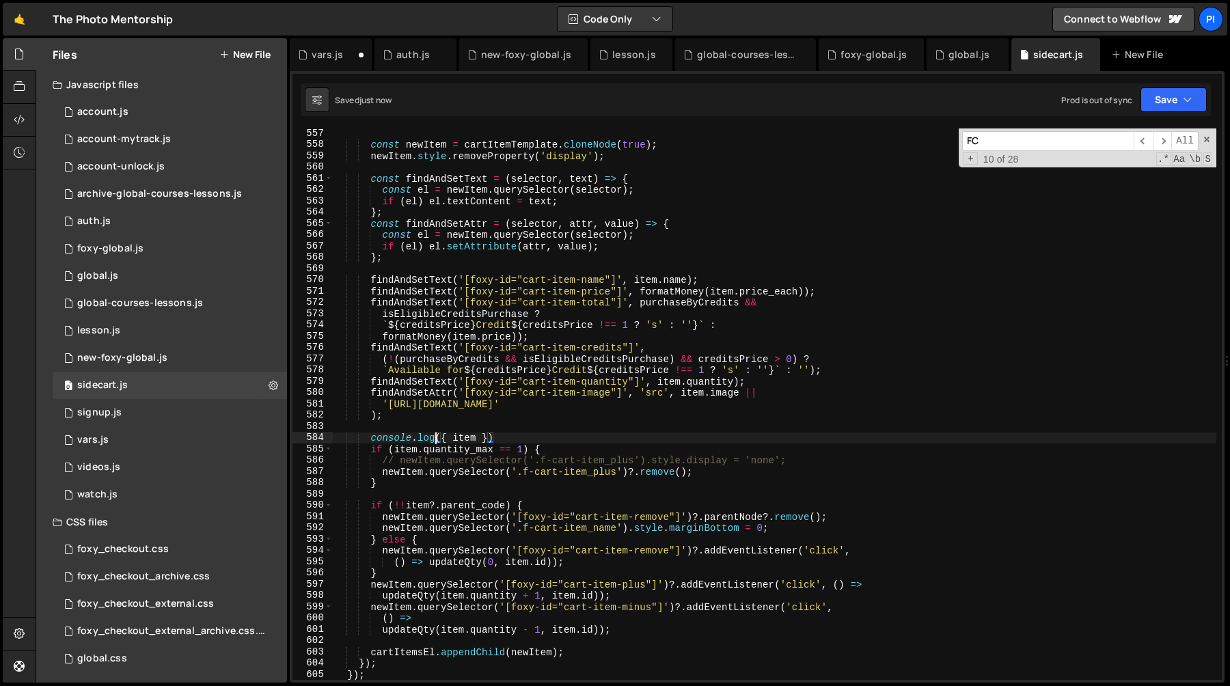
type textarea "console.log({ item })"
click at [506, 435] on div "const newItem = cartItemTemplate . cloneNode ( true ) ; newItem . style . remov…" at bounding box center [774, 415] width 883 height 574
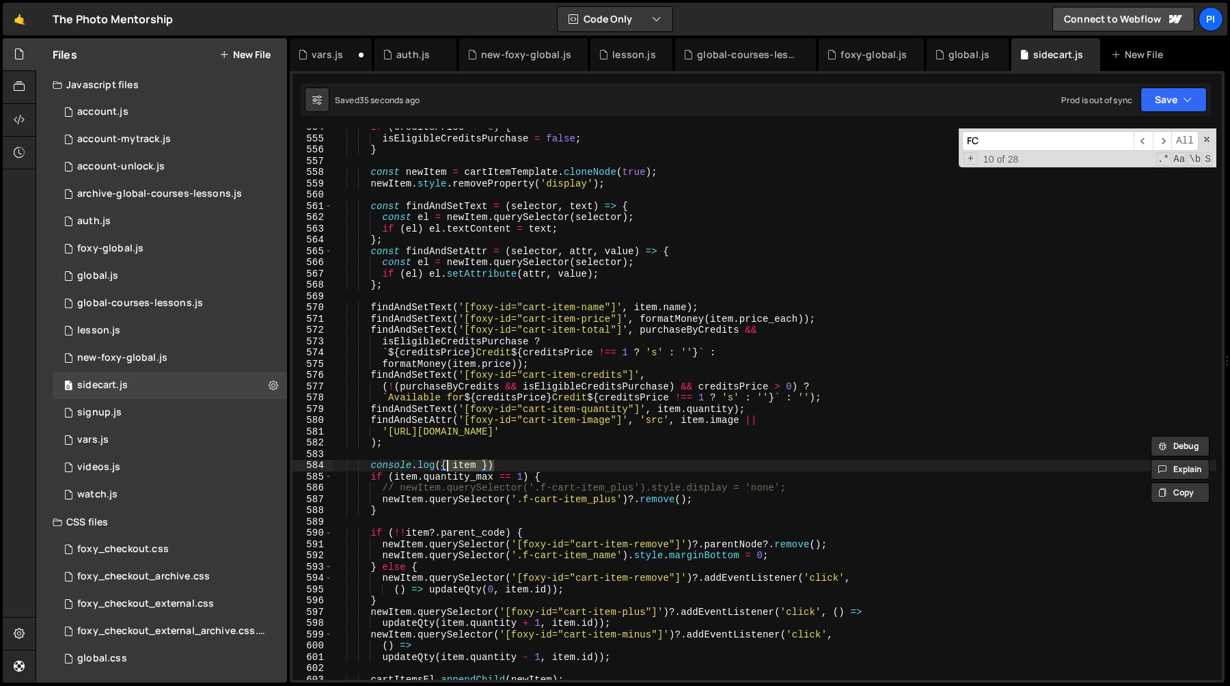
scroll to position [6237, 0]
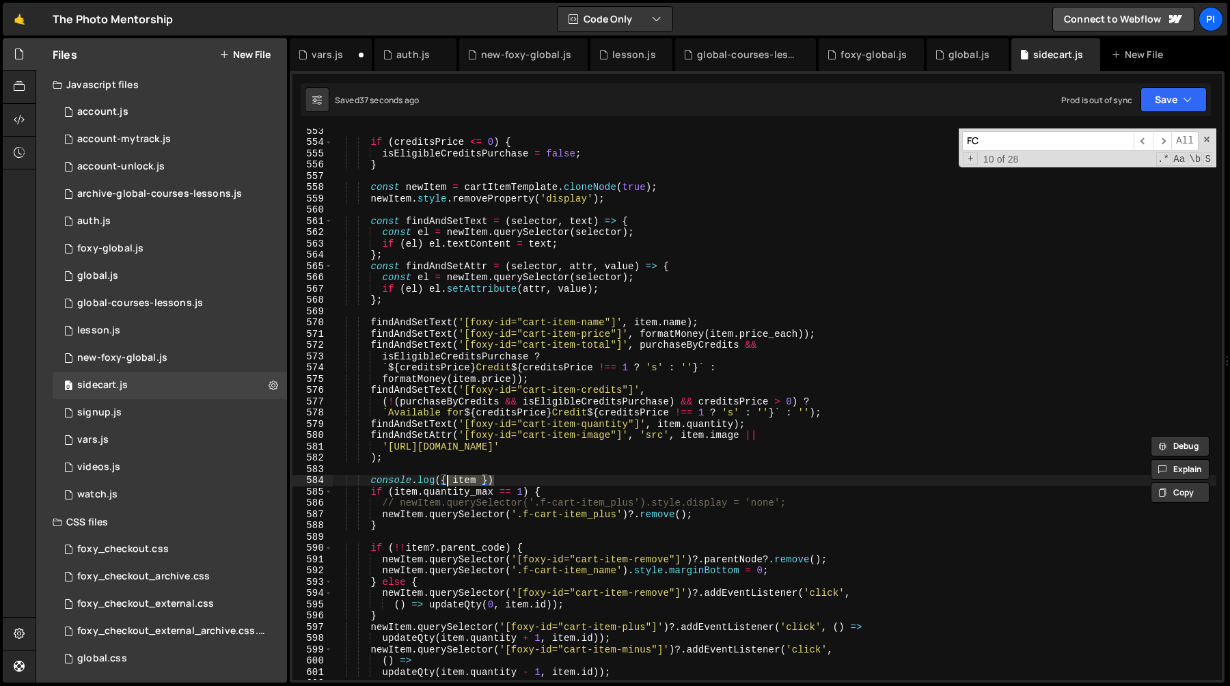
click at [370, 481] on div "if ( creditsPrice <= 0 ) { isEligibleCreditsPurchase = false ; } const newItem …" at bounding box center [774, 412] width 883 height 574
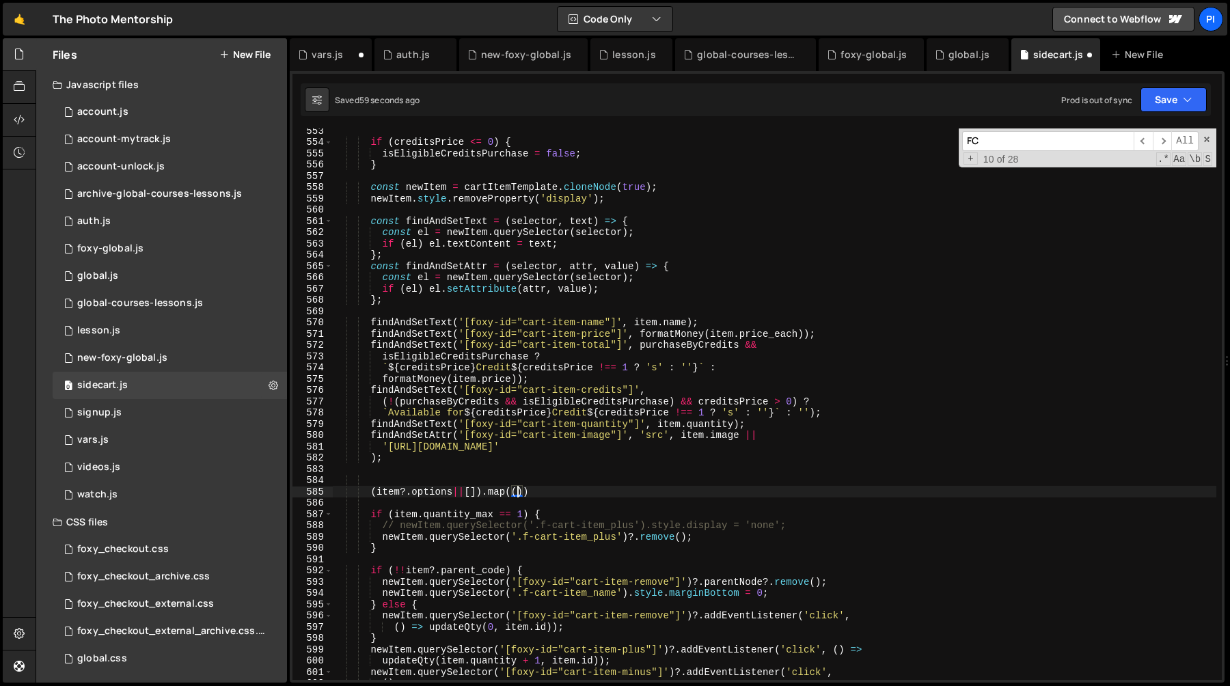
scroll to position [0, 13]
paste textarea "name}"
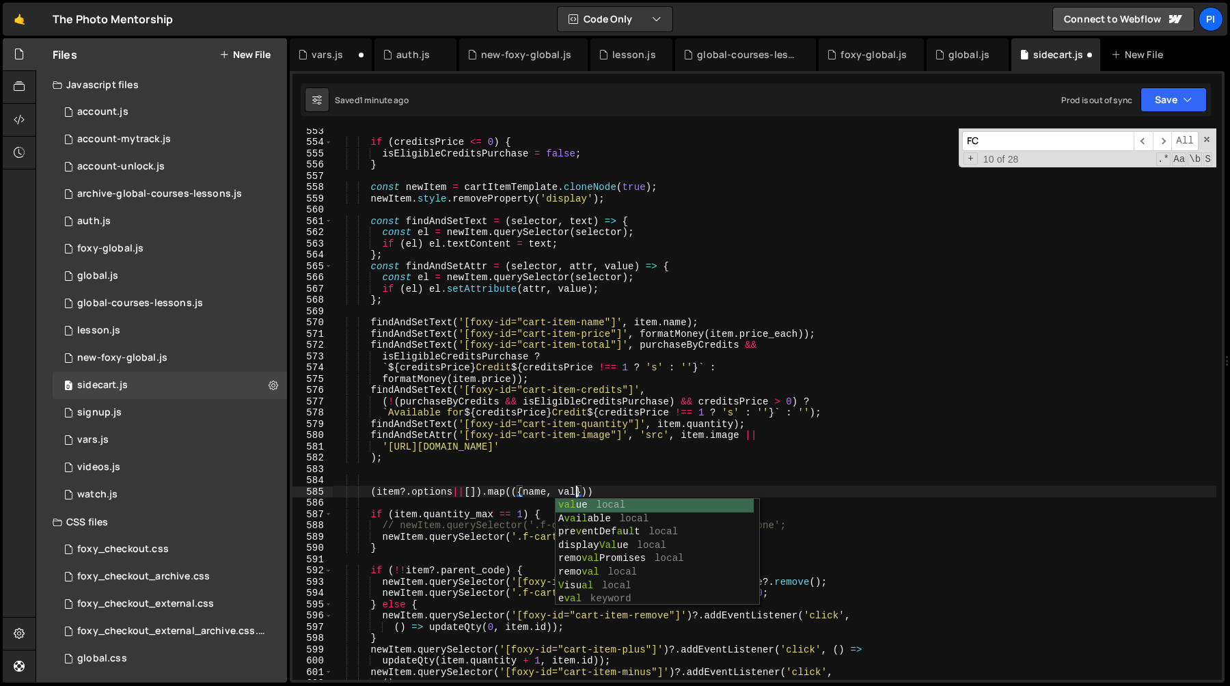
scroll to position [0, 17]
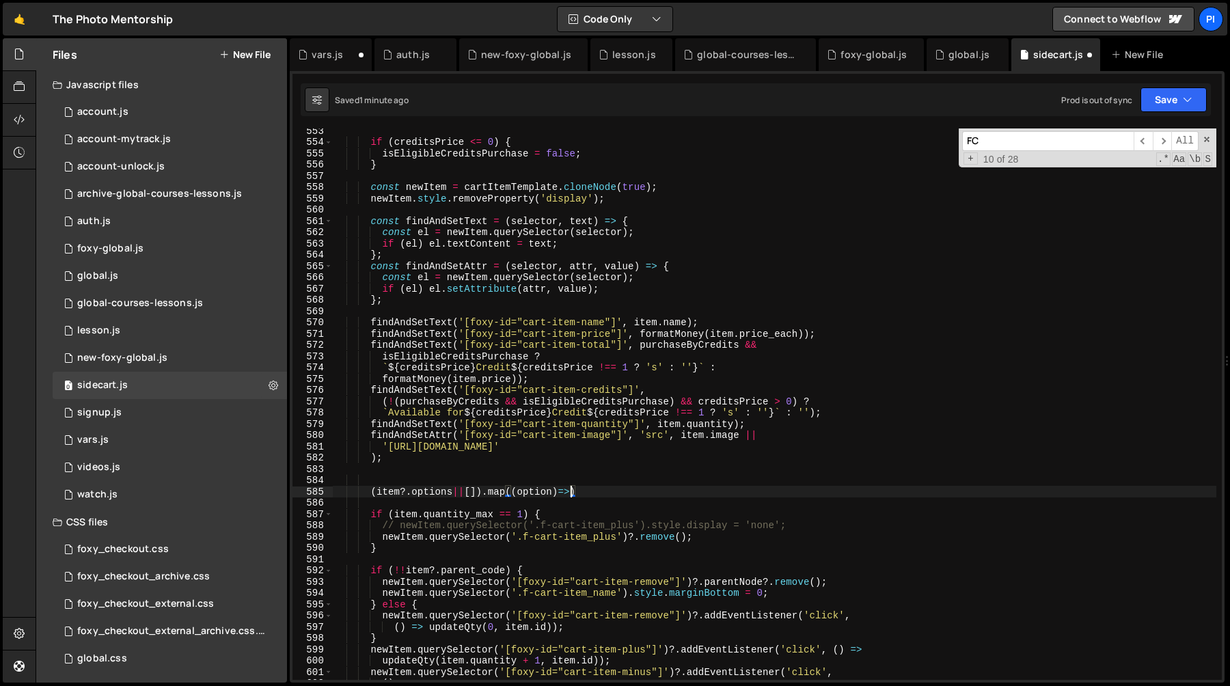
type textarea "(item?.options||[]).map((option)=>{)"
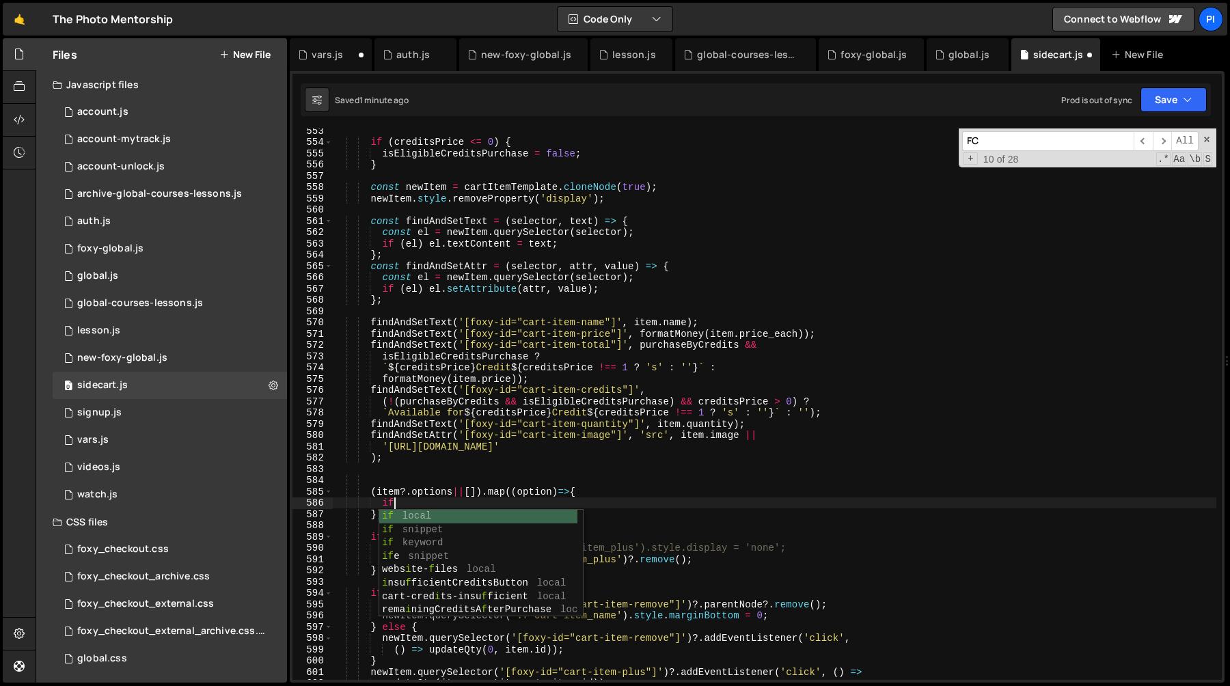
scroll to position [0, 3]
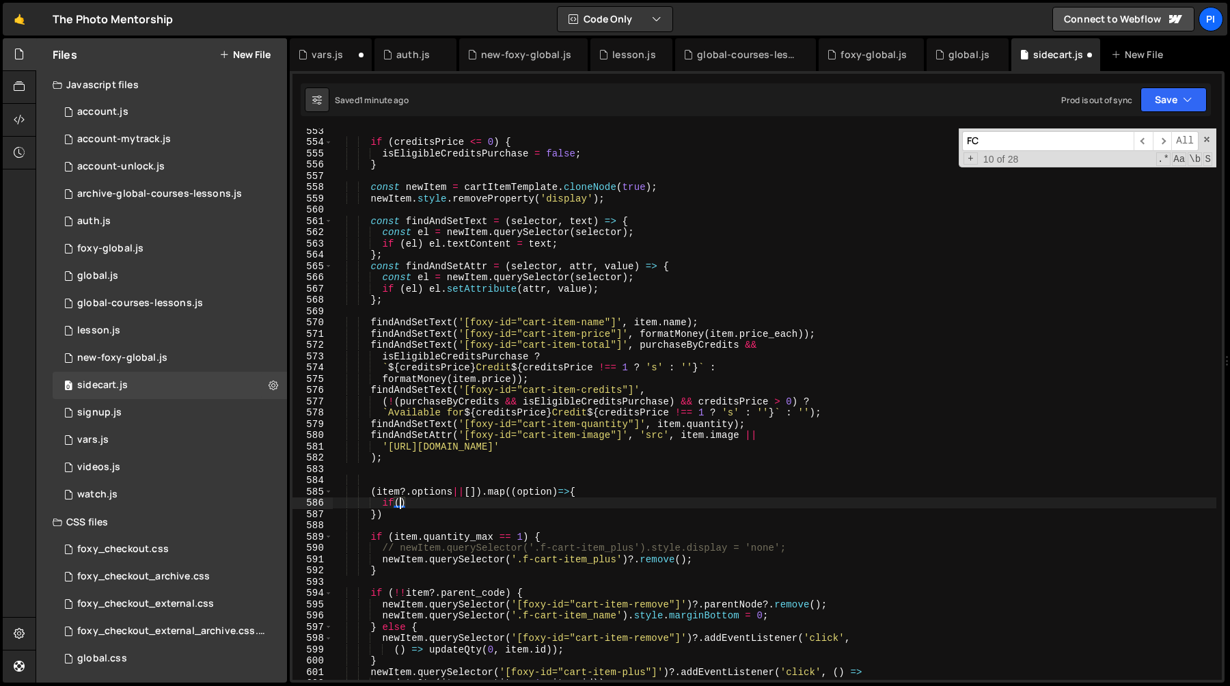
paste textarea "{name, value})"
paste textarea "{name, value}'"
type textarea "if(option?.name=='description'){"
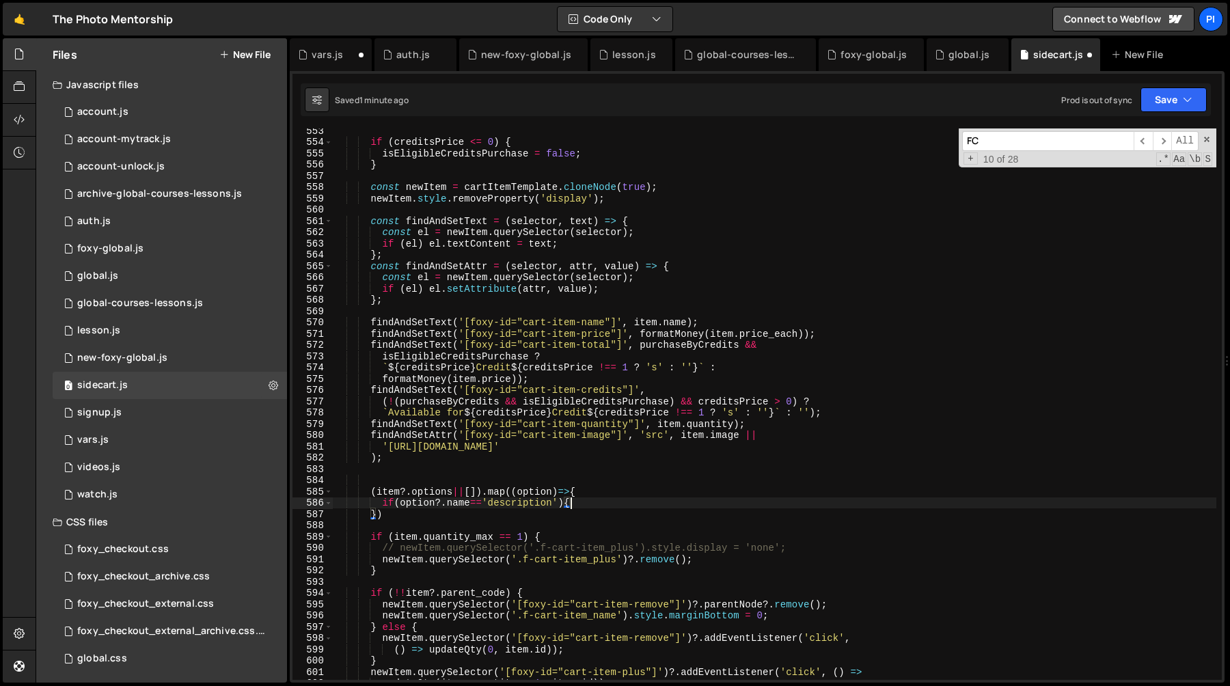
scroll to position [0, 3]
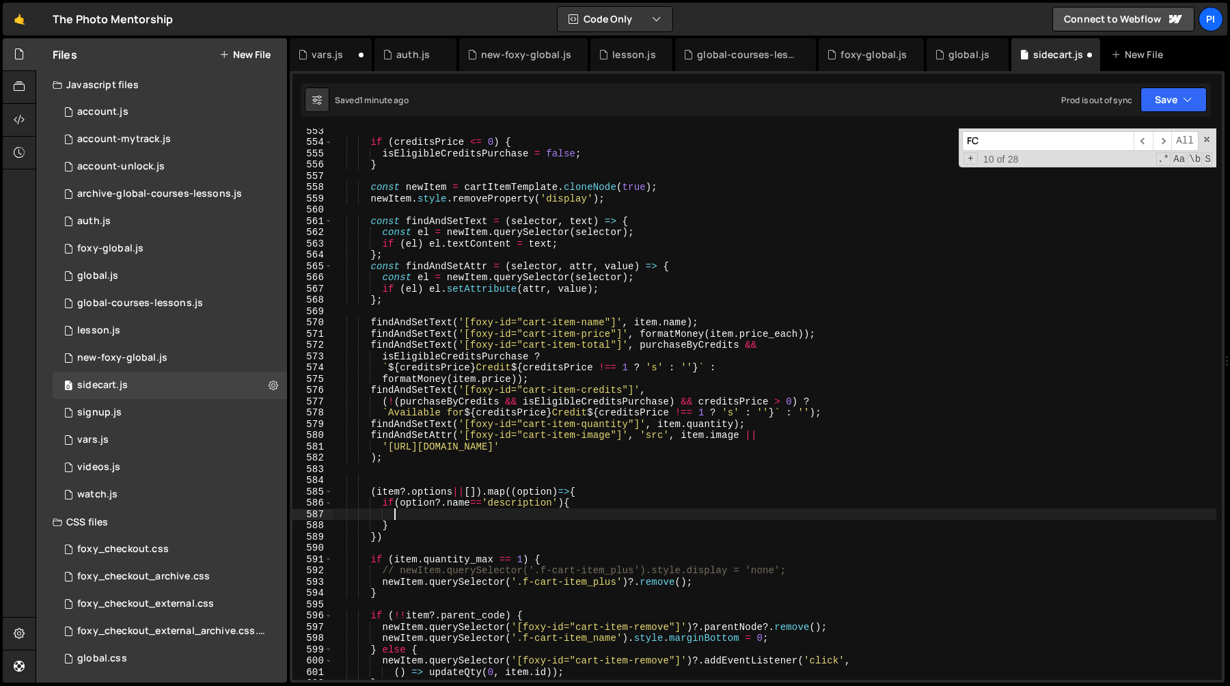
click at [372, 321] on div "if ( creditsPrice <= 0 ) { isEligibleCreditsPurchase = false ; } const newItem …" at bounding box center [774, 412] width 883 height 574
type textarea "findAndSetText('[foxy-id="cart-item-name"]', item.name);"
click at [410, 514] on div "if ( creditsPrice <= 0 ) { isEligibleCreditsPurchase = false ; } const newItem …" at bounding box center [774, 412] width 883 height 574
paste textarea "findAndSetText('[foxy-id="cart-item-name"]', item.name);"
click at [614, 517] on div "if ( creditsPrice <= 0 ) { isEligibleCreditsPurchase = false ; } const newItem …" at bounding box center [774, 412] width 883 height 574
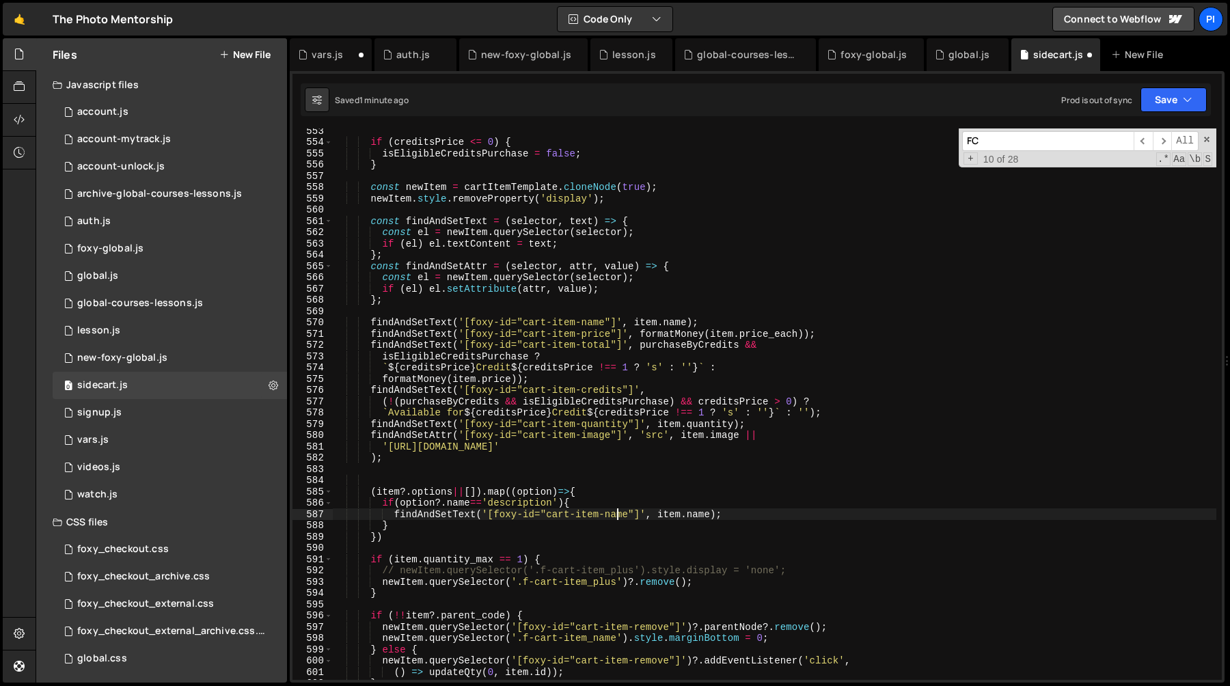
click at [614, 517] on div "if ( creditsPrice <= 0 ) { isEligibleCreditsPurchase = false ; } const newItem …" at bounding box center [774, 412] width 883 height 574
click at [704, 516] on div "if ( creditsPrice <= 0 ) { isEligibleCreditsPurchase = false ; } const newItem …" at bounding box center [774, 412] width 883 height 574
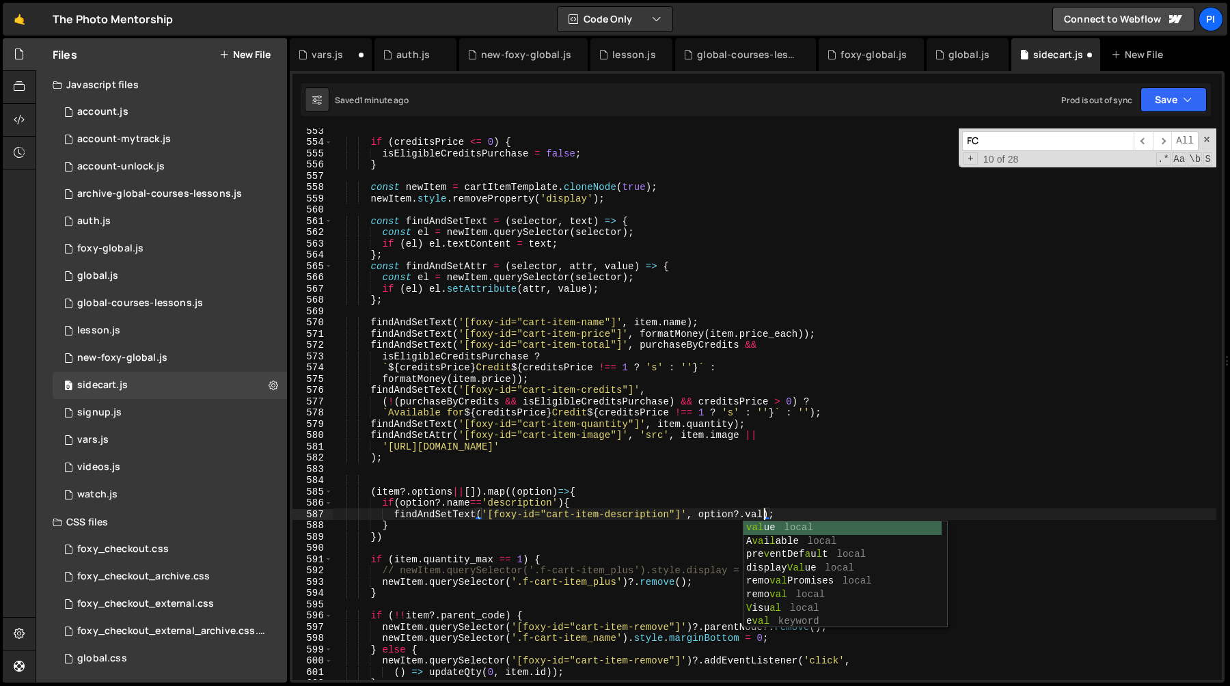
scroll to position [0, 30]
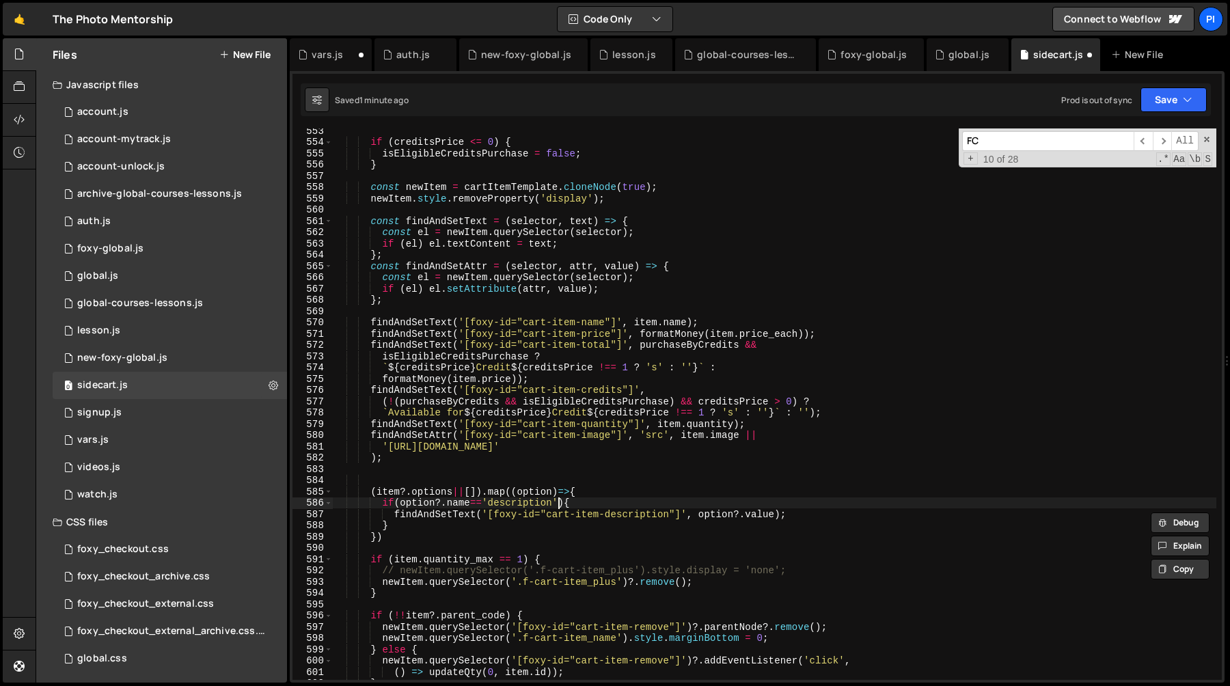
click at [558, 501] on div "if ( creditsPrice <= 0 ) { isEligibleCreditsPurchase = false ; } const newItem …" at bounding box center [774, 412] width 883 height 574
paste textarea "option?.value"
click at [737, 515] on div "if ( creditsPrice <= 0 ) { isEligibleCreditsPurchase = false ; } const newItem …" at bounding box center [774, 412] width 883 height 574
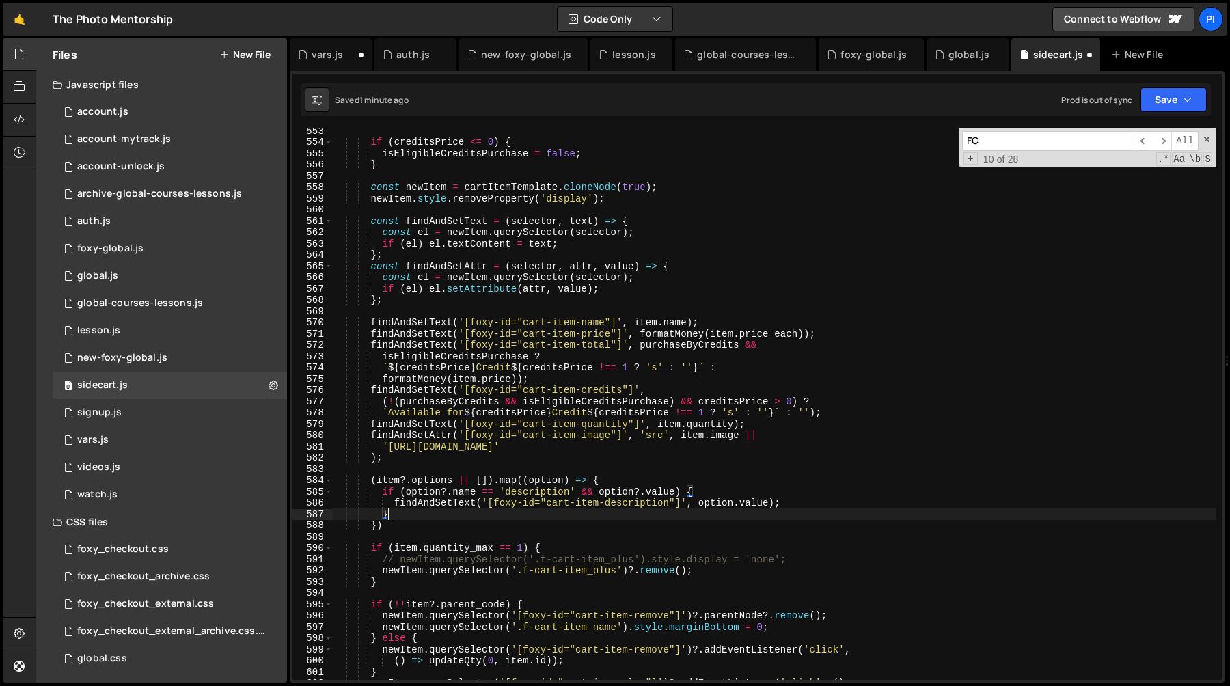
scroll to position [0, 3]
click at [397, 525] on div "if ( creditsPrice <= 0 ) { isEligibleCreditsPurchase = false ; } const newItem …" at bounding box center [774, 412] width 883 height 574
click at [396, 515] on div "if ( creditsPrice <= 0 ) { isEligibleCreditsPurchase = false ; } const newItem …" at bounding box center [774, 412] width 883 height 574
click at [399, 525] on div "if ( creditsPrice <= 0 ) { isEligibleCreditsPurchase = false ; } const newItem …" at bounding box center [774, 412] width 883 height 574
type textarea "})"
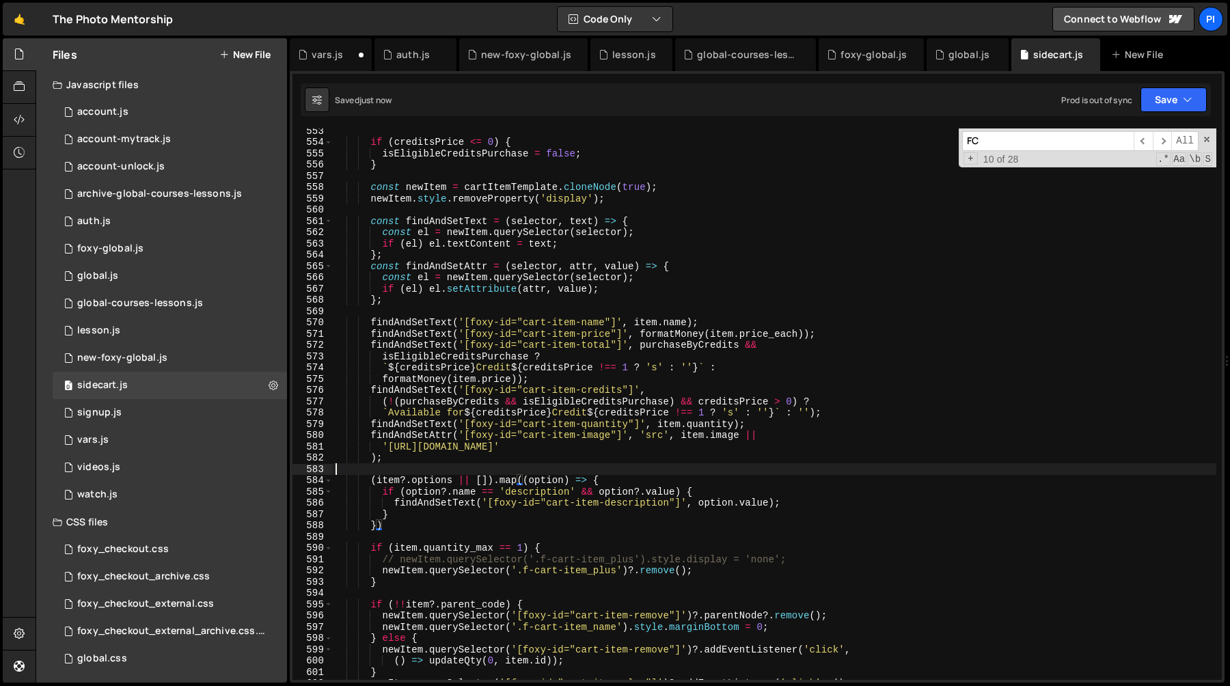
click at [413, 472] on div "if ( creditsPrice <= 0 ) { isEligibleCreditsPurchase = false ; } const newItem …" at bounding box center [774, 412] width 883 height 574
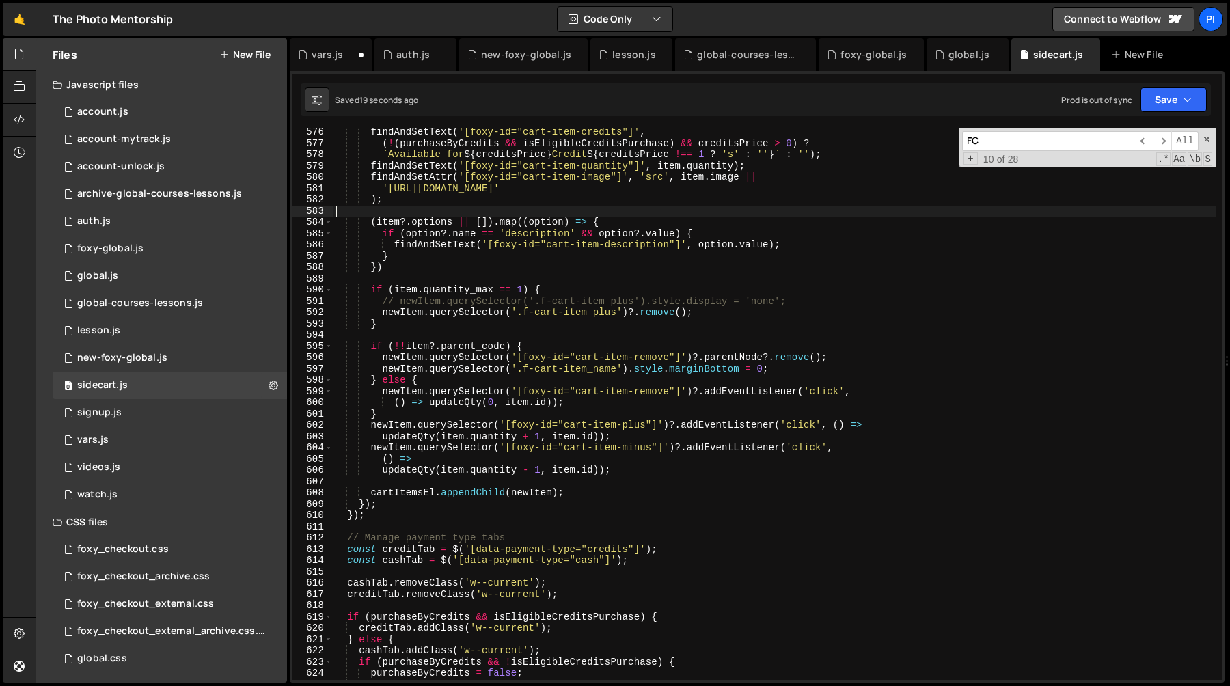
scroll to position [6378, 0]
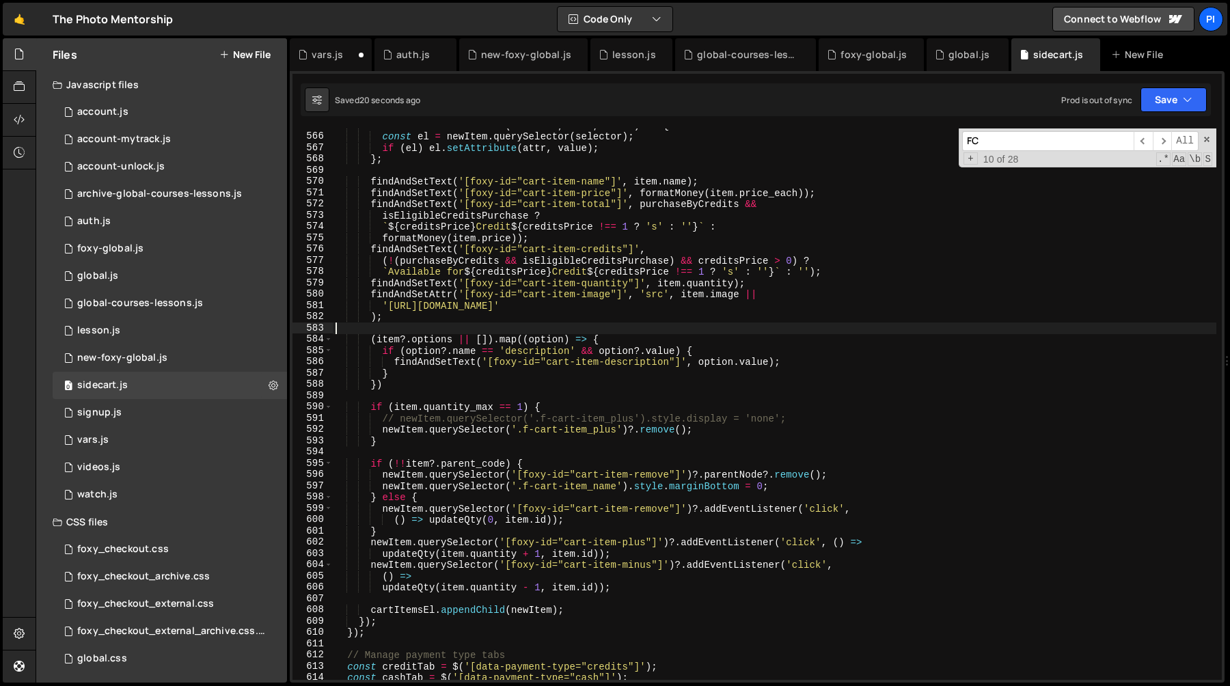
click at [381, 420] on div "const findAndSetAttr = ( selector , attr , value ) => { const el = newItem . qu…" at bounding box center [774, 407] width 883 height 574
click at [841, 419] on div "const findAndSetAttr = ( selector , attr , value ) => { const el = newItem . qu…" at bounding box center [774, 407] width 883 height 574
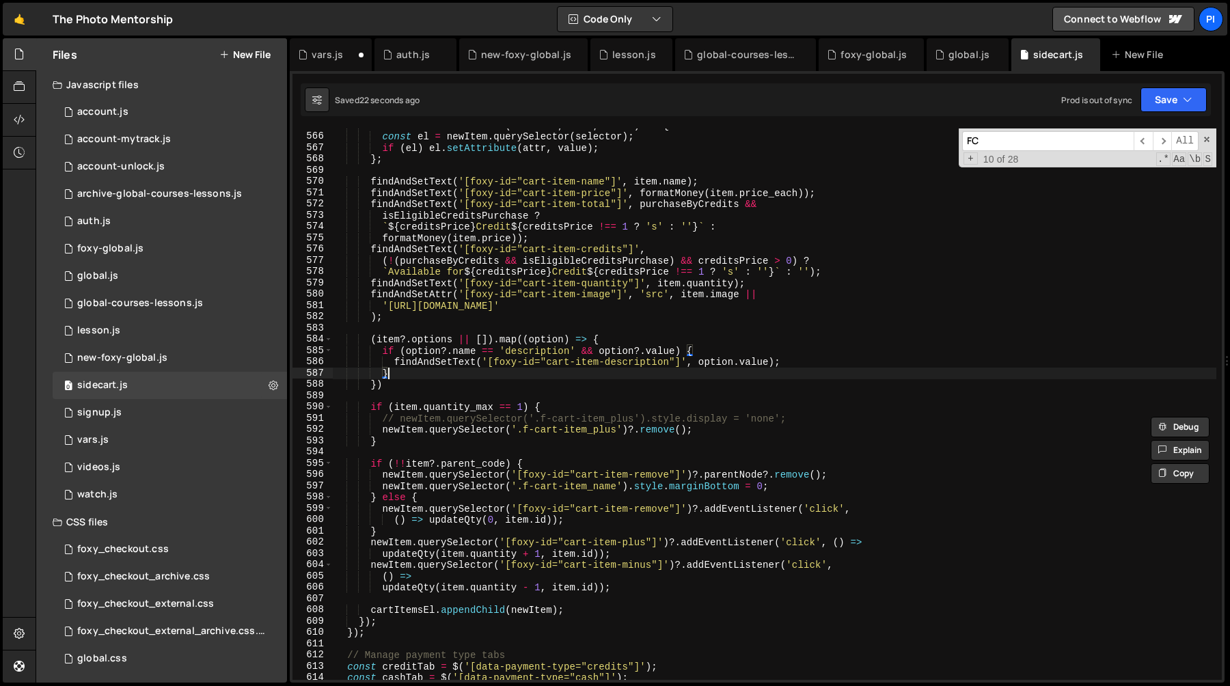
click at [413, 372] on div "const findAndSetAttr = ( selector , attr , value ) => { const el = newItem . qu…" at bounding box center [774, 407] width 883 height 574
click at [410, 382] on div "const findAndSetAttr = ( selector , attr , value ) => { const el = newItem . qu…" at bounding box center [774, 407] width 883 height 574
click at [414, 370] on div "const findAndSetAttr = ( selector , attr , value ) => { const el = newItem . qu…" at bounding box center [774, 407] width 883 height 574
type textarea "}"
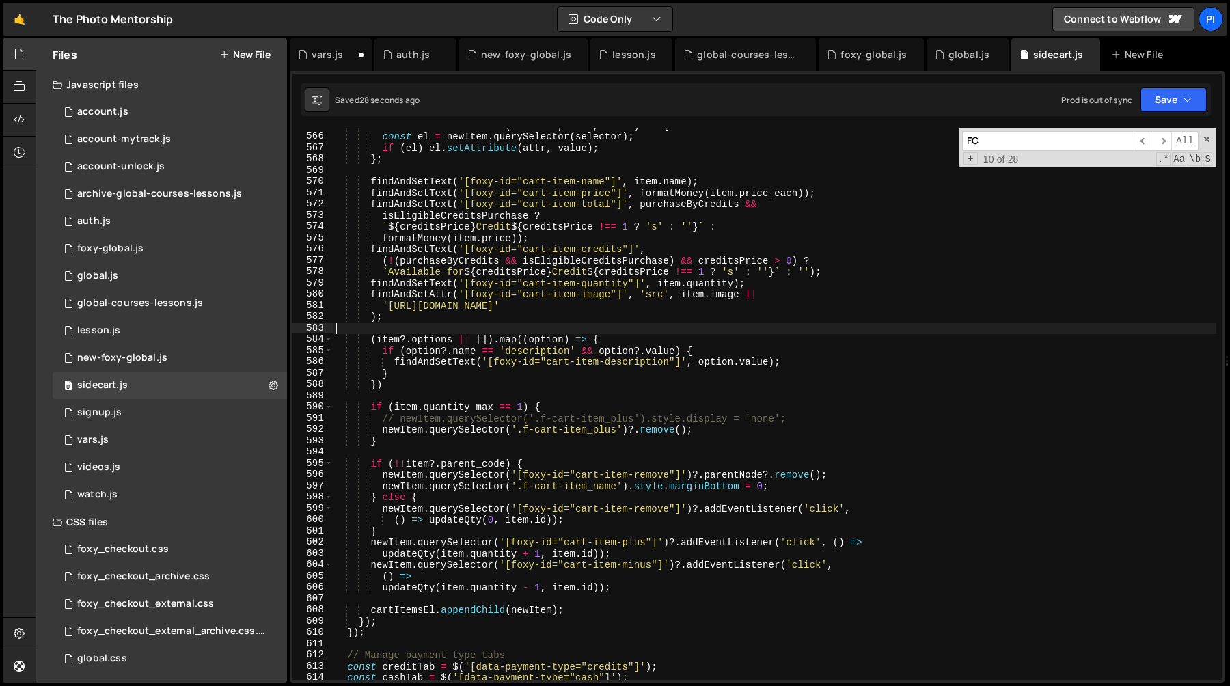
click at [451, 327] on div "const findAndSetAttr = ( selector , attr , value ) => { const el = newItem . qu…" at bounding box center [774, 407] width 883 height 574
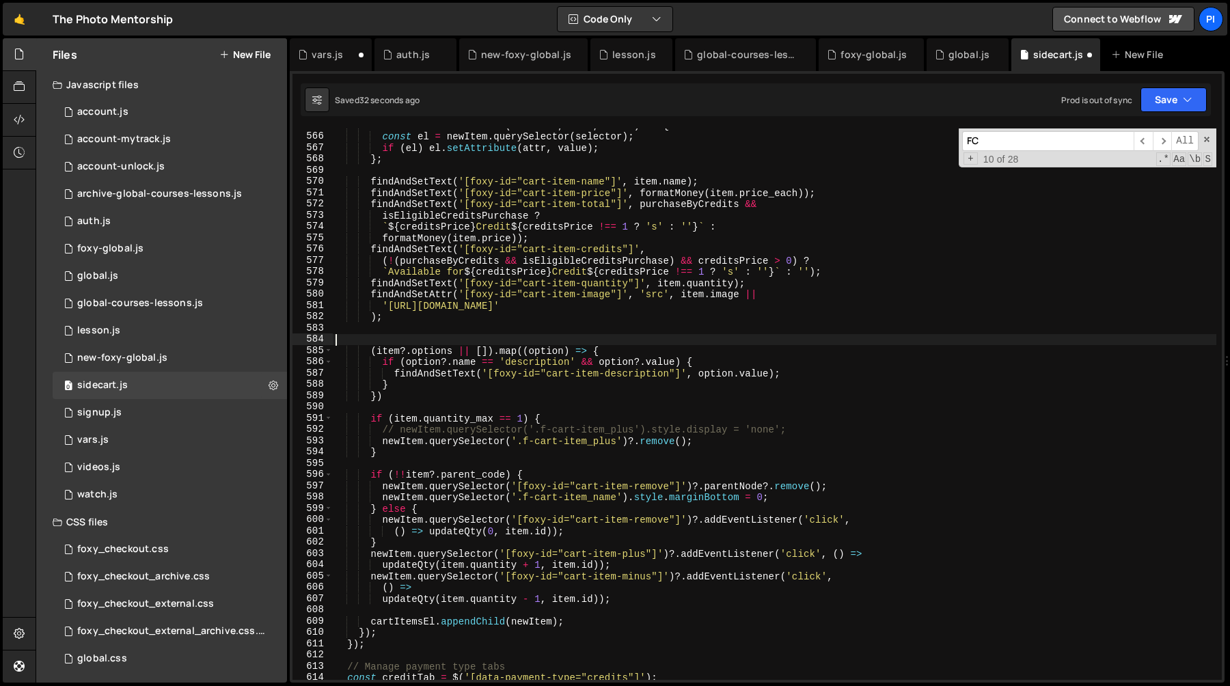
paste textarea "// newItem.querySelector('.f-cart-item_plus').style.display = 'none';"
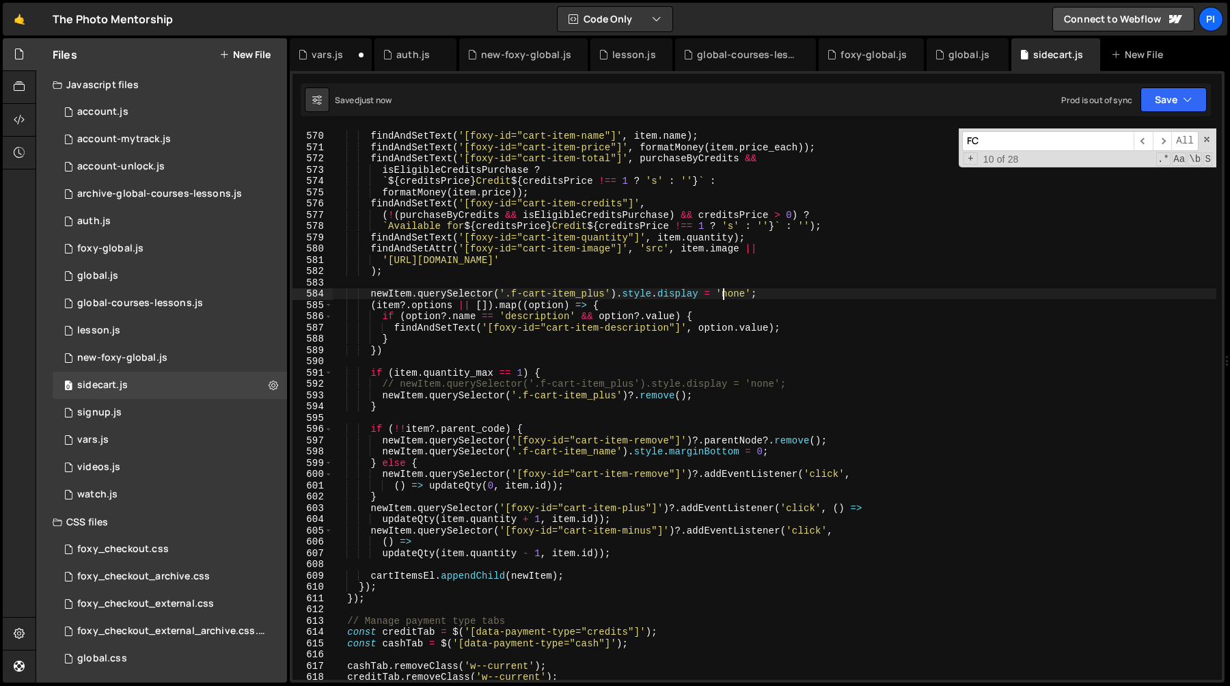
scroll to position [6415, 0]
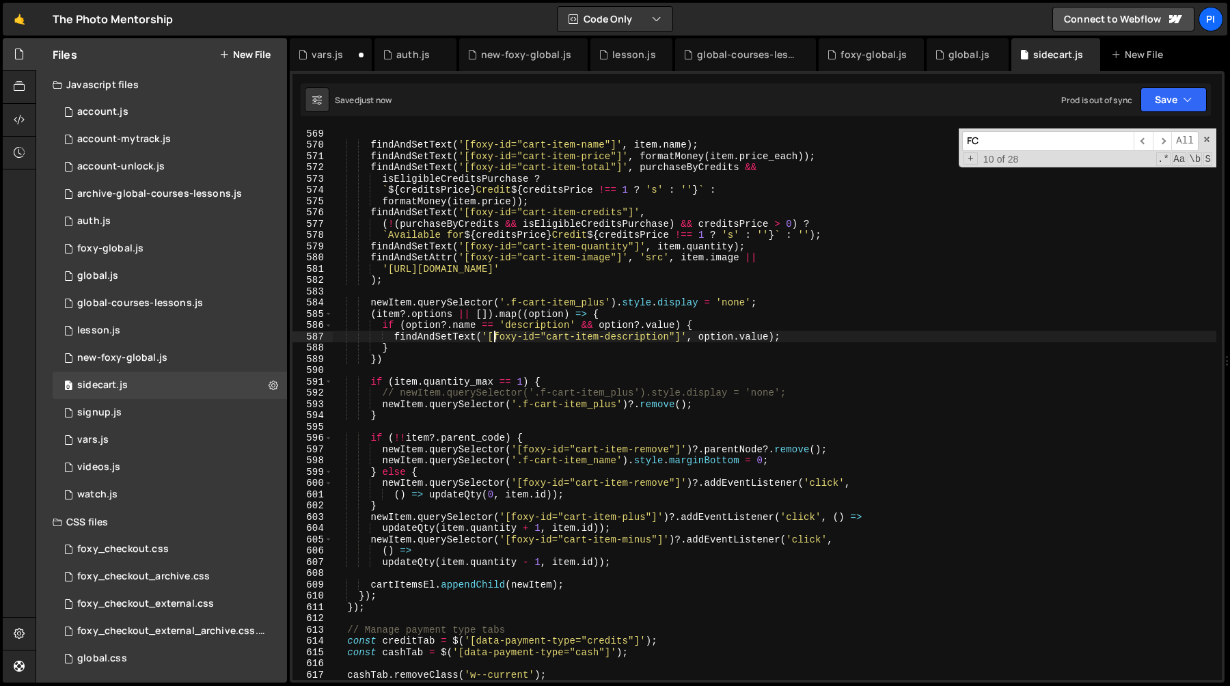
click at [491, 338] on div "findAndSetText ( '[foxy-id="cart-item-name"]' , item . name ) ; findAndSetText …" at bounding box center [774, 415] width 883 height 574
click at [487, 335] on div "findAndSetText ( '[foxy-id="cart-item-name"]' , item . name ) ; findAndSetText …" at bounding box center [774, 415] width 883 height 574
click at [683, 339] on div "findAndSetText ( '[foxy-id="cart-item-name"]' , item . name ) ; findAndSetText …" at bounding box center [774, 415] width 883 height 574
click at [506, 305] on div "findAndSetText ( '[foxy-id="cart-item-name"]' , item . name ) ; findAndSetText …" at bounding box center [774, 415] width 883 height 574
click at [605, 303] on div "findAndSetText ( '[foxy-id="cart-item-name"]' , item . name ) ; findAndSetText …" at bounding box center [774, 415] width 883 height 574
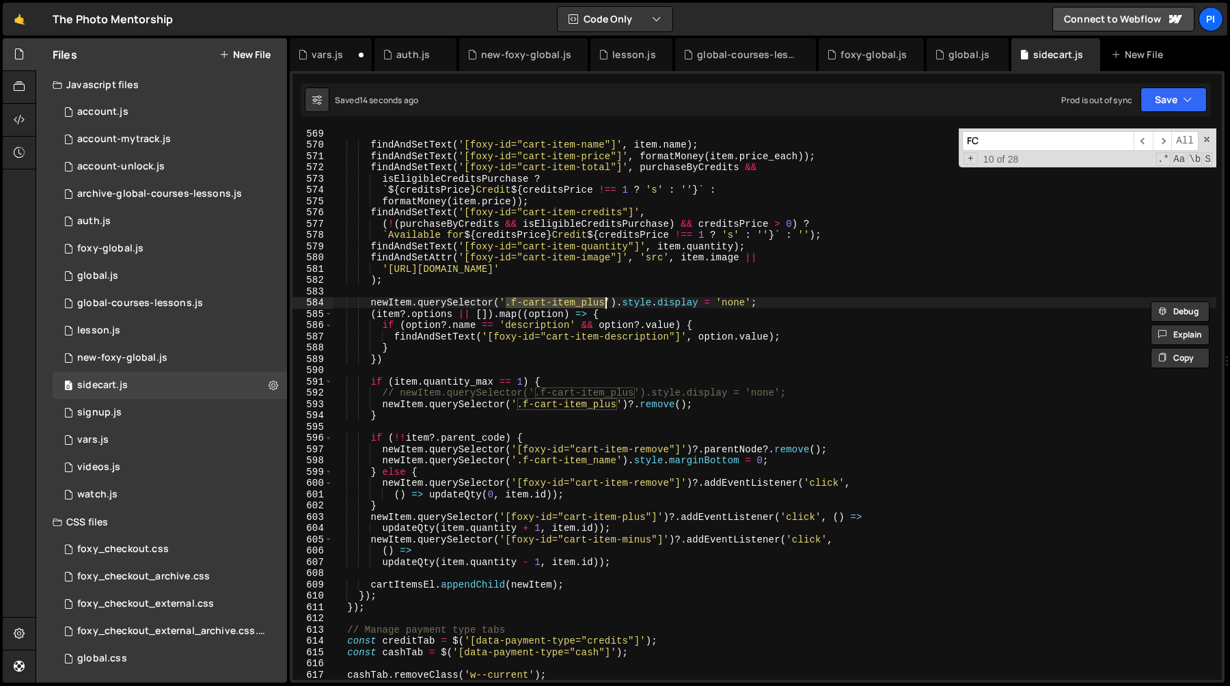
paste textarea "[foxy-id="cart-item-description"]"
type textarea "newItem.querySelector('[foxy-id="cart-item-description"]').style.display = 'non…"
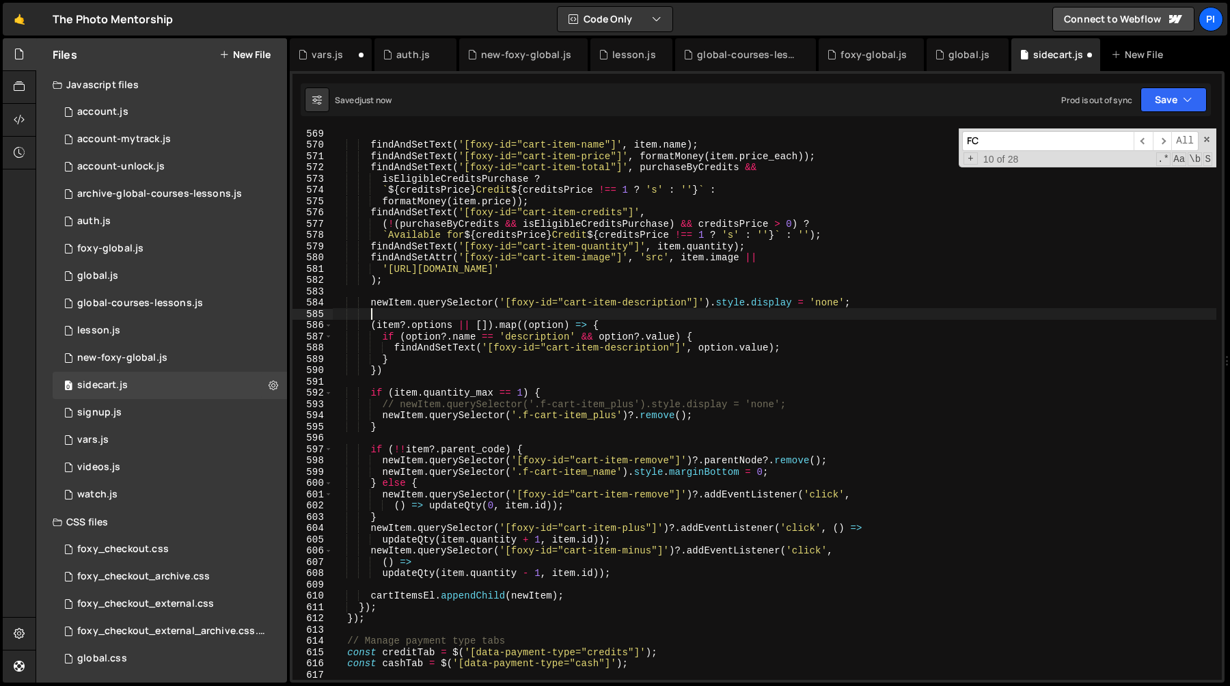
paste textarea "newItem.querySelector('[foxy-id="cart-item-description"]').style.display = 'non…"
type textarea "newItem.querySelector('[foxy-id="cart-item-description"]').style.display = 'non…"
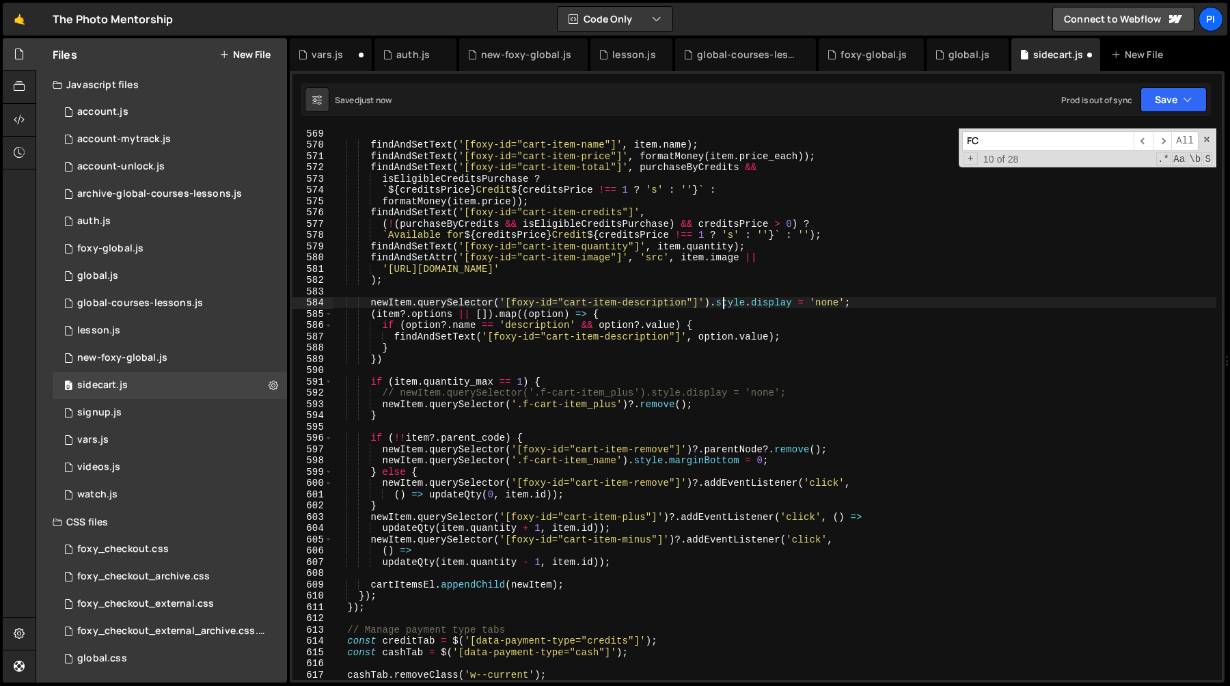
click at [724, 303] on div "findAndSetText ( '[foxy-id="cart-item-name"]' , item . name ) ; findAndSetText …" at bounding box center [774, 415] width 883 height 574
type textarea "findAndSetText('[foxy-id="cart-item-description"]', option.value);"
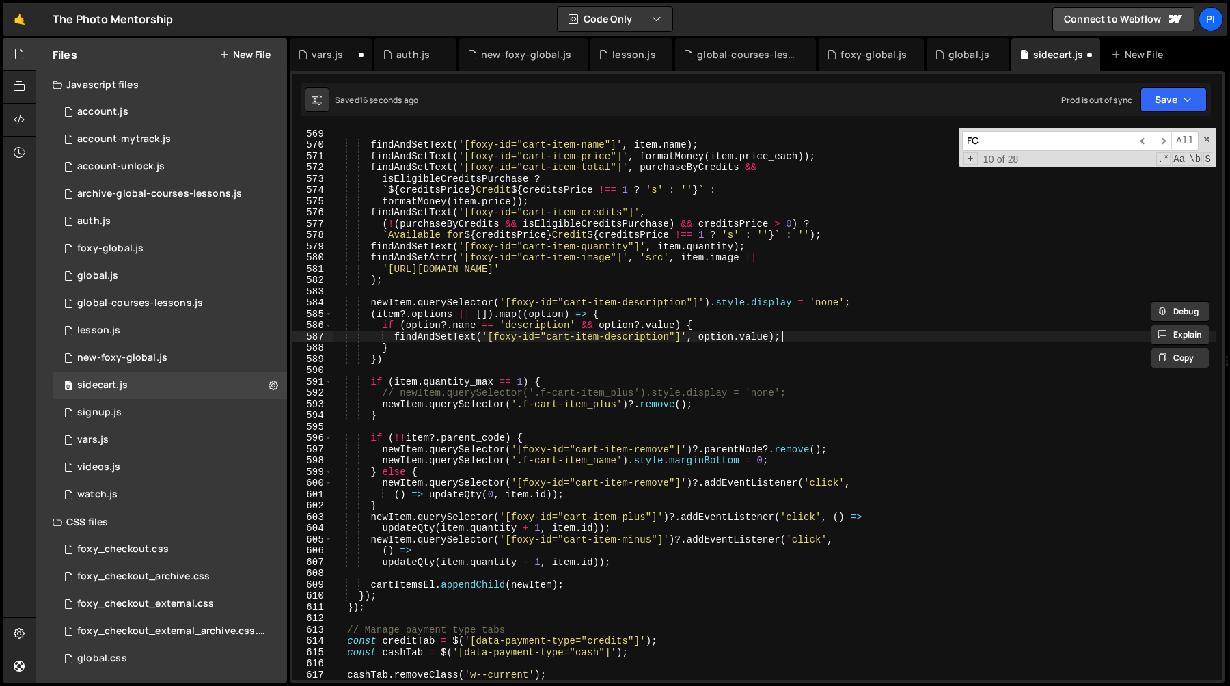
scroll to position [0, 3]
paste textarea "newItem.querySelector('[foxy-id="cart-item-description"]').style.display = 'non…"
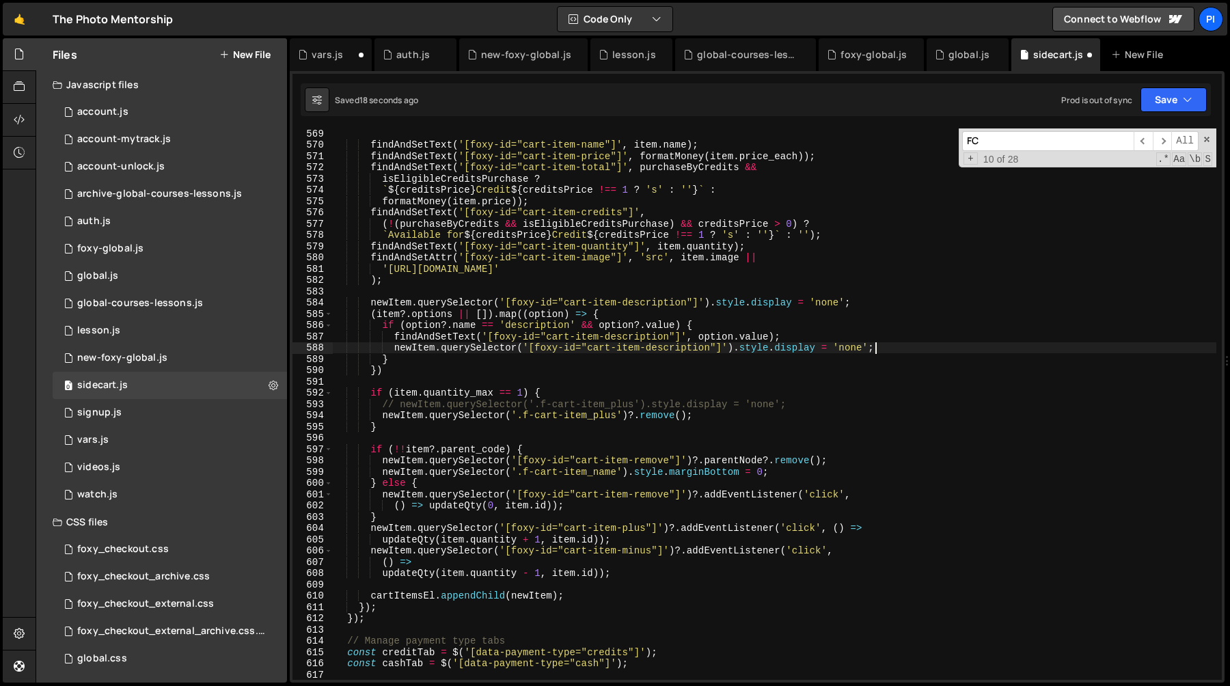
click at [851, 346] on div "findAndSetText ( '[foxy-id="cart-item-name"]' , item . name ) ; findAndSetText …" at bounding box center [774, 415] width 883 height 574
click at [741, 337] on div "findAndSetText ( '[foxy-id="cart-item-name"]' , item . name ) ; findAndSetText …" at bounding box center [774, 415] width 883 height 574
type textarea "findAndSetText('[foxy-id="cart-item-description"]', option.value);"
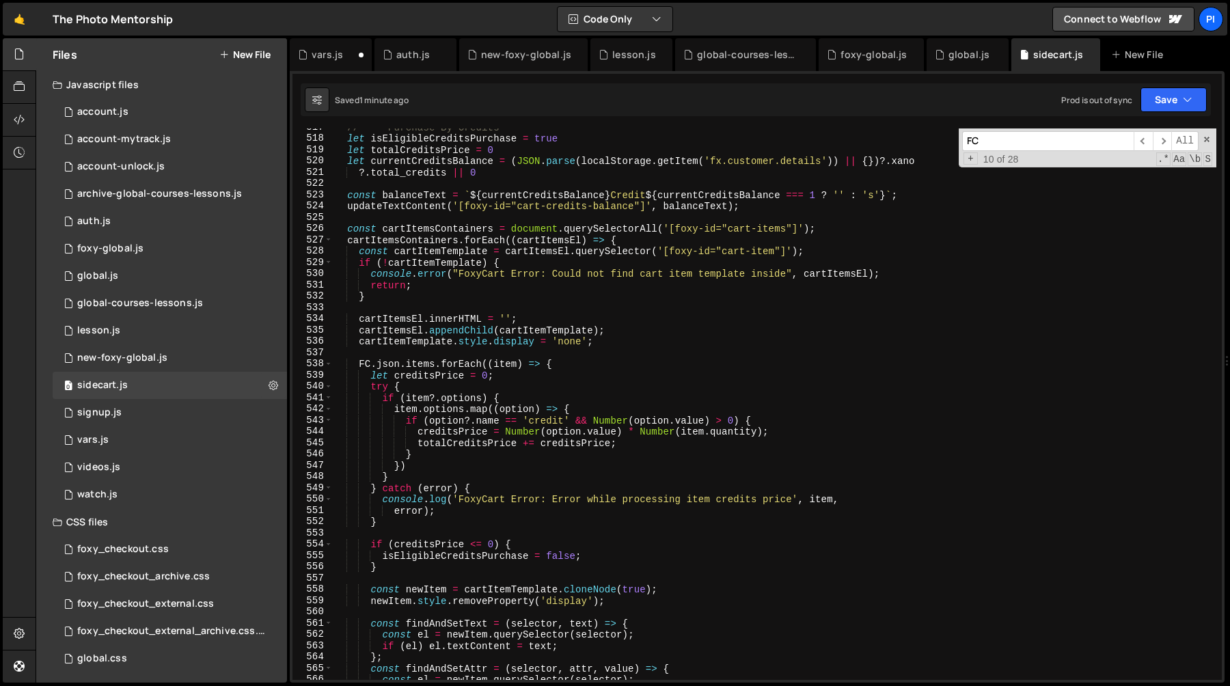
scroll to position [5835, 0]
click at [948, 57] on div "global.js" at bounding box center [968, 55] width 41 height 14
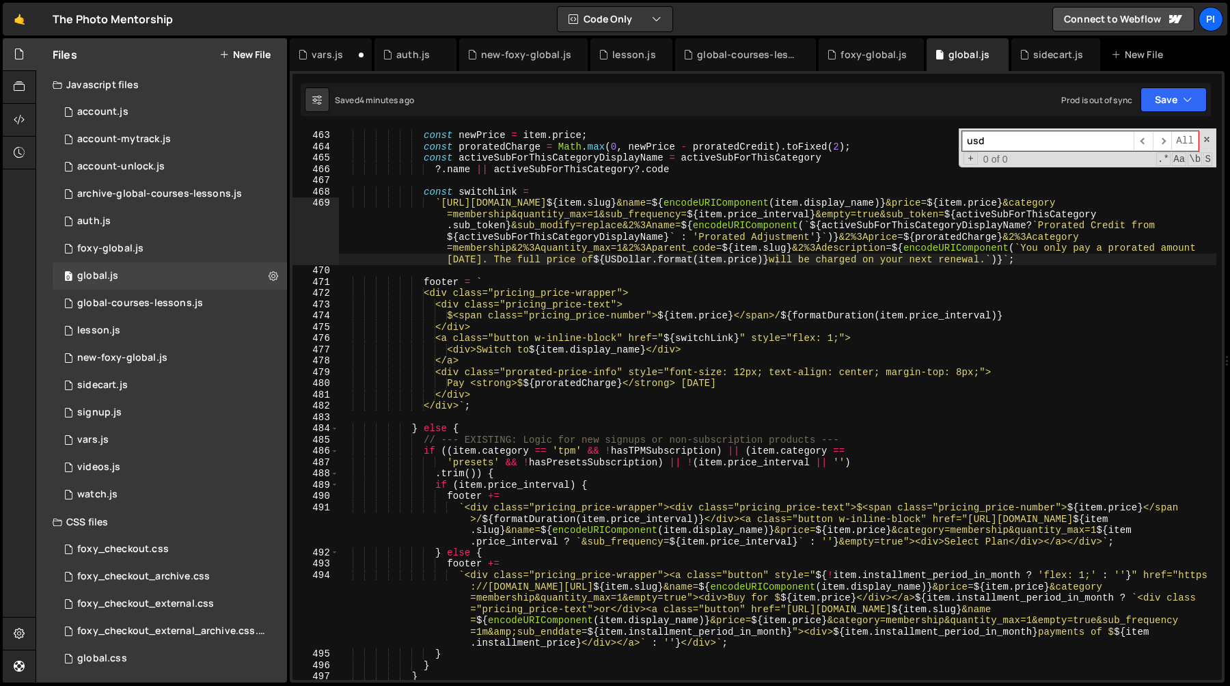
scroll to position [5214, 0]
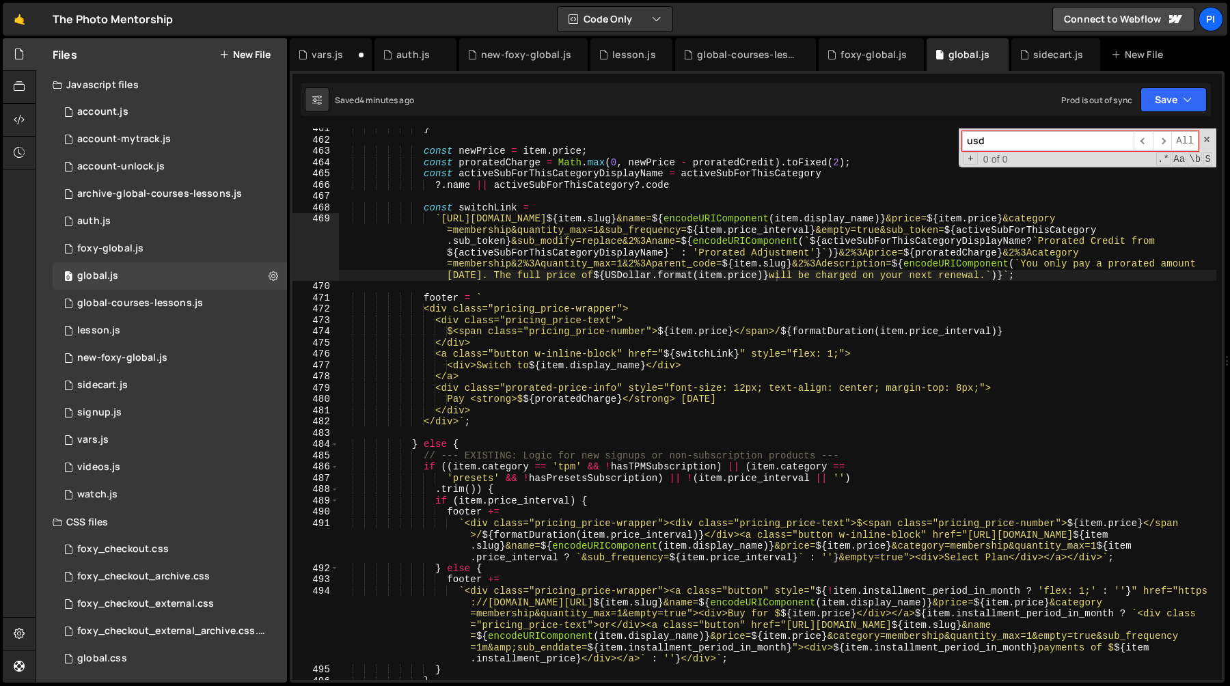
click at [1110, 238] on div "} const newPrice = item . price ; const proratedCharge = Math . max ( 0 , newPr…" at bounding box center [777, 410] width 877 height 574
type textarea "`https://[DOMAIN_NAME]/cart?code=${item.slug}&name=${encodeURIComponent(item.di…"
click at [769, 253] on div "} const newPrice = item . price ; const proratedCharge = Math . max ( 0 , newPr…" at bounding box center [777, 410] width 877 height 574
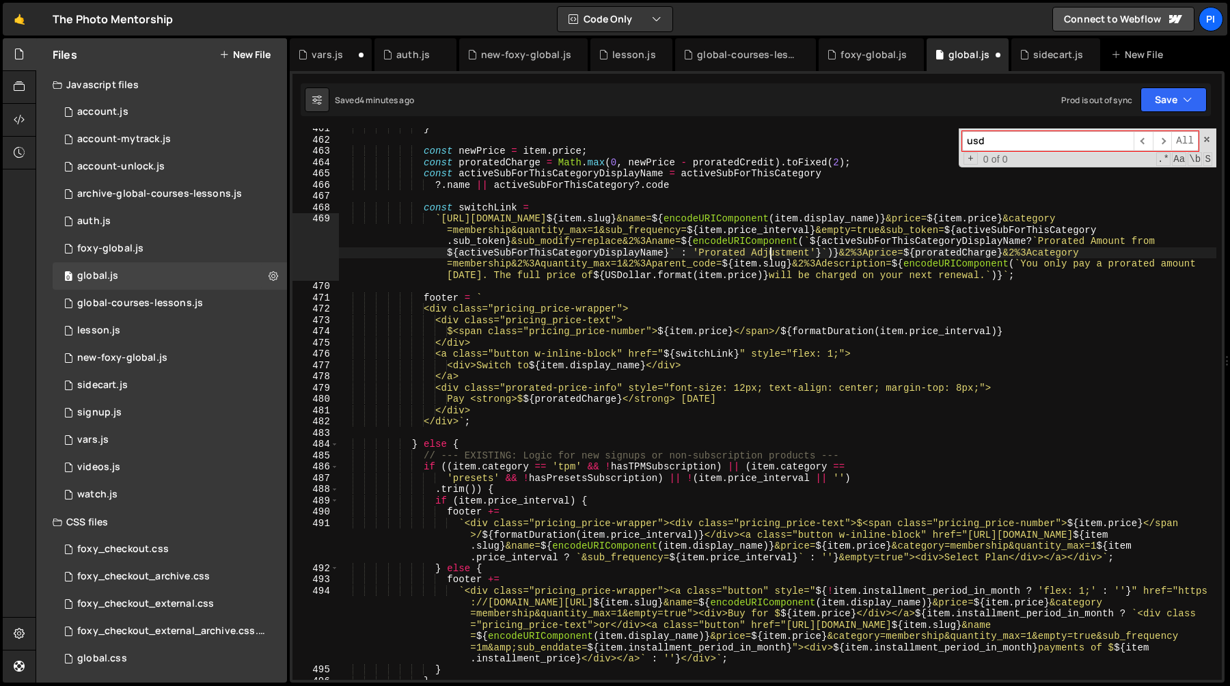
scroll to position [0, 0]
click at [769, 253] on div "} const newPrice = item . price ; const proratedCharge = Math . max ( 0 , newPr…" at bounding box center [777, 410] width 877 height 574
click at [777, 256] on div "} const newPrice = item . price ; const proratedCharge = Math . max ( 0 , newPr…" at bounding box center [777, 410] width 877 height 574
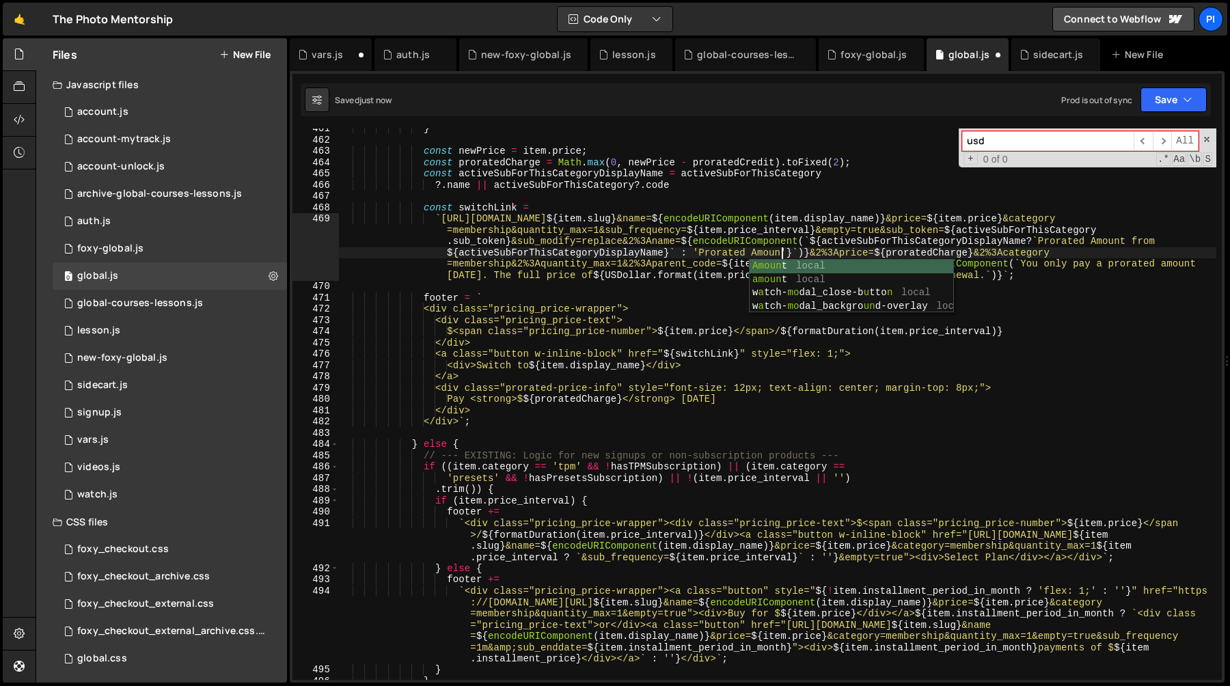
type textarea "Amount"
click at [793, 243] on div "} const newPrice = item . price ; const proratedCharge = Math . max ( 0 , newPr…" at bounding box center [777, 410] width 877 height 574
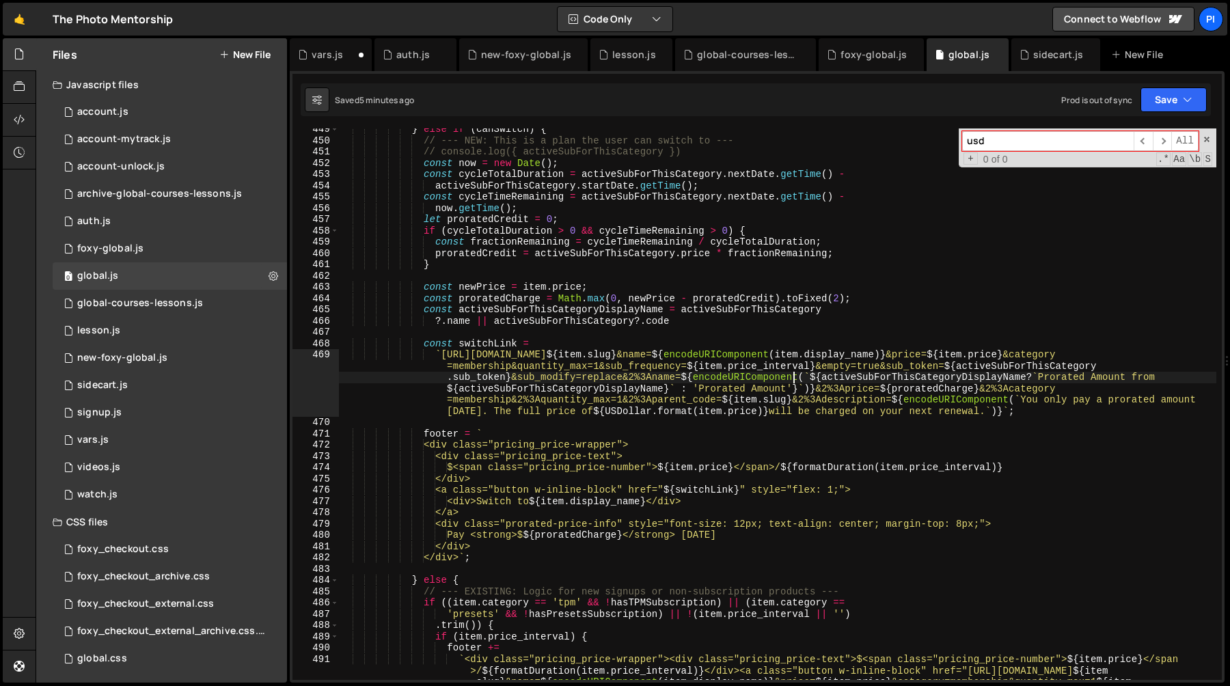
scroll to position [5050, 0]
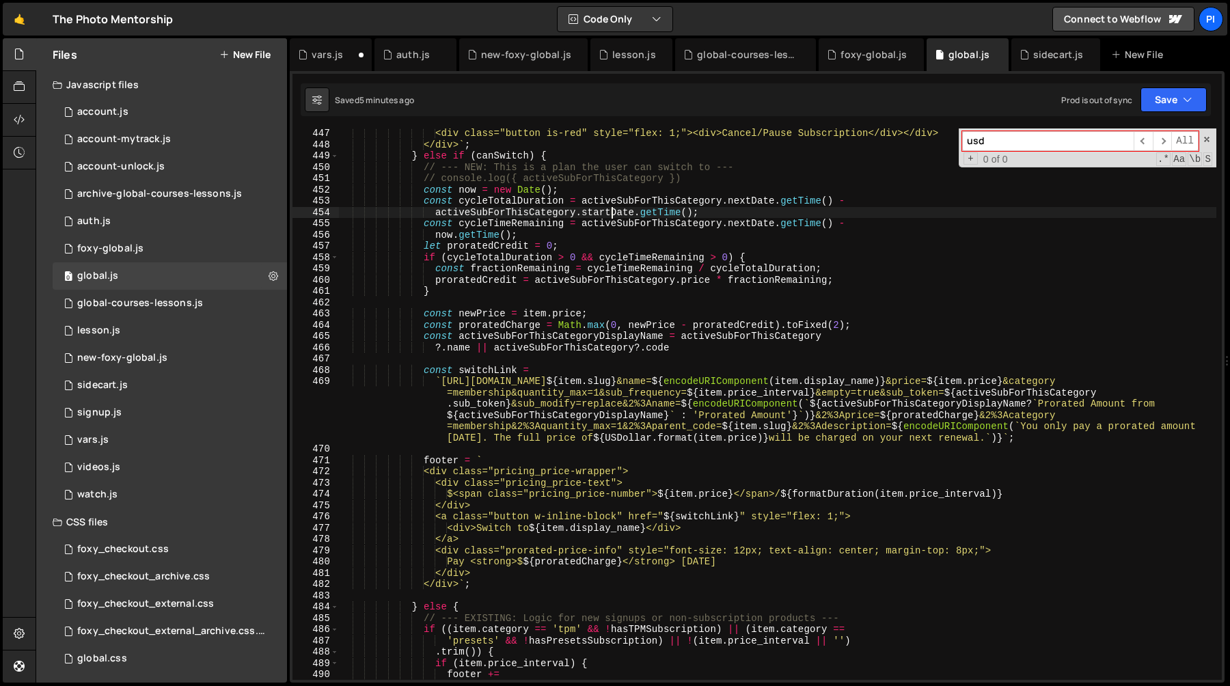
click at [614, 213] on div "<div class="button is-red" style="flex: 1;"><div>Cancel/Pause Subscription</div…" at bounding box center [777, 432] width 877 height 608
click at [691, 211] on div "<div class="button is-red" style="flex: 1;"><div>Cancel/Pause Subscription</div…" at bounding box center [777, 432] width 877 height 608
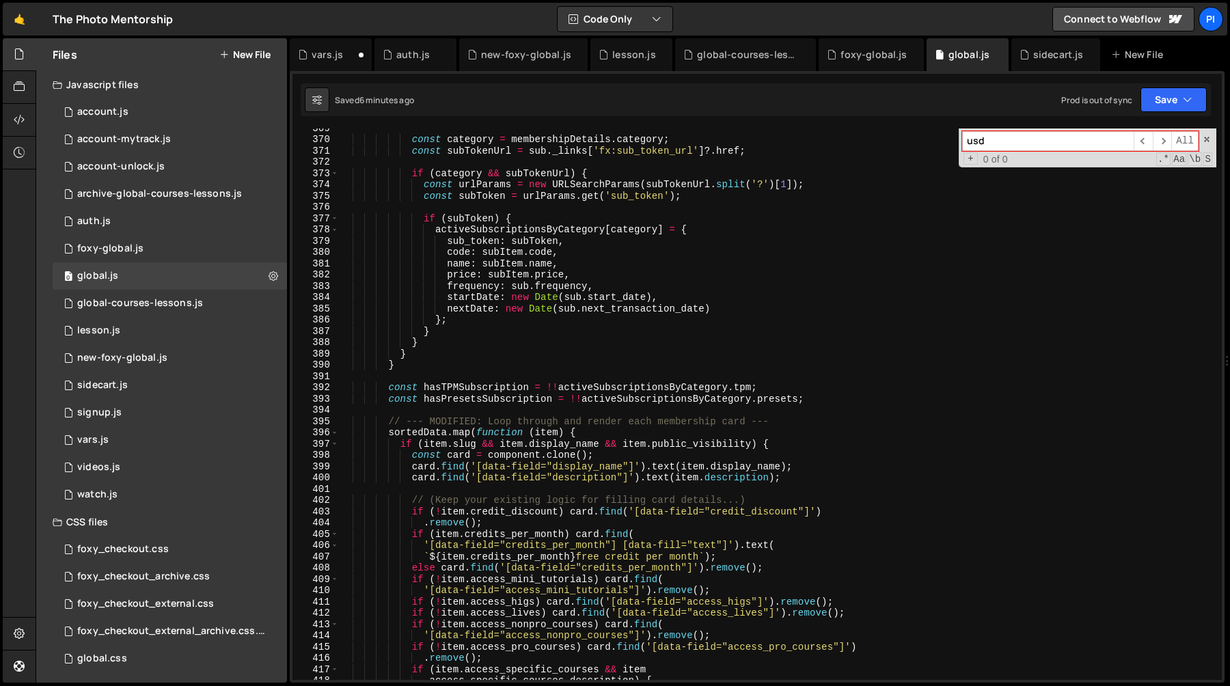
scroll to position [4153, 0]
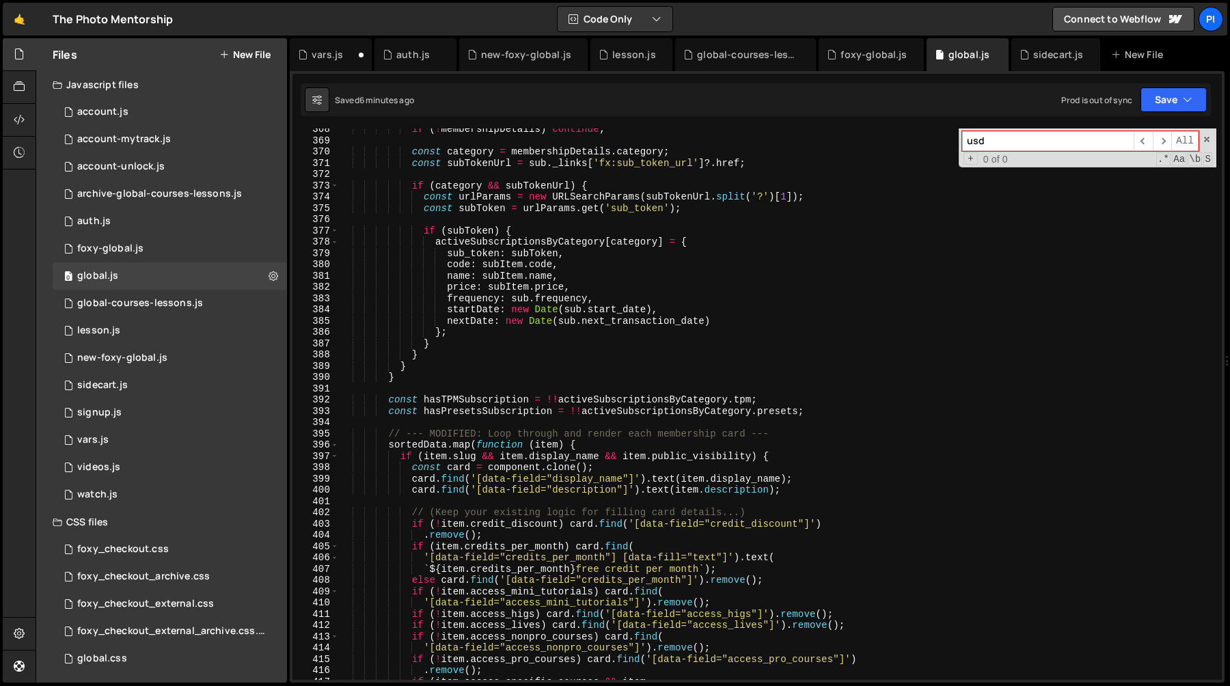
click at [464, 322] on div "if ( ! membershipDetails ) continue ; const category = membershipDetails . cate…" at bounding box center [777, 411] width 877 height 574
type textarea "nextDate: new Date(sub.next_transaction_date)"
click at [464, 322] on div "if ( ! membershipDetails ) continue ; const category = membershipDetails . cate…" at bounding box center [777, 411] width 877 height 574
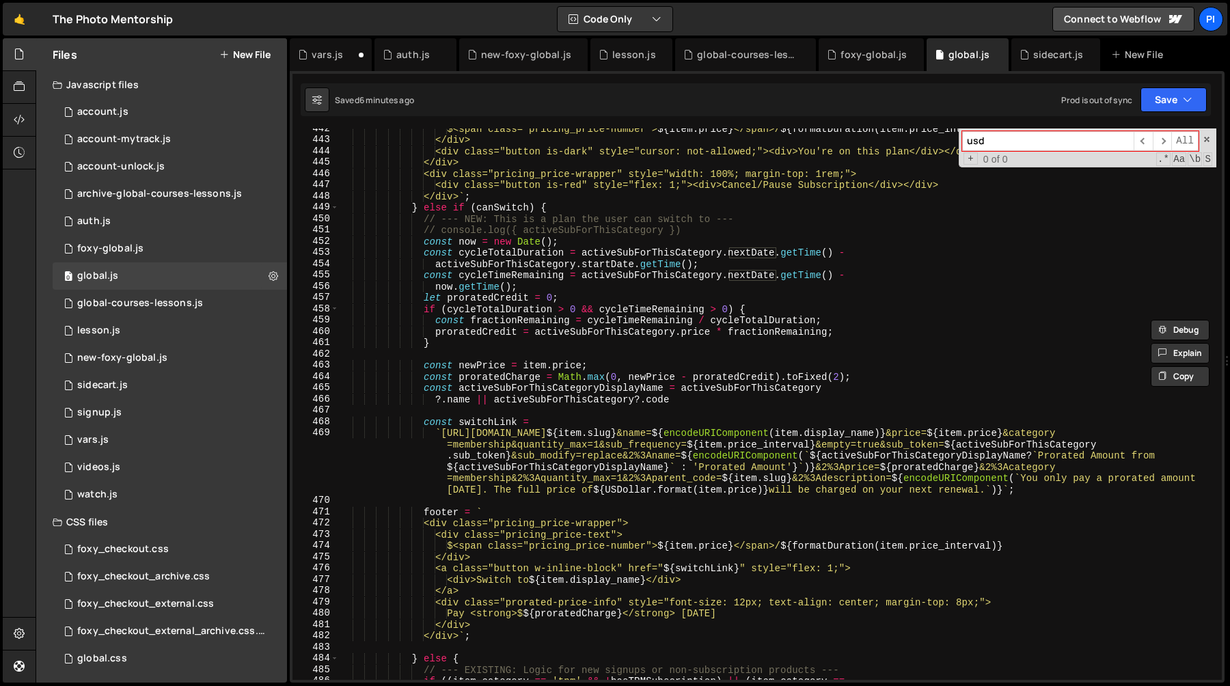
scroll to position [5005, 0]
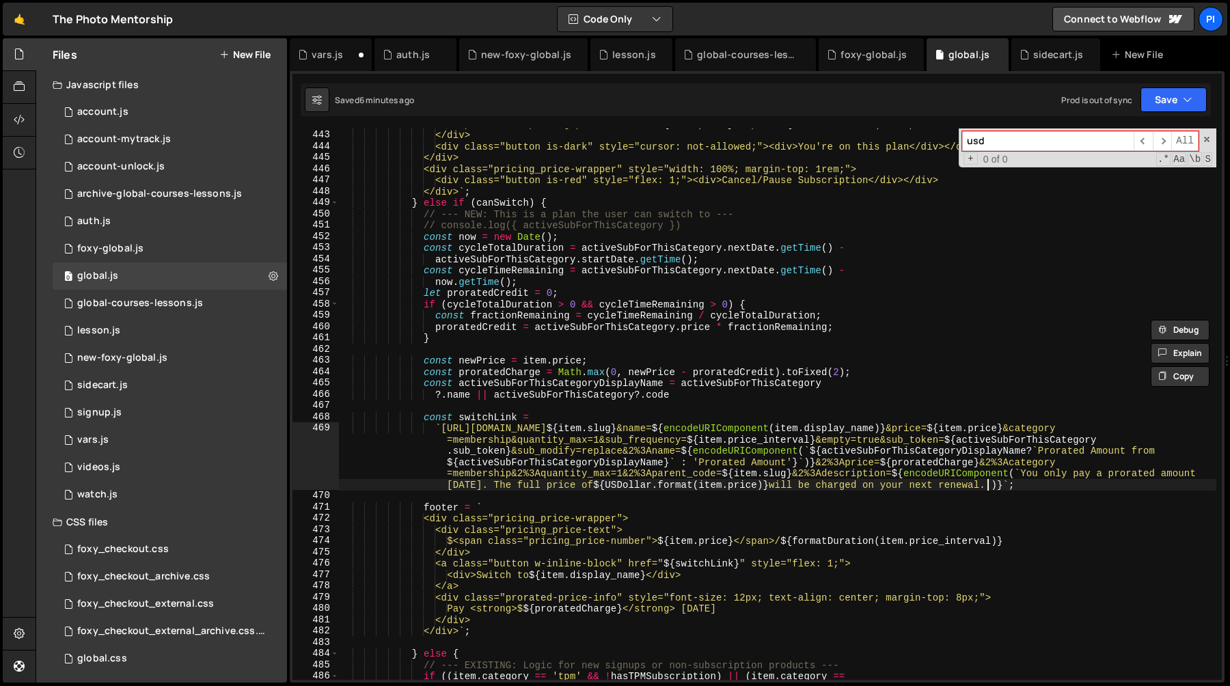
click at [987, 487] on div "$<span class="pricing_price-number"> ${ item . price } </span>/ ${ formatDurati…" at bounding box center [777, 405] width 877 height 574
type textarea "/"
type textarea "()"
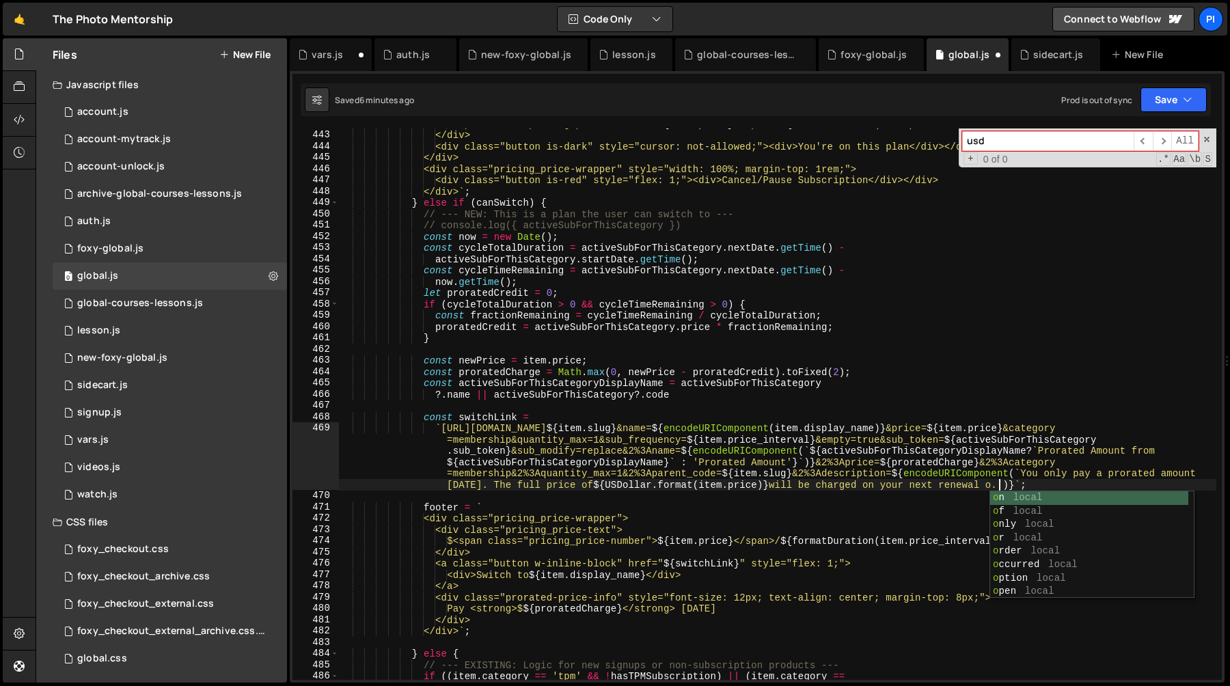
type textarea "on"
type textarea "- ${}"
click at [952, 451] on div "$<span class="pricing_price-number"> ${ item . price } </span>/ ${ formatDurati…" at bounding box center [777, 405] width 877 height 574
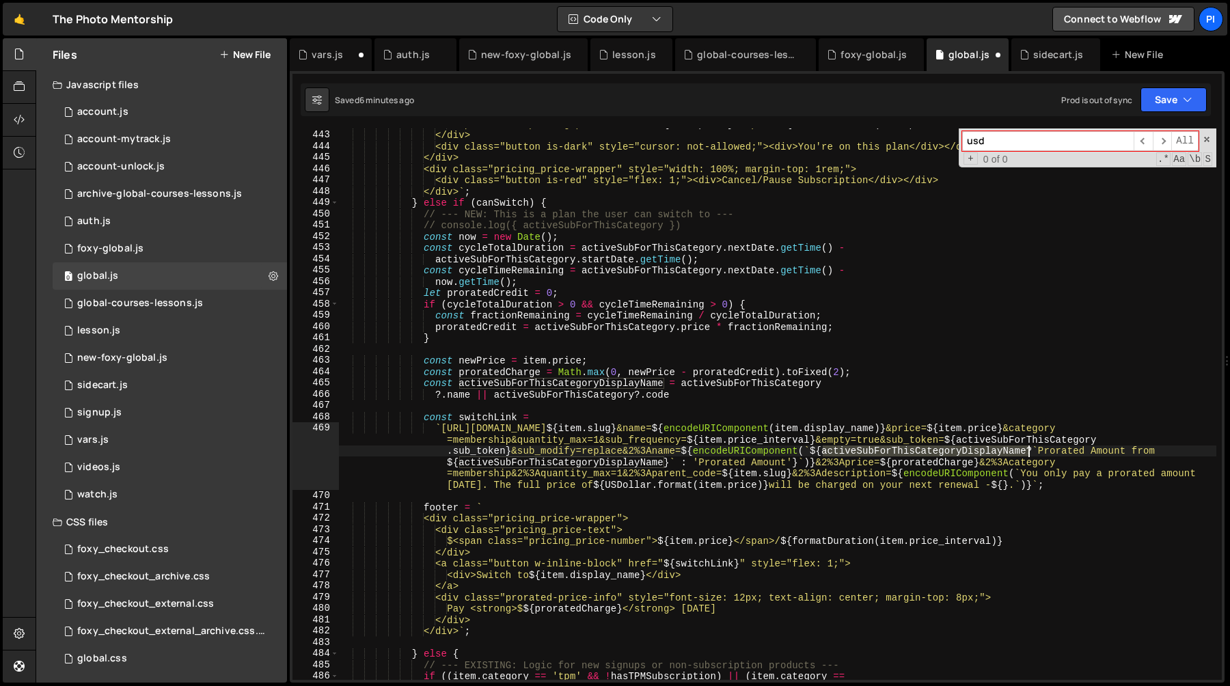
click at [952, 451] on div "$<span class="pricing_price-number"> ${ item . price } </span>/ ${ formatDurati…" at bounding box center [777, 405] width 877 height 574
click at [601, 386] on div "$<span class="pricing_price-number"> ${ item . price } </span>/ ${ formatDurati…" at bounding box center [777, 405] width 877 height 574
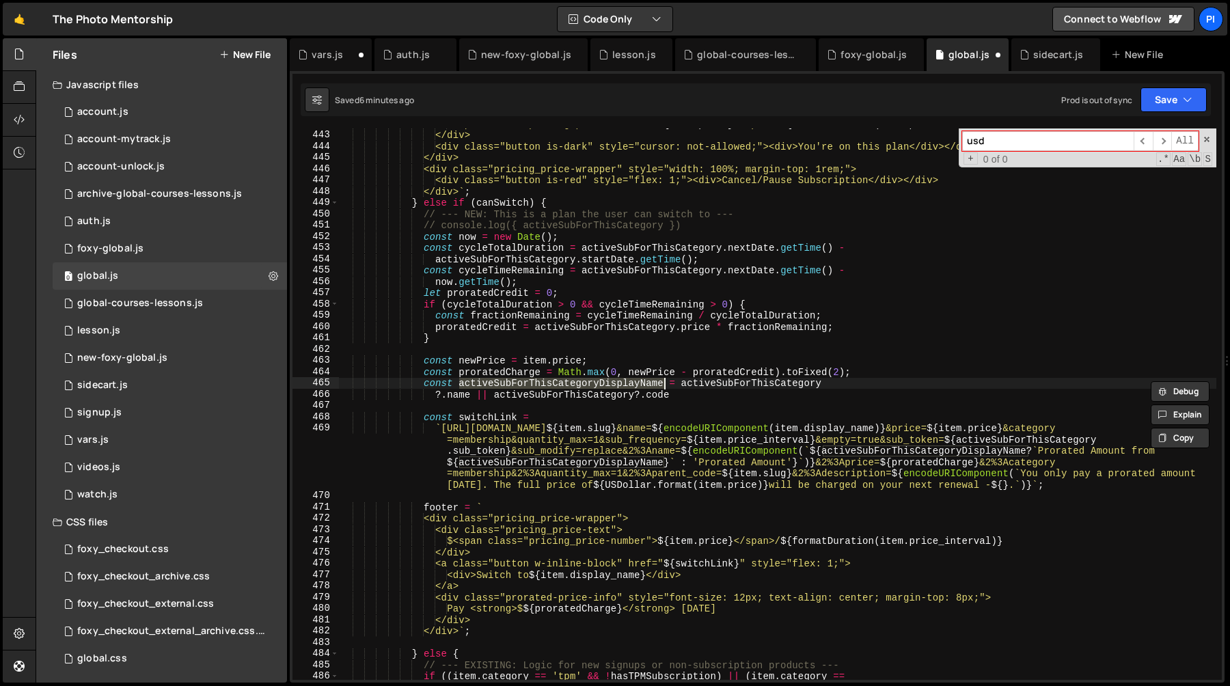
click at [586, 396] on div "$<span class="pricing_price-number"> ${ item . price } </span>/ ${ formatDurati…" at bounding box center [777, 405] width 877 height 574
type textarea "?.name || activeSubForThisCategory?.code"
click at [586, 396] on div "$<span class="pricing_price-number"> ${ item . price } </span>/ ${ formatDurati…" at bounding box center [777, 405] width 877 height 574
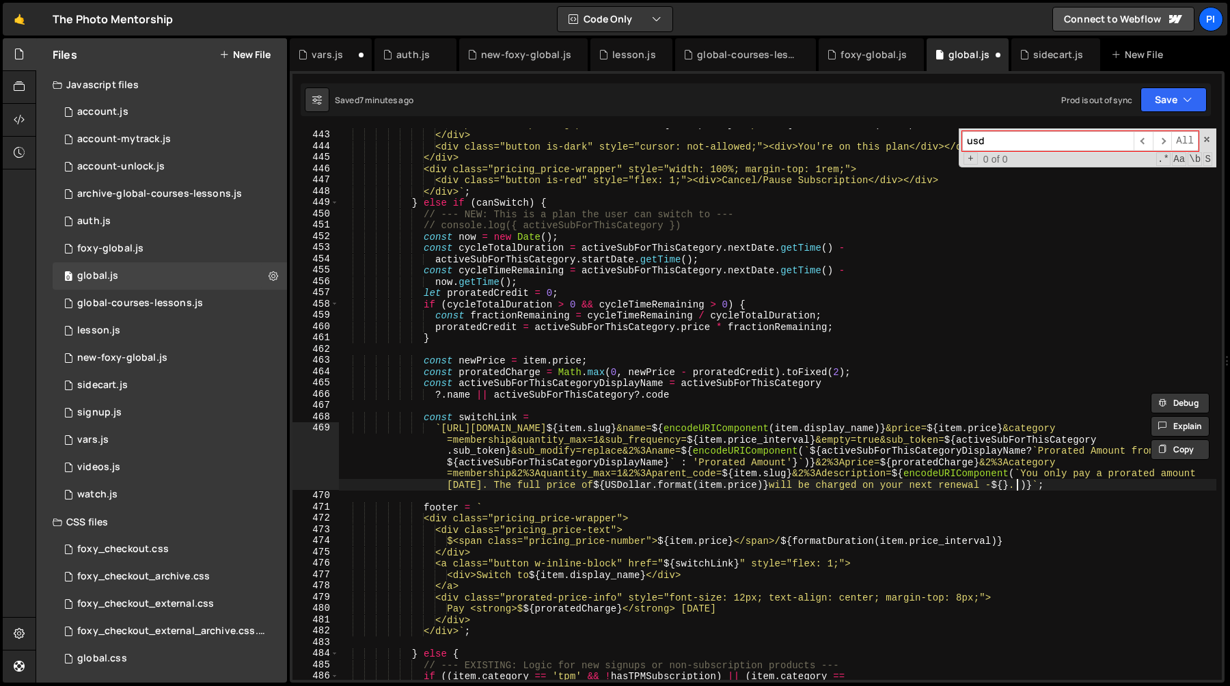
click at [1016, 485] on div "$<span class="pricing_price-number"> ${ item . price } </span>/ ${ formatDurati…" at bounding box center [777, 405] width 877 height 574
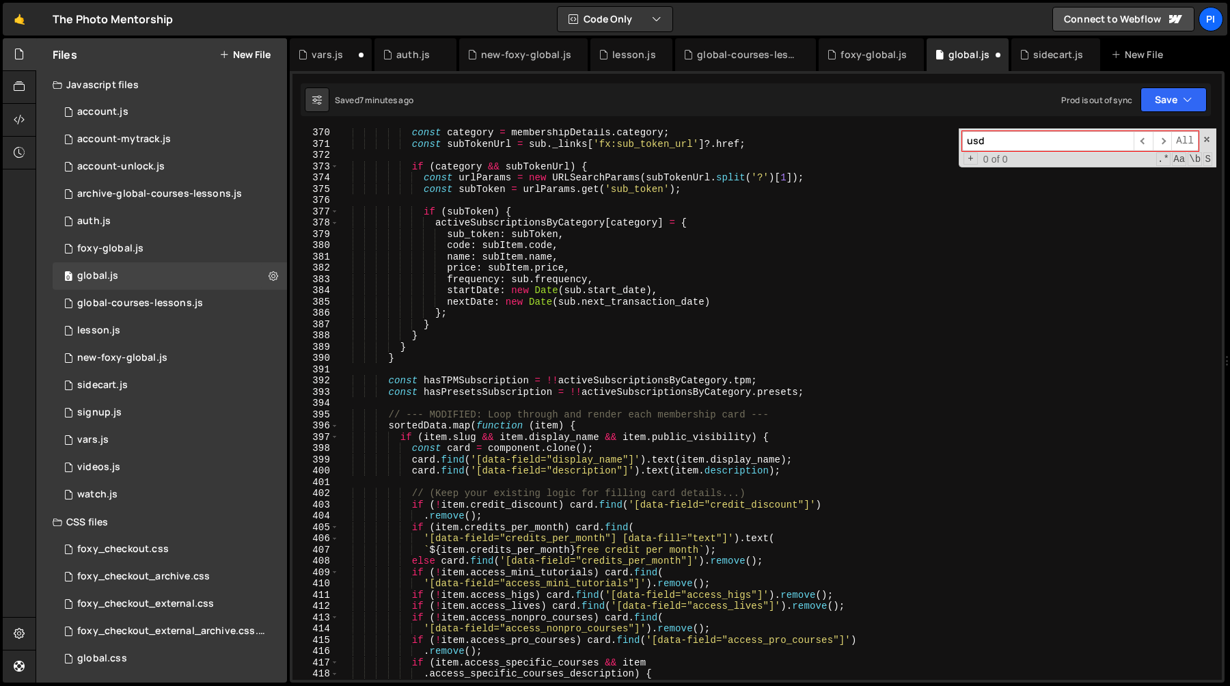
scroll to position [4172, 0]
click at [463, 300] on div "const category = membershipDetails . category ; const subTokenUrl = sub . _link…" at bounding box center [777, 414] width 877 height 574
type textarea "nextDate: new Date(sub.next_transaction_date)"
click at [463, 300] on div "const category = membershipDetails . category ; const subTokenUrl = sub . _link…" at bounding box center [777, 414] width 877 height 574
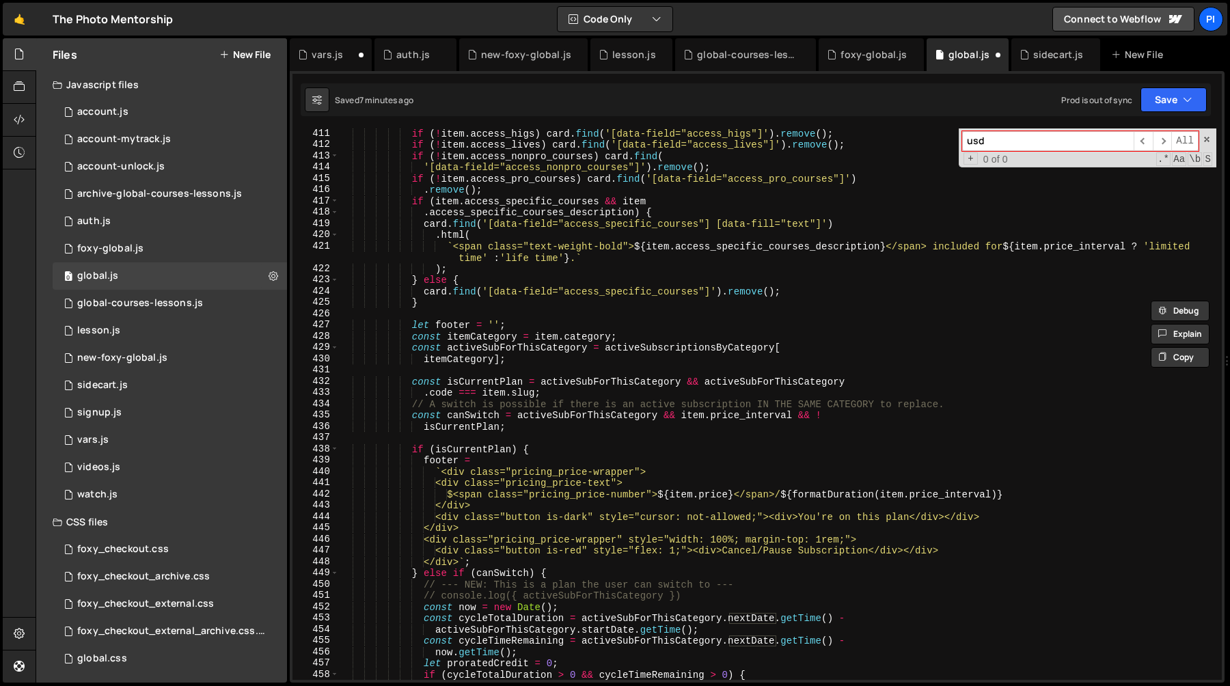
scroll to position [5035, 0]
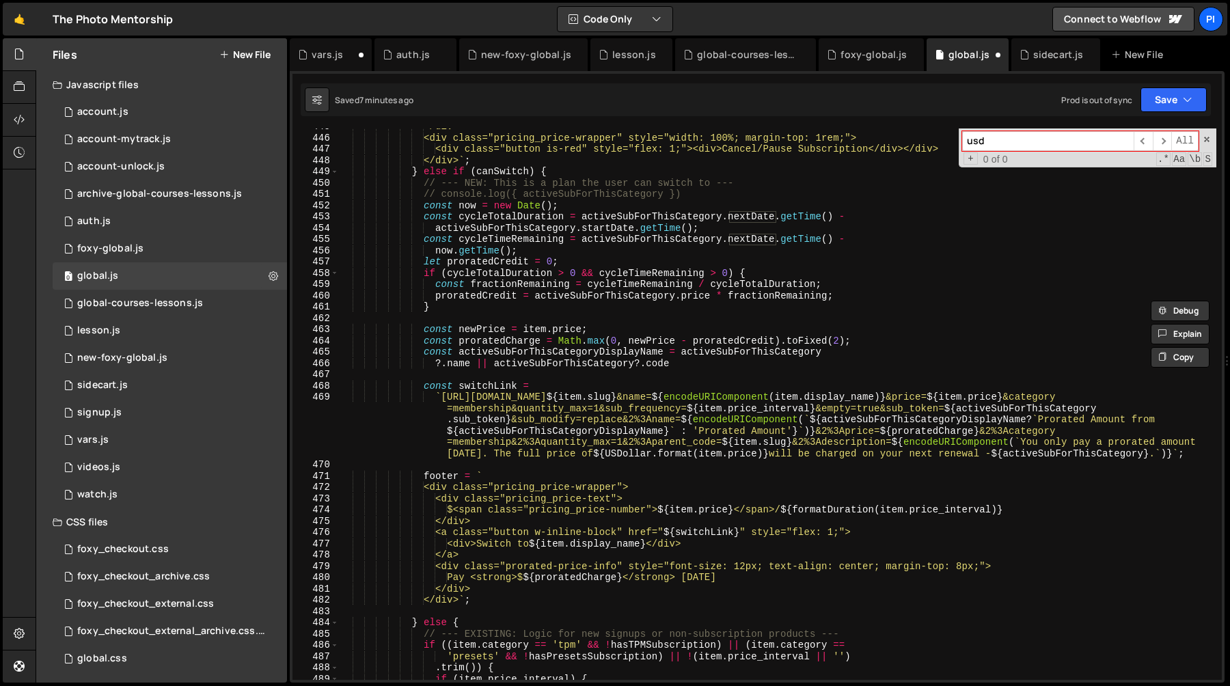
click at [1157, 454] on div "</div> <div class="pricing_price-wrapper" style="width: 100%; margin-top: 1rem;…" at bounding box center [777, 408] width 877 height 574
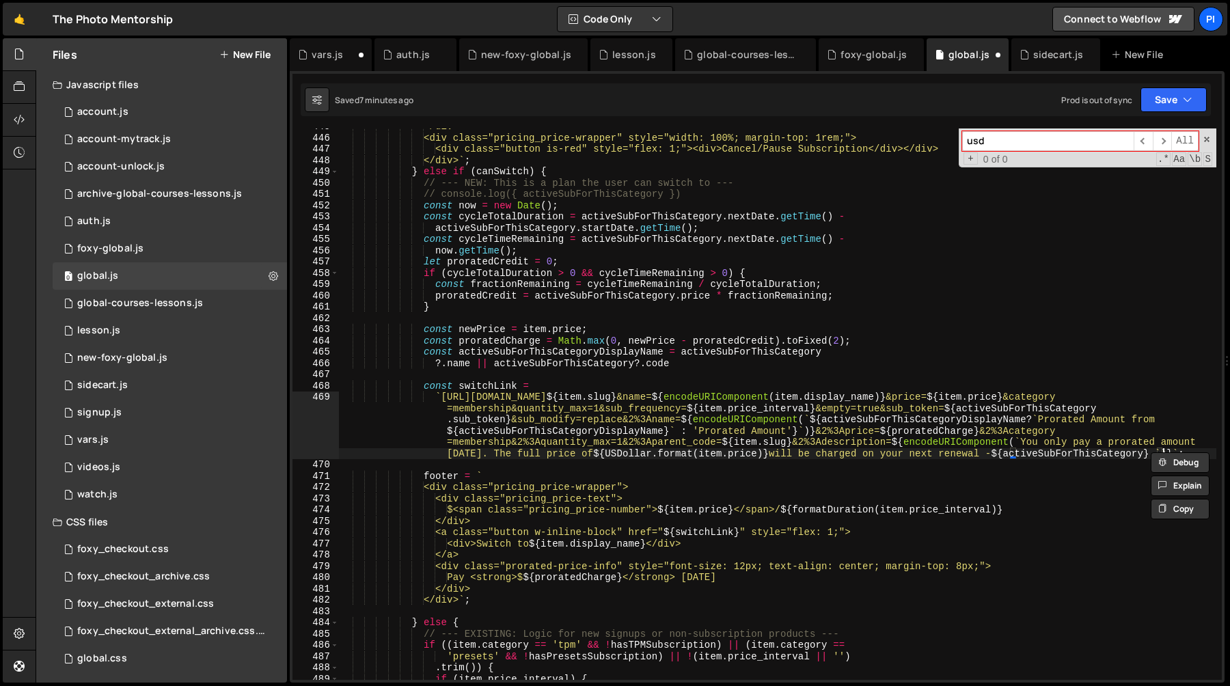
click at [1105, 437] on div "</div> <div class="pricing_price-wrapper" style="width: 100%; margin-top: 1rem;…" at bounding box center [777, 408] width 877 height 574
click at [1162, 459] on div "</div> <div class="pricing_price-wrapper" style="width: 100%; margin-top: 1rem;…" at bounding box center [777, 408] width 877 height 574
type textarea "."
paste textarea
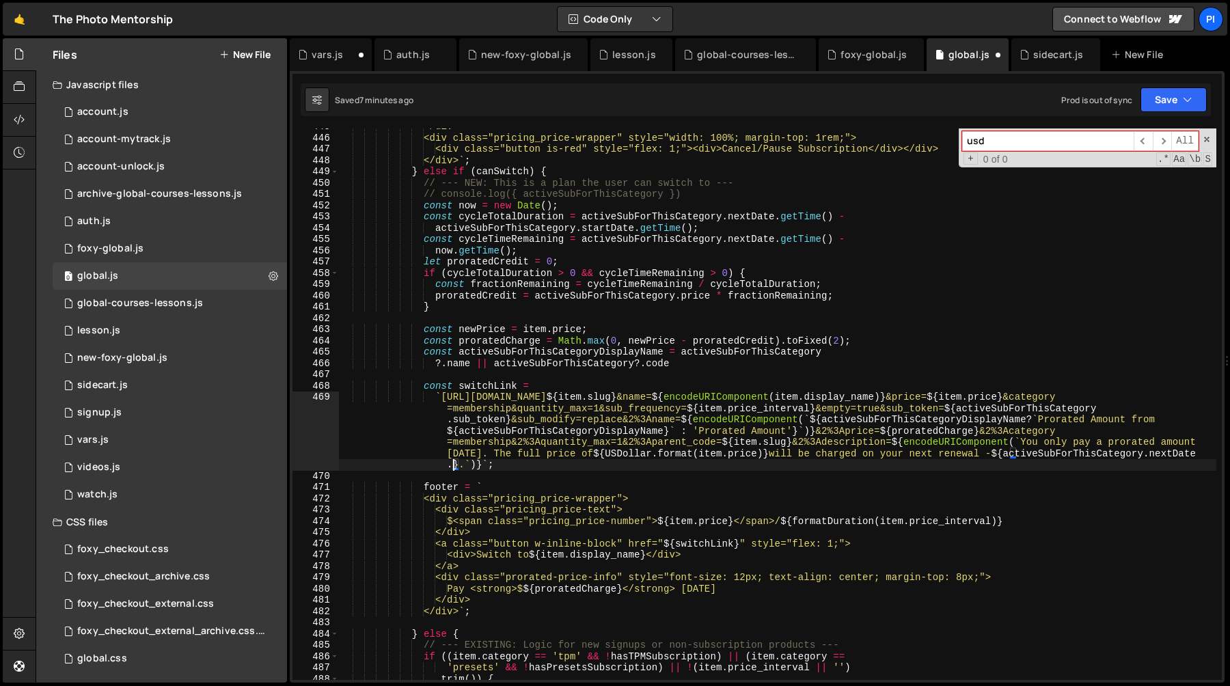
scroll to position [0, 0]
type textarea ".toLocaleString()"
click at [945, 432] on div "</div> <div class="pricing_price-wrapper" style="width: 100%; margin-top: 1rem;…" at bounding box center [777, 408] width 877 height 574
click at [680, 339] on div "</div> <div class="pricing_price-wrapper" style="width: 100%; margin-top: 1rem;…" at bounding box center [777, 408] width 877 height 574
type textarea "const proratedCharge = Math.max(0, newPrice - proratedCredit).toFixed(2);"
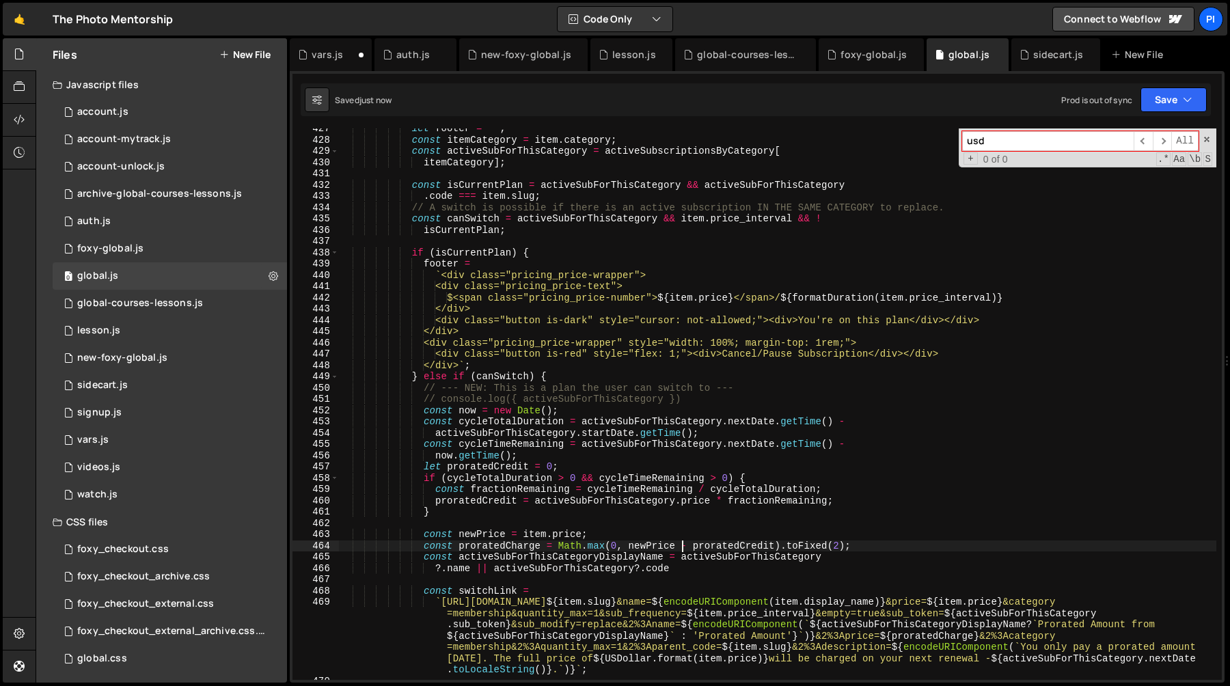
scroll to position [4820, 0]
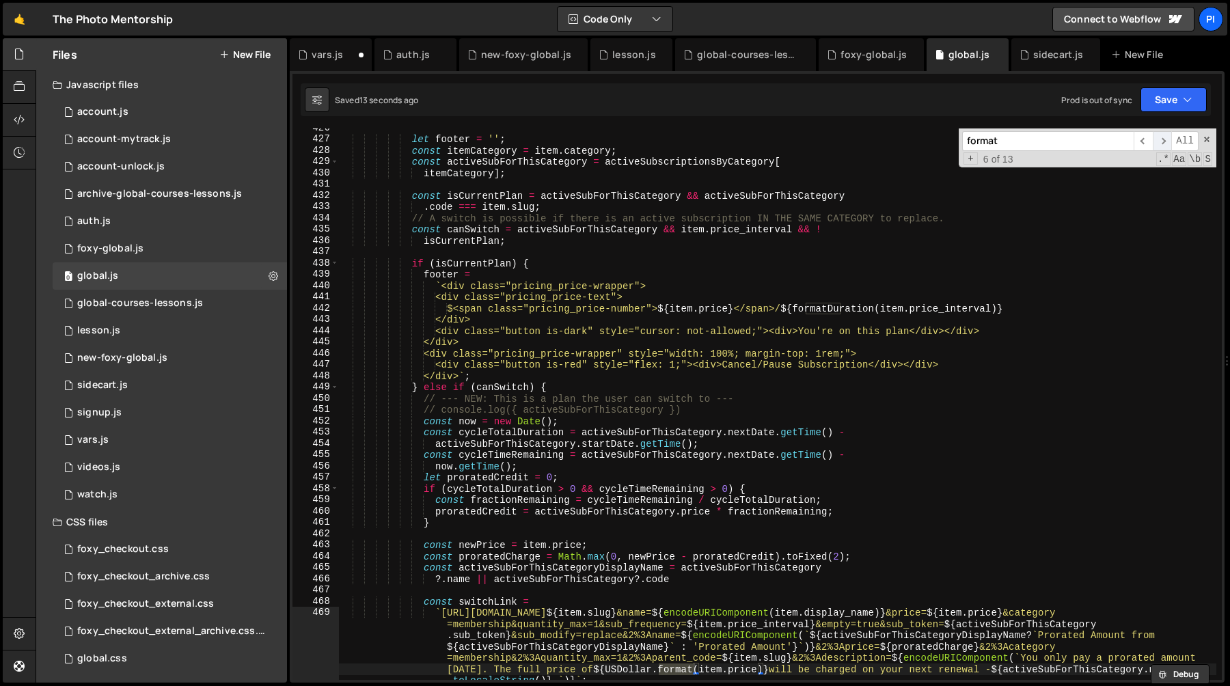
type input "format"
click at [1162, 138] on span "​" at bounding box center [1162, 141] width 19 height 20
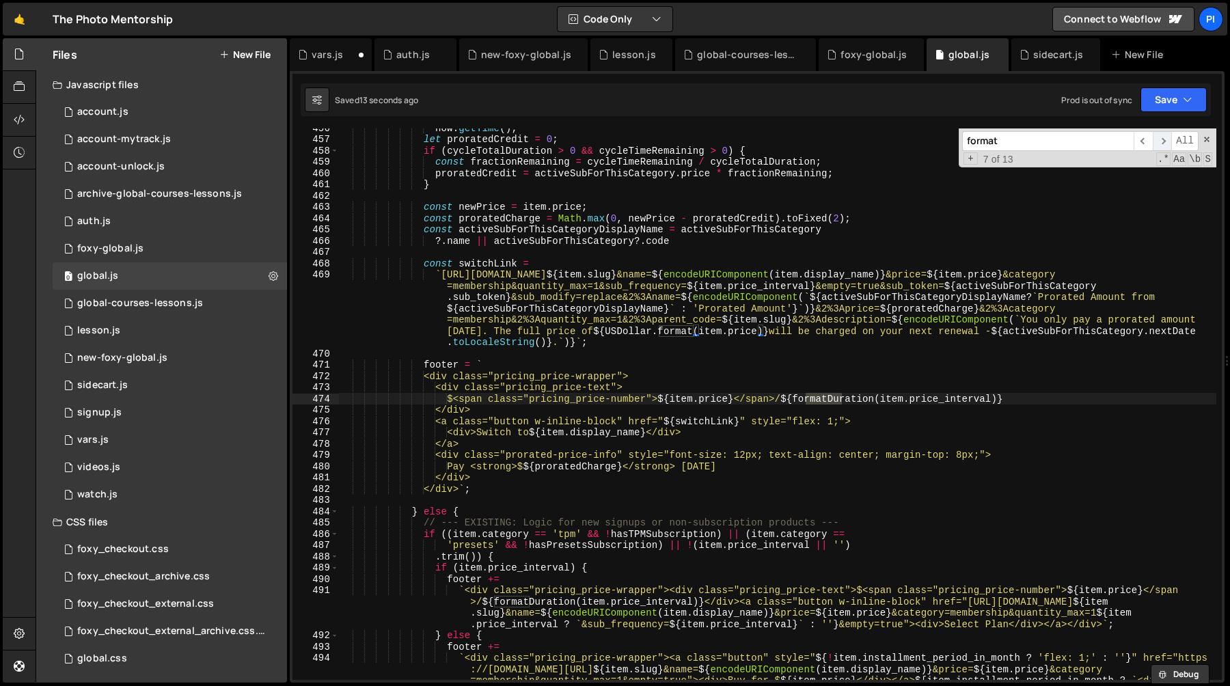
scroll to position [5158, 0]
click at [1162, 140] on span "​" at bounding box center [1162, 141] width 19 height 20
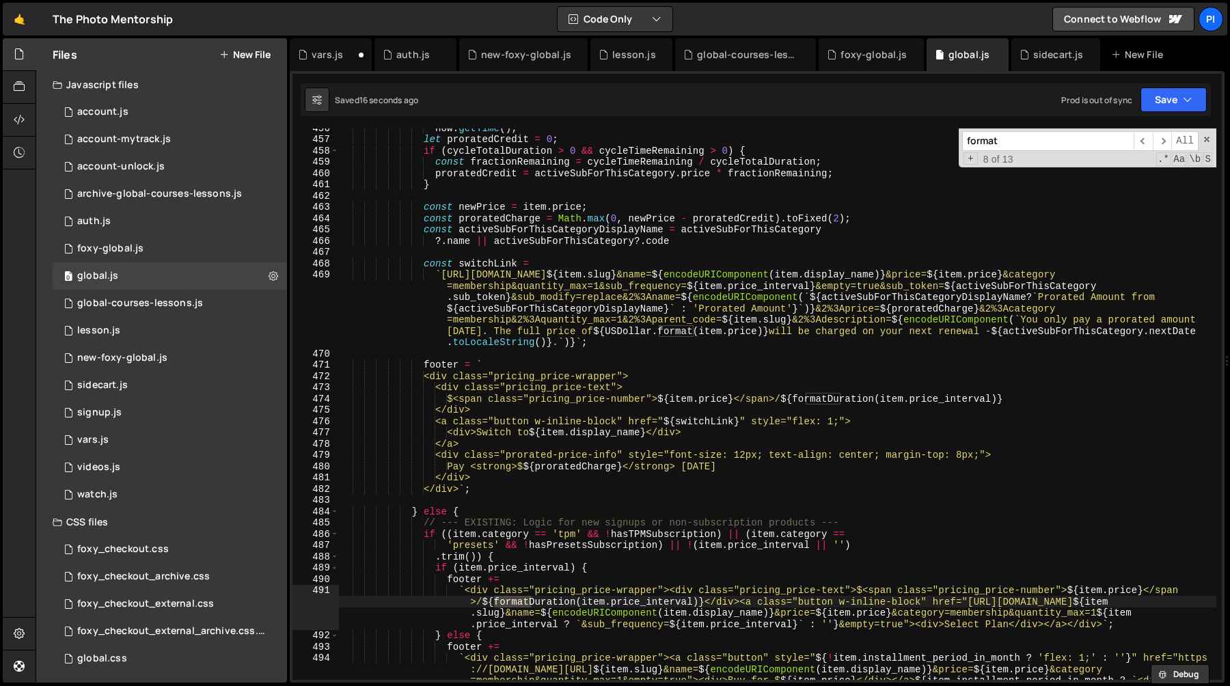
type textarea "$<span class="pricing_price-number">${item.price}</span>/${formatDuration(item.…"
click at [825, 400] on div "now . getTime ( ) ; let proratedCredit = 0 ; if ( cycleTotalDuration > 0 && cyc…" at bounding box center [777, 443] width 877 height 642
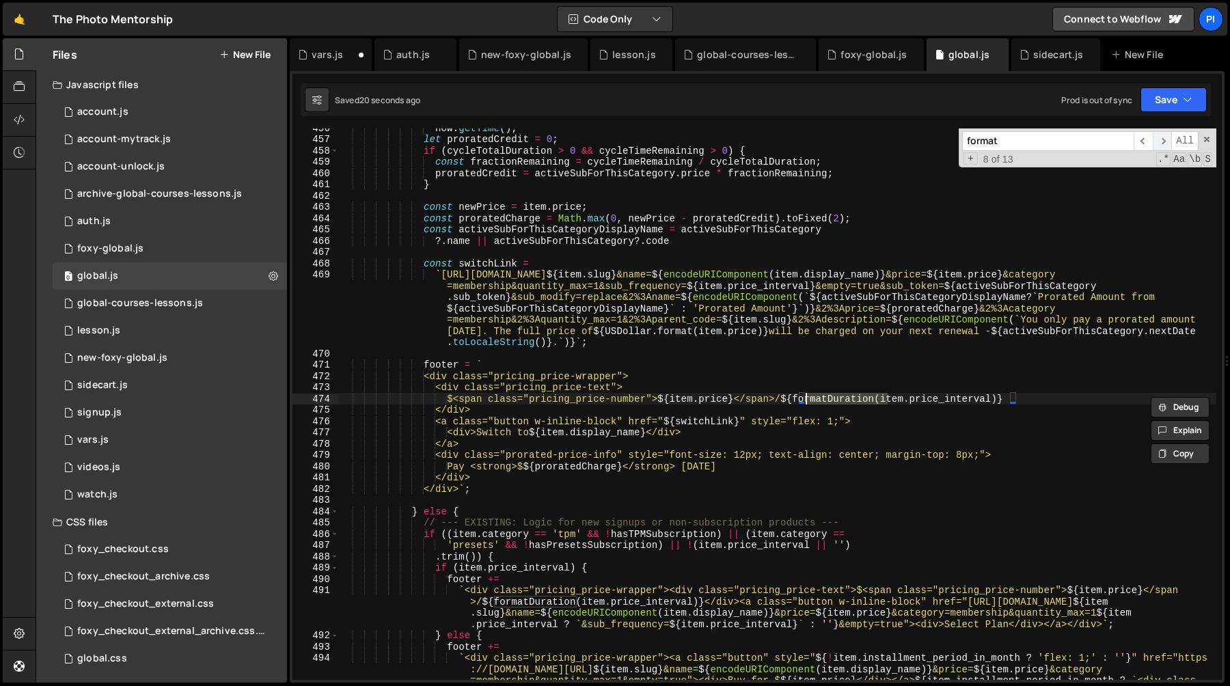
click at [1164, 139] on span "​" at bounding box center [1162, 141] width 19 height 20
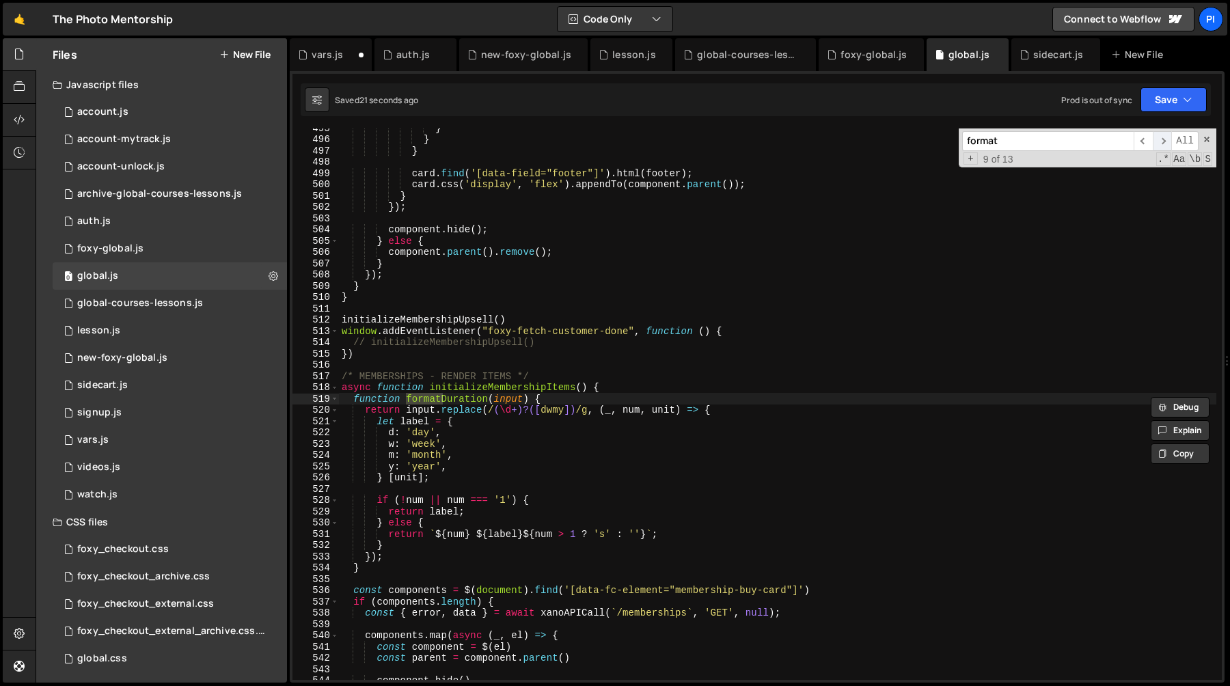
click at [1165, 141] on span "​" at bounding box center [1162, 141] width 19 height 20
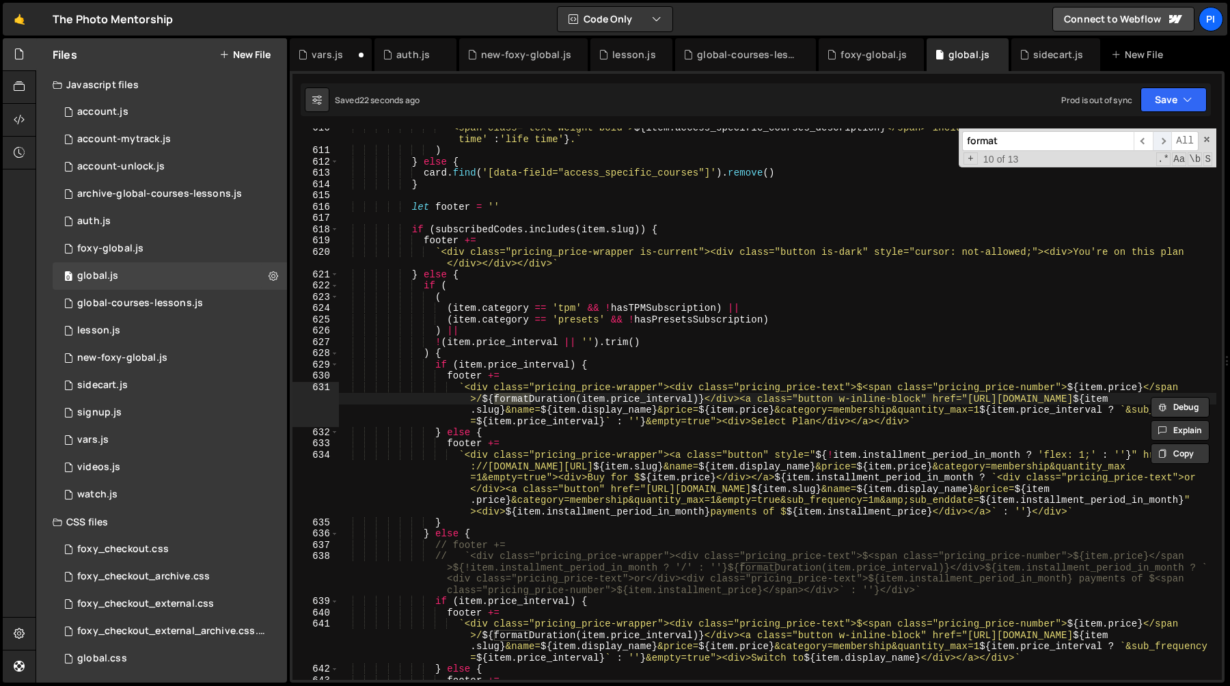
click at [1166, 142] on span "​" at bounding box center [1162, 141] width 19 height 20
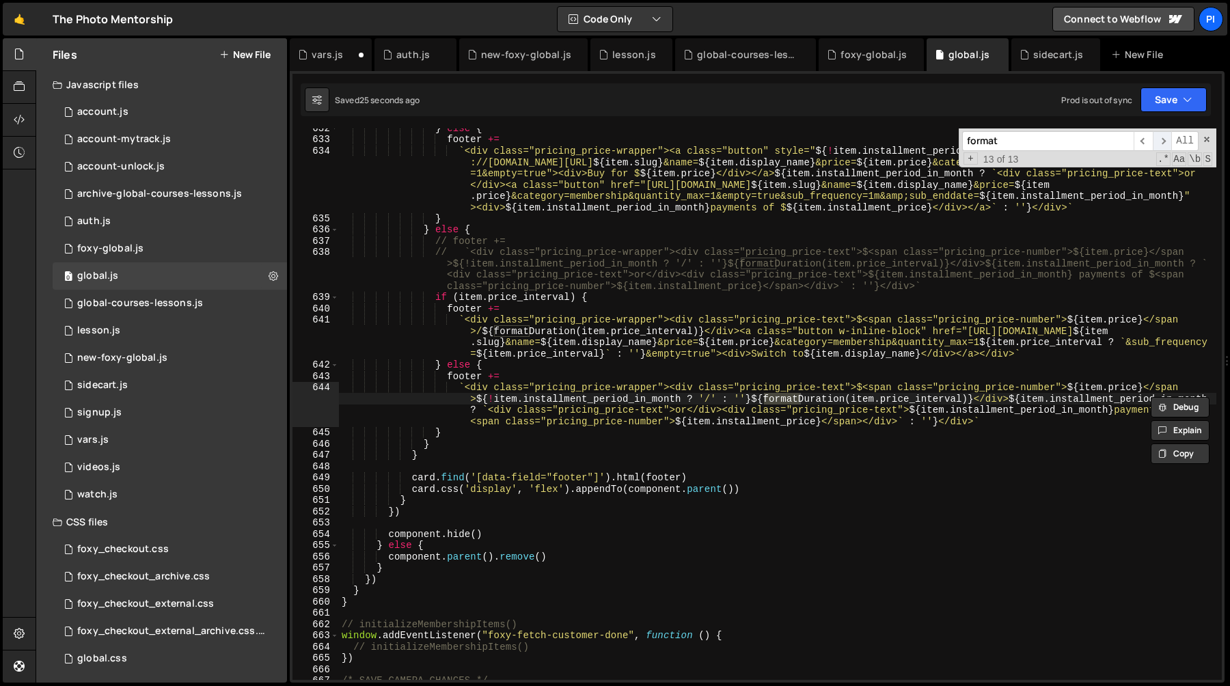
scroll to position [7367, 0]
click at [1166, 142] on span "​" at bounding box center [1162, 141] width 19 height 20
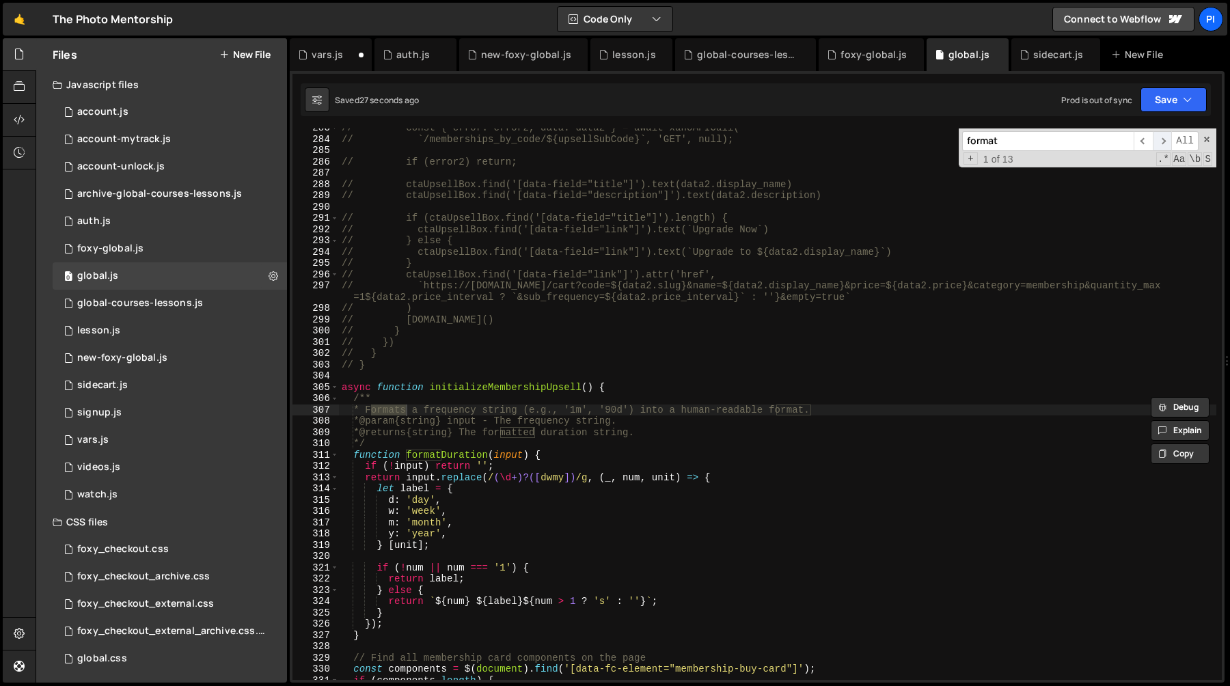
scroll to position [3185, 0]
click at [1166, 142] on span "​" at bounding box center [1162, 141] width 19 height 20
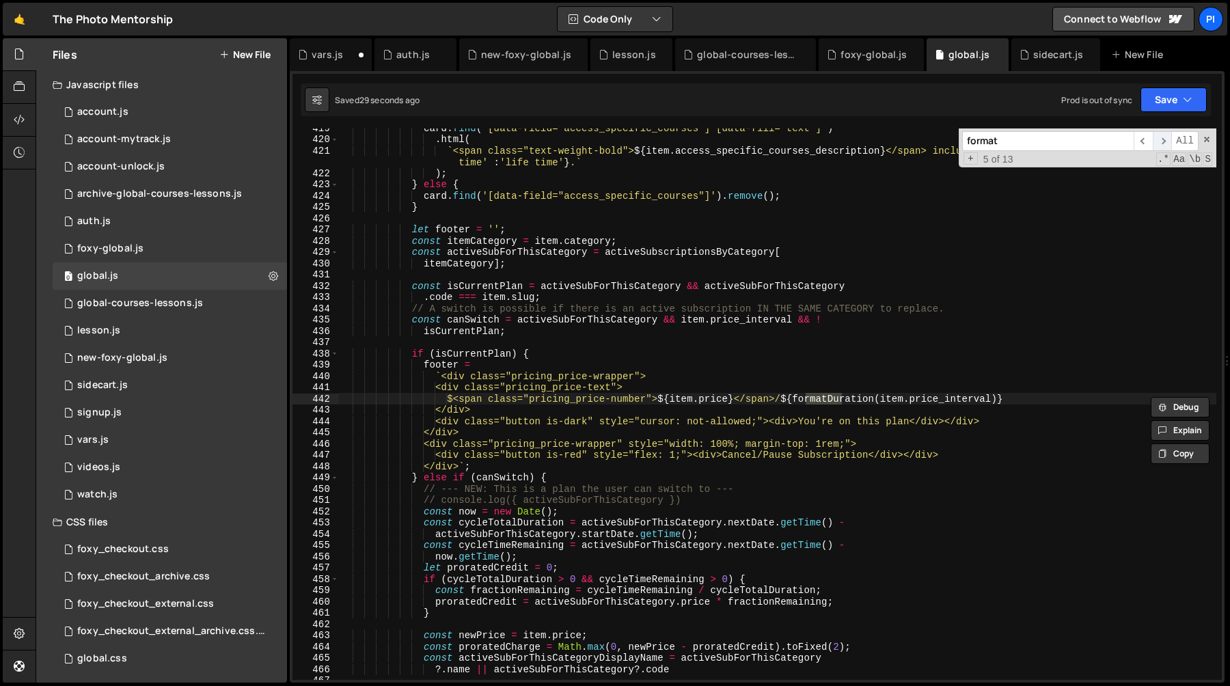
click at [1166, 142] on span "​" at bounding box center [1162, 141] width 19 height 20
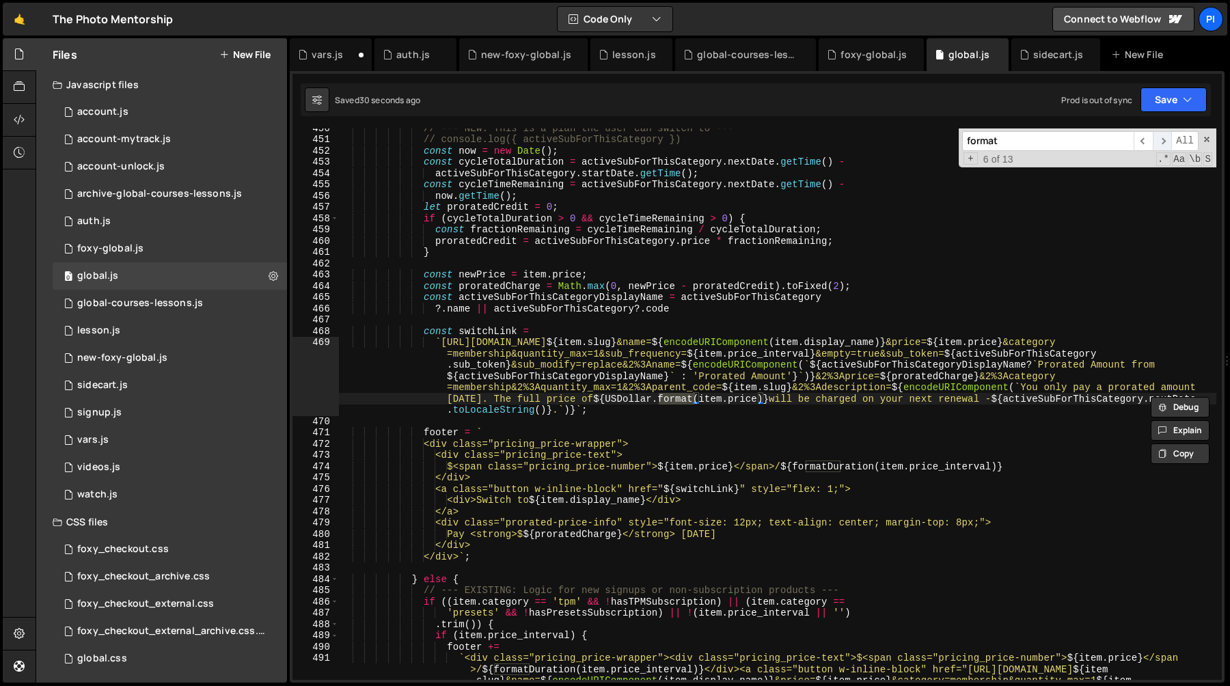
click at [1166, 142] on span "​" at bounding box center [1162, 141] width 19 height 20
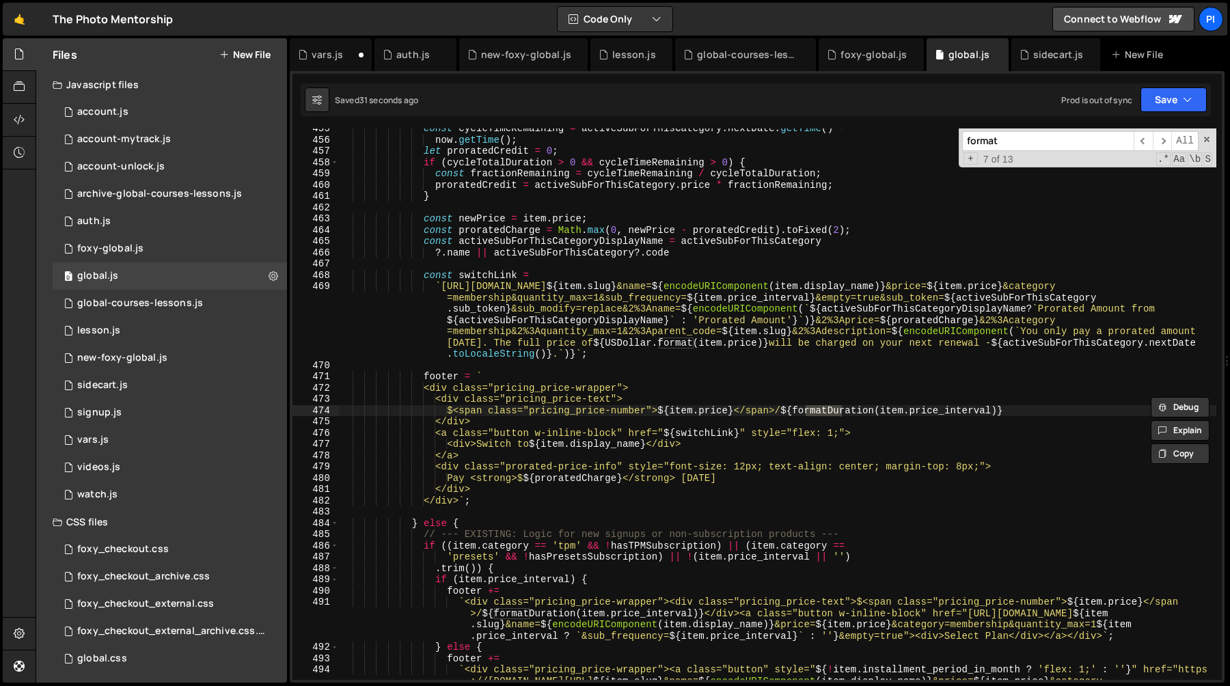
scroll to position [5146, 0]
click at [947, 325] on div "const cycleTimeRemaining = activeSubForThisCategory . nextDate . getTime ( ) - …" at bounding box center [777, 444] width 877 height 642
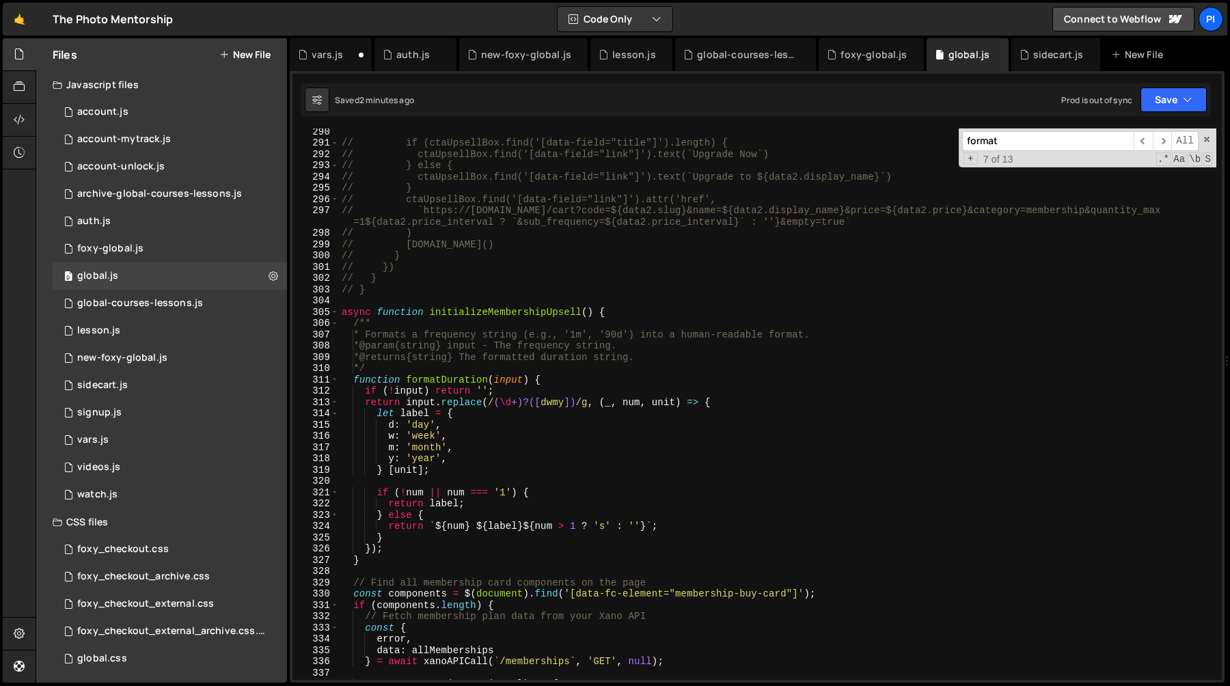
scroll to position [3264, 0]
click at [417, 298] on div "// if (ctaUpsellBox.find('[data-field="title"]').length) { // ctaUpsellBox.find…" at bounding box center [777, 409] width 877 height 574
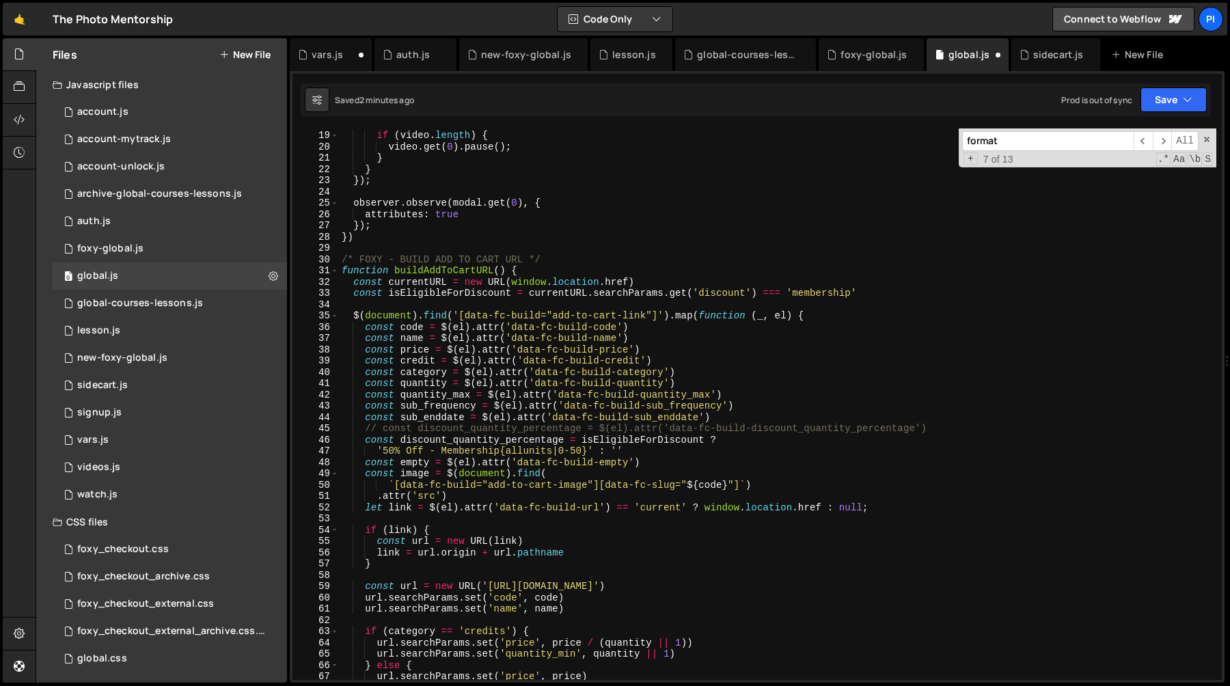
scroll to position [0, 0]
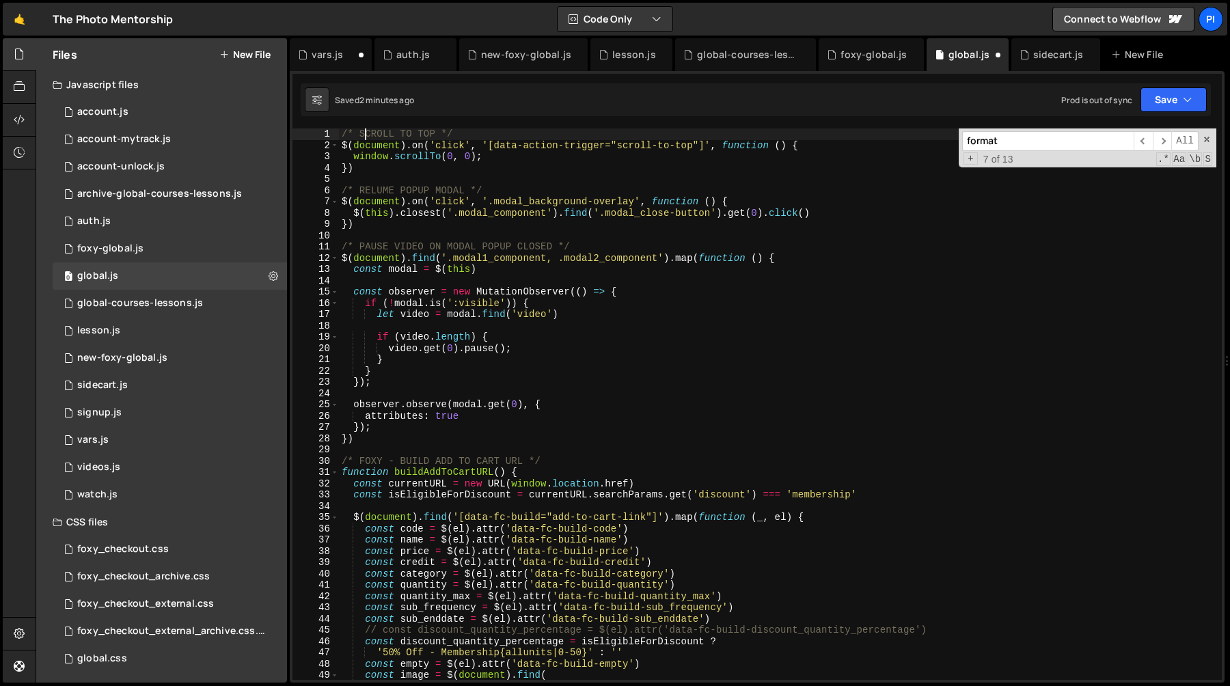
click at [368, 132] on div "/* SCROLL TO TOP */ $ ( document ) . on ( 'click' , '[data-action-trigger="scro…" at bounding box center [777, 415] width 877 height 574
type textarea "/* SCROLL TO TOP */"
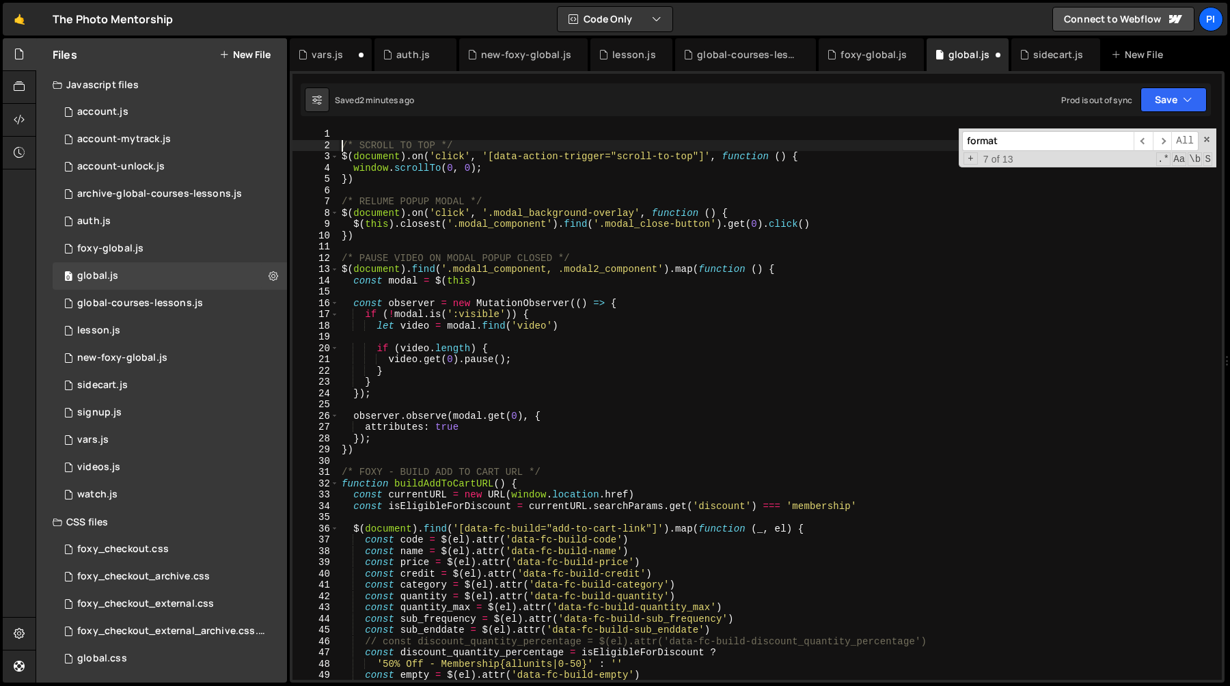
type textarea "/* SCROLL TO TOP */"
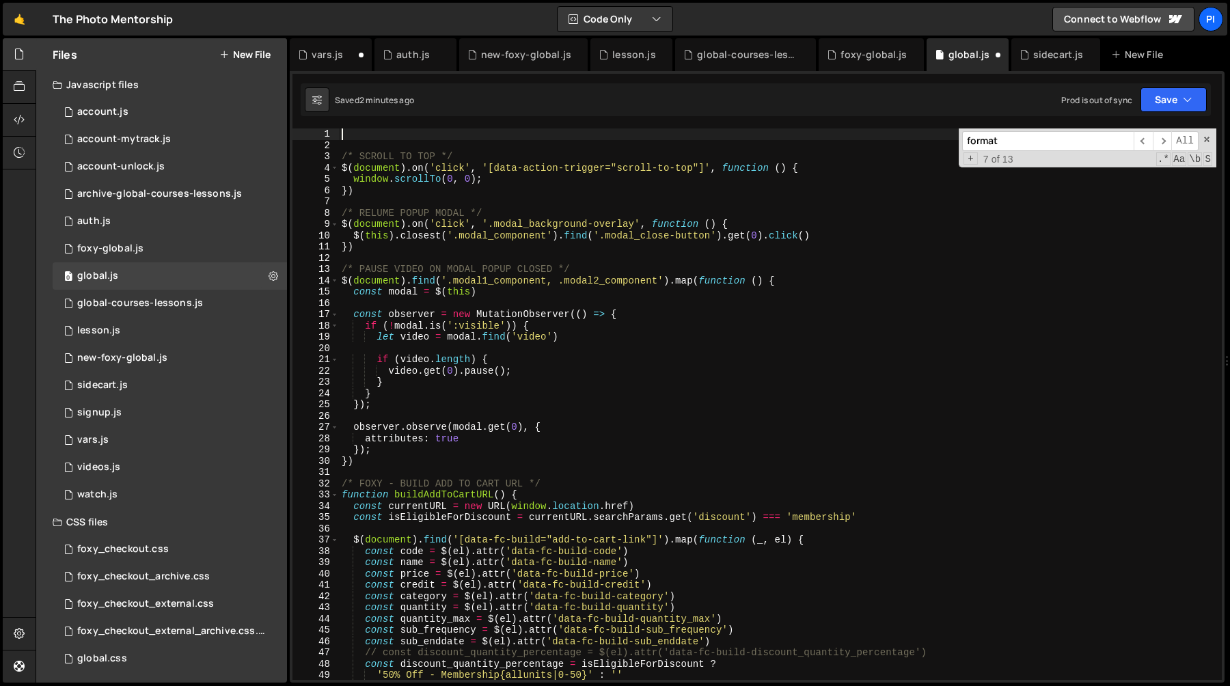
type textarea "/* SCROLL TO TOP */"
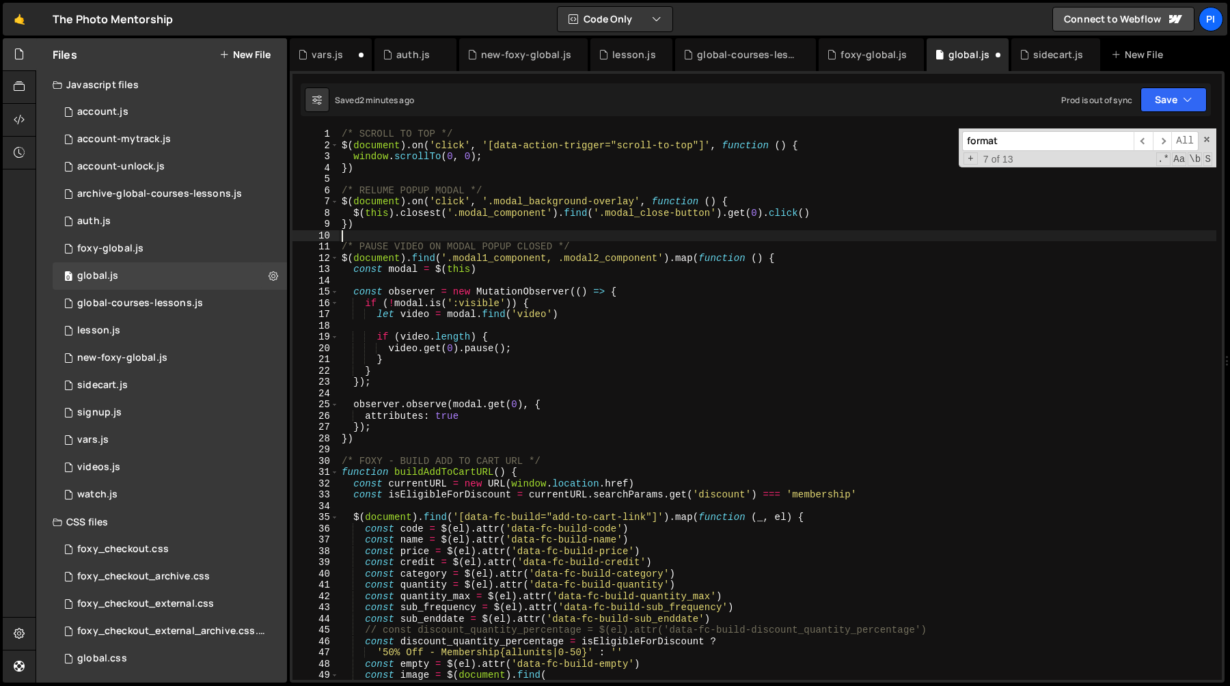
click at [355, 234] on div "/* SCROLL TO TOP */ $ ( document ) . on ( 'click' , '[data-action-trigger="scro…" at bounding box center [777, 415] width 877 height 574
click at [372, 231] on div "/* SCROLL TO TOP */ $ ( document ) . on ( 'click' , '[data-action-trigger="scro…" at bounding box center [777, 415] width 877 height 574
click at [358, 441] on div "/* SCROLL TO TOP */ $ ( document ) . on ( 'click' , '[data-action-trigger="scro…" at bounding box center [777, 415] width 877 height 574
type textarea "})"
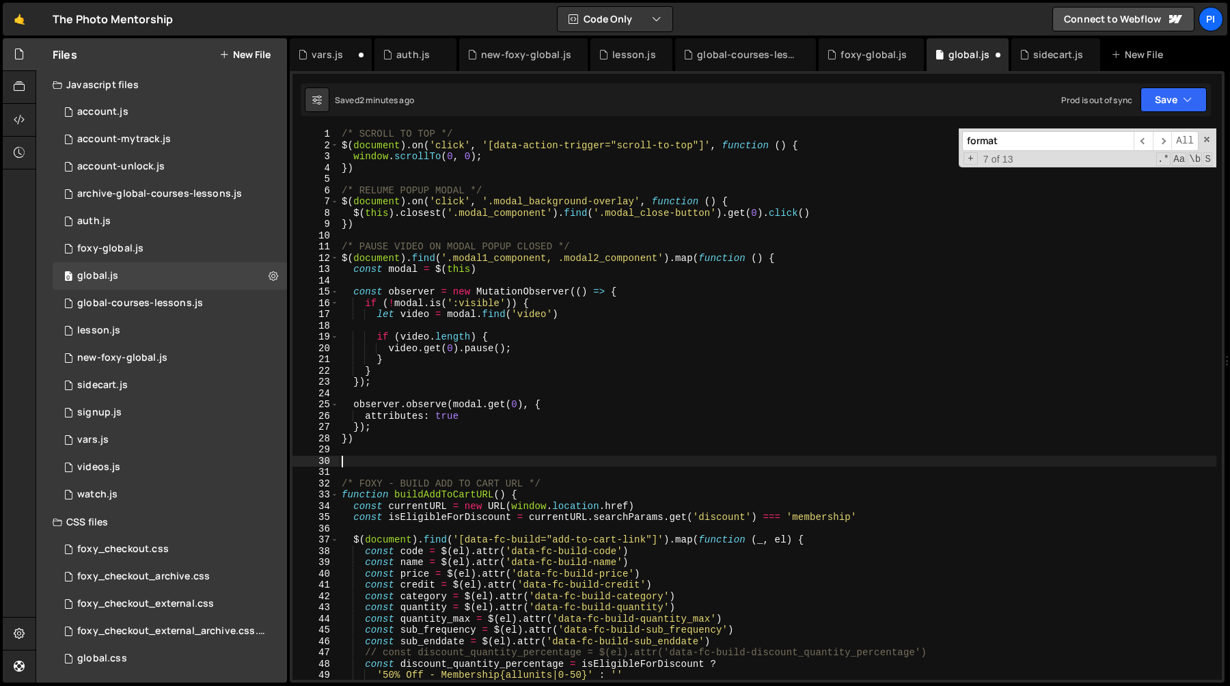
type textarea "}"
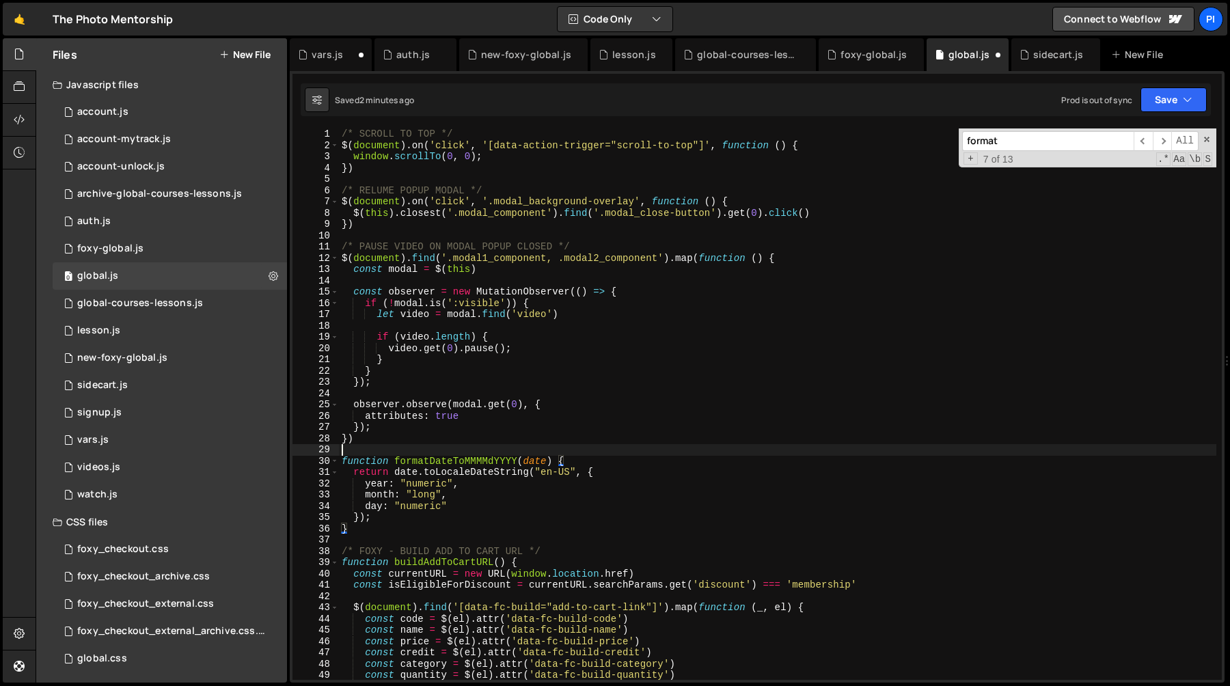
click at [388, 452] on div "/* SCROLL TO TOP */ $ ( document ) . on ( 'click' , '[data-action-trigger="scro…" at bounding box center [777, 415] width 877 height 574
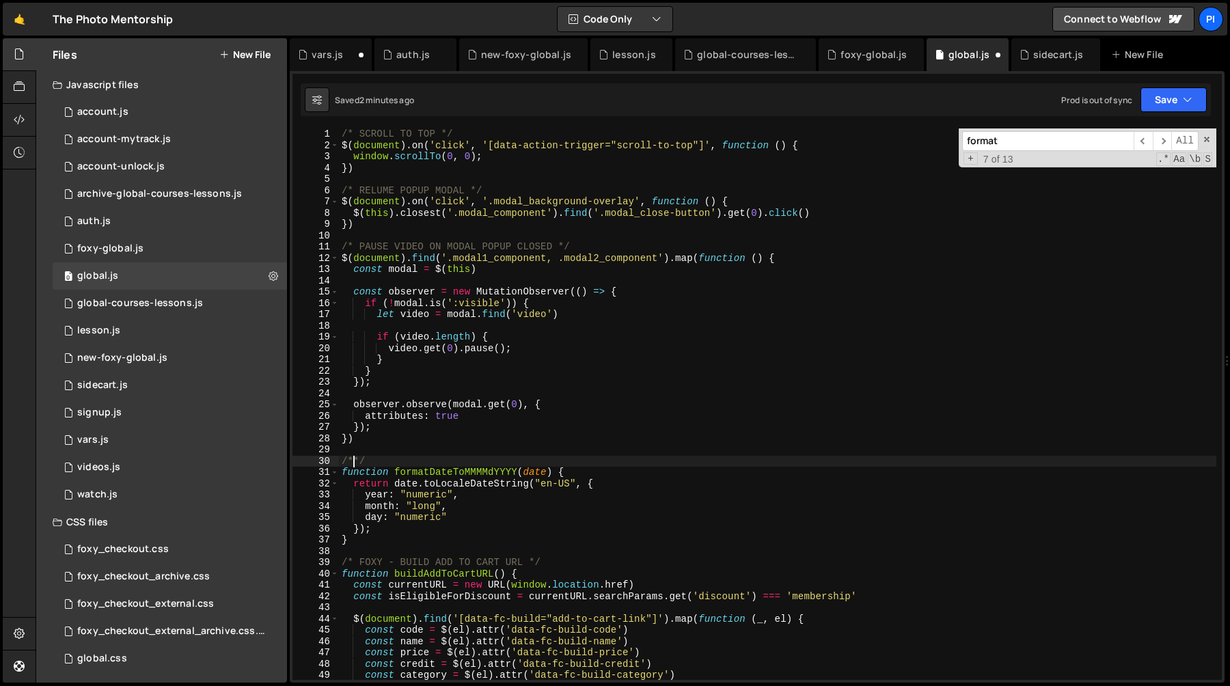
scroll to position [0, 1]
paste textarea "format a date as "MMMM D, YYYY" (e.g., "[DATE]"):"
click at [365, 460] on div "/* SCROLL TO TOP */ $ ( document ) . on ( 'click' , '[data-action-trigger="scro…" at bounding box center [777, 415] width 877 height 574
click at [686, 463] on div "/* SCROLL TO TOP */ $ ( document ) . on ( 'click' , '[data-action-trigger="scro…" at bounding box center [777, 415] width 877 height 574
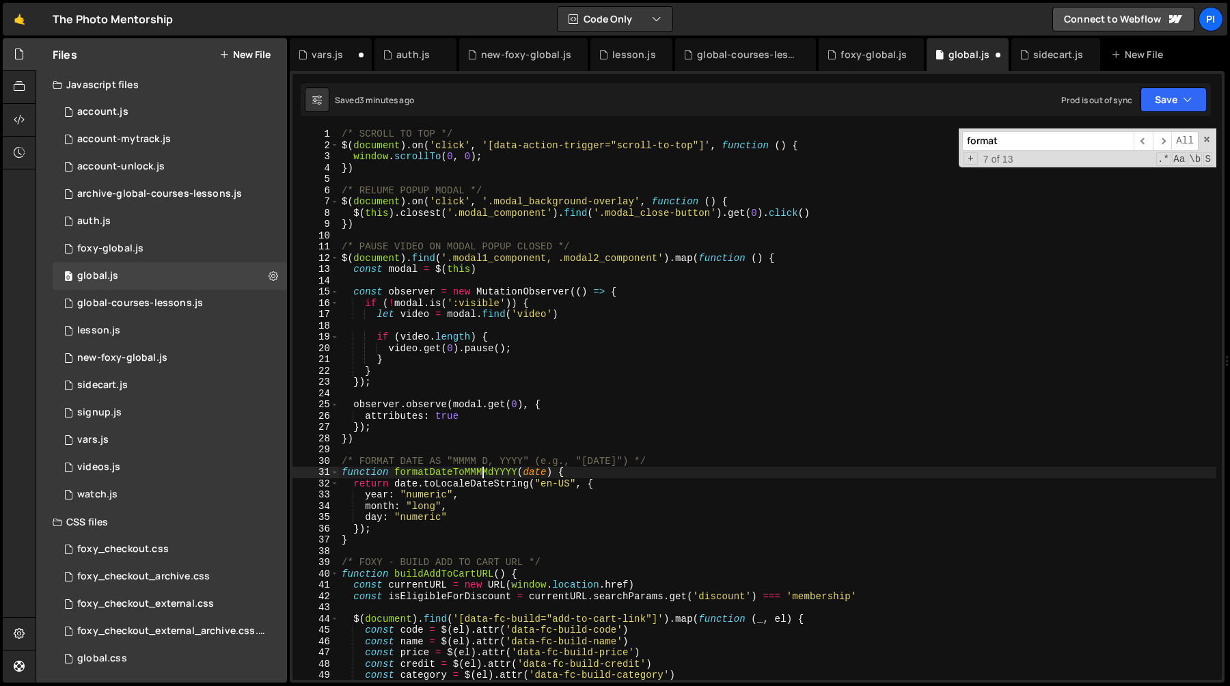
click at [484, 474] on div "/* SCROLL TO TOP */ $ ( document ) . on ( 'click' , '[data-action-trigger="scro…" at bounding box center [777, 415] width 877 height 574
type textarea "function formatDateToMMMMdYYYY(date) {"
click at [1049, 143] on input "format" at bounding box center [1047, 141] width 171 height 20
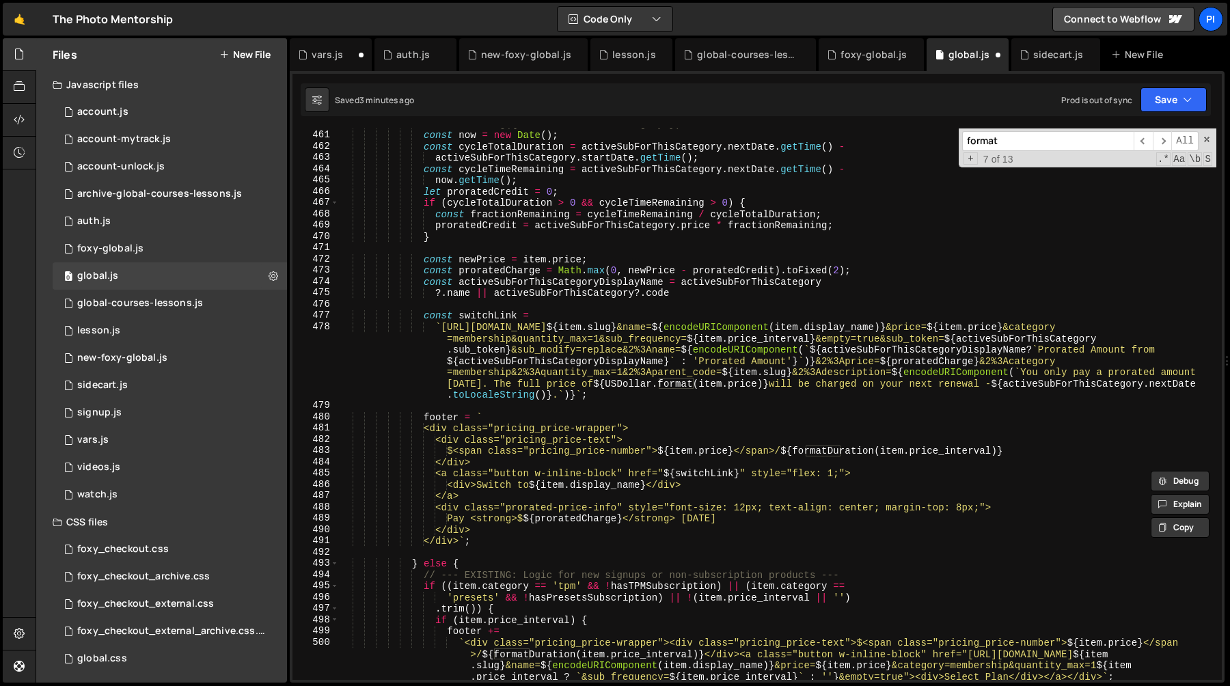
scroll to position [5212, 0]
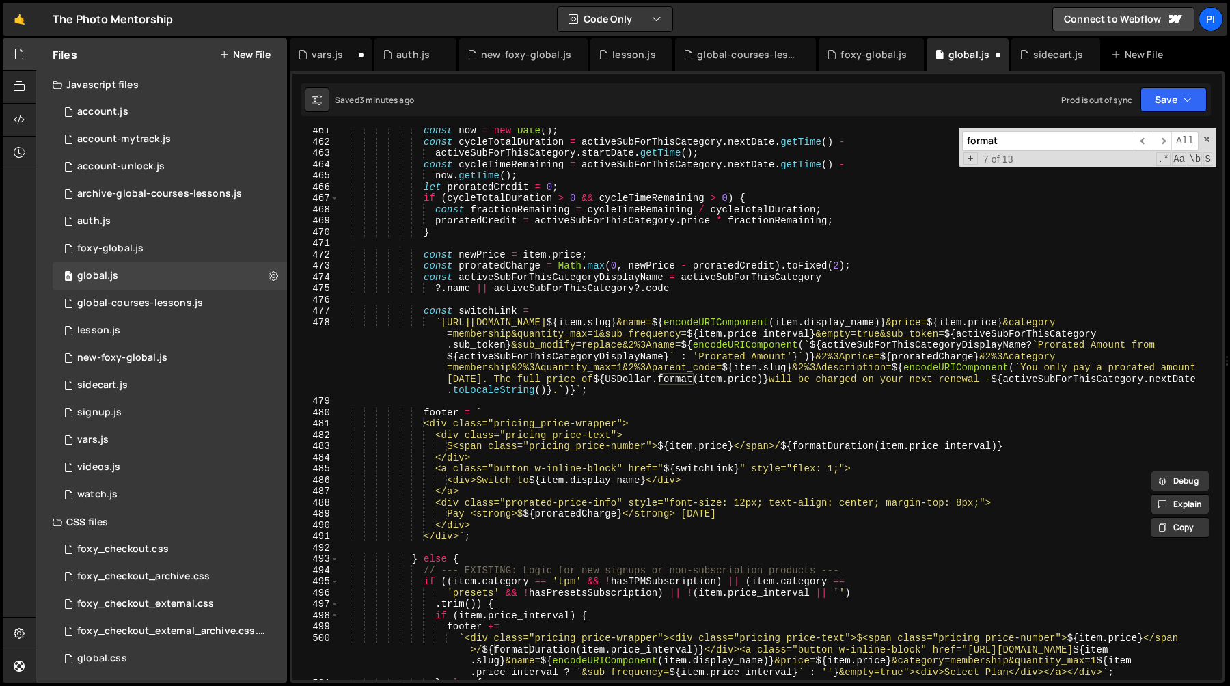
click at [1041, 381] on div "const now = new Date ( ) ; const cycleTotalDuration = activeSubForThisCategory …" at bounding box center [777, 412] width 877 height 574
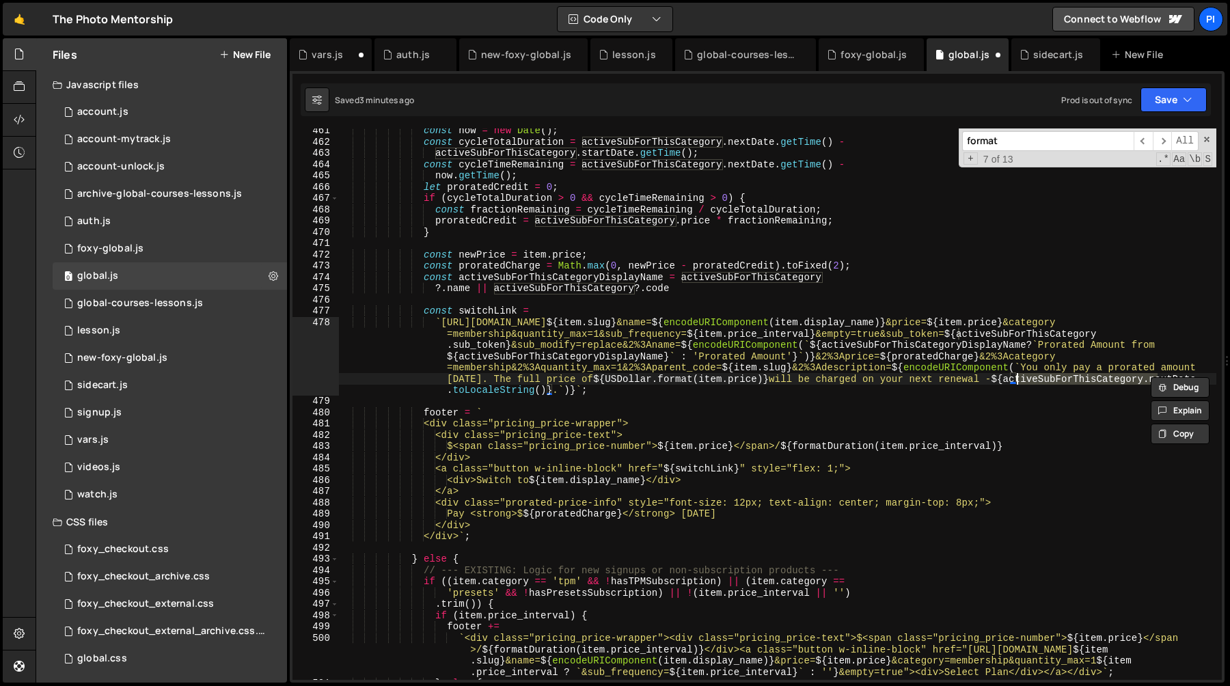
click at [1015, 380] on div "const now = new Date ( ) ; const cycleTotalDuration = activeSubForThisCategory …" at bounding box center [777, 403] width 877 height 551
paste textarea "("
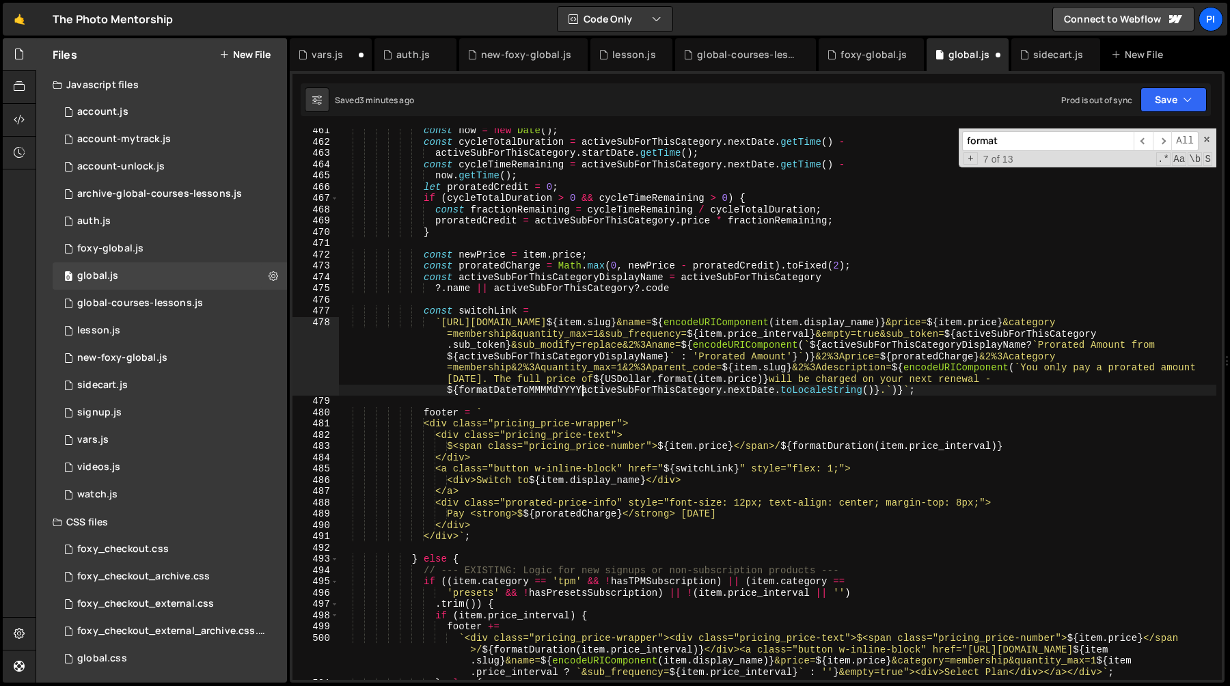
type textarea "("
type textarea ")"
click at [943, 376] on div "const now = new Date ( ) ; const cycleTotalDuration = activeSubForThisCategory …" at bounding box center [777, 412] width 877 height 574
click at [449, 503] on div "const now = new Date ( ) ; const cycleTotalDuration = activeSubForThisCategory …" at bounding box center [777, 412] width 877 height 574
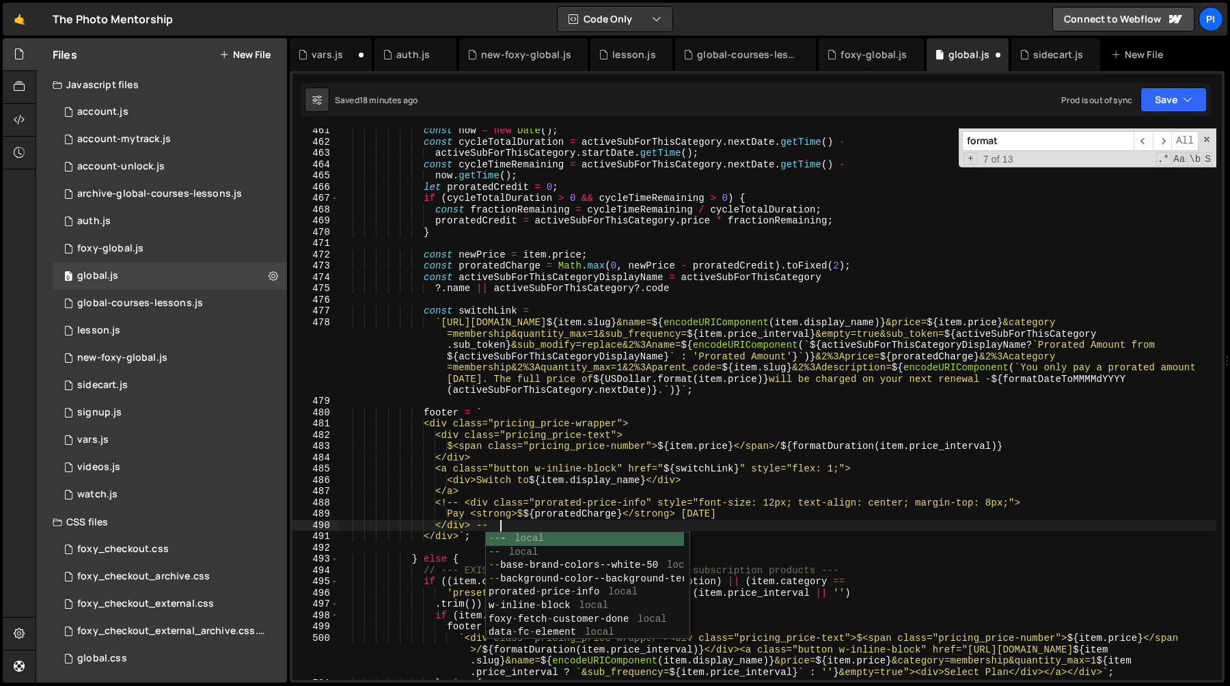
scroll to position [0, 10]
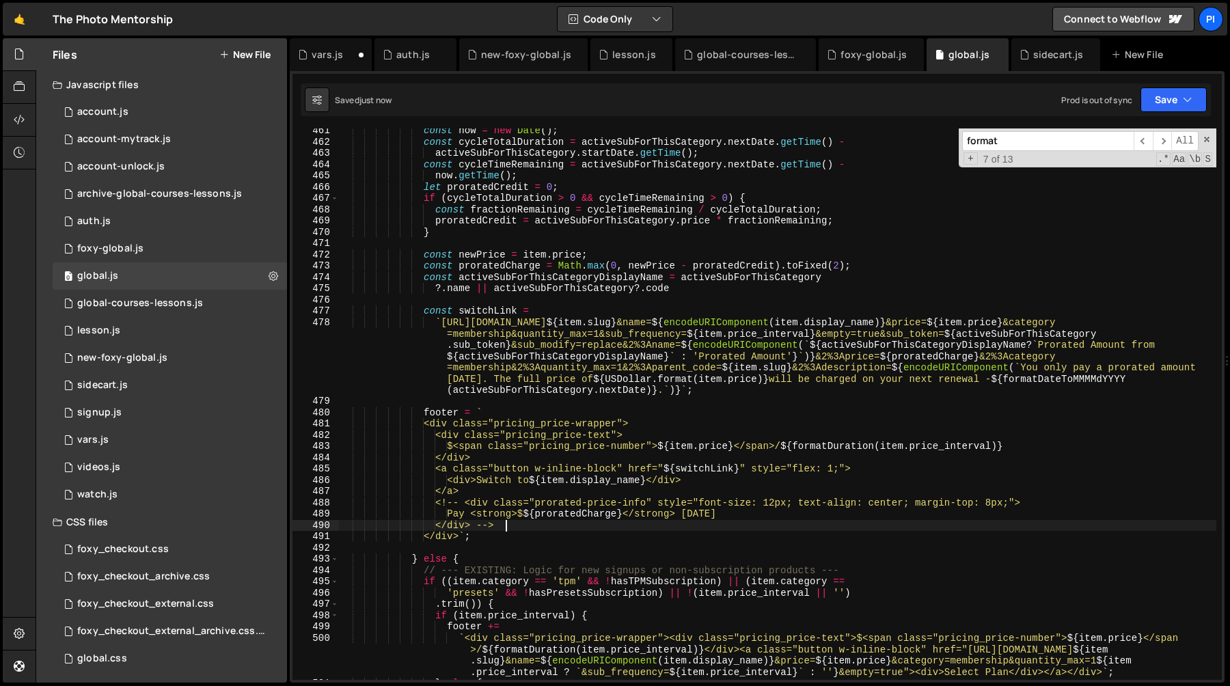
type textarea "</div> -->"
click at [742, 294] on div "const now = new Date ( ) ; const cycleTotalDuration = activeSubForThisCategory …" at bounding box center [777, 412] width 877 height 574
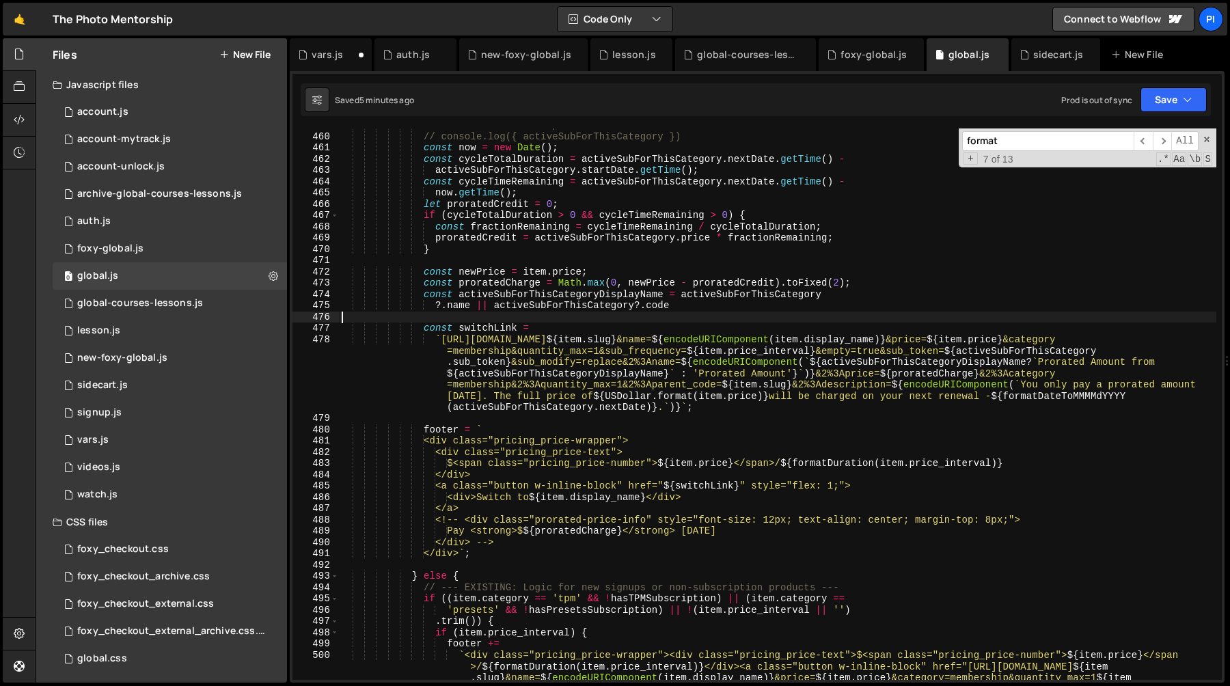
scroll to position [5194, 0]
click at [535, 310] on div "// --- NEW: This is a plan the user can switch to --- // console.log({ activeSu…" at bounding box center [777, 424] width 877 height 608
click at [531, 368] on div "// --- NEW: This is a plan the user can switch to --- // console.log({ activeSu…" at bounding box center [777, 424] width 877 height 608
type textarea "`https://[DOMAIN_NAME]/cart?code=${item.slug}&name=${encodeURIComponent(item.di…"
click at [618, 320] on div "// --- NEW: This is a plan the user can switch to --- // console.log({ activeSu…" at bounding box center [777, 424] width 877 height 608
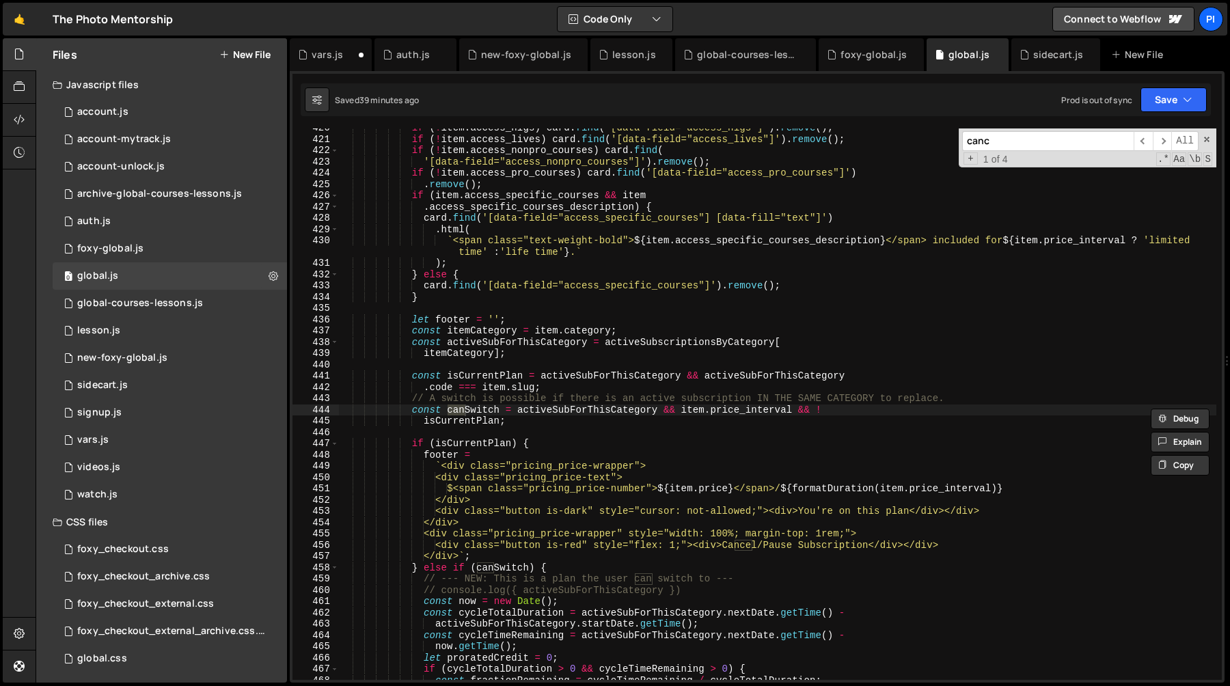
scroll to position [4741, 0]
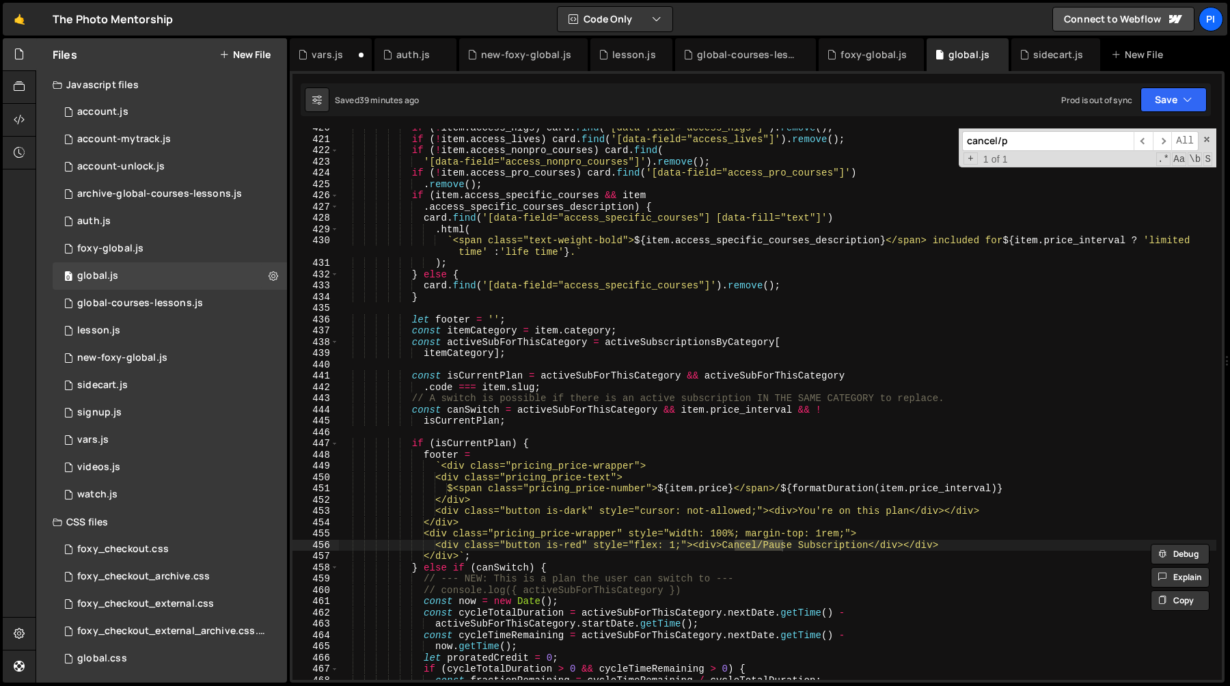
type input "cancel/p"
click at [436, 531] on div "if ( ! item . access_higs ) card . find ( '[data-field="access_higs"]' ) . remo…" at bounding box center [777, 409] width 877 height 574
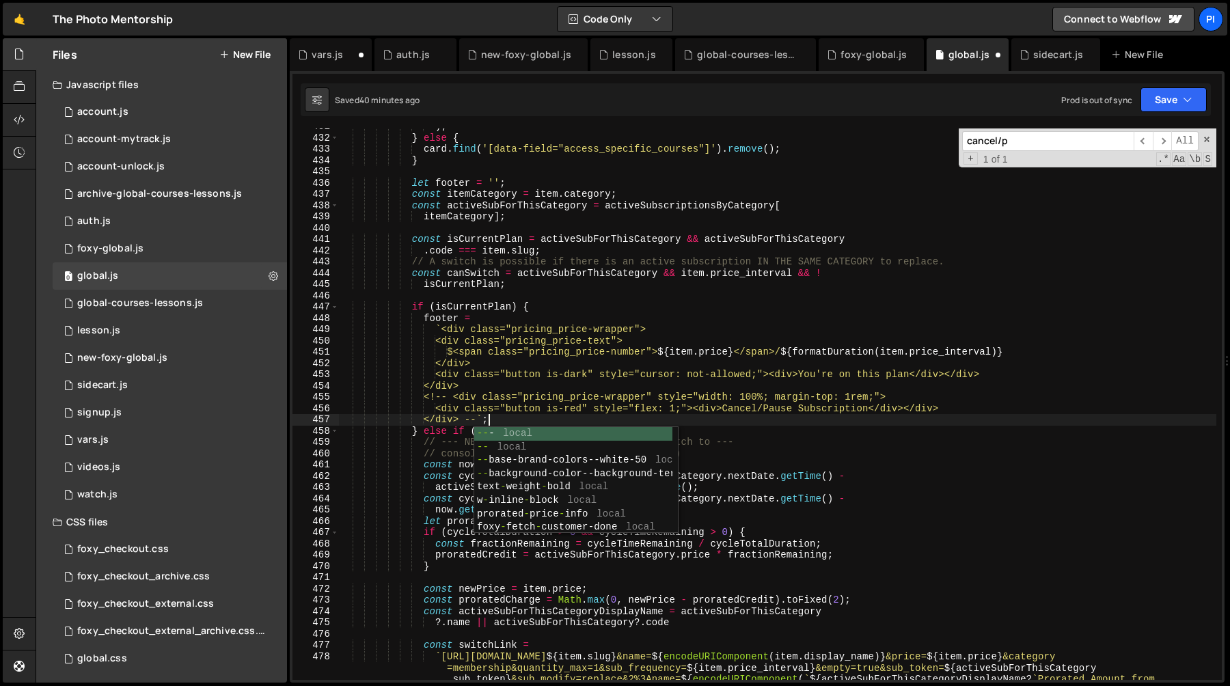
scroll to position [0, 10]
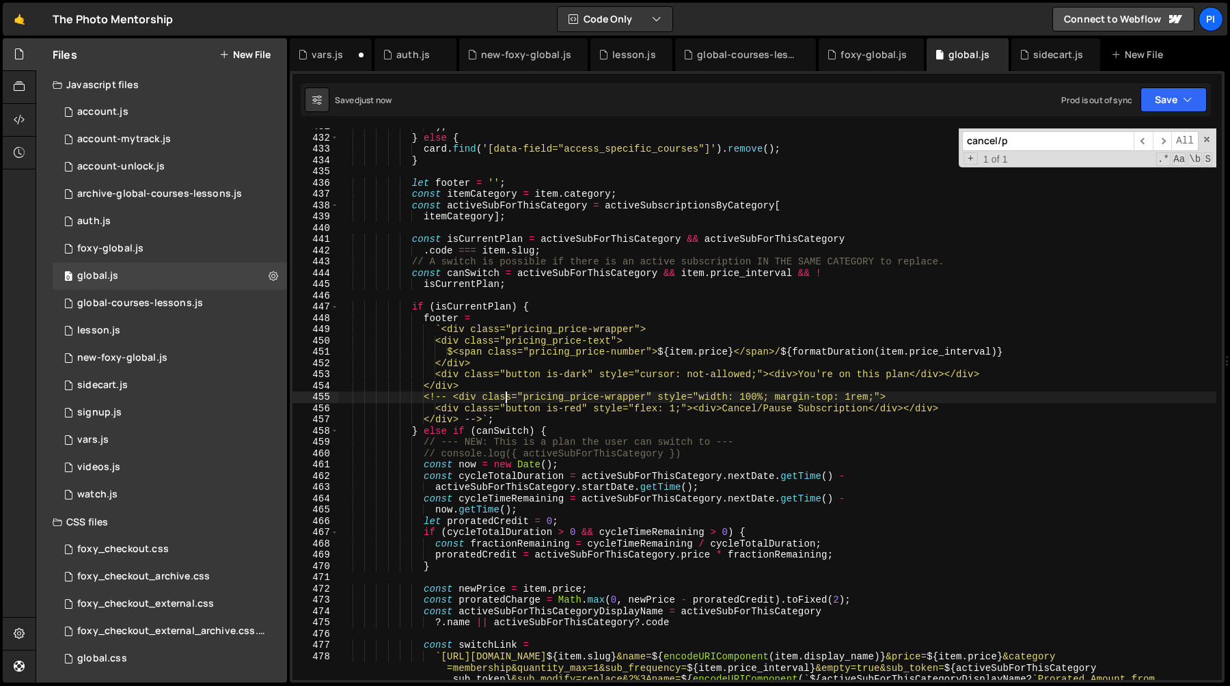
click at [508, 396] on div ") ; } else { card . find ( '[data-field="access_specific_courses"]' ) . remove …" at bounding box center [777, 442] width 877 height 642
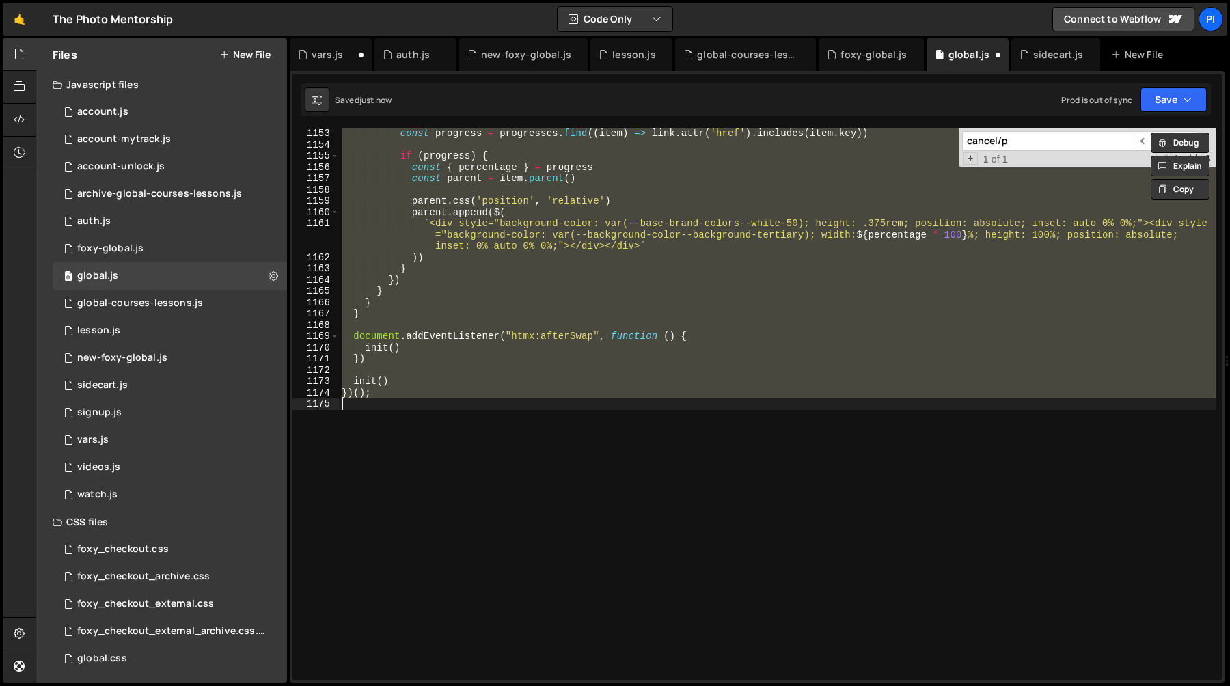
scroll to position [4887, 0]
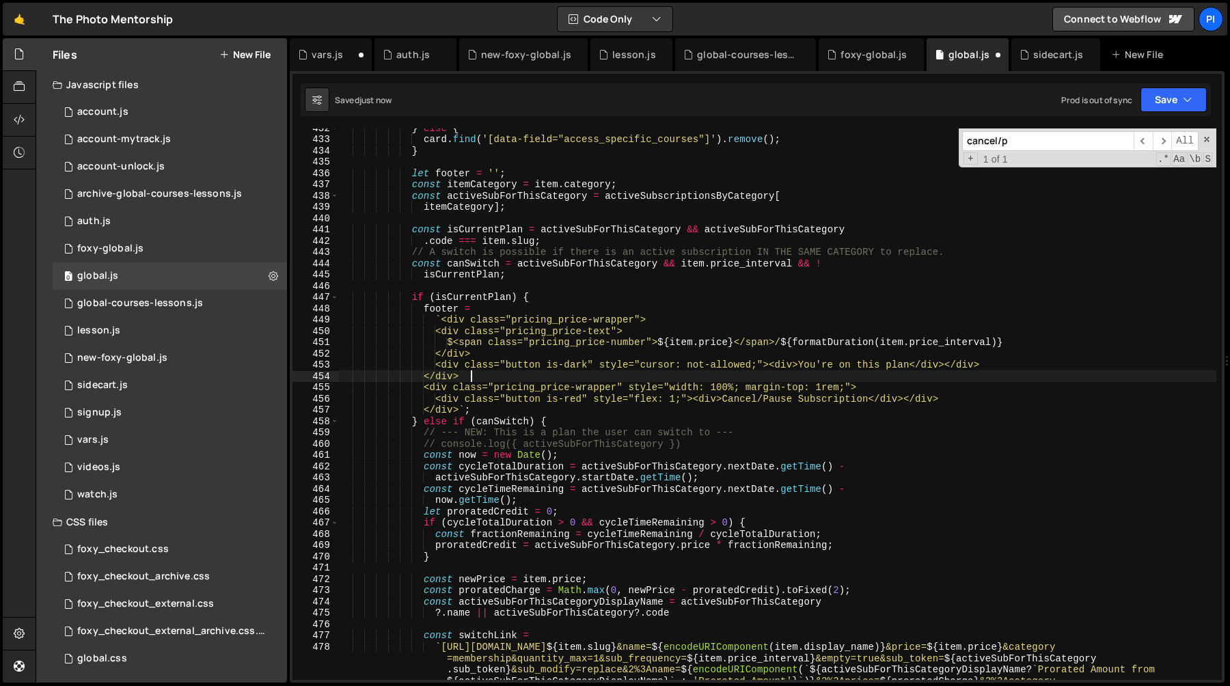
click at [517, 372] on div "} else { card . find ( '[data-field="access_specific_courses"]' ) . remove ( ) …" at bounding box center [777, 443] width 877 height 642
type textarea "</div>"
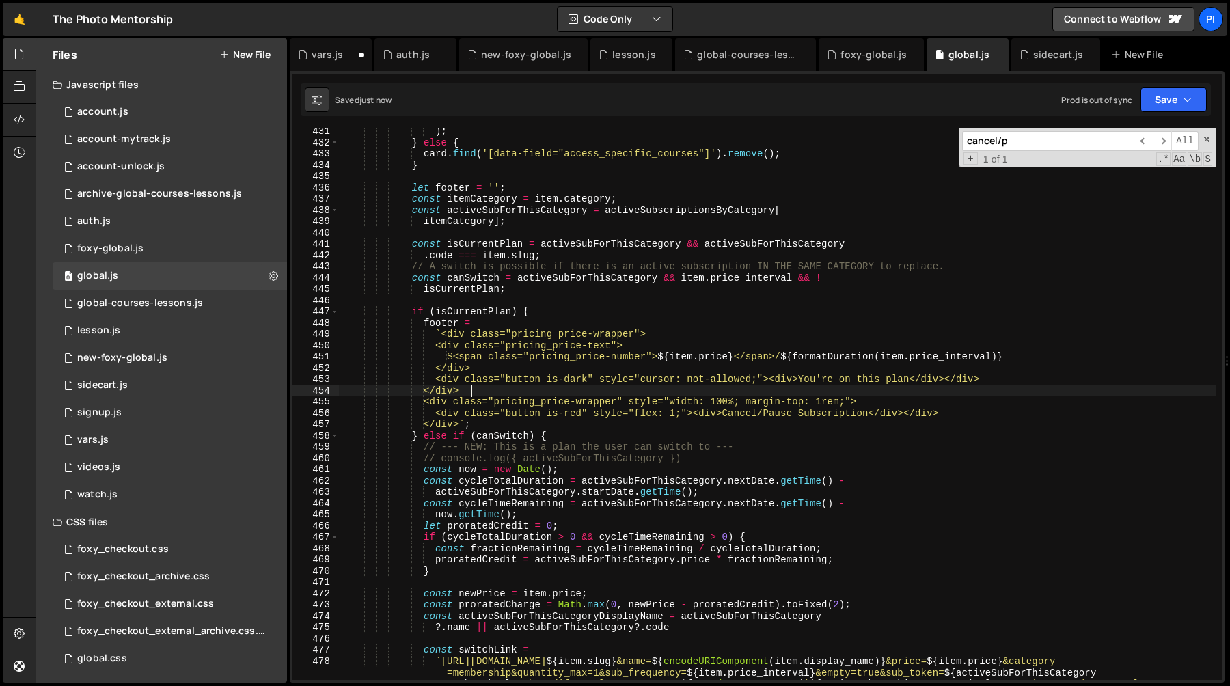
scroll to position [4873, 0]
